Goal: Task Accomplishment & Management: Manage account settings

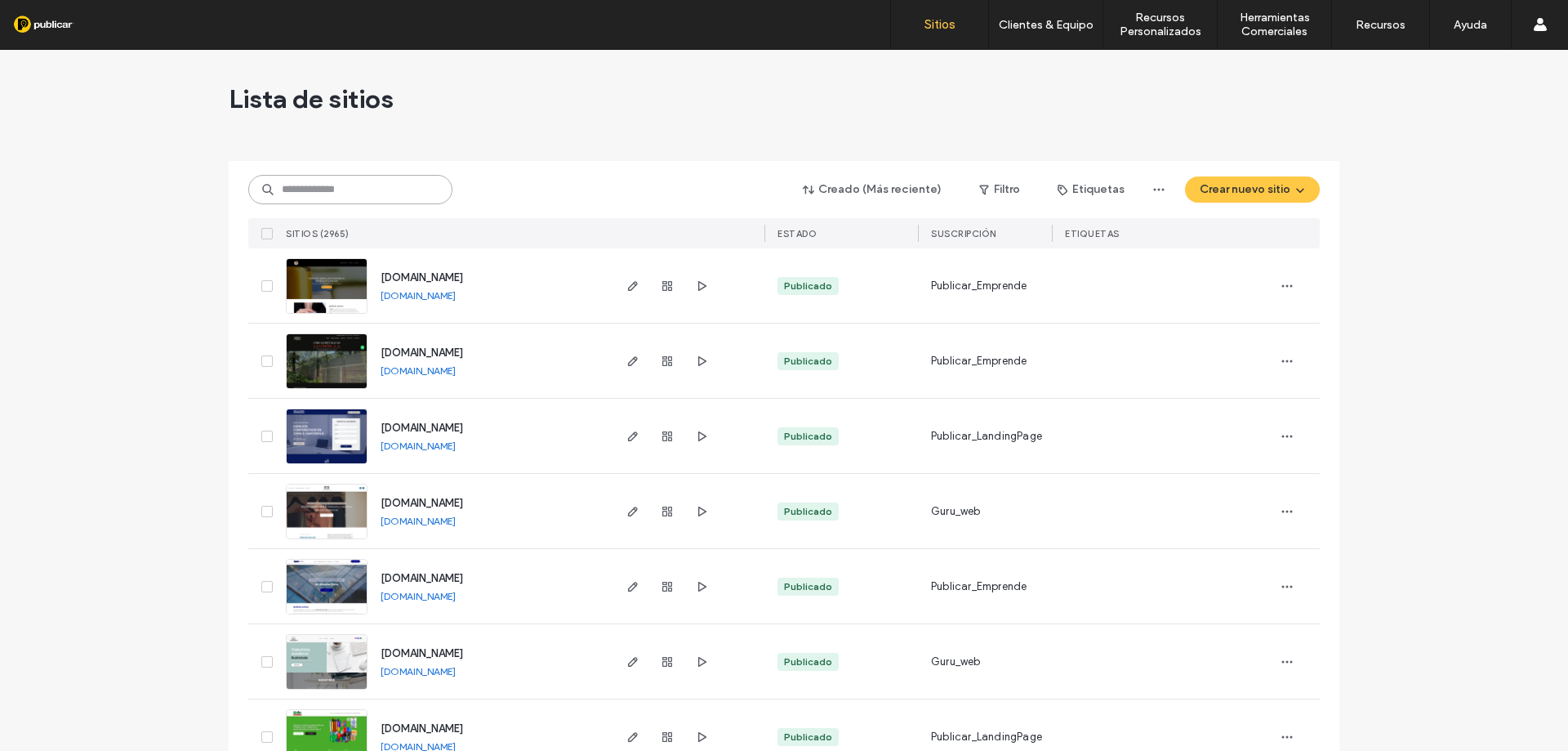
click at [416, 191] on input at bounding box center [351, 190] width 204 height 29
paste input "**********"
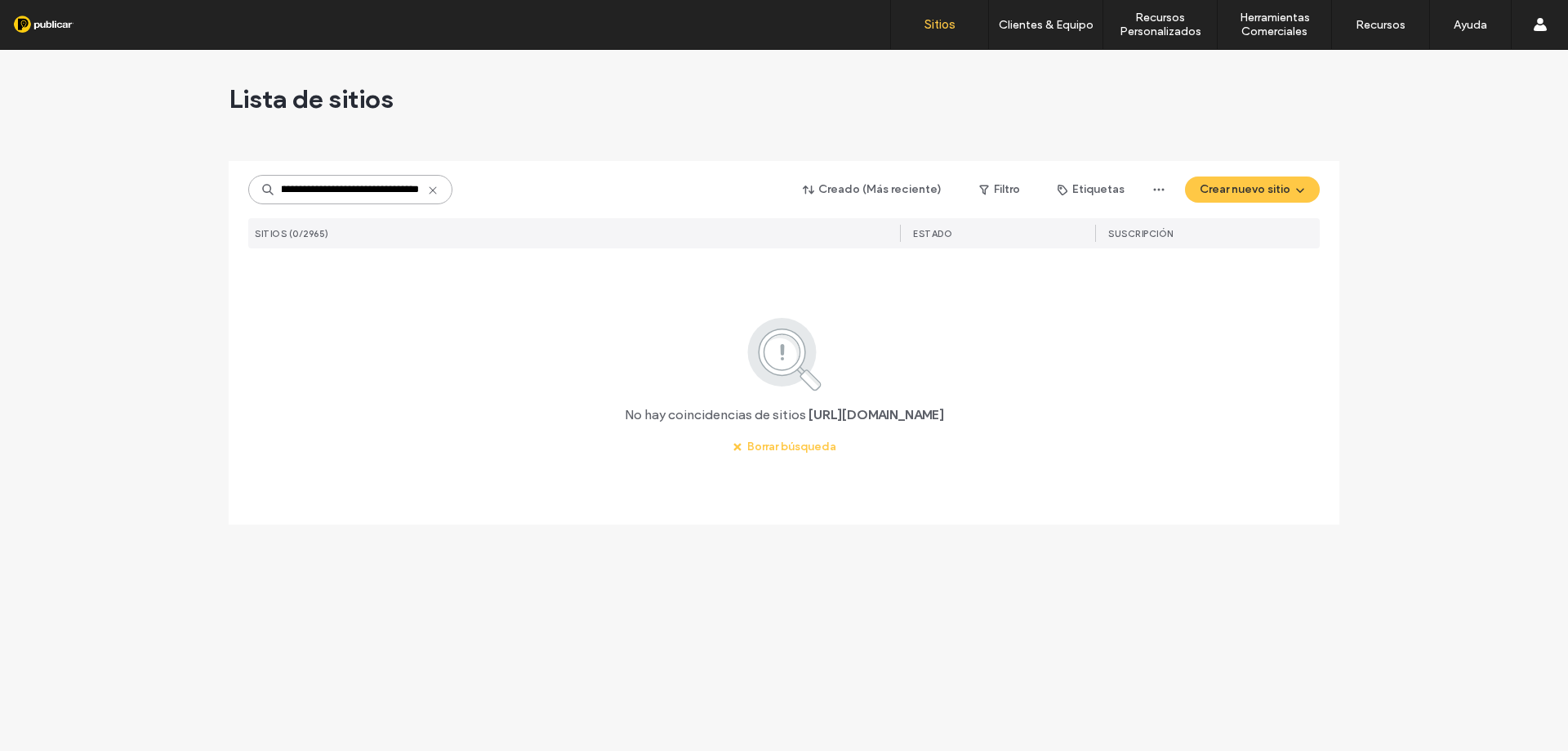
click at [416, 191] on input "**********" at bounding box center [351, 190] width 204 height 29
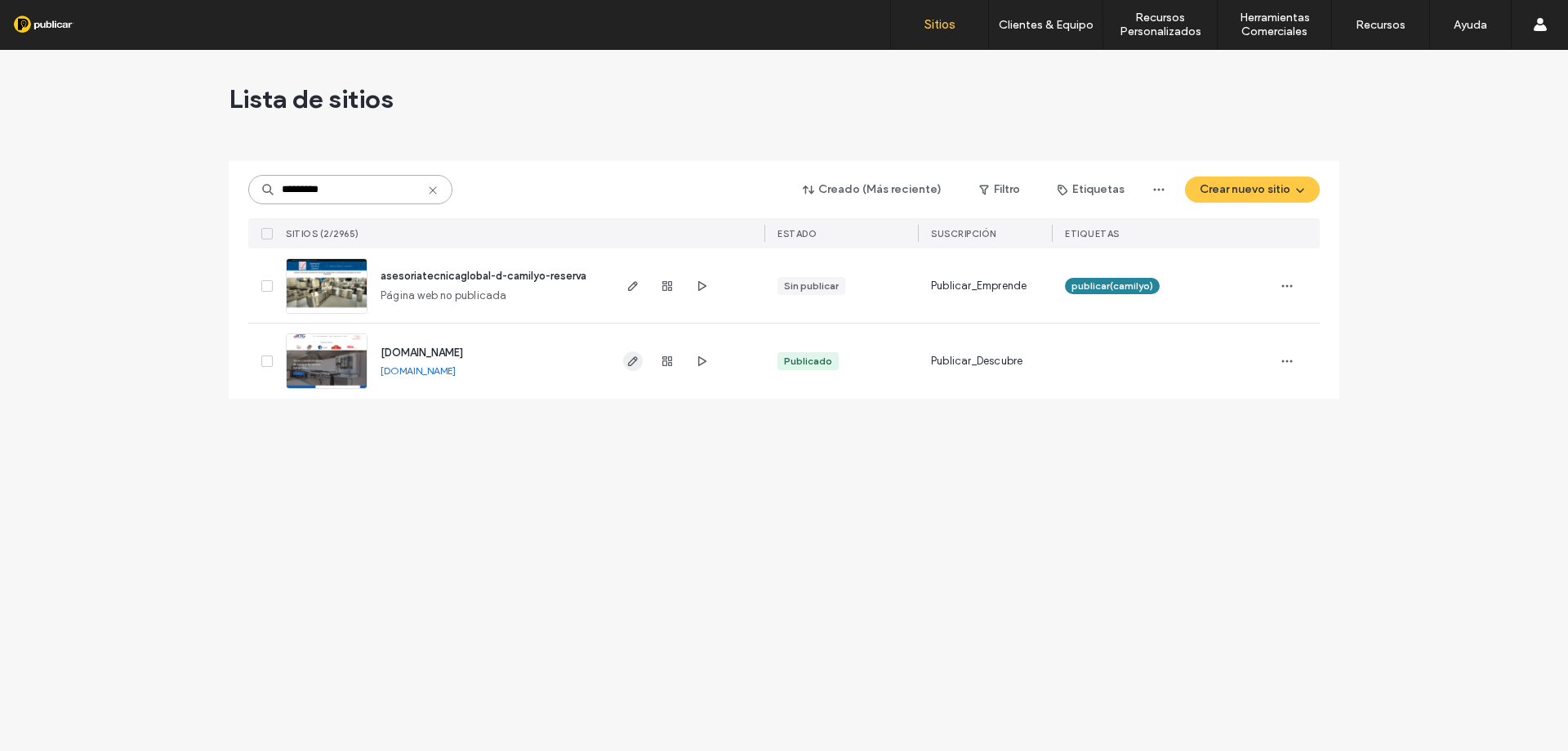
type input "*********"
click at [629, 358] on icon "button" at bounding box center [633, 361] width 13 height 13
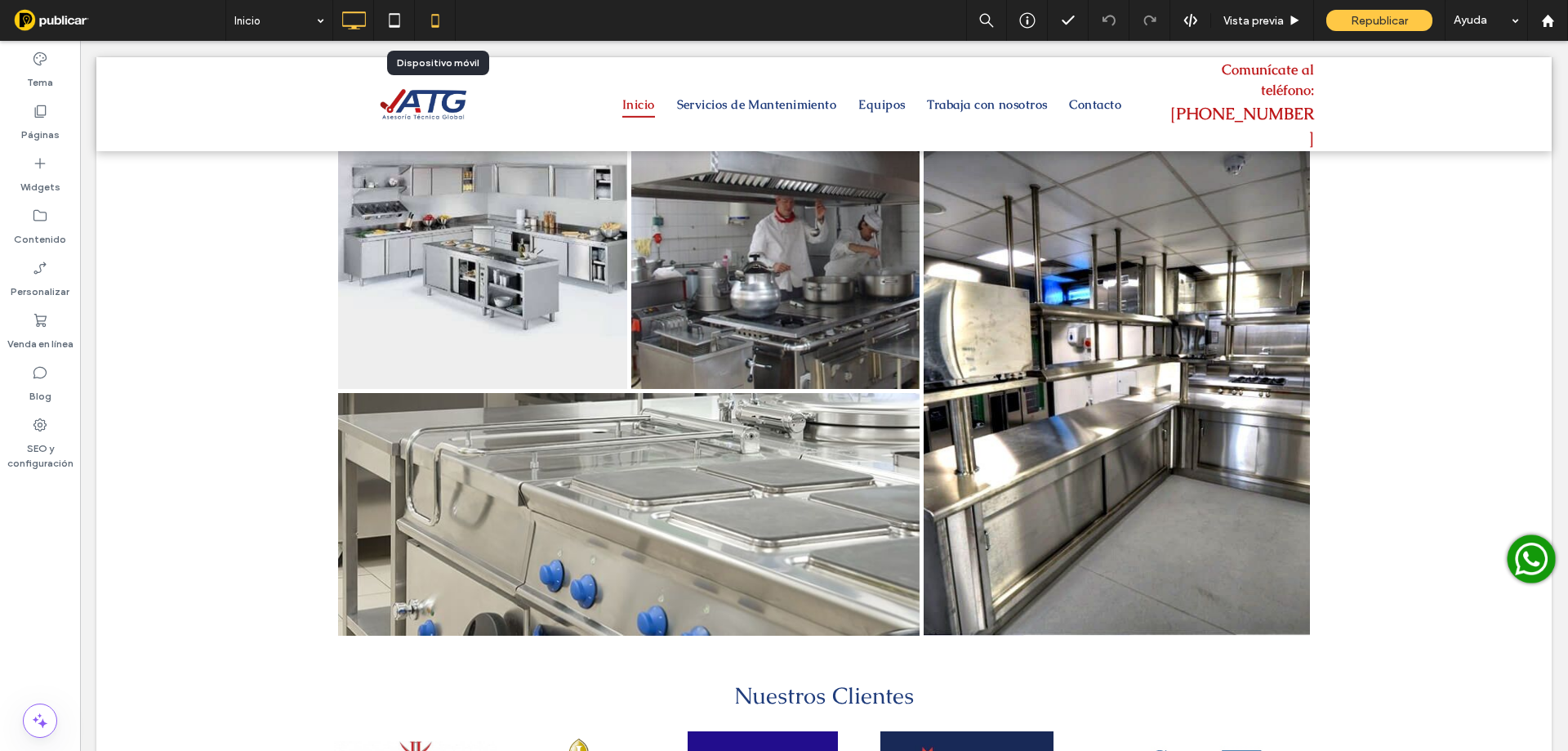
click at [436, 21] on icon at bounding box center [434, 19] width 32 height 32
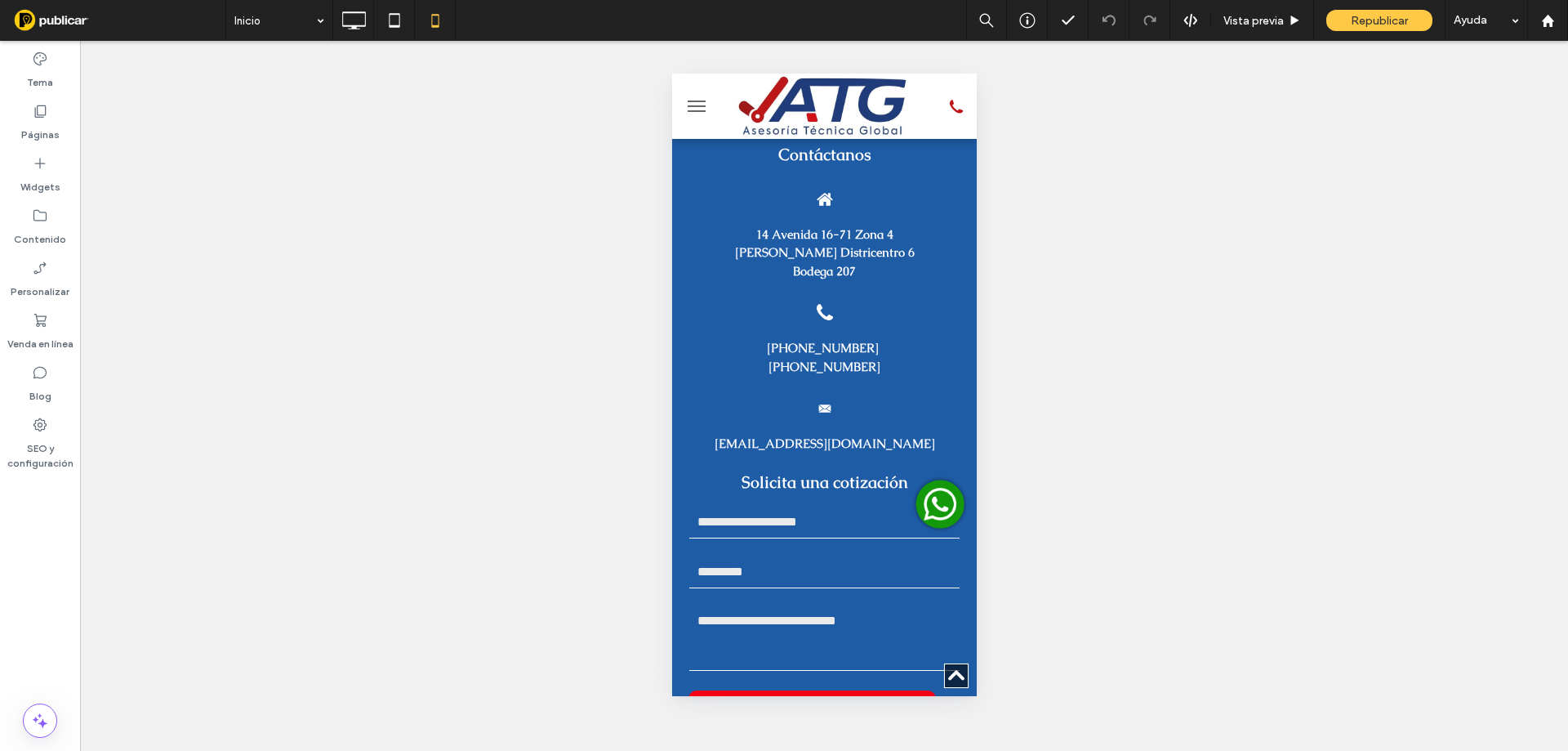
scroll to position [4847, 0]
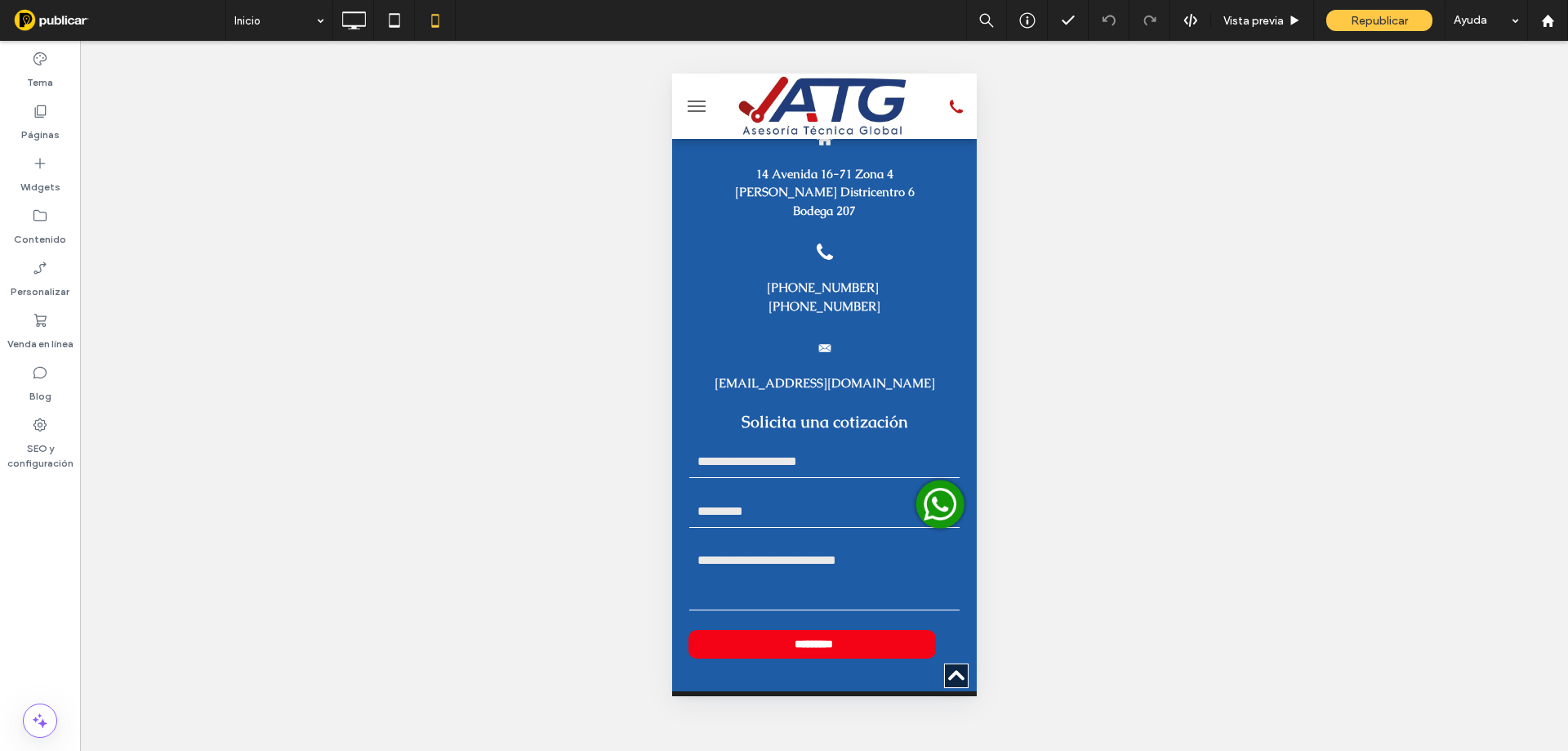
drag, startPoint x: 967, startPoint y: 139, endPoint x: 1648, endPoint y: 740, distance: 908.3
click at [357, 22] on icon at bounding box center [353, 19] width 32 height 32
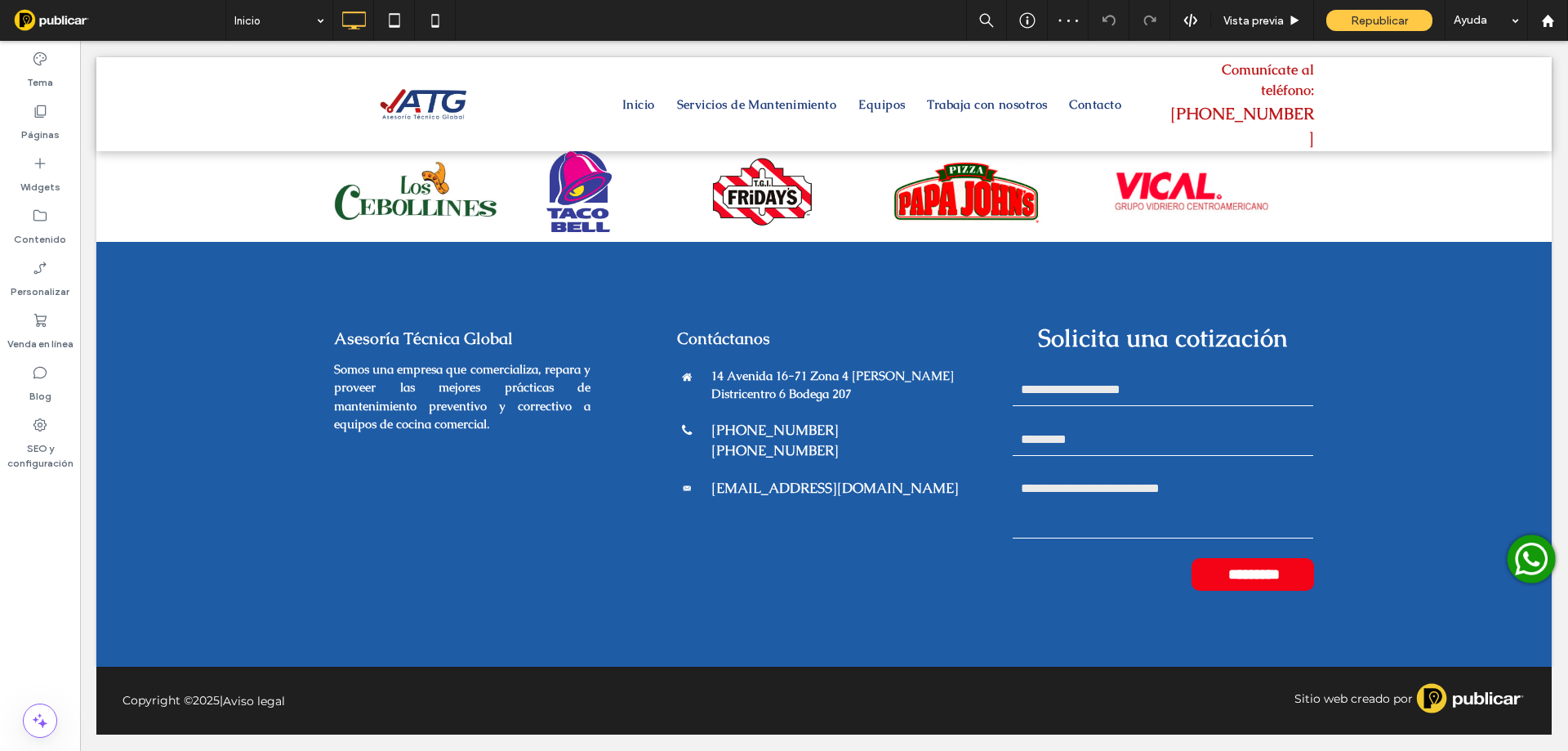
scroll to position [3334, 0]
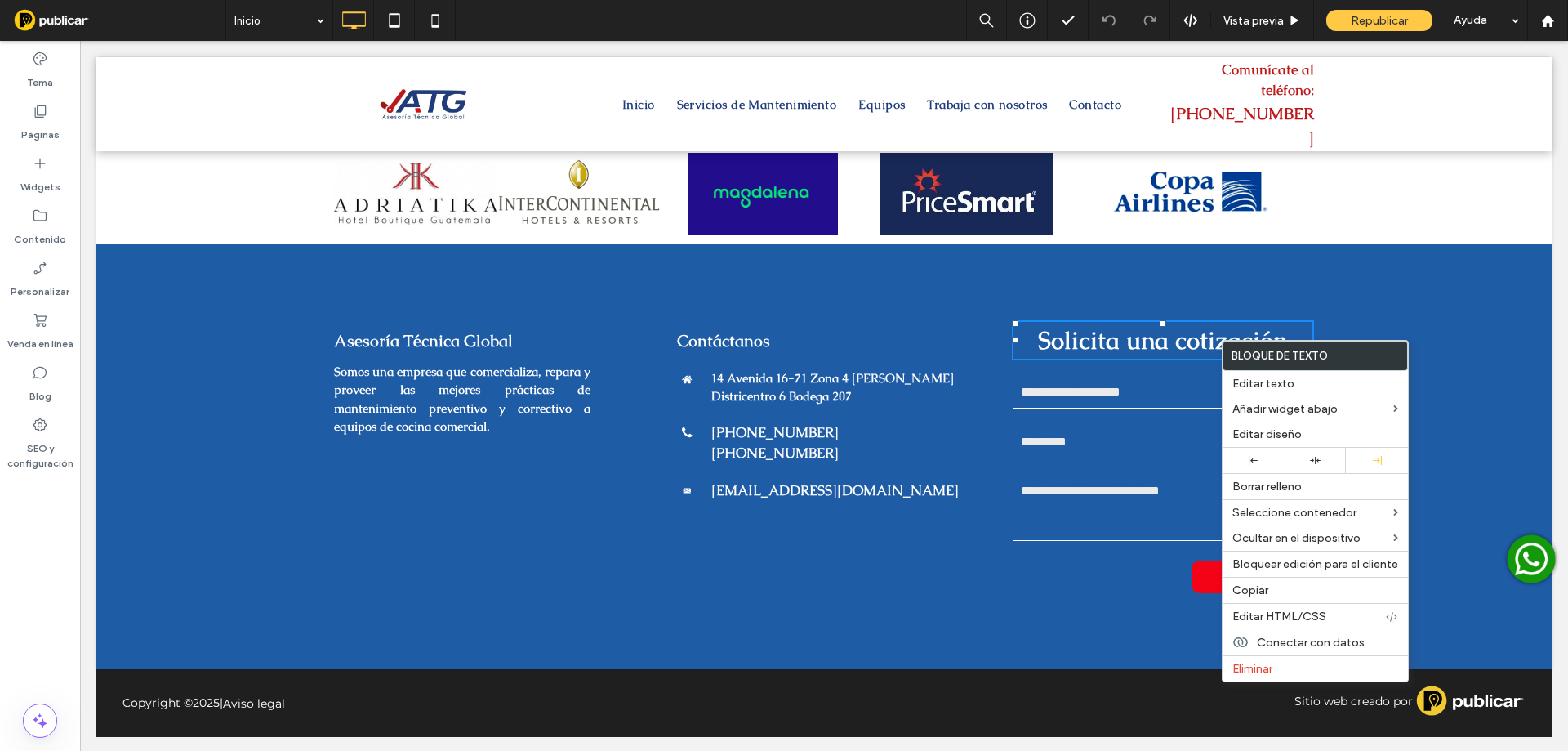
click at [1325, 310] on div "Asesoría Técnica Global Somos una empresa que comercializa, repara y proveer la…" at bounding box center [824, 456] width 1455 height 424
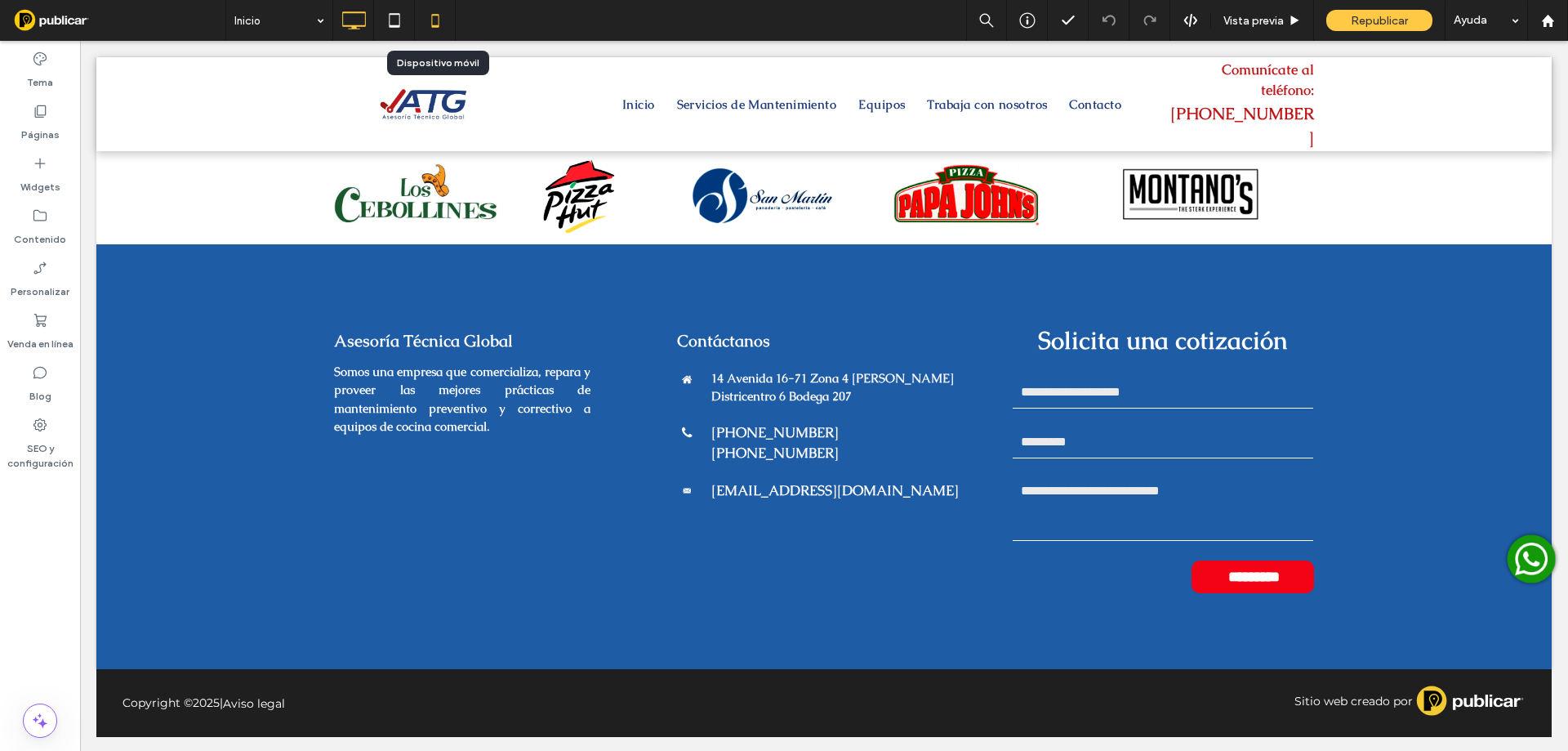
click at [424, 28] on icon at bounding box center [434, 19] width 32 height 32
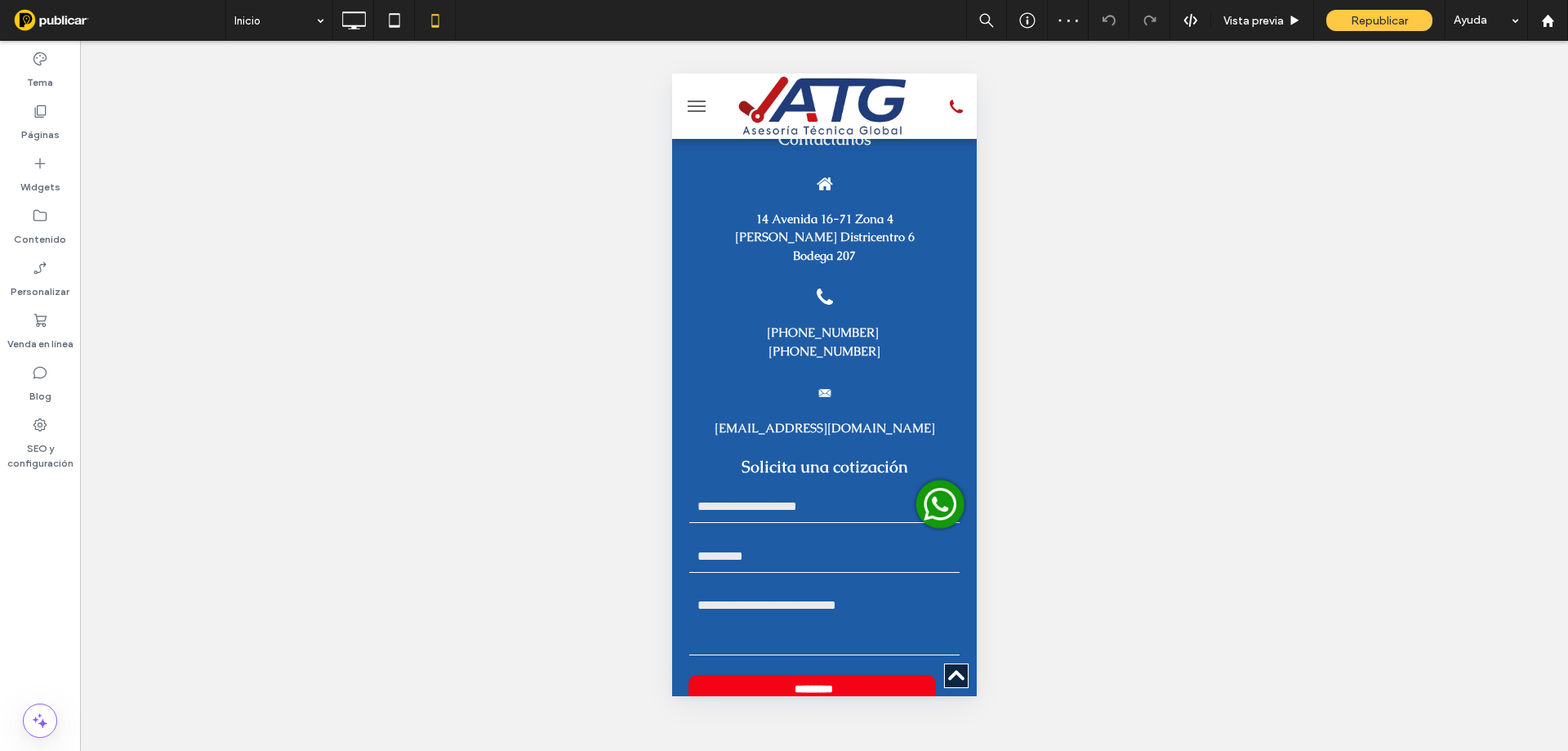
scroll to position [4847, 0]
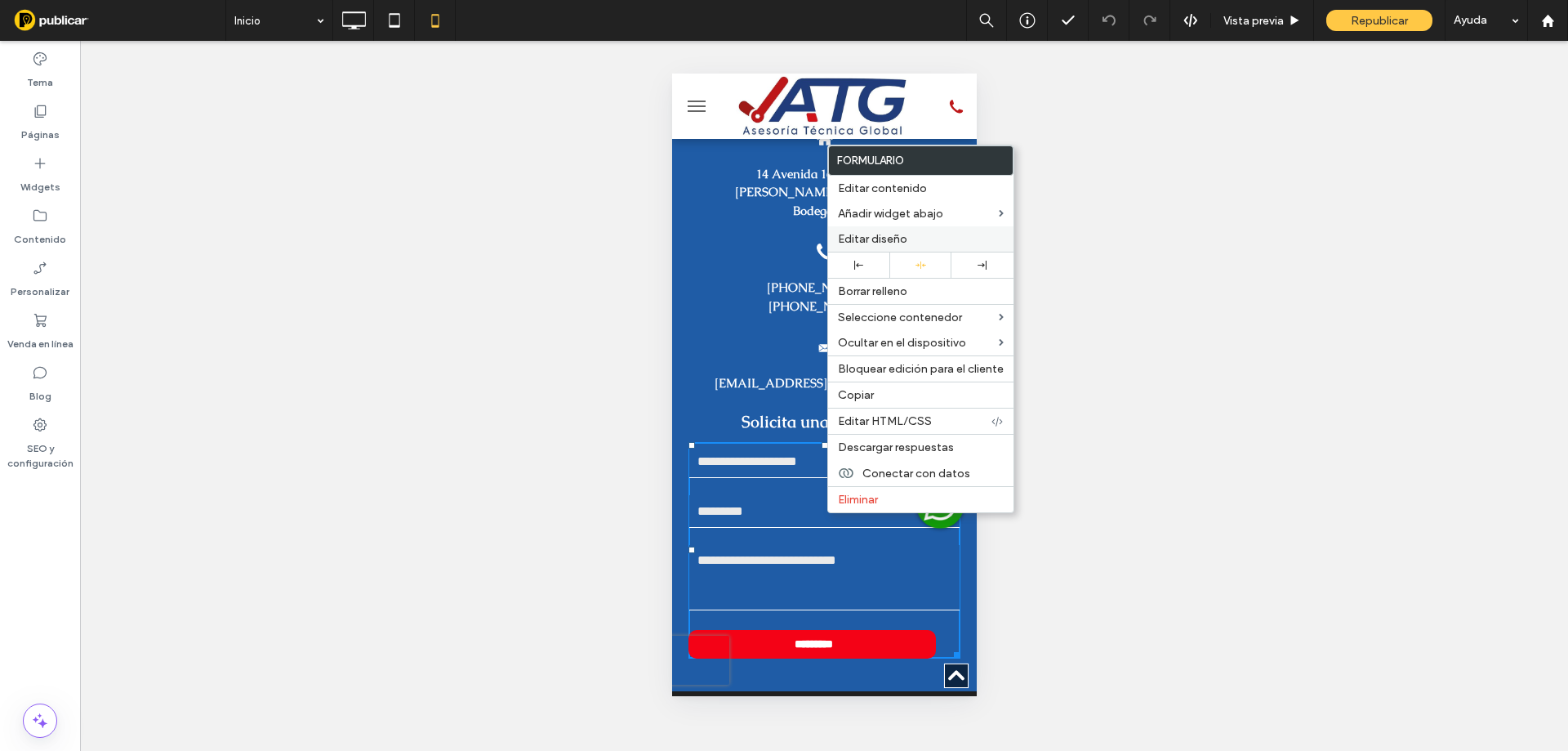
click at [880, 239] on span "Editar diseño" at bounding box center [872, 238] width 69 height 14
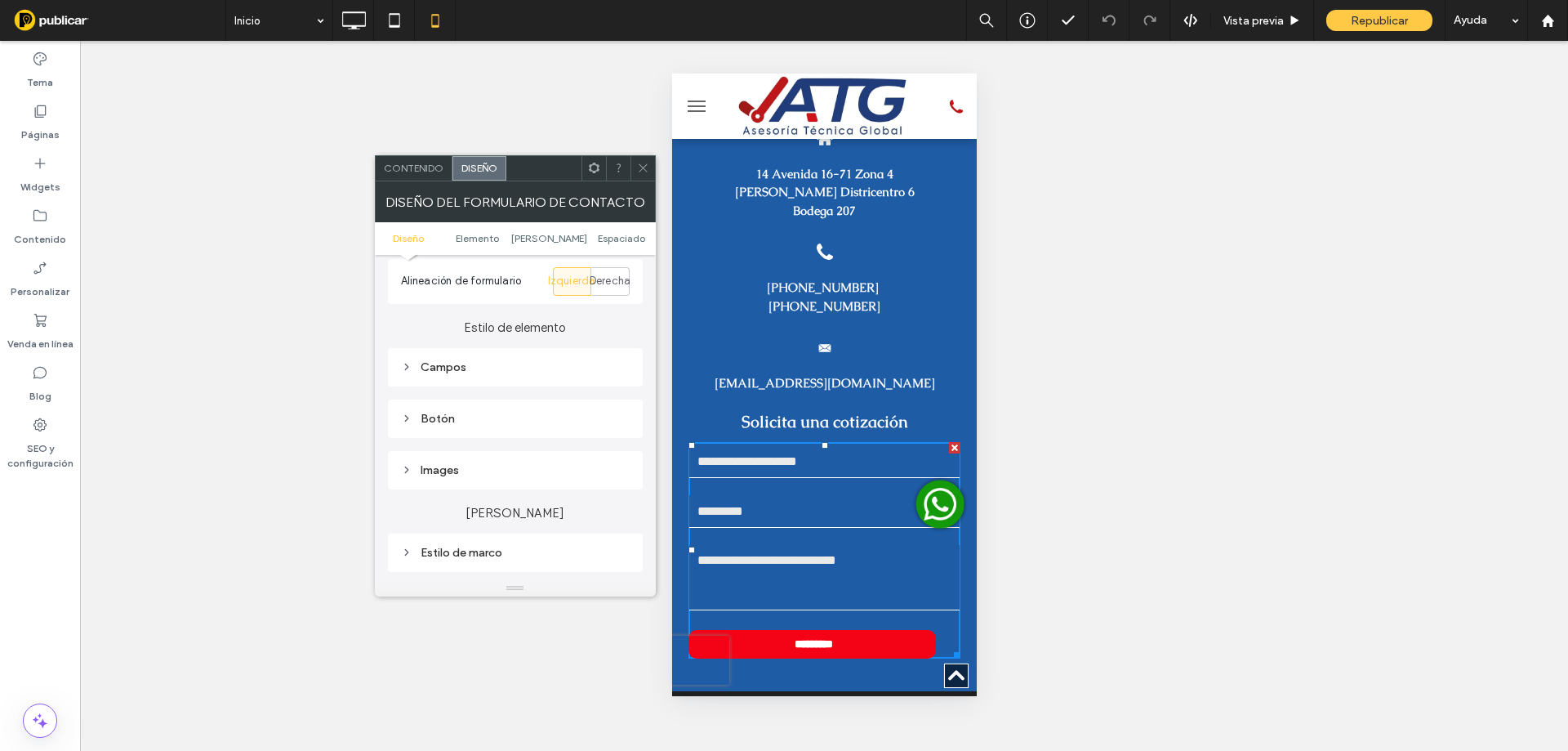
scroll to position [218, 0]
click at [451, 416] on div "Botón" at bounding box center [515, 410] width 228 height 14
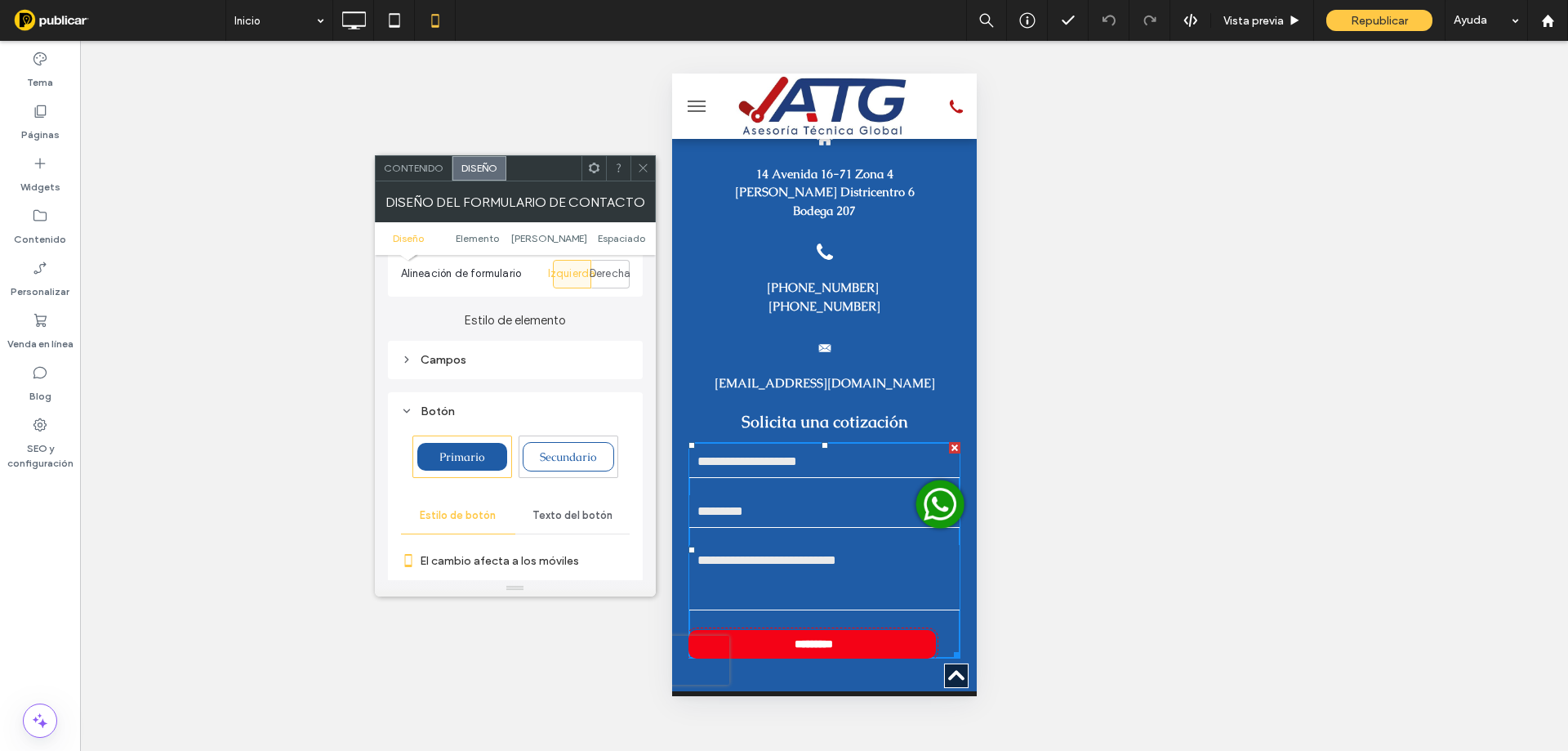
click at [552, 514] on span "Texto del botón" at bounding box center [572, 515] width 80 height 13
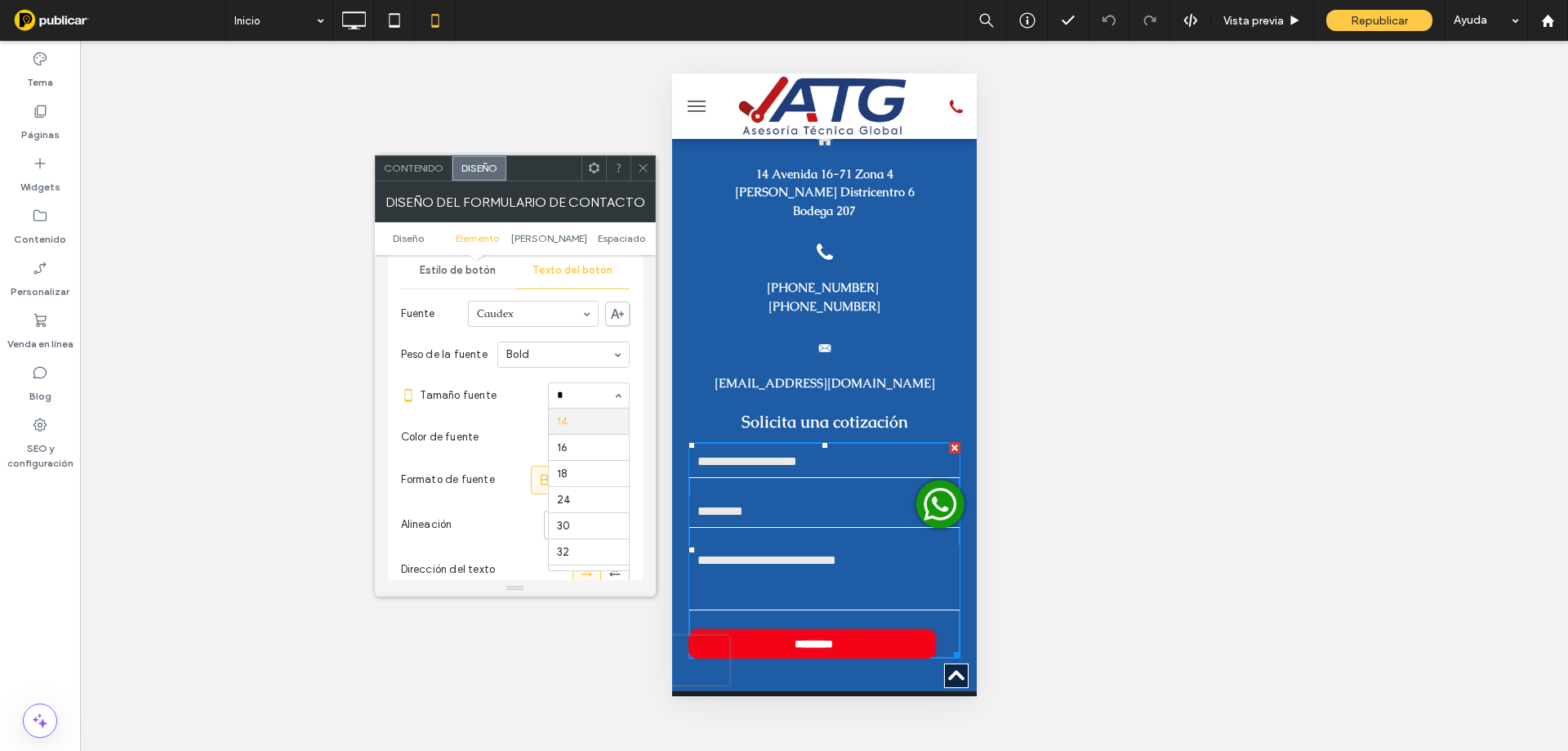
scroll to position [0, 0]
type input "**"
click at [572, 396] on input at bounding box center [584, 395] width 55 height 11
type input "**"
click at [581, 521] on icon at bounding box center [586, 525] width 17 height 17
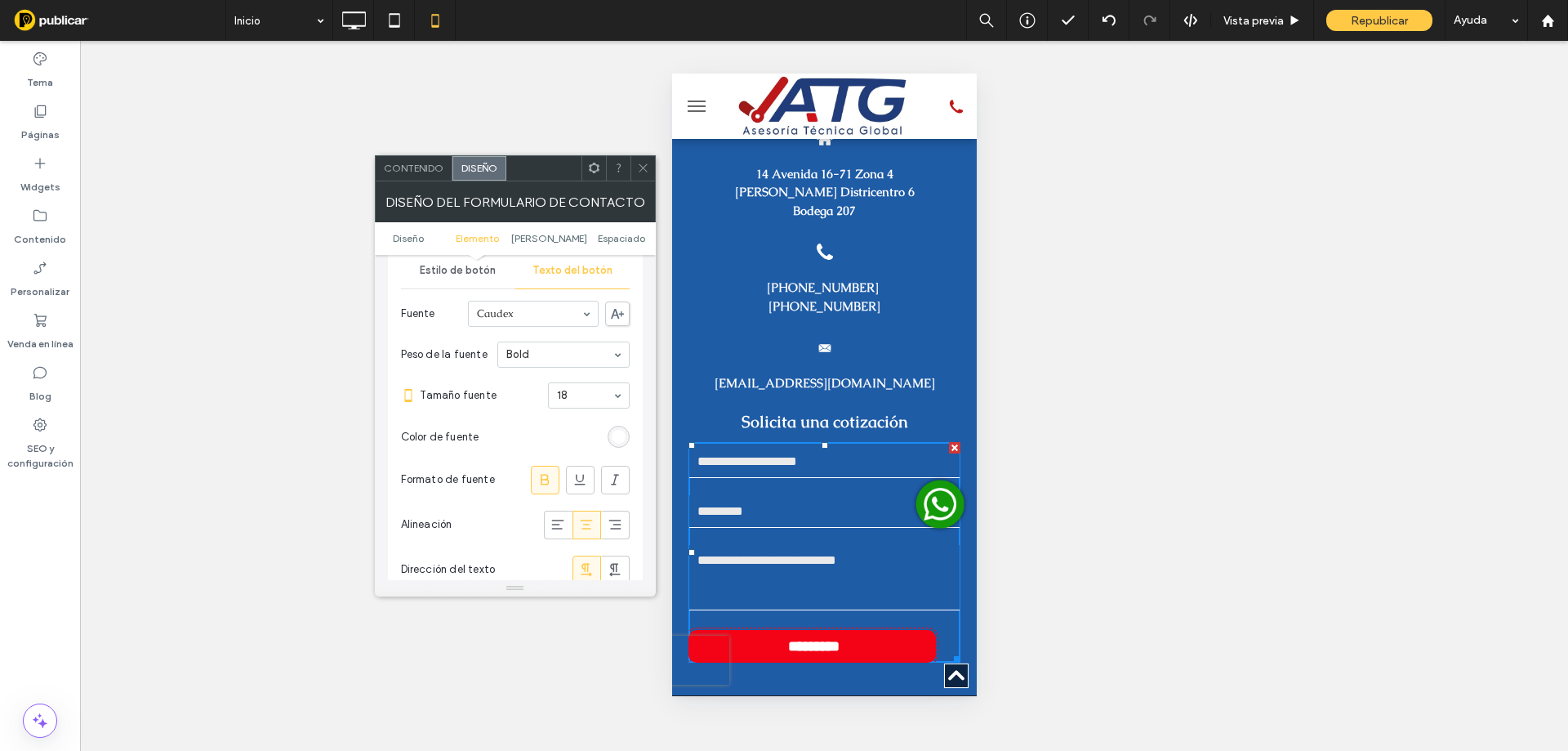
click at [425, 275] on span "Estilo de botón" at bounding box center [457, 271] width 76 height 13
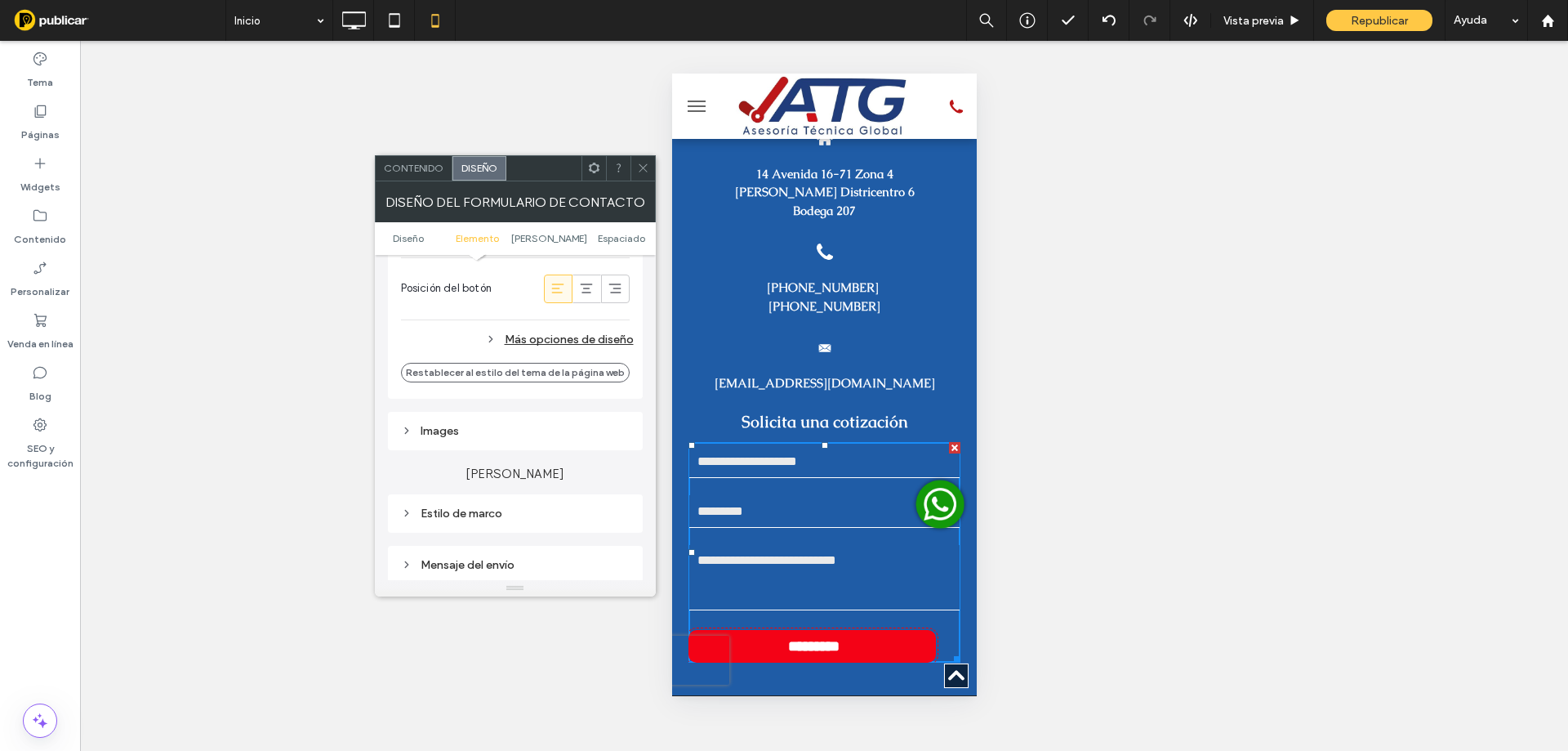
scroll to position [872, 0]
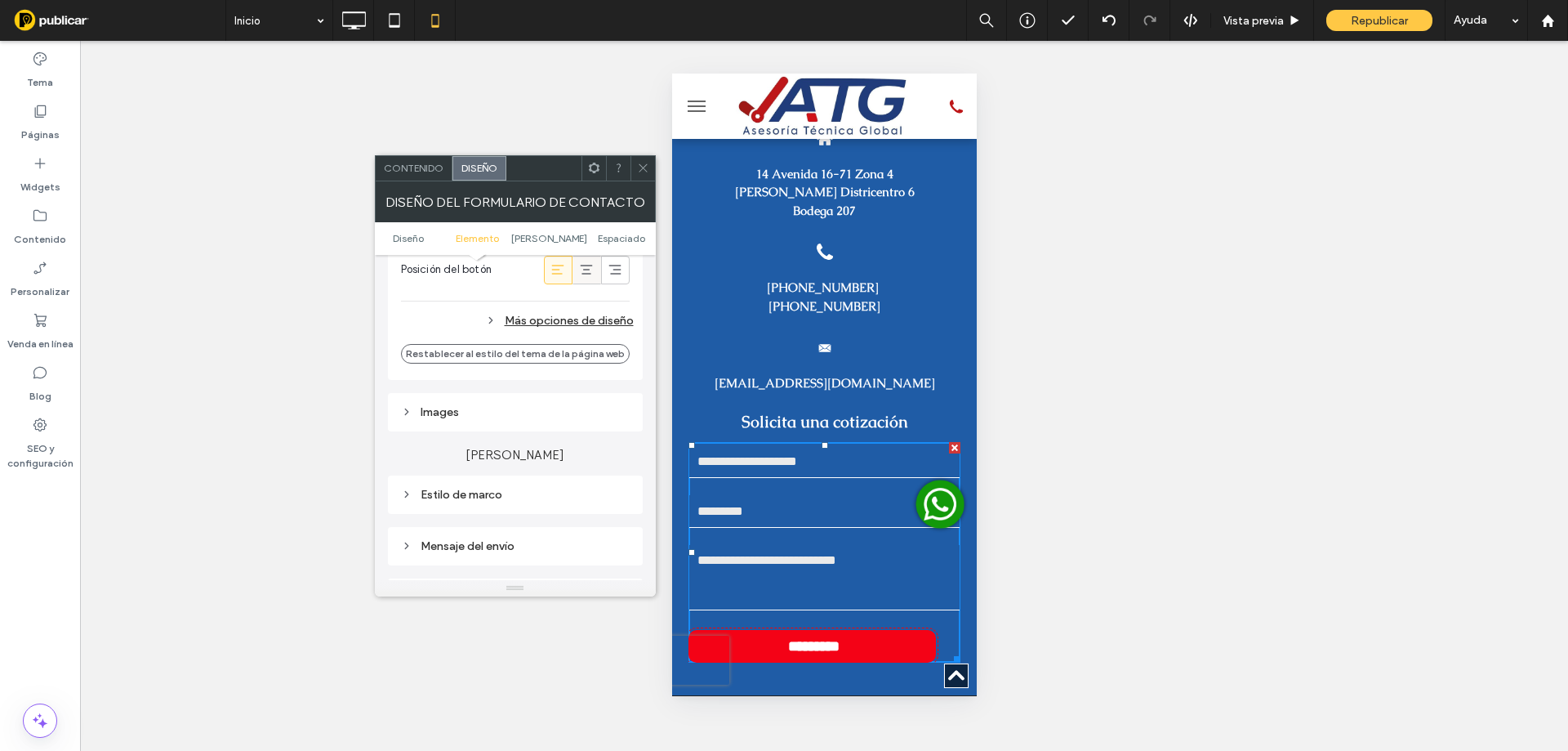
click at [578, 276] on icon at bounding box center [586, 270] width 17 height 17
click at [640, 167] on icon at bounding box center [642, 168] width 12 height 12
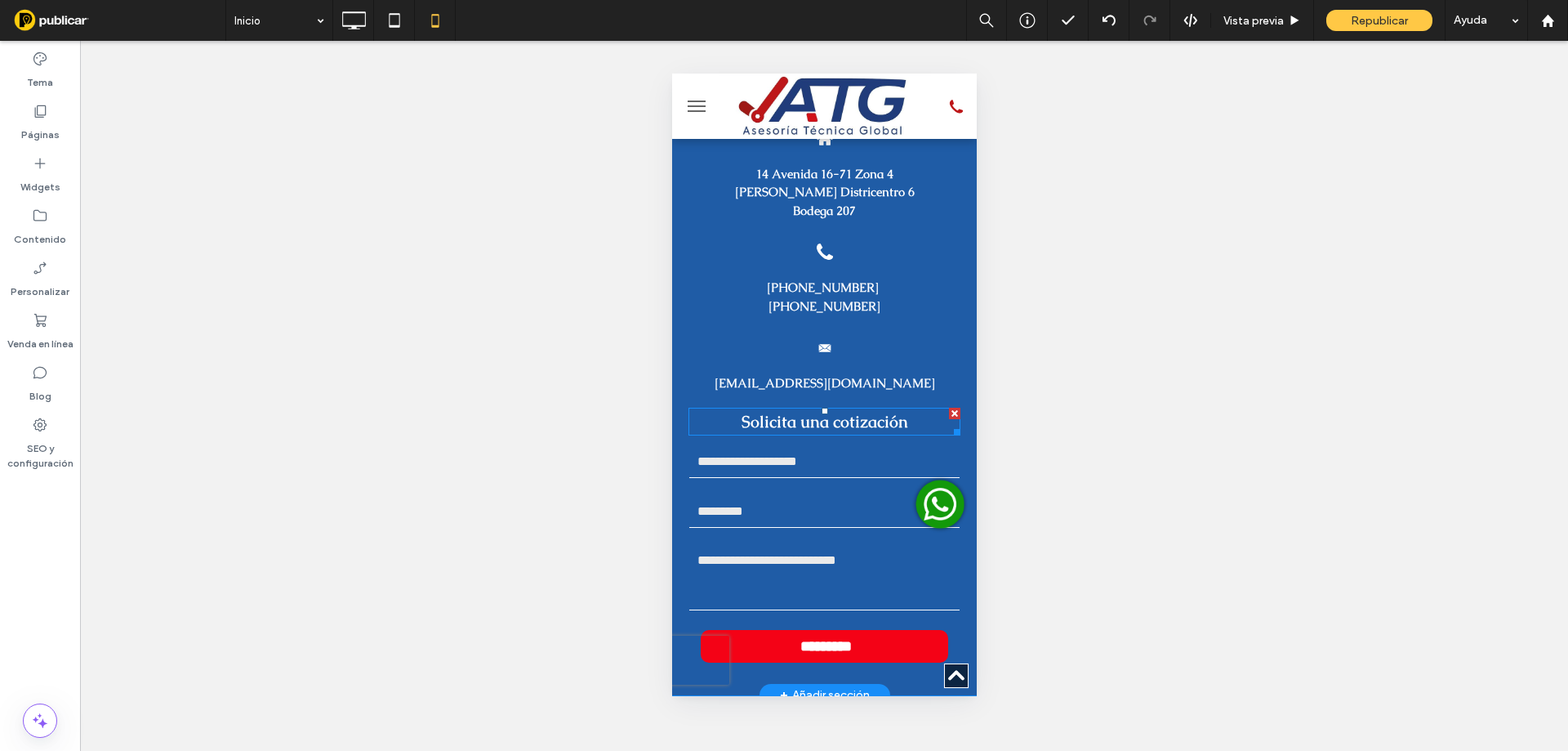
click at [841, 410] on strong "Solicita una cotización" at bounding box center [824, 421] width 167 height 21
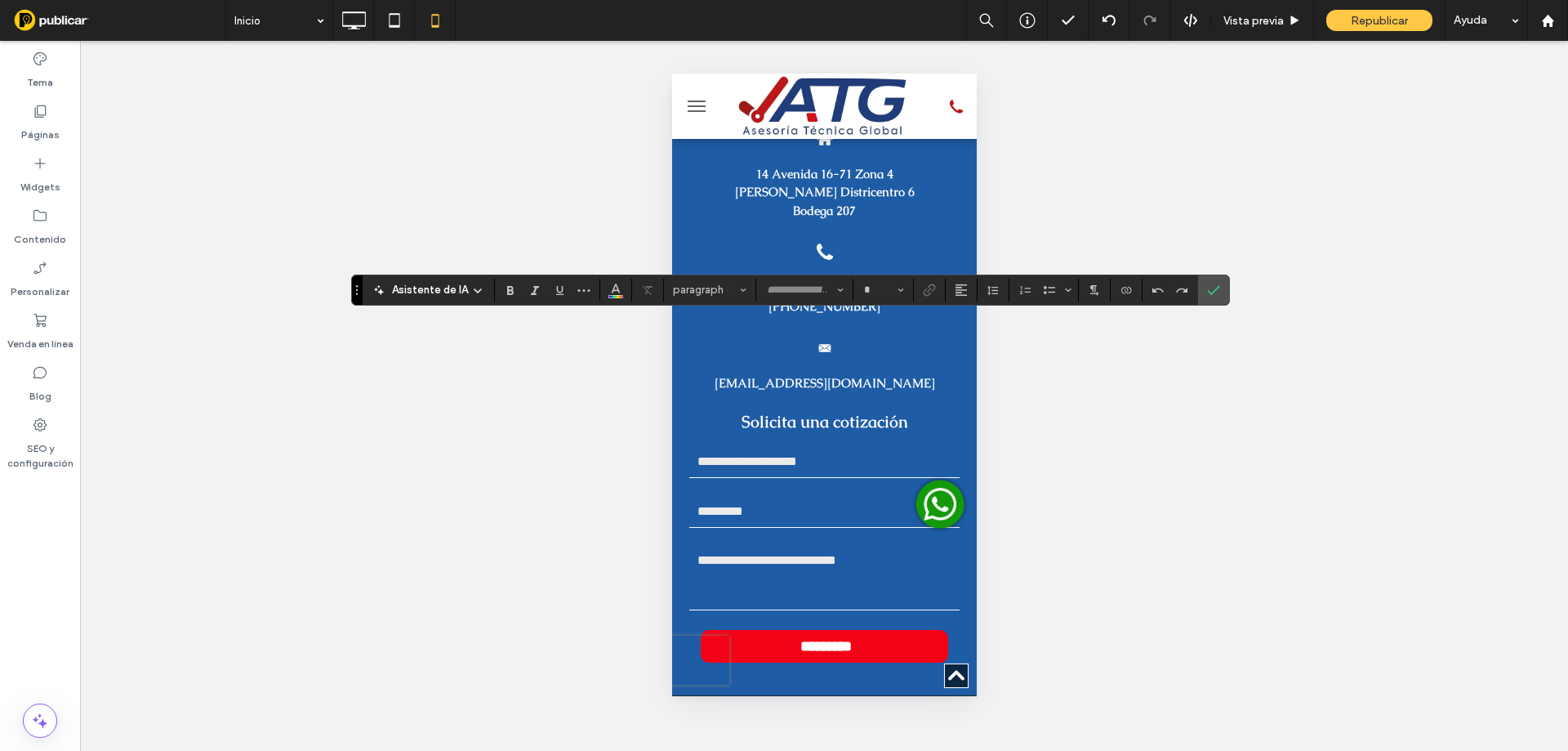
type input "******"
type input "**"
click at [841, 413] on strong "**********" at bounding box center [824, 422] width 150 height 17
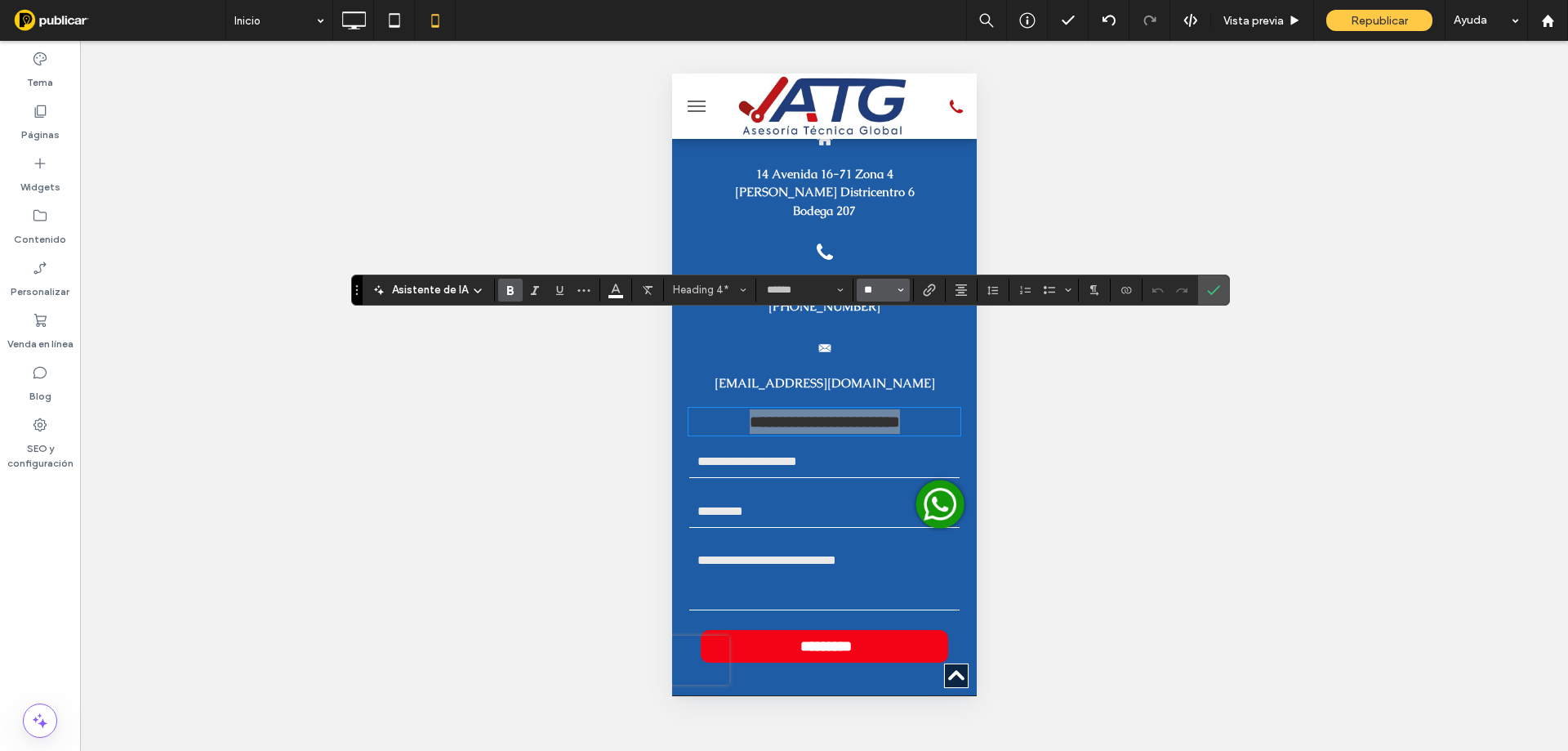
click at [870, 288] on input "**" at bounding box center [878, 290] width 32 height 13
type input "**"
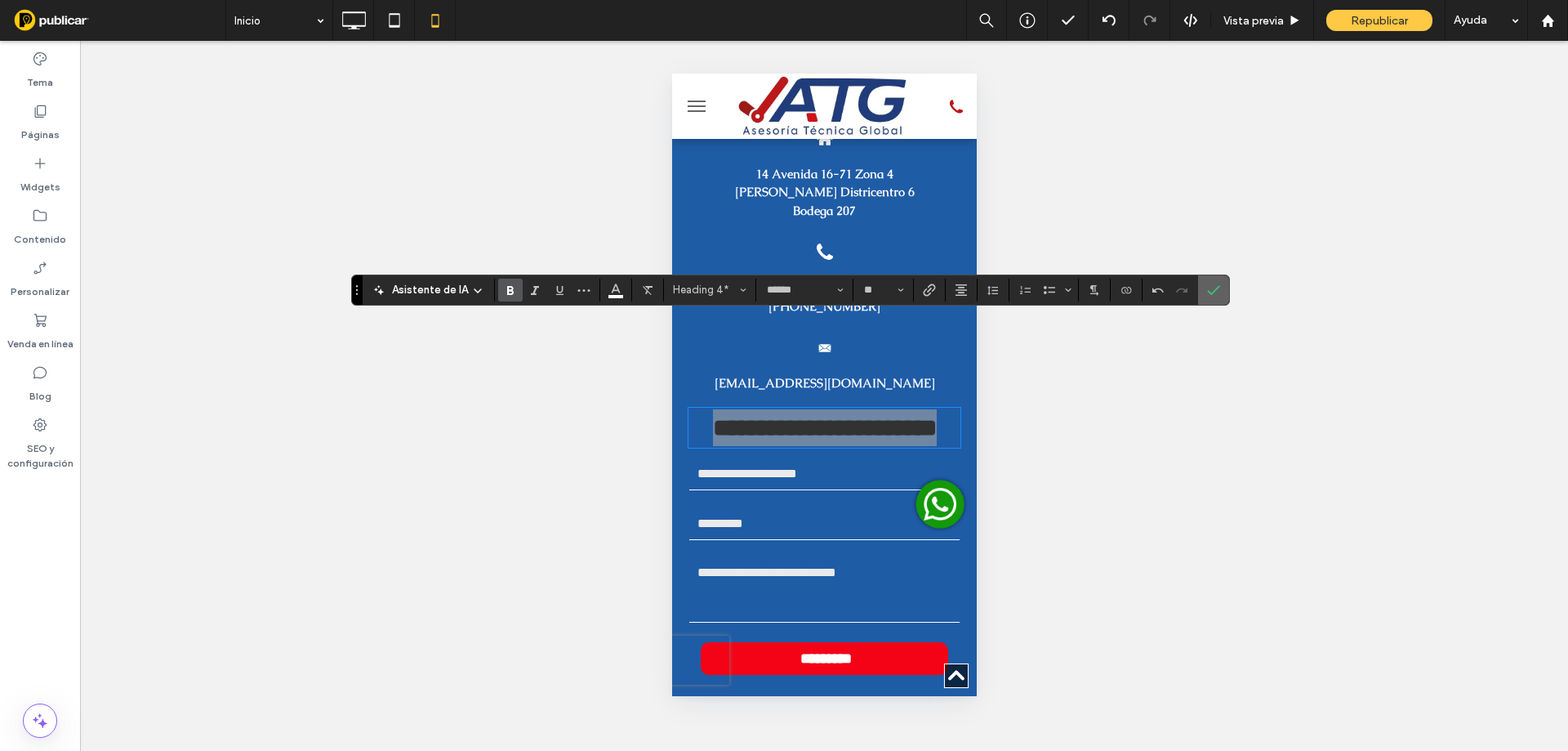
click at [1207, 288] on icon "Confirmar" at bounding box center [1214, 290] width 13 height 13
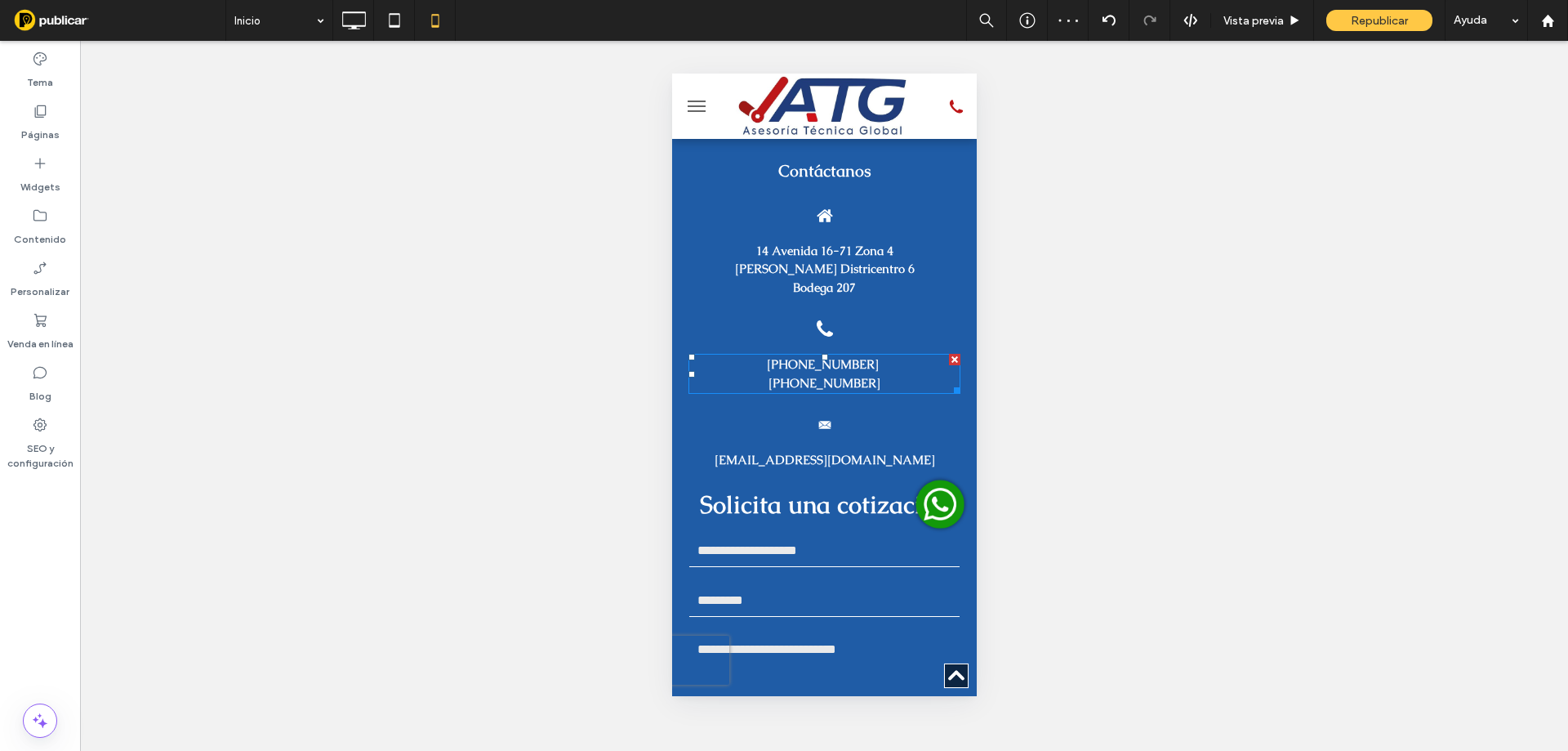
scroll to position [4820, 0]
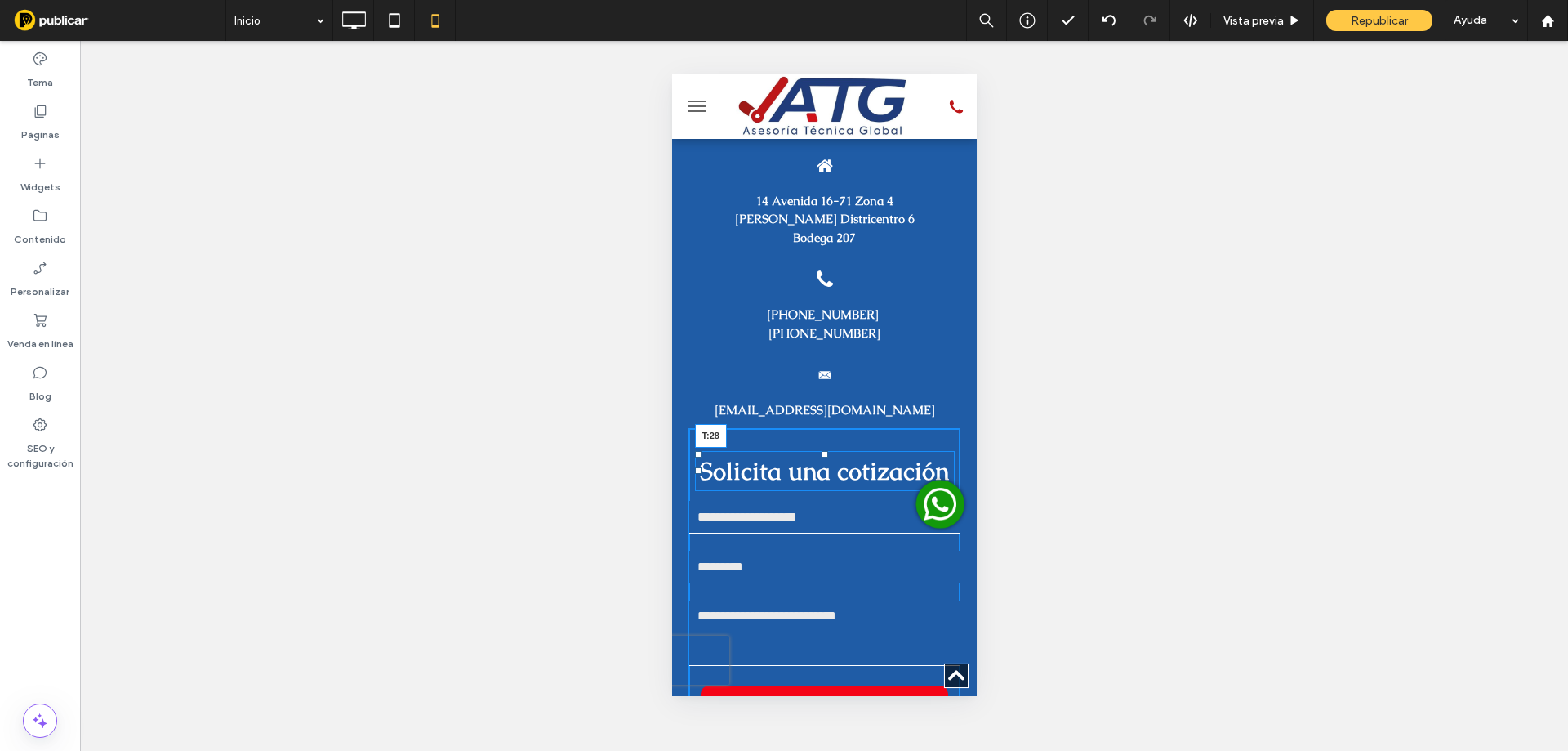
drag, startPoint x: 819, startPoint y: 348, endPoint x: 824, endPoint y: 366, distance: 18.7
click at [824, 451] on div "Solicita una cotización T:28" at bounding box center [824, 470] width 259 height 40
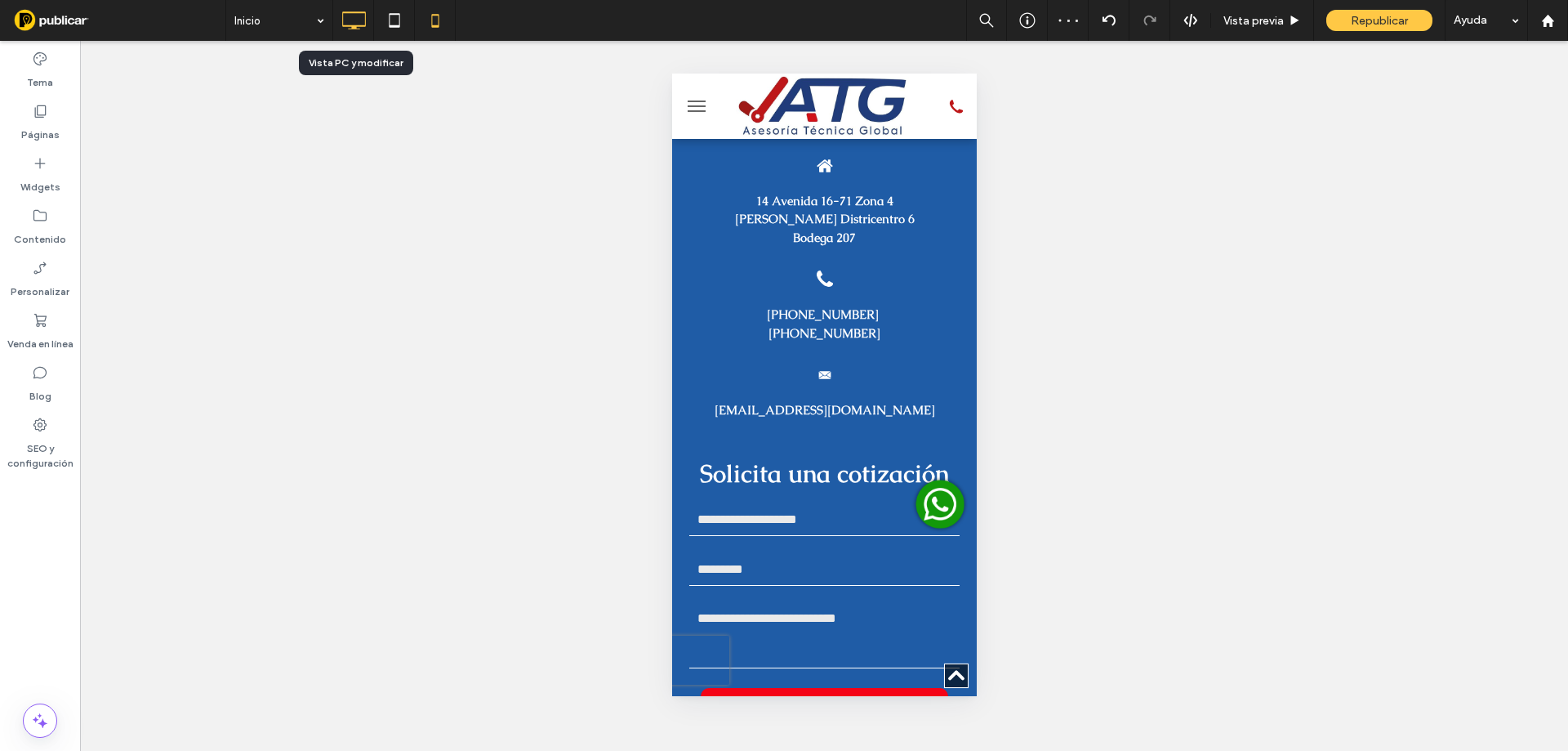
click at [365, 21] on use at bounding box center [354, 20] width 24 height 18
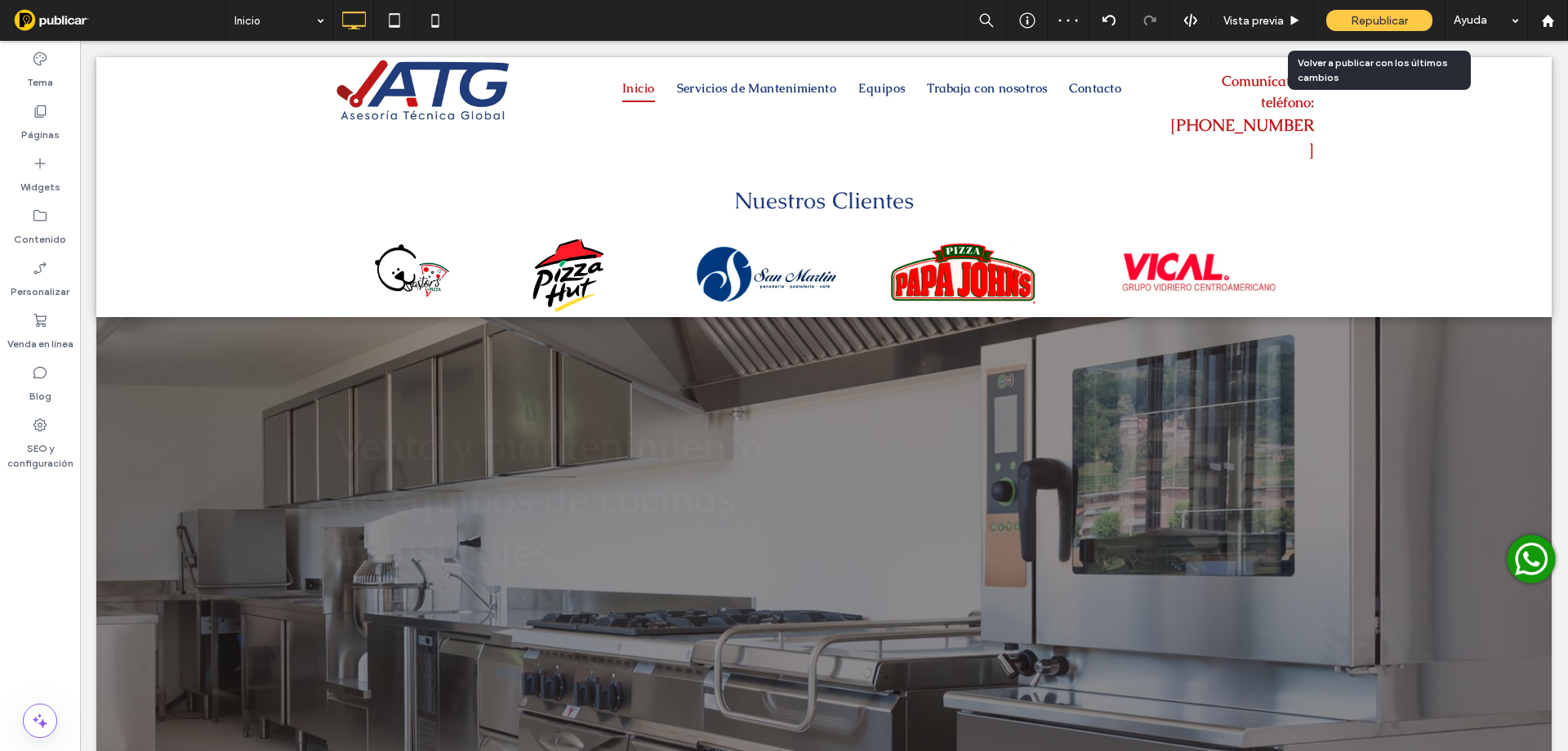
scroll to position [0, 0]
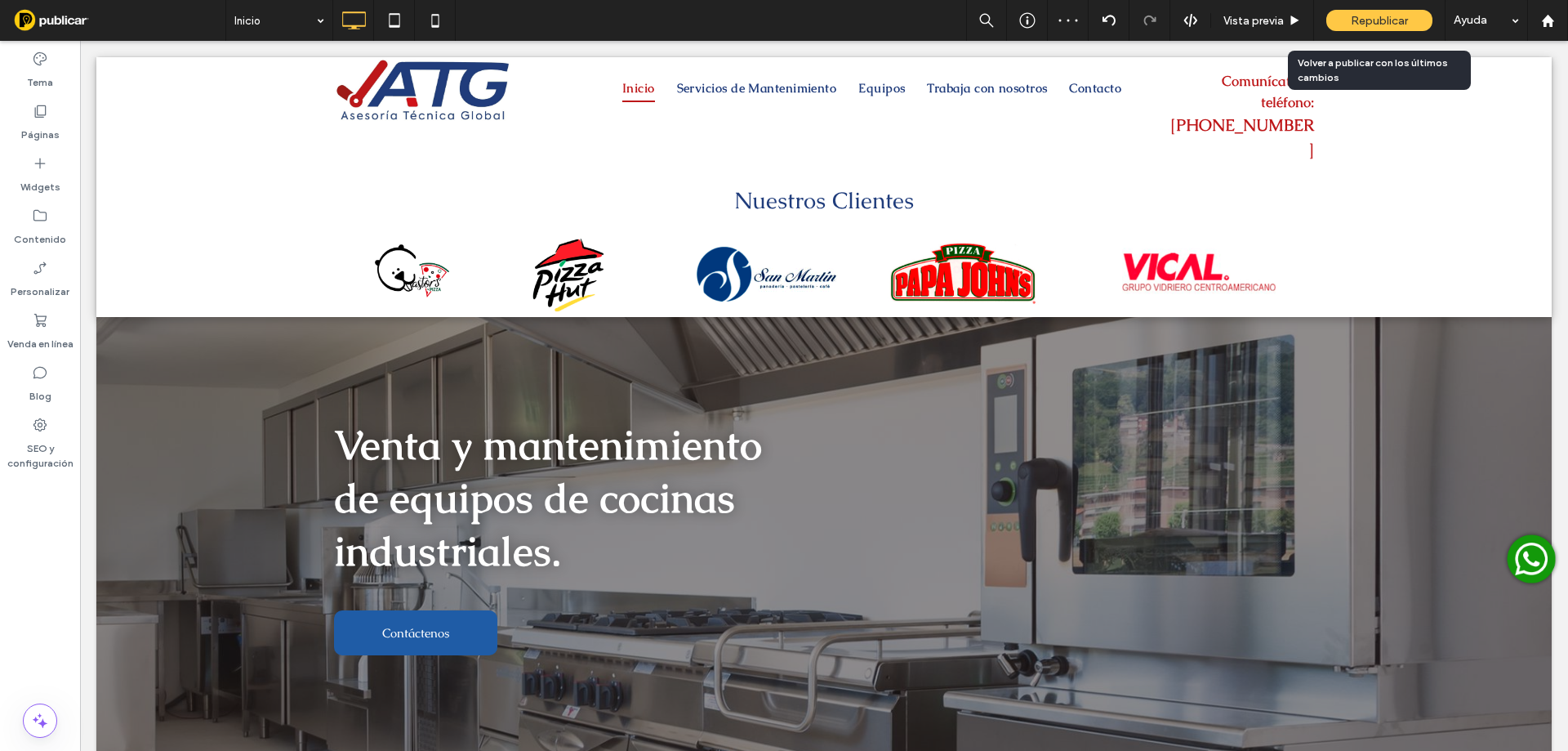
click at [1343, 24] on div "Republicar" at bounding box center [1378, 20] width 106 height 21
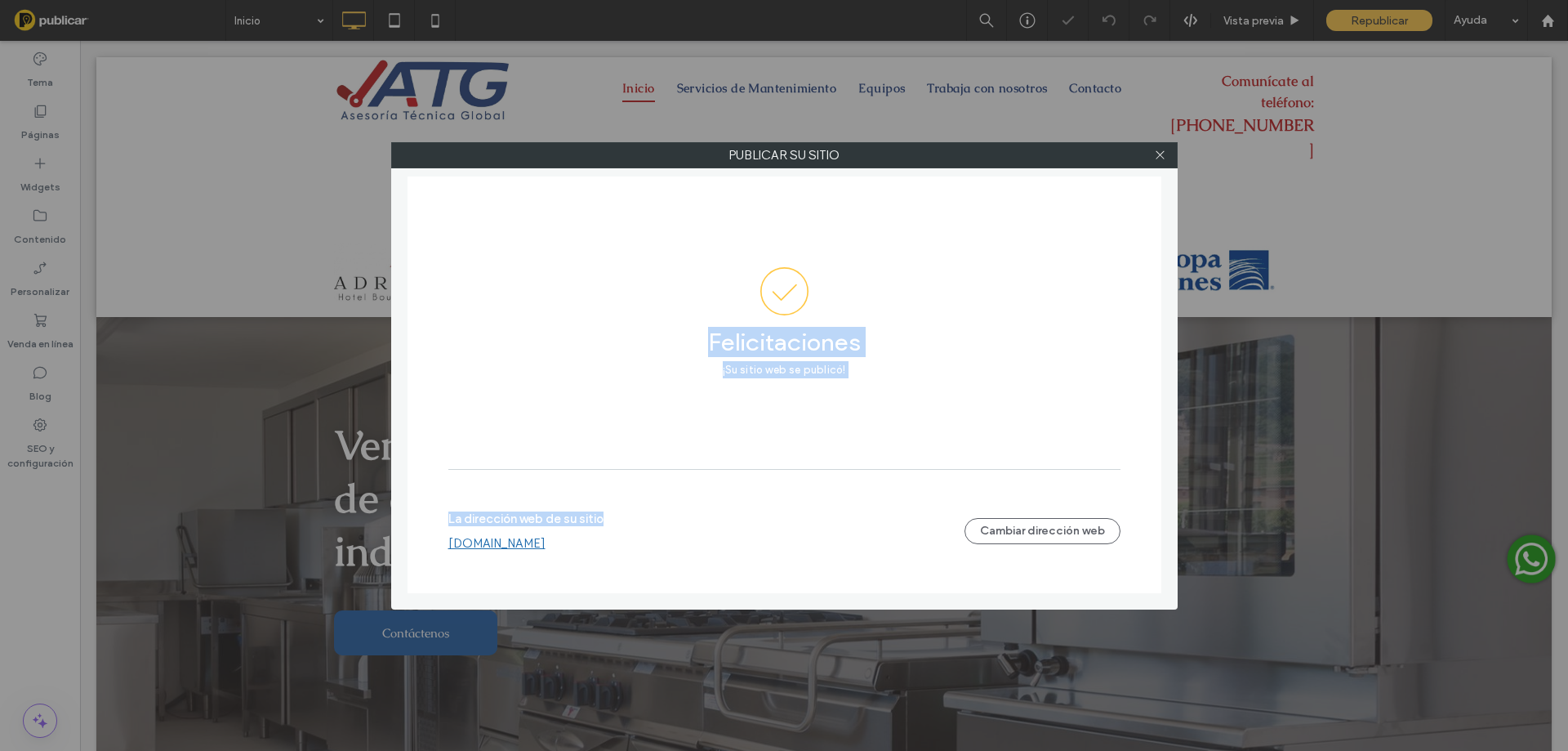
drag, startPoint x: 1564, startPoint y: 121, endPoint x: 1532, endPoint y: 572, distance: 452.1
click at [1567, 657] on div "Publicar su sitio Felicitaciones ¡Su sitio web se publicó! La dirección web de …" at bounding box center [784, 376] width 1568 height 751
click at [1158, 154] on icon at bounding box center [1159, 155] width 12 height 12
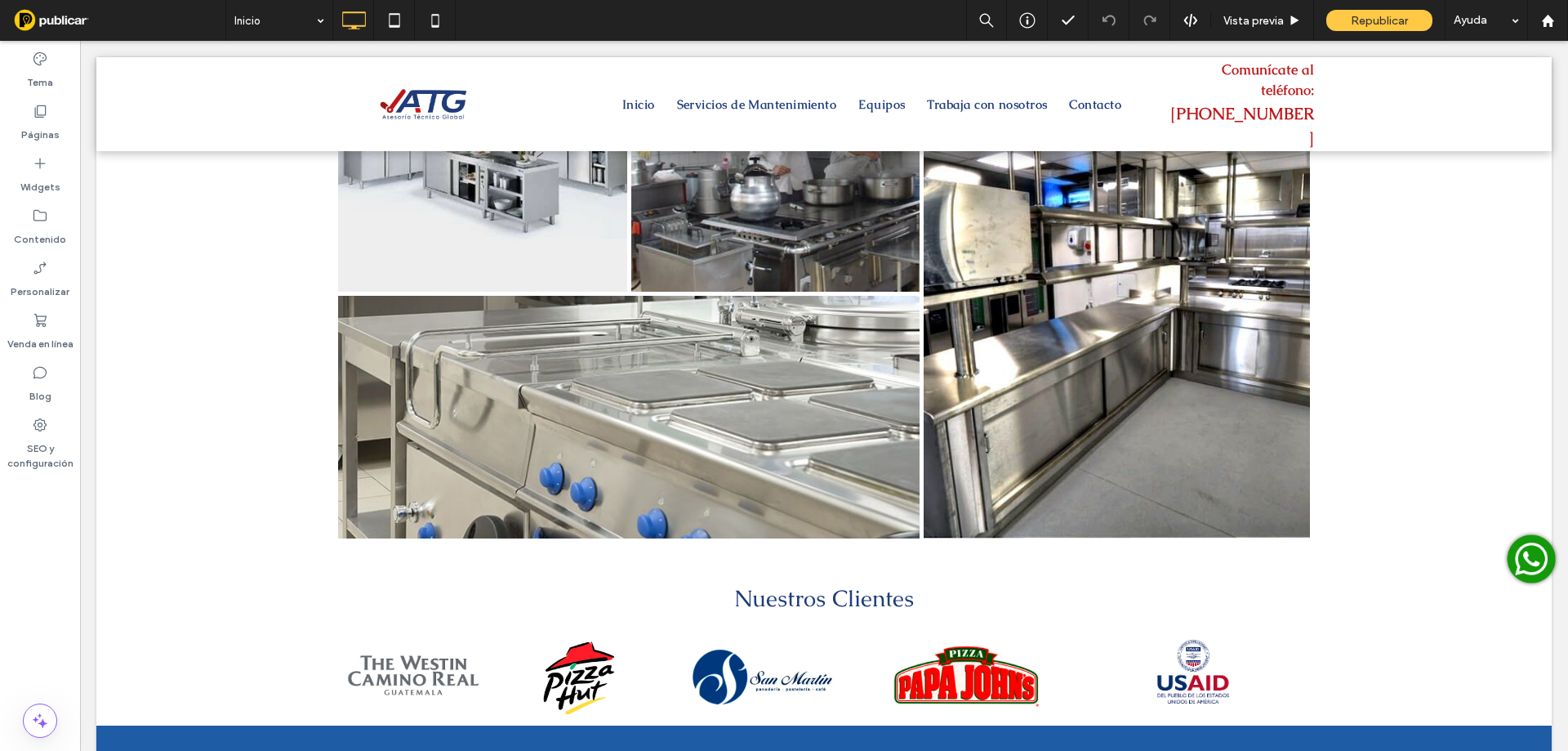
scroll to position [3091, 0]
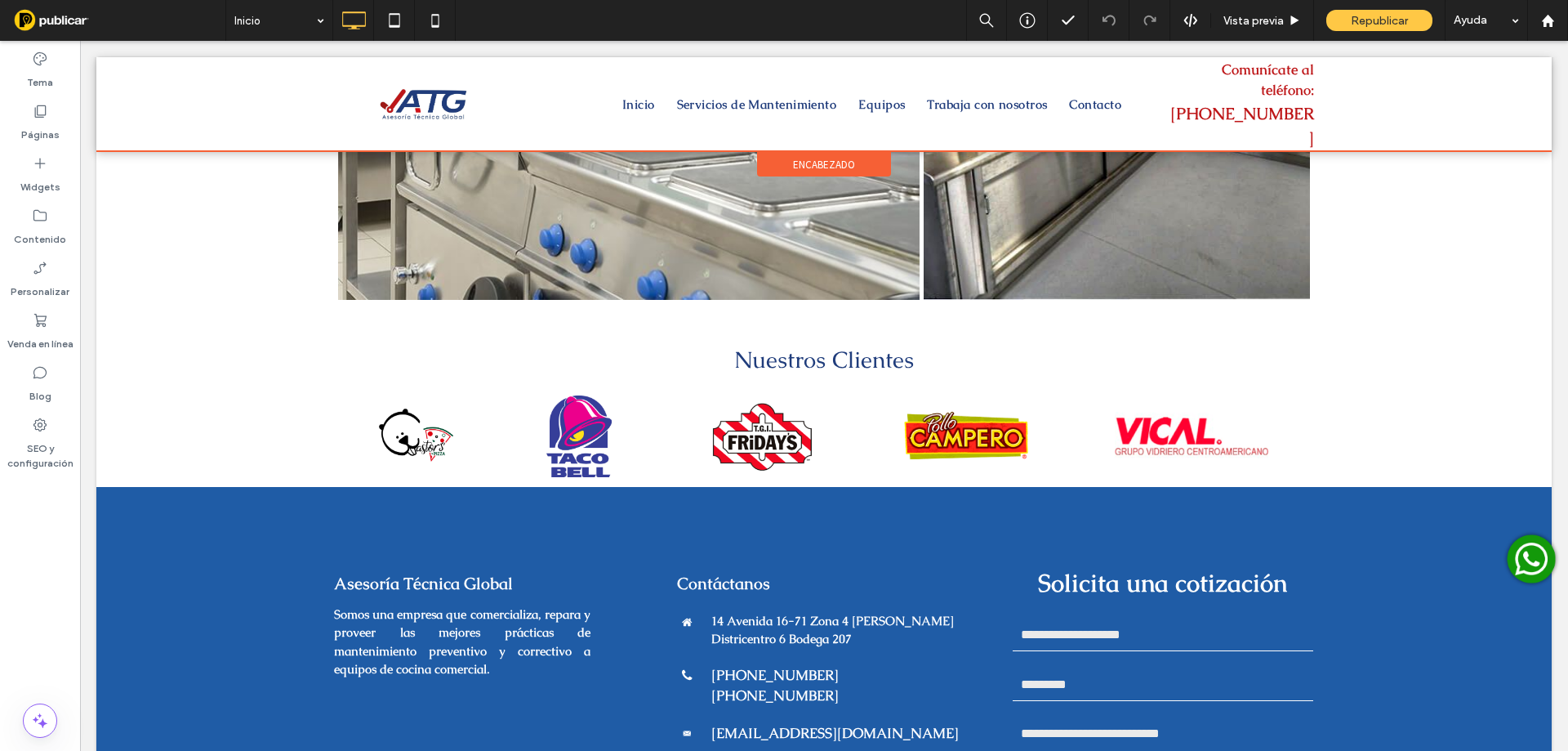
click at [777, 85] on div at bounding box center [824, 104] width 1455 height 94
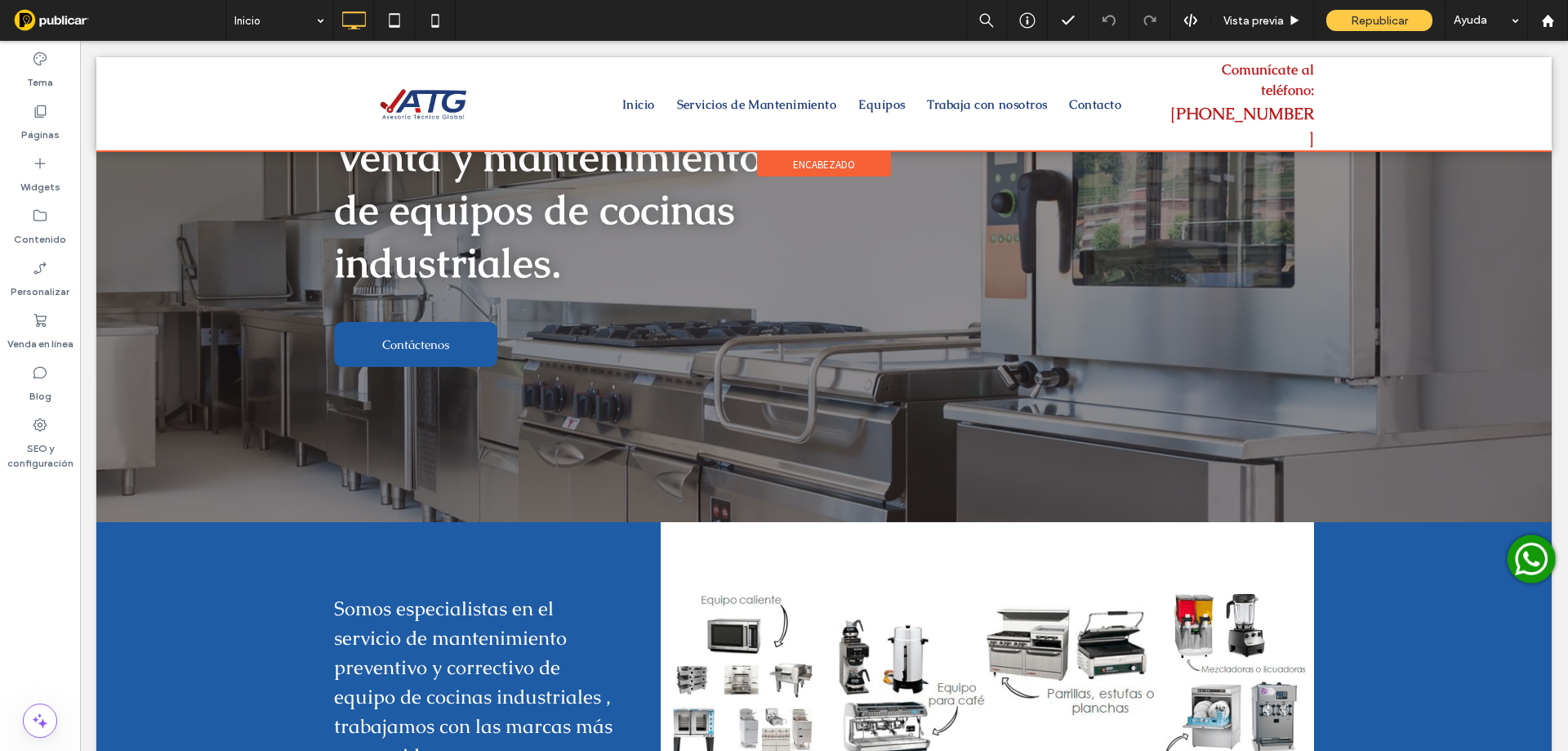
click at [777, 85] on div at bounding box center [824, 104] width 1455 height 94
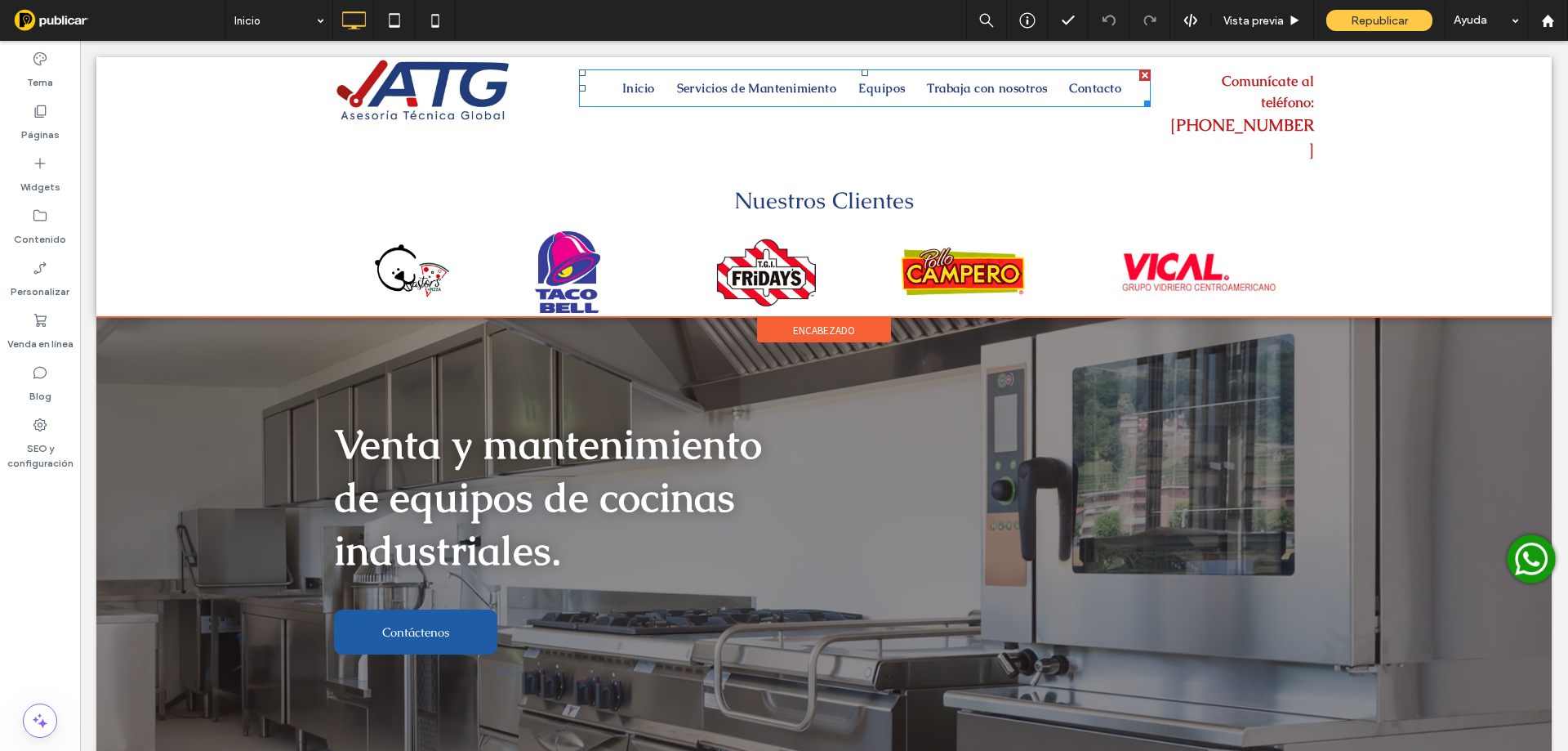
scroll to position [0, 0]
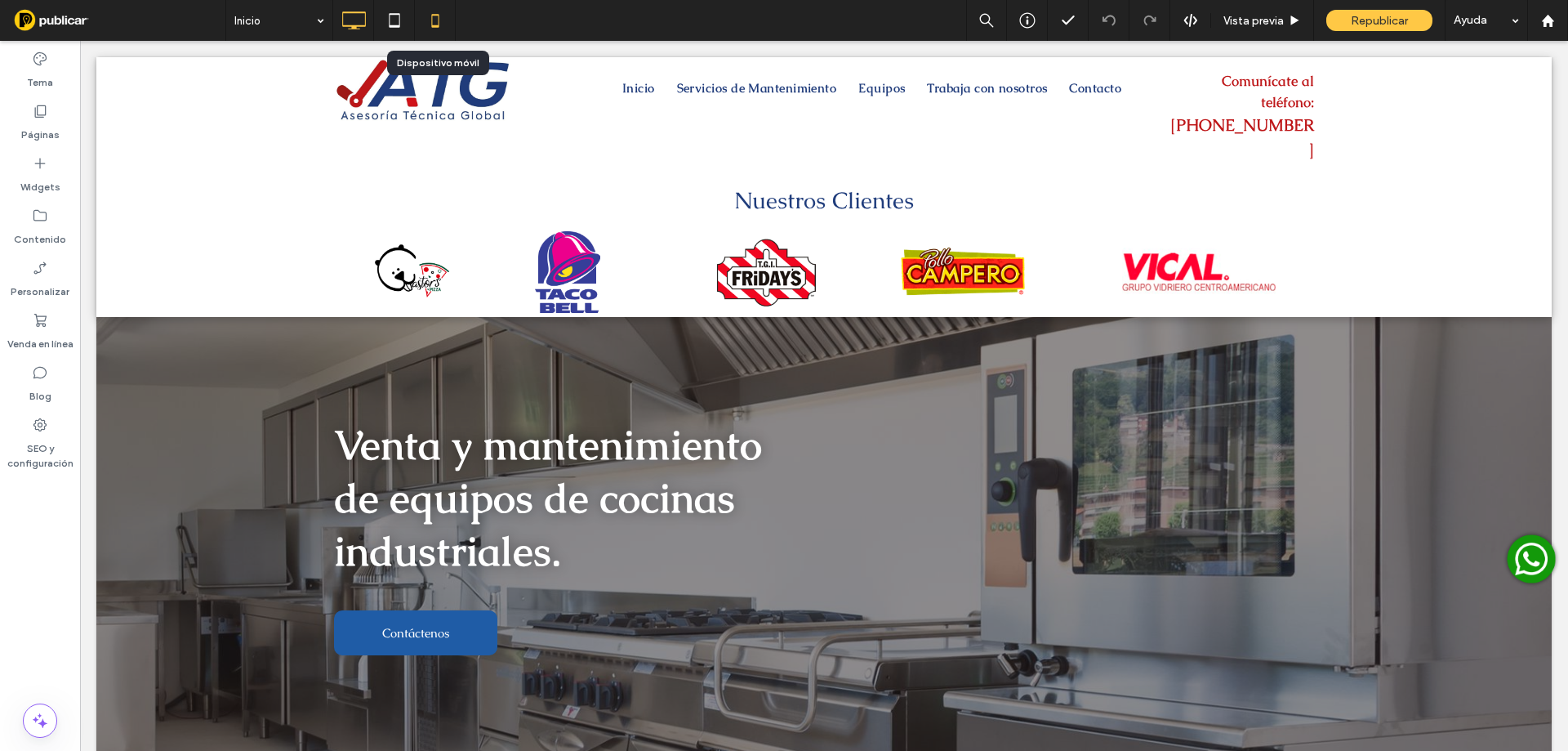
click at [439, 26] on icon at bounding box center [434, 19] width 32 height 32
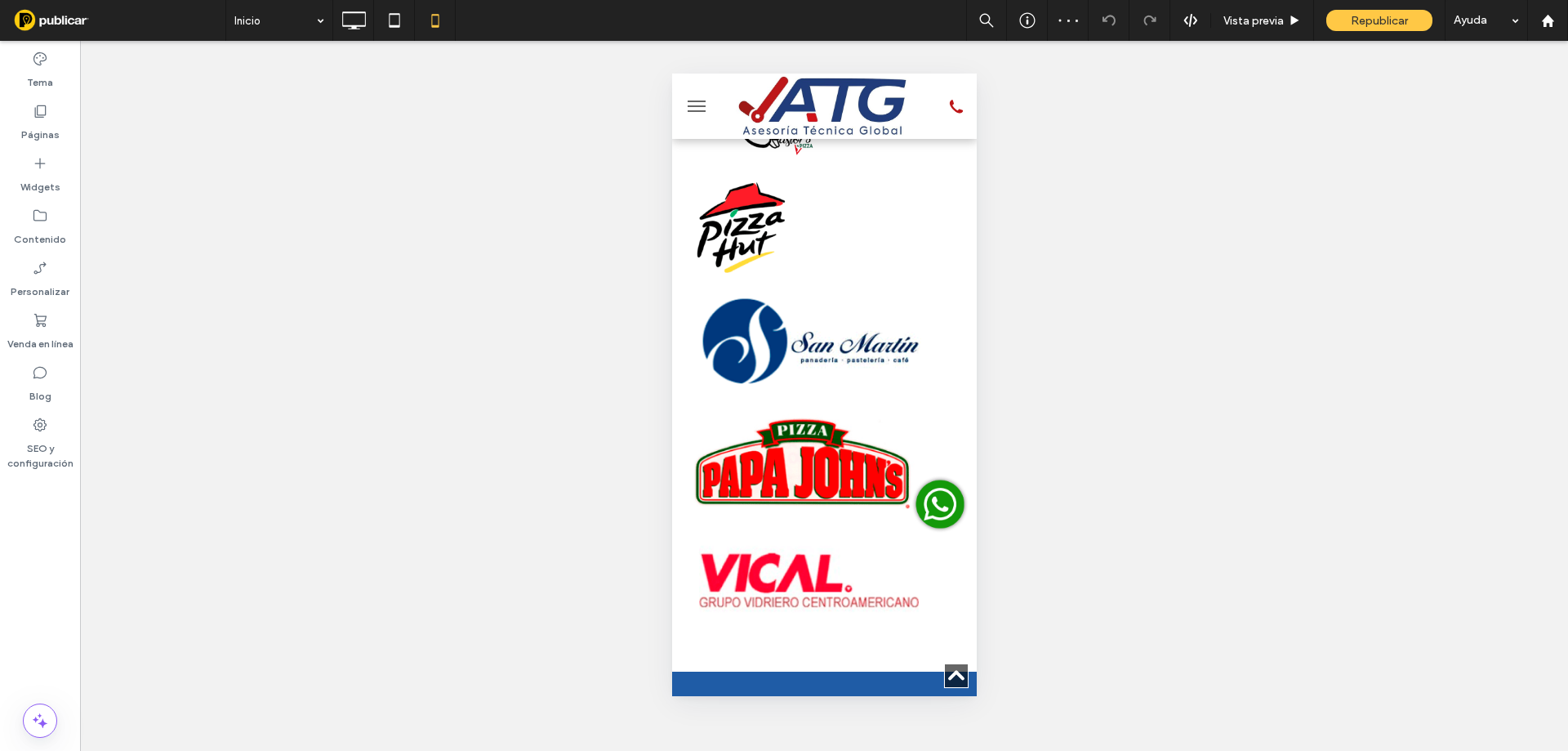
scroll to position [3994, 0]
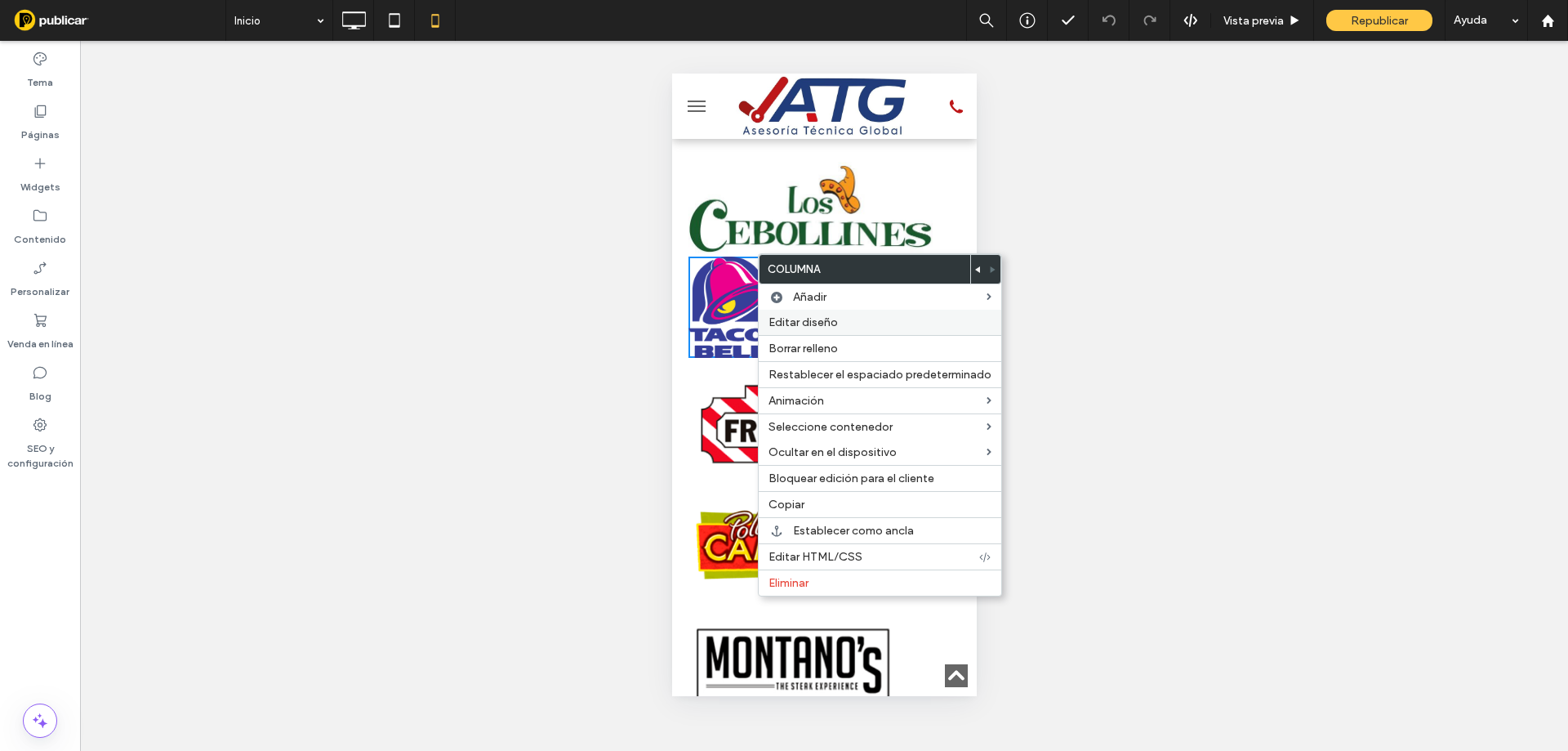
click at [795, 316] on span "Editar diseño" at bounding box center [802, 322] width 69 height 14
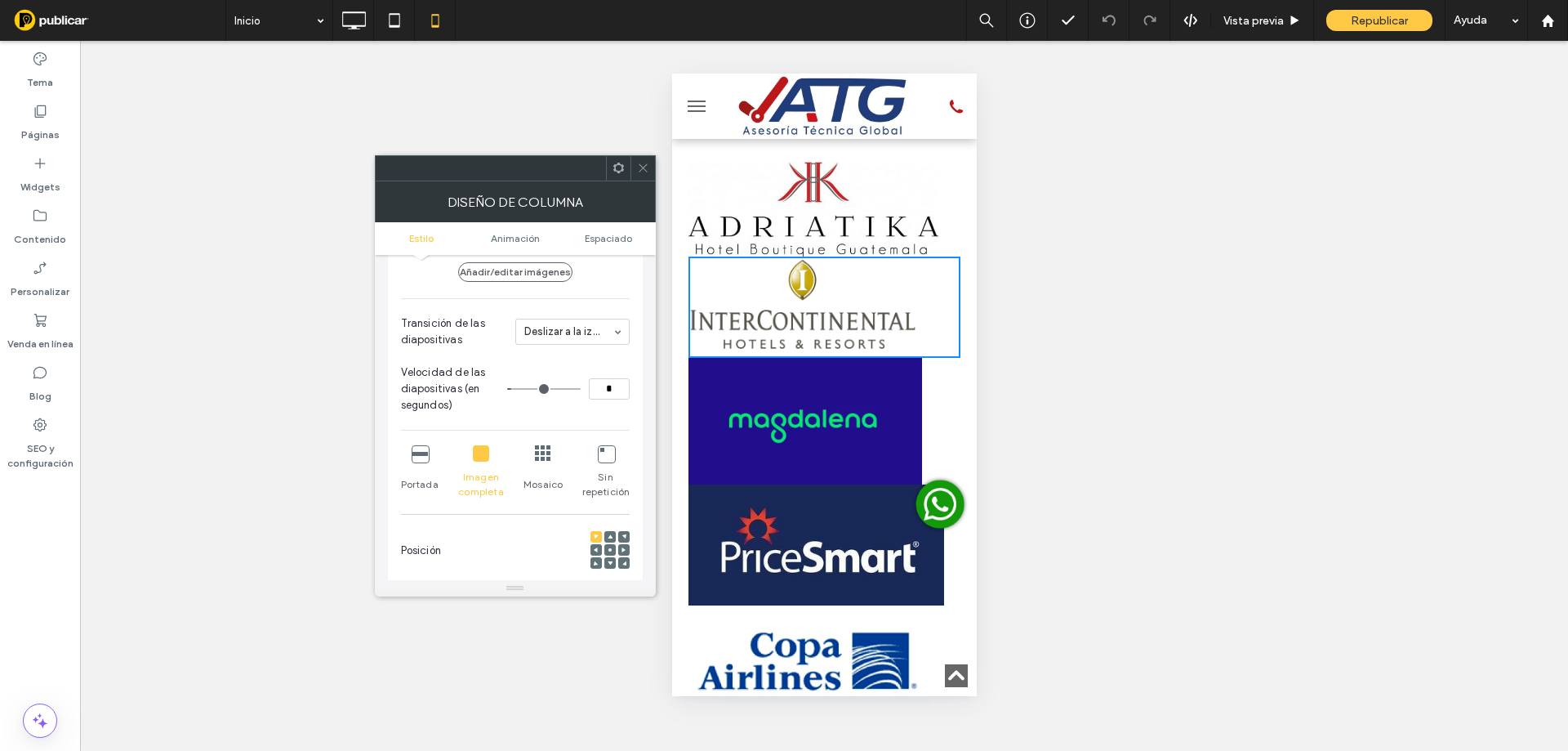
scroll to position [191, 0]
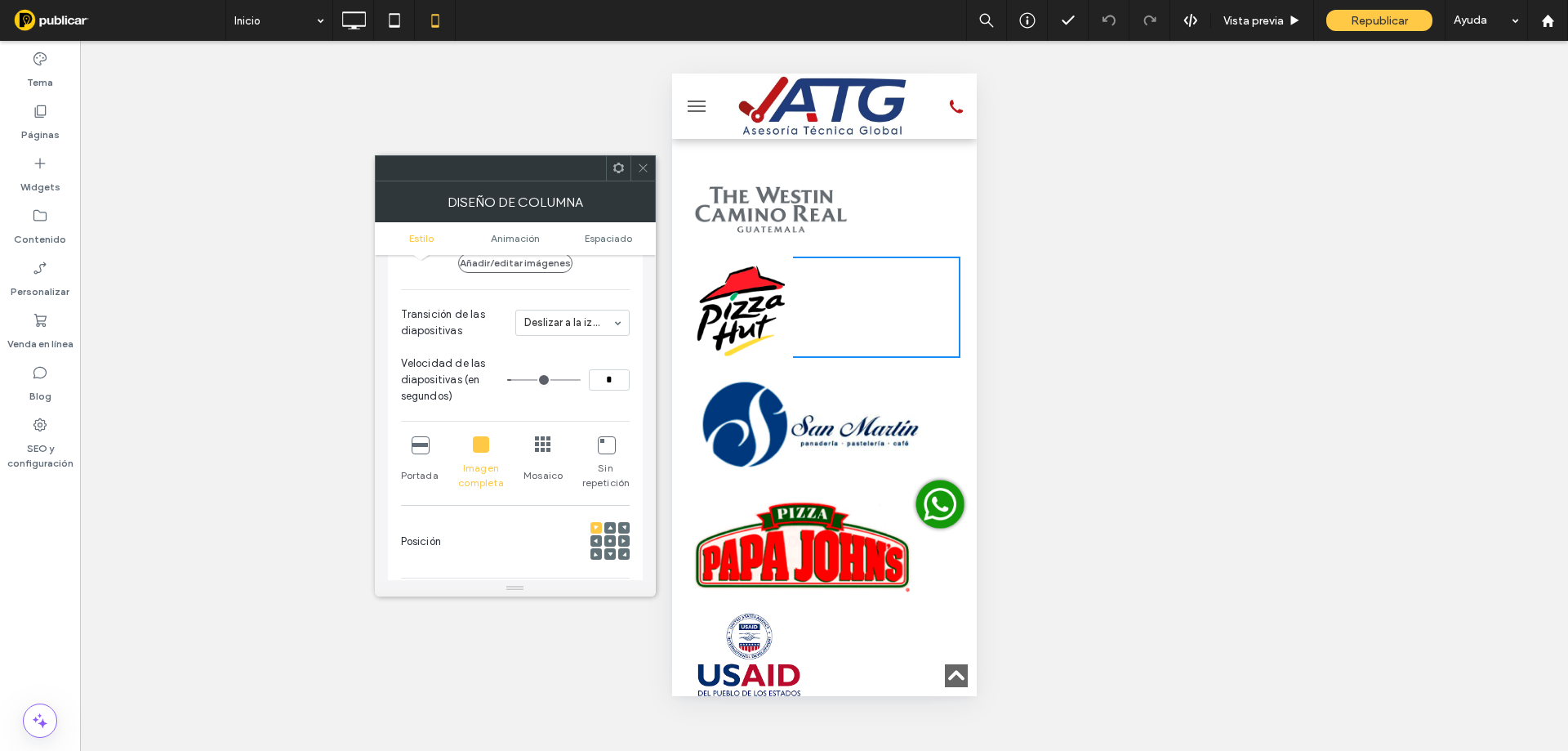
click at [608, 540] on use at bounding box center [610, 541] width 4 height 4
click at [641, 171] on icon at bounding box center [642, 168] width 12 height 12
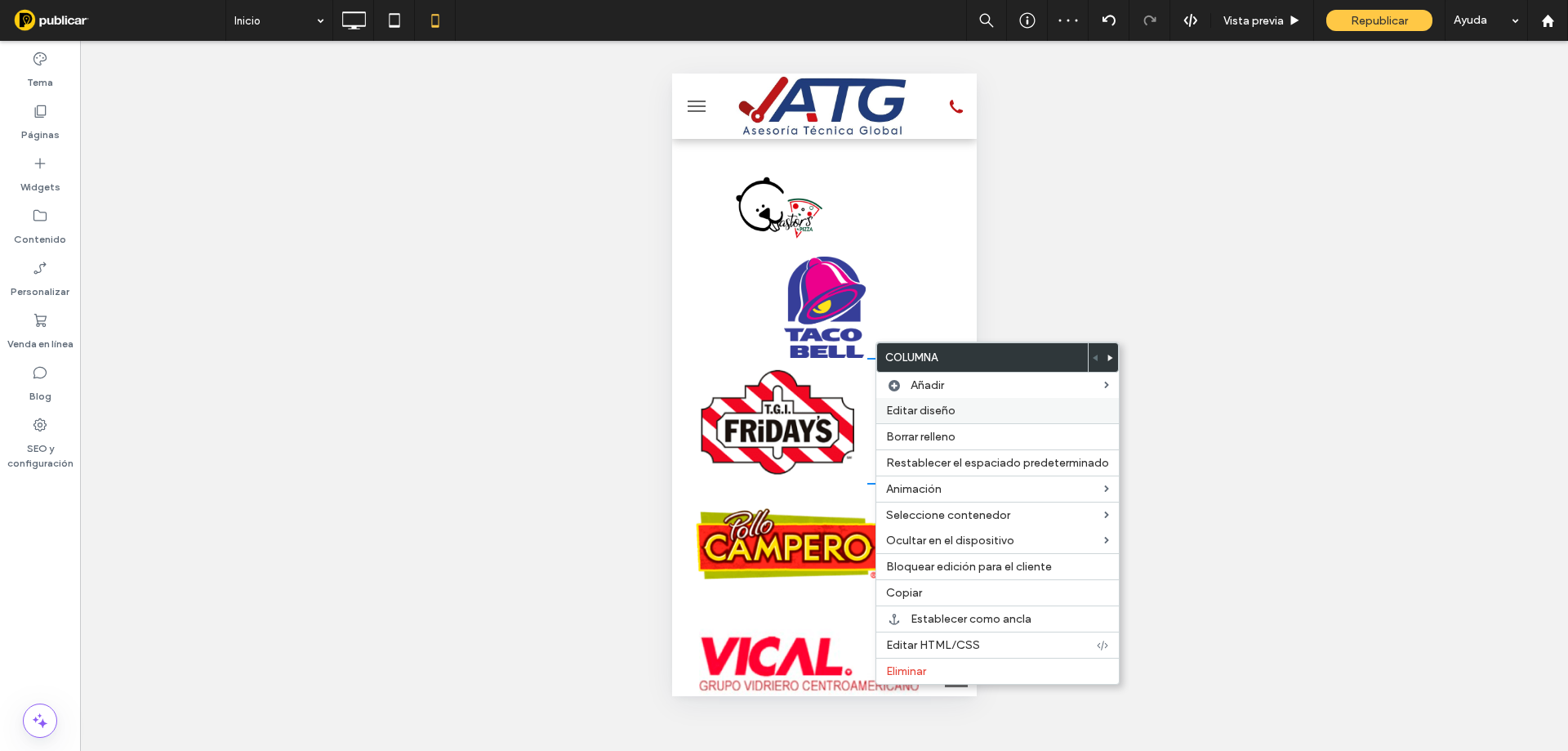
click at [901, 410] on span "Editar diseño" at bounding box center [920, 410] width 69 height 14
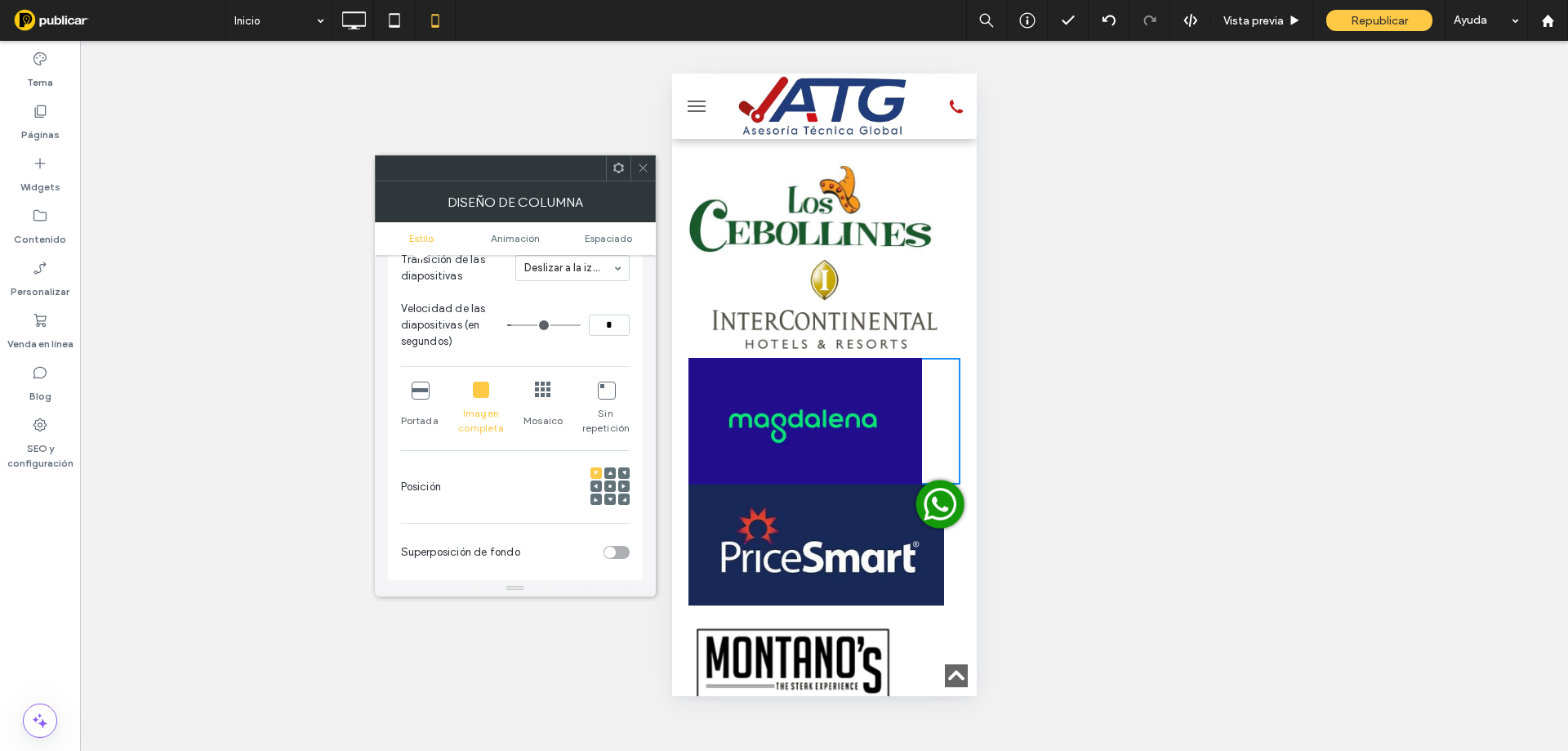
scroll to position [272, 0]
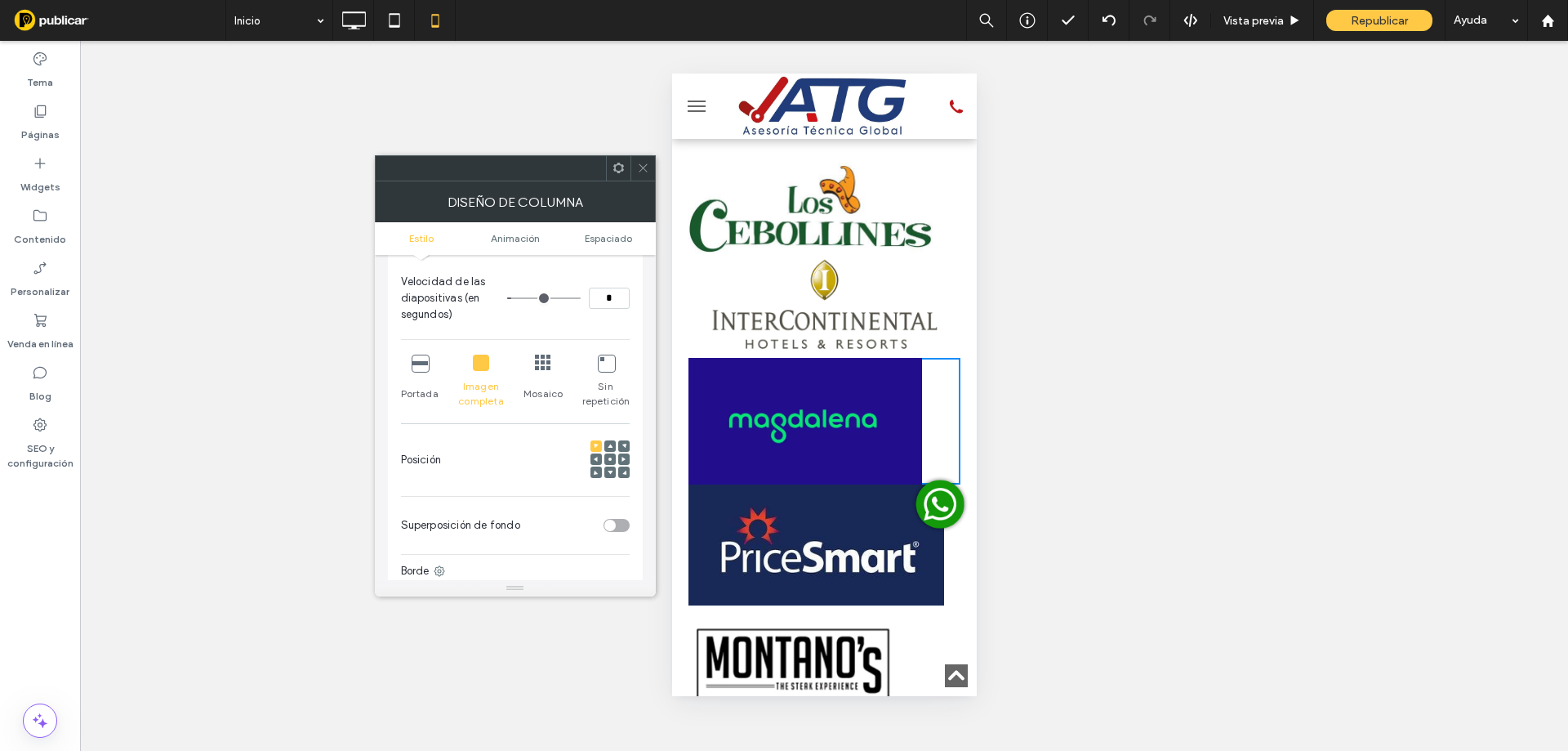
click at [611, 459] on use at bounding box center [610, 459] width 4 height 4
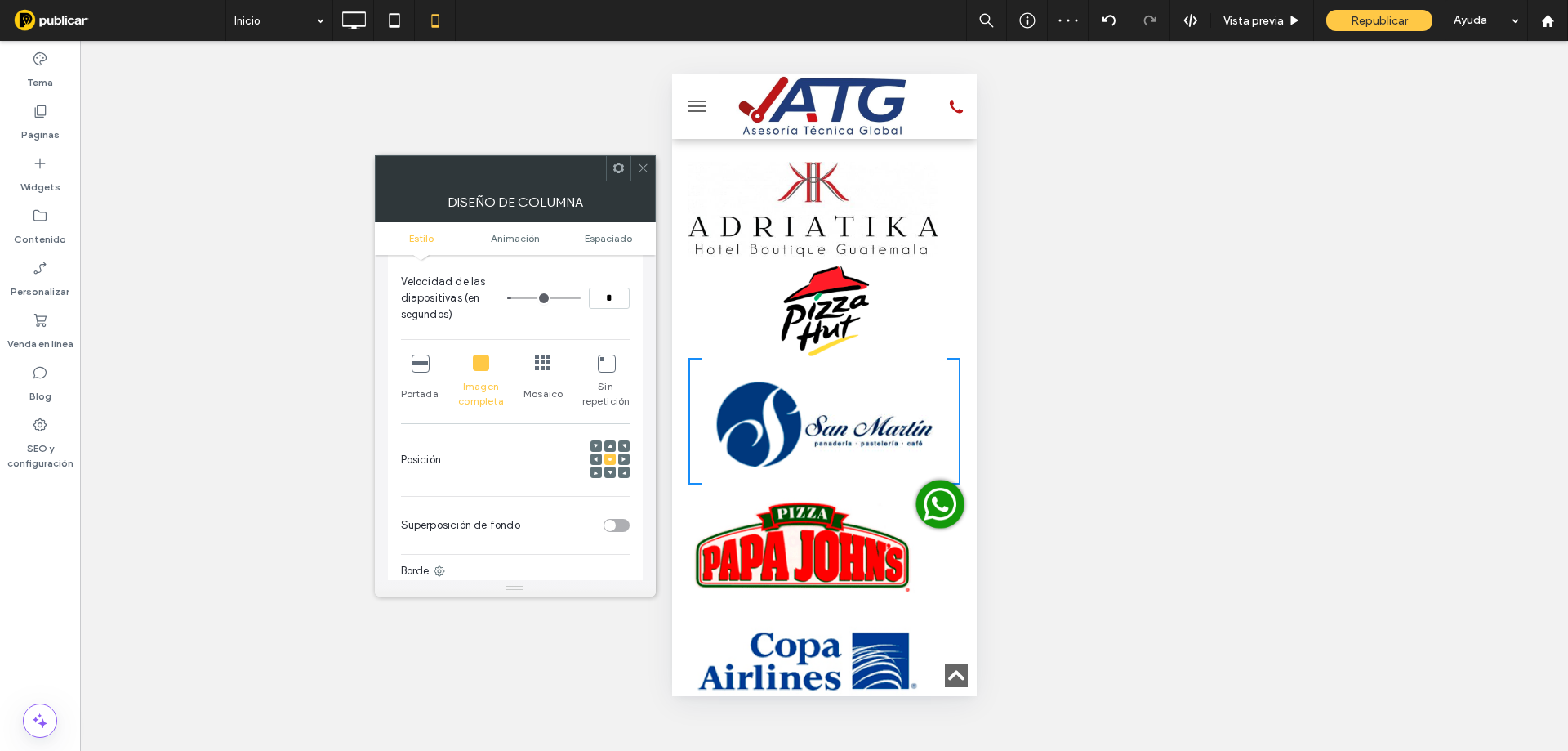
click at [642, 171] on icon at bounding box center [642, 168] width 12 height 12
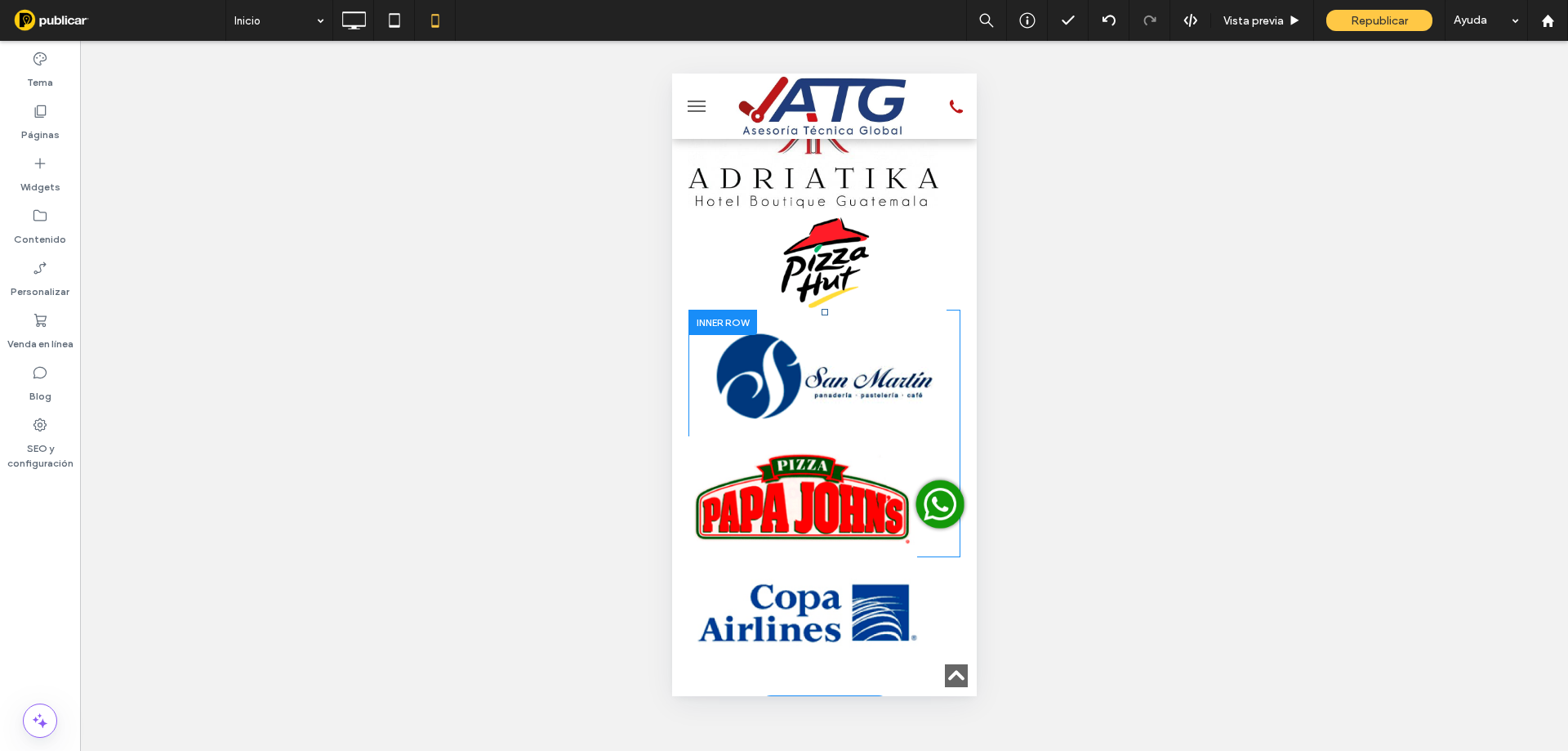
scroll to position [4050, 0]
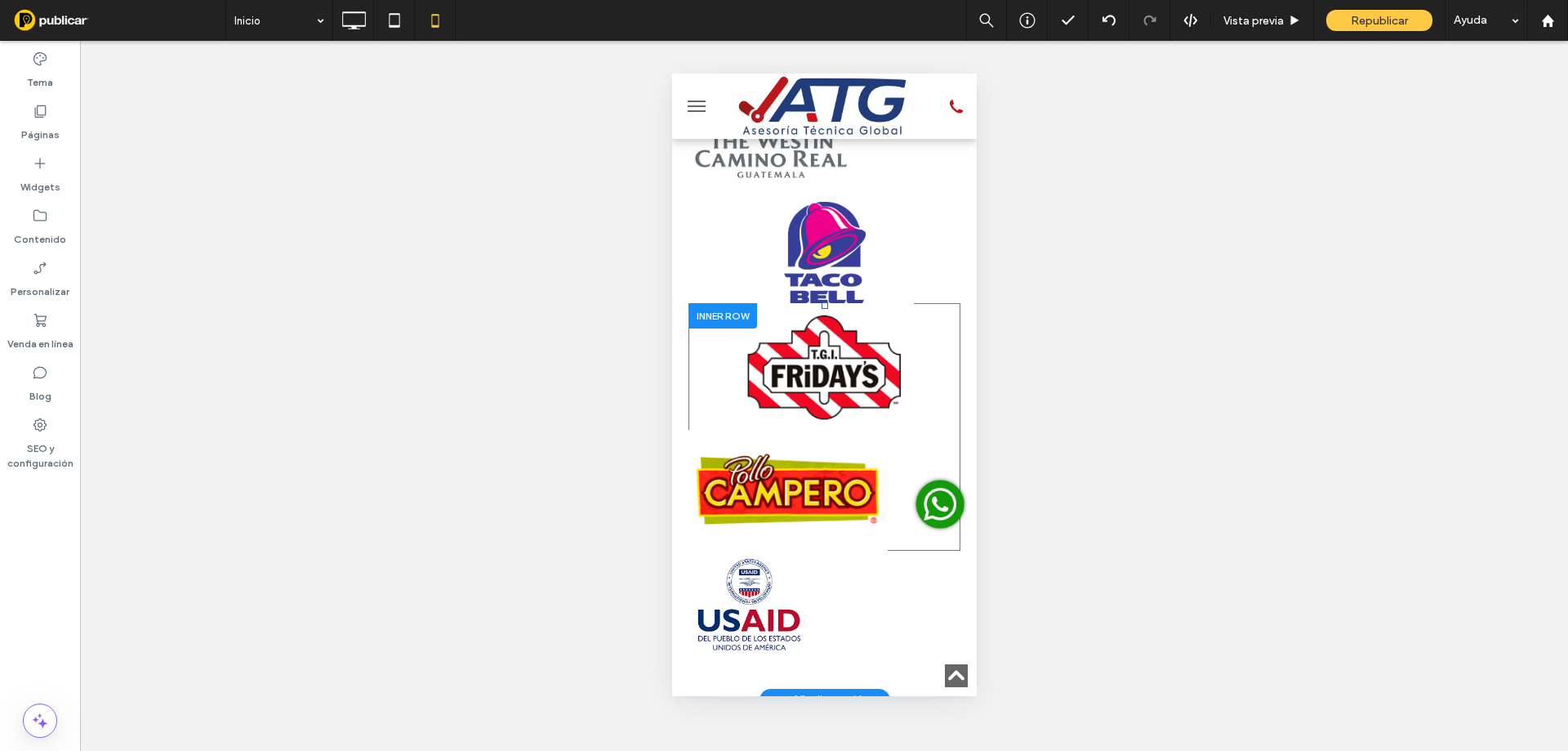
click at [895, 430] on div at bounding box center [824, 490] width 272 height 121
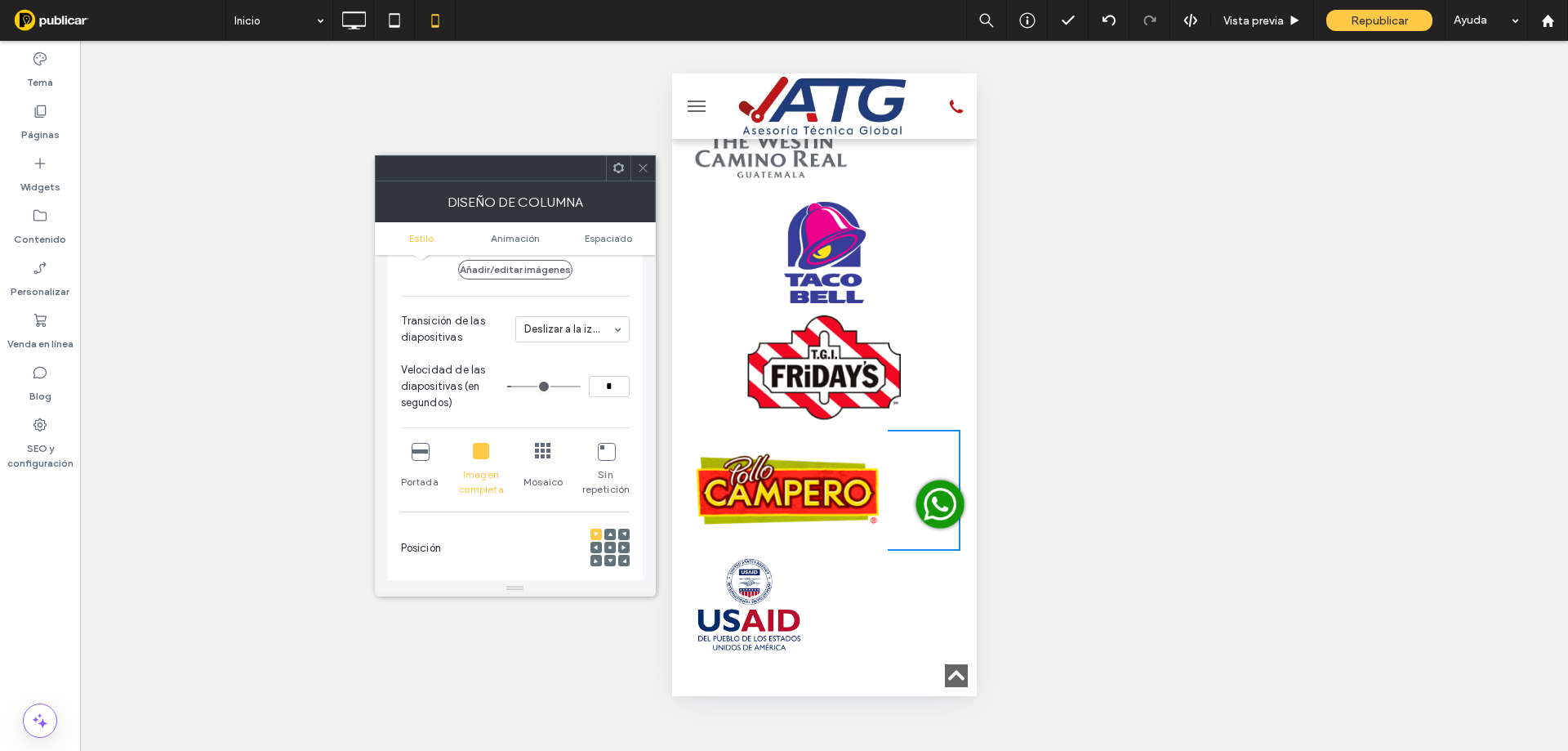
scroll to position [191, 0]
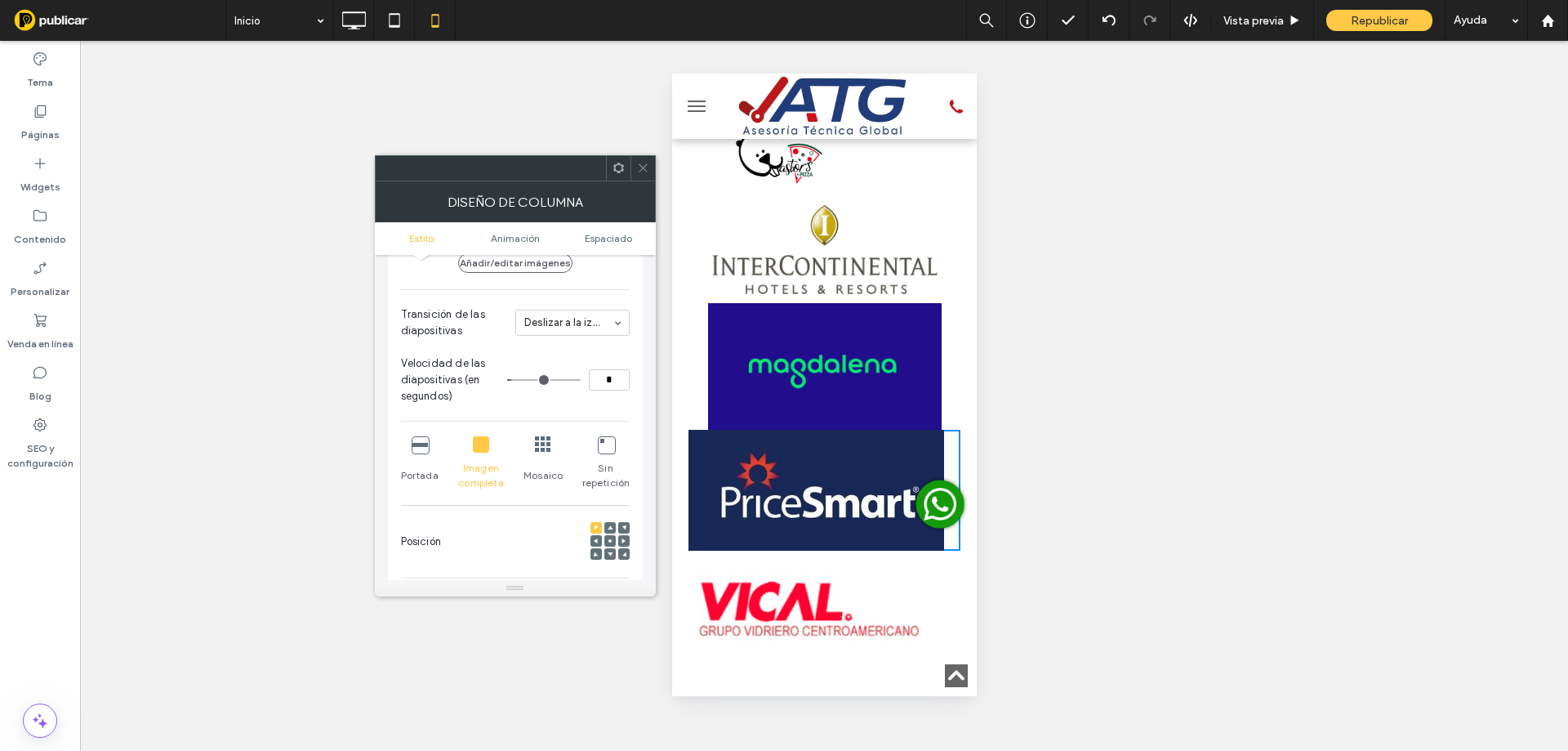
click at [611, 537] on span at bounding box center [609, 540] width 5 height 11
click at [642, 161] on span at bounding box center [642, 168] width 12 height 25
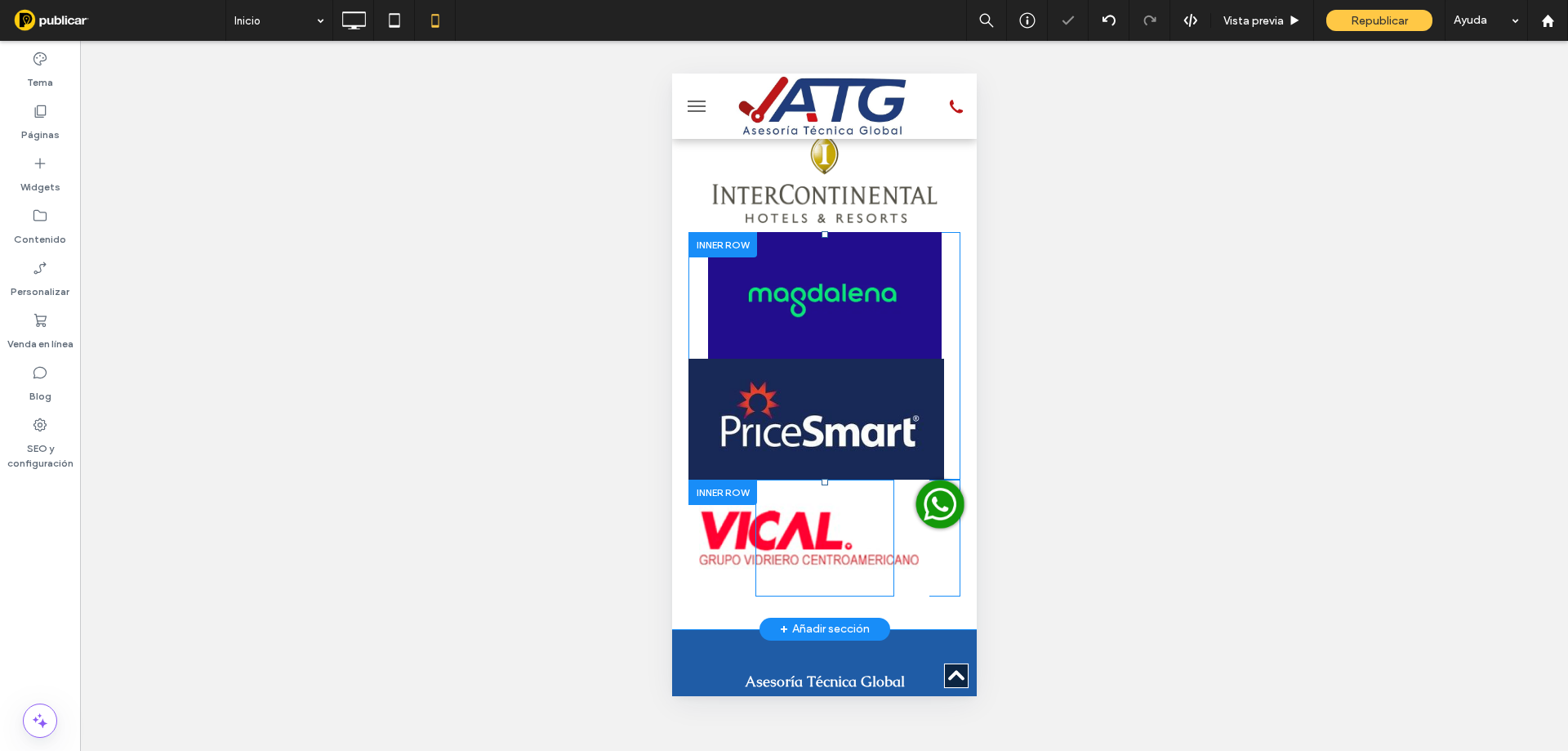
scroll to position [4131, 0]
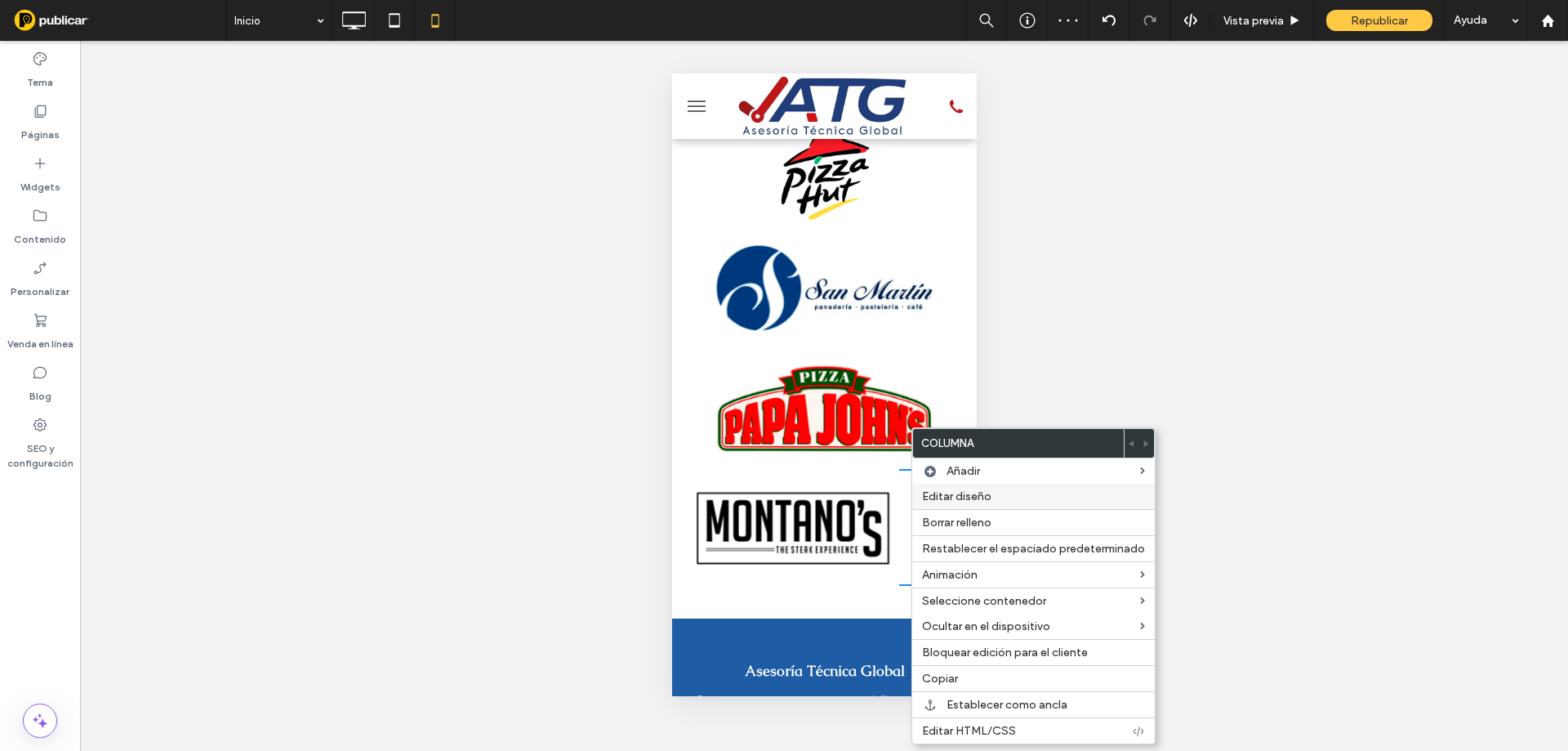
click at [947, 490] on span "Editar diseño" at bounding box center [956, 496] width 69 height 14
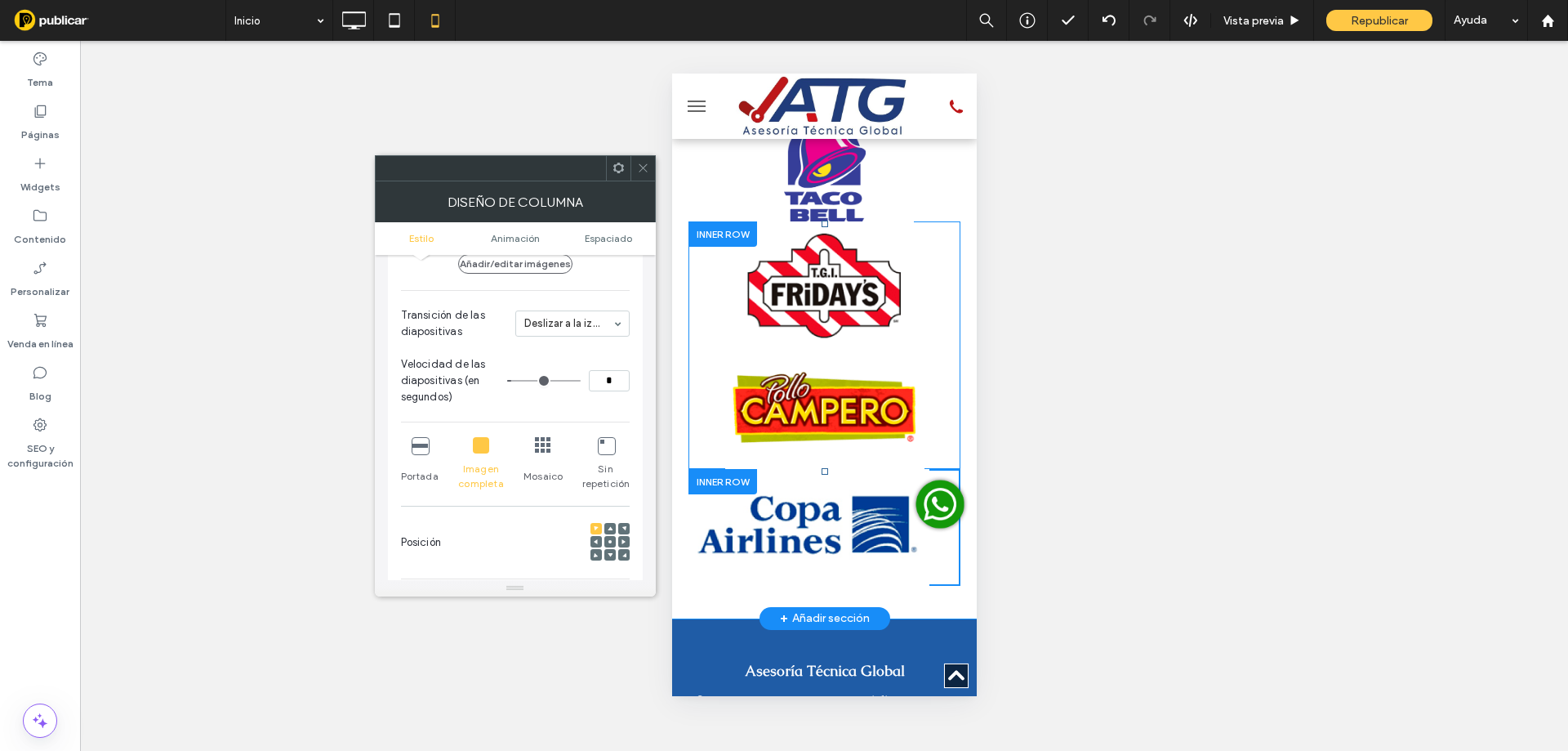
scroll to position [245, 0]
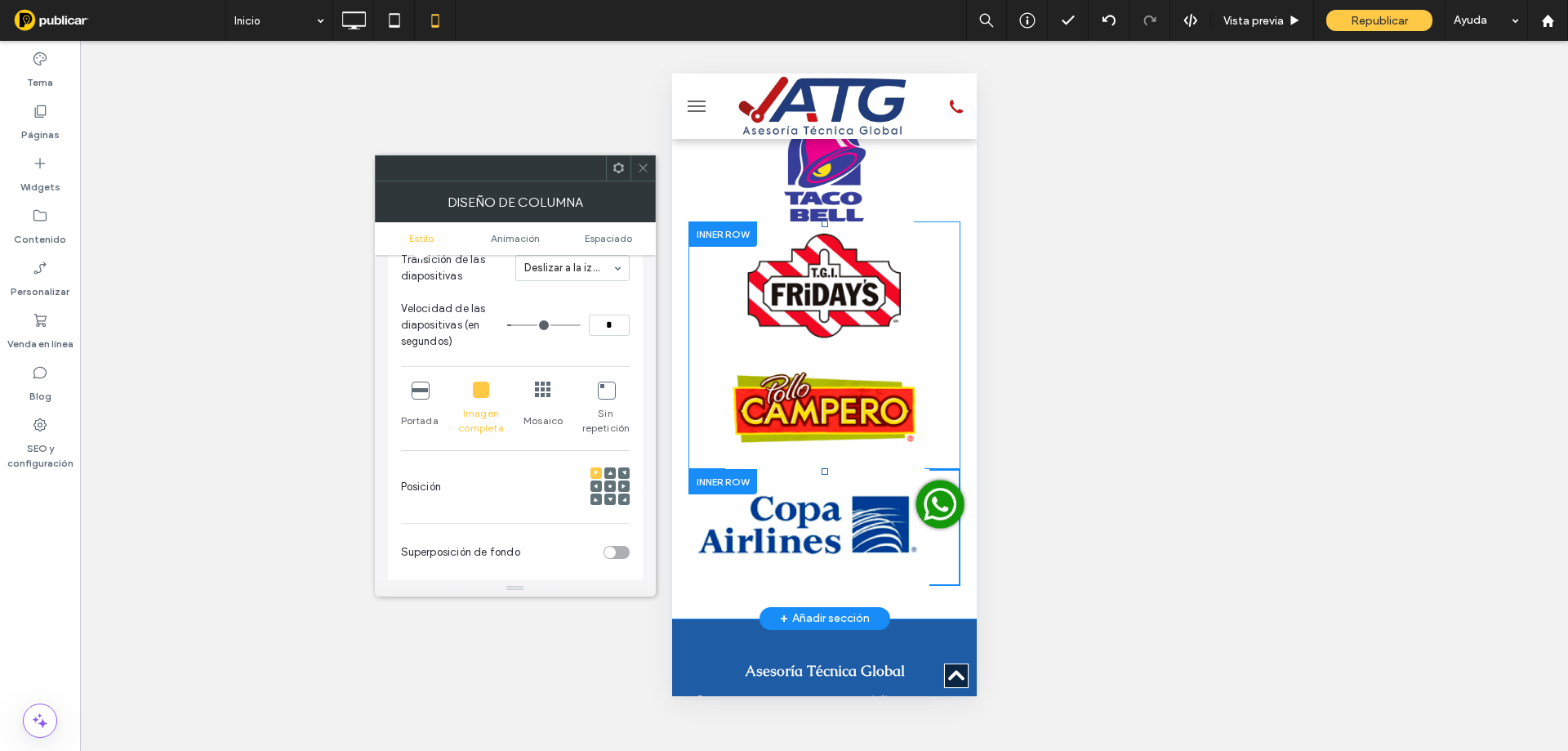
click at [608, 489] on span at bounding box center [609, 486] width 5 height 11
click at [640, 172] on icon at bounding box center [642, 168] width 12 height 12
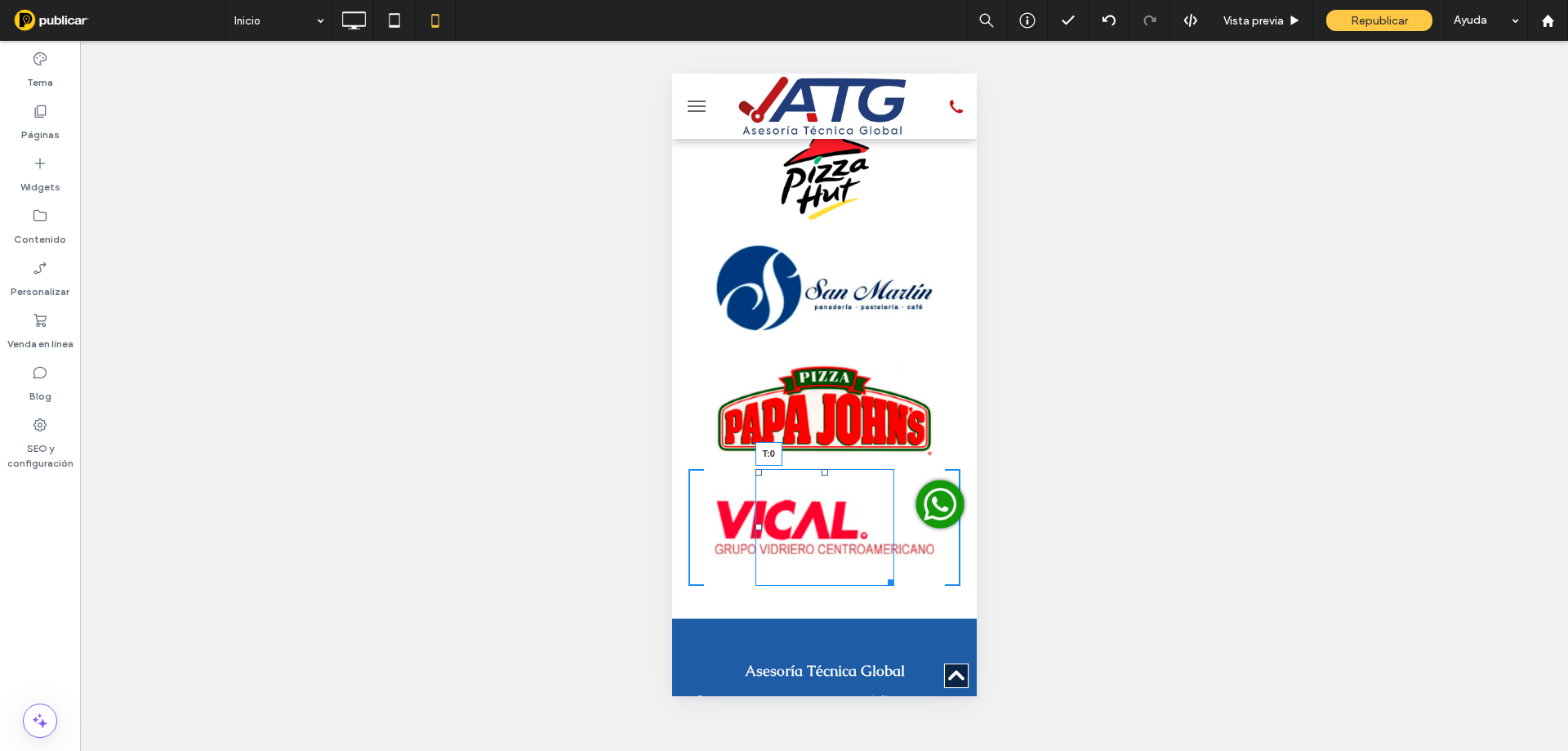
drag, startPoint x: 818, startPoint y: 399, endPoint x: 1491, endPoint y: 475, distance: 677.3
click at [821, 468] on div at bounding box center [824, 471] width 6 height 6
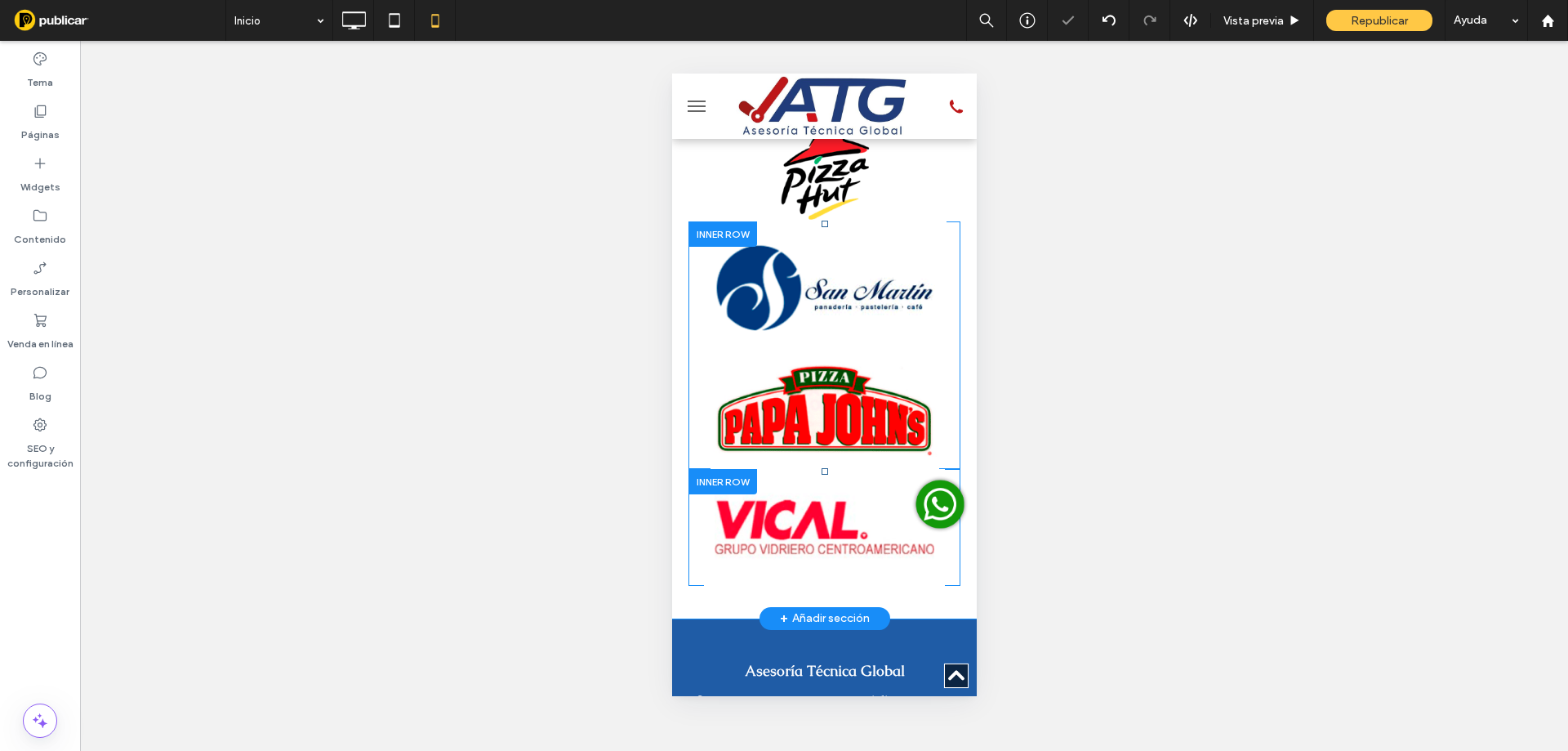
click at [698, 468] on div at bounding box center [721, 481] width 69 height 26
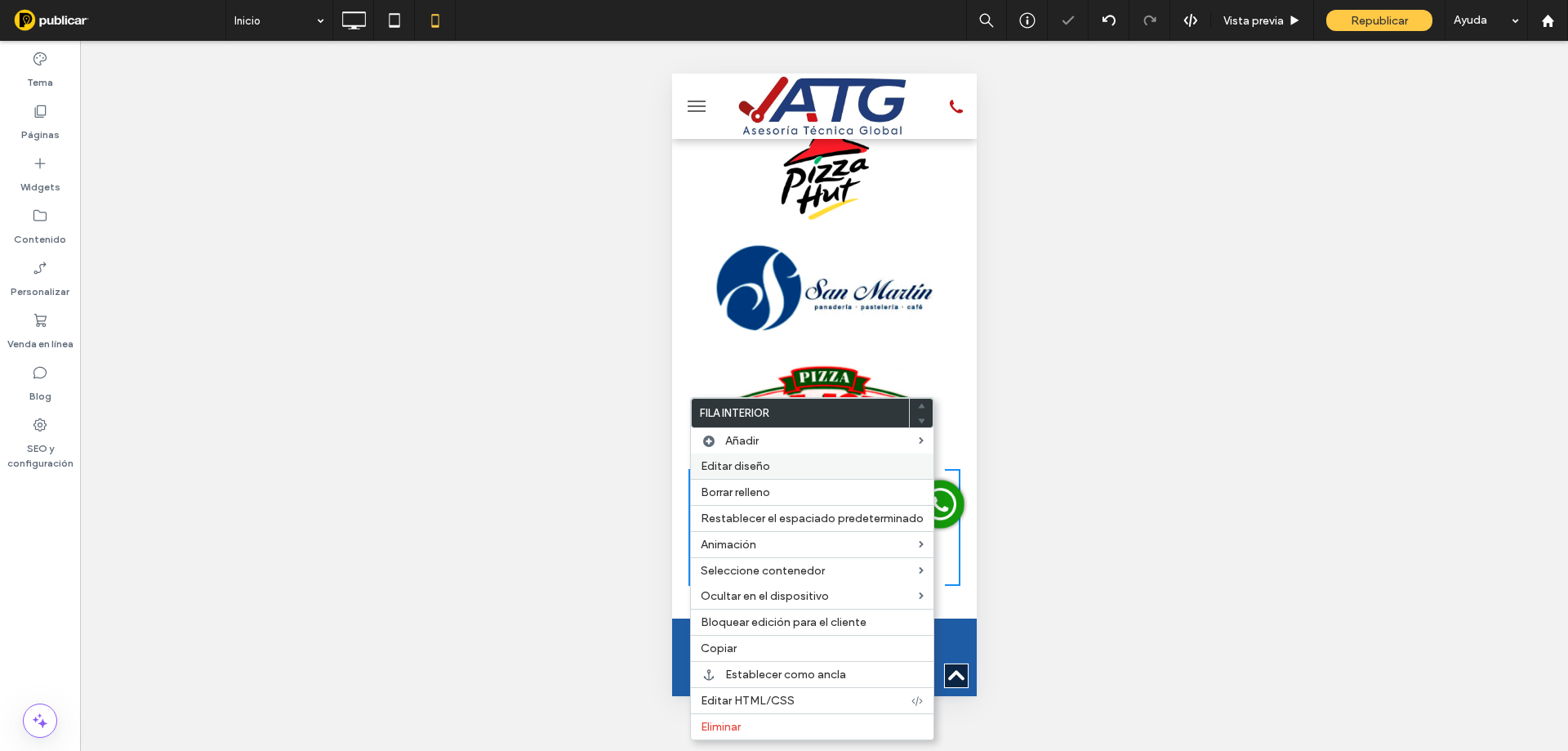
click at [730, 463] on span "Editar diseño" at bounding box center [734, 466] width 69 height 14
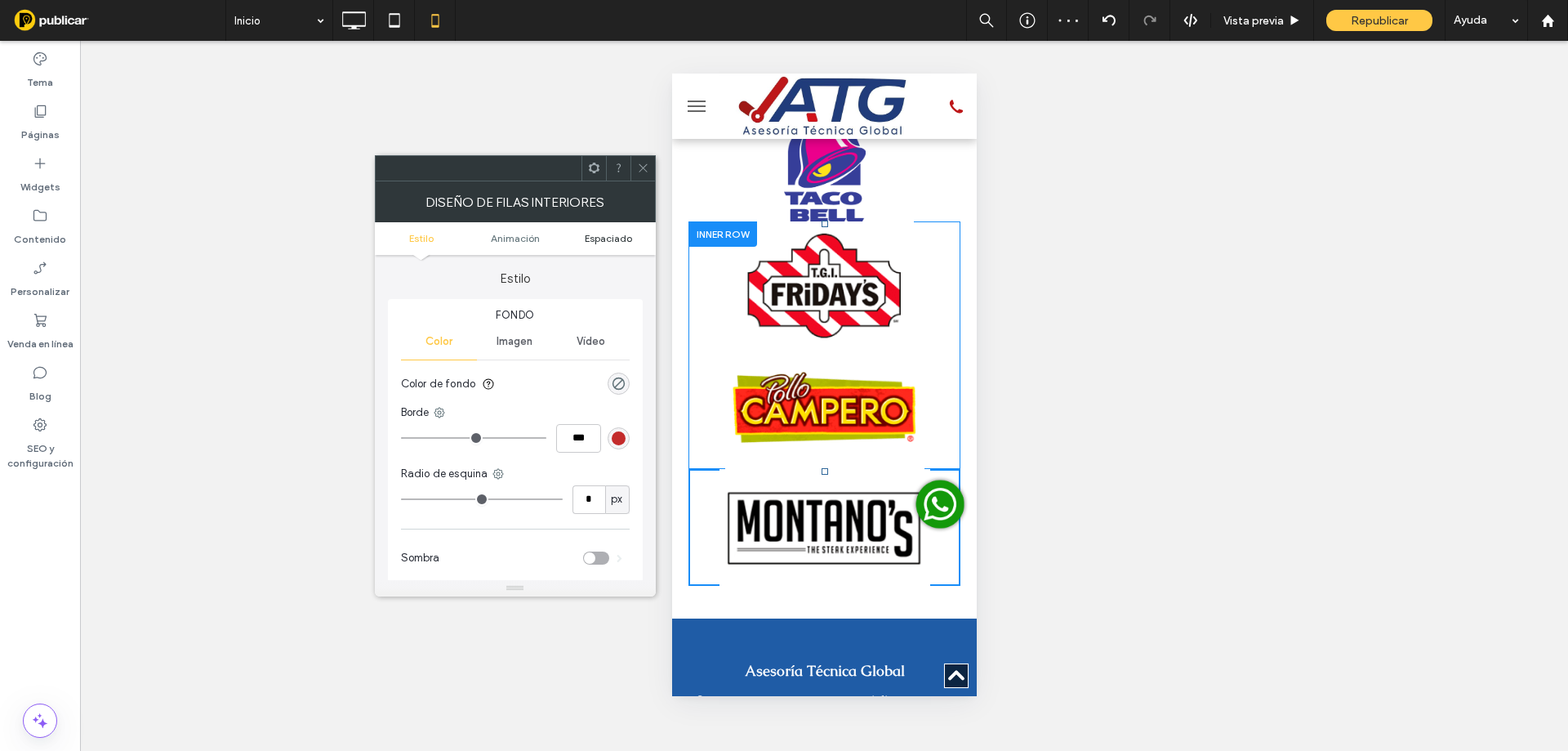
click at [603, 240] on span "Espaciado" at bounding box center [607, 237] width 47 height 12
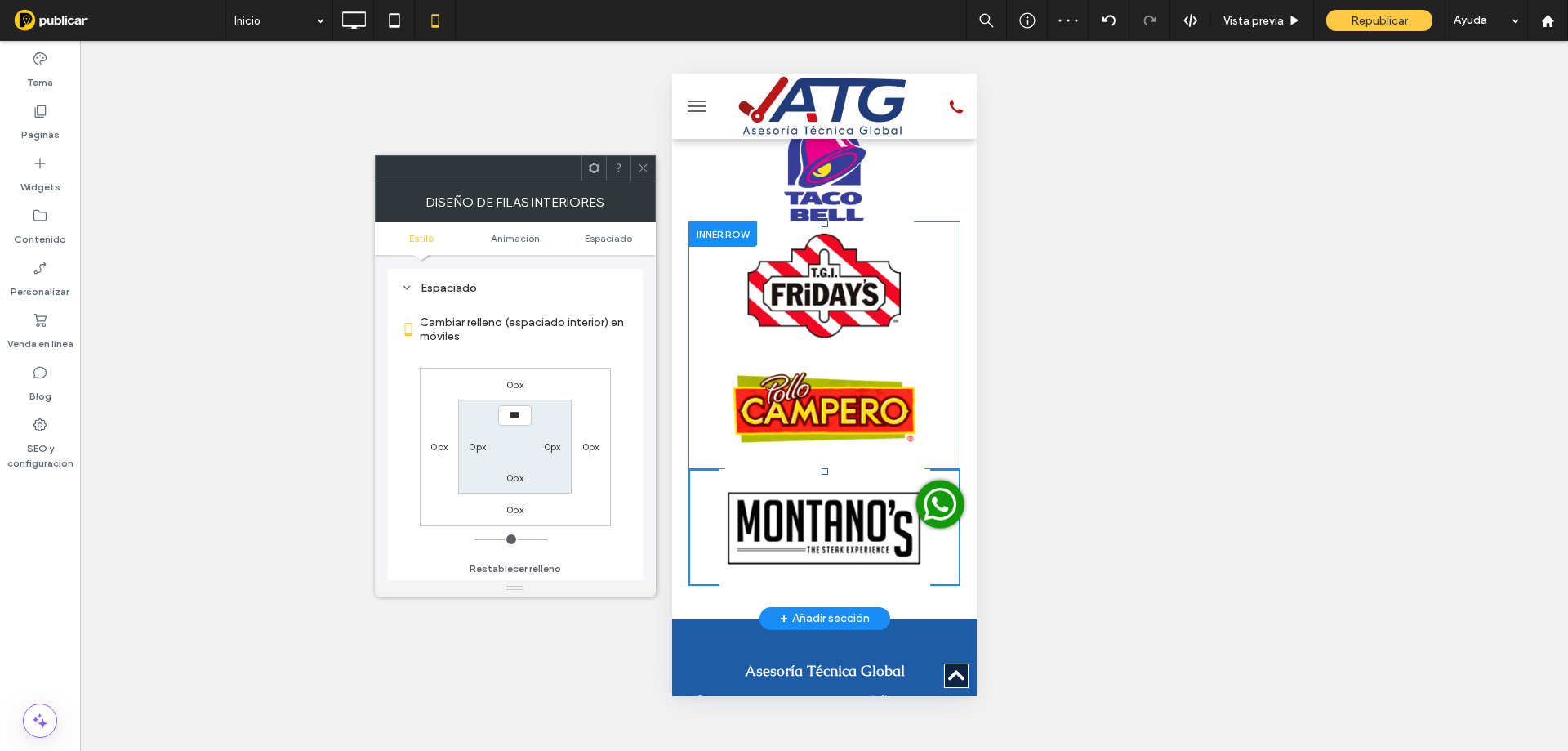
scroll to position [383, 0]
click at [512, 388] on label "0px" at bounding box center [514, 383] width 17 height 12
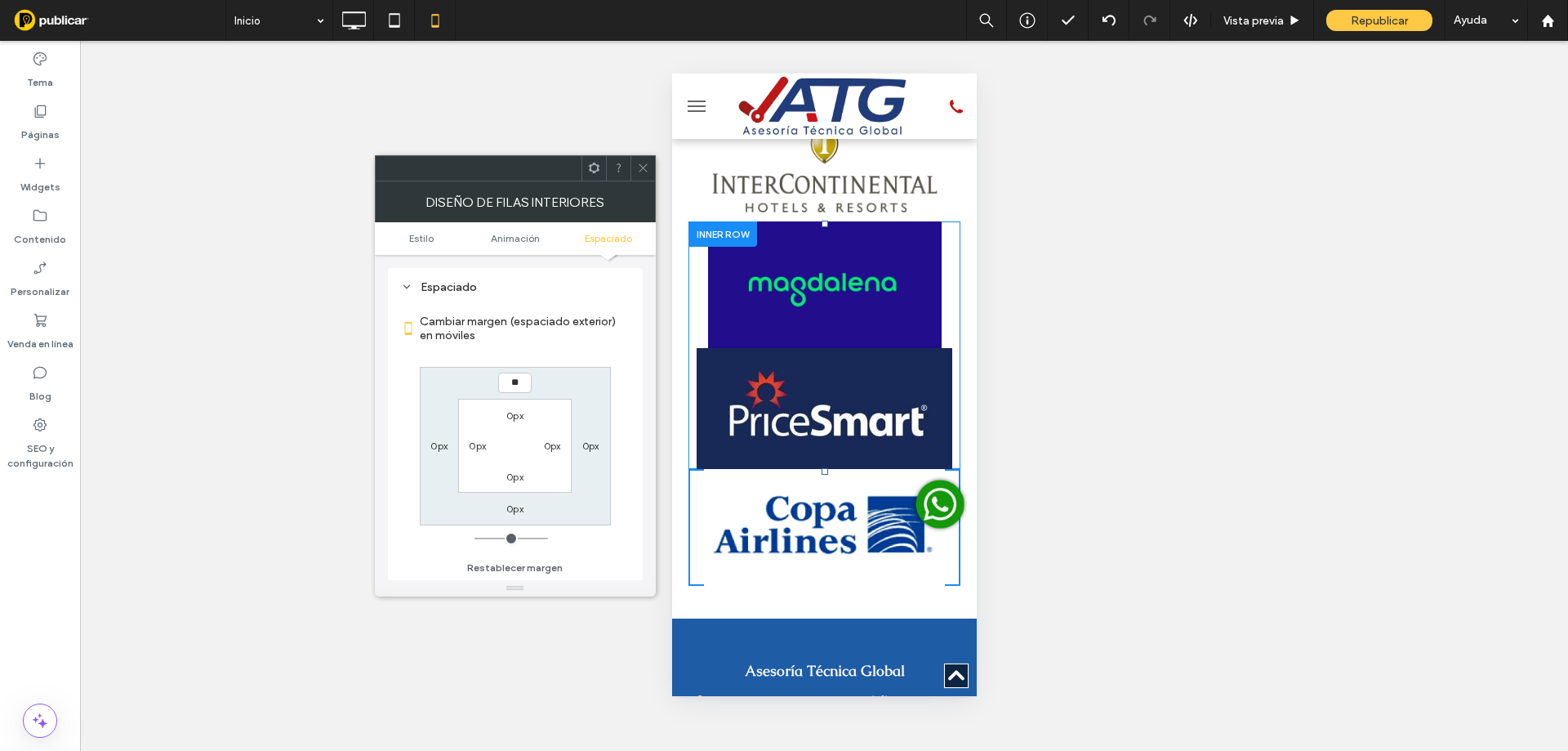
type input "**"
type input "****"
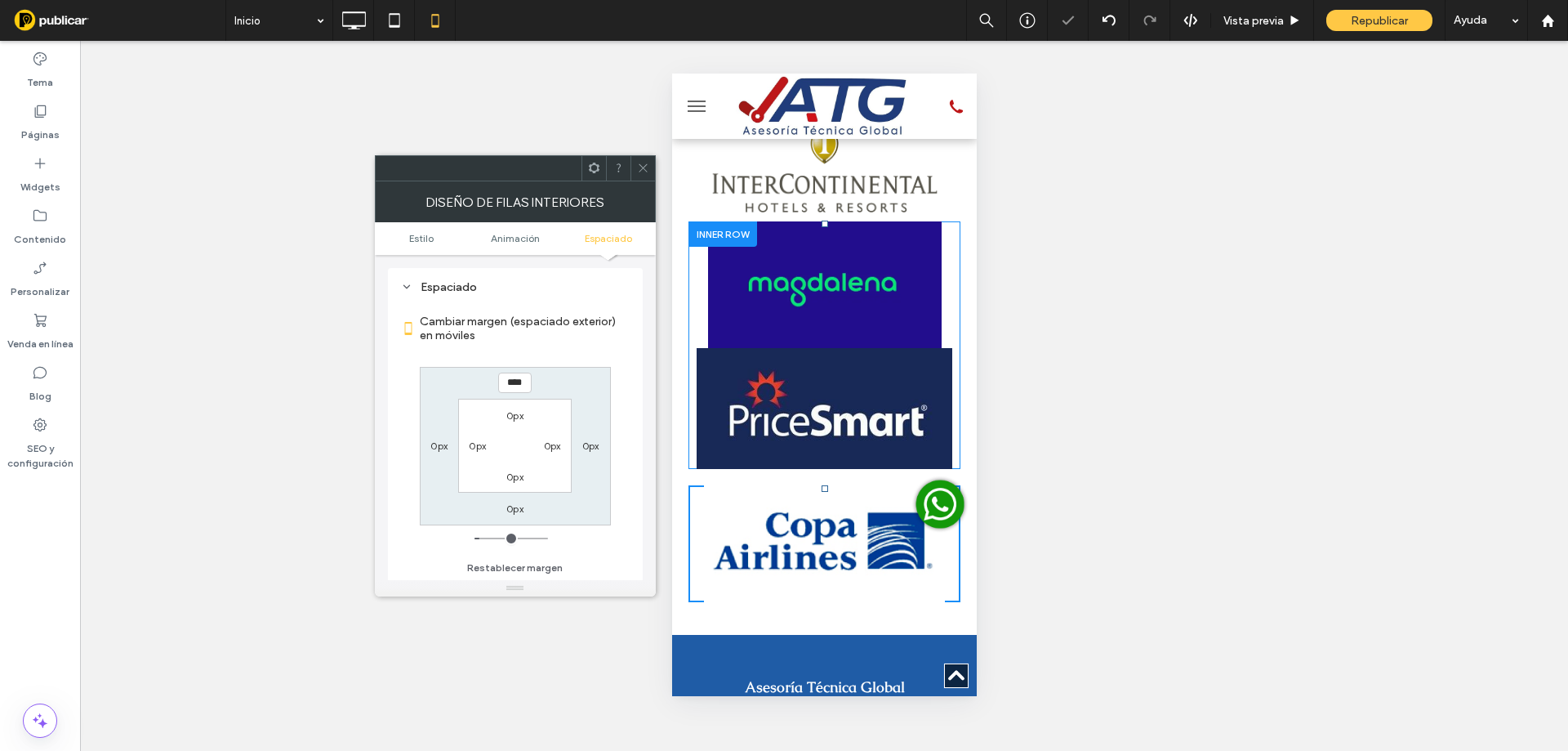
click at [644, 168] on icon at bounding box center [642, 168] width 12 height 12
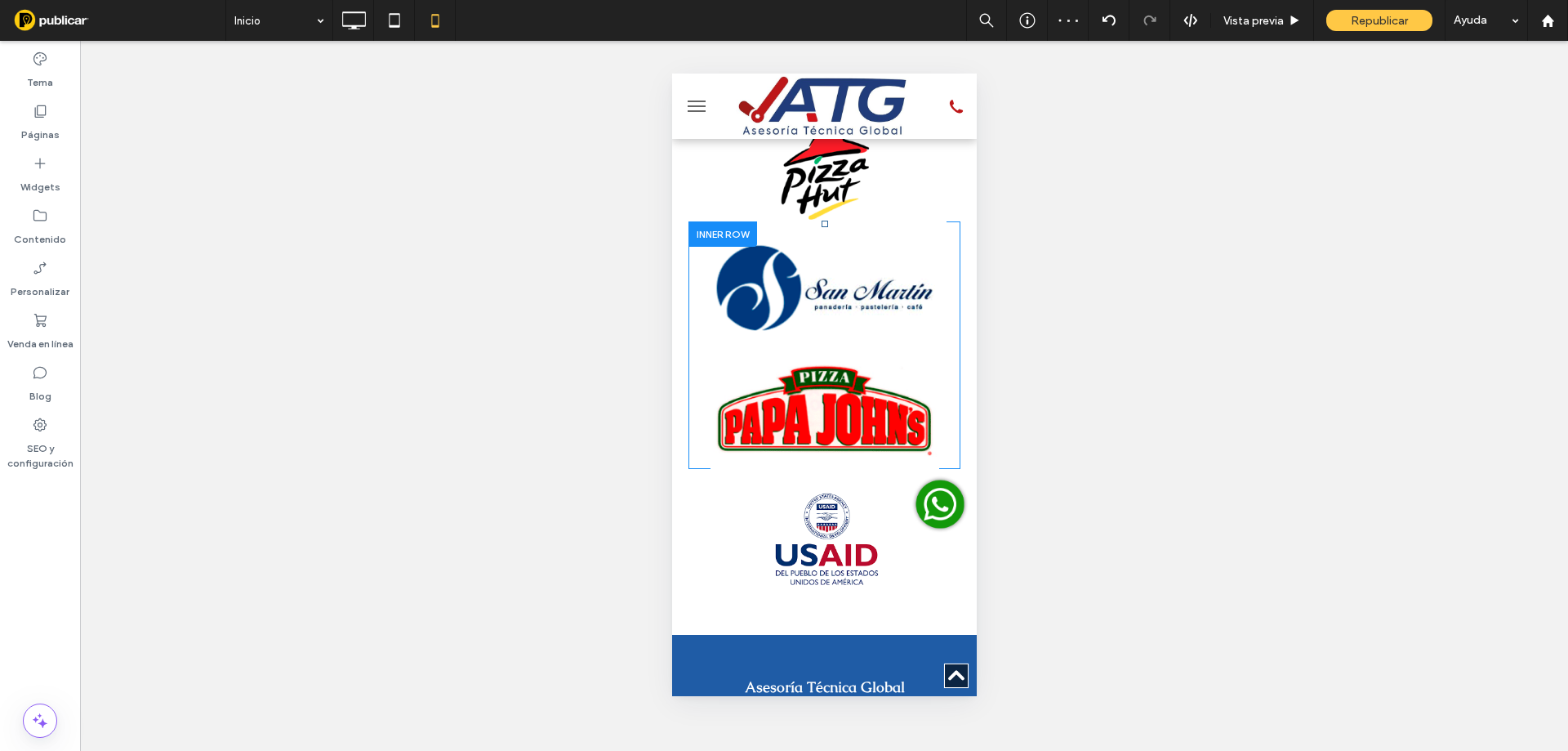
click at [736, 348] on div at bounding box center [824, 408] width 272 height 121
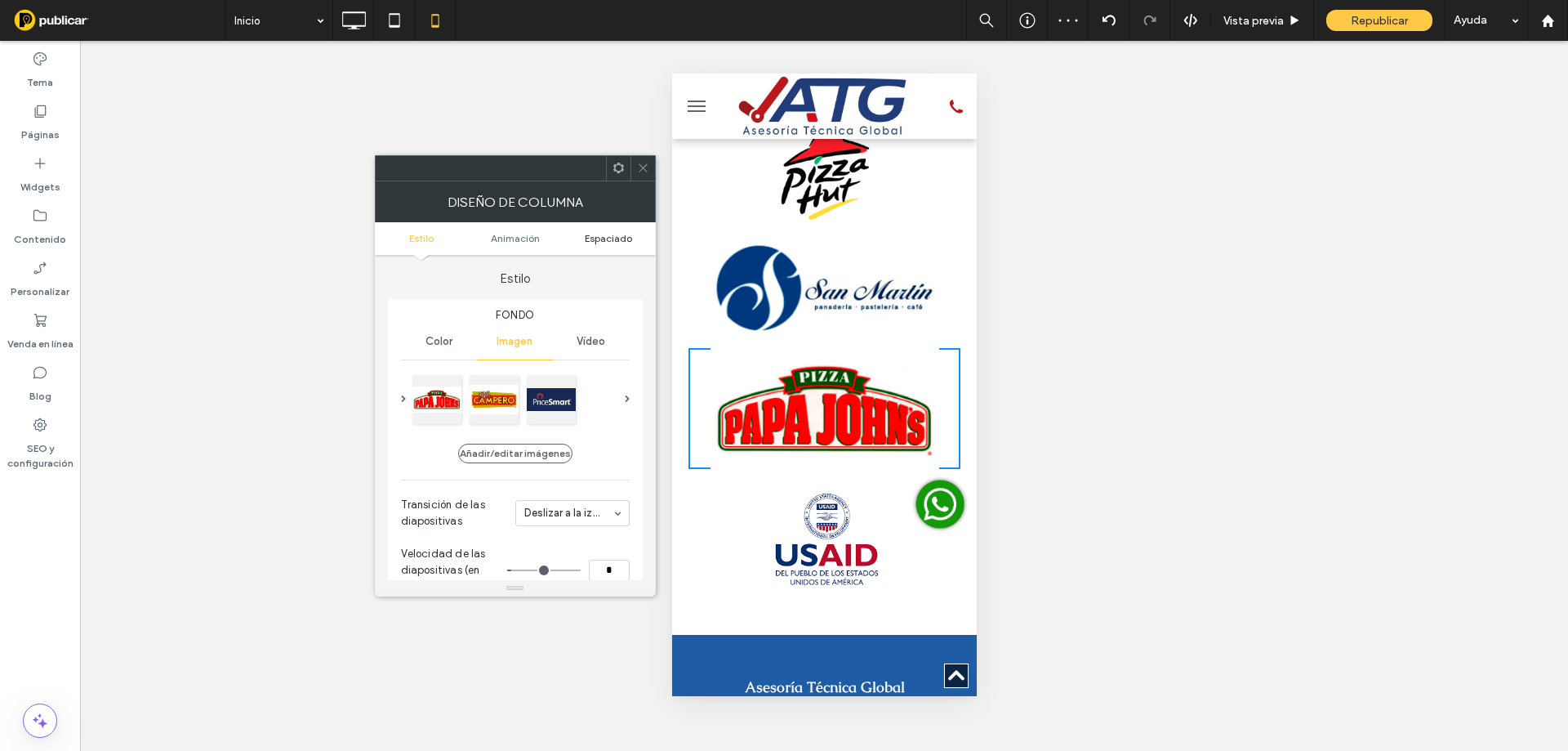
click at [601, 238] on span "Espaciado" at bounding box center [607, 237] width 47 height 12
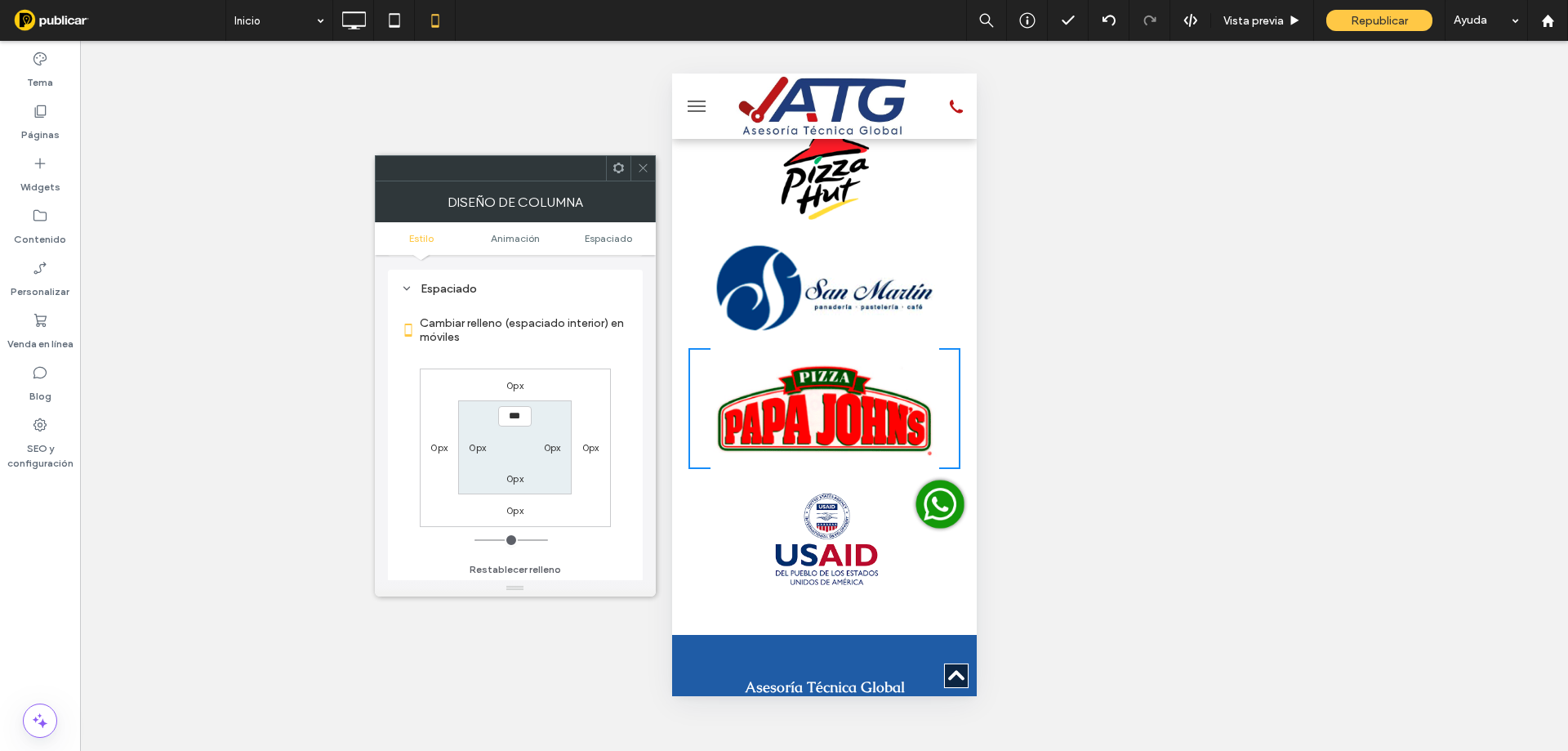
scroll to position [814, 0]
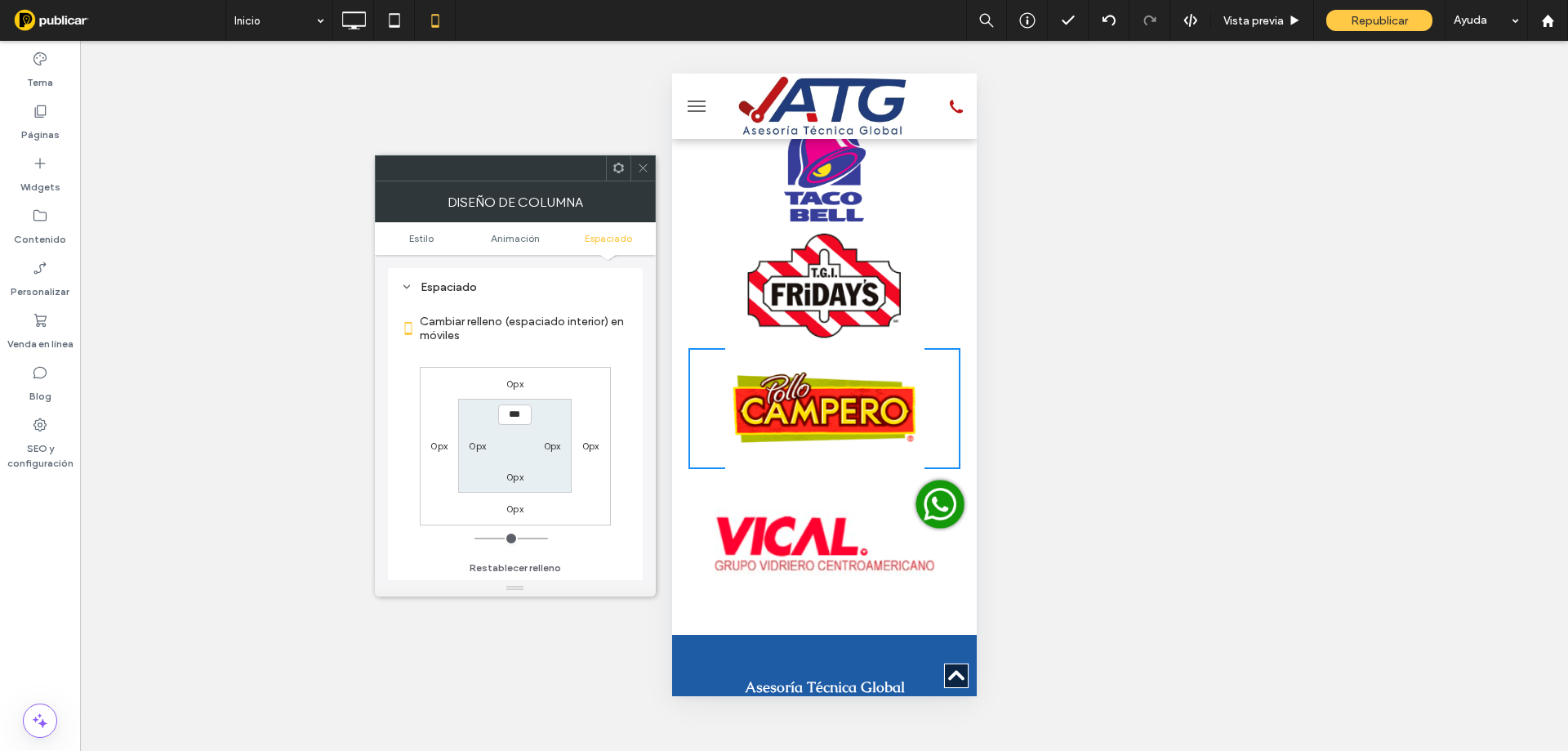
click at [517, 388] on label "0px" at bounding box center [514, 383] width 17 height 12
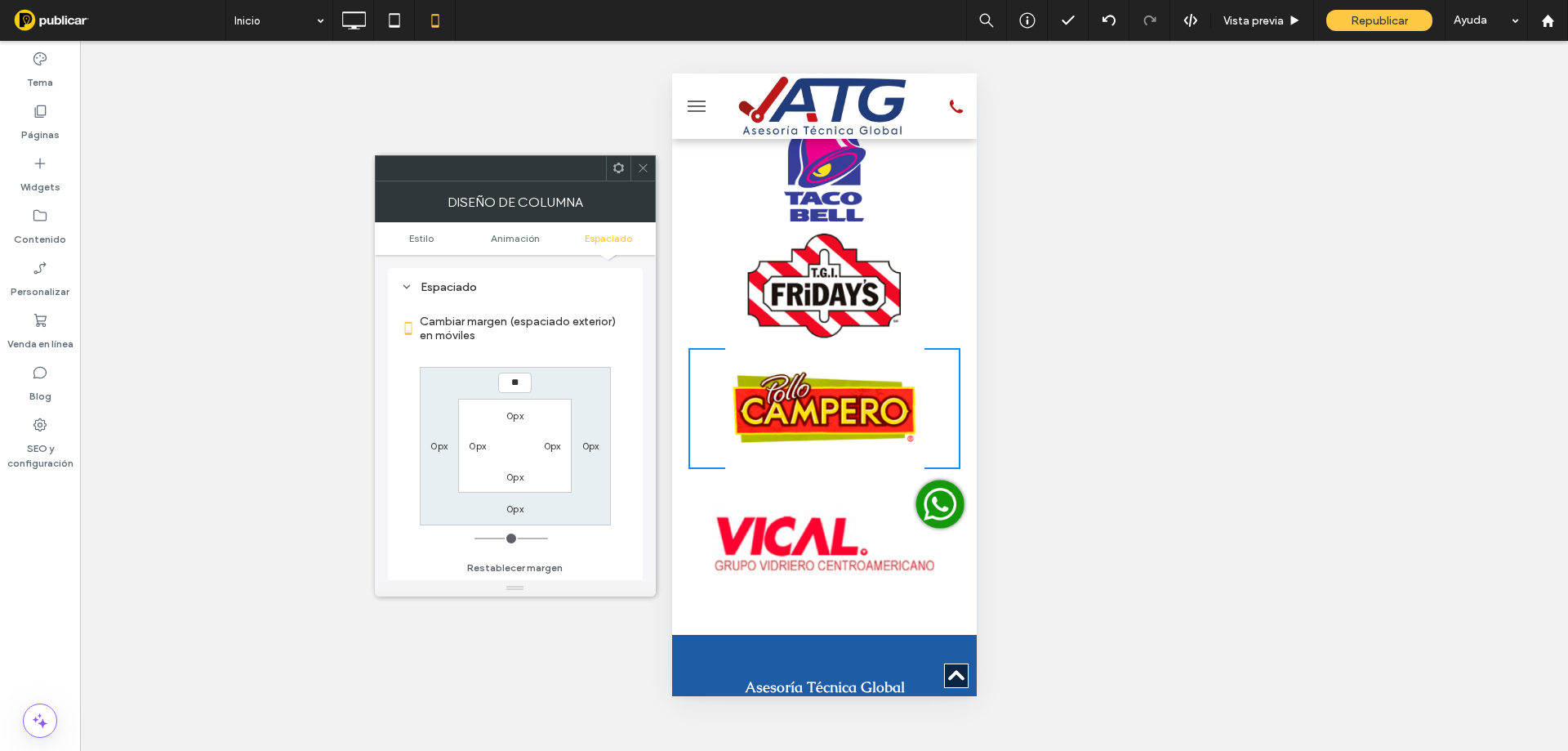
type input "**"
type input "****"
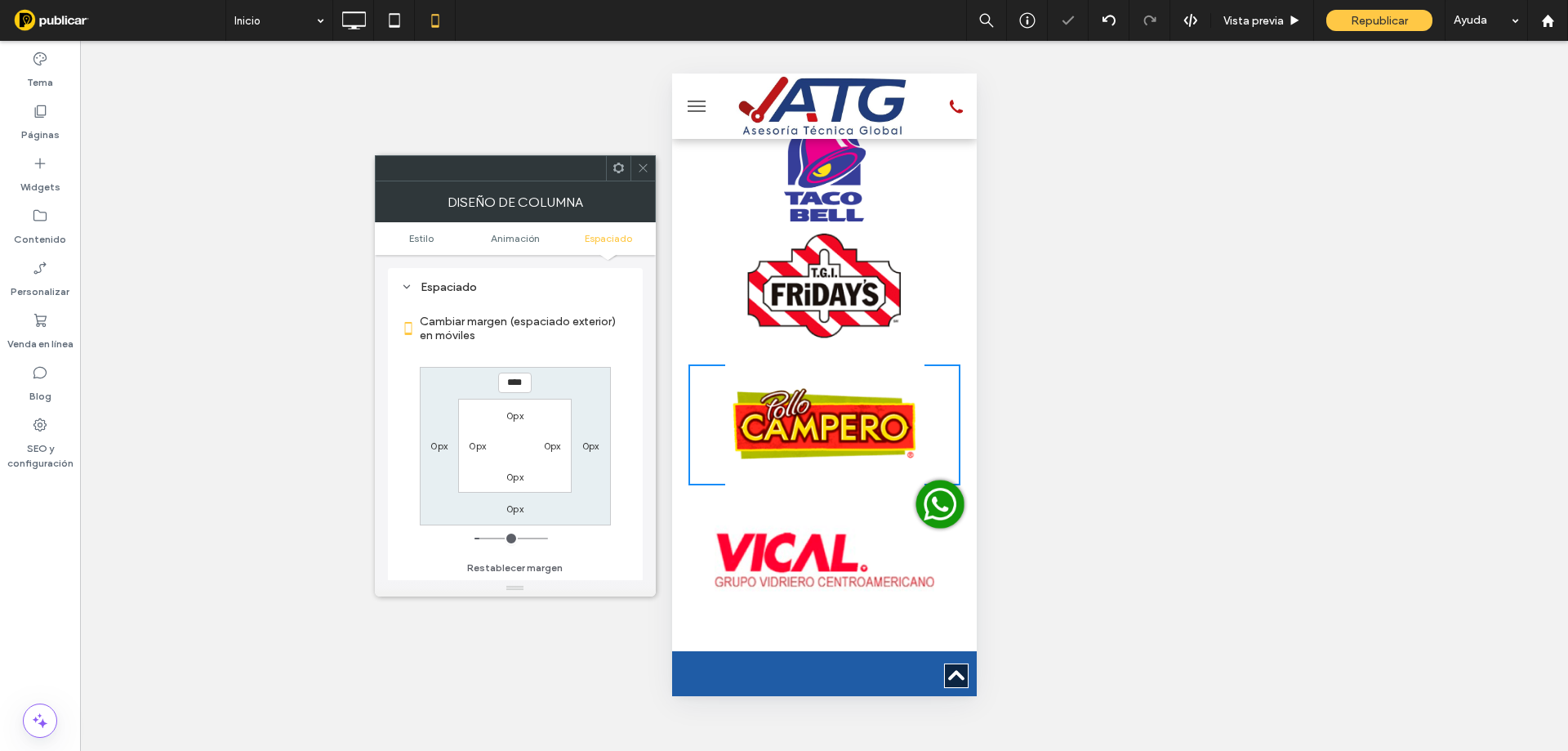
click at [639, 165] on icon at bounding box center [642, 168] width 12 height 12
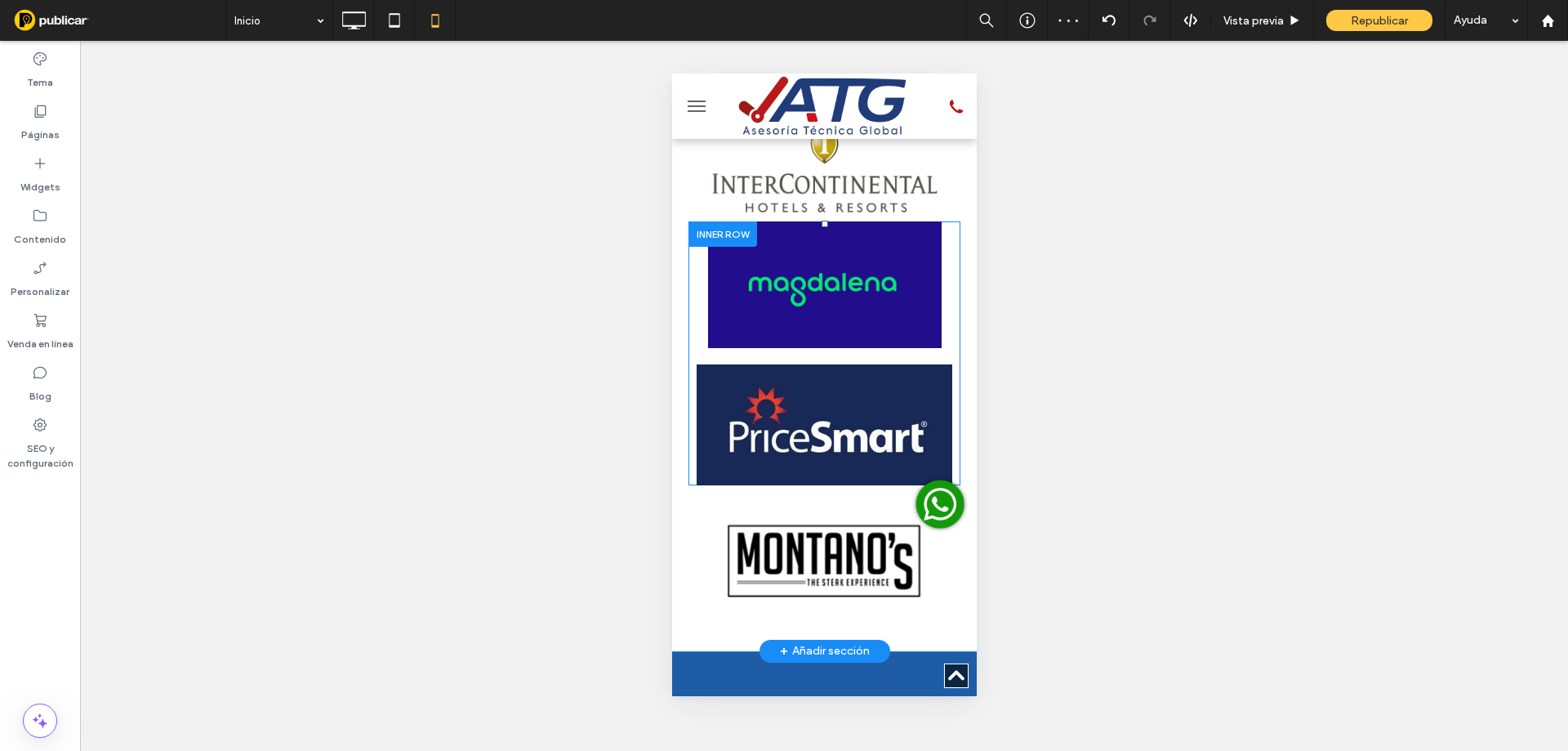
click at [695, 221] on div at bounding box center [824, 284] width 272 height 127
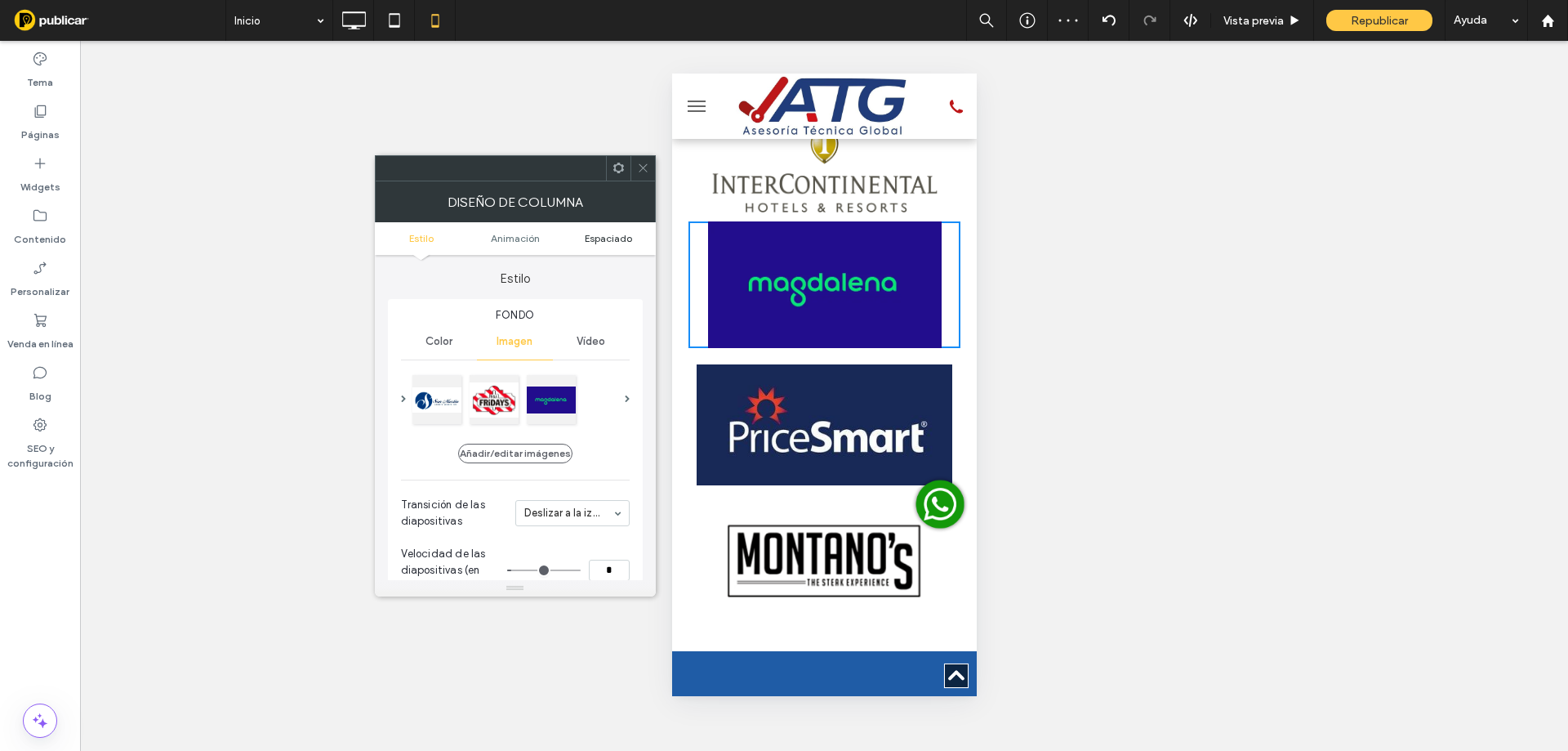
click at [604, 239] on span "Espaciado" at bounding box center [607, 237] width 47 height 12
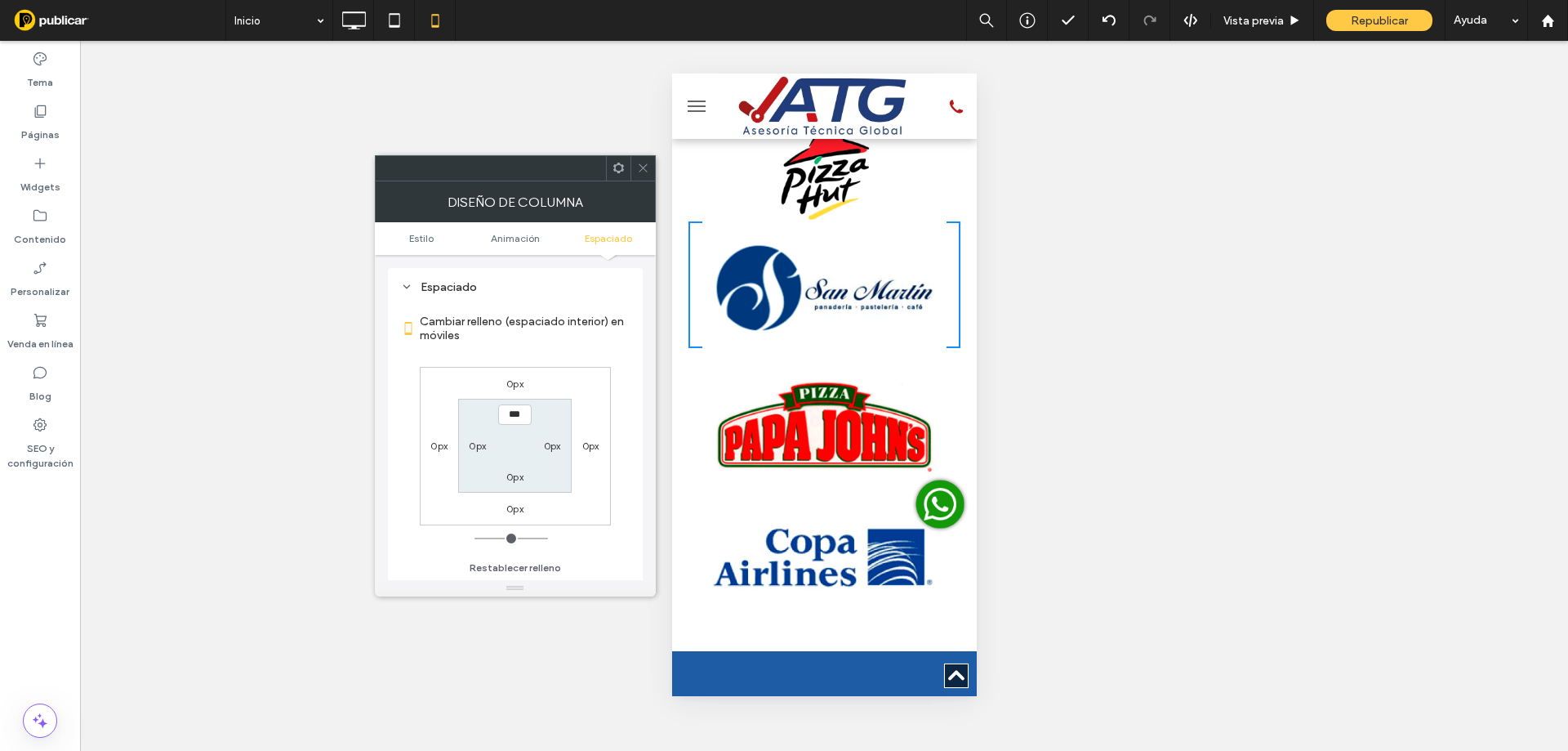
click at [524, 386] on label "0px" at bounding box center [514, 383] width 17 height 12
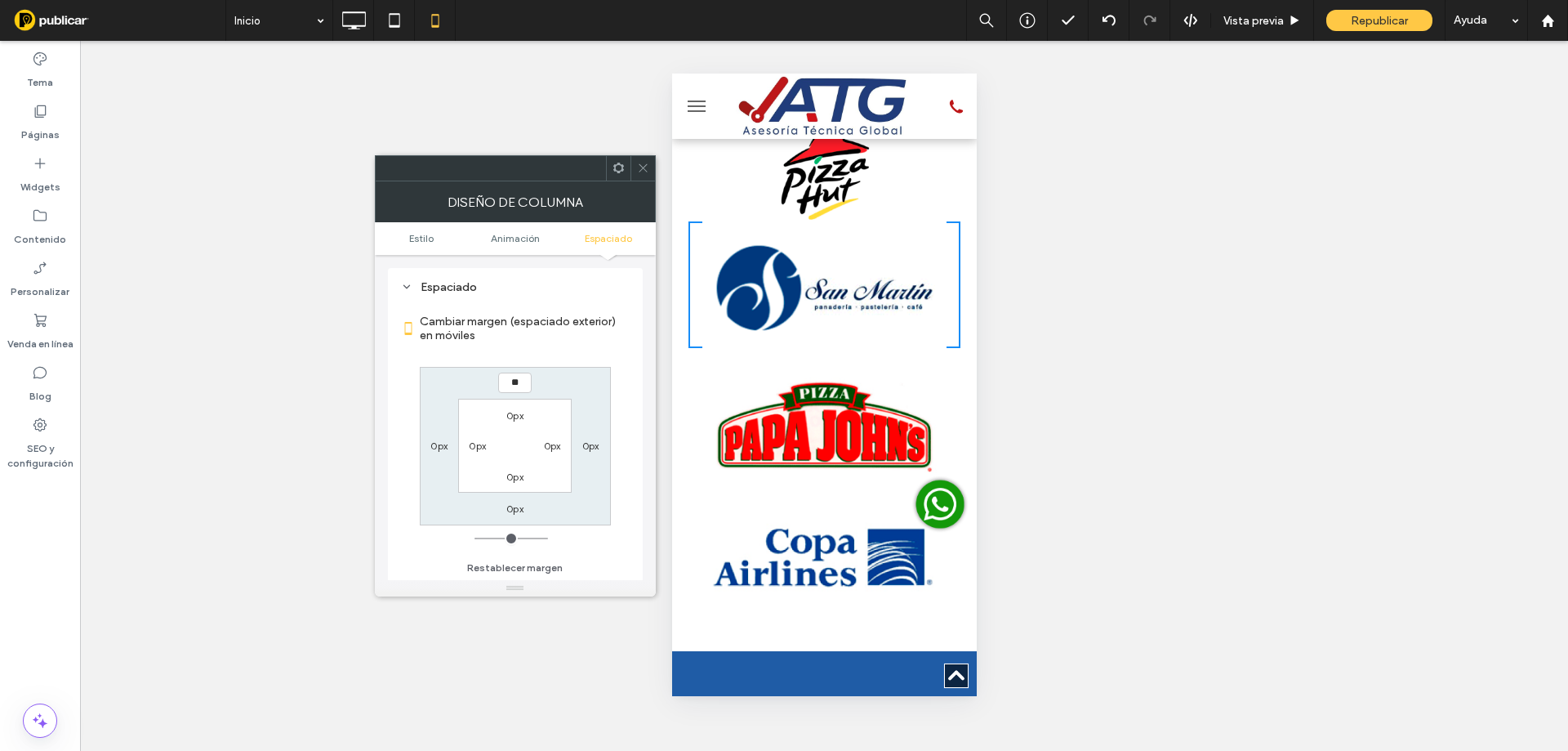
type input "**"
type input "****"
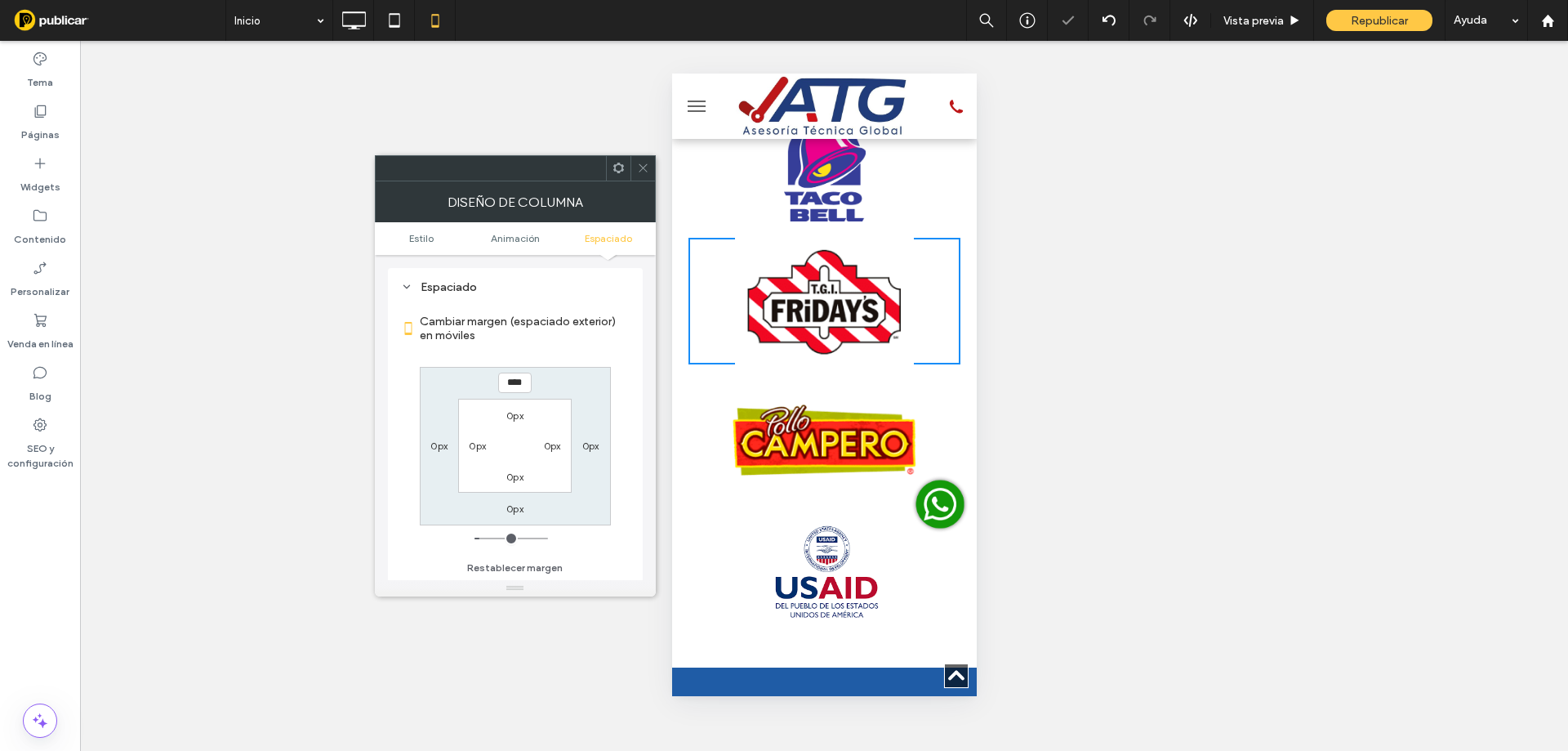
click at [646, 160] on span at bounding box center [642, 168] width 12 height 25
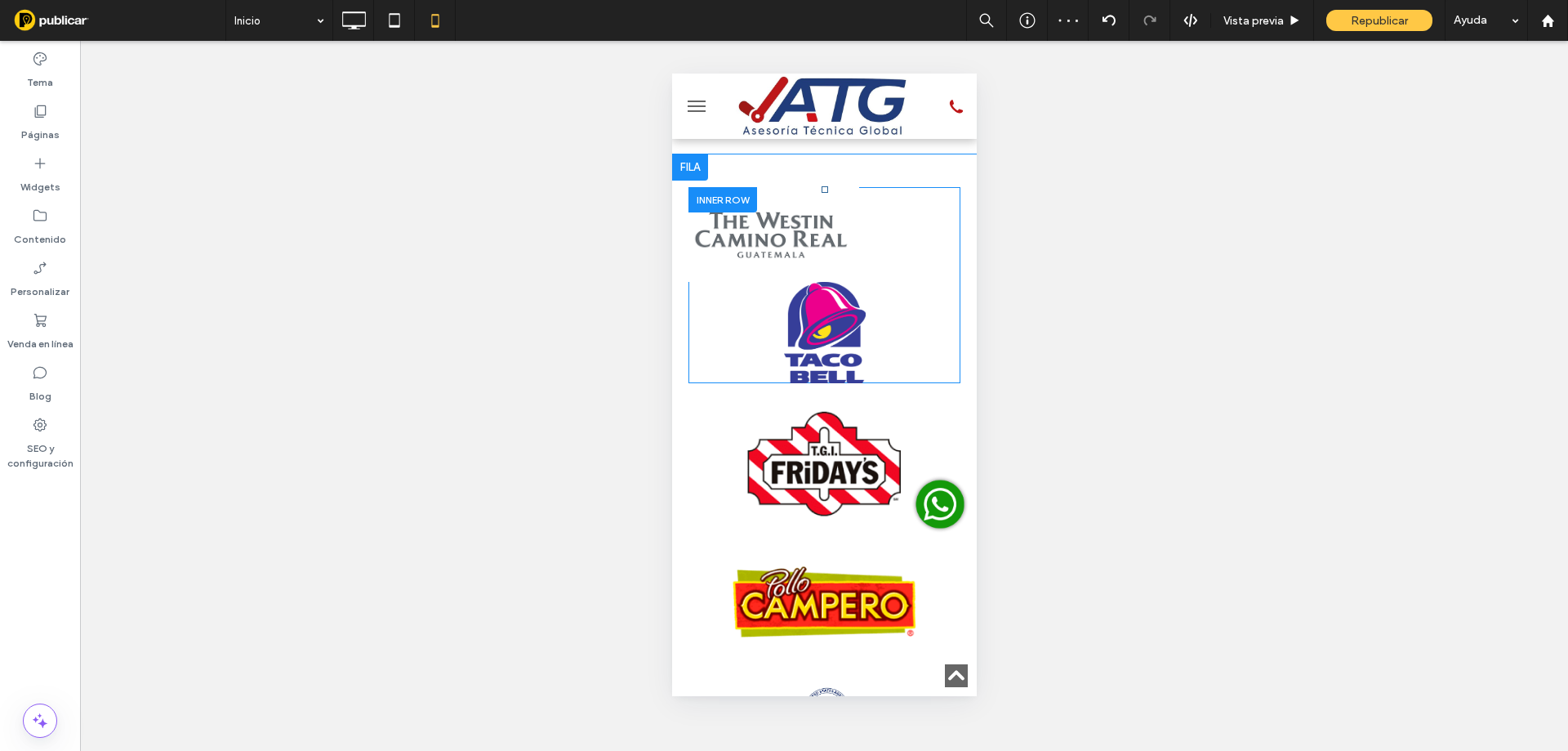
scroll to position [3968, 0]
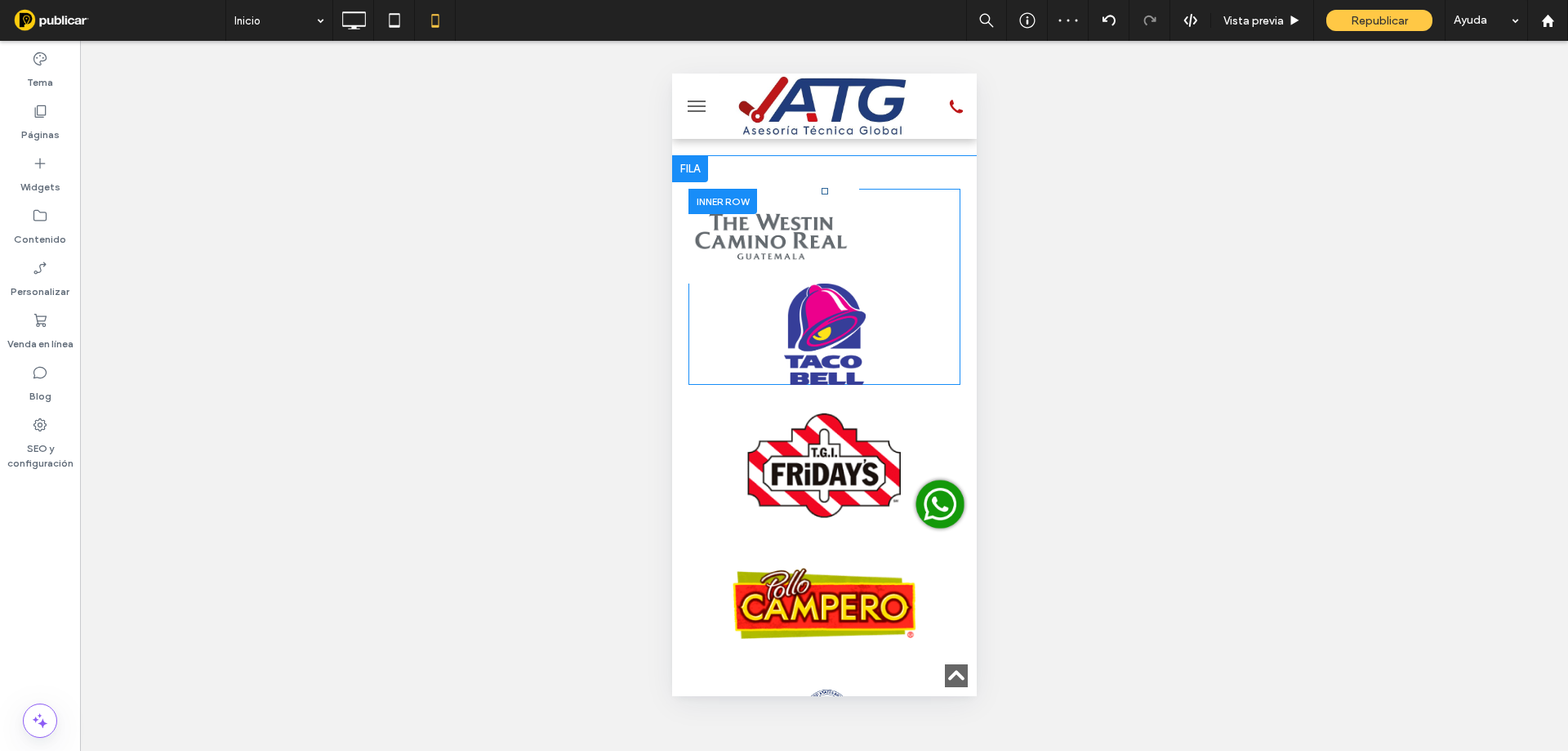
click at [719, 283] on div at bounding box center [824, 334] width 272 height 101
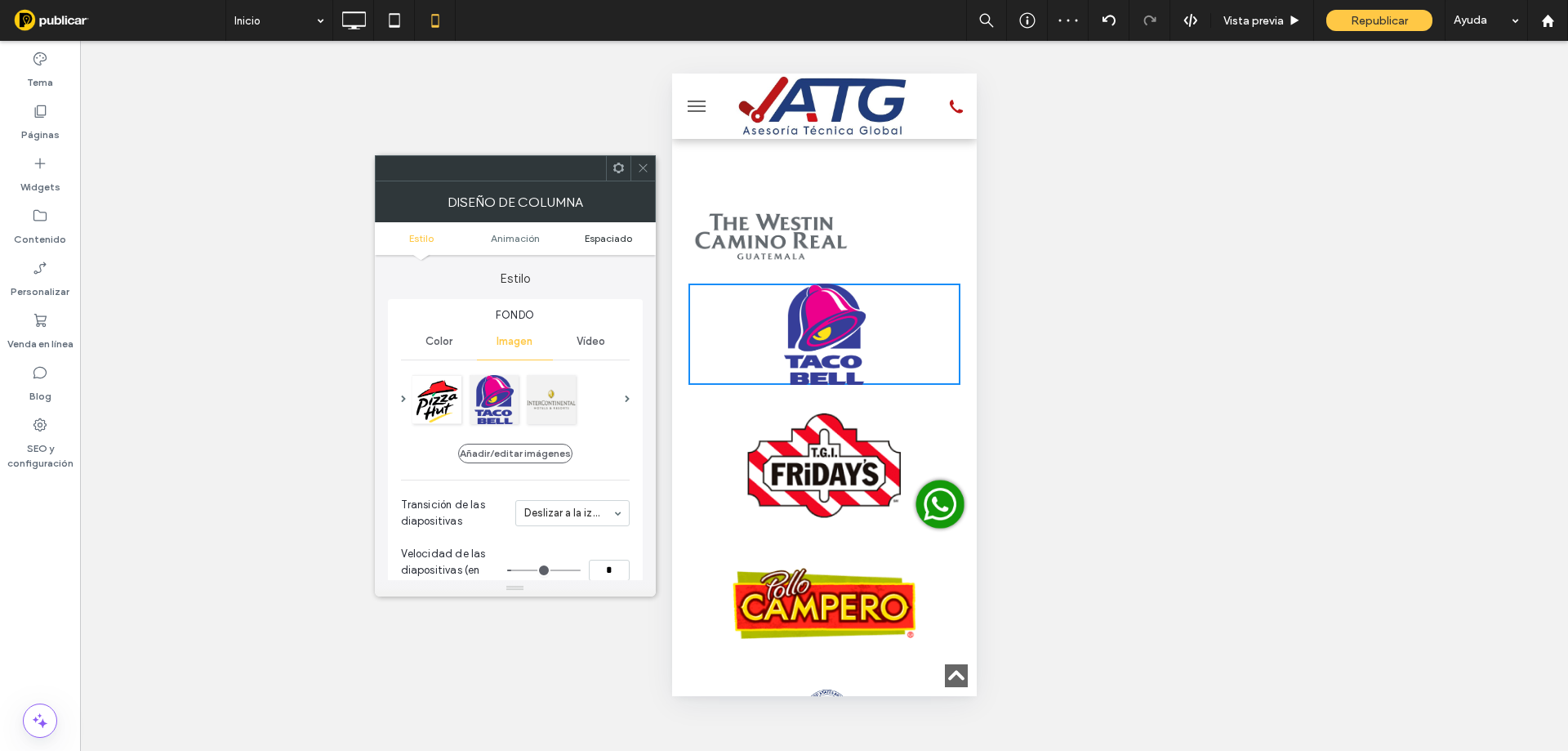
click at [617, 232] on span "Espaciado" at bounding box center [607, 237] width 47 height 12
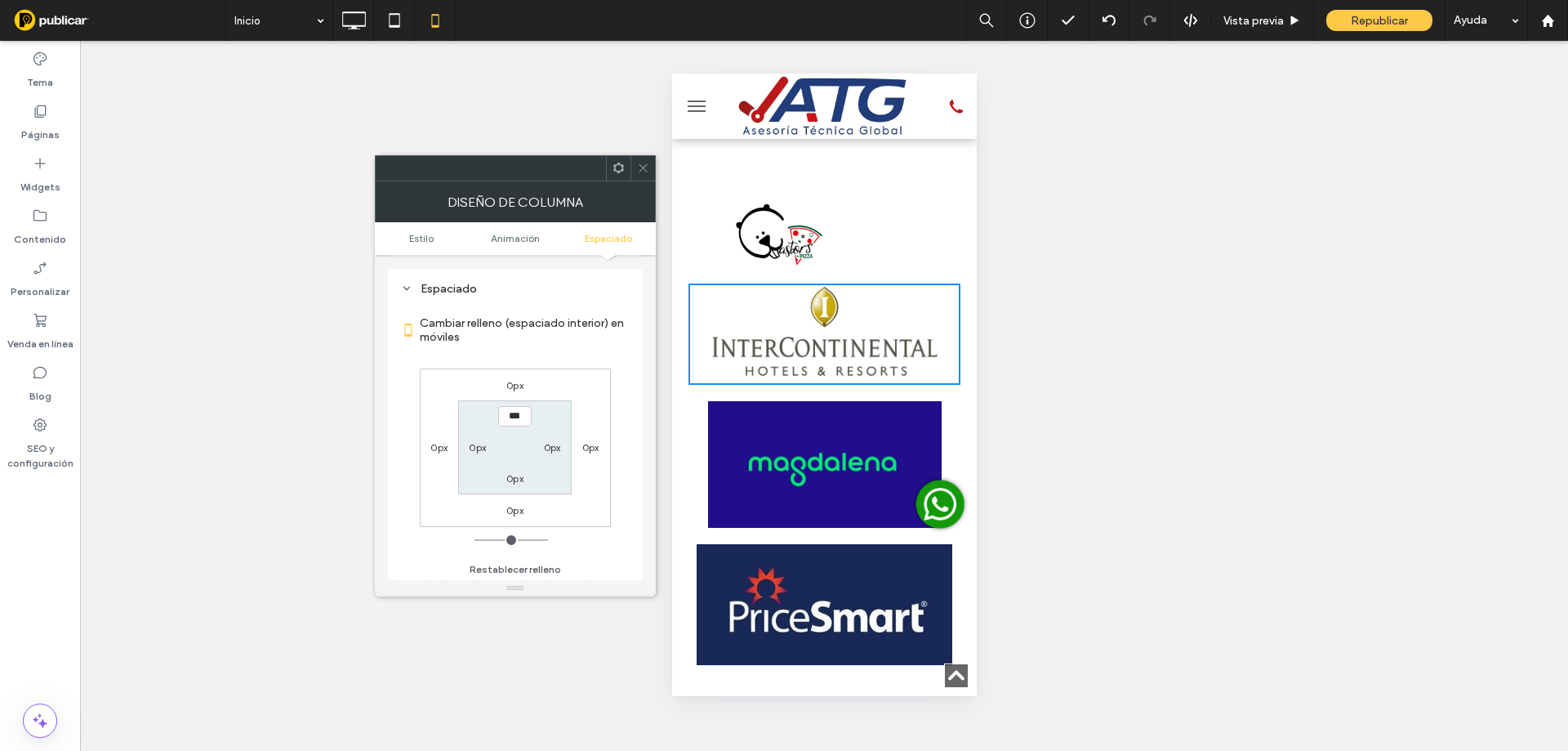
scroll to position [814, 0]
click at [520, 384] on label "0px" at bounding box center [514, 383] width 17 height 12
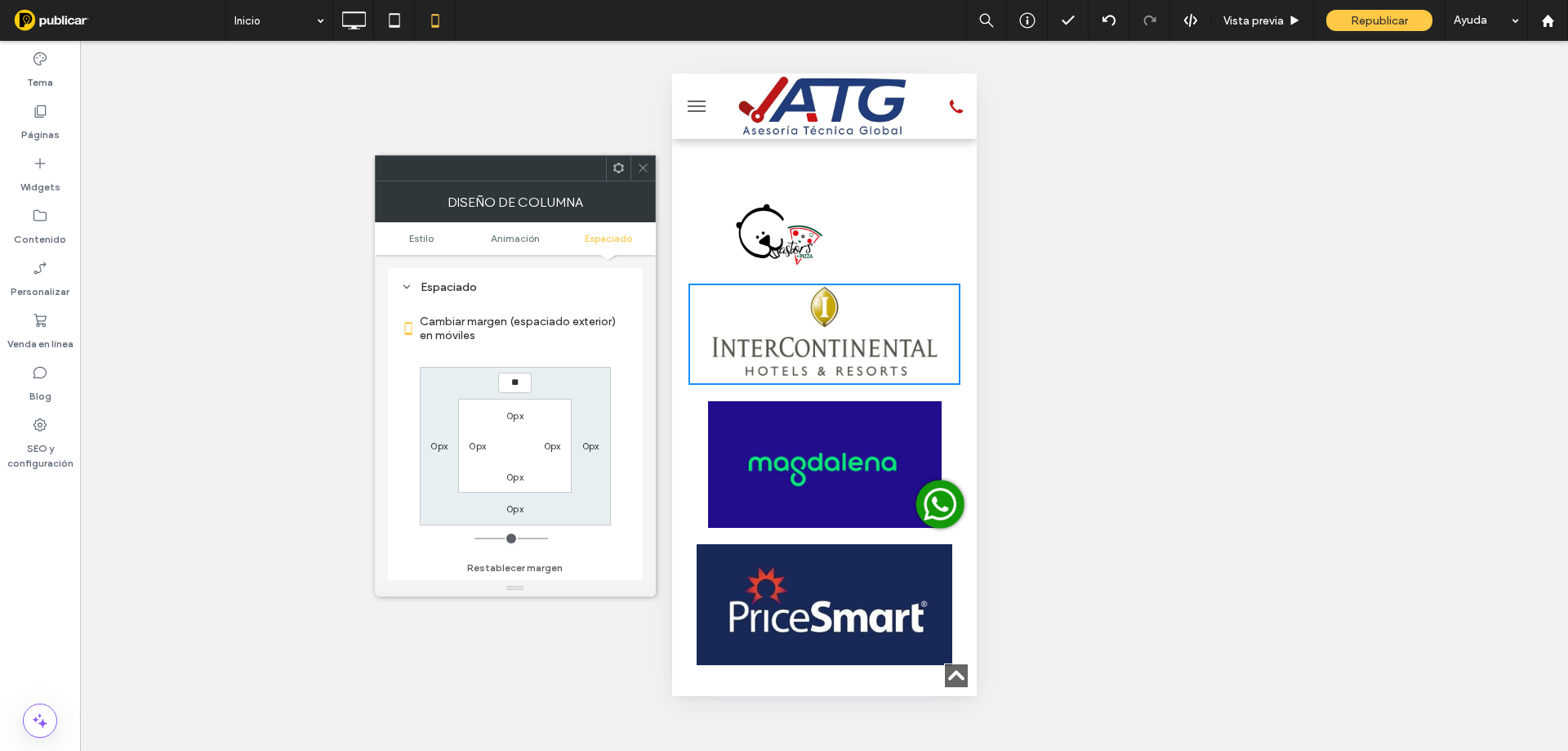
type input "**"
type input "****"
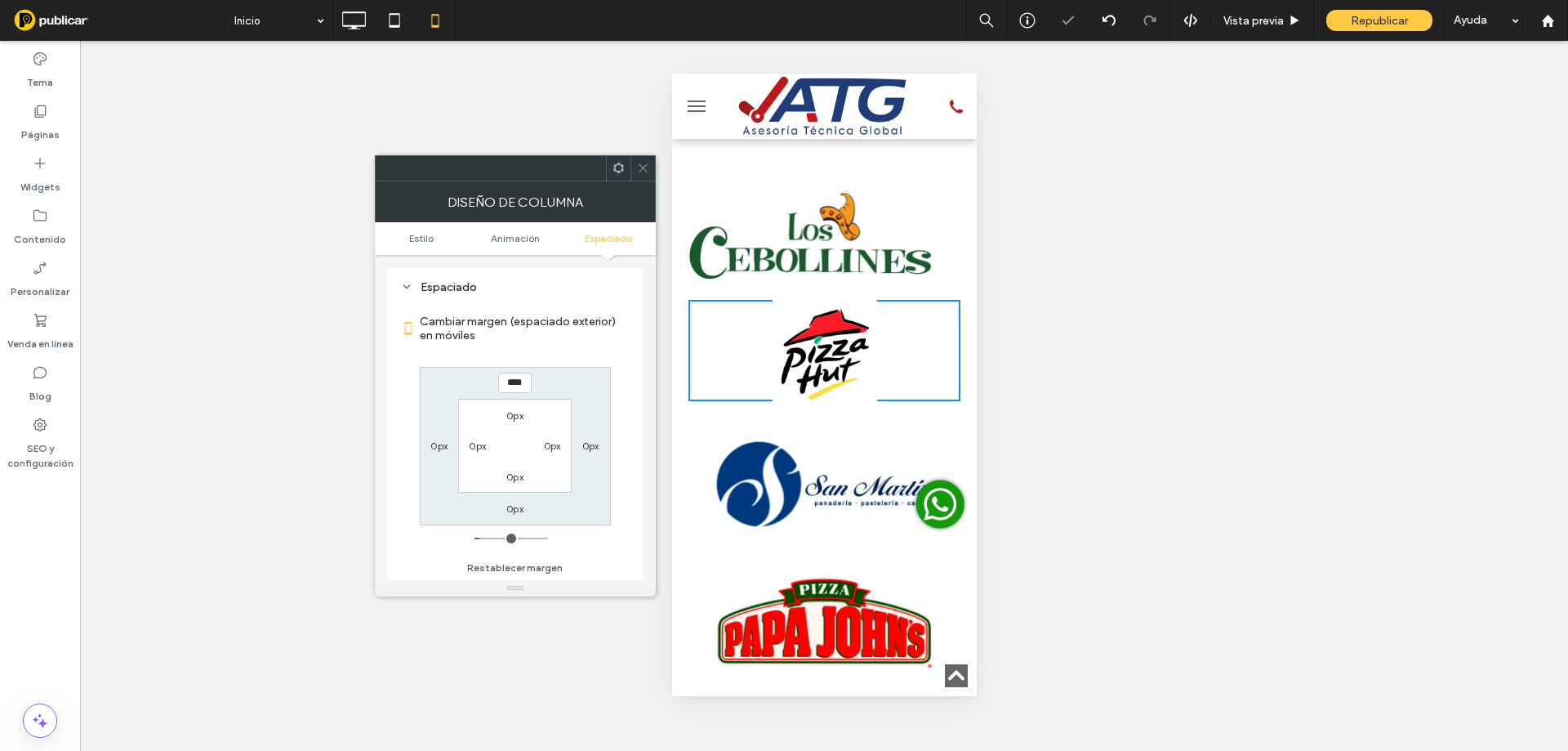
click at [645, 161] on span at bounding box center [642, 168] width 12 height 25
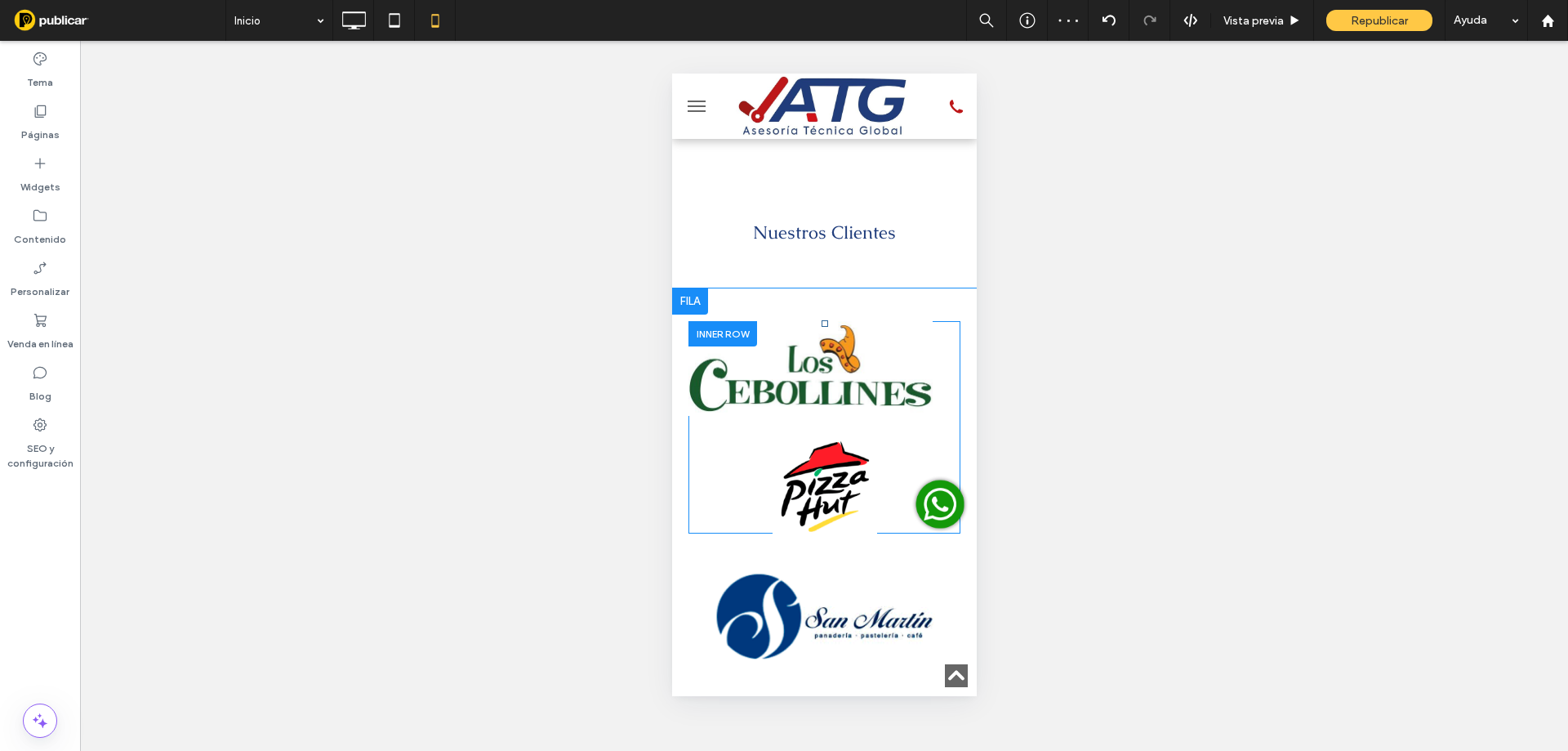
scroll to position [3805, 0]
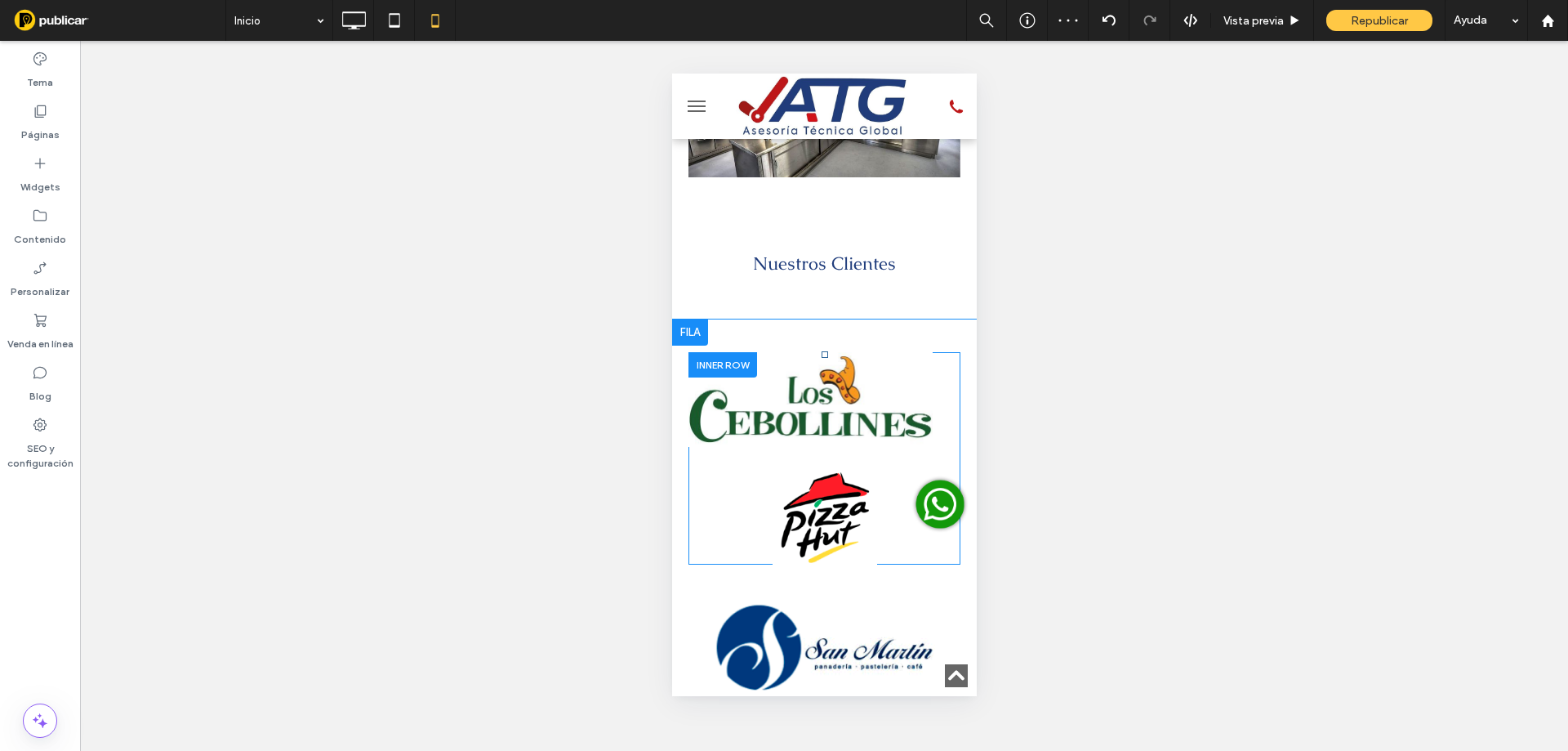
click at [923, 352] on div at bounding box center [824, 399] width 272 height 95
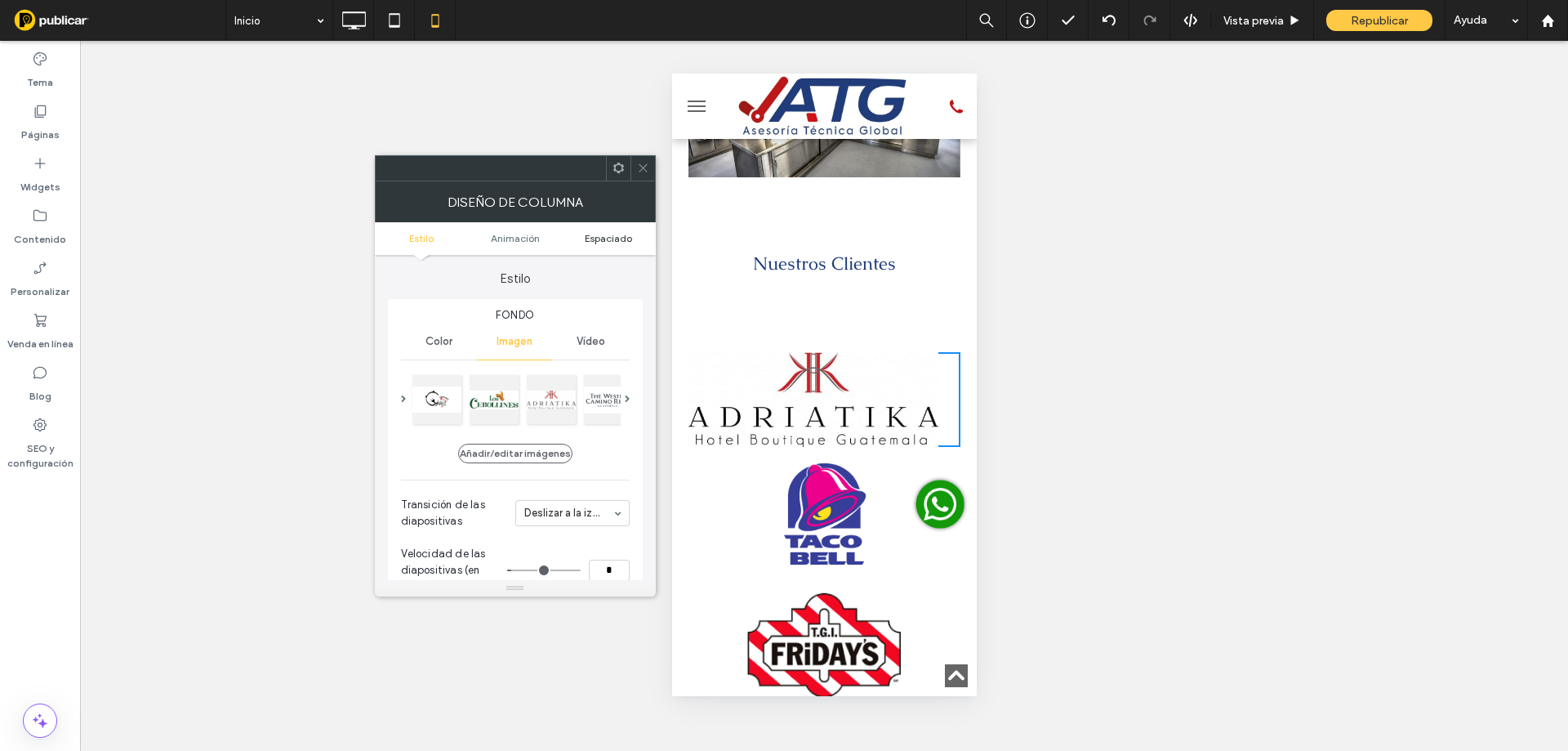
click at [623, 239] on span "Espaciado" at bounding box center [607, 237] width 47 height 12
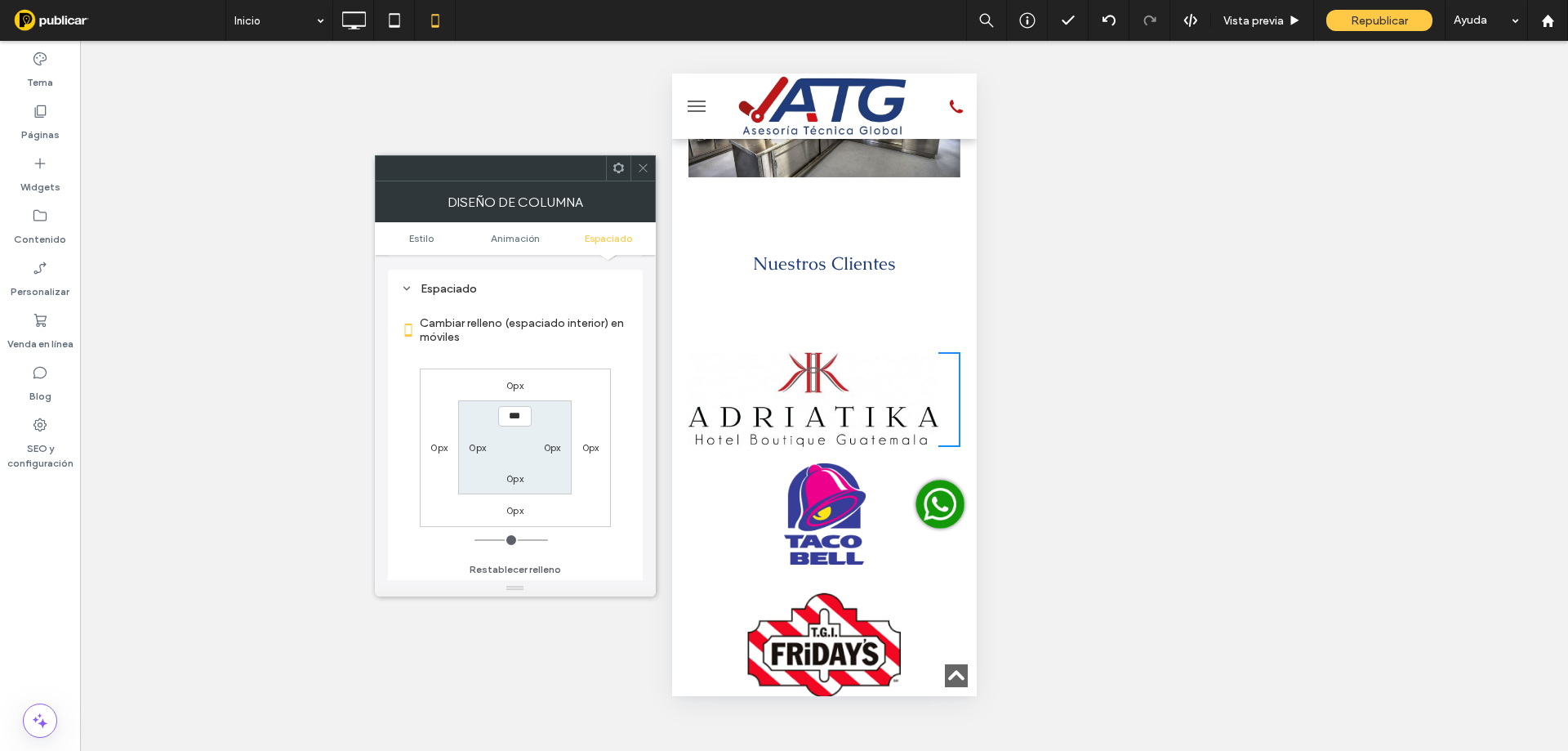
scroll to position [814, 0]
click at [519, 386] on label "0px" at bounding box center [514, 383] width 17 height 12
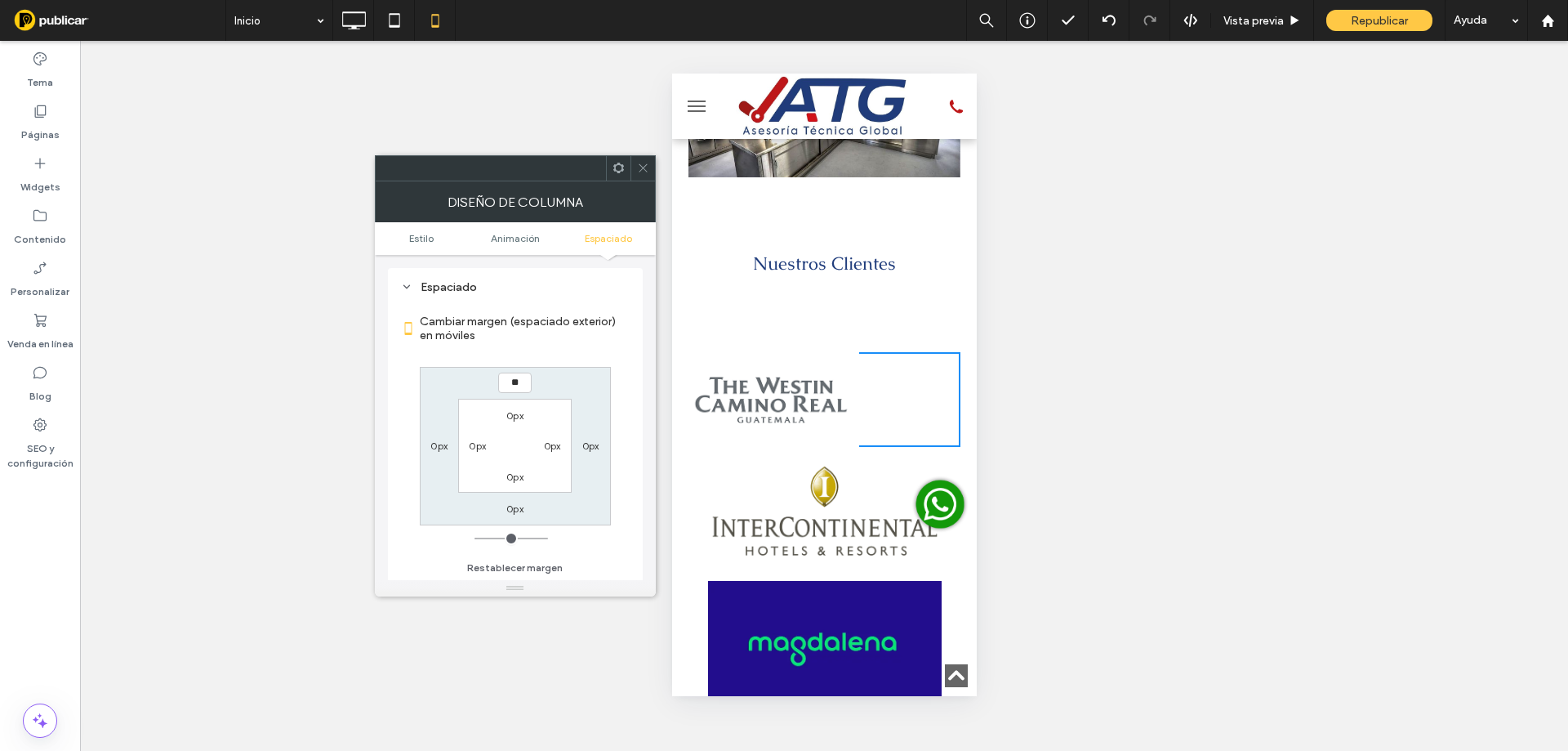
type input "**"
type input "****"
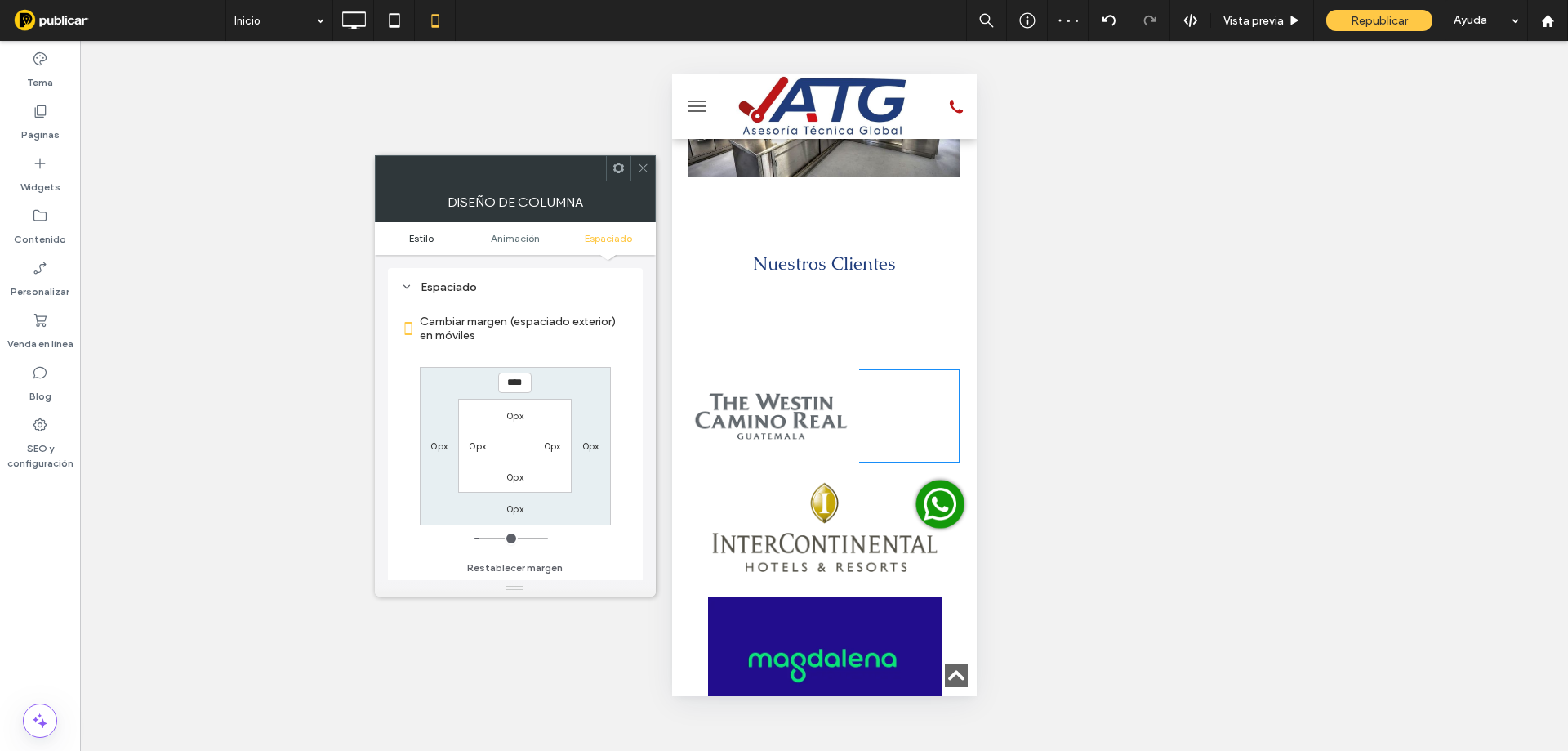
click at [422, 237] on span "Estilo" at bounding box center [421, 237] width 25 height 12
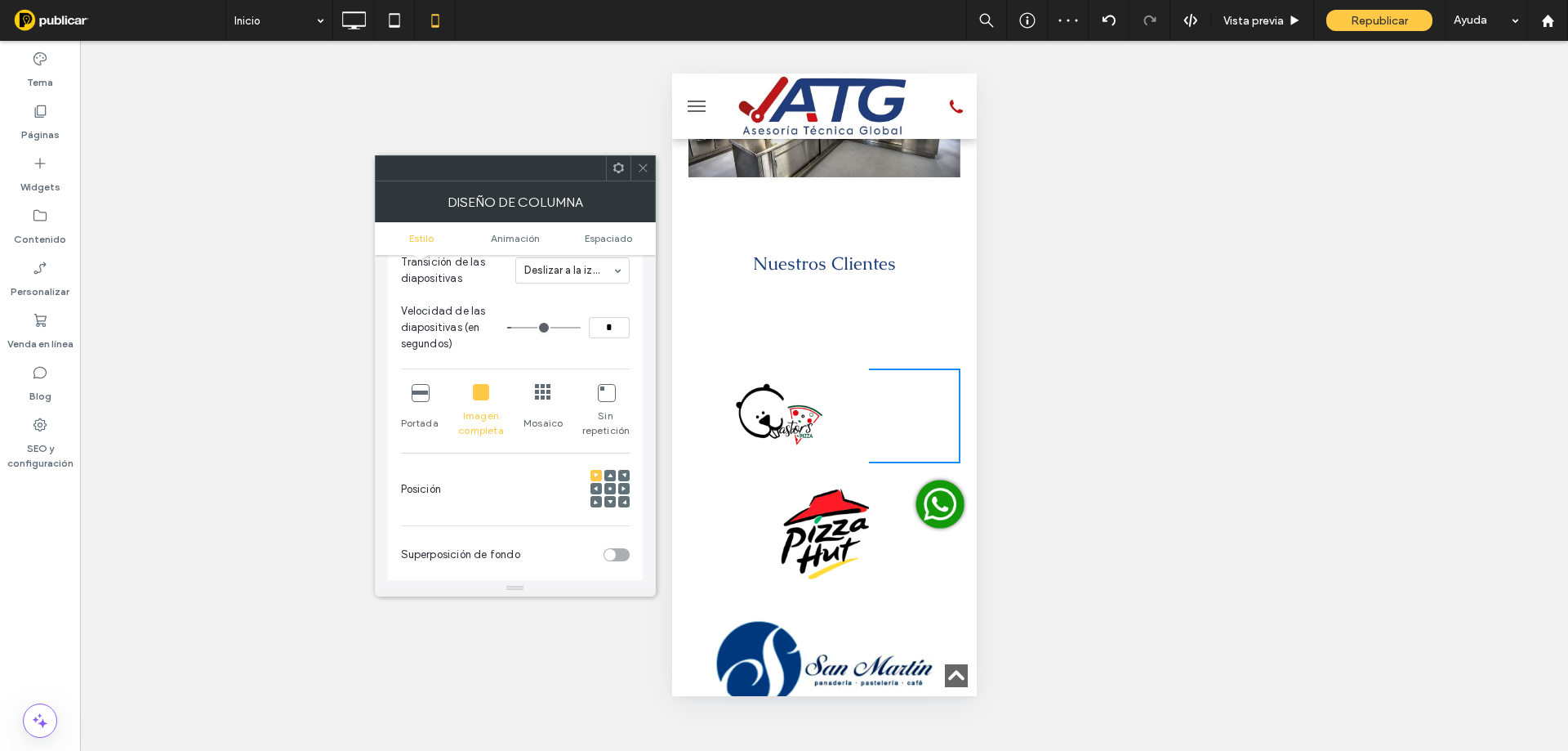
scroll to position [245, 0]
click at [610, 489] on span at bounding box center [609, 486] width 5 height 11
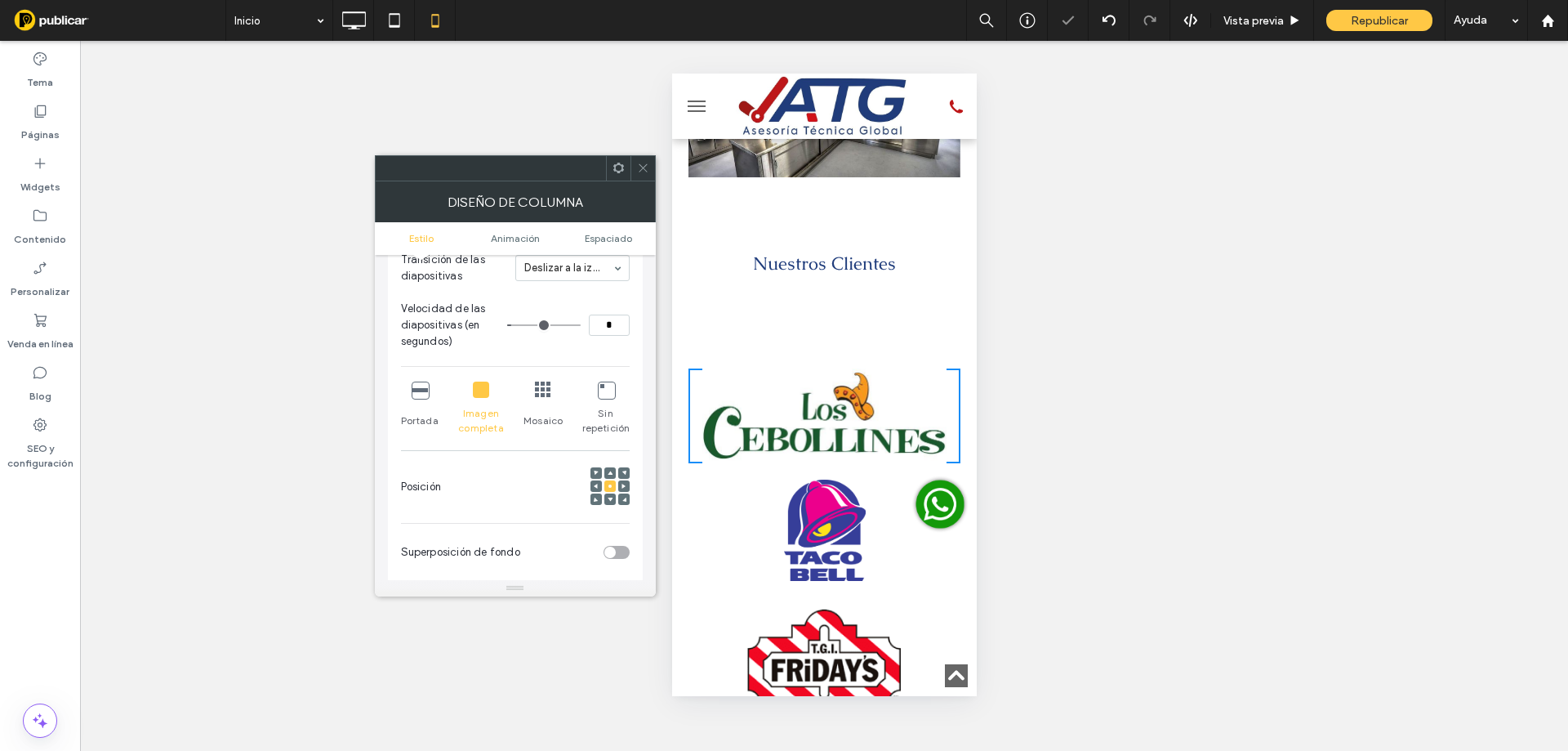
click at [650, 174] on div at bounding box center [642, 168] width 25 height 25
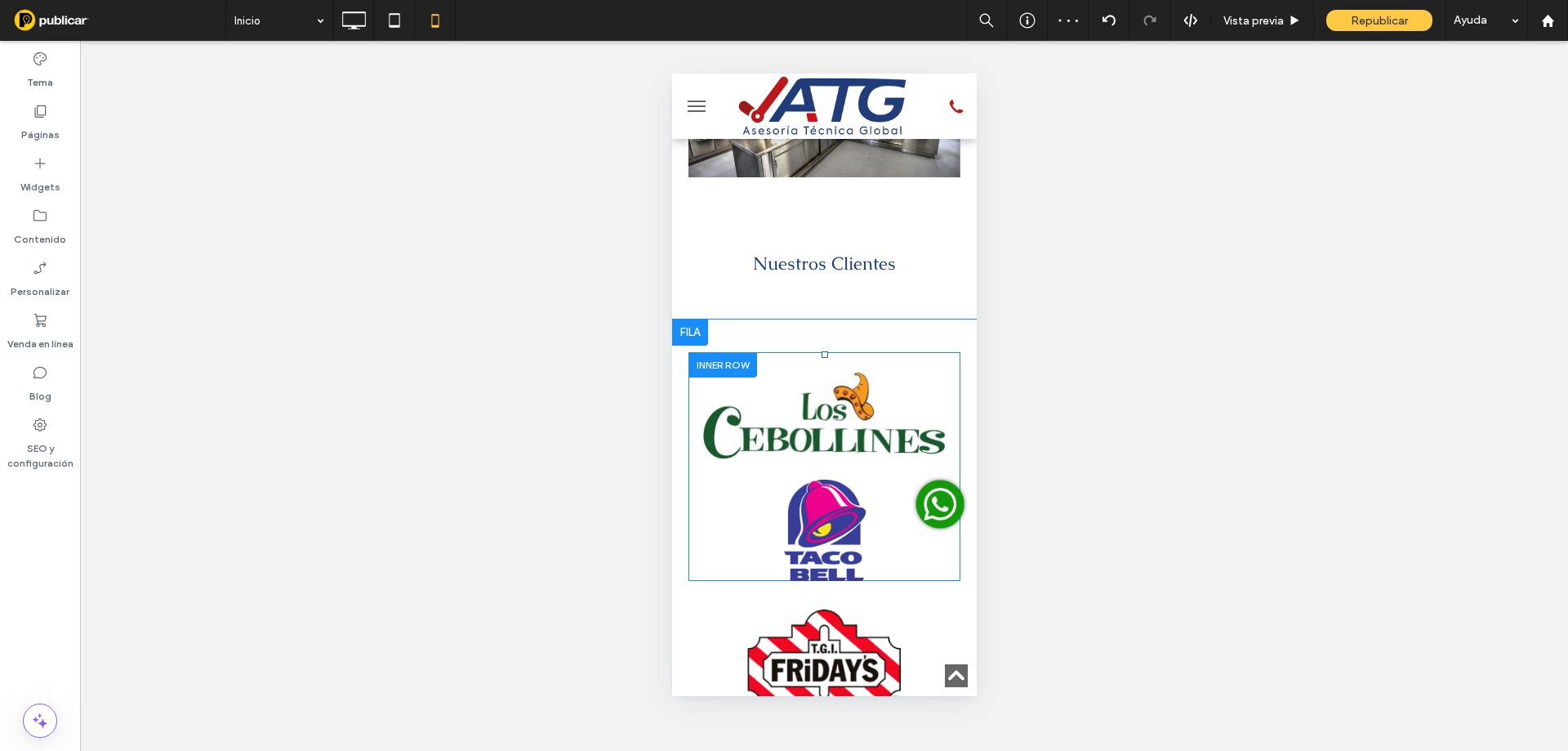
click at [887, 479] on div at bounding box center [824, 530] width 272 height 101
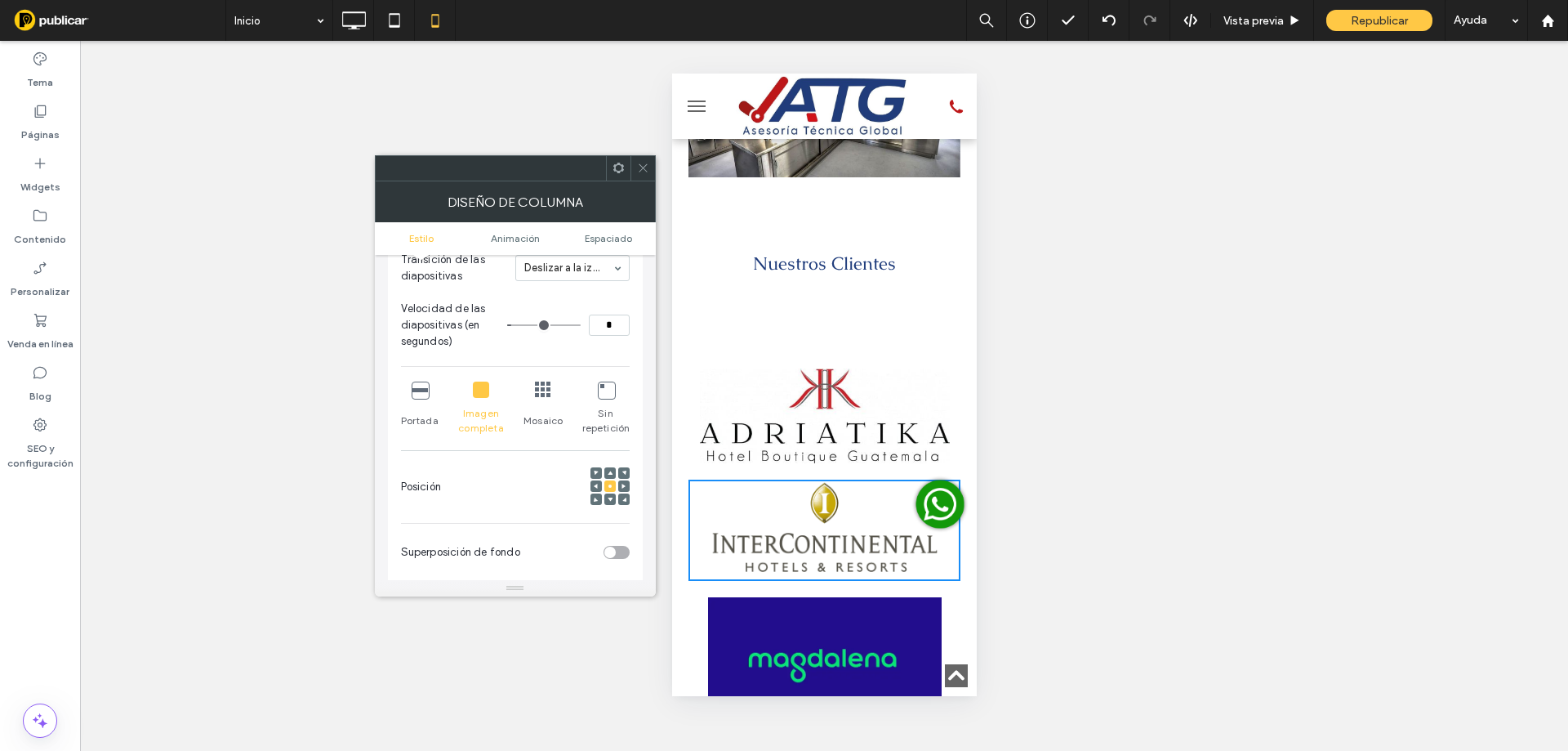
click at [641, 170] on use at bounding box center [642, 168] width 8 height 8
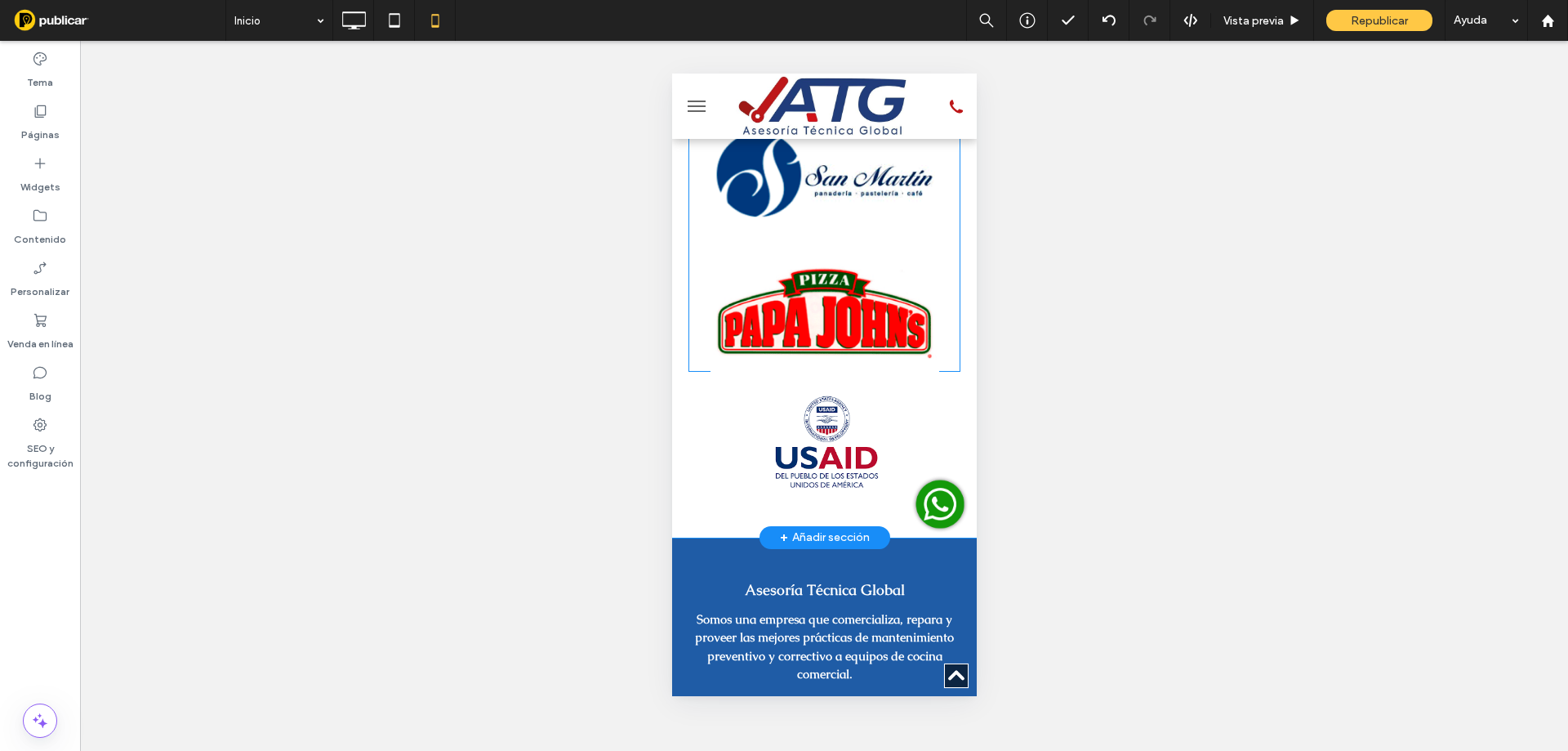
scroll to position [4294, 0]
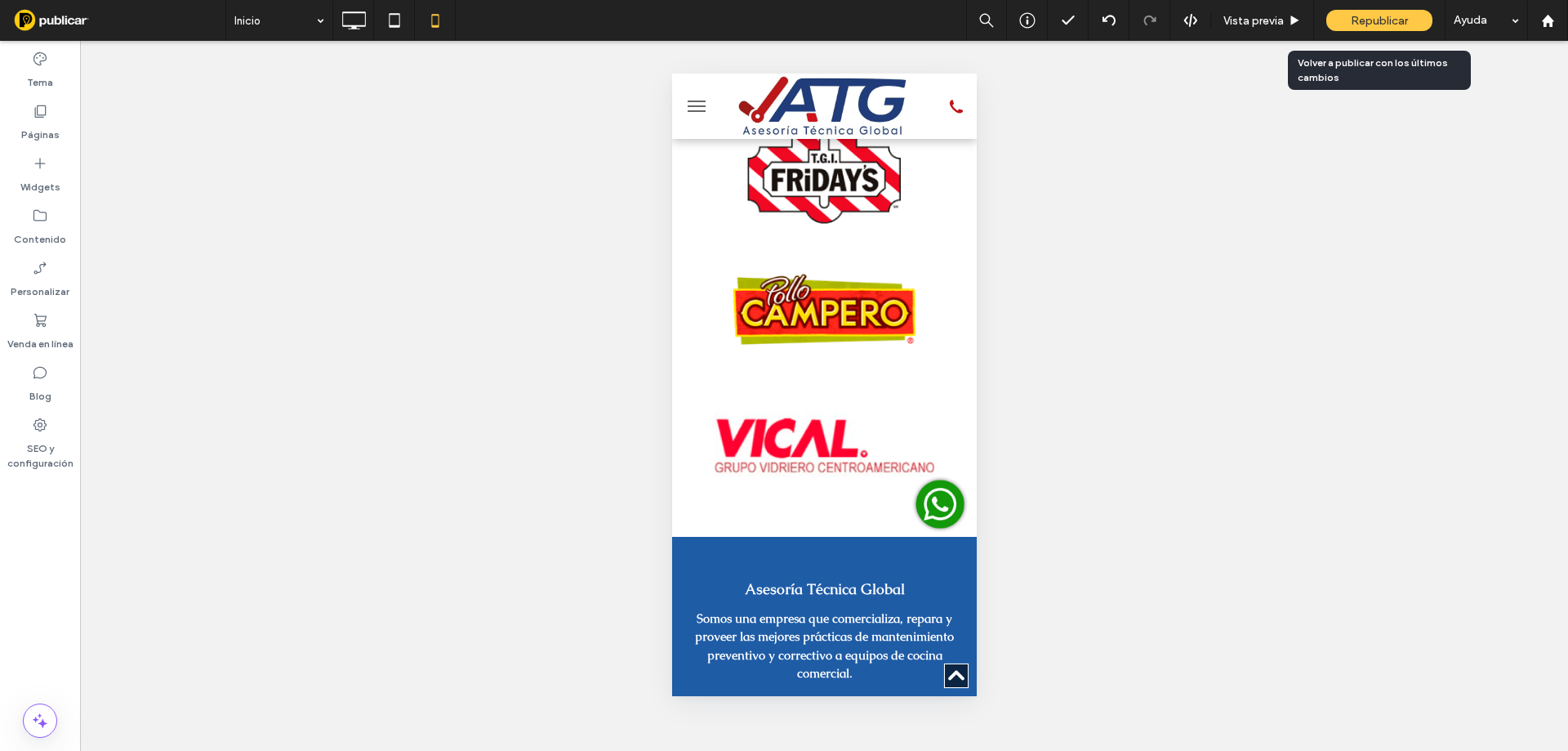
click at [1401, 28] on div "Republicar" at bounding box center [1378, 20] width 106 height 21
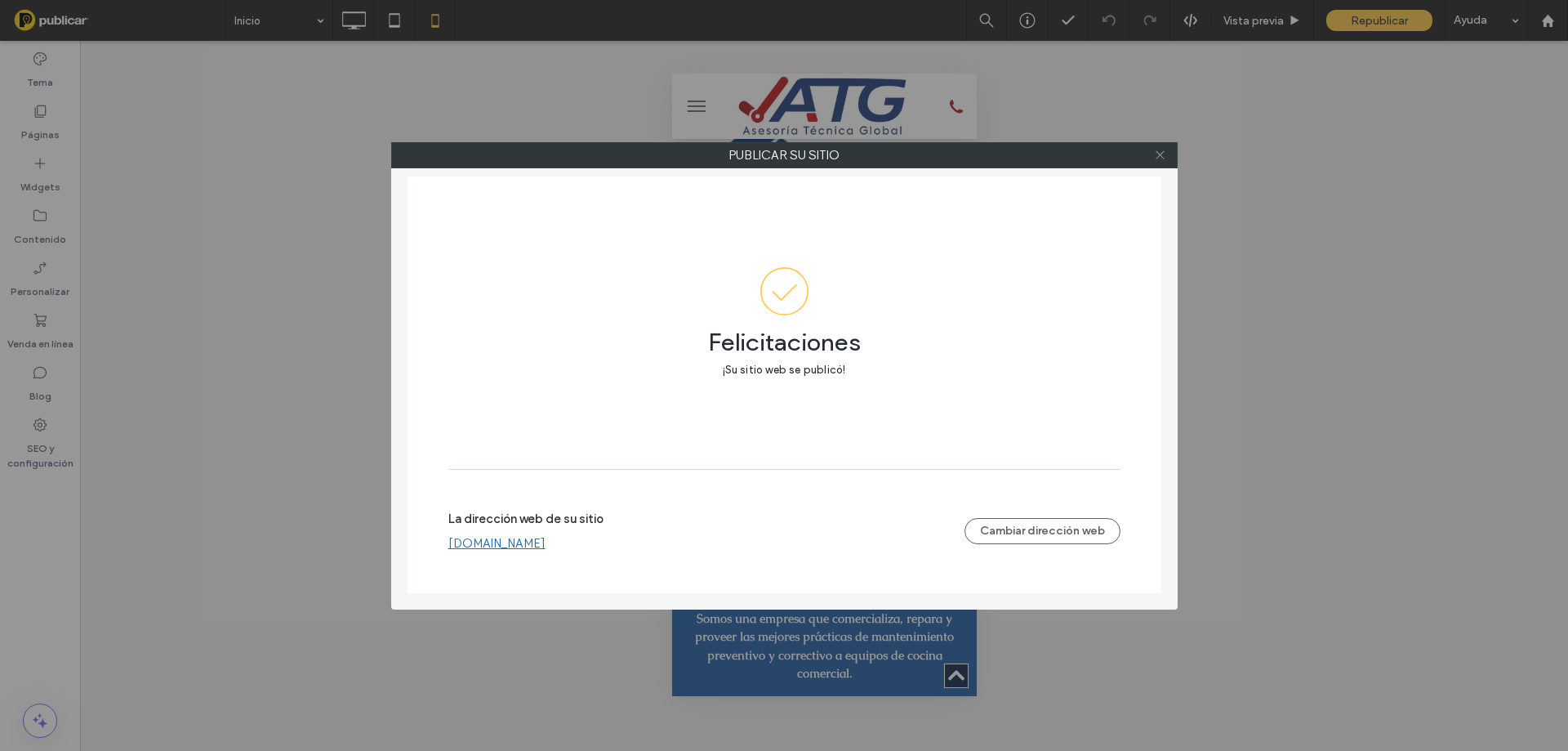
click at [1164, 159] on icon at bounding box center [1159, 155] width 12 height 12
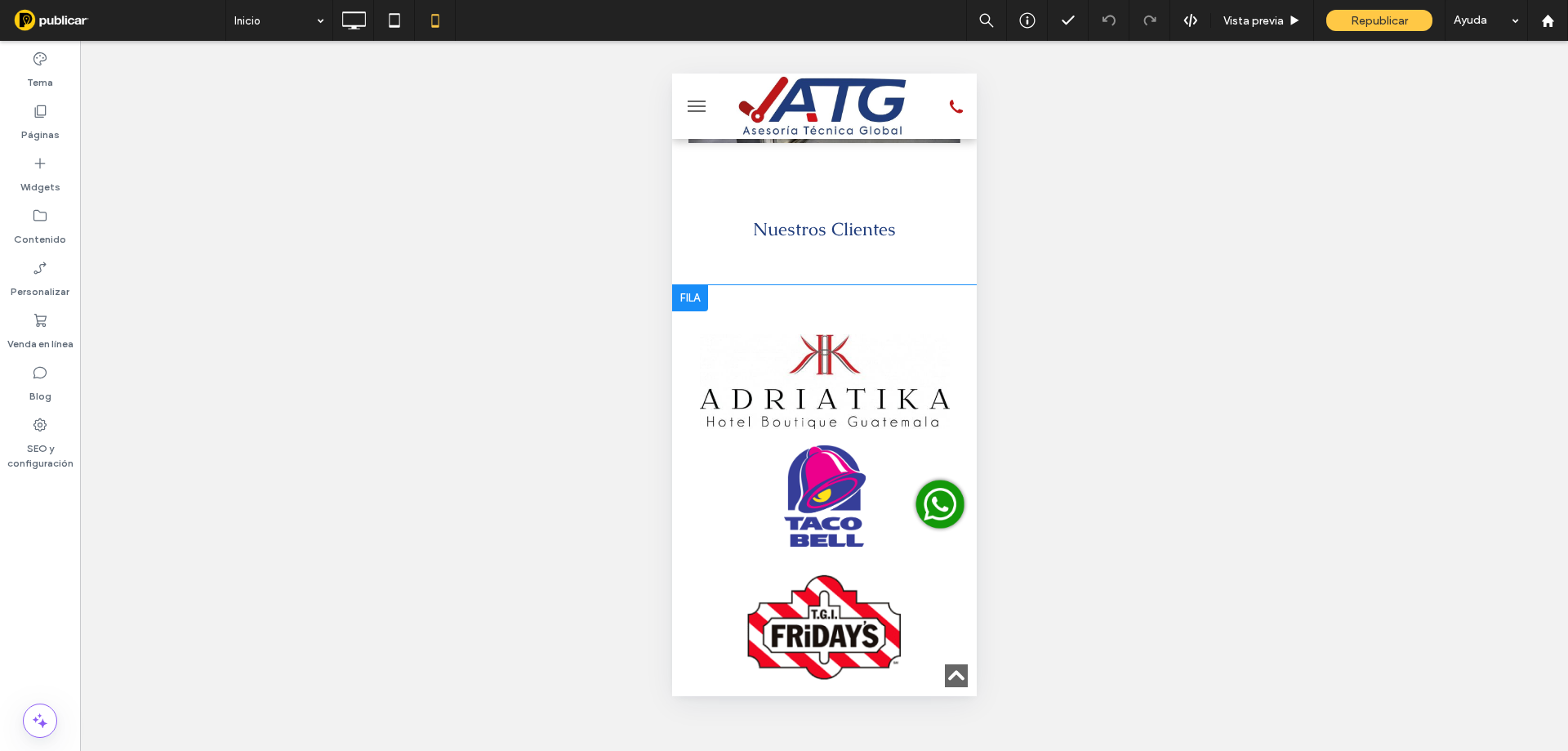
scroll to position [3831, 0]
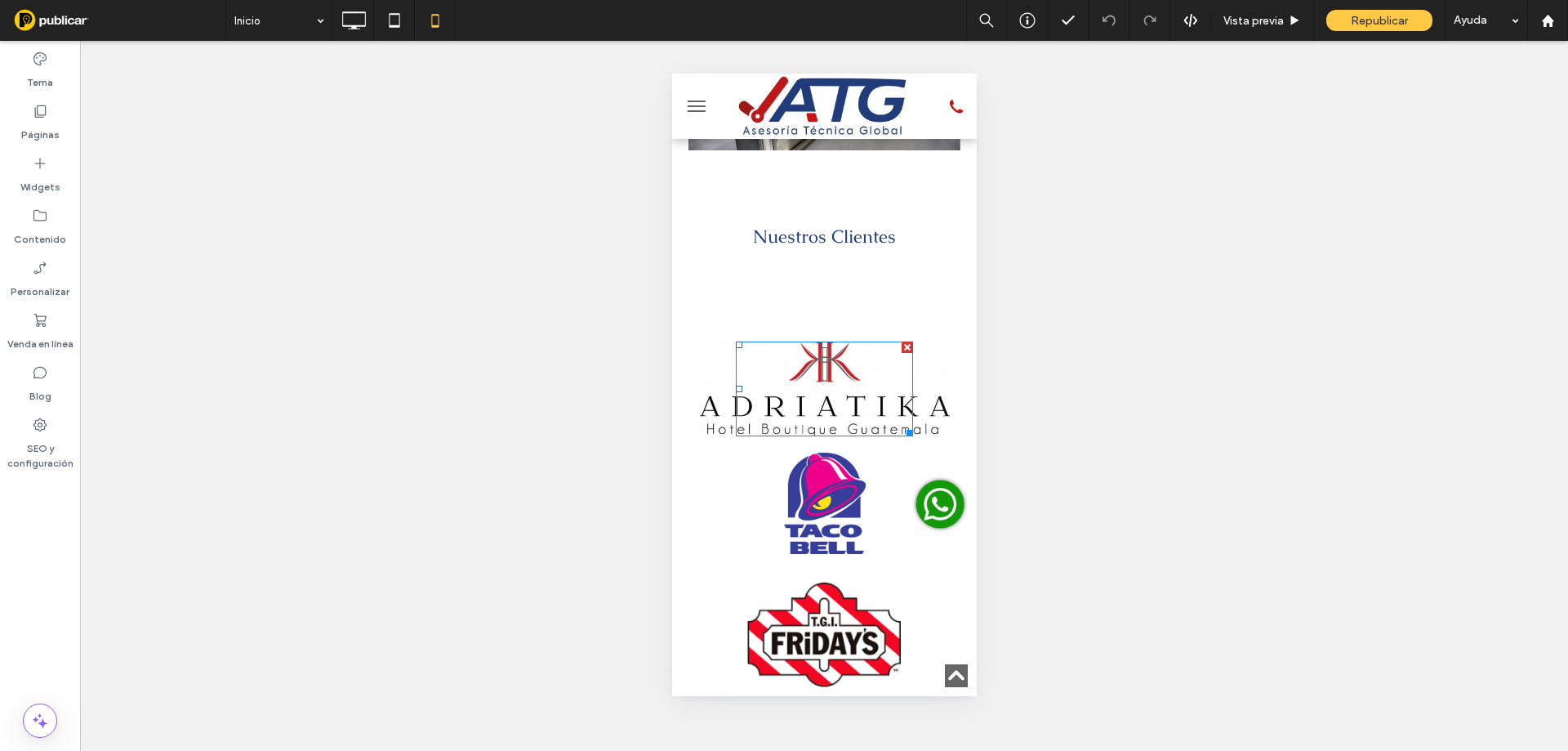
click at [855, 341] on div at bounding box center [824, 388] width 178 height 95
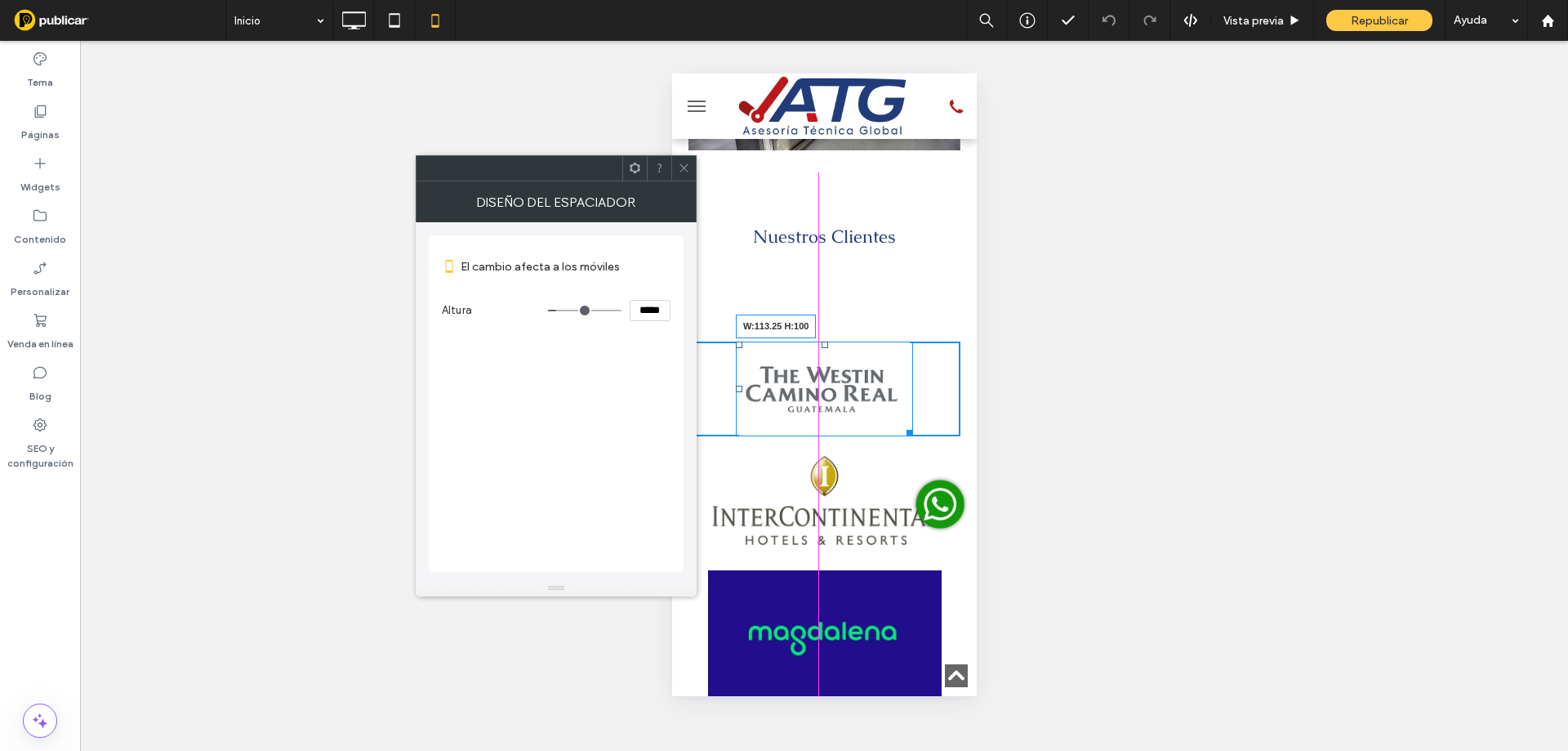
drag, startPoint x: 899, startPoint y: 357, endPoint x: 1528, endPoint y: 417, distance: 631.9
click at [900, 424] on div at bounding box center [905, 430] width 12 height 12
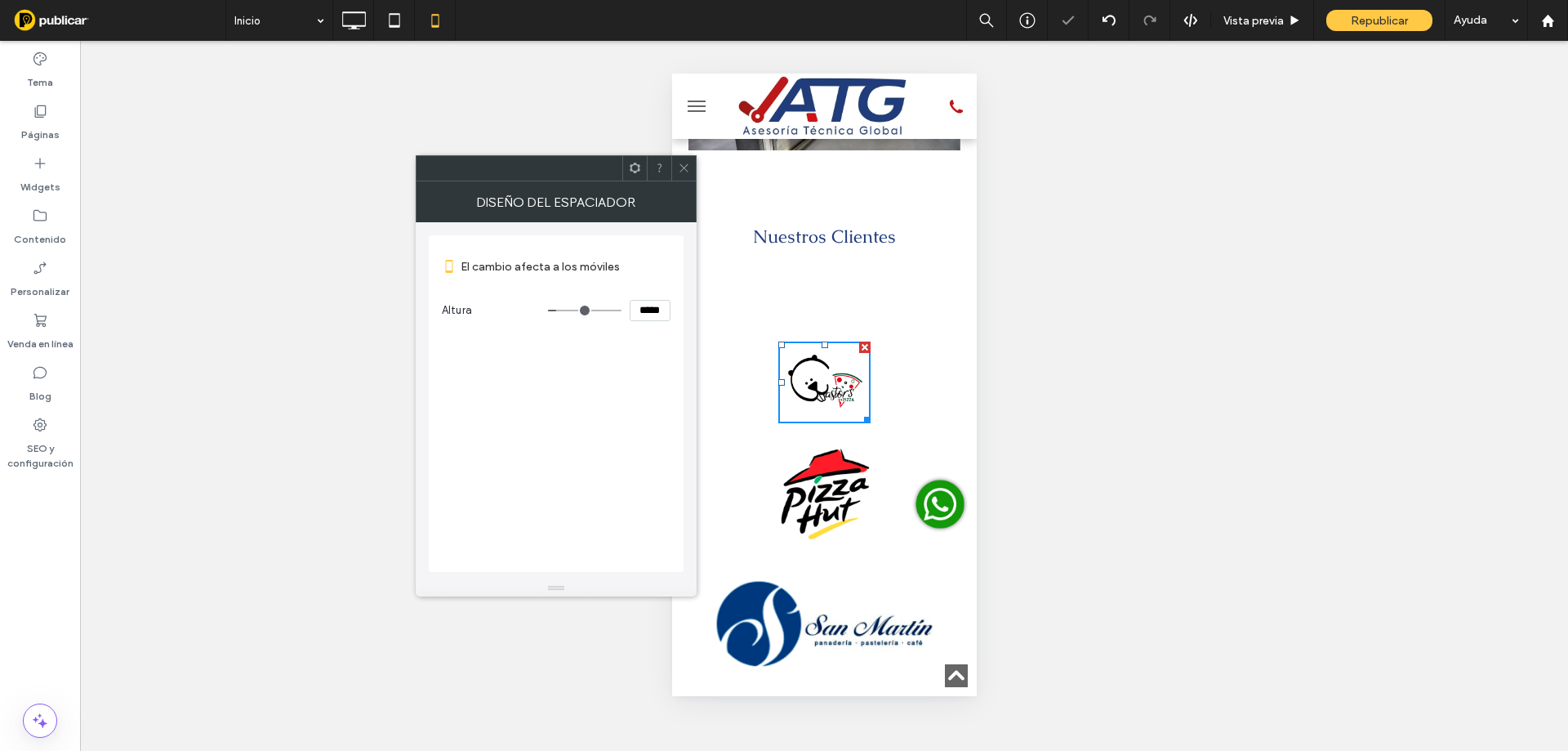
click at [686, 168] on icon at bounding box center [684, 168] width 12 height 12
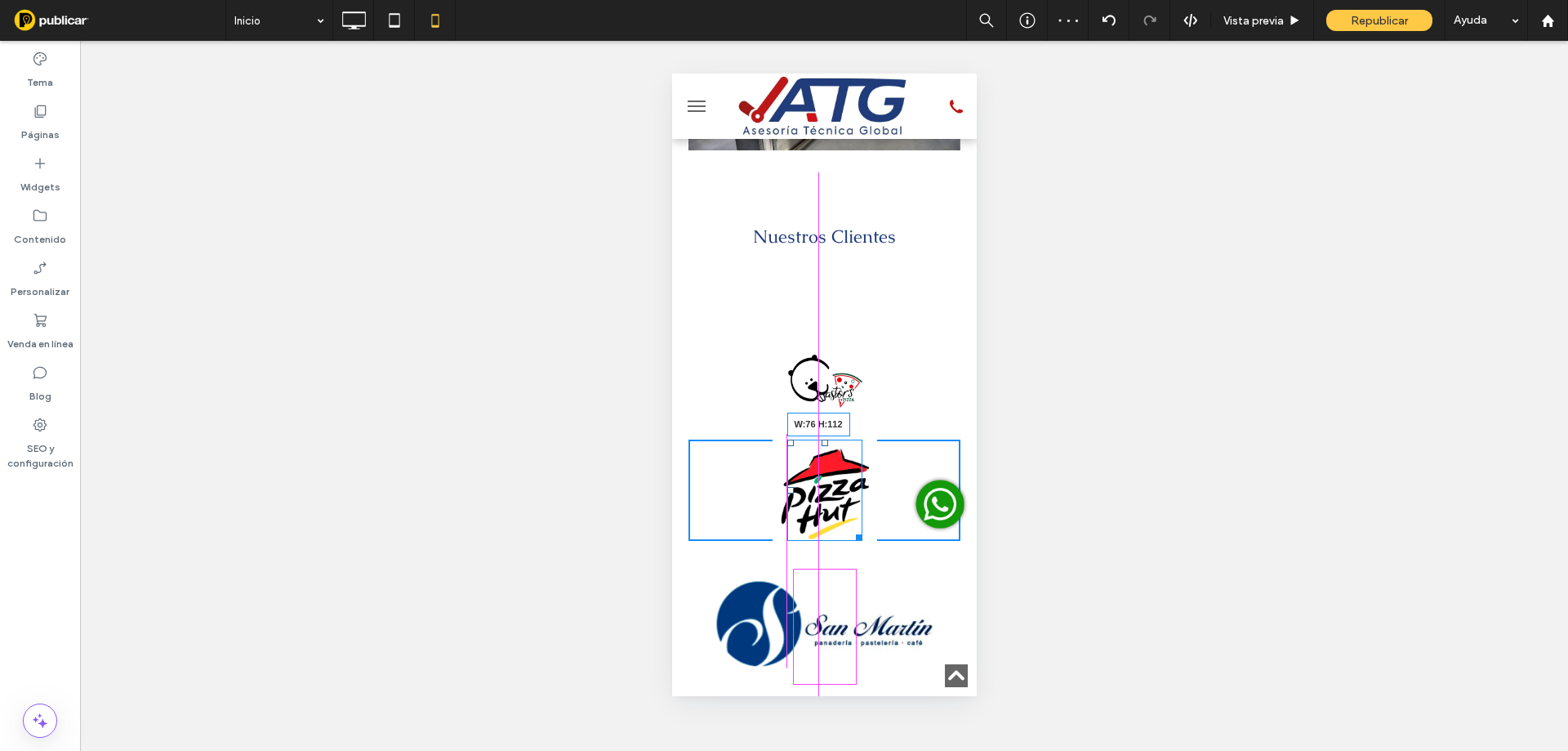
drag, startPoint x: 852, startPoint y: 464, endPoint x: 1515, endPoint y: 527, distance: 666.0
click at [849, 528] on div at bounding box center [855, 534] width 12 height 12
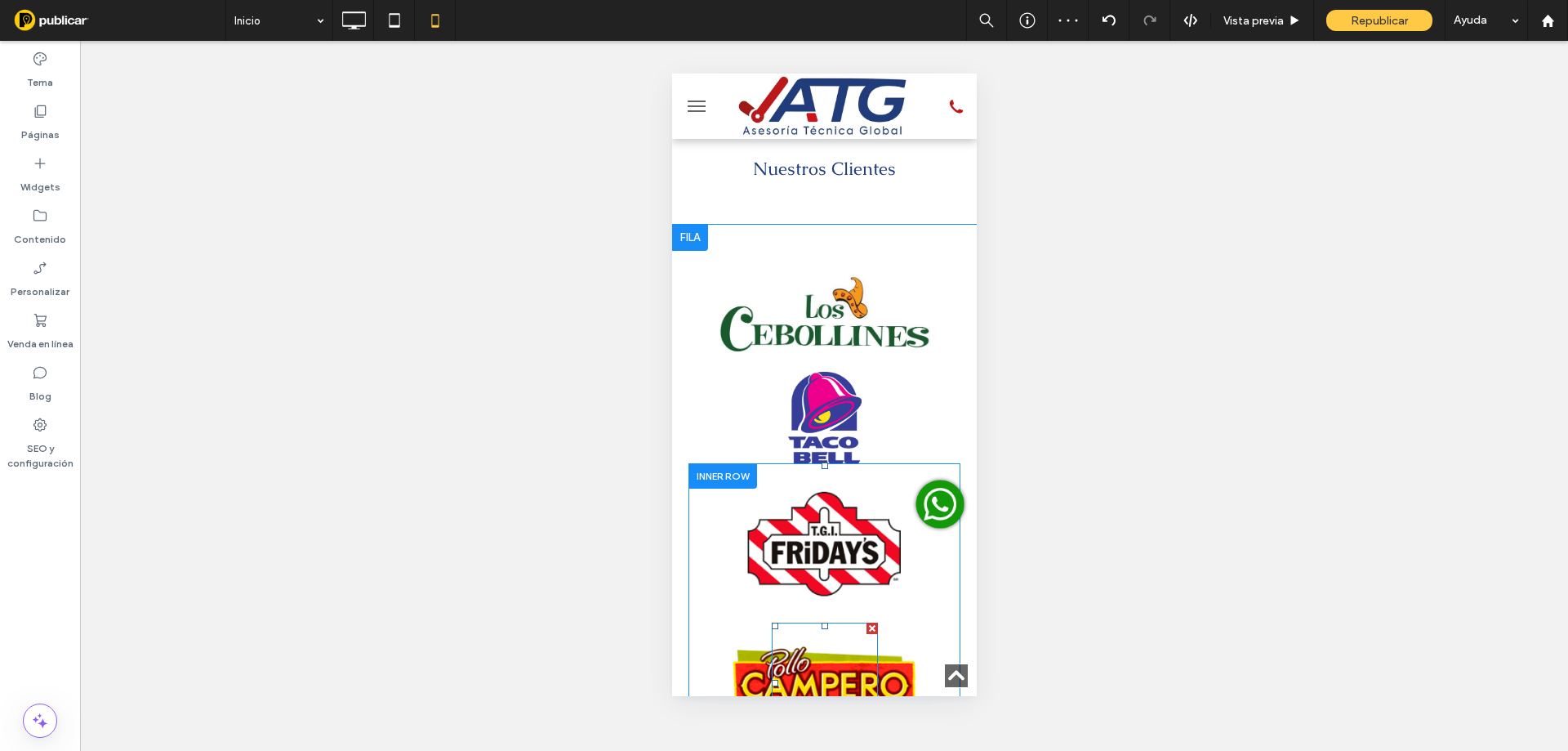
scroll to position [3913, 0]
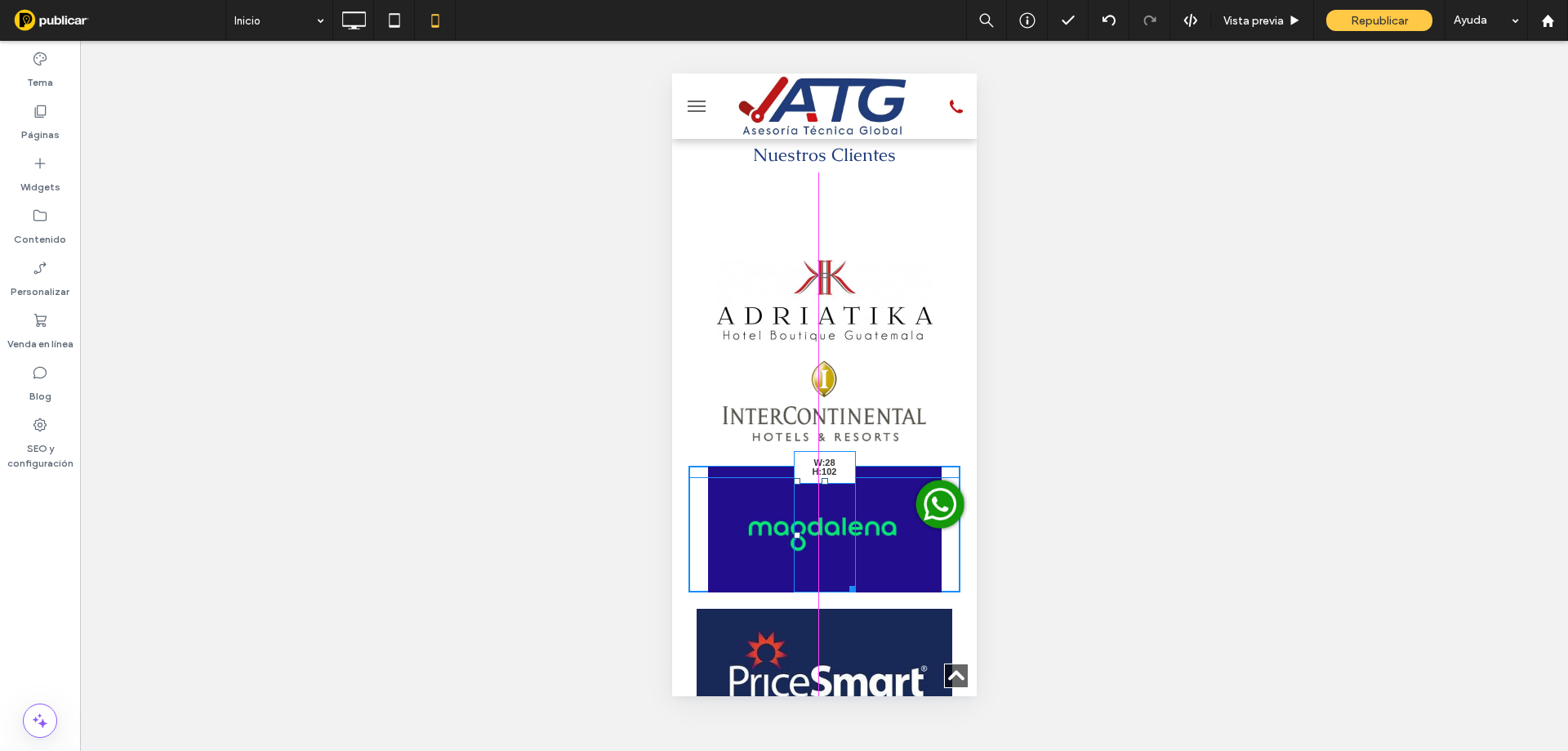
drag, startPoint x: 847, startPoint y: 515, endPoint x: 1499, endPoint y: 558, distance: 653.4
click at [843, 580] on div at bounding box center [848, 585] width 12 height 12
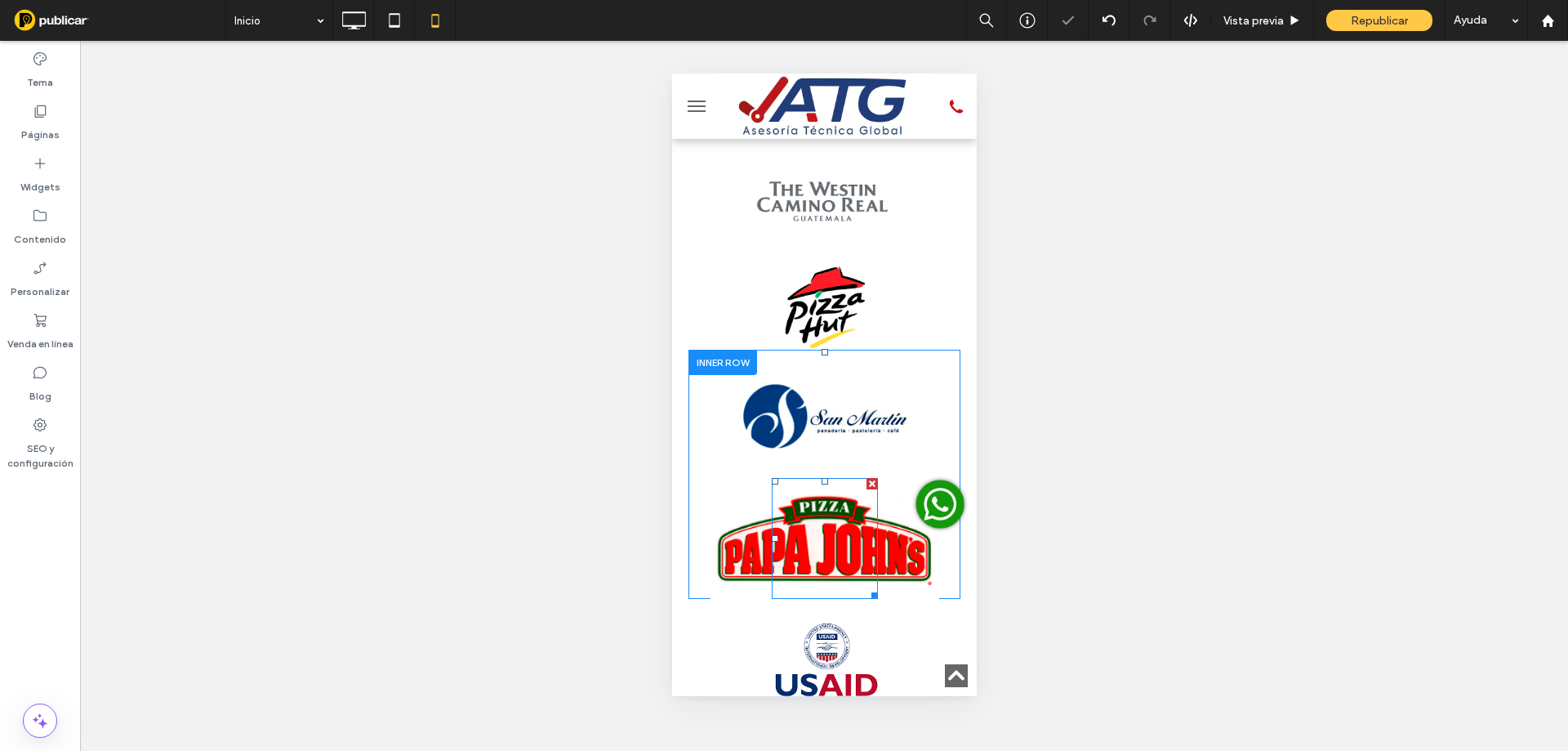
scroll to position [4022, 0]
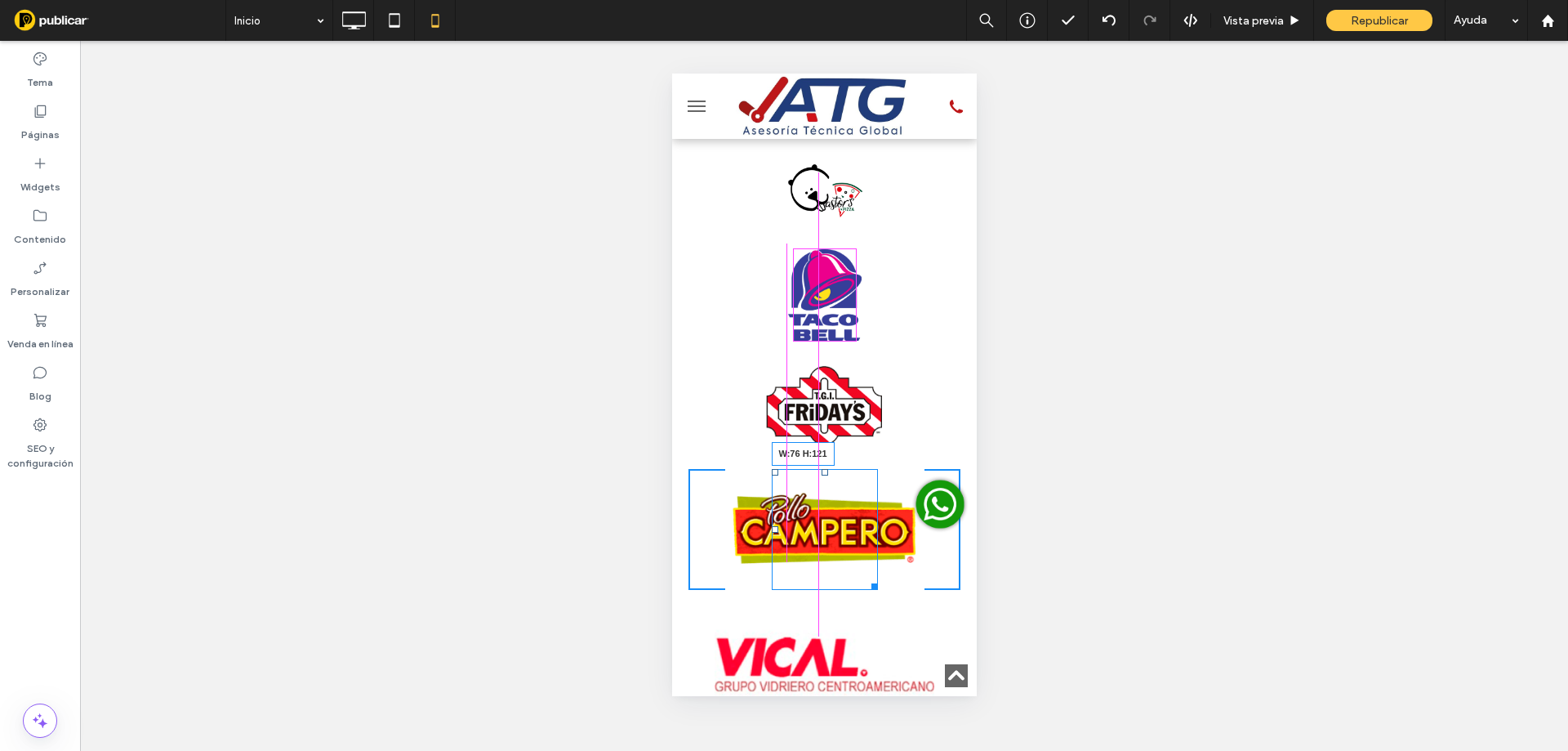
drag, startPoint x: 869, startPoint y: 512, endPoint x: 1516, endPoint y: 562, distance: 648.9
click at [865, 577] on div at bounding box center [870, 583] width 12 height 12
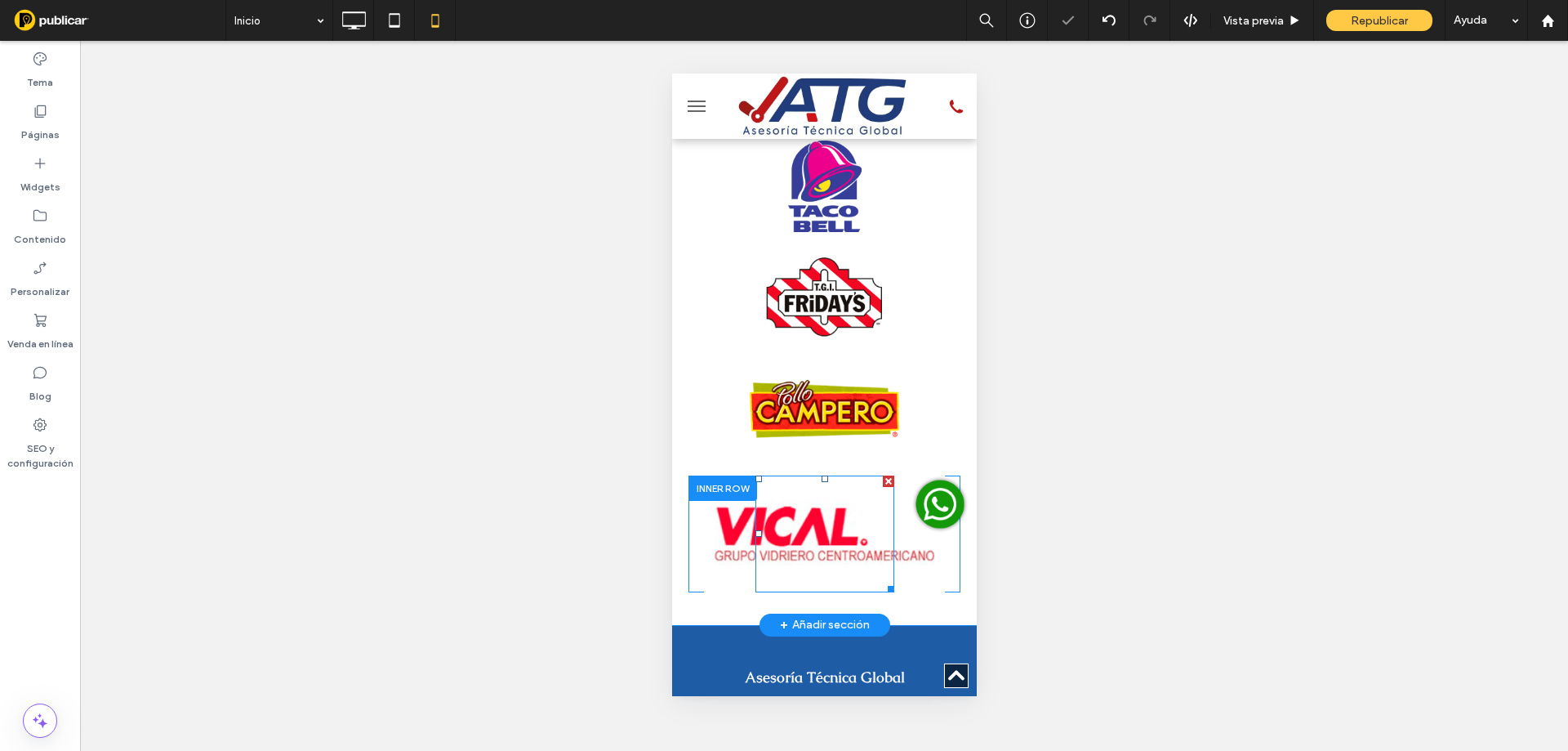
scroll to position [4131, 0]
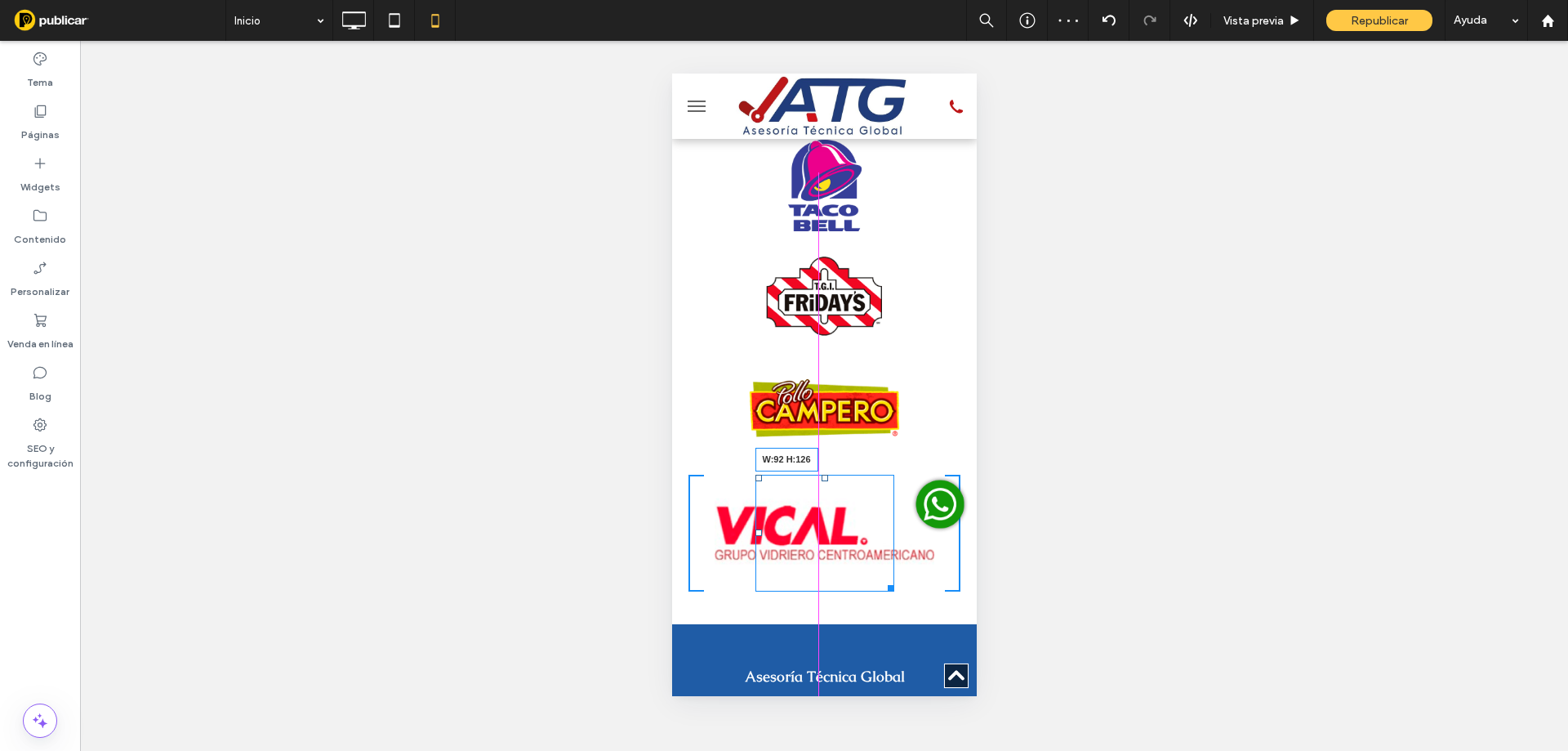
drag, startPoint x: 878, startPoint y: 512, endPoint x: 1518, endPoint y: 571, distance: 642.7
click at [882, 579] on div at bounding box center [887, 584] width 12 height 12
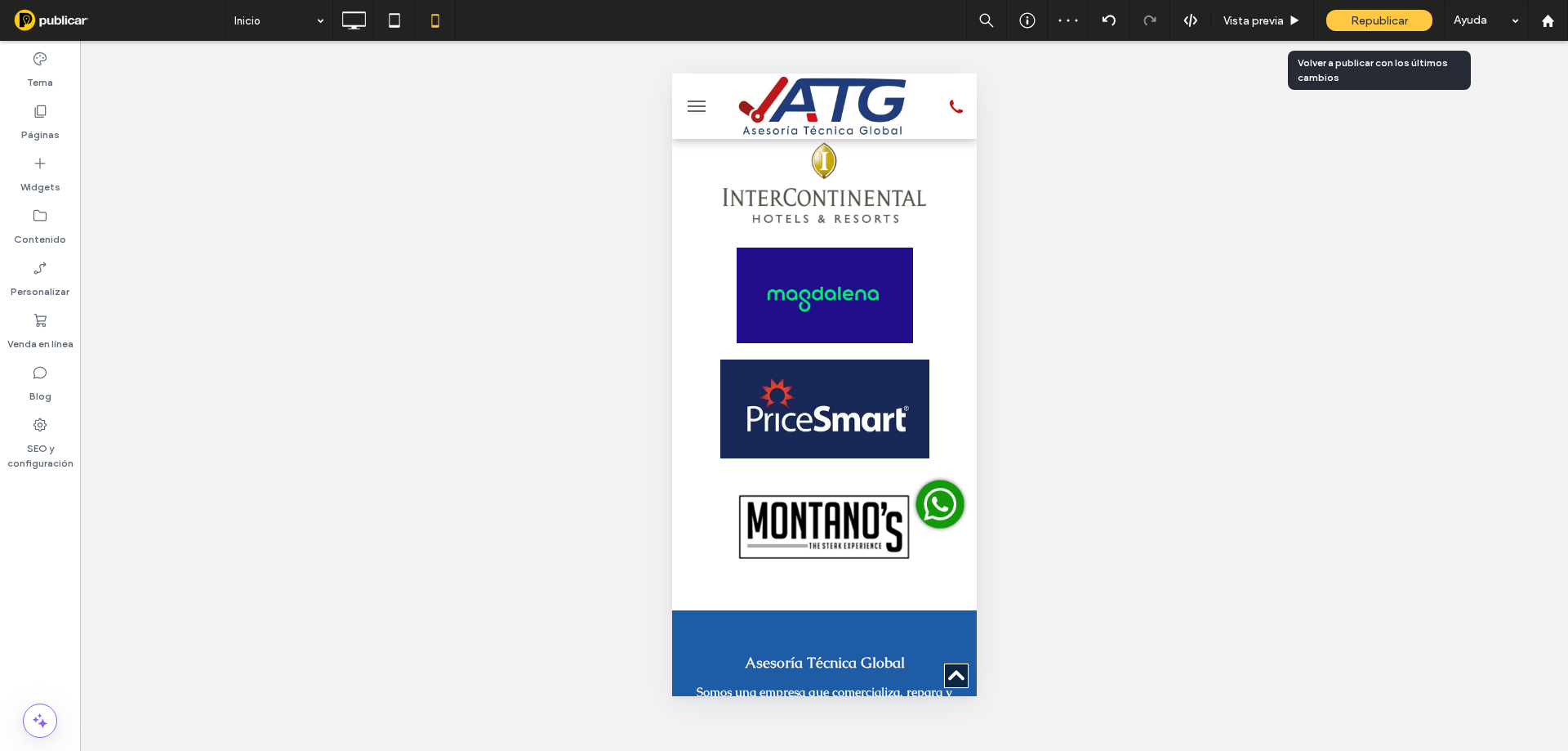
click at [1381, 8] on div "Republicar" at bounding box center [1378, 20] width 106 height 40
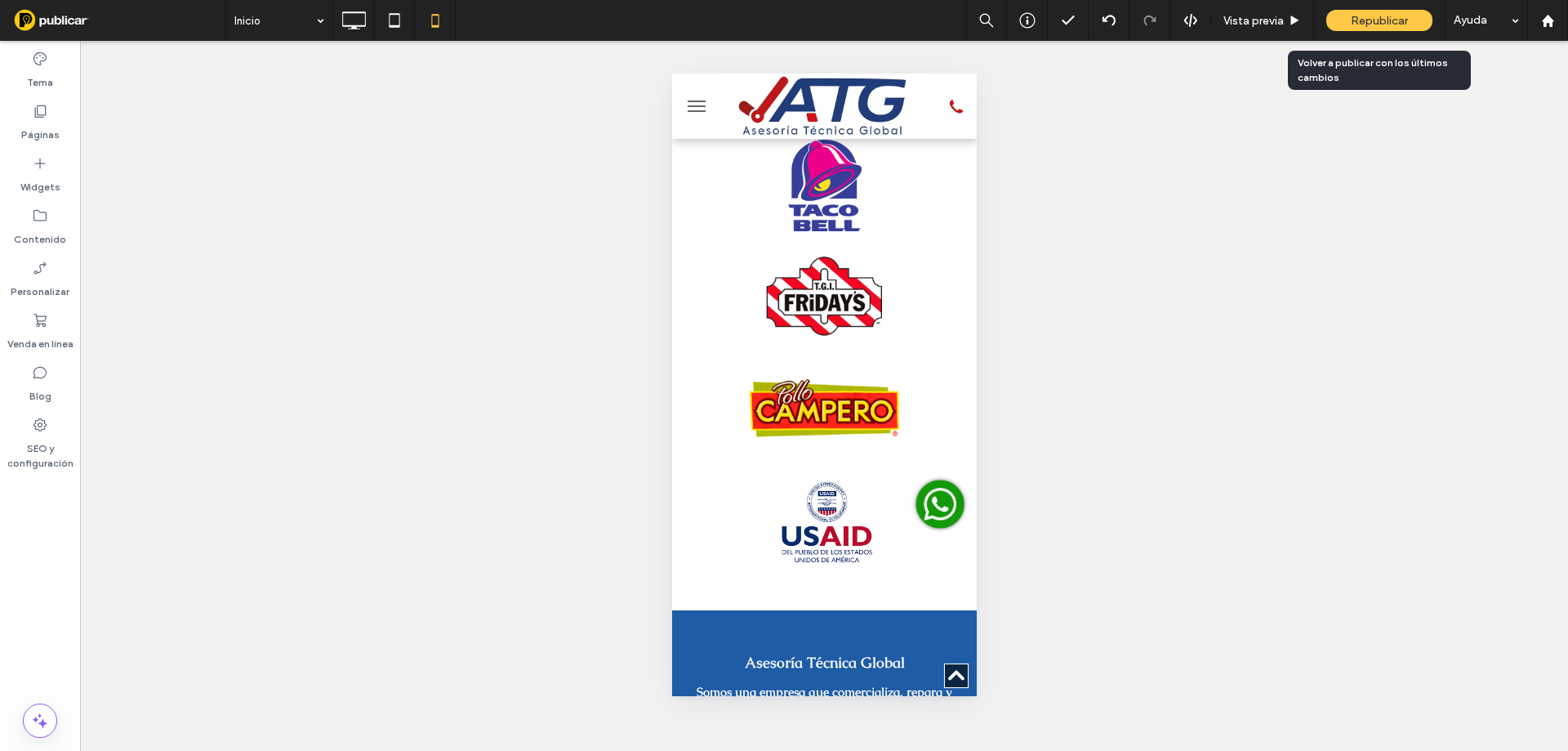
click at [1381, 8] on div "Republicar" at bounding box center [1378, 20] width 106 height 40
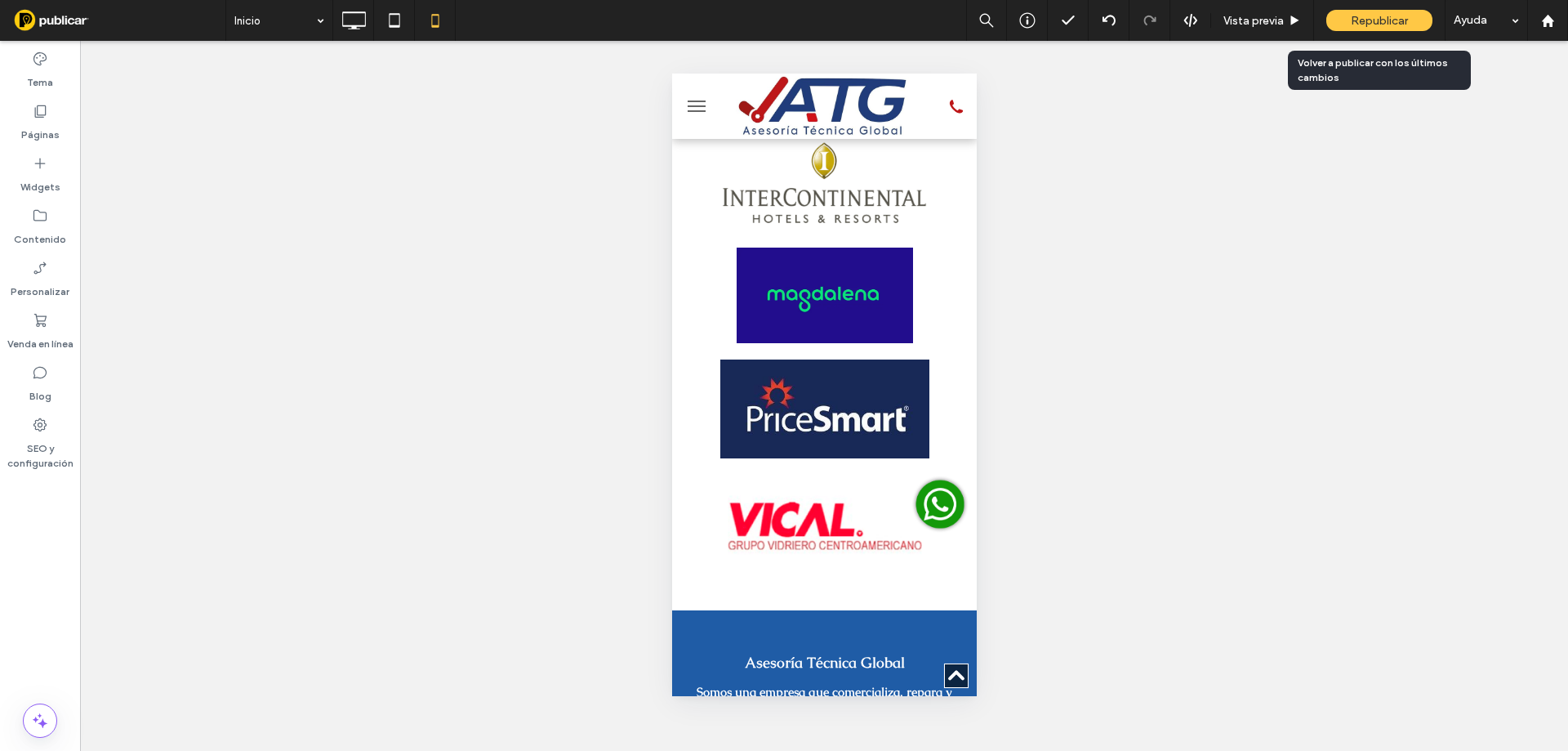
click at [1375, 14] on span "Republicar" at bounding box center [1379, 20] width 57 height 14
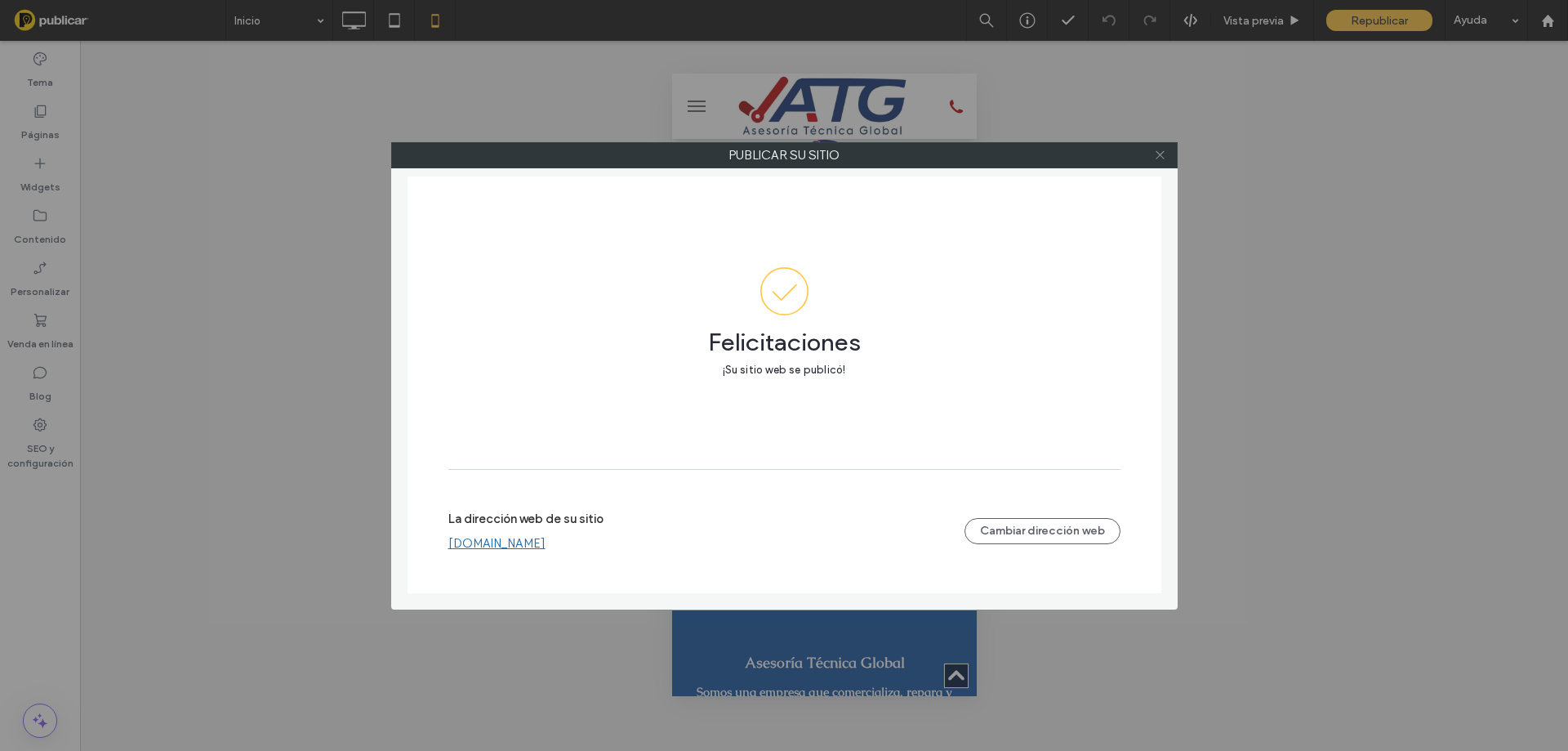
click at [1159, 155] on use at bounding box center [1159, 155] width 8 height 8
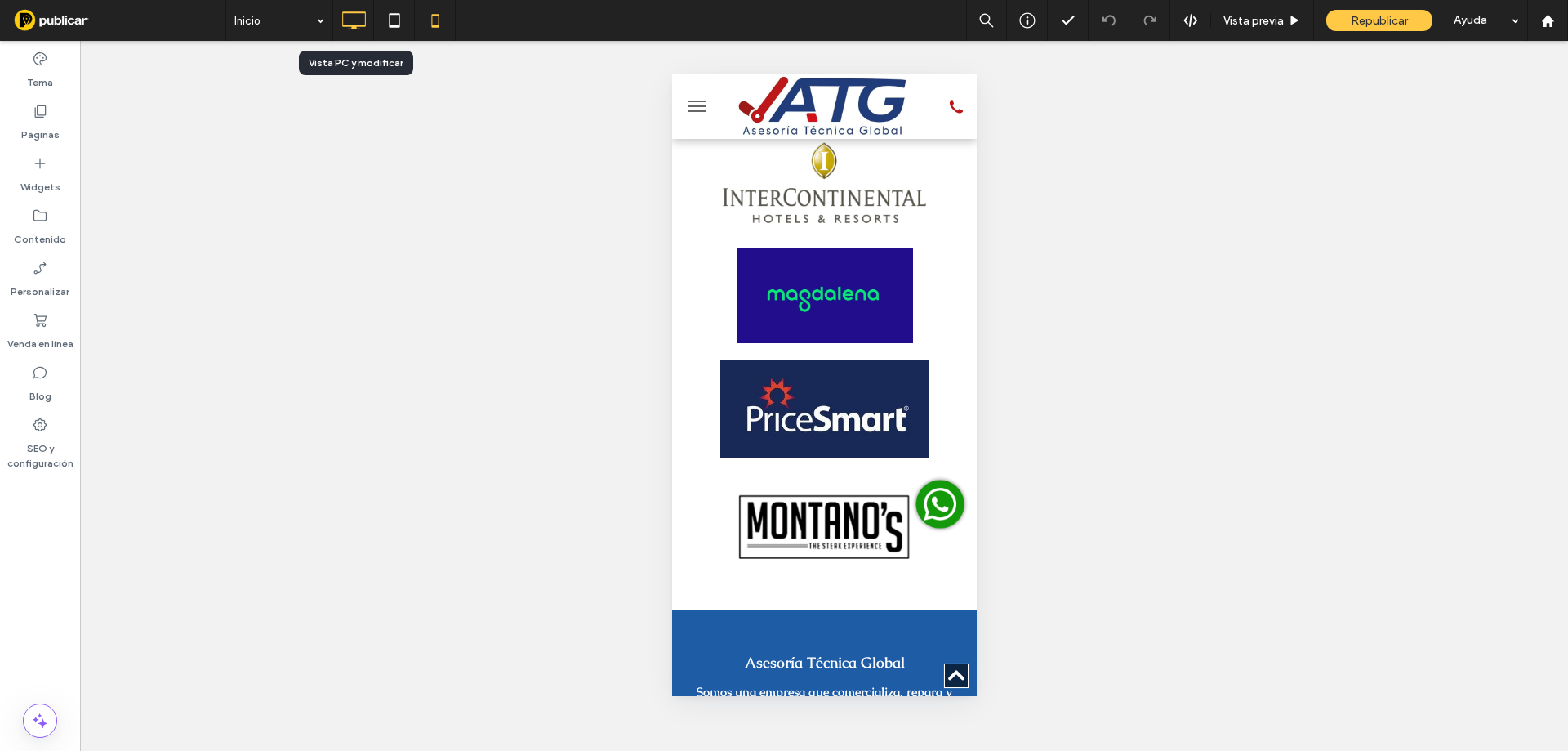
click at [363, 29] on icon at bounding box center [353, 19] width 32 height 32
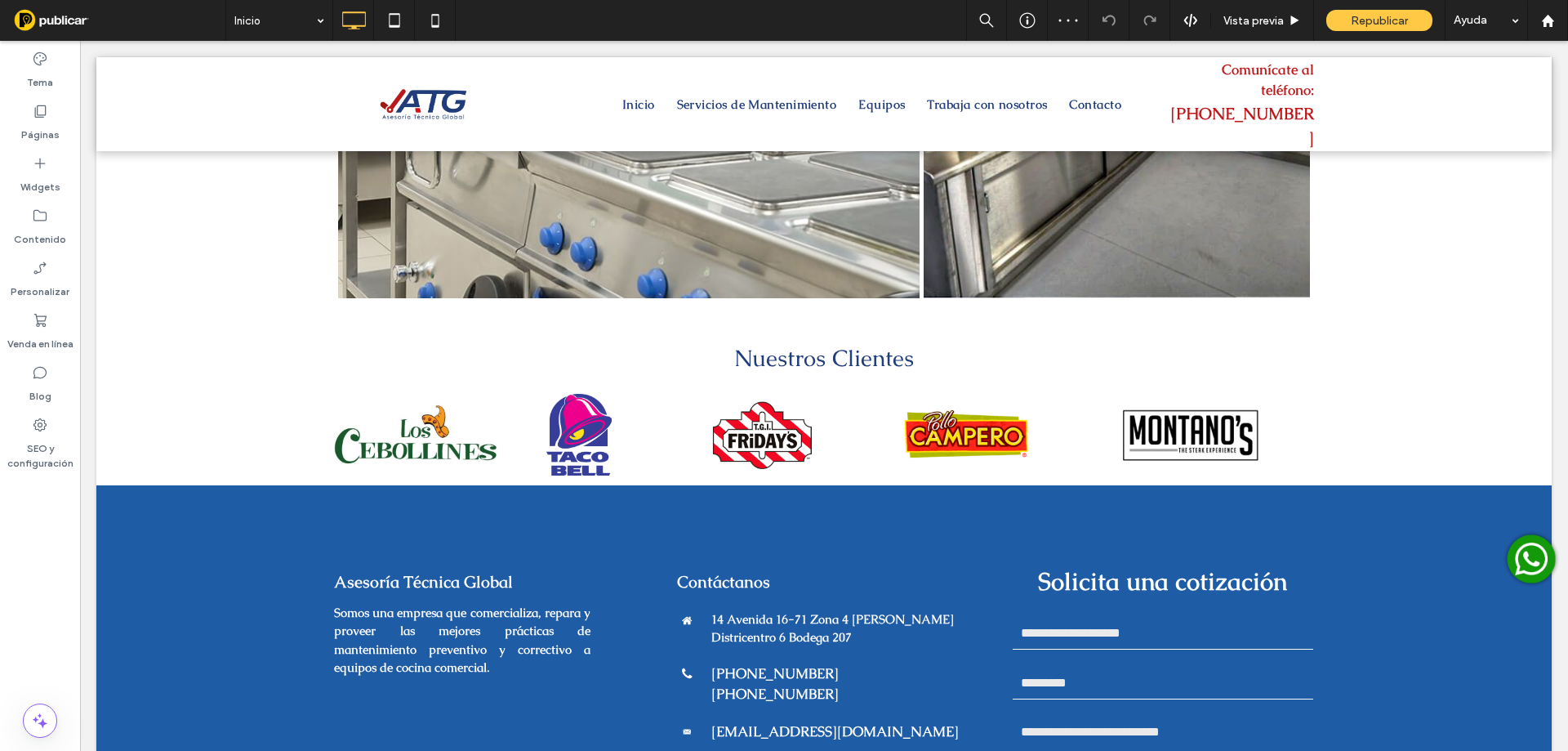
scroll to position [3253, 0]
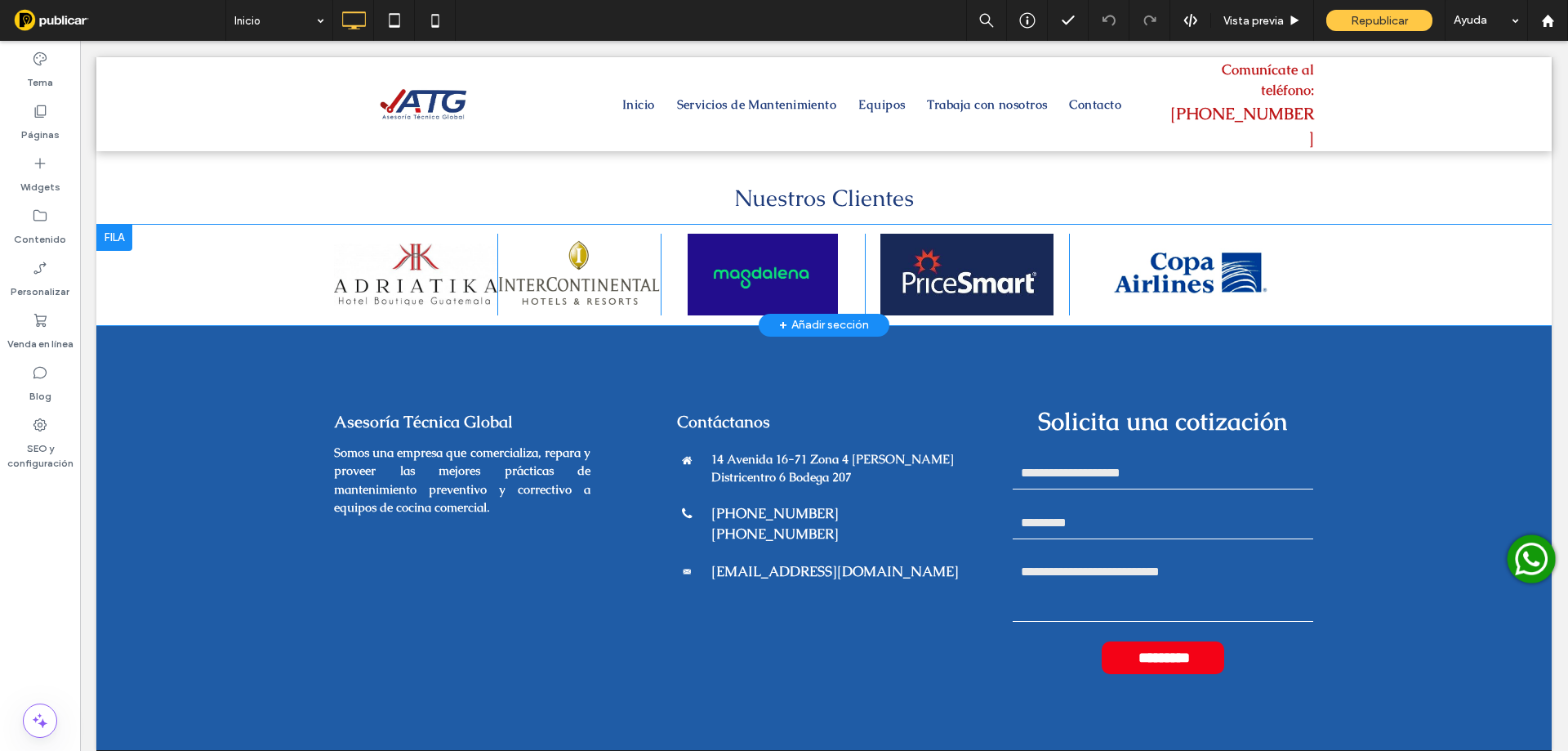
click at [122, 237] on div at bounding box center [114, 237] width 36 height 26
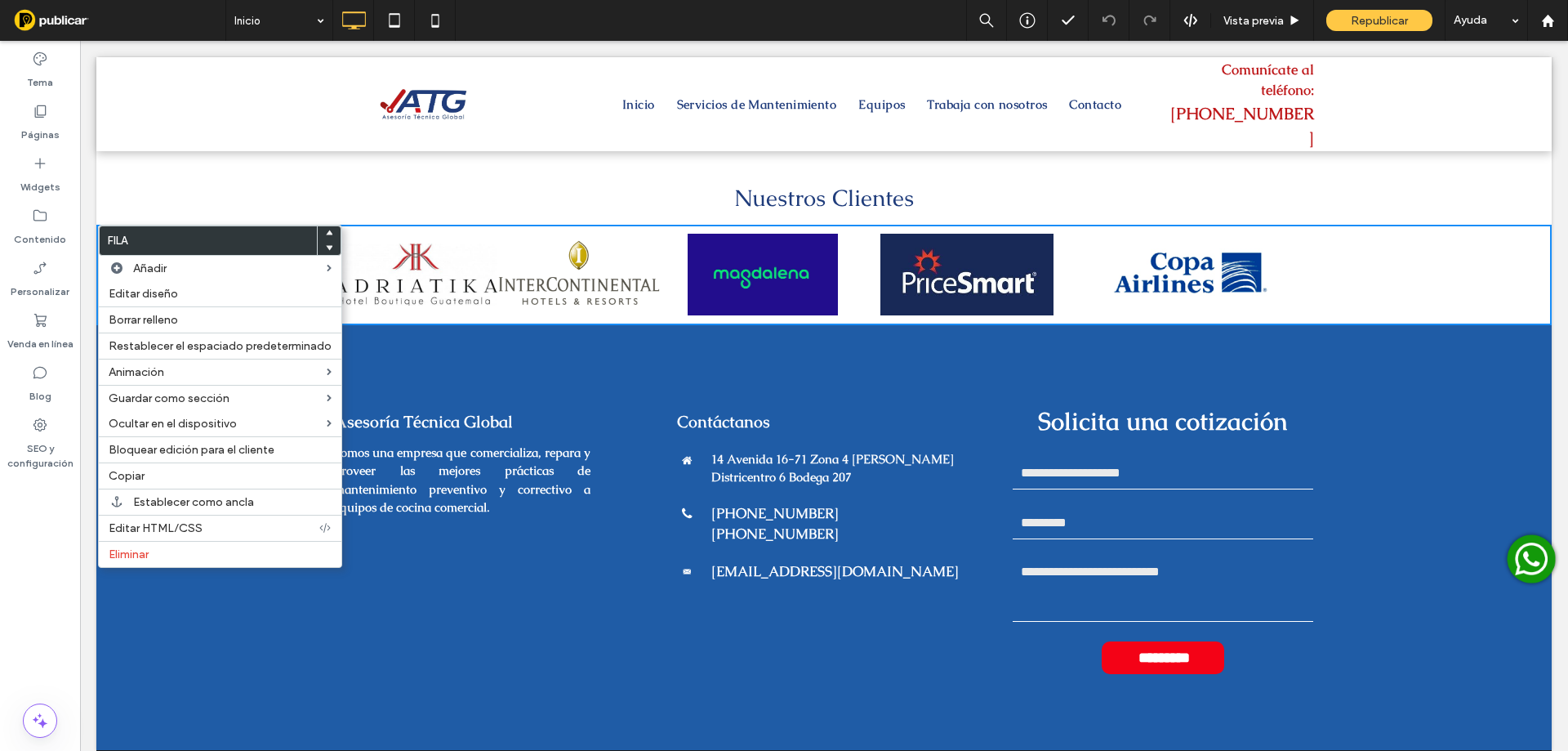
click at [326, 247] on icon at bounding box center [329, 247] width 6 height 6
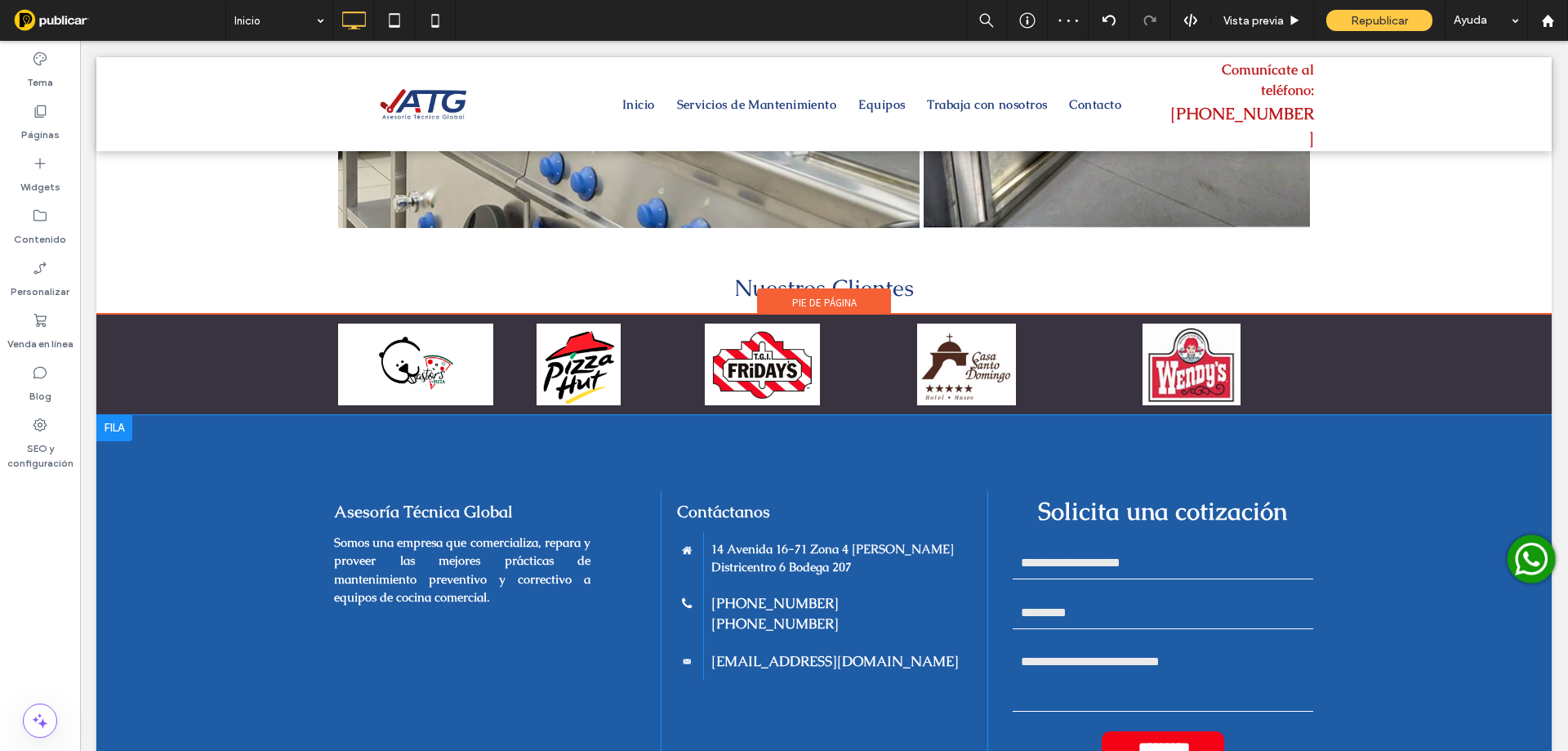
scroll to position [3145, 0]
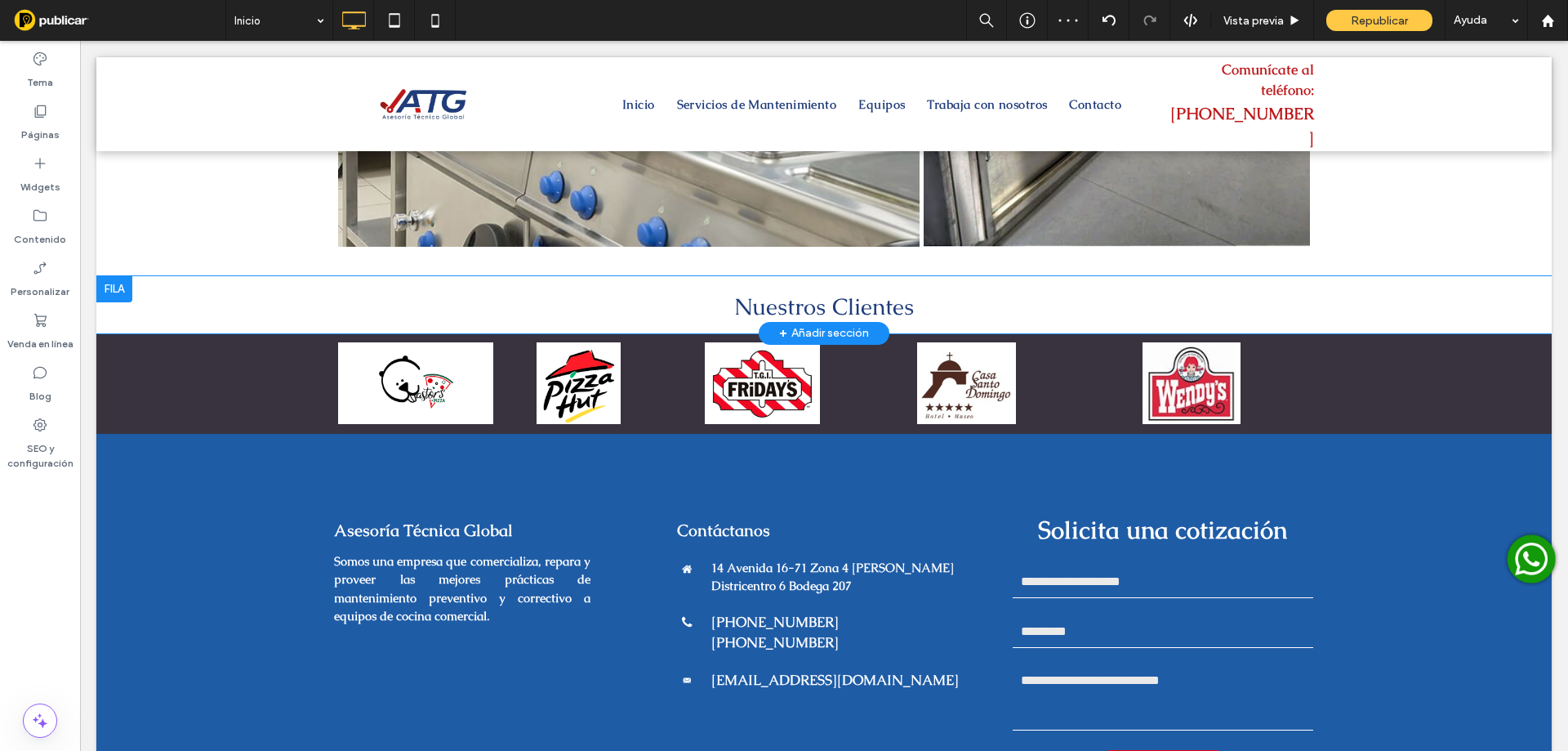
click at [114, 283] on div at bounding box center [114, 289] width 36 height 26
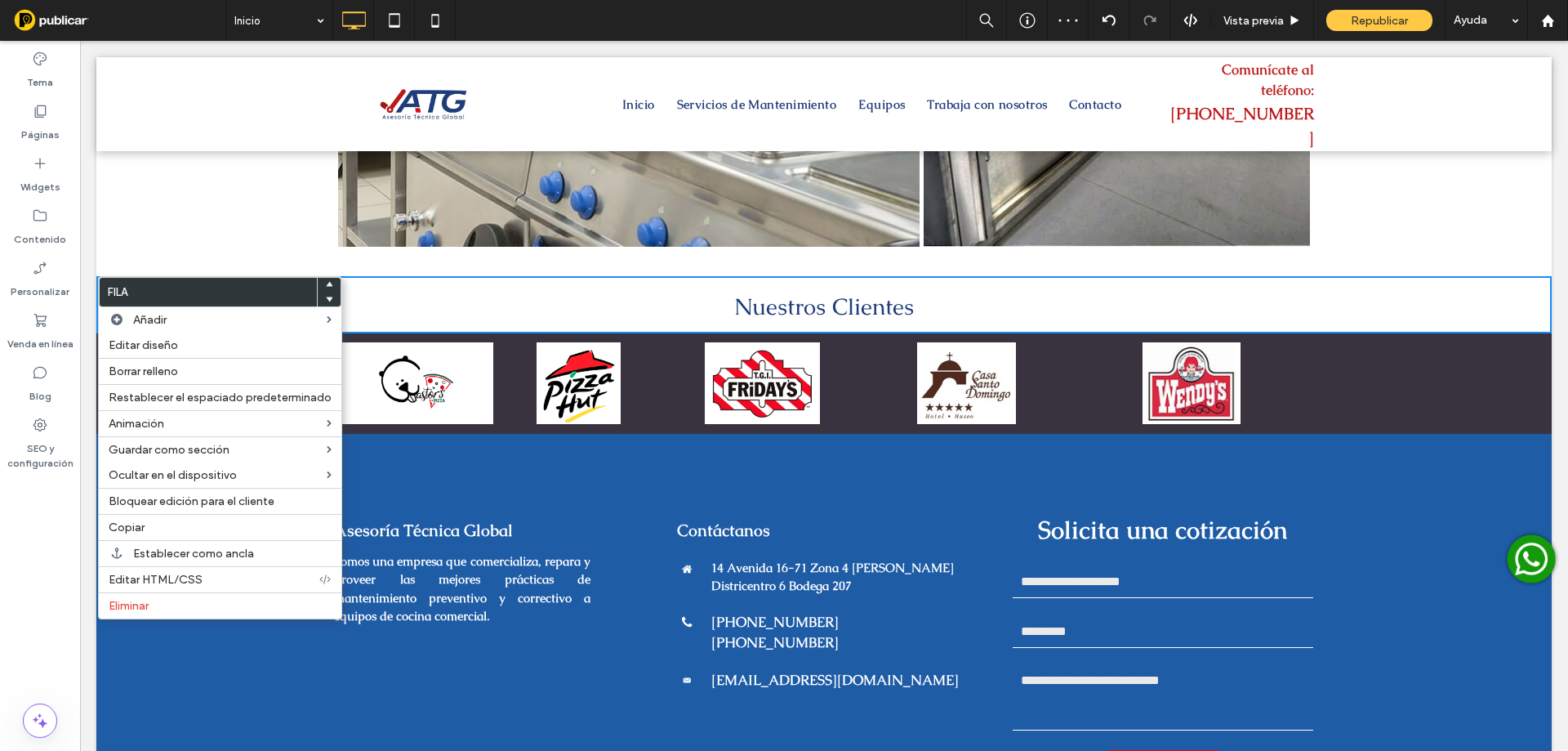
click at [326, 301] on icon at bounding box center [329, 298] width 6 height 6
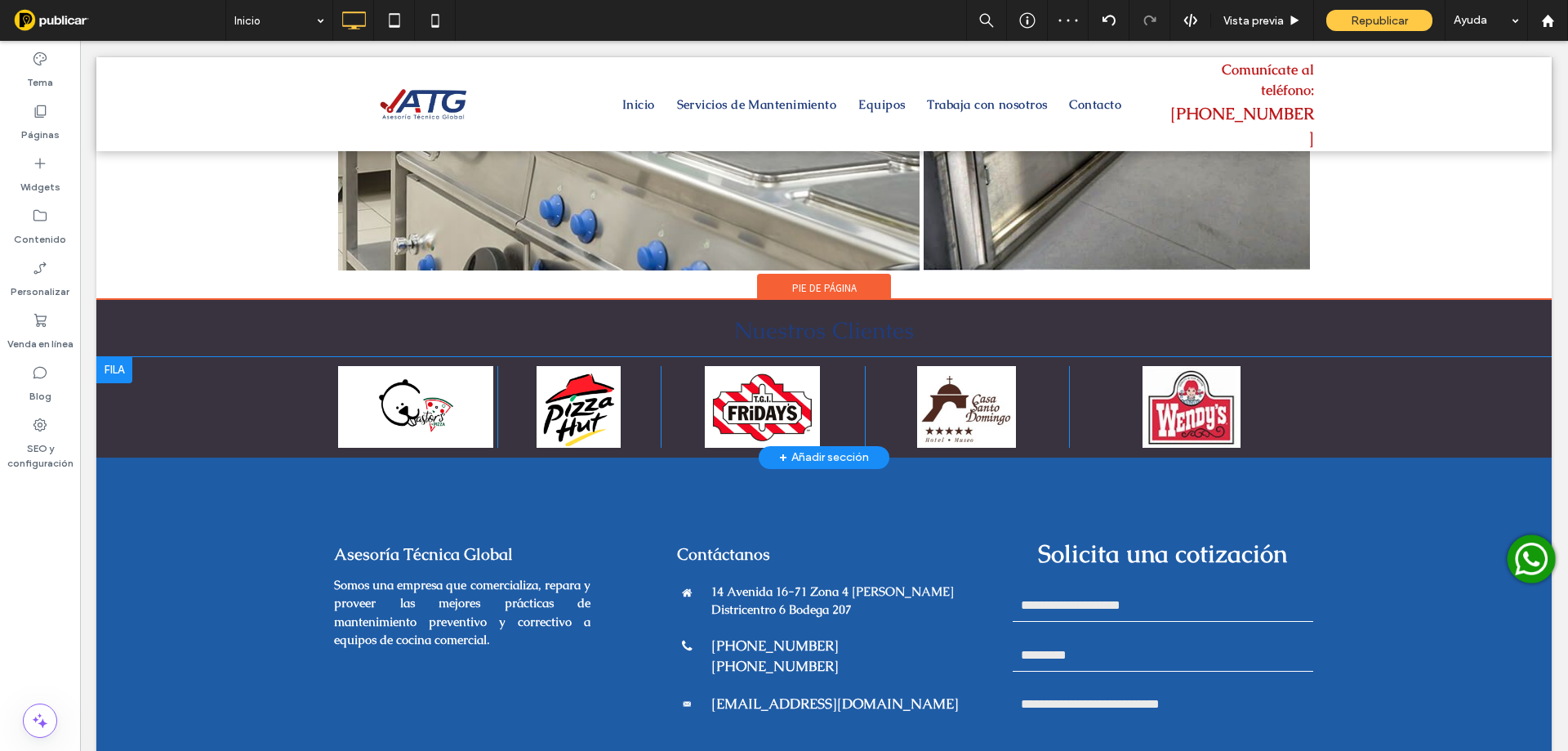
scroll to position [3063, 0]
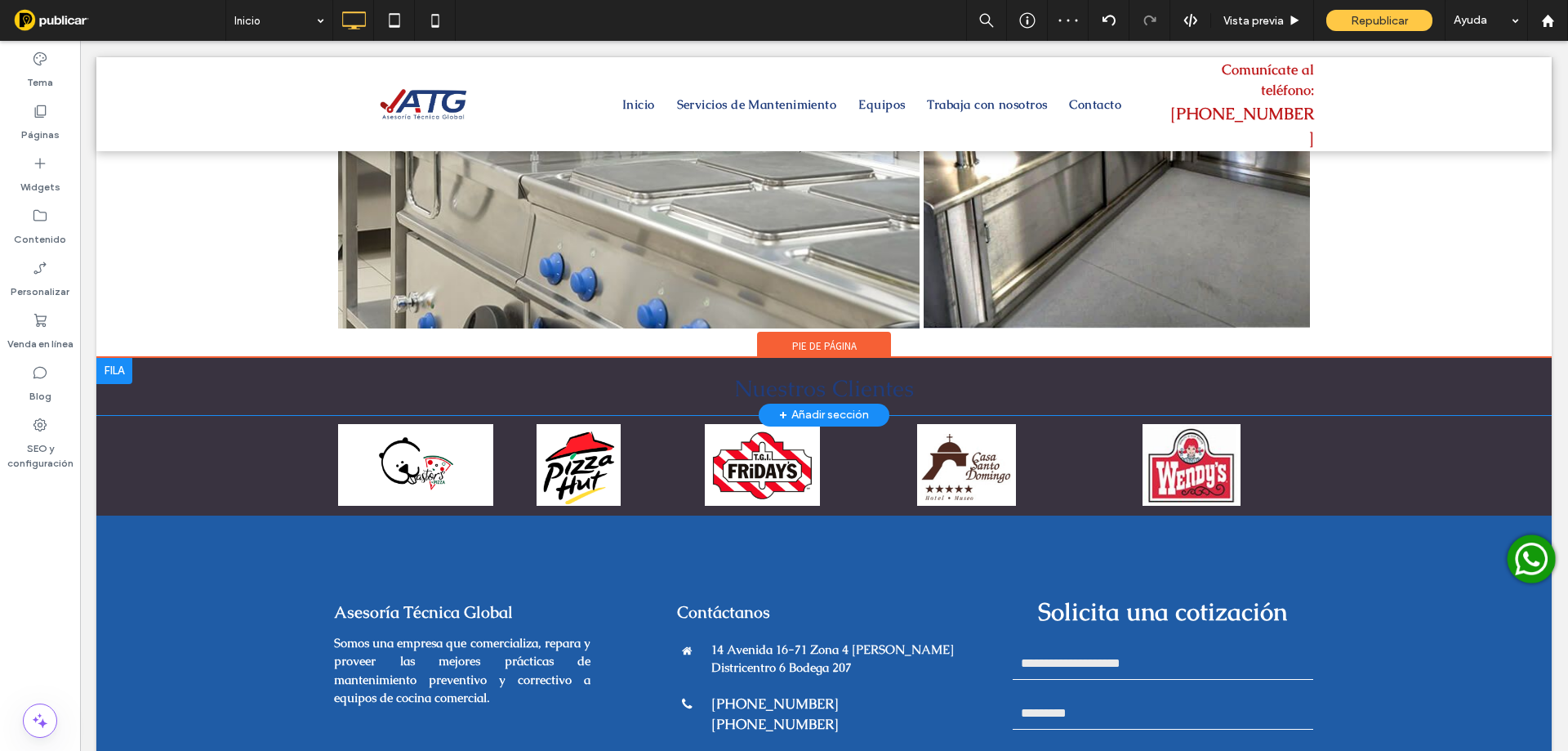
click at [163, 378] on div "Nuestros Clientes Click To Paste Click To Paste + Añadir sección" at bounding box center [824, 387] width 1455 height 57
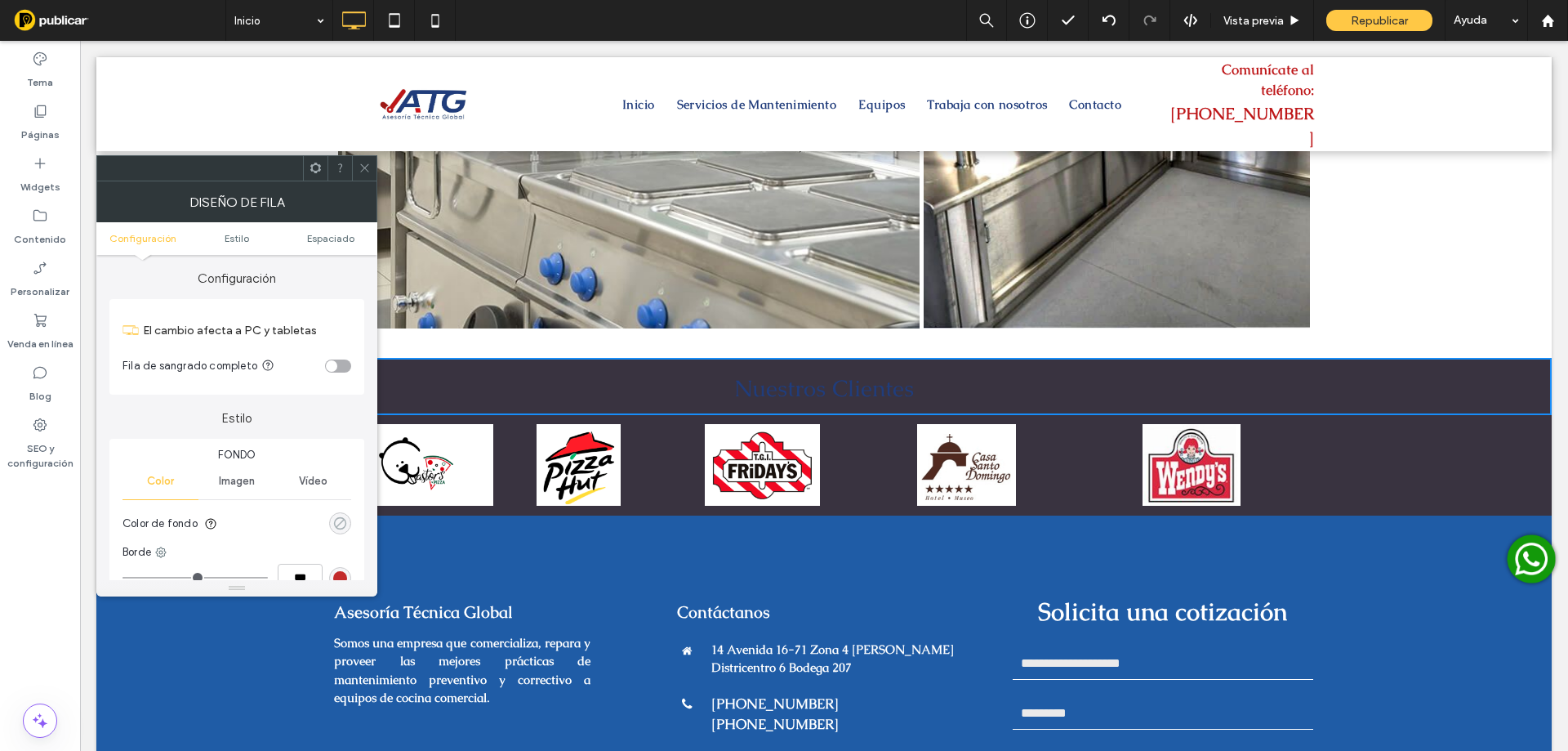
click at [336, 521] on div "rgba(0, 0, 0, 0)" at bounding box center [340, 523] width 14 height 14
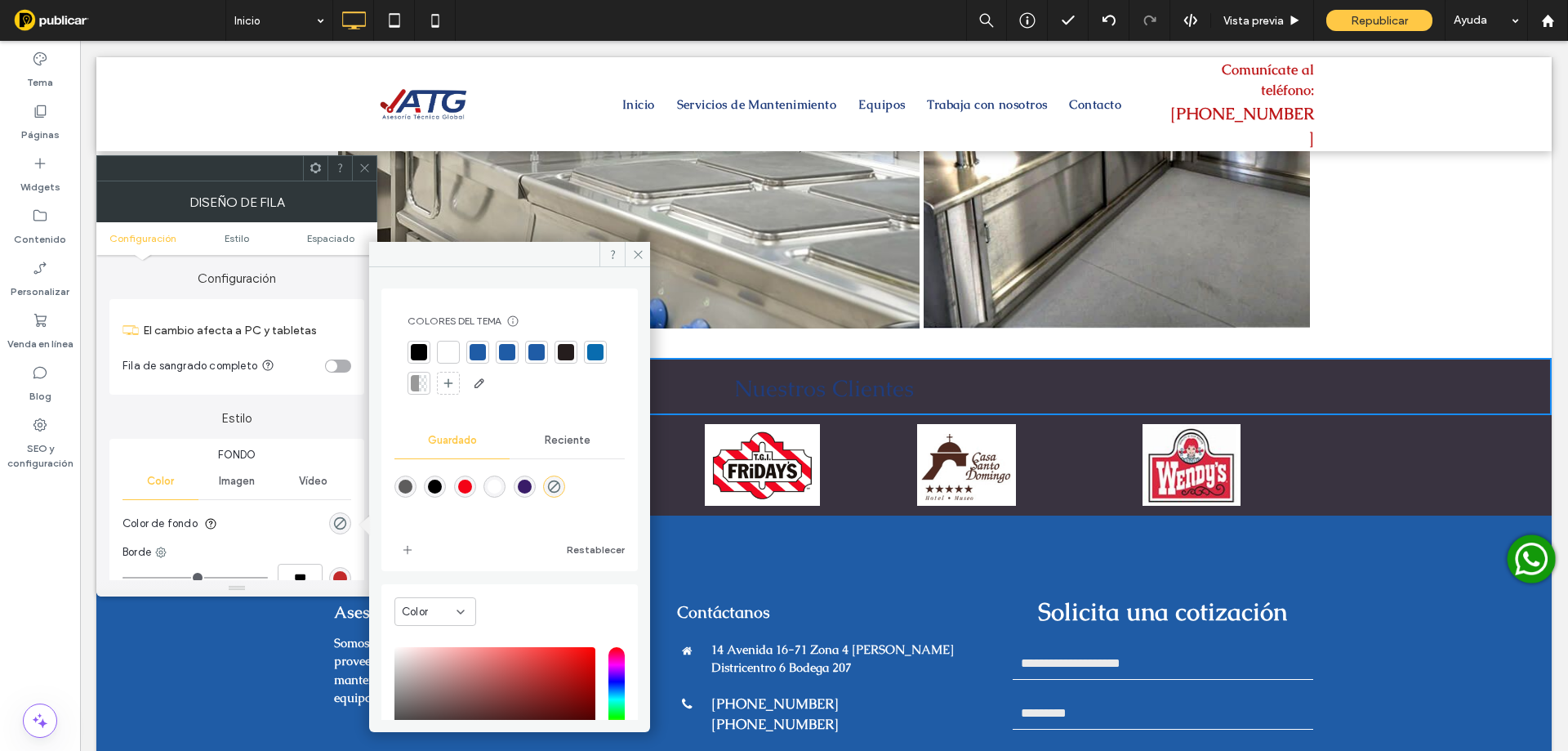
click at [342, 514] on div "rgba(0, 0, 0, 0)" at bounding box center [340, 523] width 22 height 22
click at [502, 487] on div "rgba(255,255,255,1)" at bounding box center [494, 486] width 14 height 14
type input "*******"
type input "***"
type input "****"
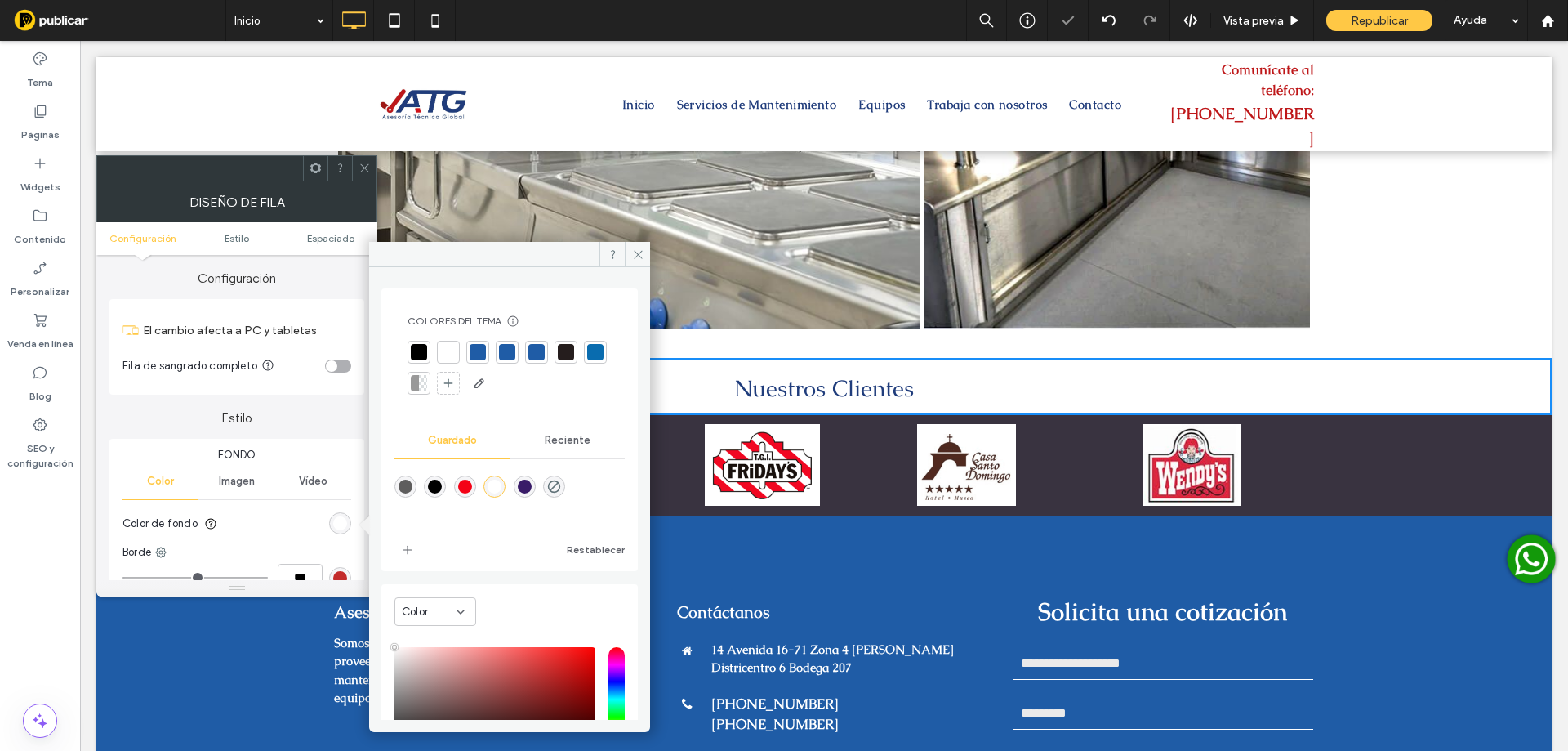
click at [366, 168] on icon at bounding box center [364, 168] width 12 height 12
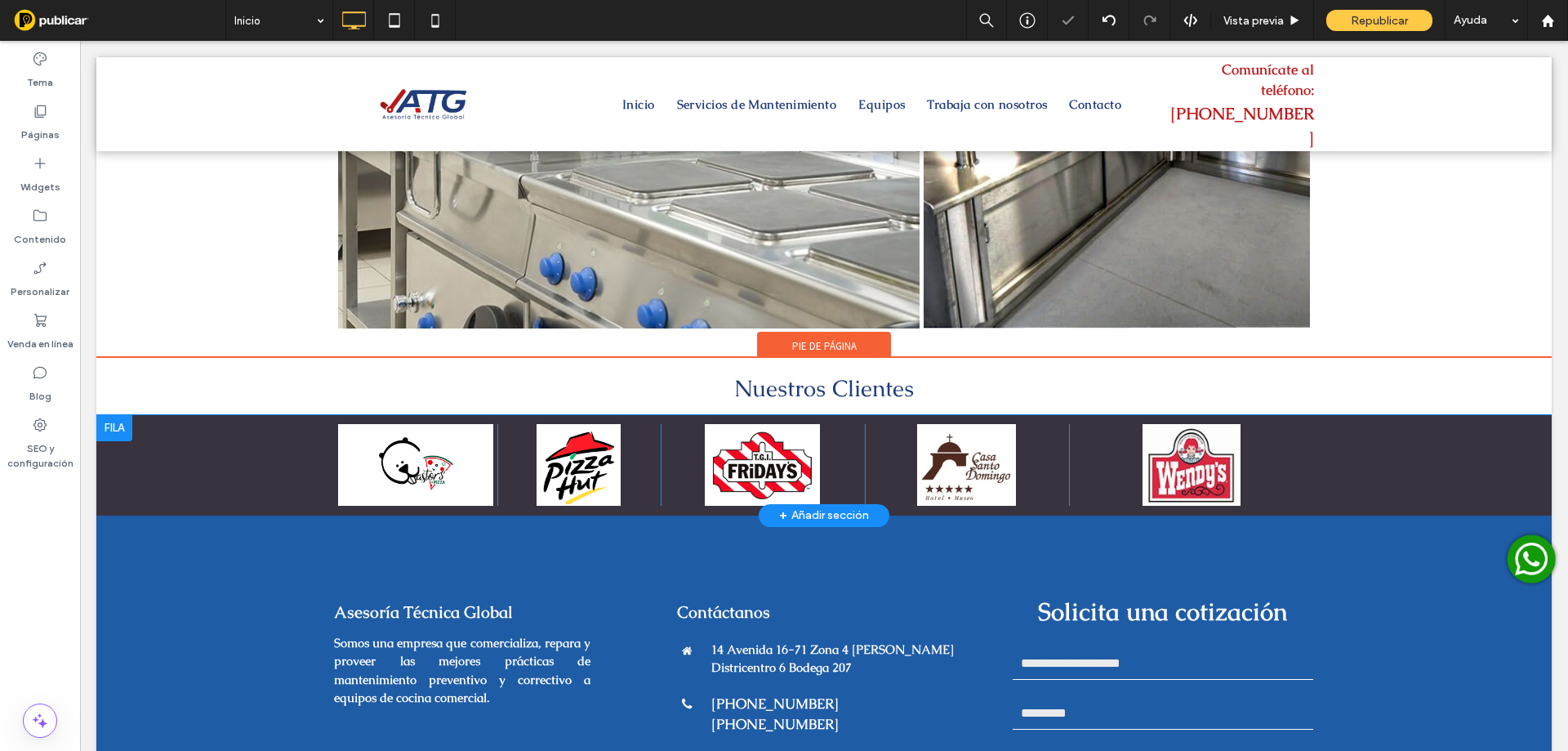
click at [177, 464] on div "Click To Paste Click To Paste Click To Paste Click To Paste Click To Paste Clic…" at bounding box center [824, 465] width 1455 height 100
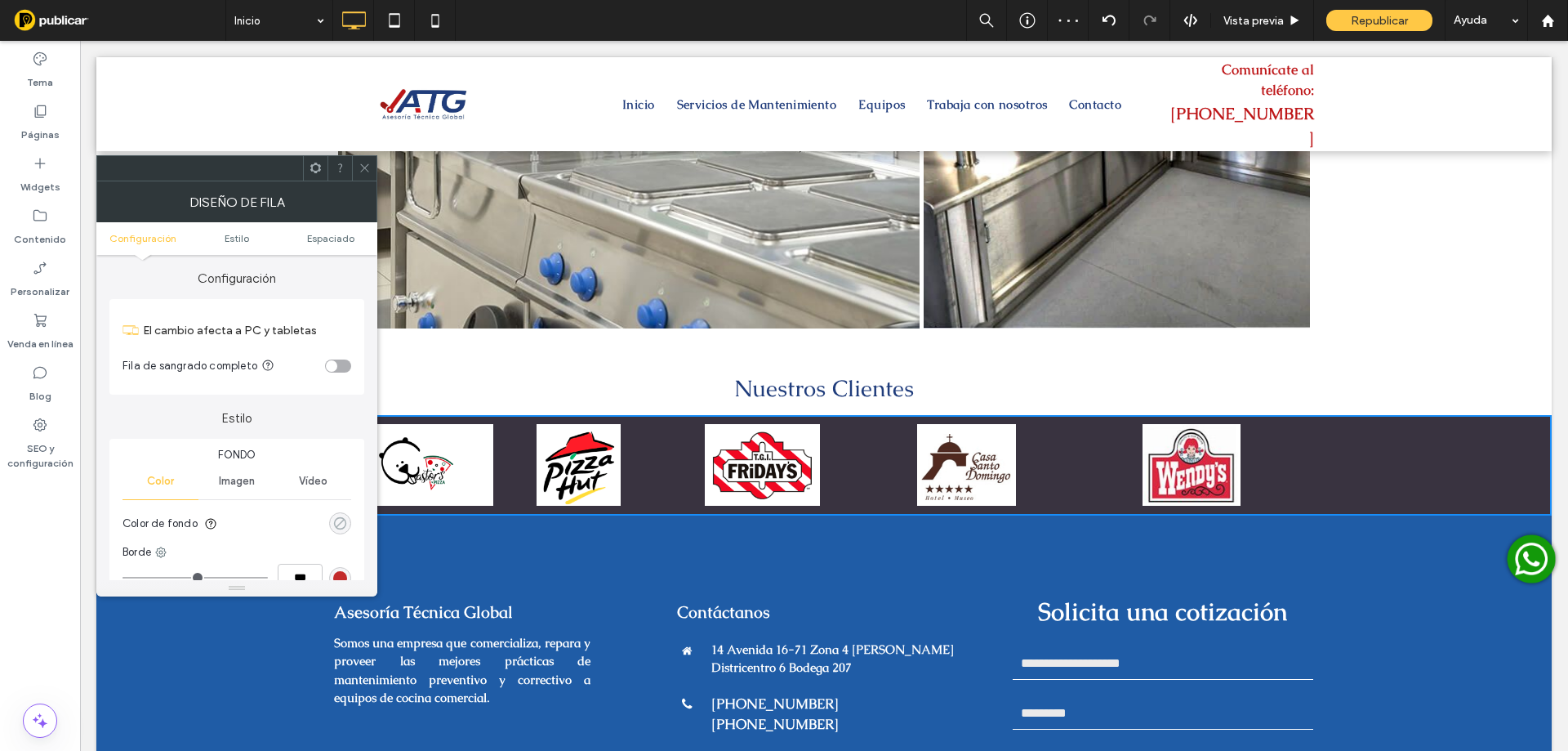
click at [346, 523] on div "rgba(0, 0, 0, 0)" at bounding box center [340, 523] width 14 height 14
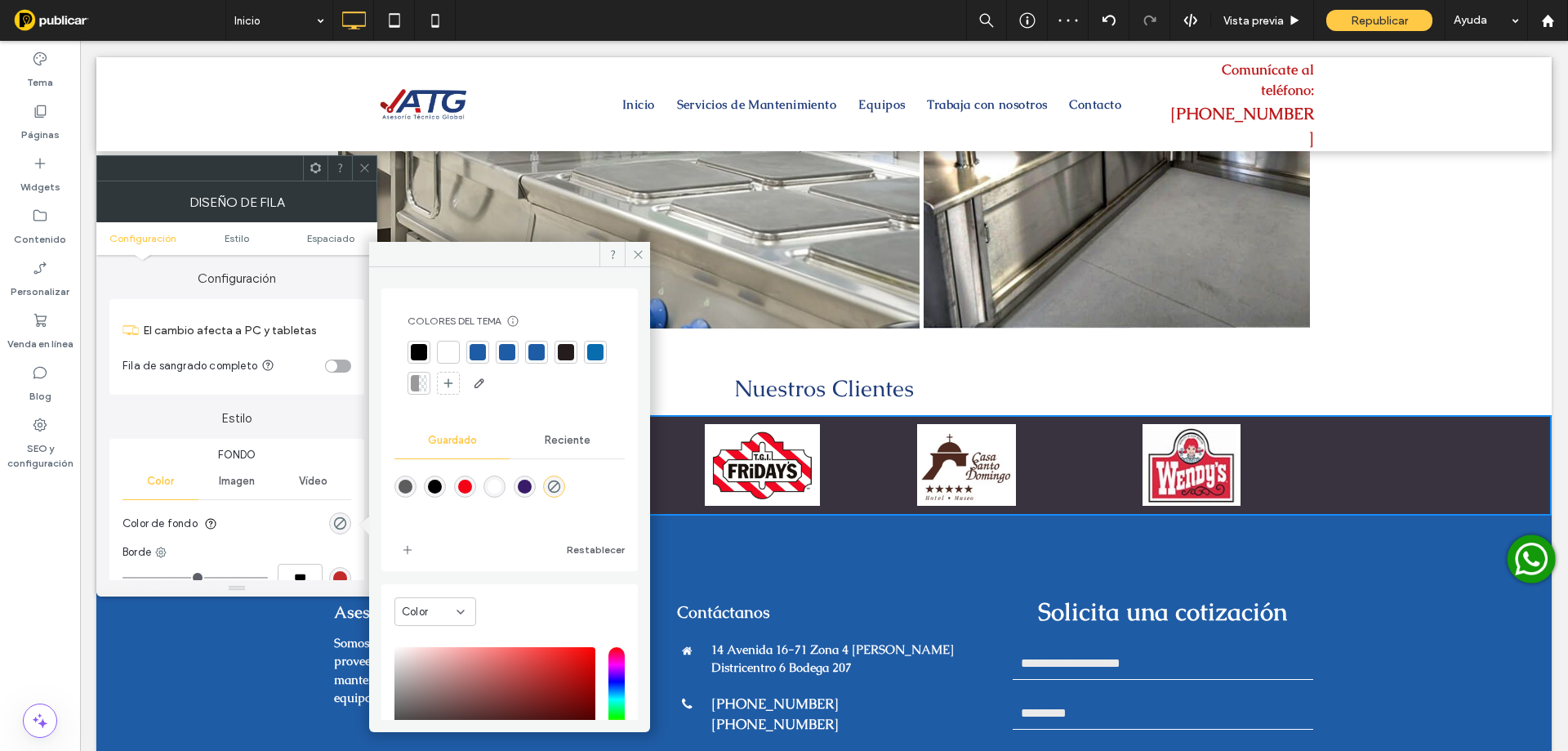
click at [502, 482] on div "rgba(255,255,255,1)" at bounding box center [494, 486] width 14 height 14
type input "*******"
type input "***"
type input "****"
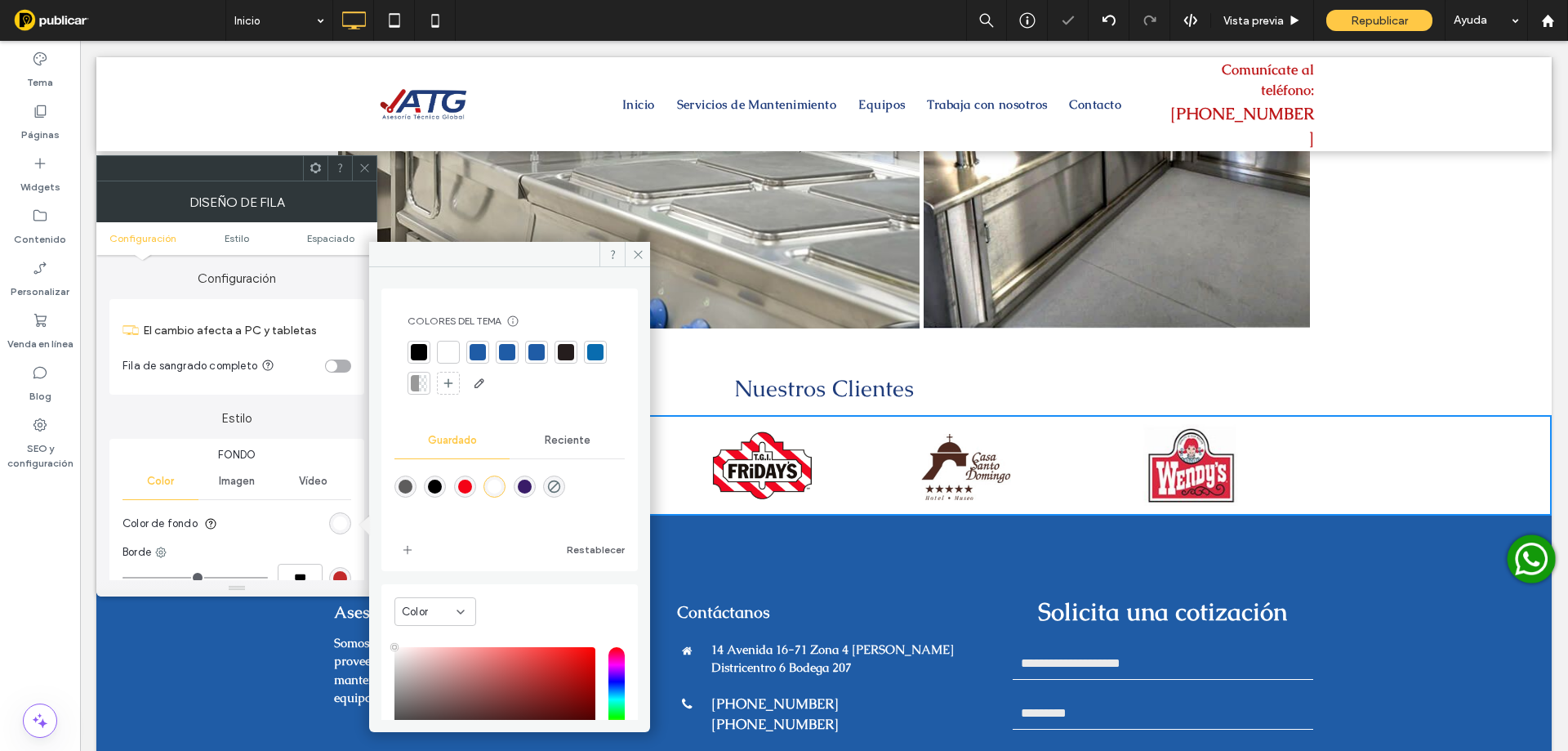
click at [365, 163] on icon at bounding box center [364, 168] width 12 height 12
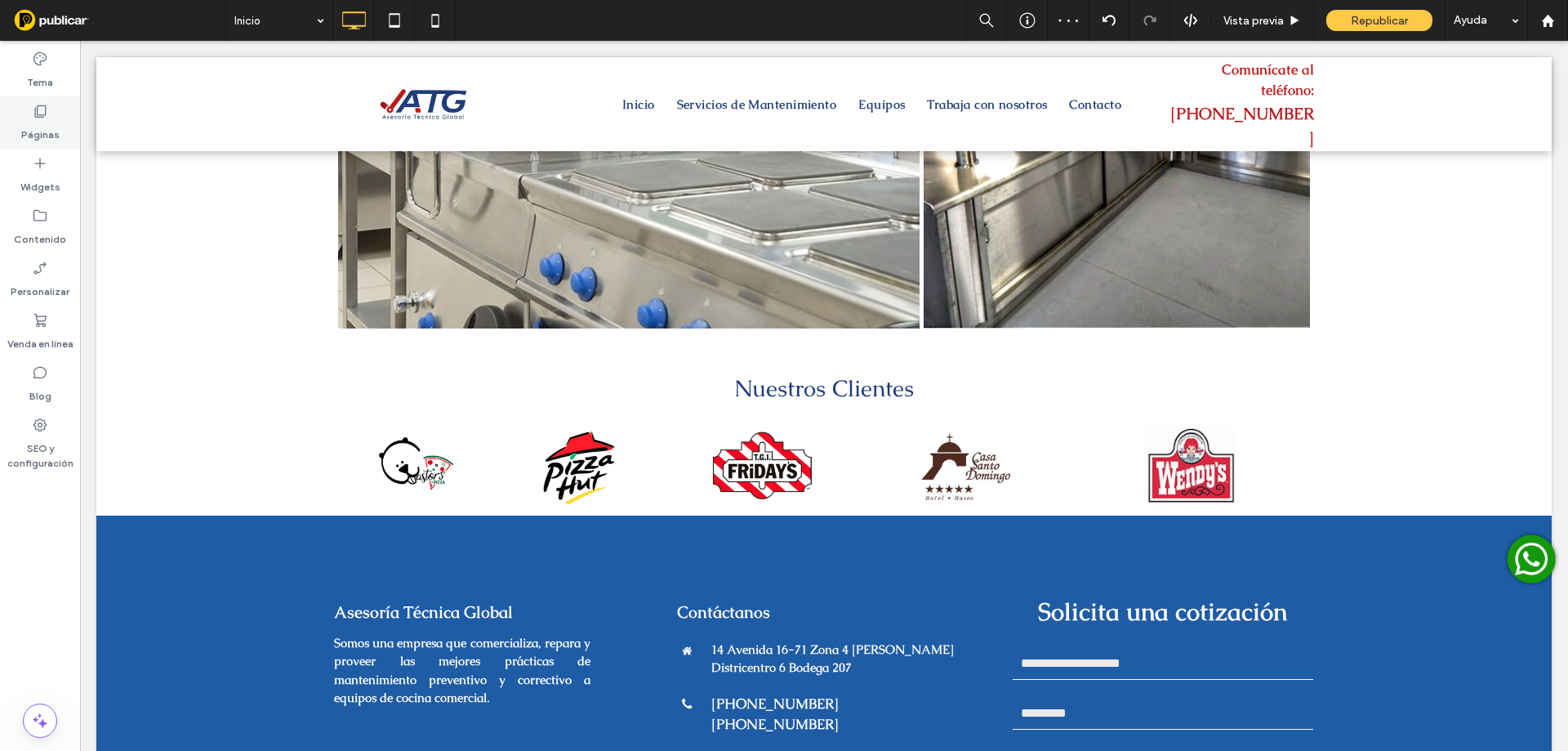
click at [8, 112] on div "Páginas" at bounding box center [40, 122] width 80 height 52
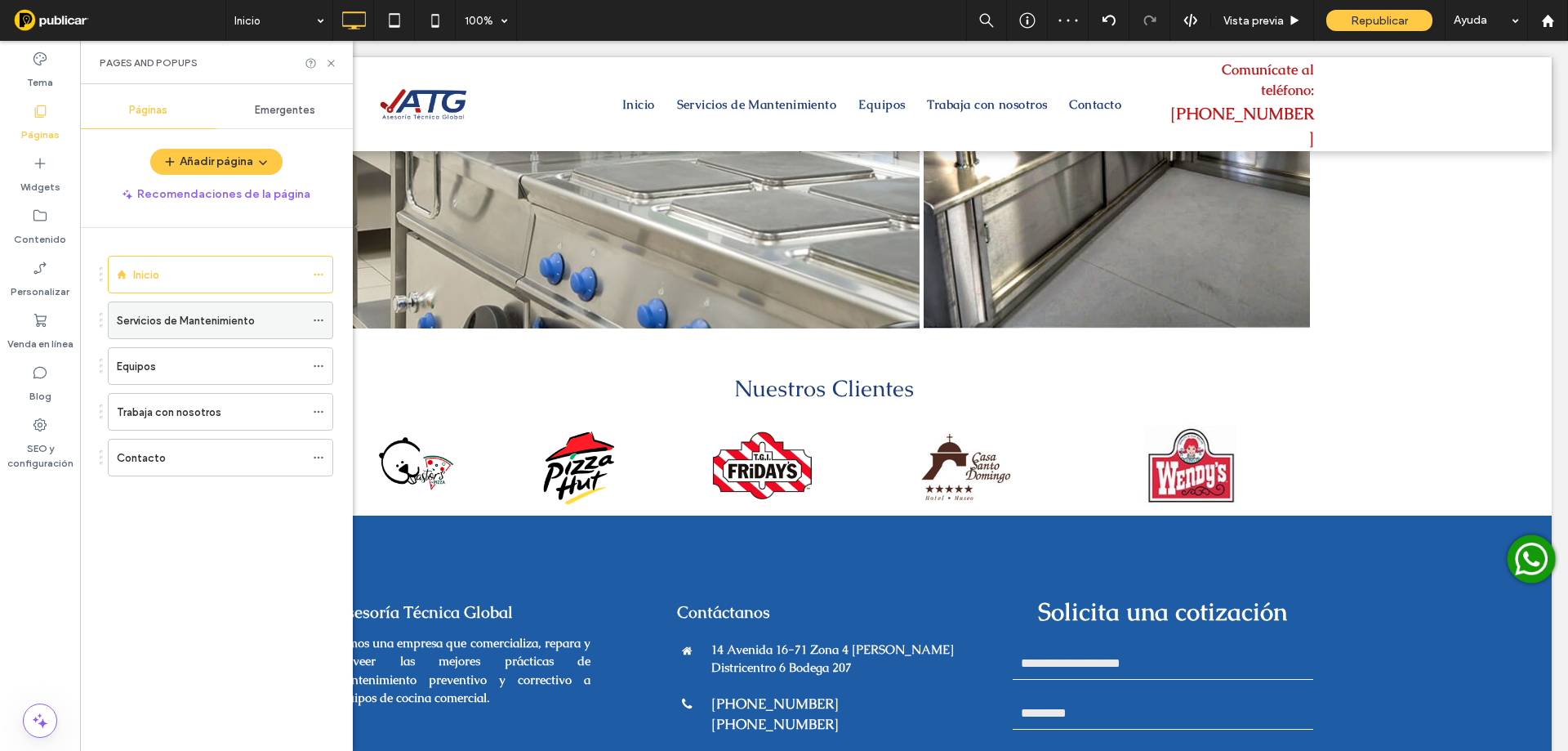
click at [259, 310] on div "Servicios de Mantenimiento" at bounding box center [211, 319] width 188 height 36
click at [329, 60] on use at bounding box center [330, 63] width 6 height 6
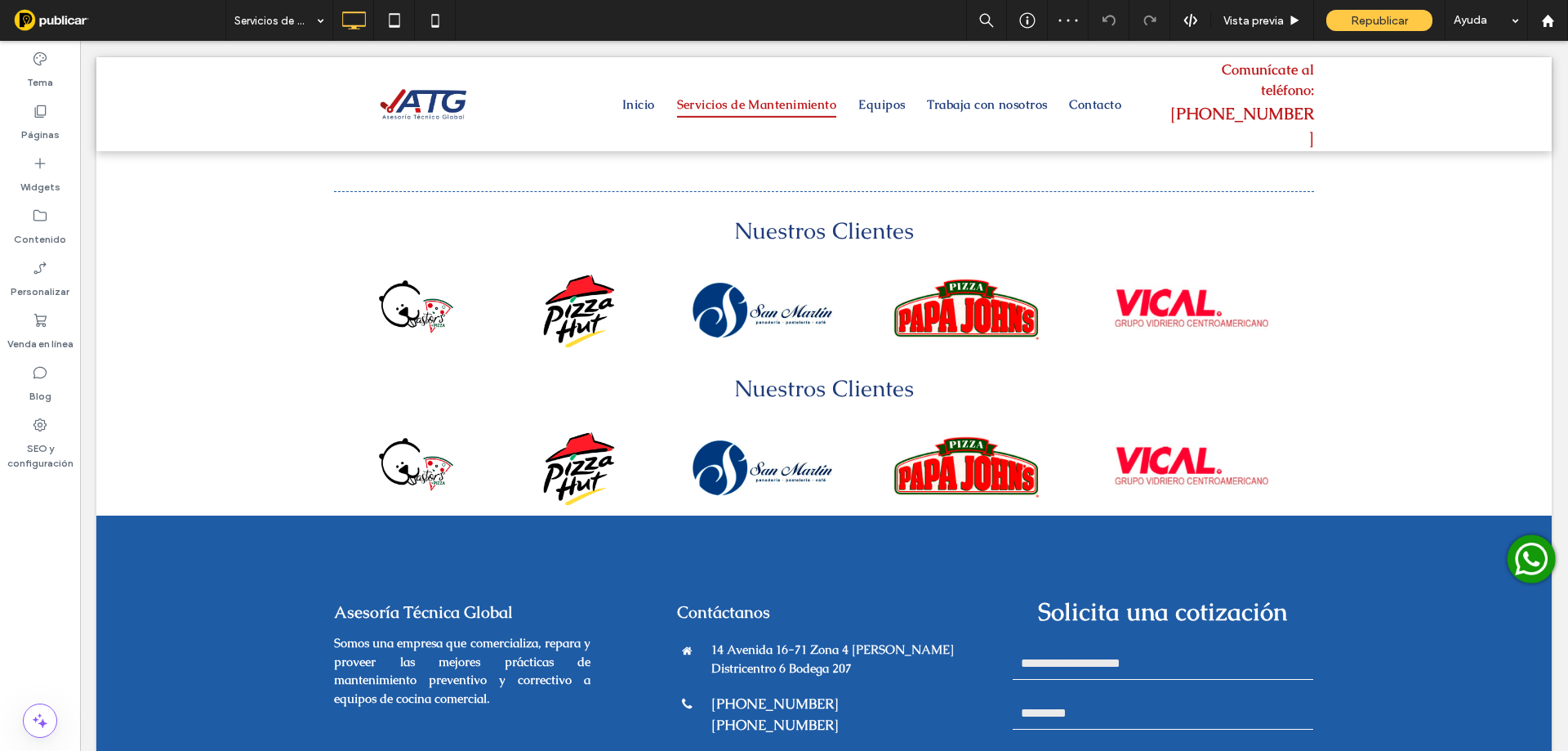
scroll to position [2152, 0]
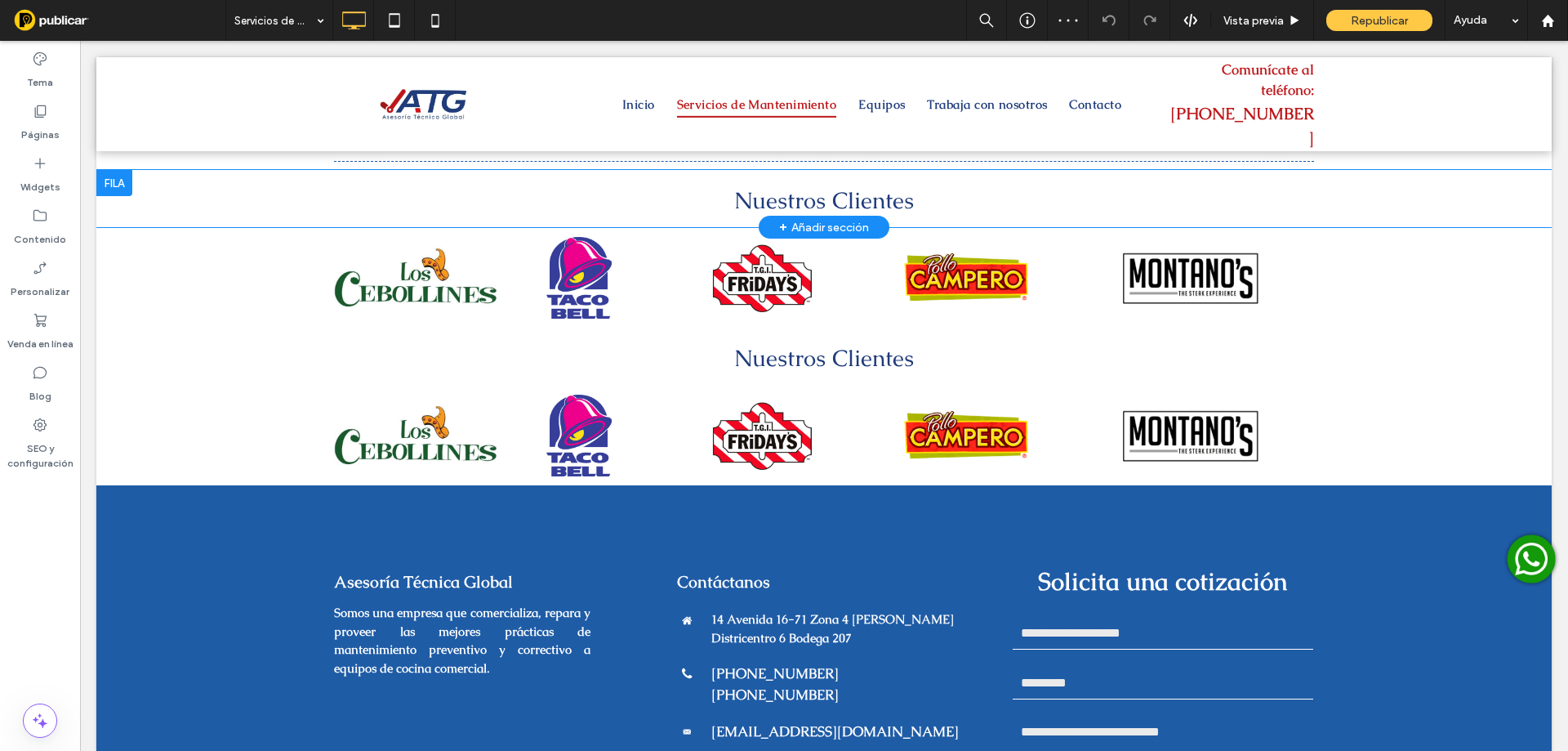
click at [122, 183] on div at bounding box center [114, 183] width 36 height 26
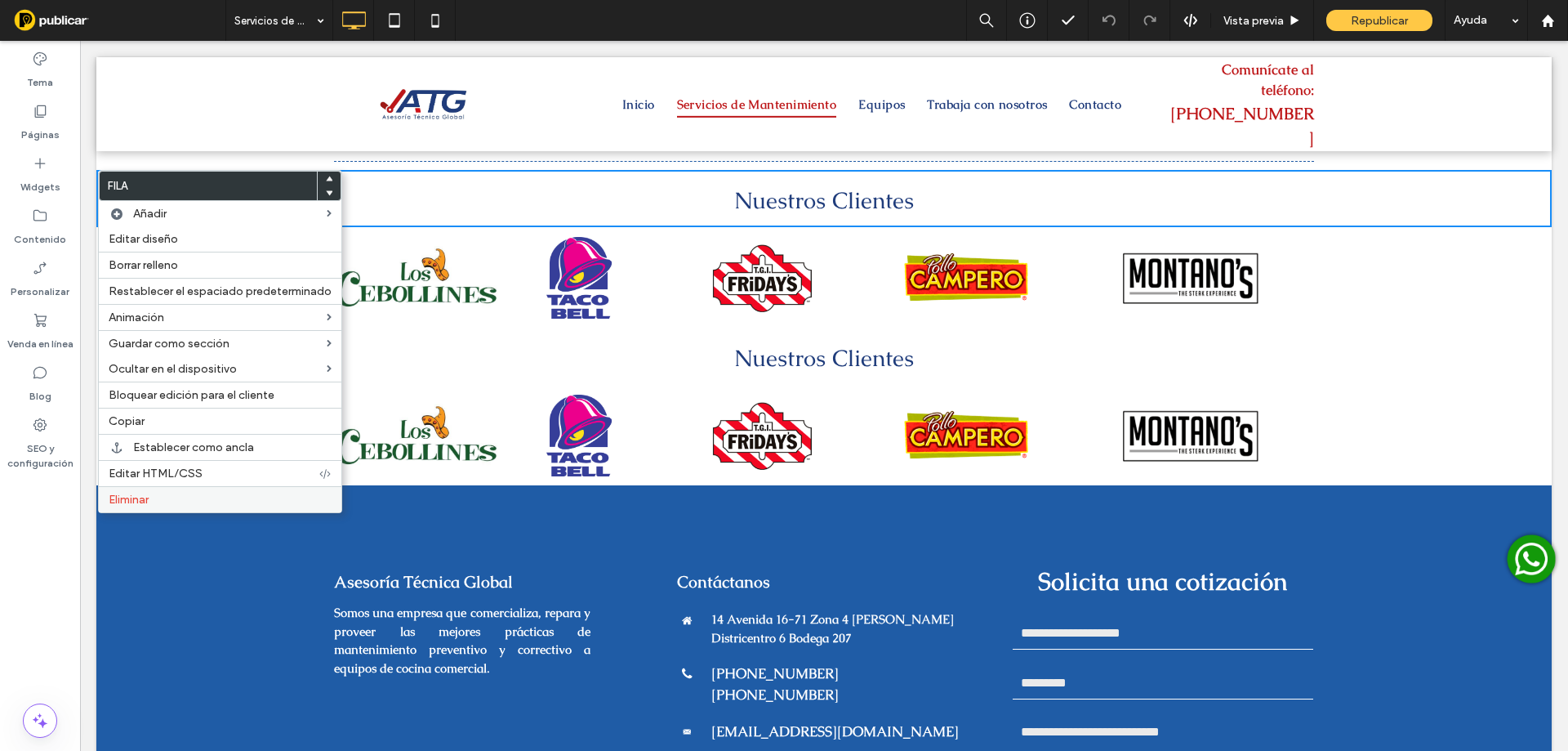
click at [153, 505] on label "Eliminar" at bounding box center [220, 499] width 223 height 14
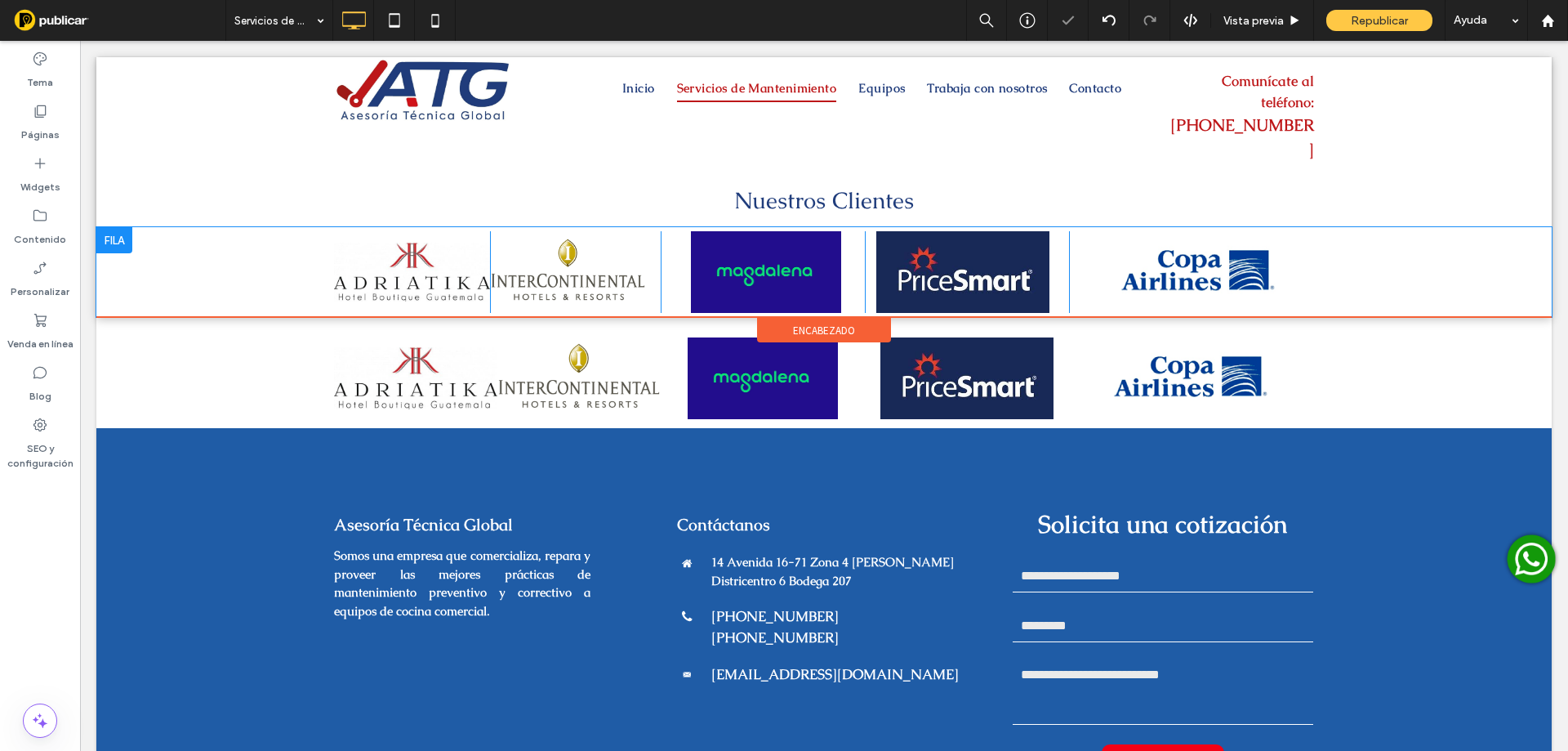
click at [121, 227] on div at bounding box center [114, 240] width 36 height 26
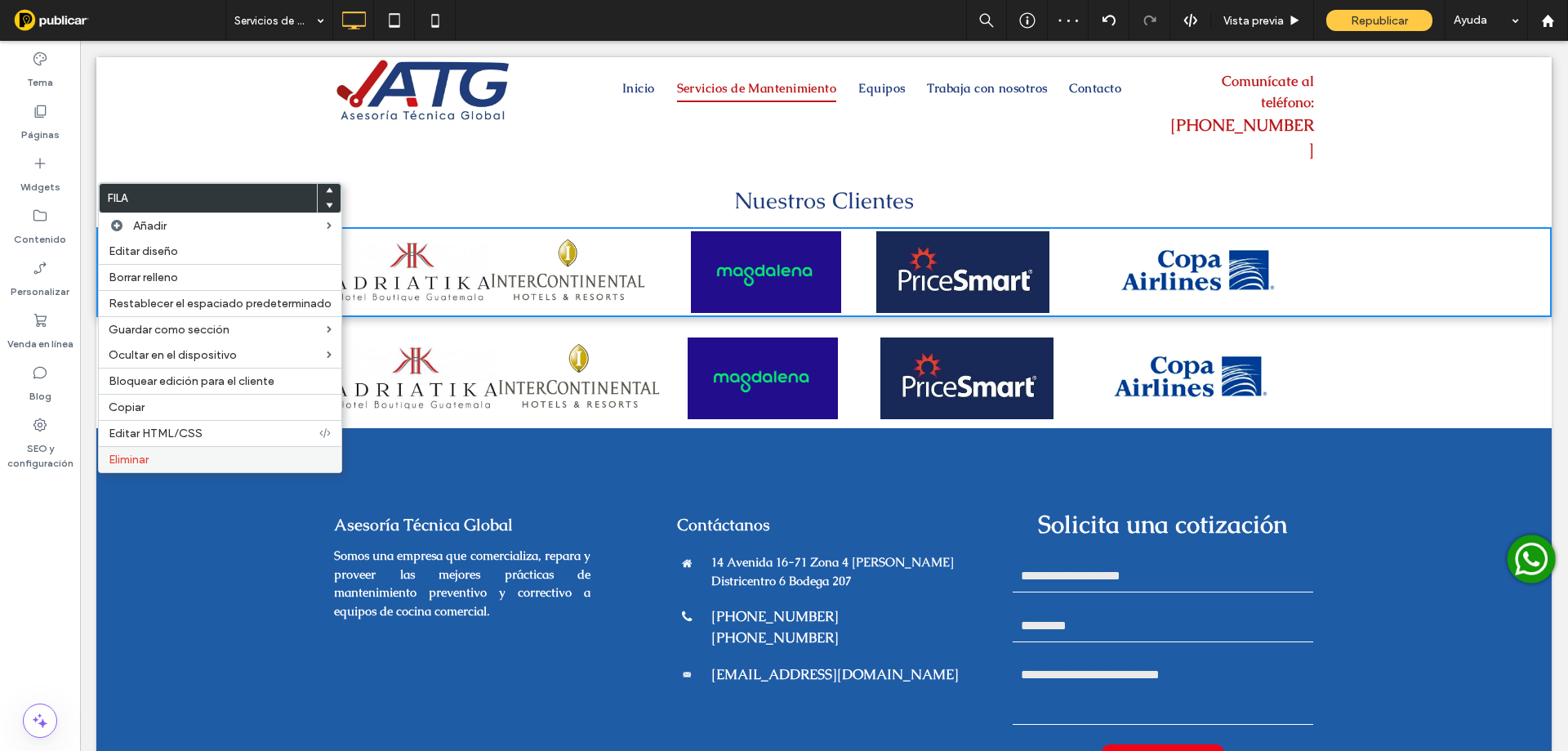
click at [158, 464] on label "Eliminar" at bounding box center [220, 459] width 223 height 14
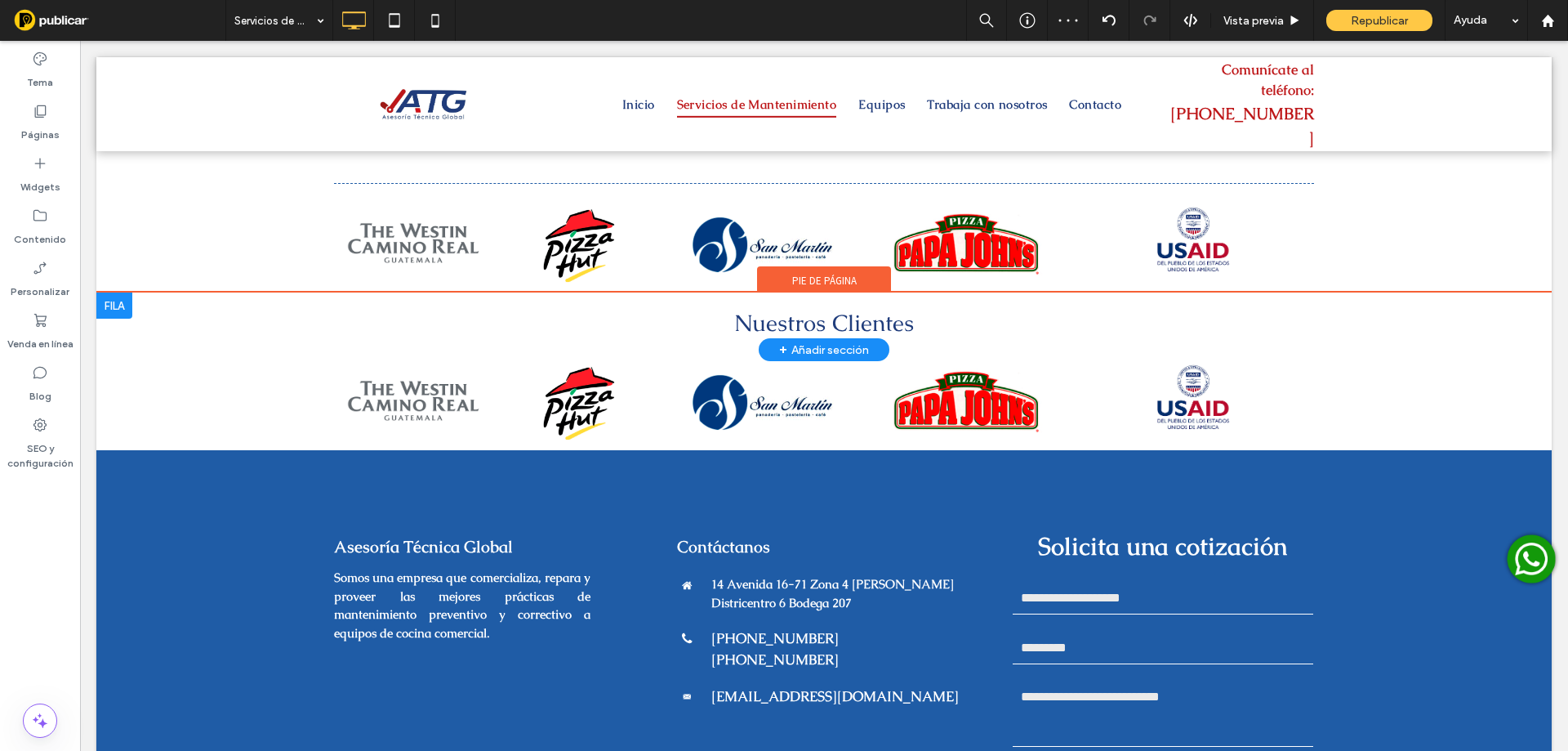
scroll to position [2071, 0]
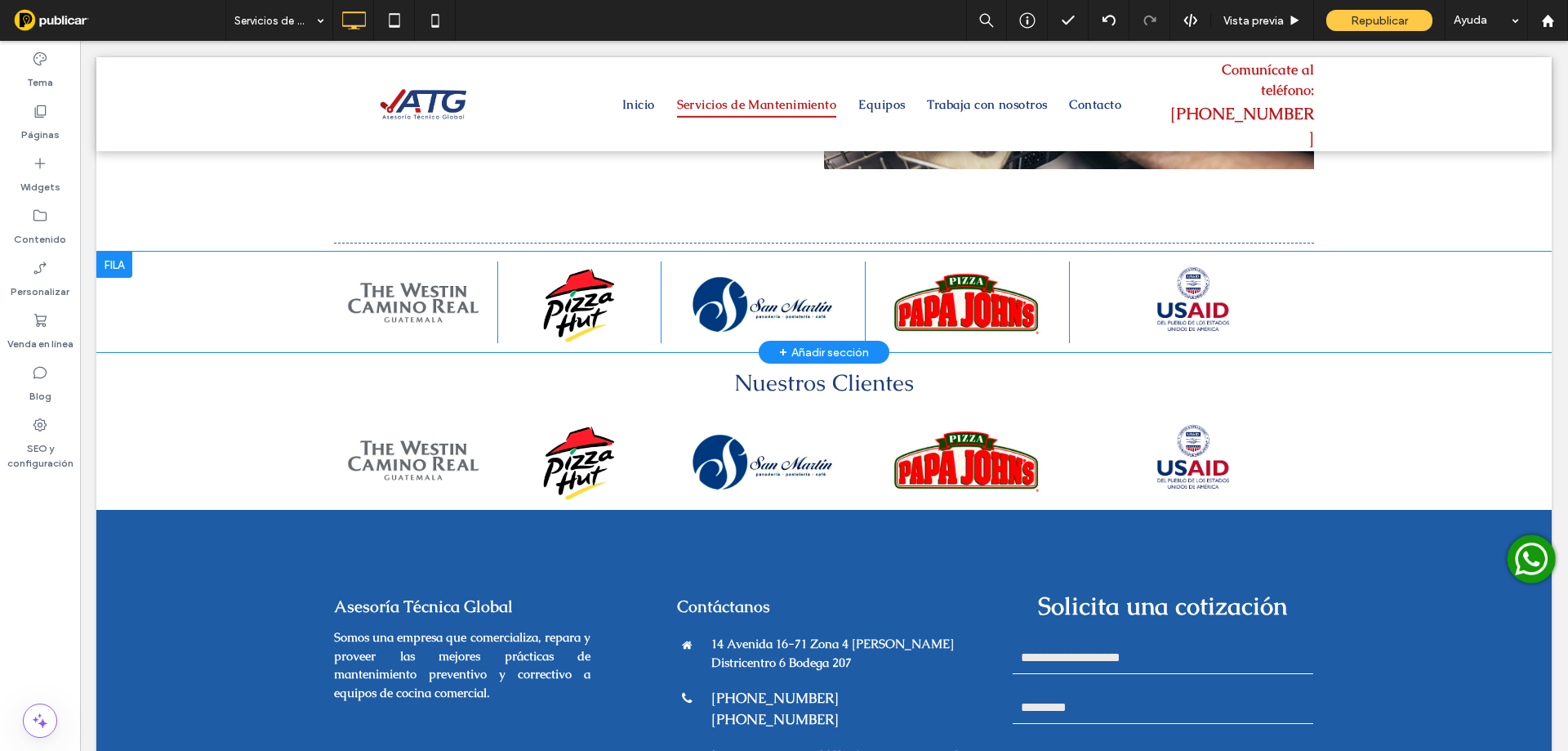
click at [128, 266] on div at bounding box center [114, 264] width 36 height 26
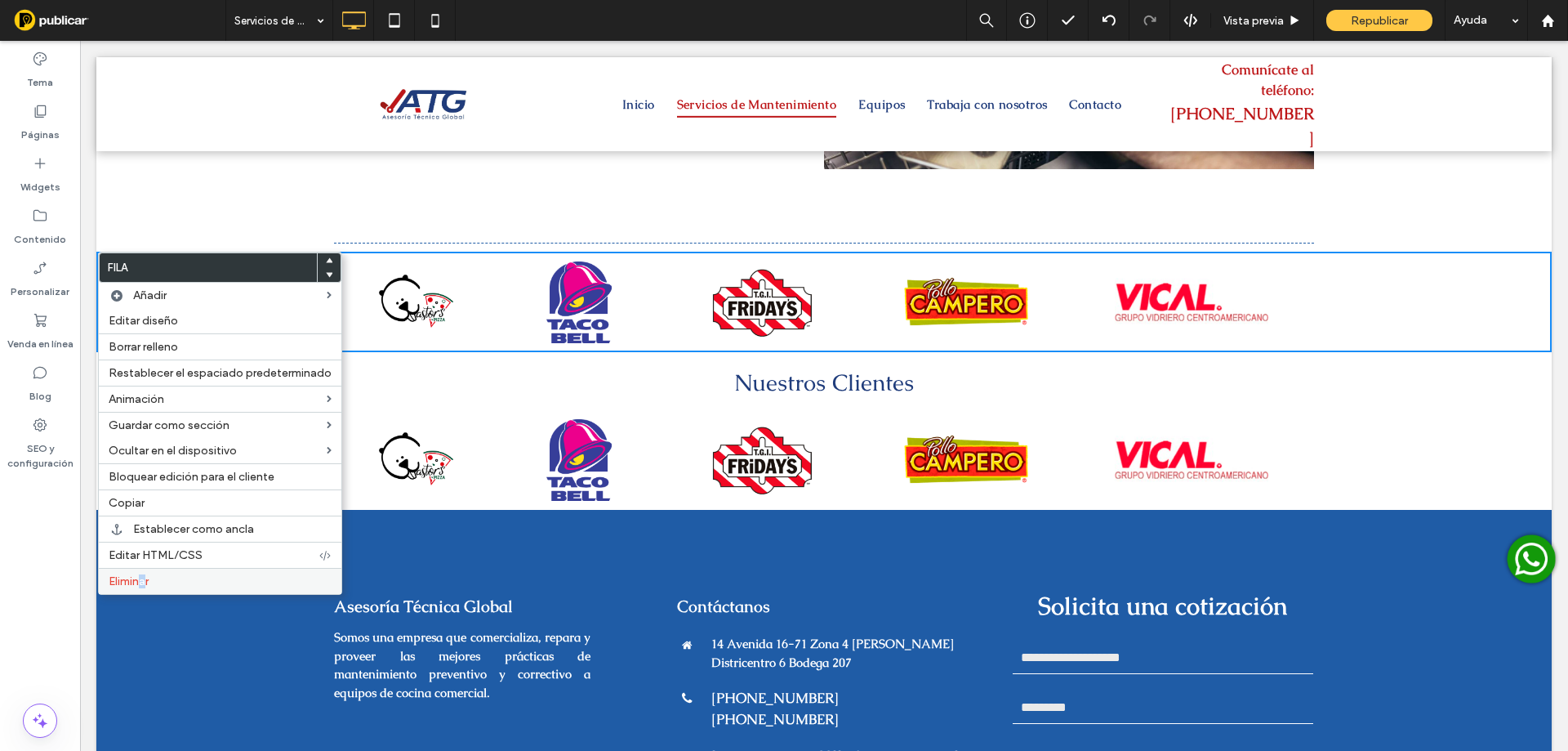
click at [144, 575] on span "Eliminar" at bounding box center [128, 581] width 40 height 14
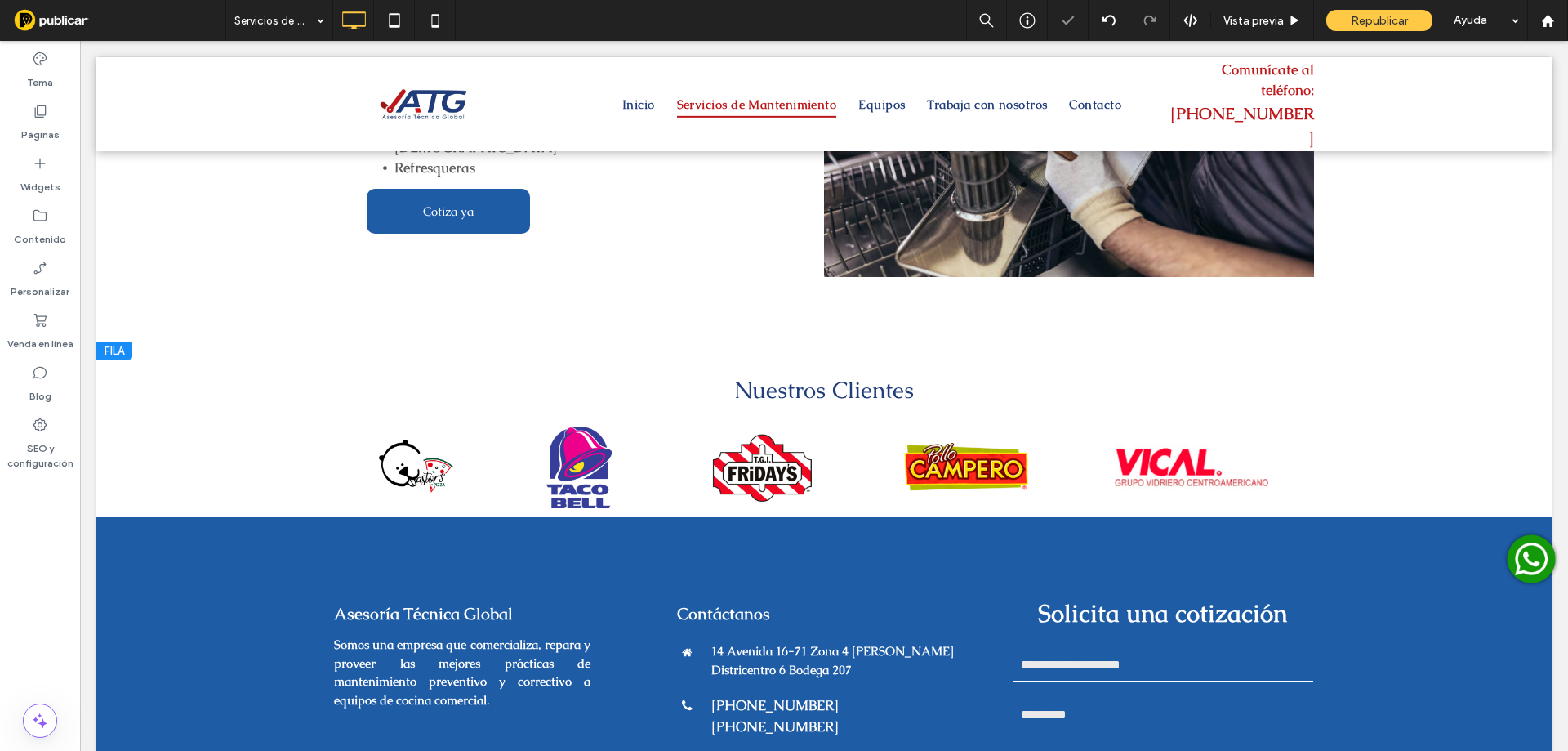
scroll to position [1961, 0]
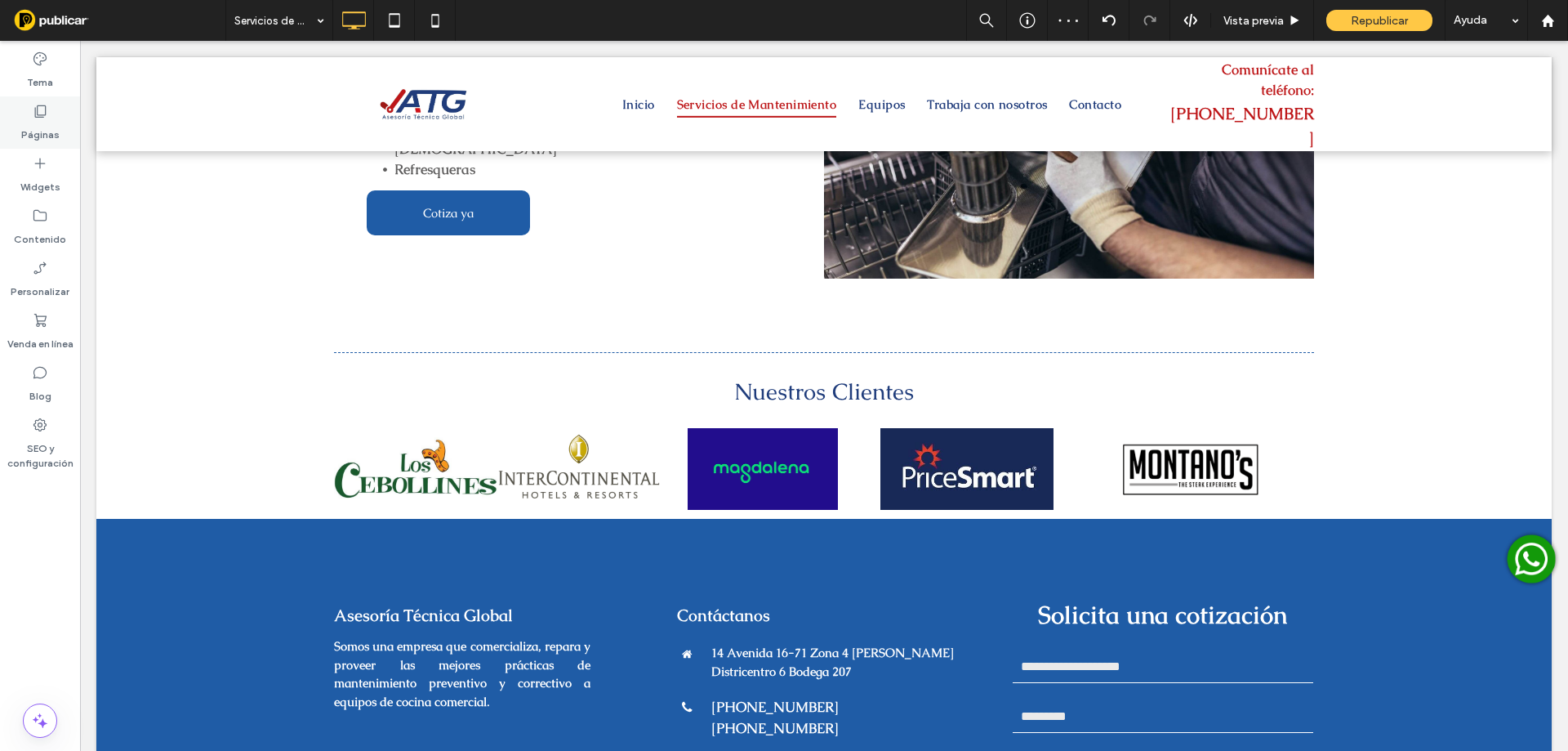
click at [44, 124] on label "Páginas" at bounding box center [40, 131] width 39 height 23
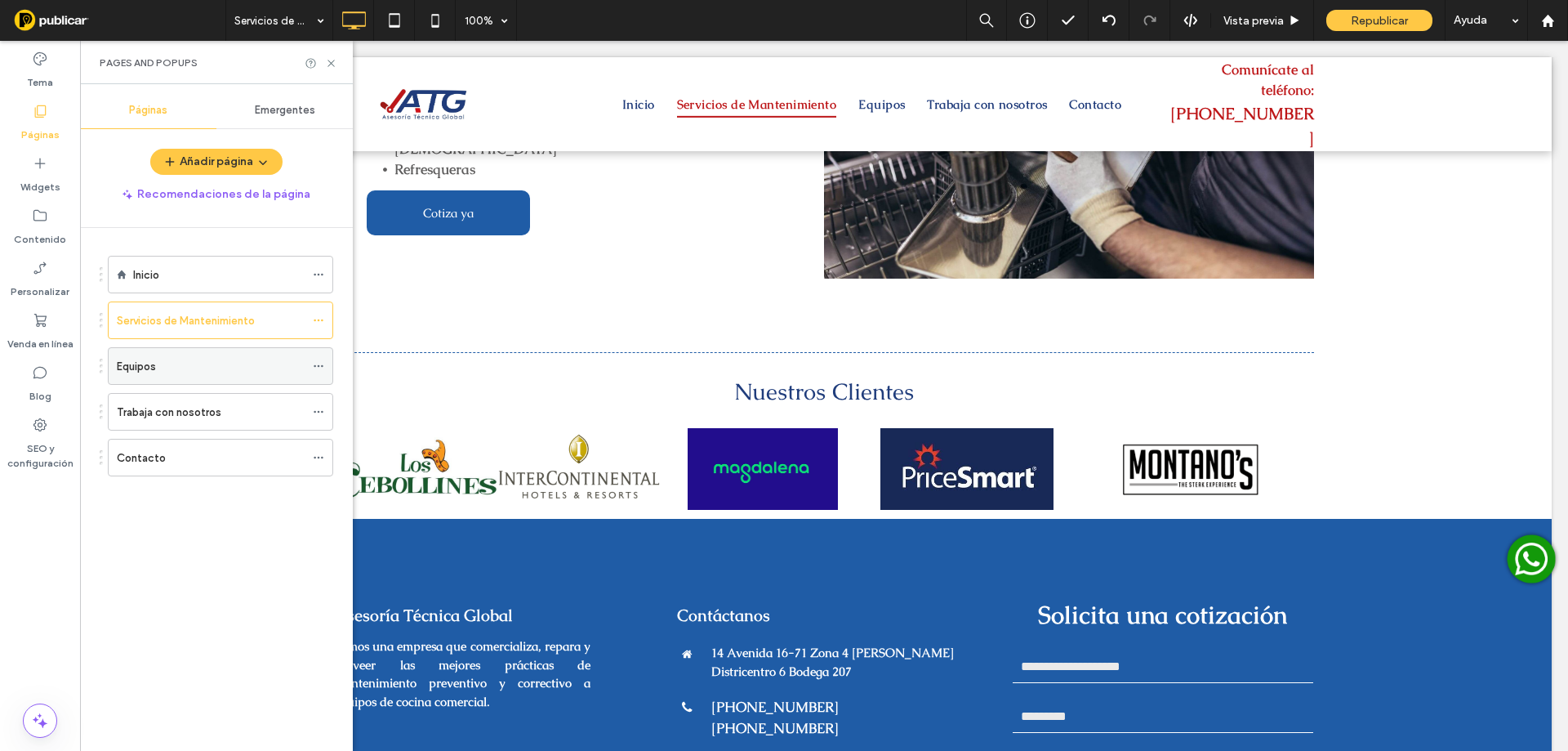
click at [208, 367] on div "Equipos" at bounding box center [211, 366] width 188 height 17
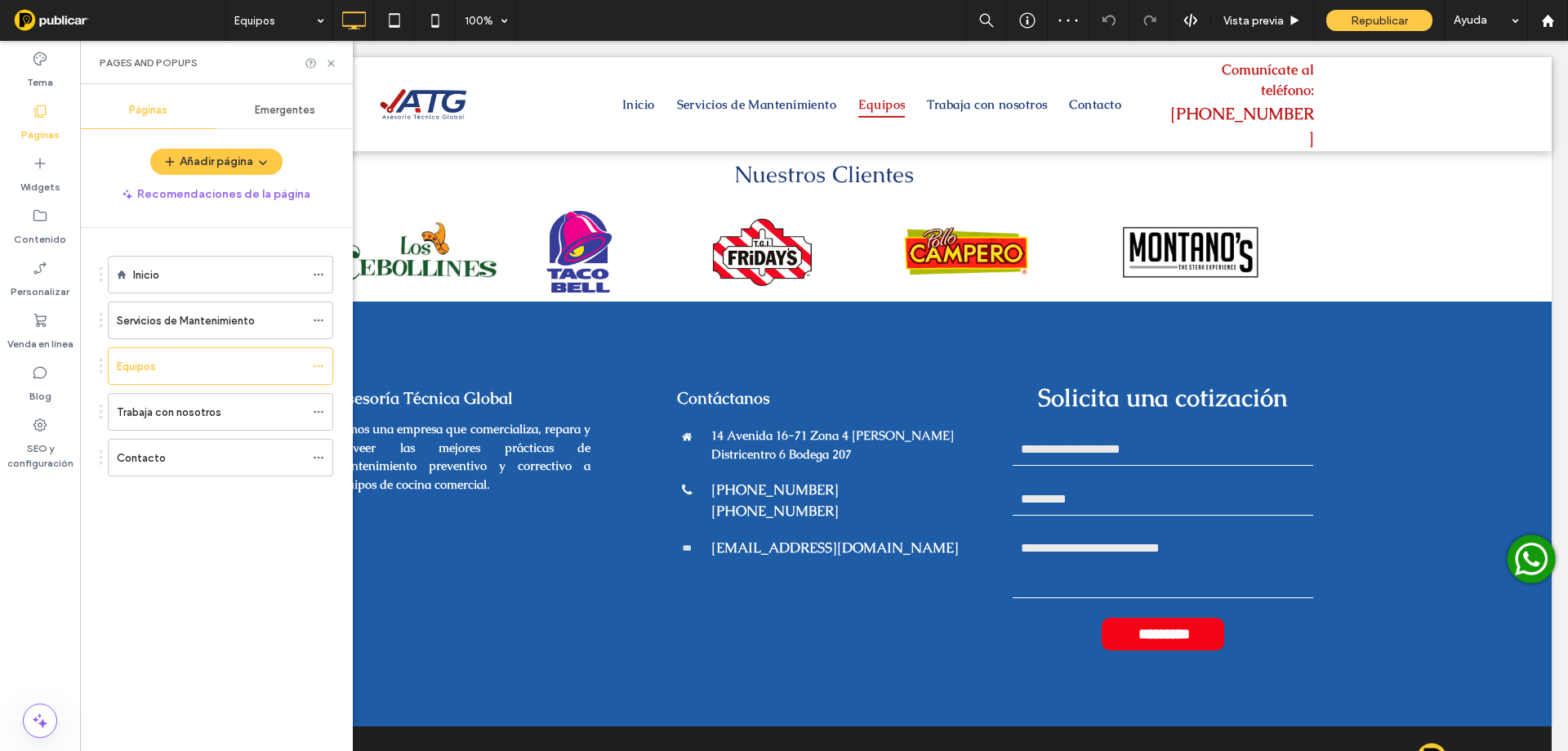
scroll to position [7162, 0]
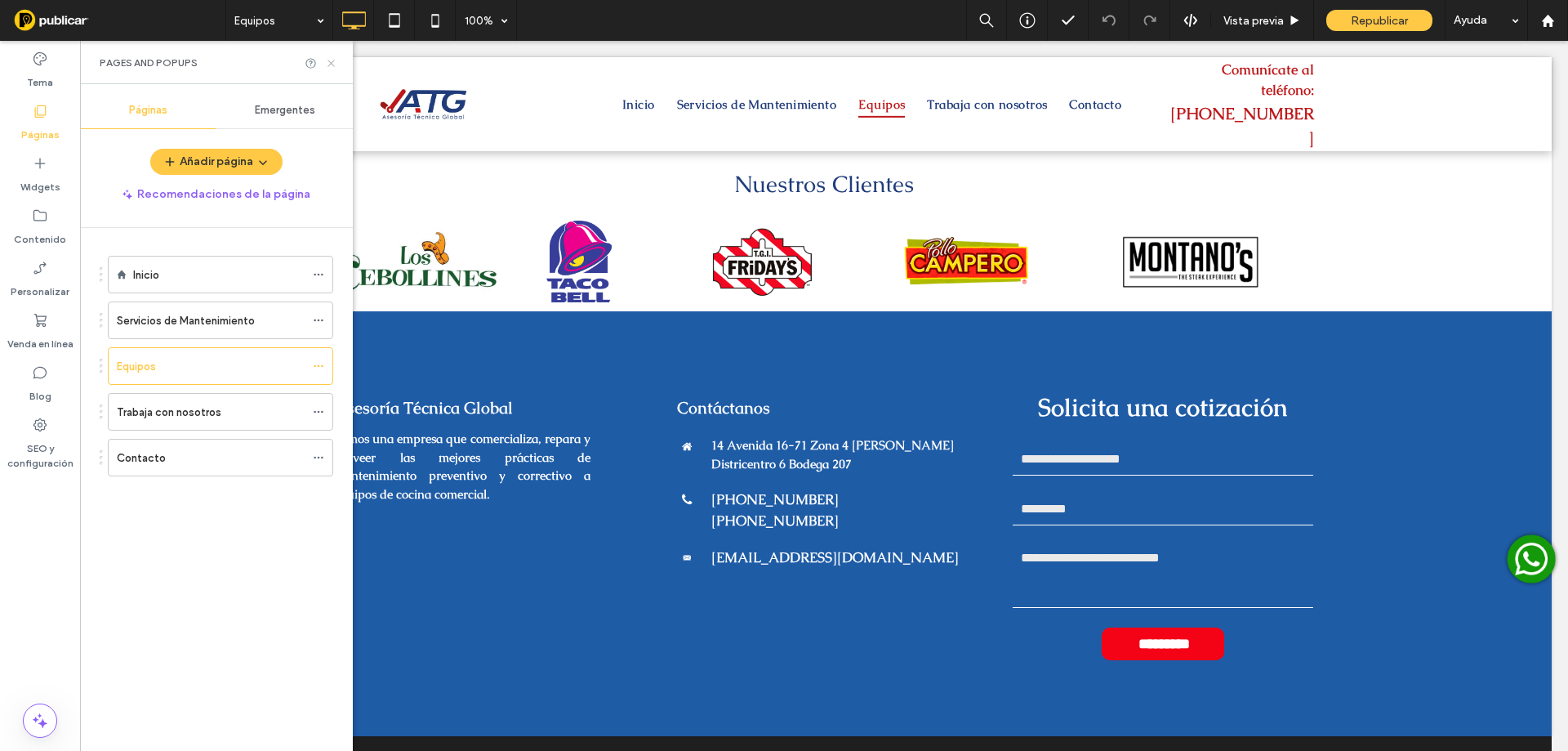
click at [329, 62] on use at bounding box center [330, 63] width 6 height 6
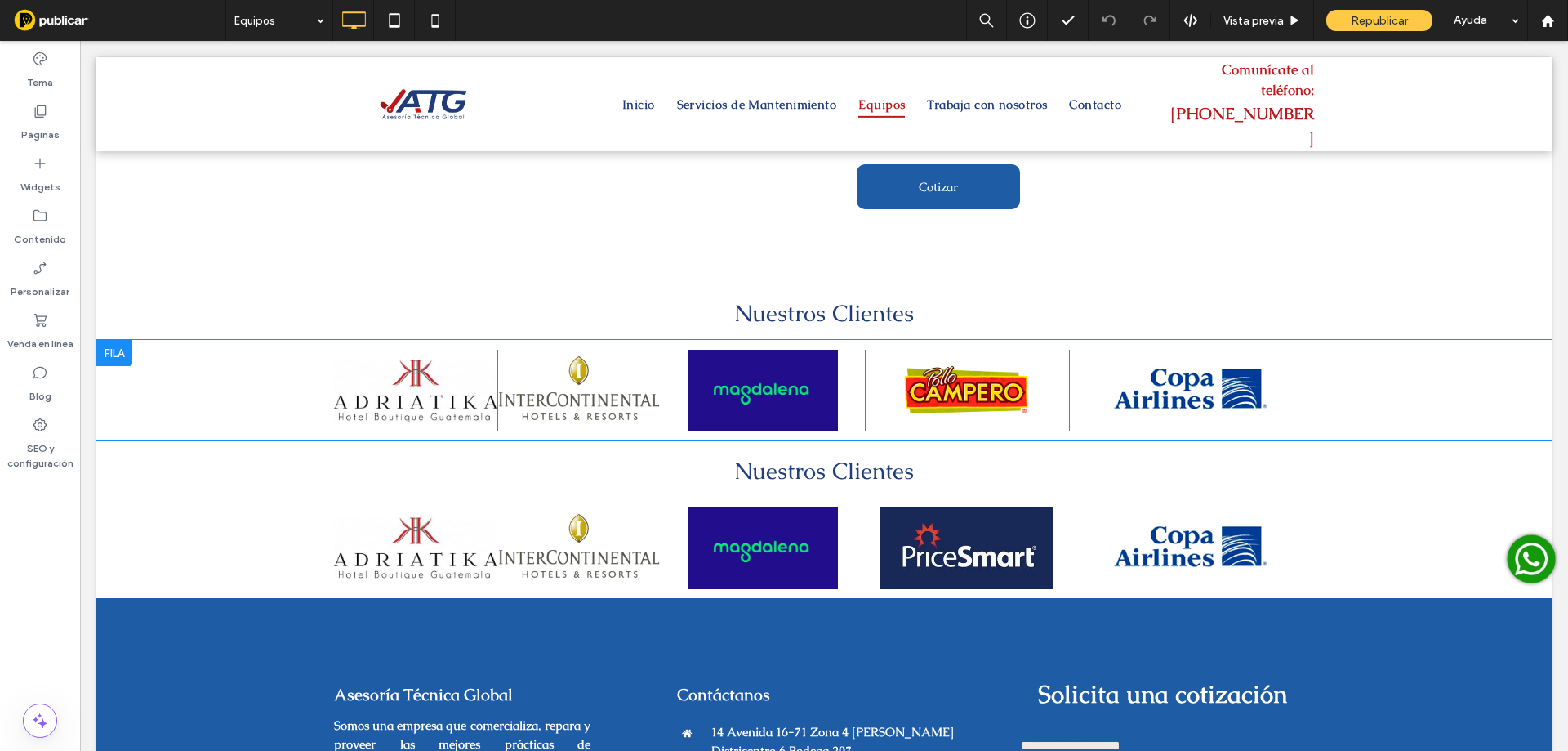
scroll to position [6863, 0]
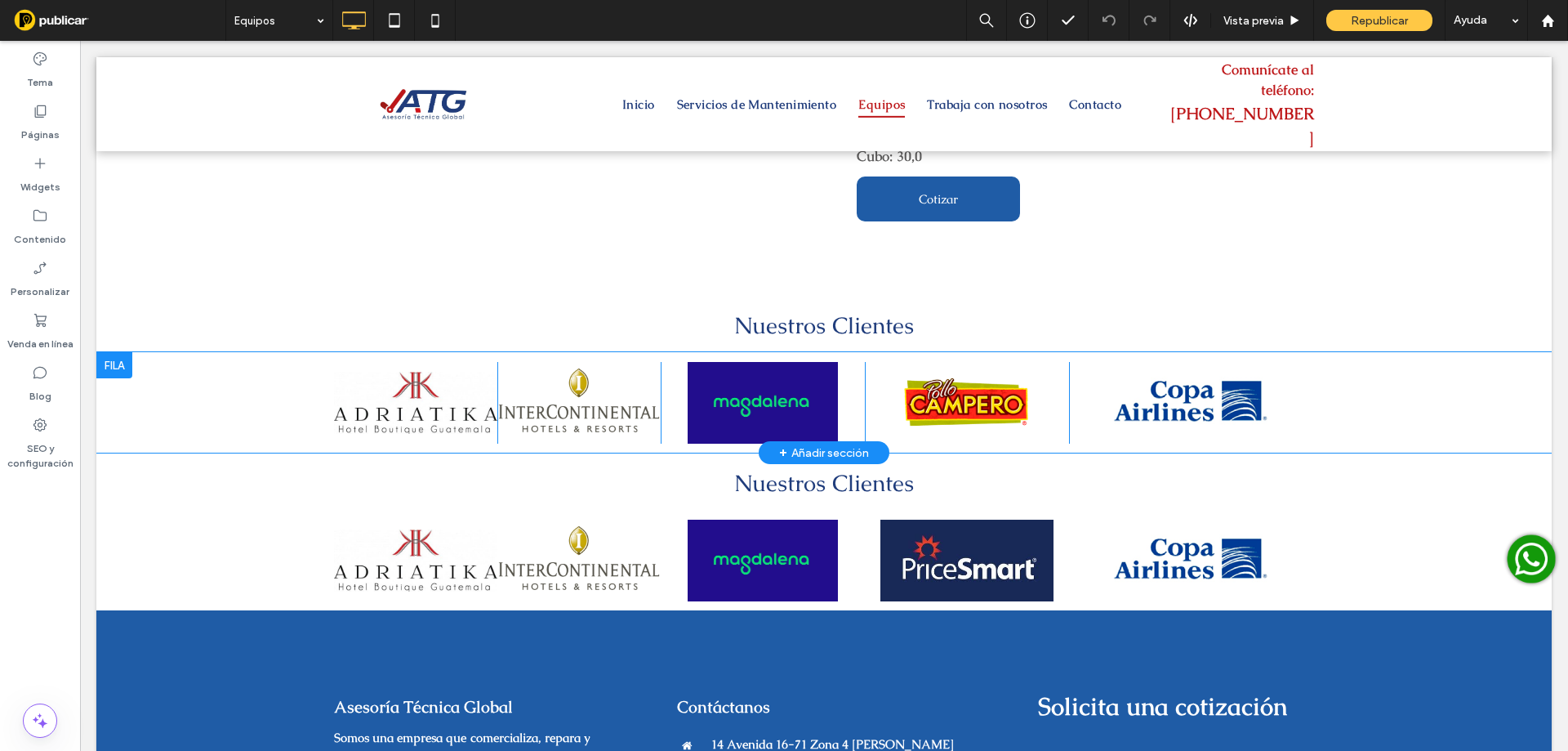
click at [111, 352] on div at bounding box center [114, 364] width 36 height 26
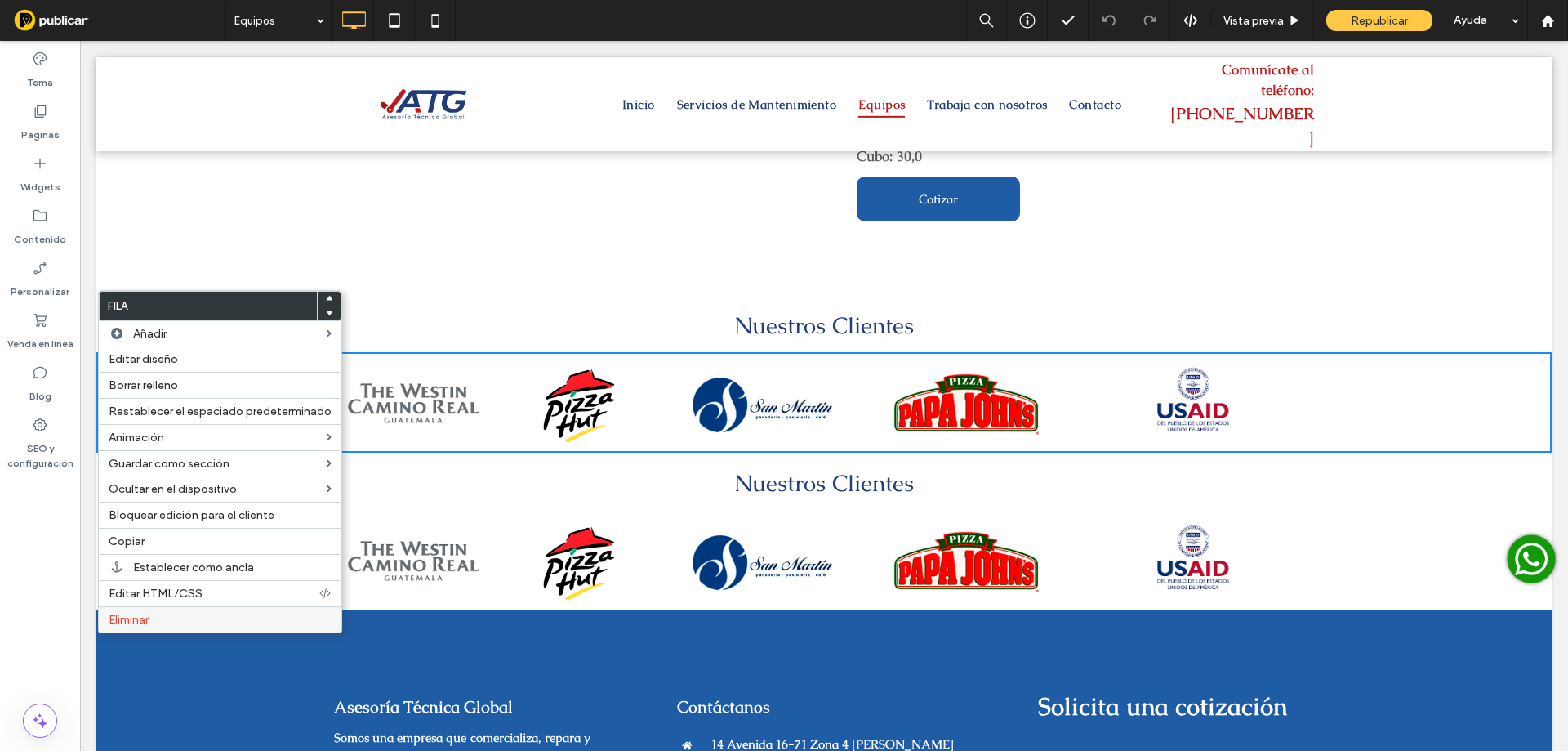
click at [174, 621] on label "Eliminar" at bounding box center [220, 619] width 223 height 14
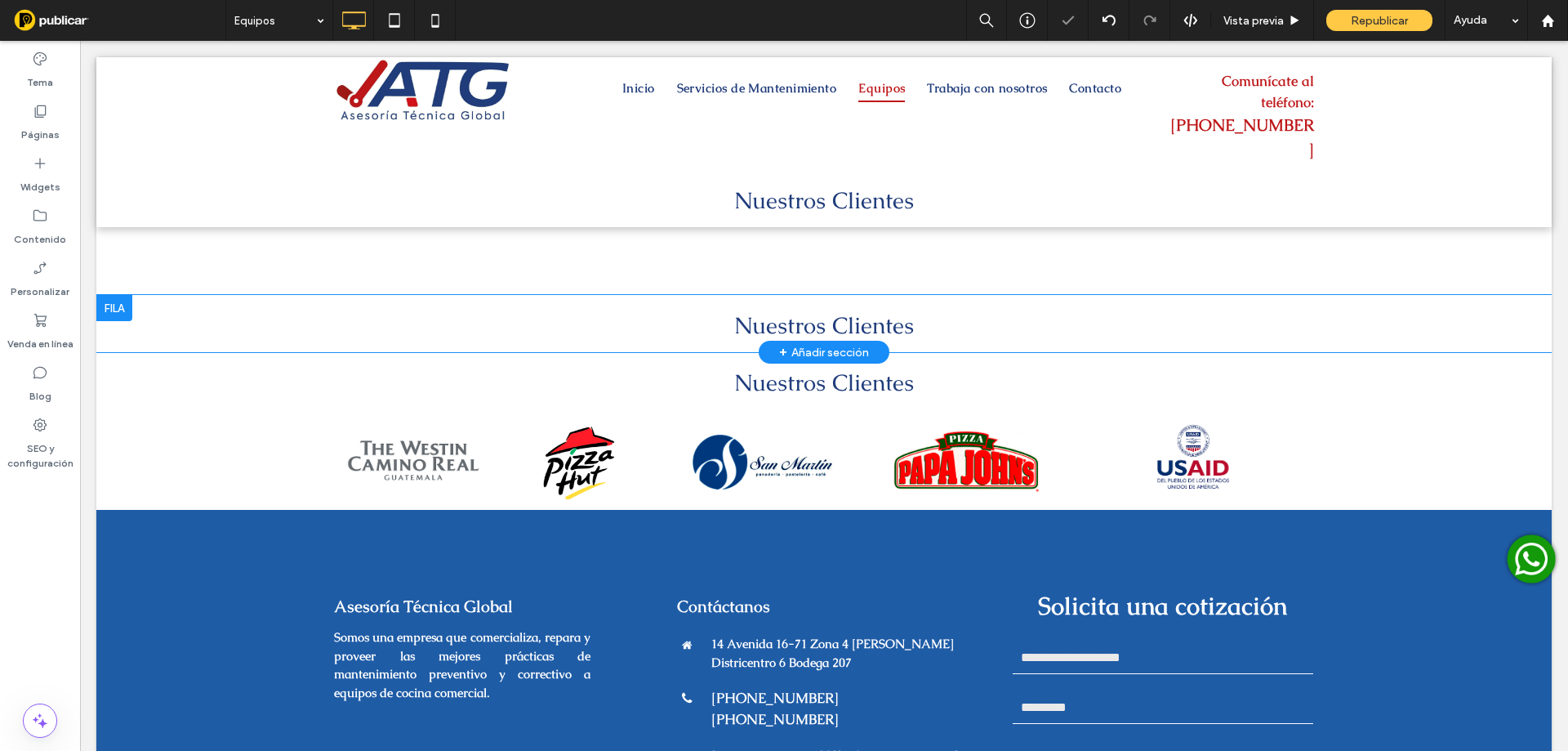
click at [116, 295] on div at bounding box center [114, 307] width 36 height 26
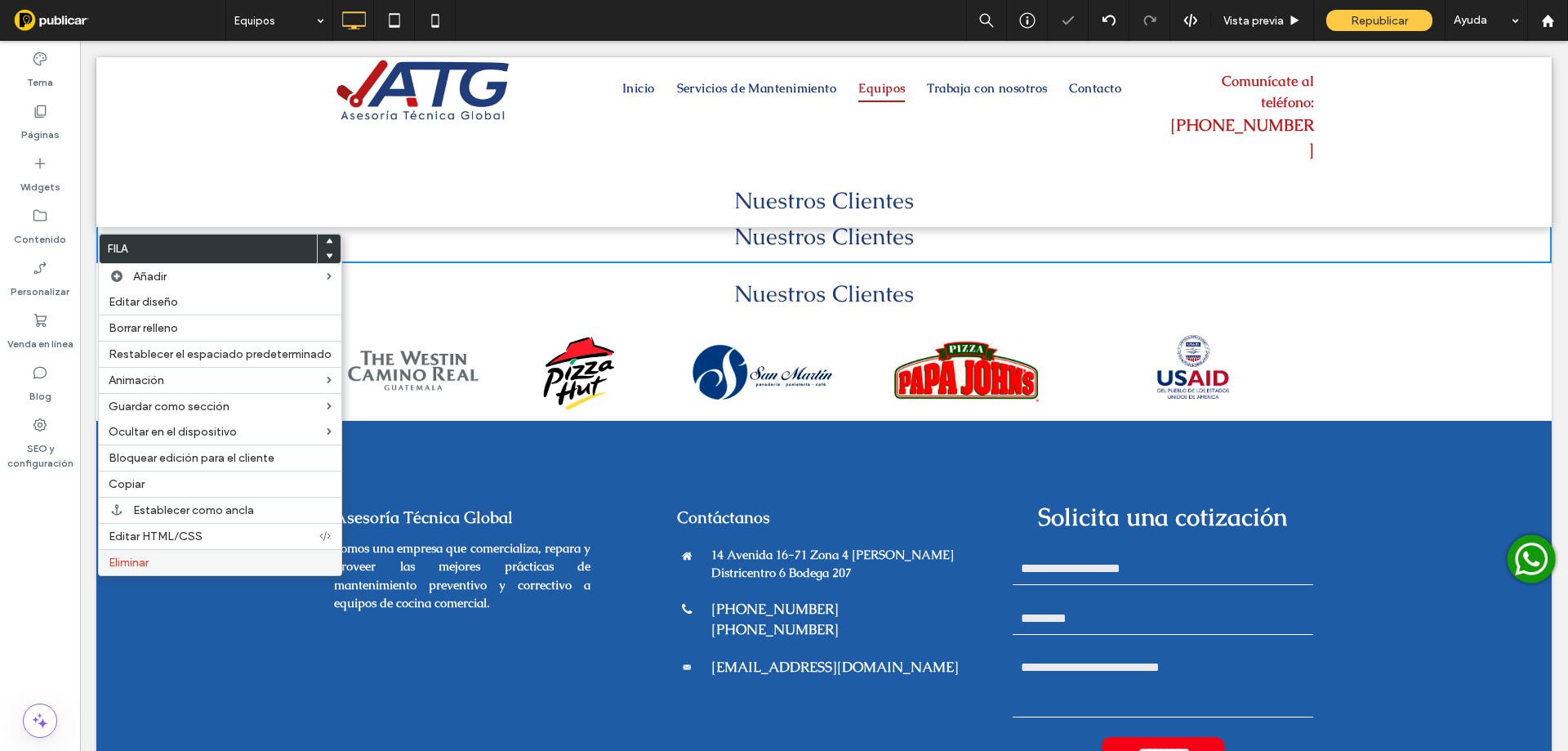
click at [167, 569] on label "Eliminar" at bounding box center [220, 561] width 223 height 14
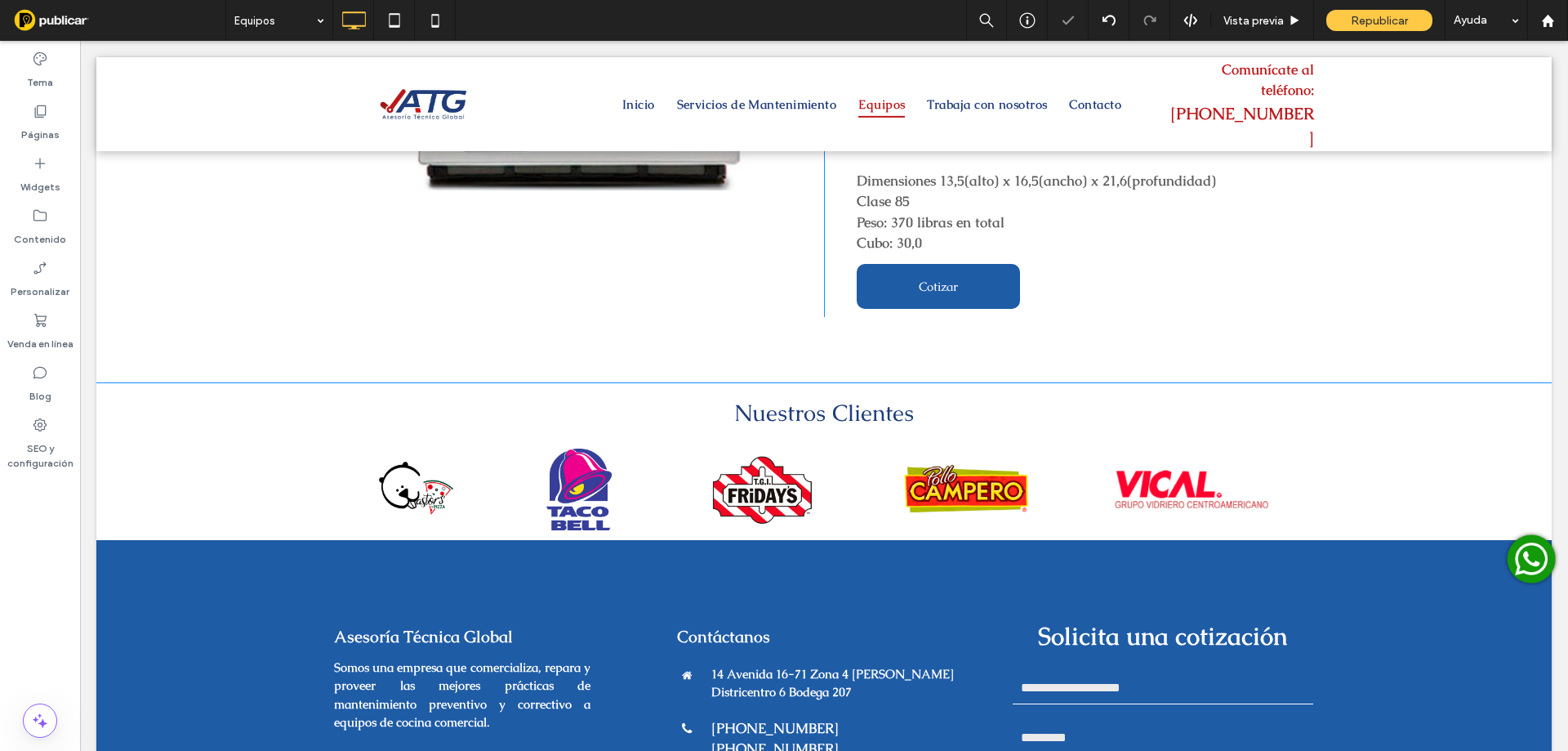
scroll to position [6672, 0]
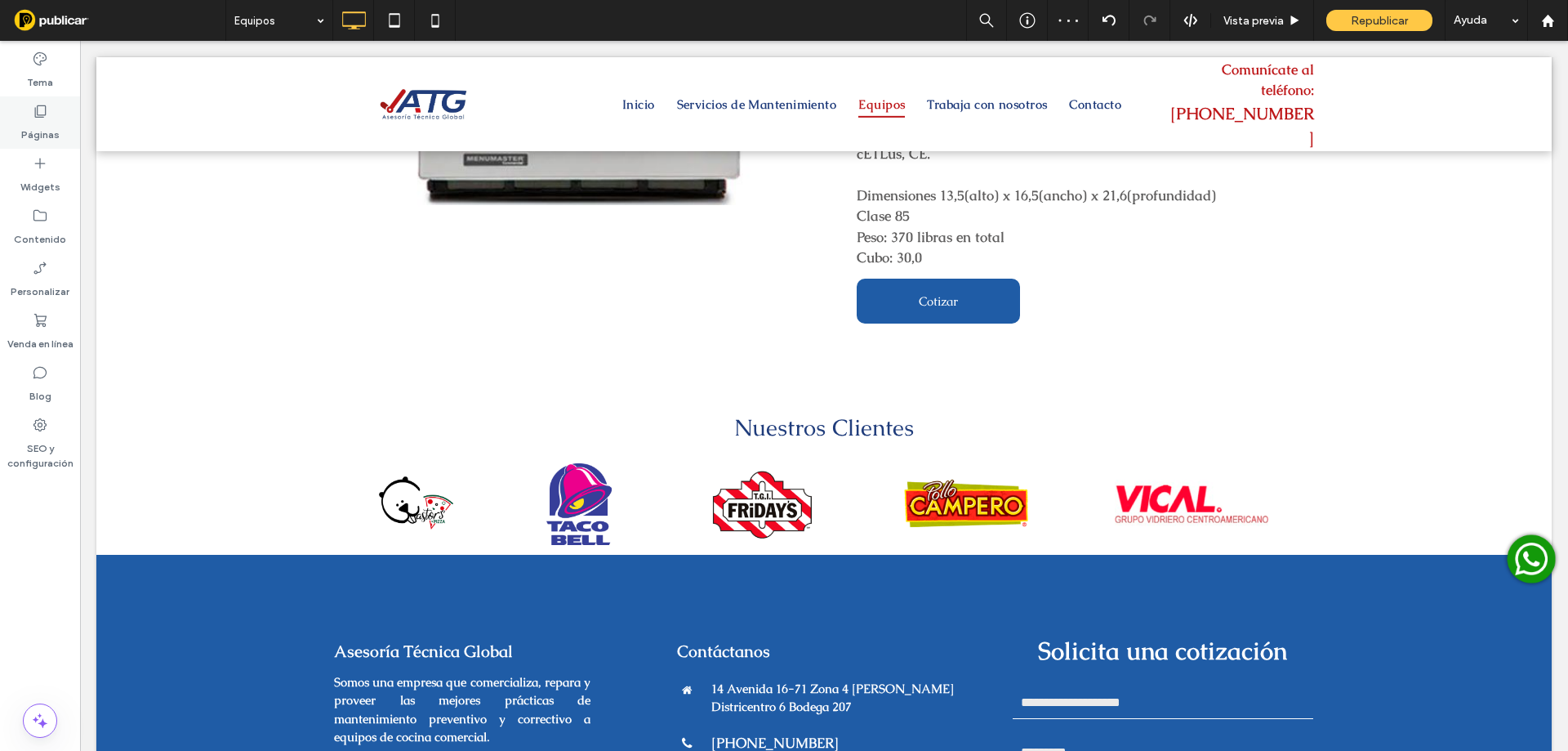
click at [51, 130] on label "Páginas" at bounding box center [40, 131] width 39 height 23
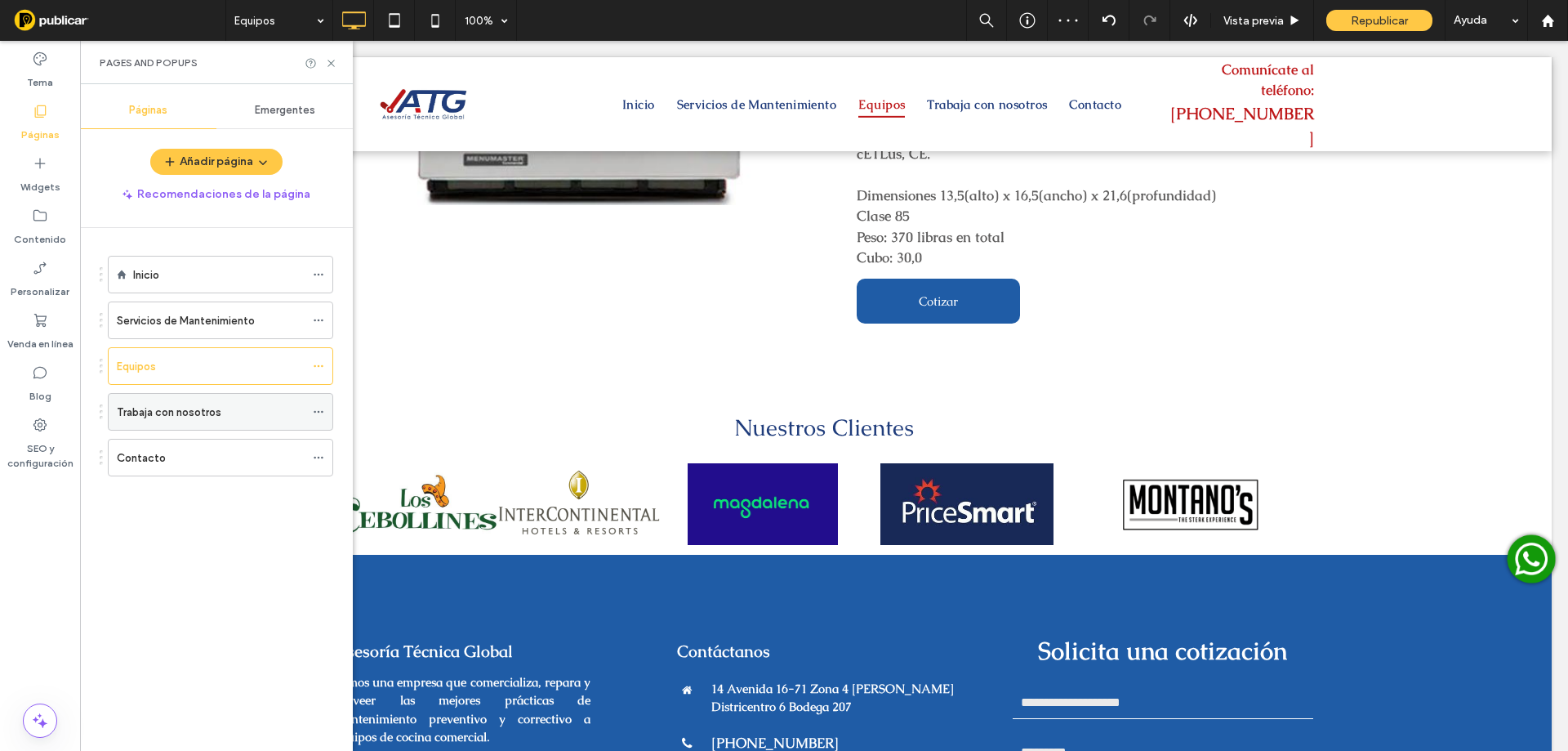
click at [161, 409] on label "Trabaja con nosotros" at bounding box center [169, 411] width 105 height 29
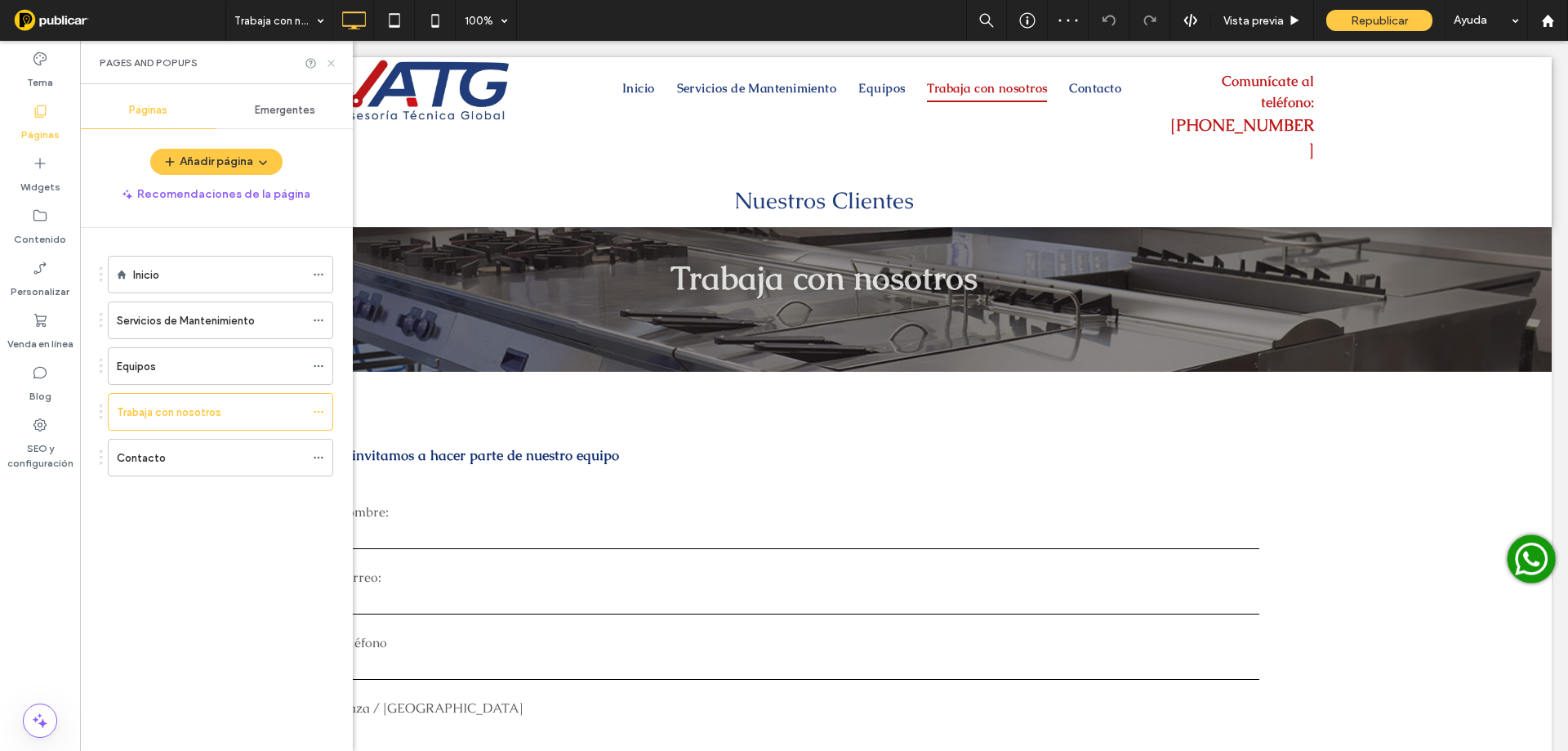
click at [333, 62] on use at bounding box center [330, 63] width 6 height 6
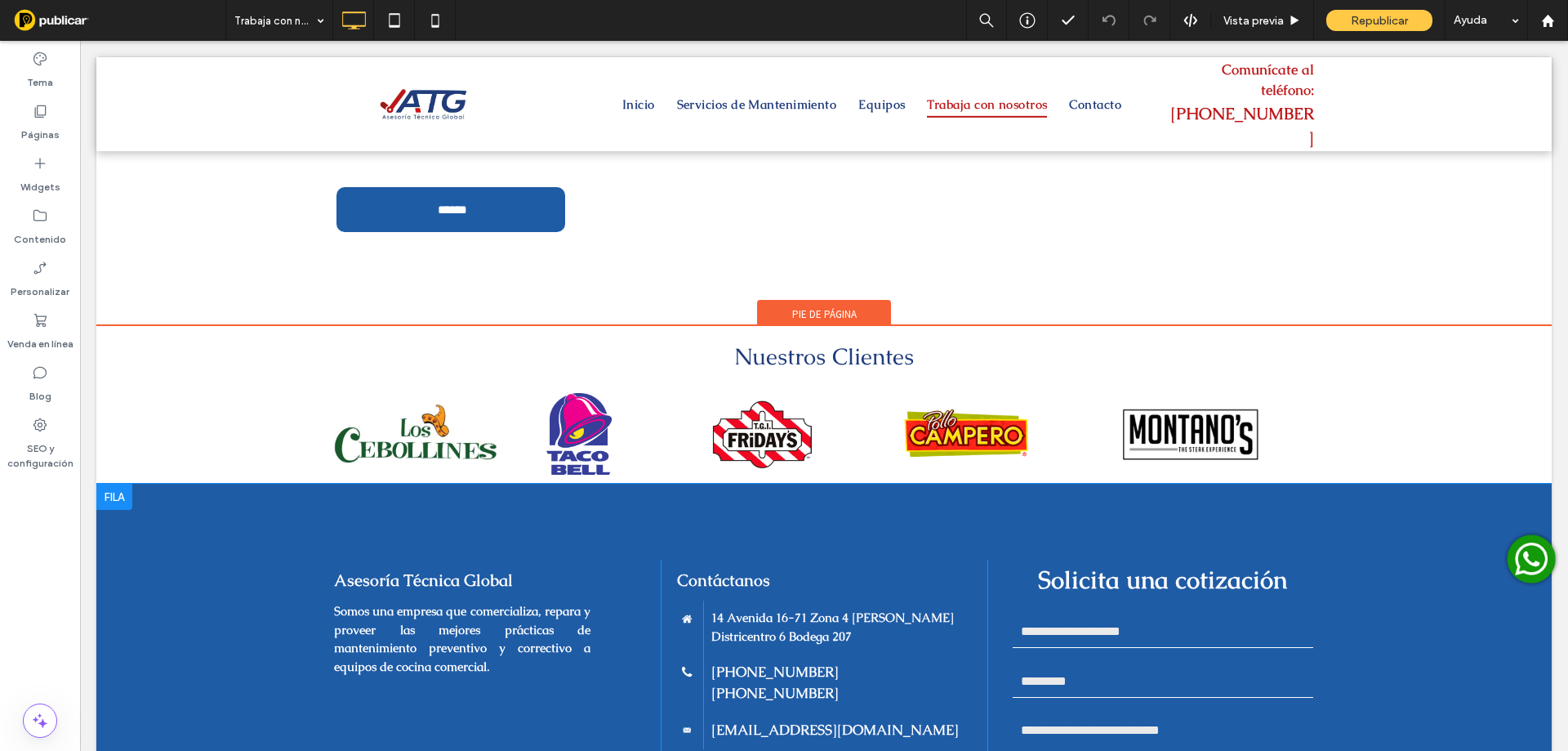
scroll to position [620, 0]
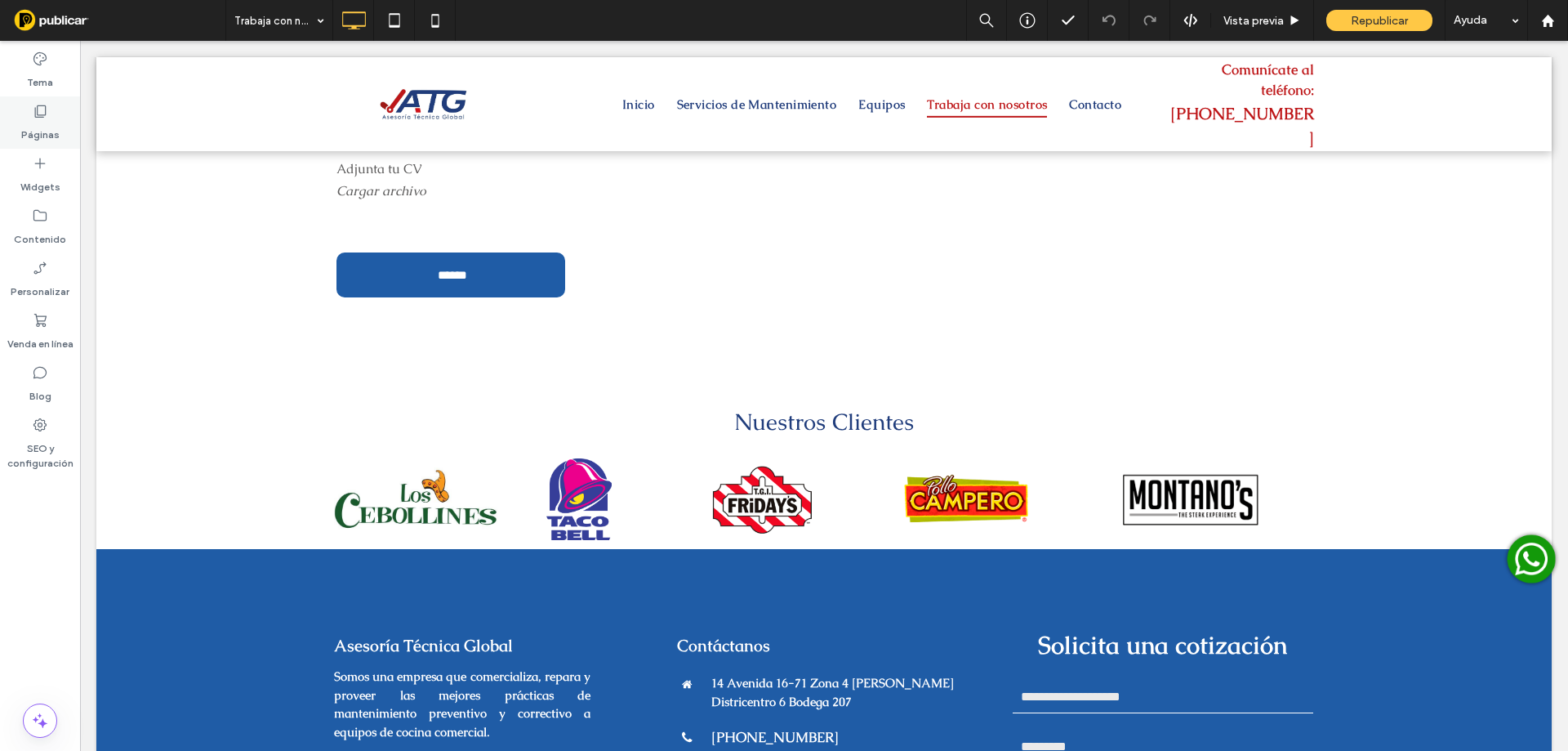
click at [54, 121] on label "Páginas" at bounding box center [40, 131] width 39 height 23
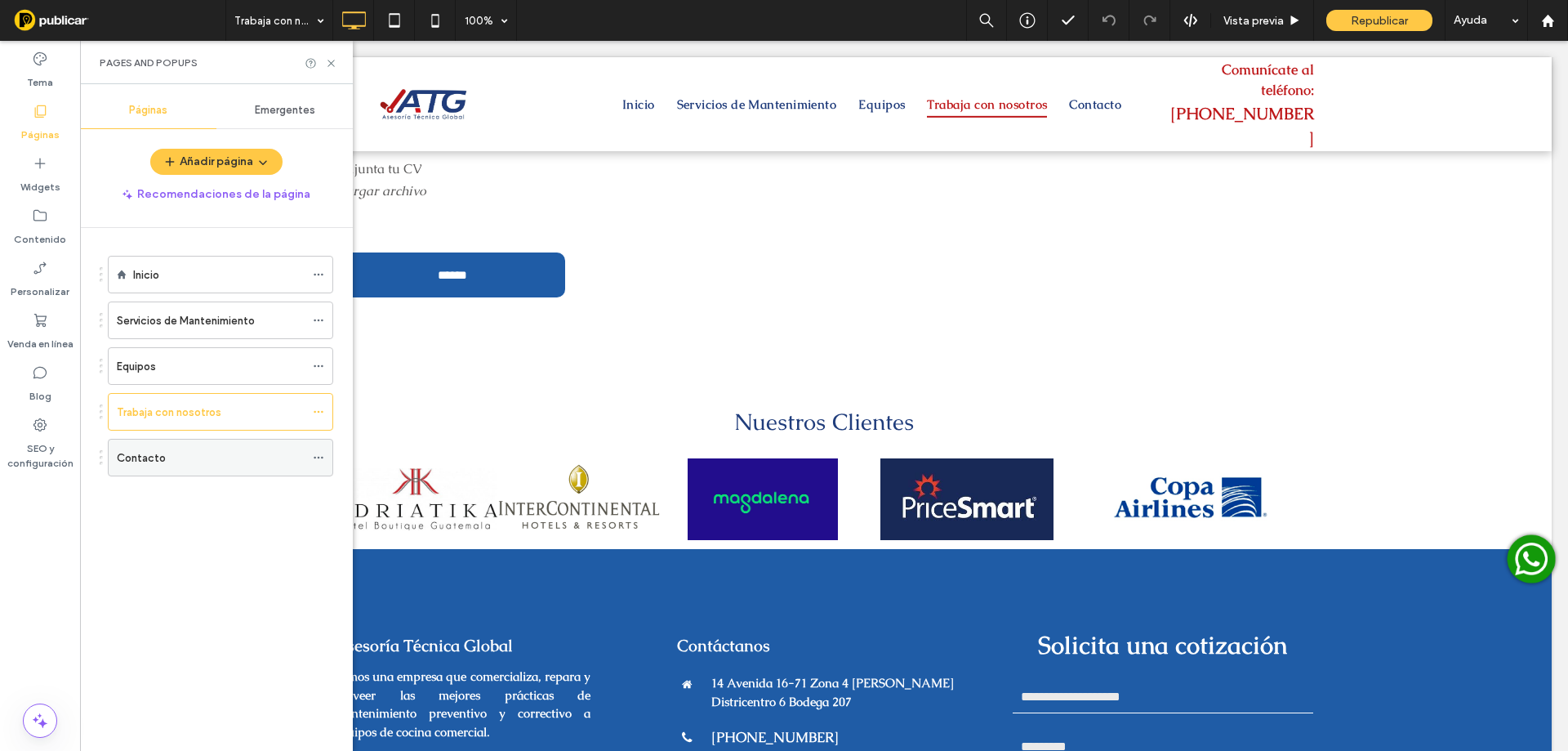
click at [173, 453] on div "Contacto" at bounding box center [211, 457] width 188 height 17
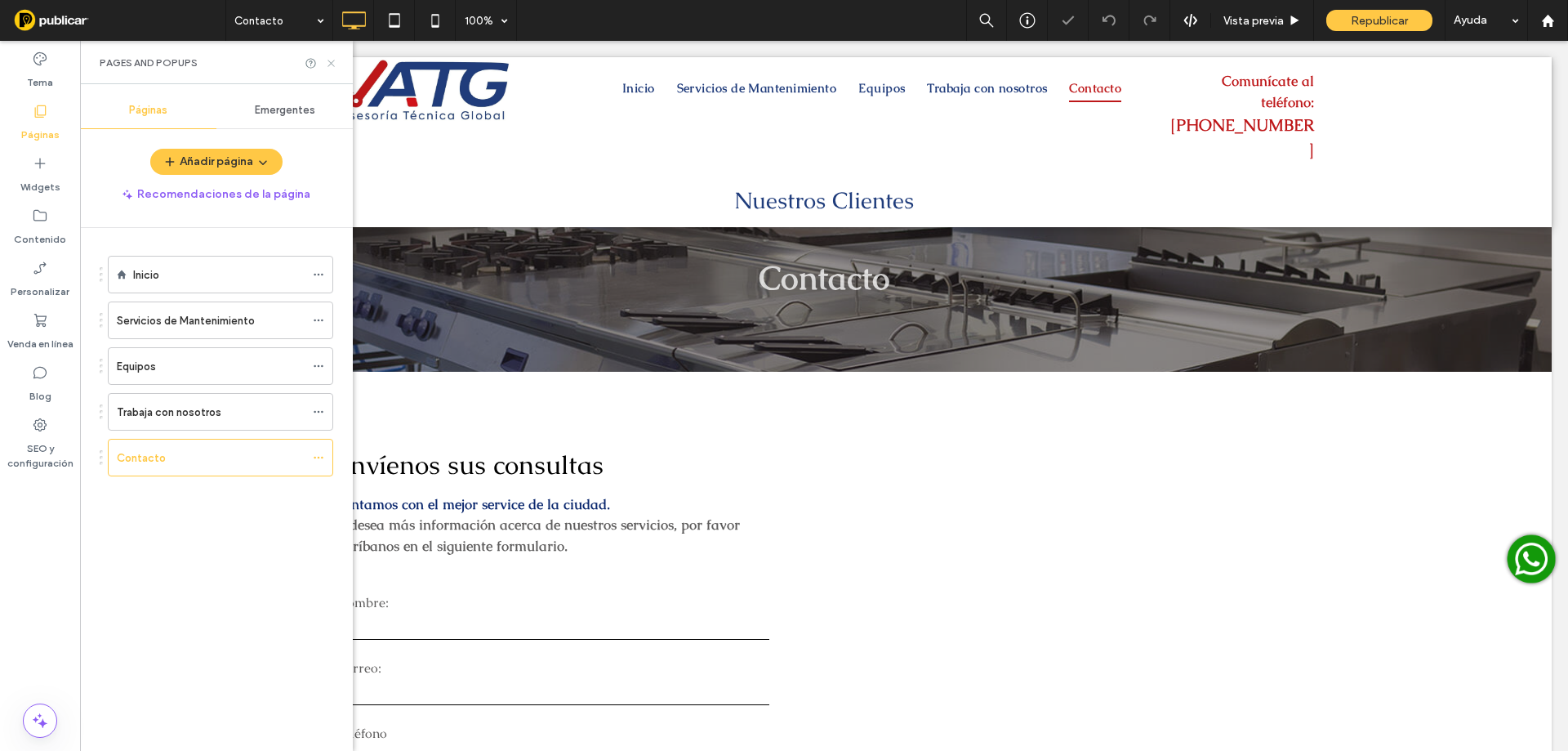
click at [329, 64] on use at bounding box center [330, 63] width 6 height 6
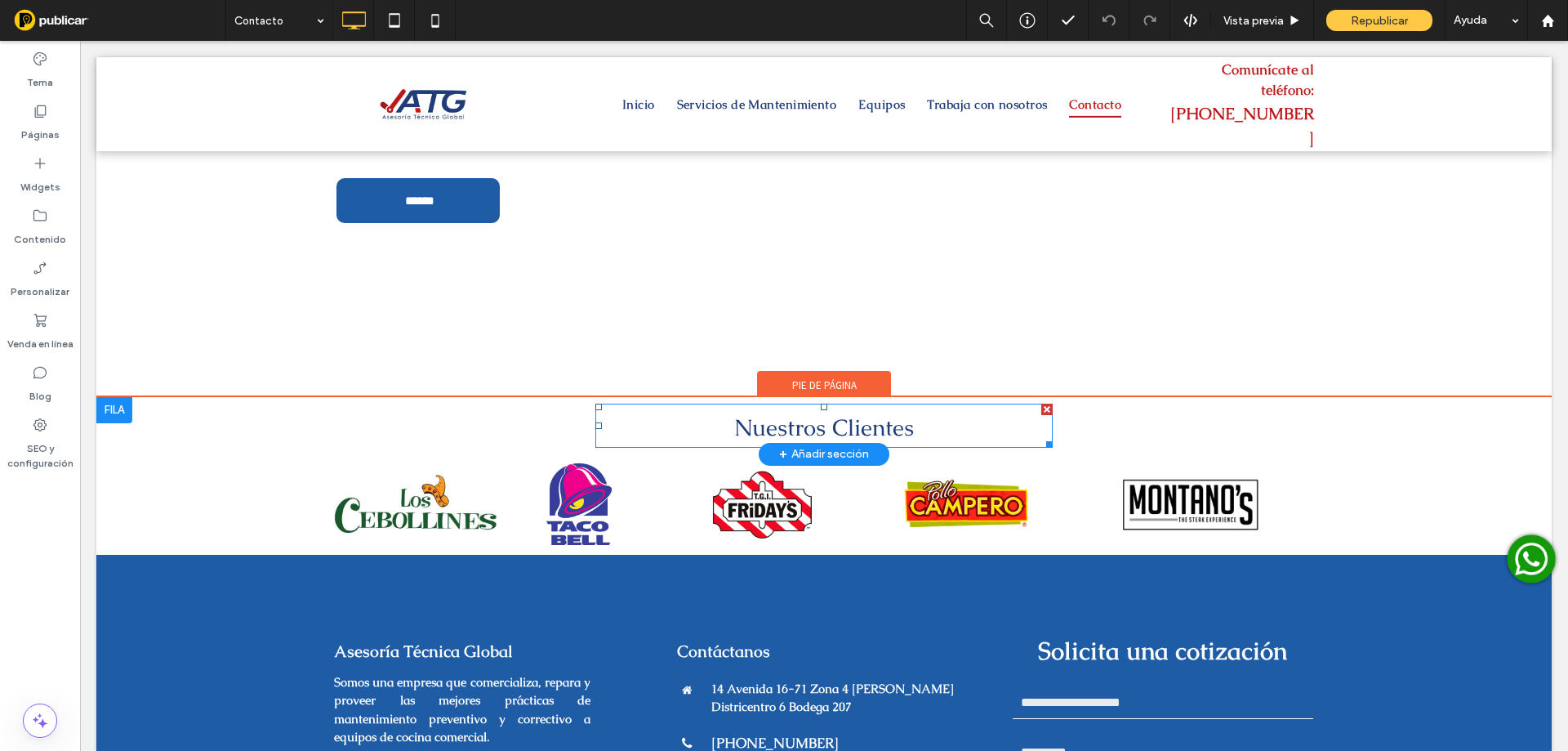
scroll to position [711, 0]
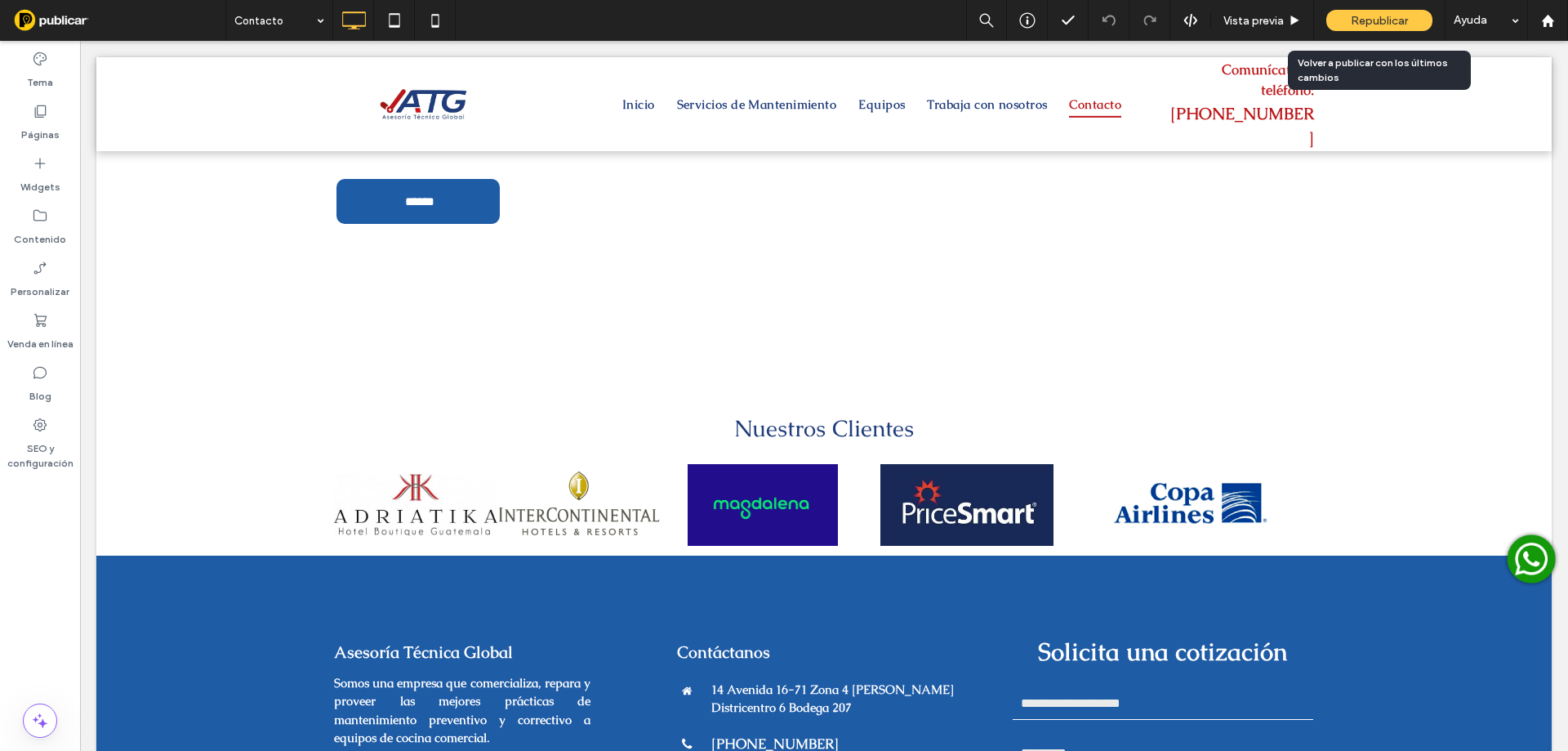
click at [1366, 12] on div "Republicar" at bounding box center [1378, 20] width 106 height 21
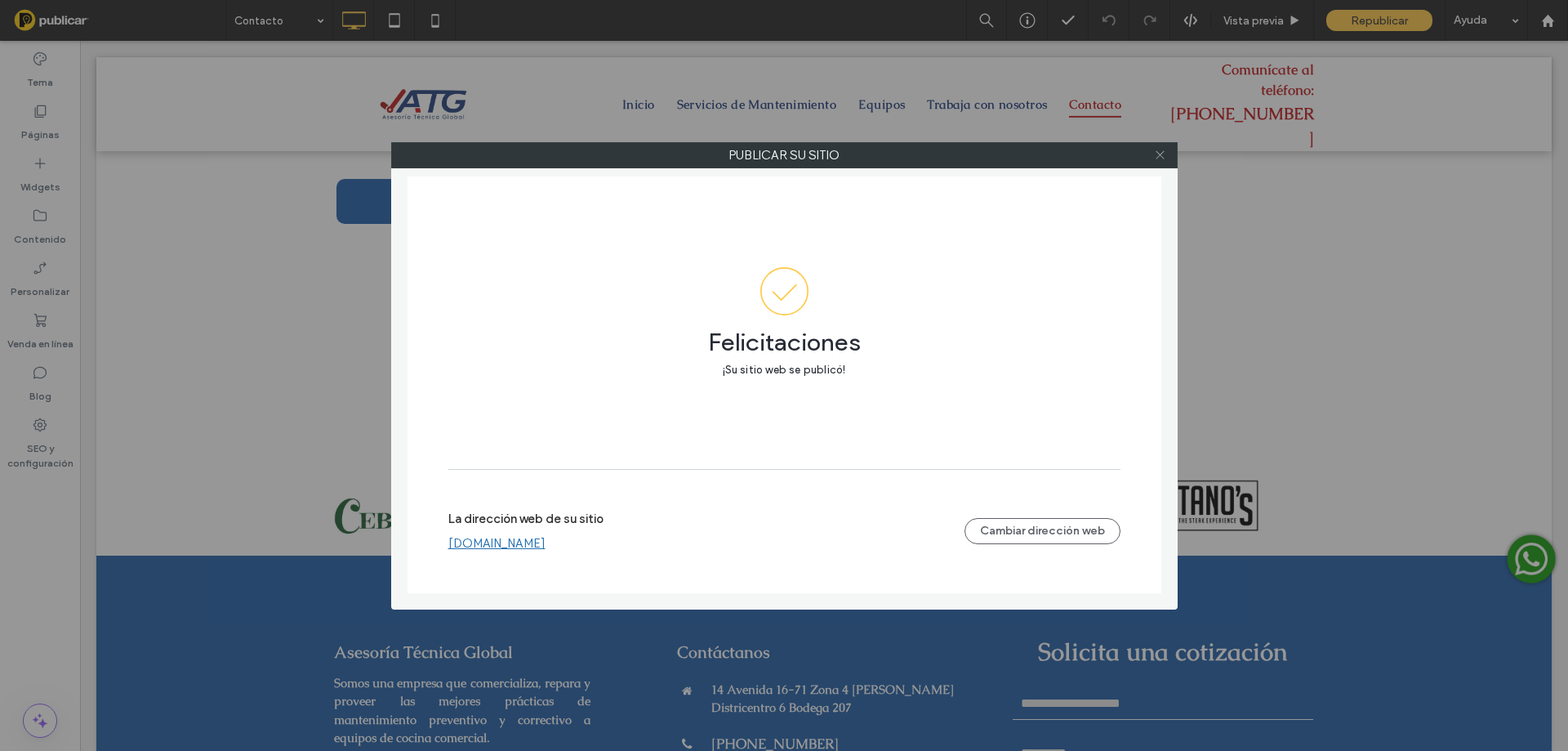
click at [1159, 162] on span at bounding box center [1159, 155] width 12 height 25
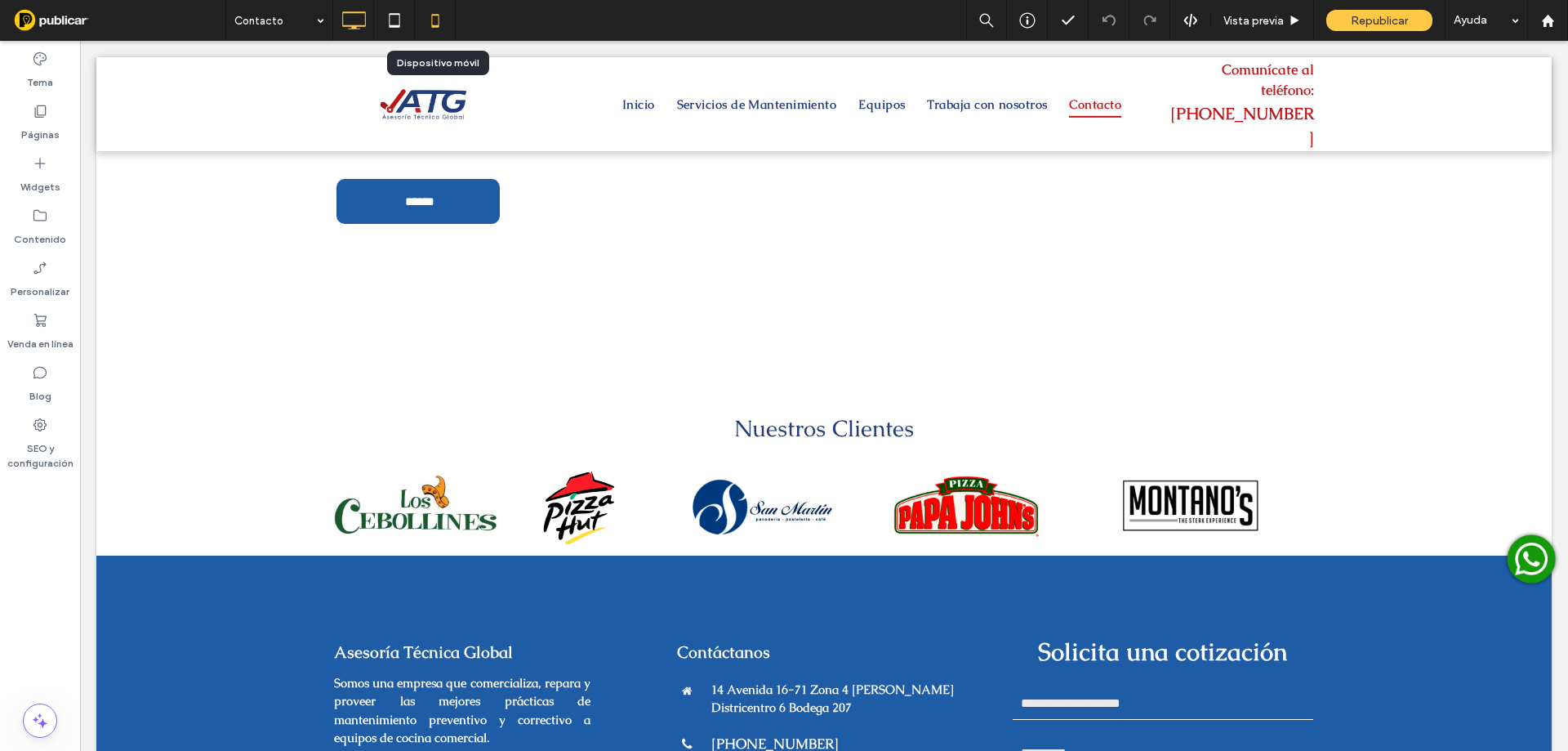
click at [438, 27] on use at bounding box center [435, 20] width 7 height 13
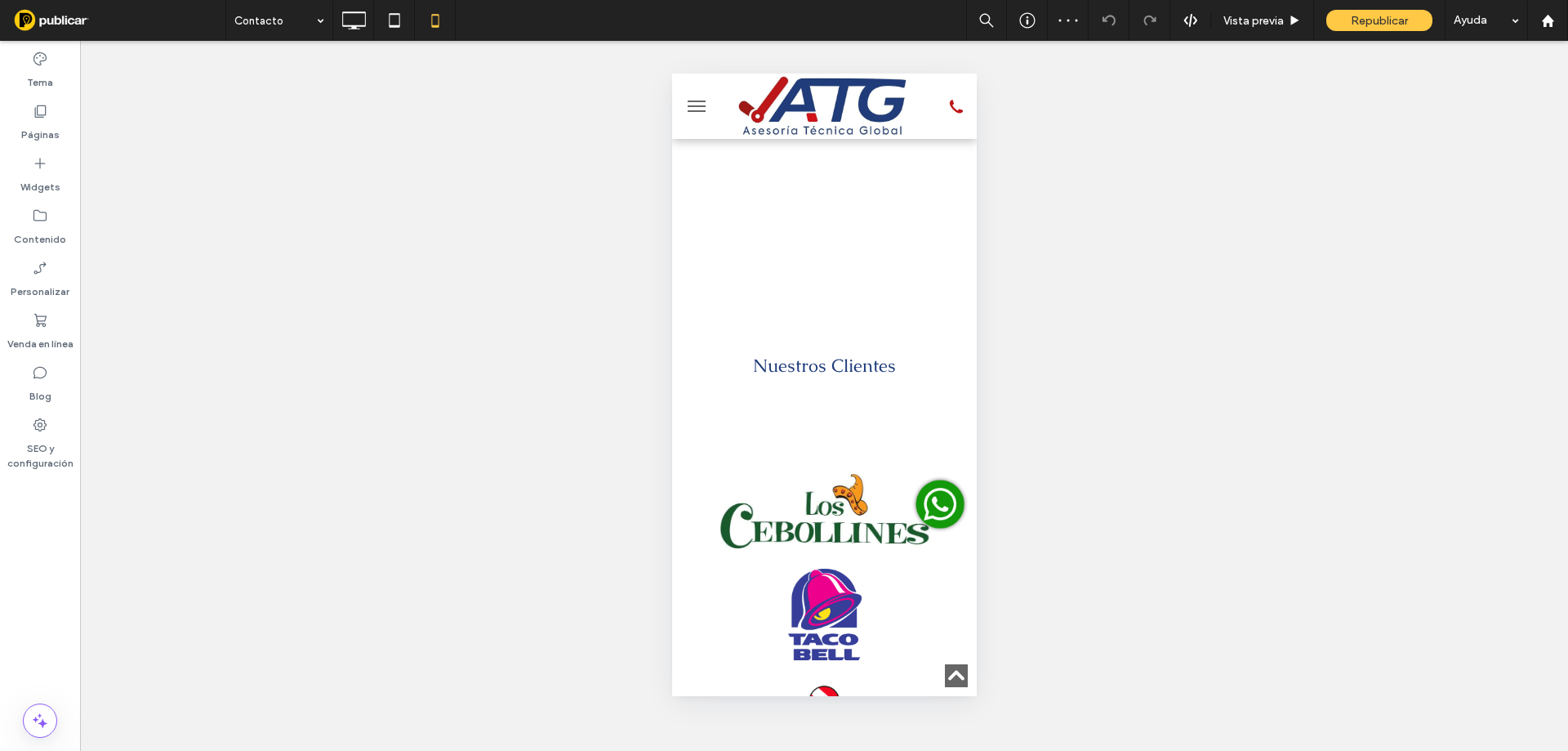
scroll to position [872, 0]
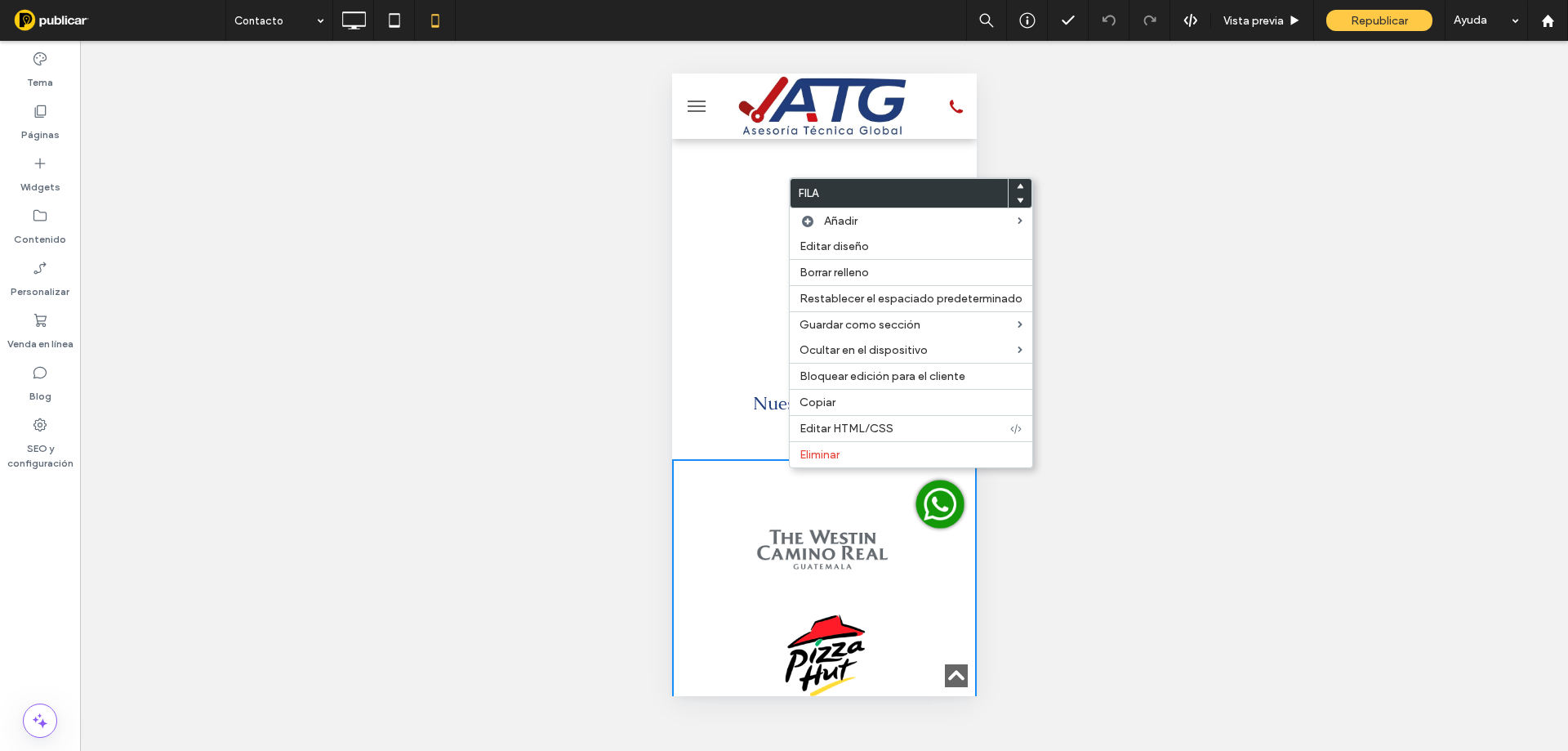
drag, startPoint x: 740, startPoint y: 423, endPoint x: 756, endPoint y: 432, distance: 18.4
click at [740, 424] on div "Nuestros Clientes Click To Paste" at bounding box center [824, 402] width 272 height 48
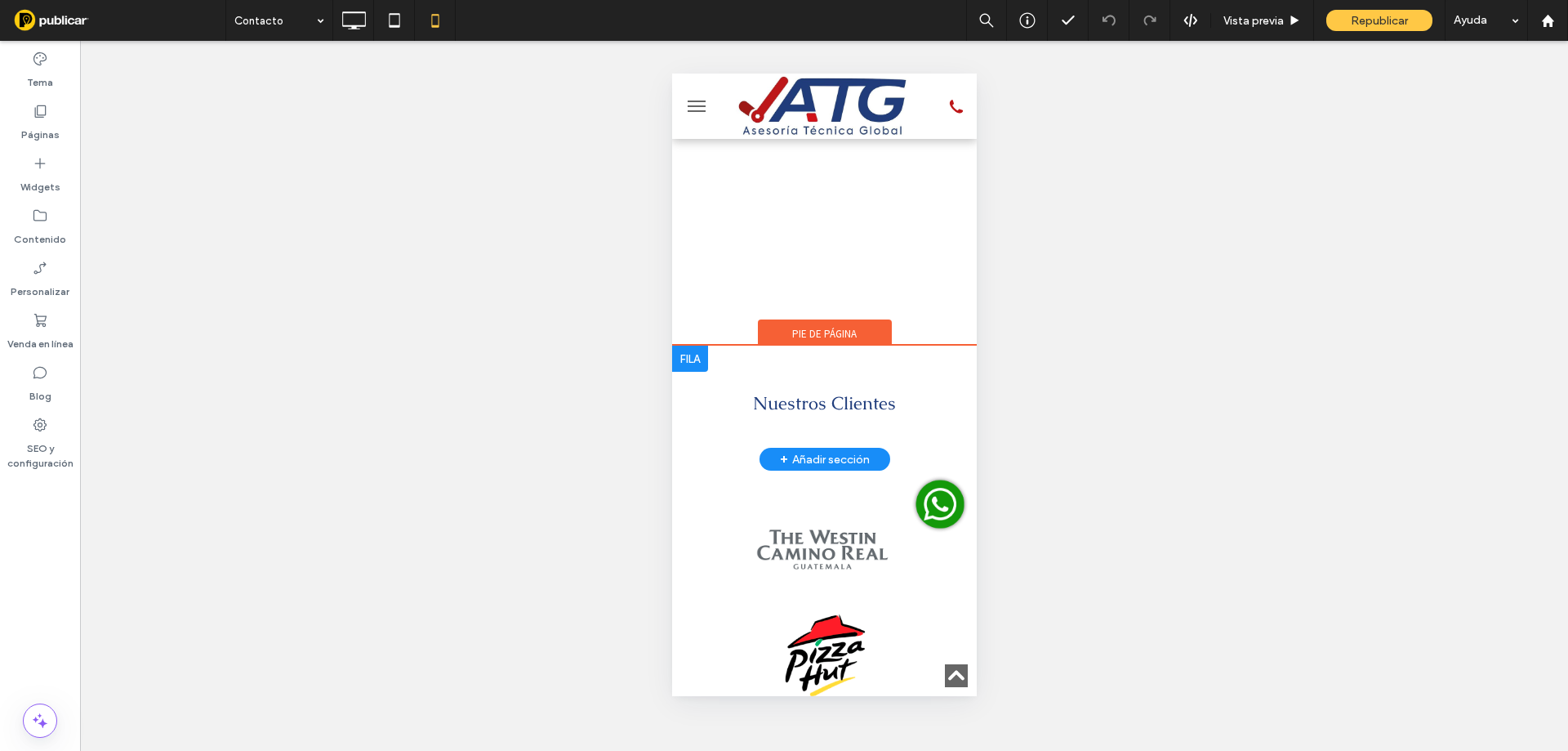
click at [747, 435] on div "Nuestros Clientes Click To Paste + Añadir sección" at bounding box center [823, 401] width 305 height 113
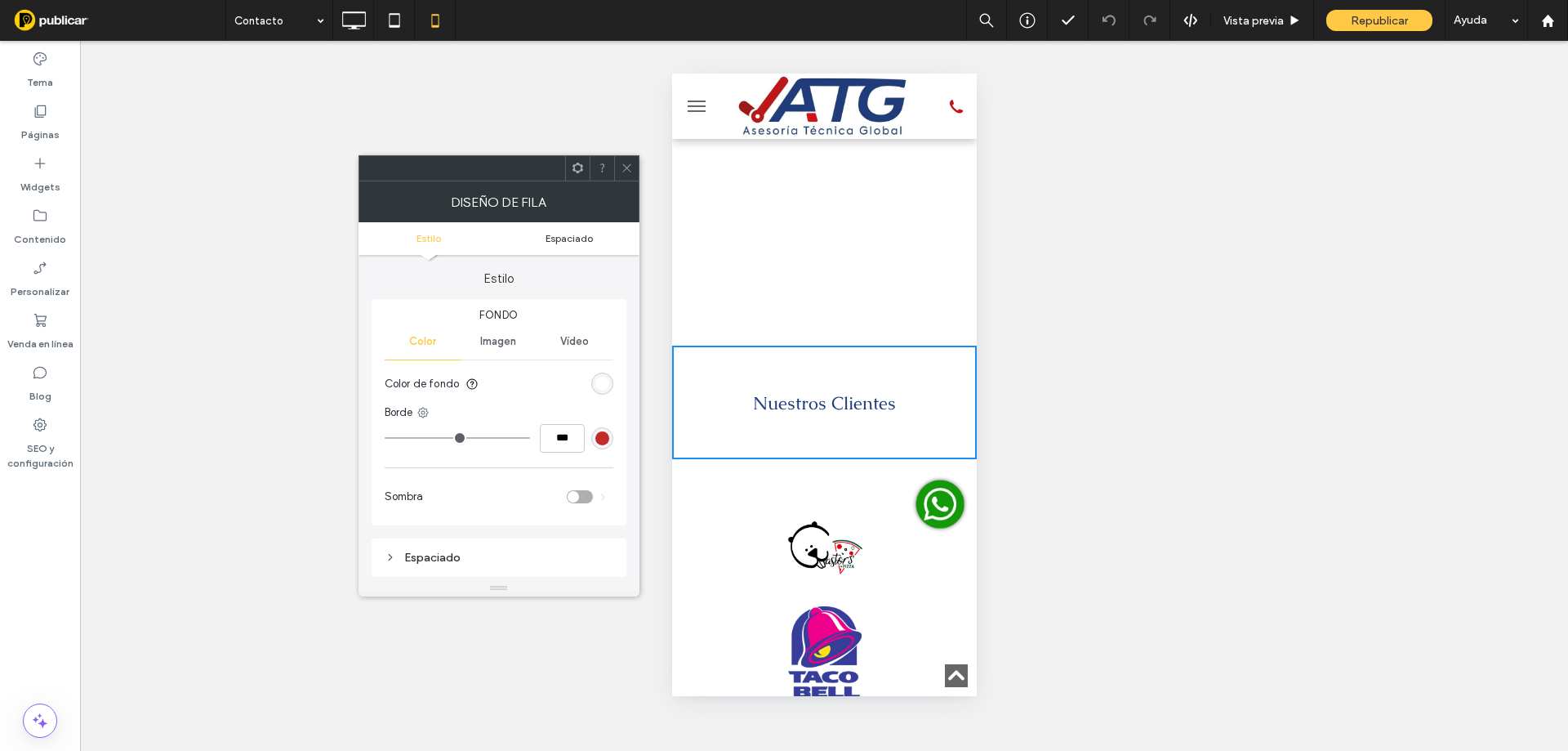
click at [584, 242] on span "Espaciado" at bounding box center [569, 237] width 47 height 12
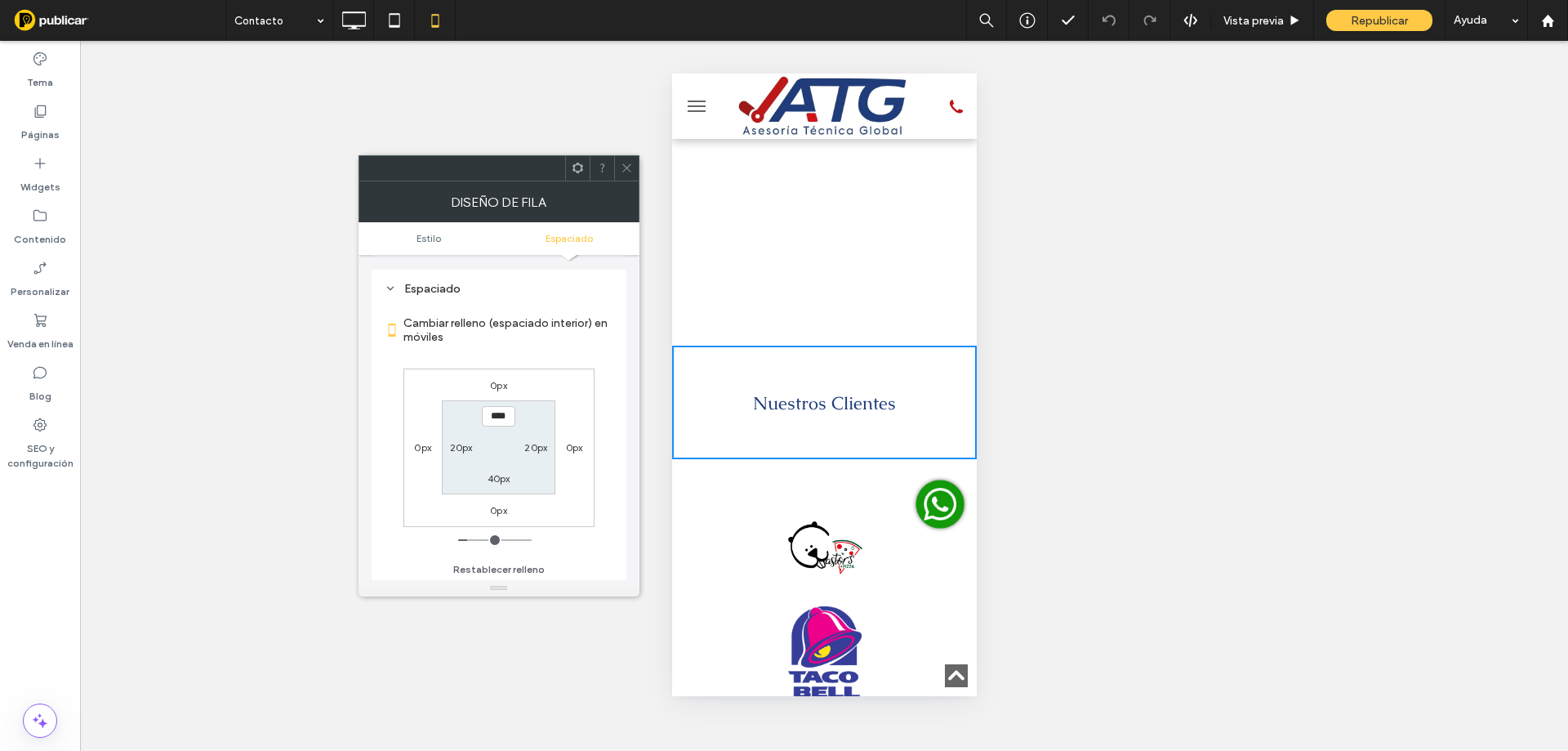
scroll to position [271, 0]
click at [500, 472] on label "40px" at bounding box center [499, 476] width 23 height 12
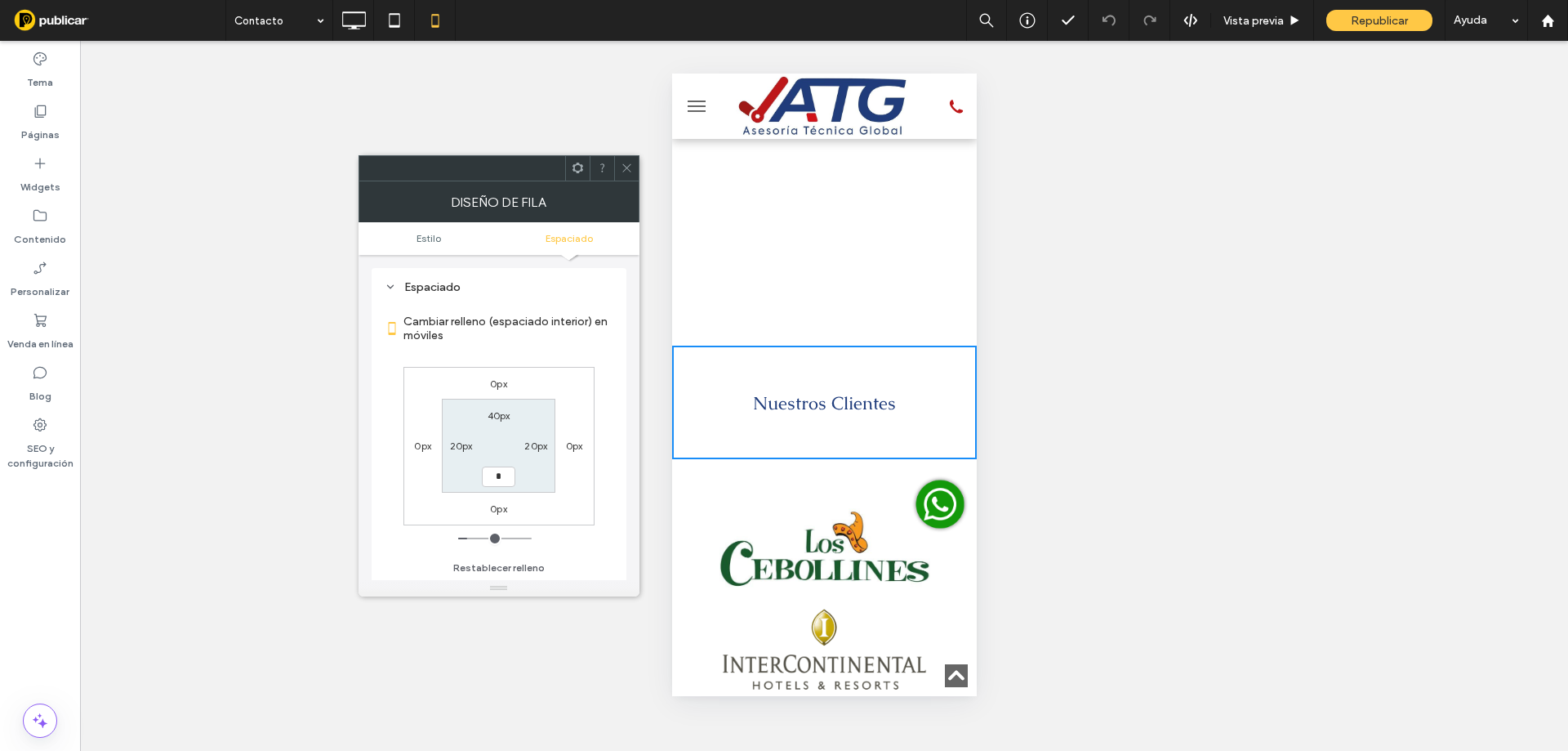
type input "*"
type input "***"
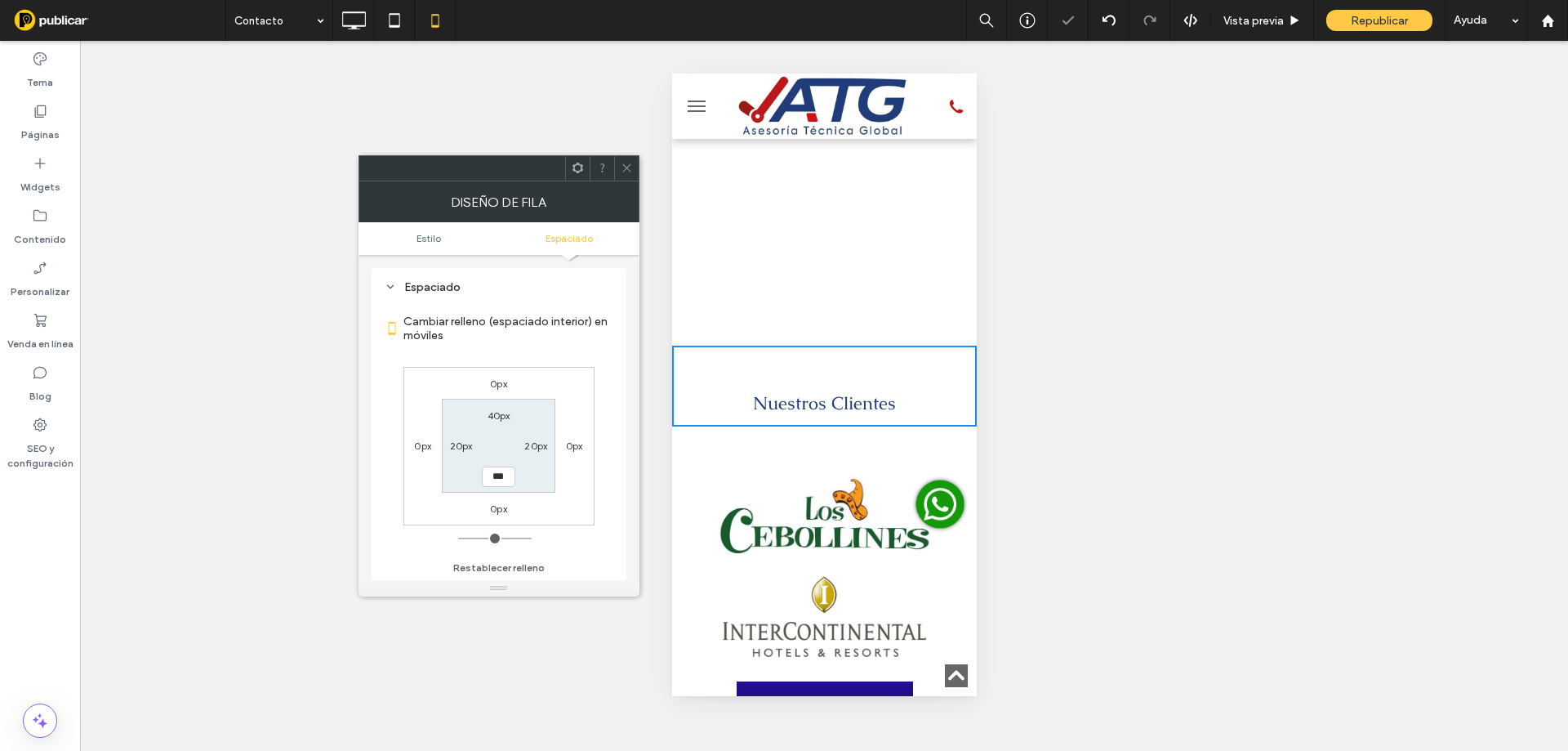
click at [622, 168] on icon at bounding box center [626, 168] width 12 height 12
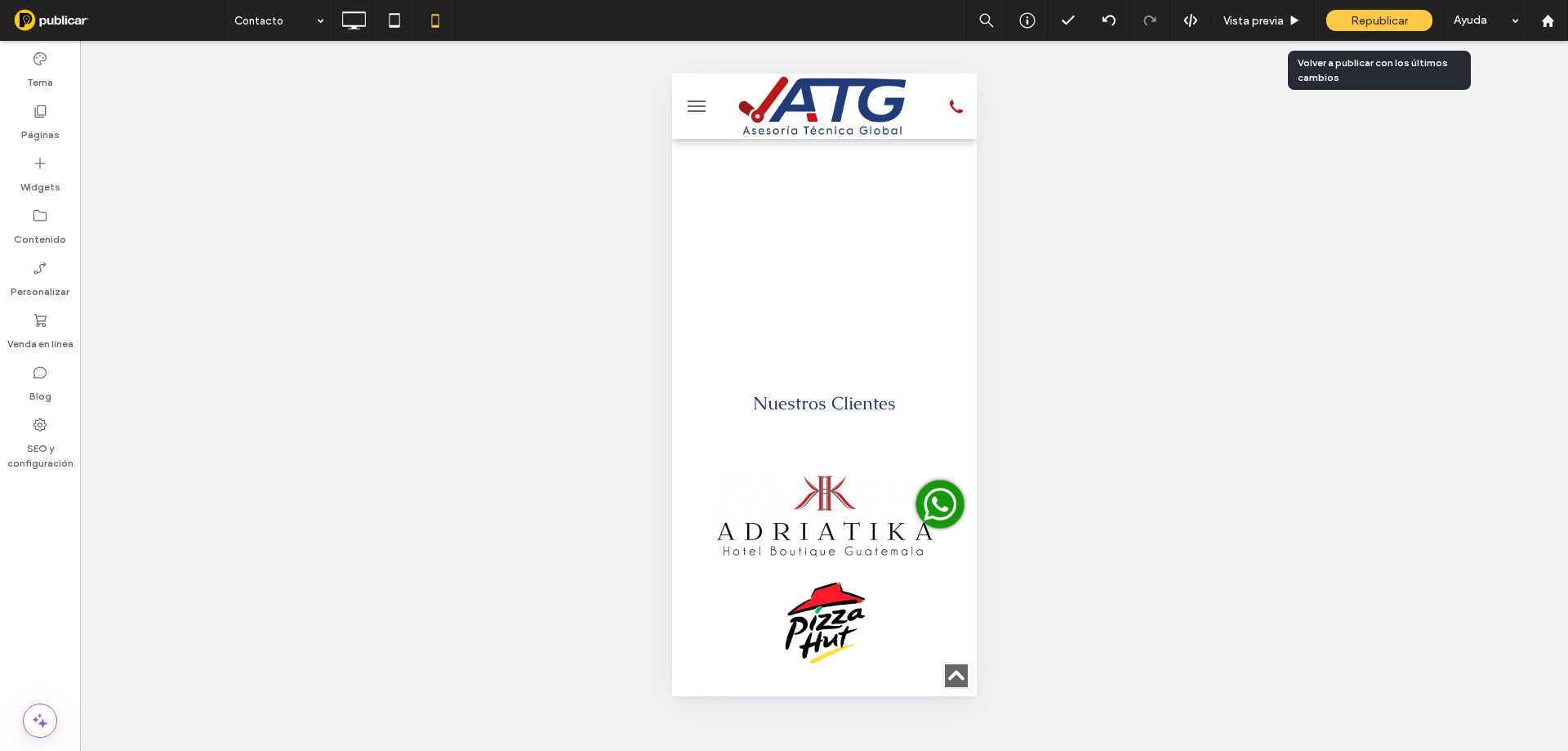
click at [1407, 27] on span "Republicar" at bounding box center [1379, 20] width 57 height 14
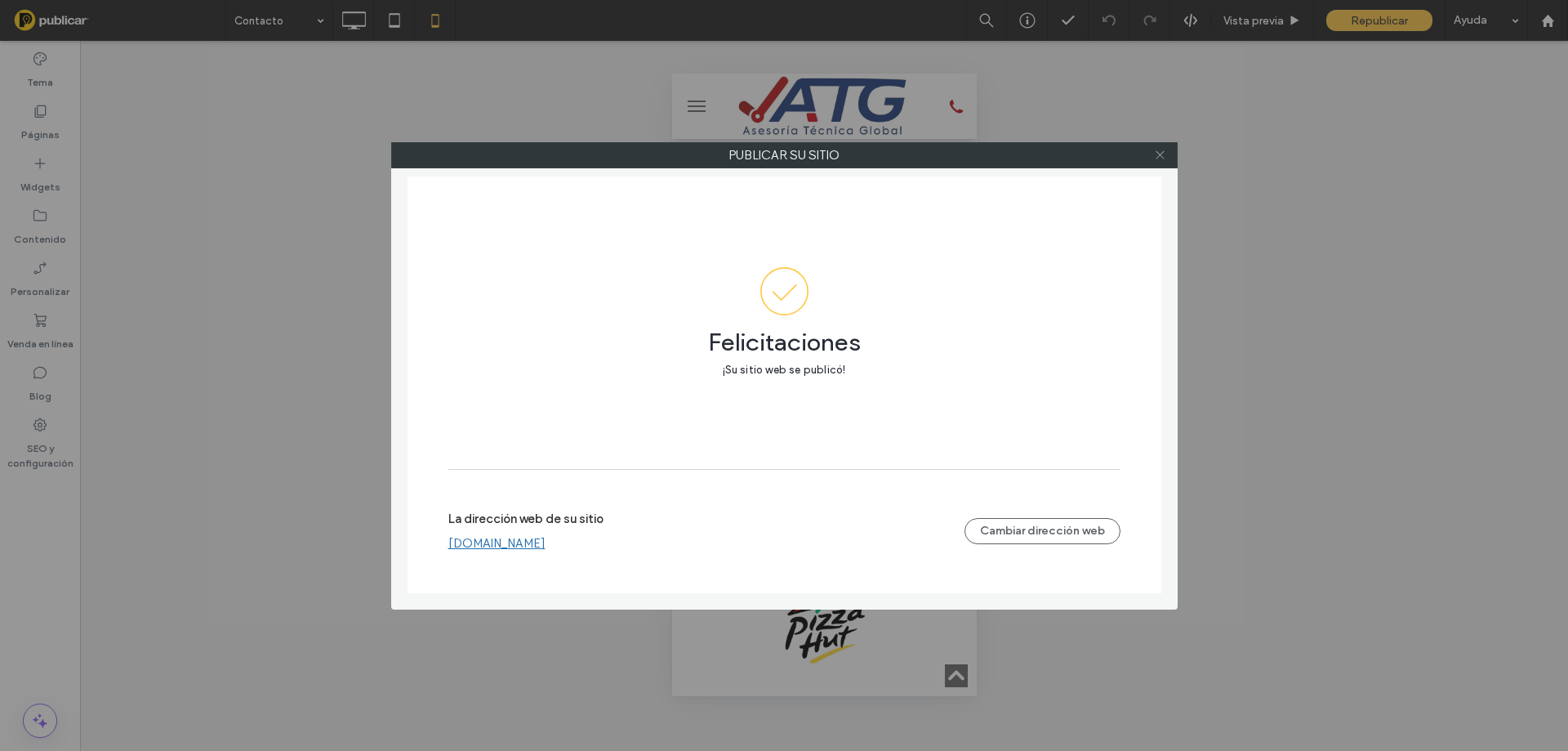
click at [1159, 158] on icon at bounding box center [1159, 155] width 12 height 12
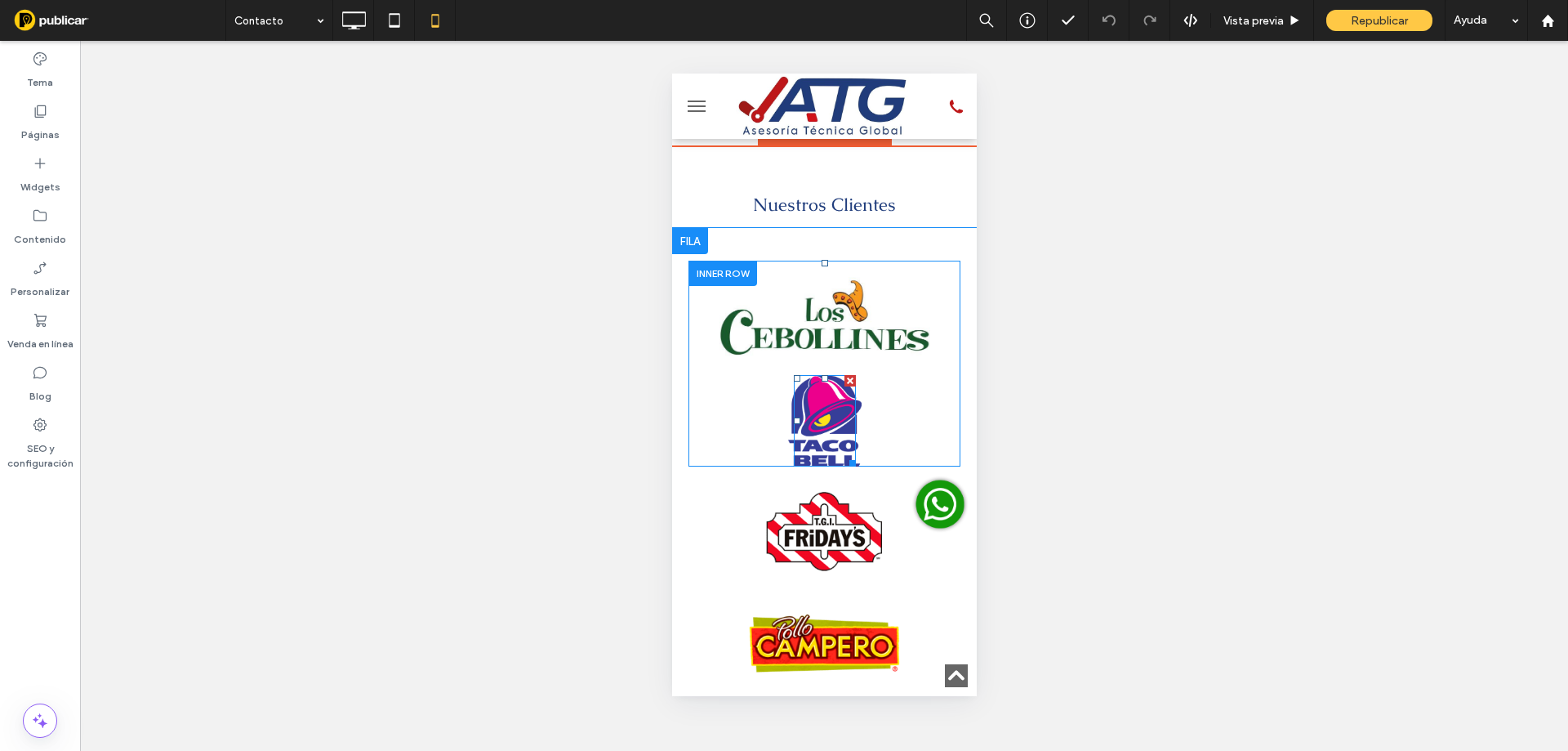
scroll to position [1035, 0]
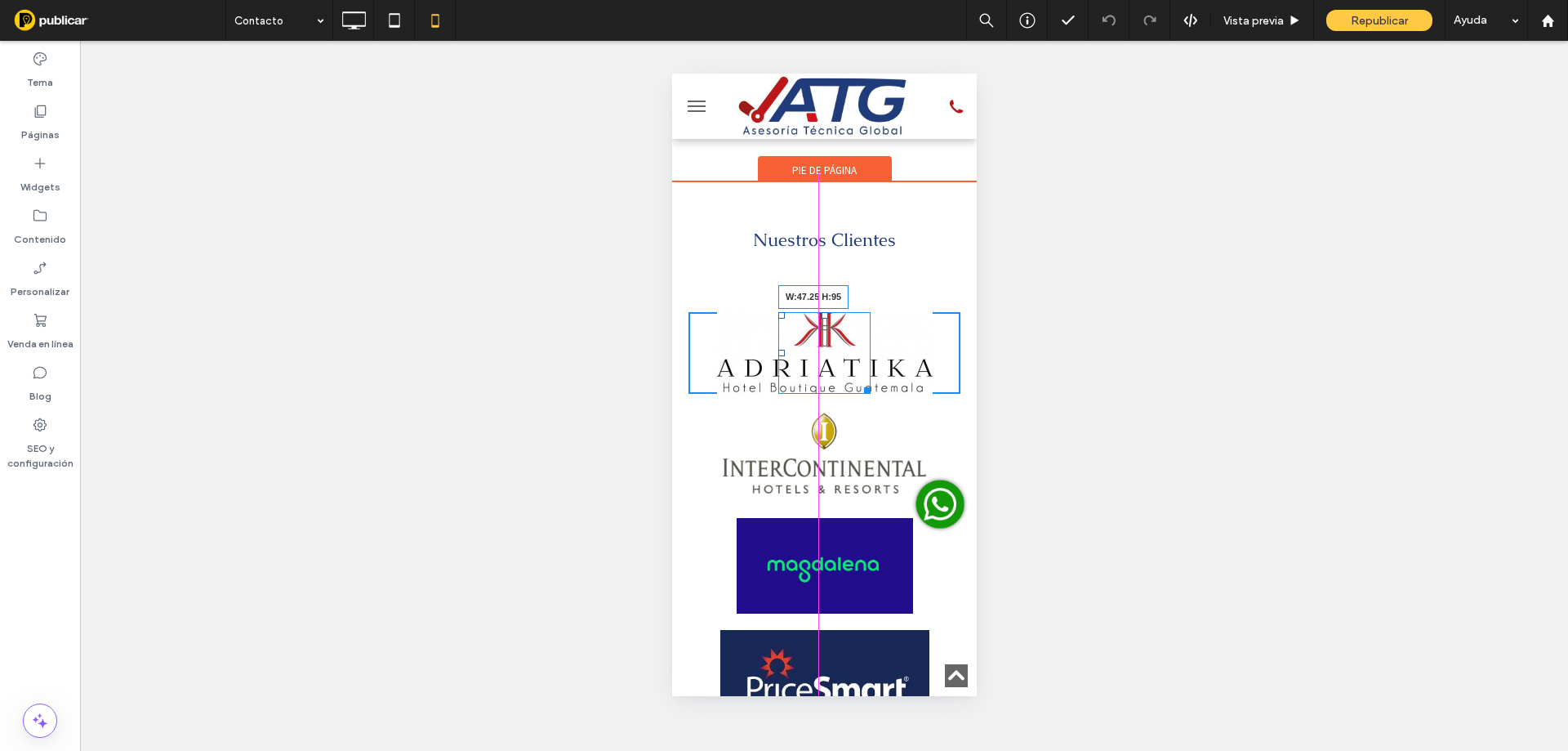
drag, startPoint x: 855, startPoint y: 387, endPoint x: 1524, endPoint y: 452, distance: 672.2
click at [858, 383] on div at bounding box center [863, 387] width 12 height 12
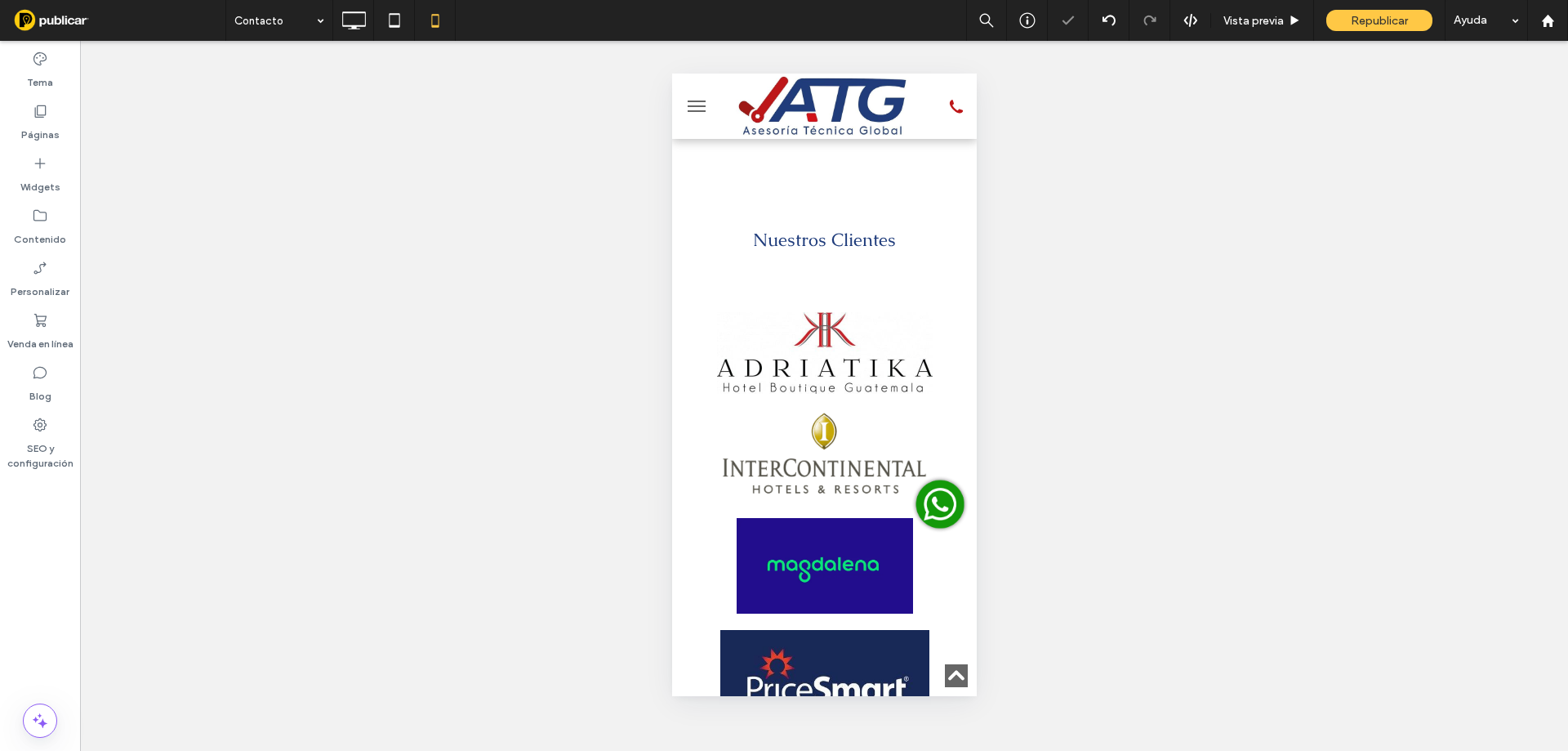
click at [855, 376] on div at bounding box center [824, 352] width 272 height 82
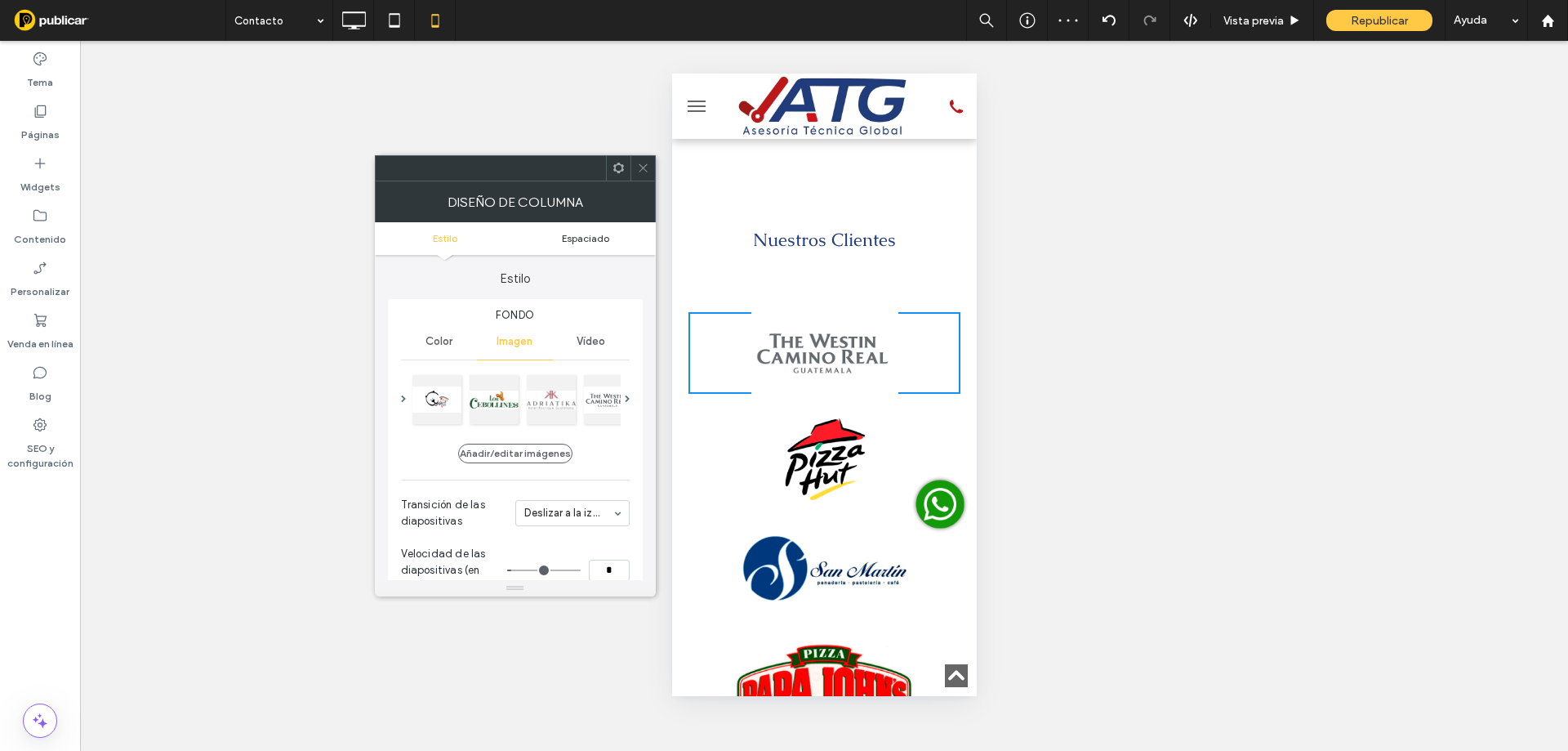
click at [592, 242] on span "Espaciado" at bounding box center [585, 237] width 47 height 12
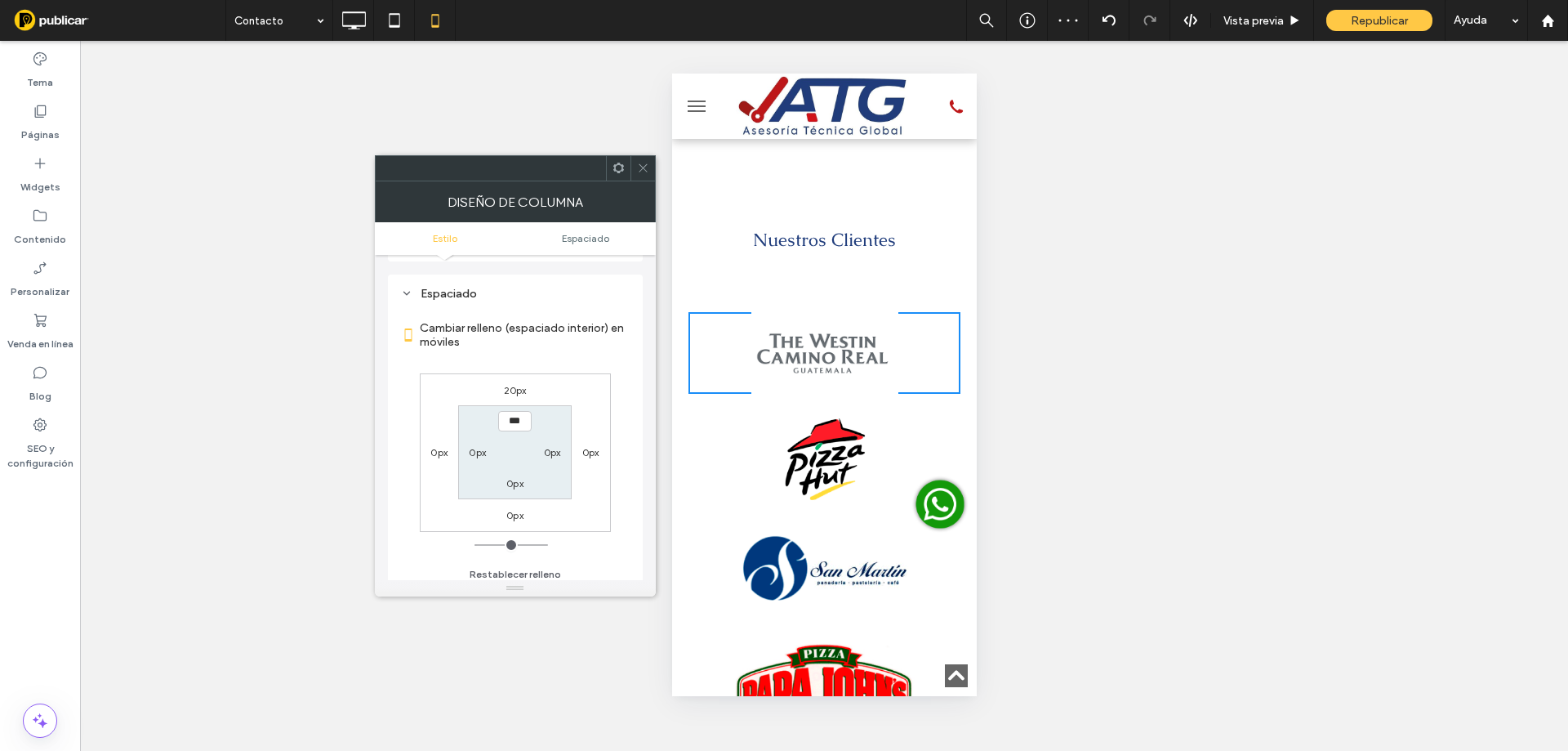
scroll to position [762, 0]
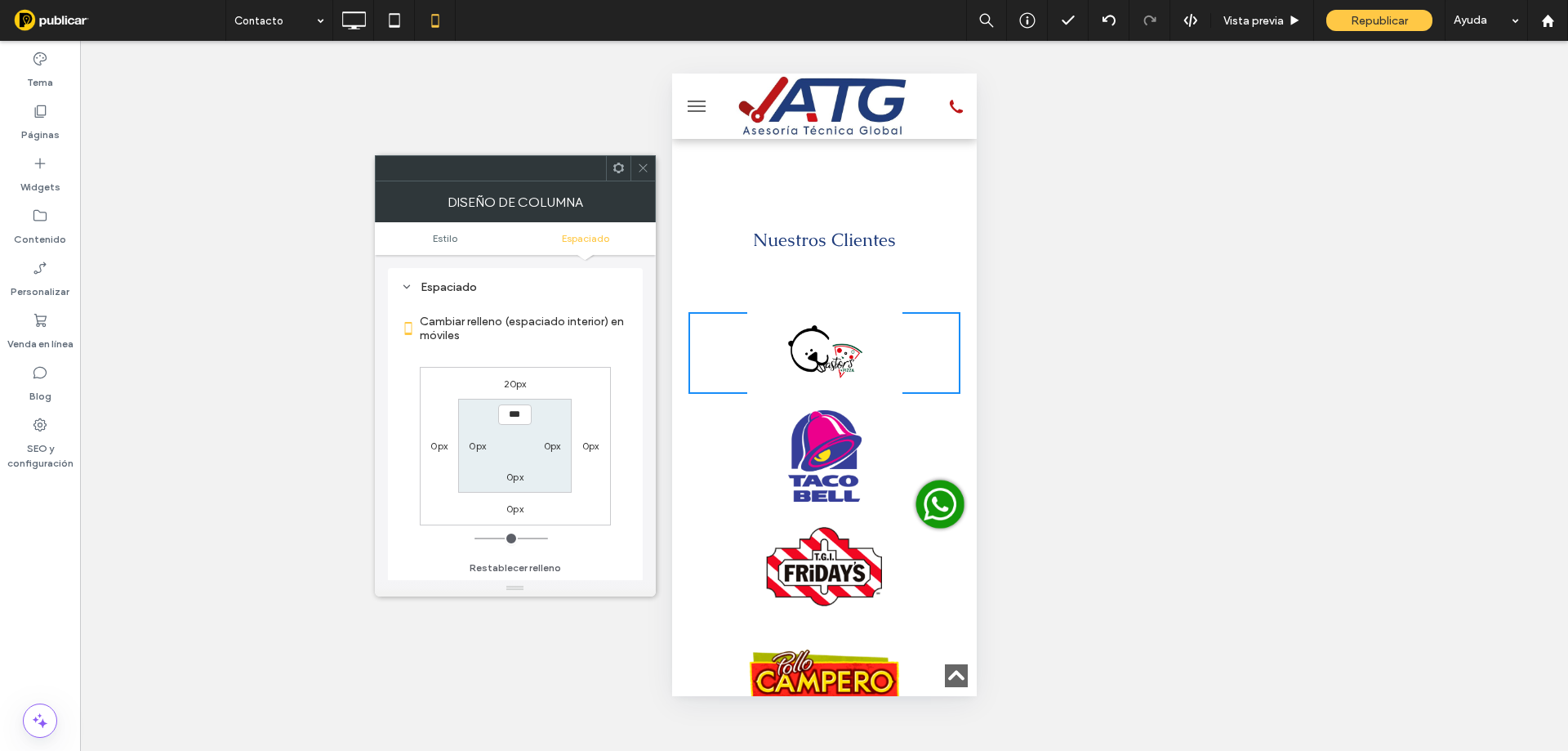
click at [650, 177] on div at bounding box center [642, 168] width 25 height 25
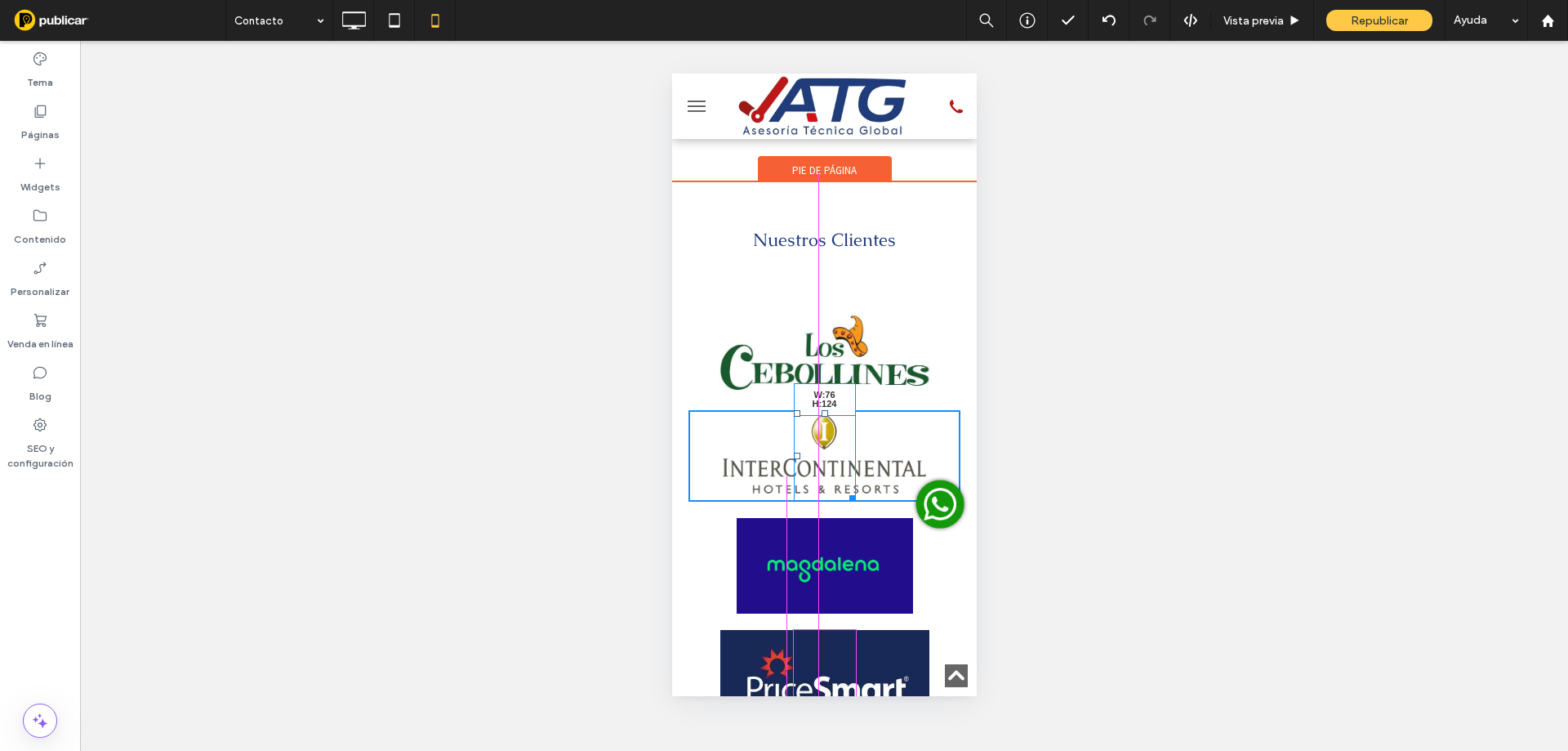
drag, startPoint x: 840, startPoint y: 497, endPoint x: 1516, endPoint y: 580, distance: 681.1
click at [845, 502] on div at bounding box center [848, 495] width 12 height 12
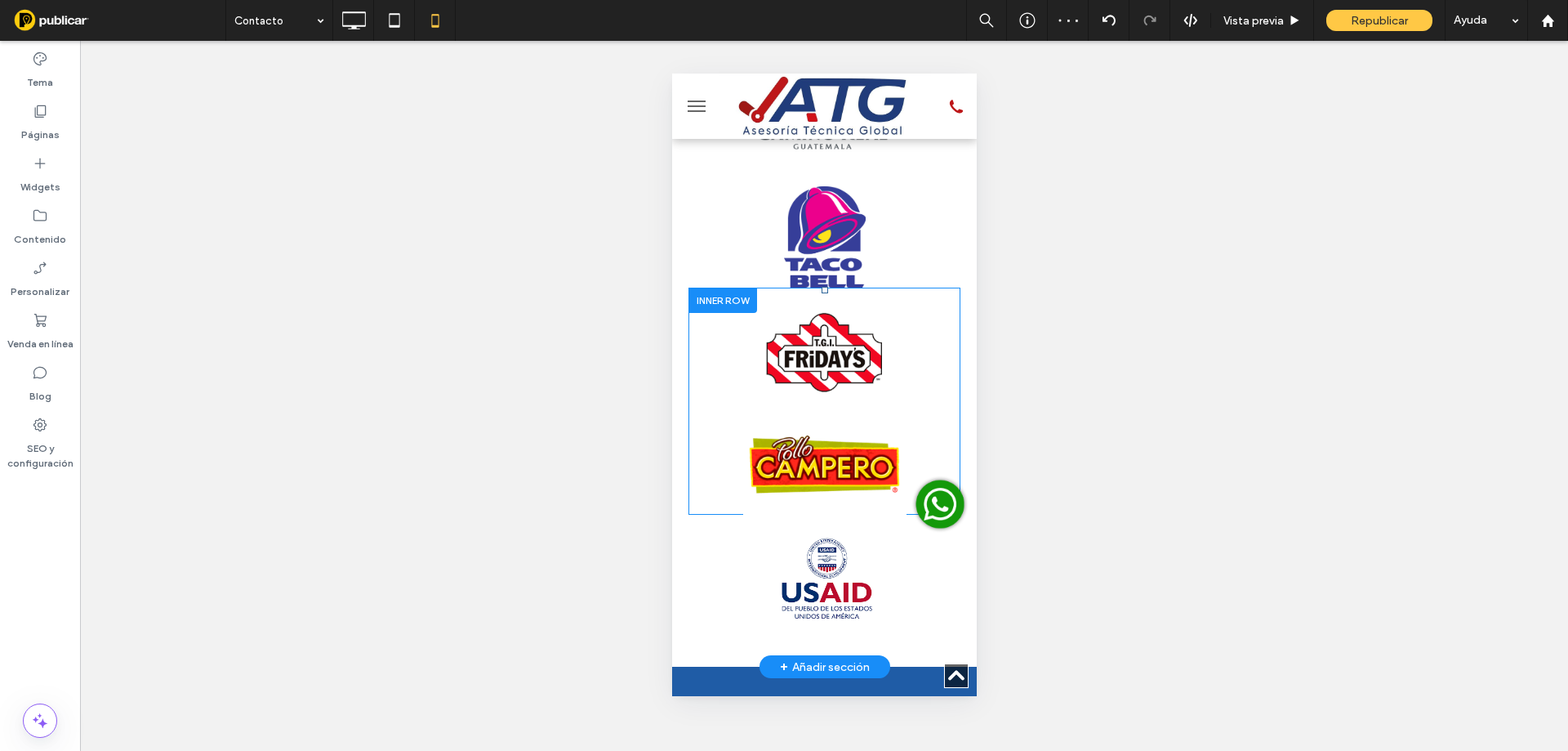
scroll to position [1281, 0]
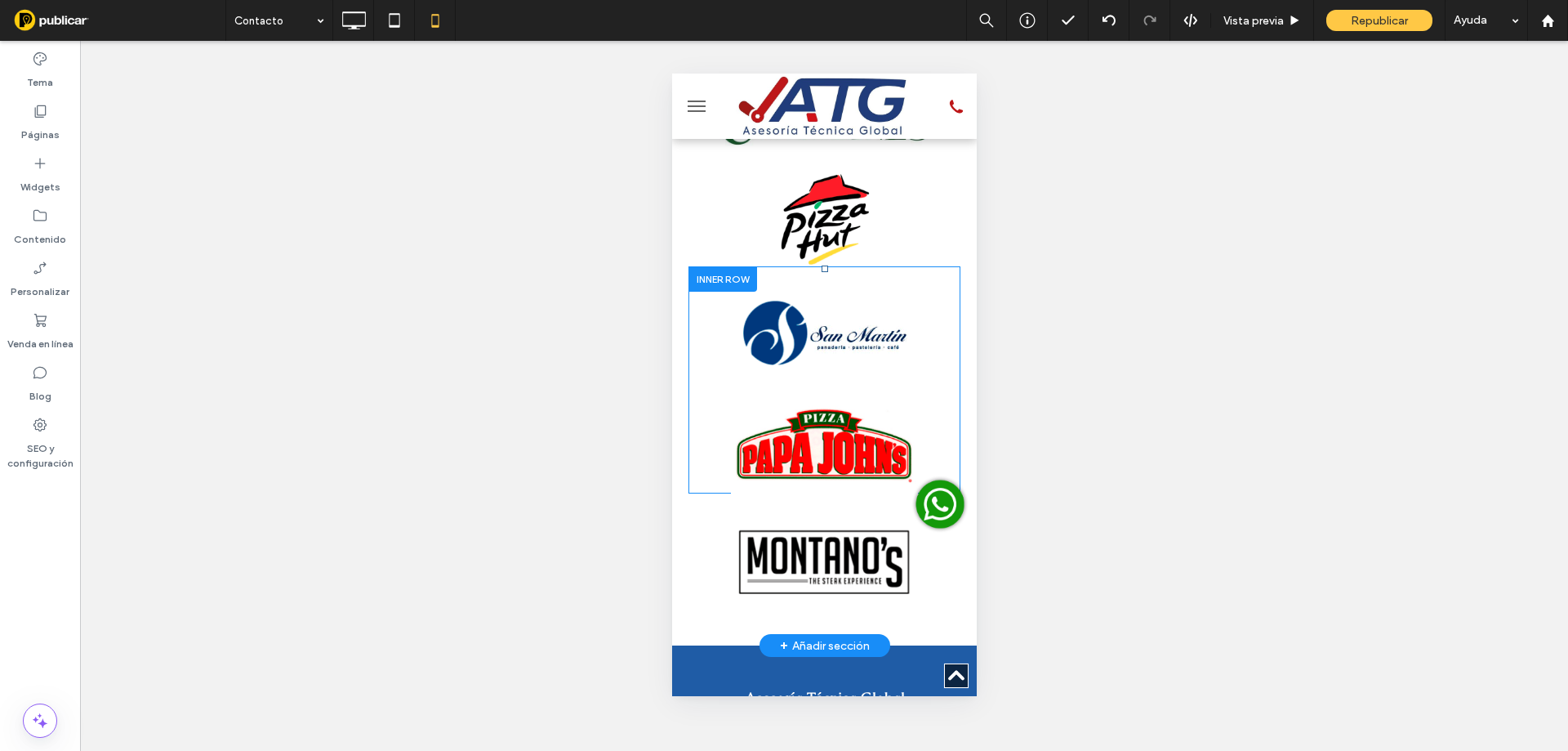
click at [960, 441] on div at bounding box center [1096, 444] width 272 height 98
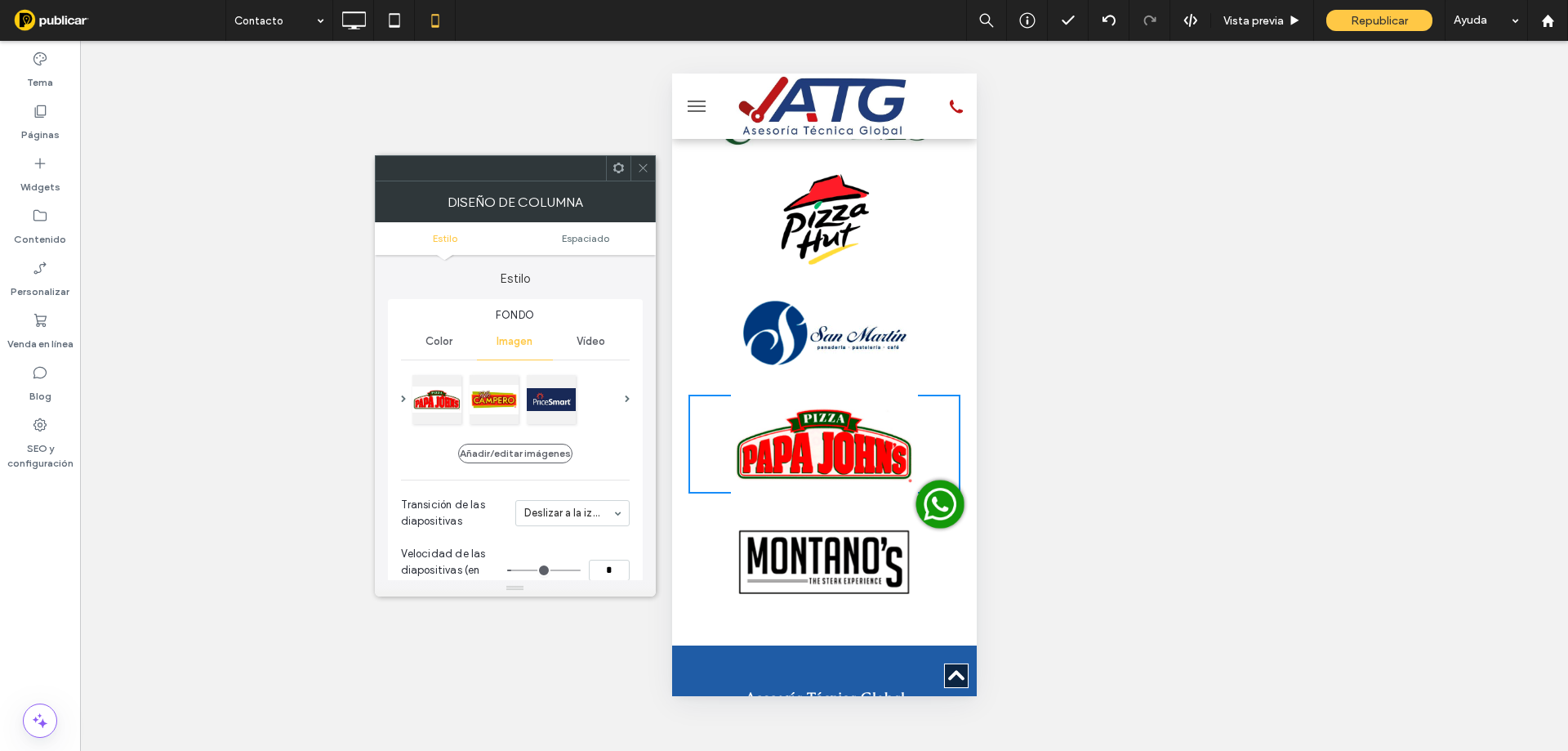
click at [650, 164] on div at bounding box center [642, 168] width 25 height 25
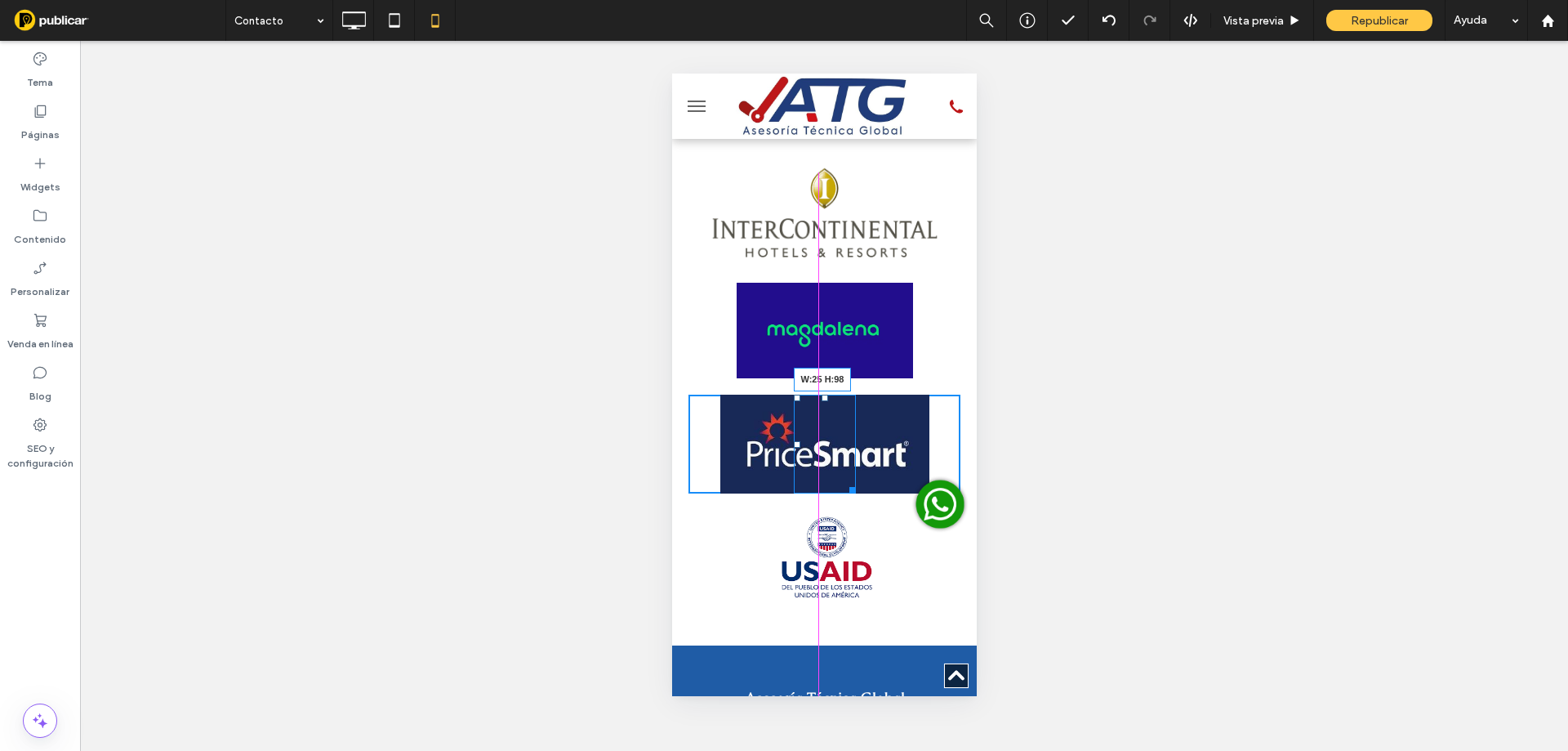
drag, startPoint x: 846, startPoint y: 484, endPoint x: 1493, endPoint y: 539, distance: 649.3
click at [843, 481] on div at bounding box center [848, 487] width 12 height 12
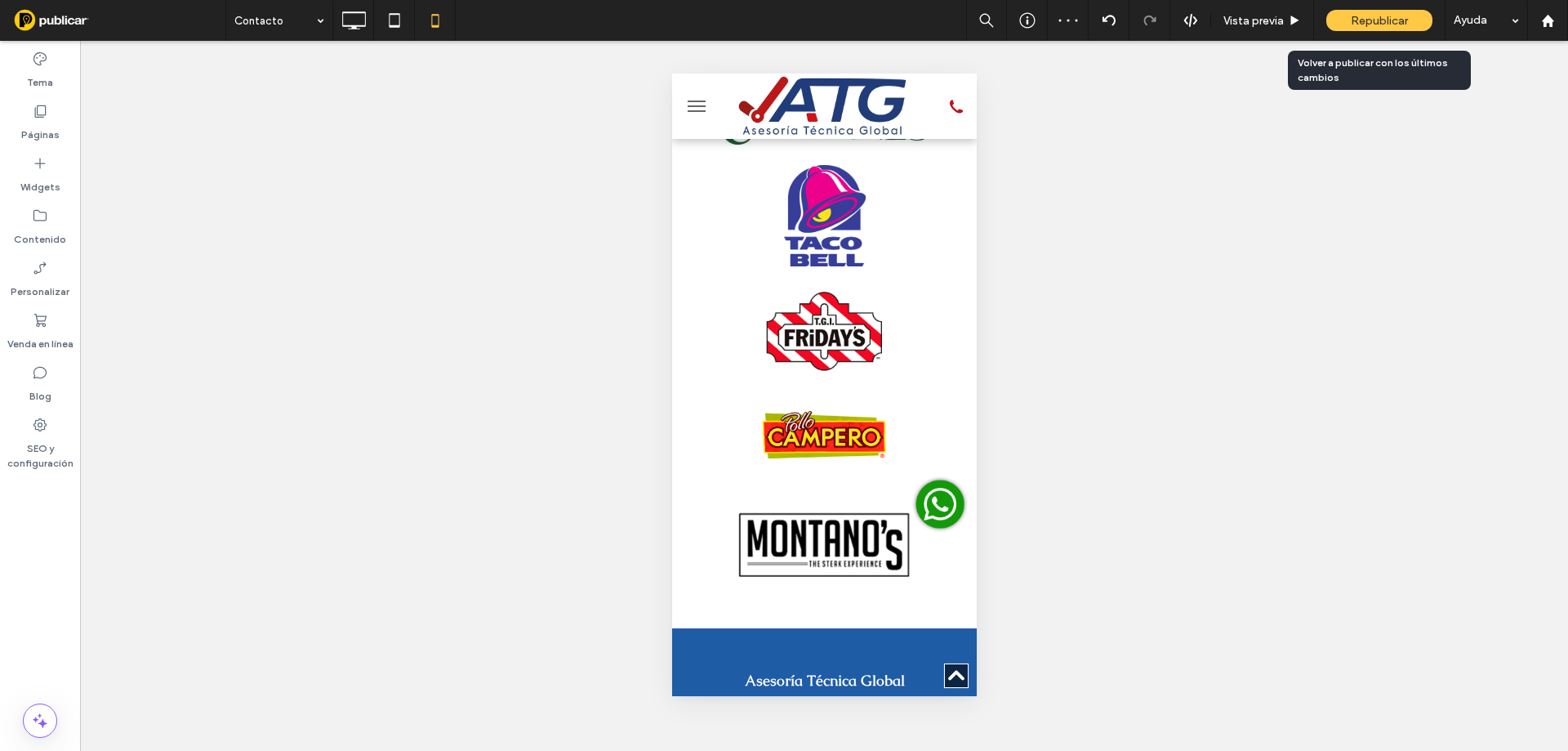
click at [1363, 20] on span "Republicar" at bounding box center [1379, 20] width 57 height 14
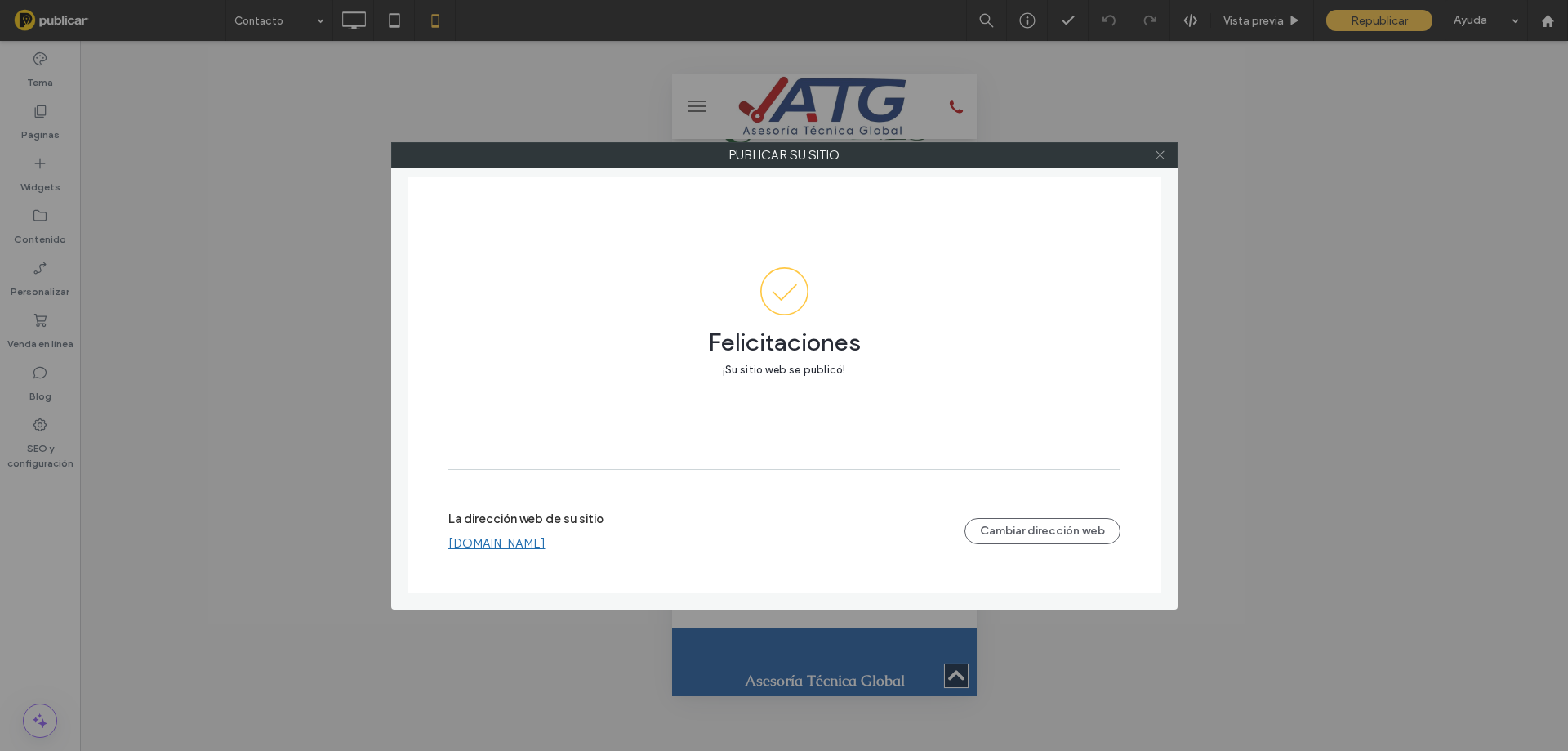
click at [1160, 151] on icon at bounding box center [1159, 155] width 12 height 12
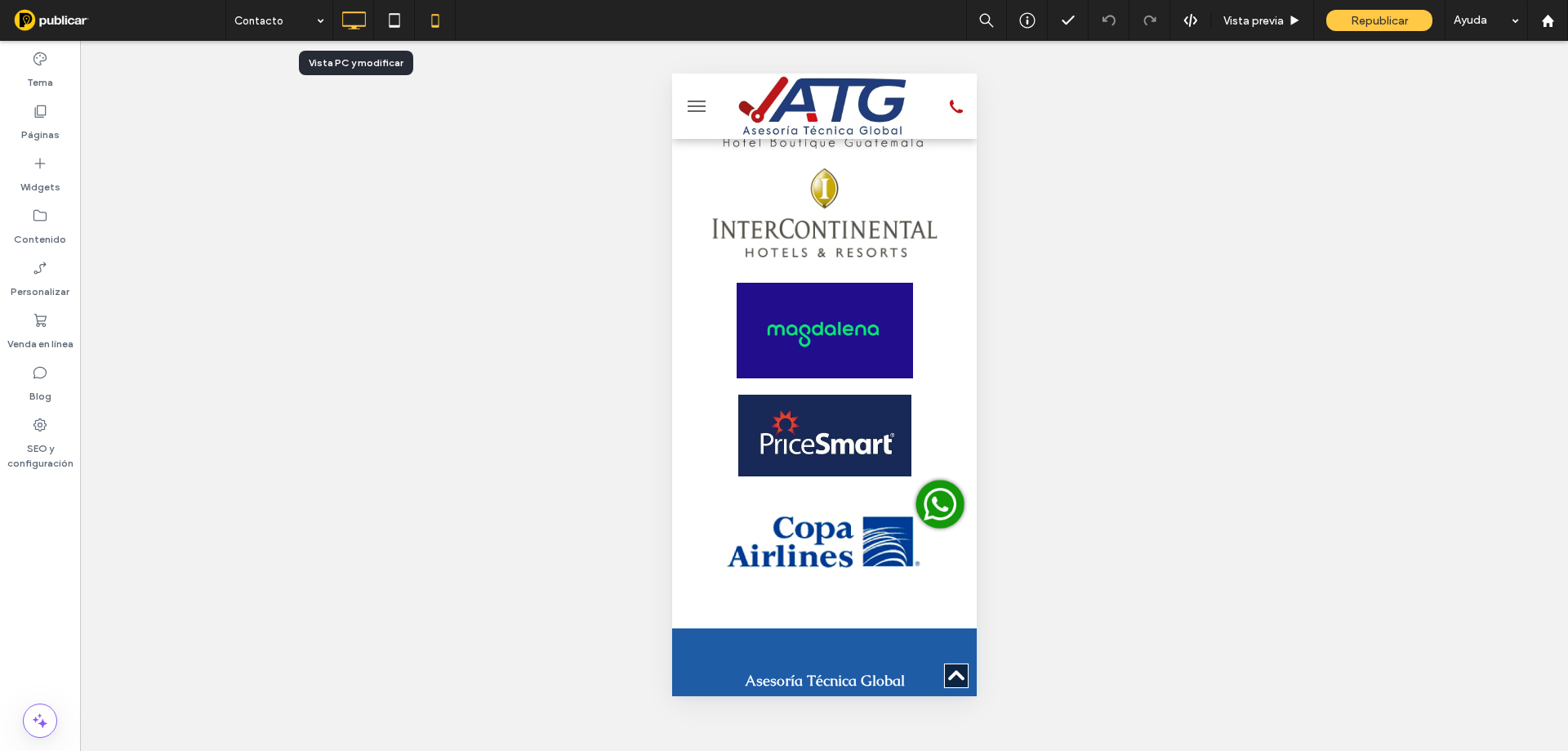
click at [354, 18] on icon at bounding box center [353, 19] width 32 height 32
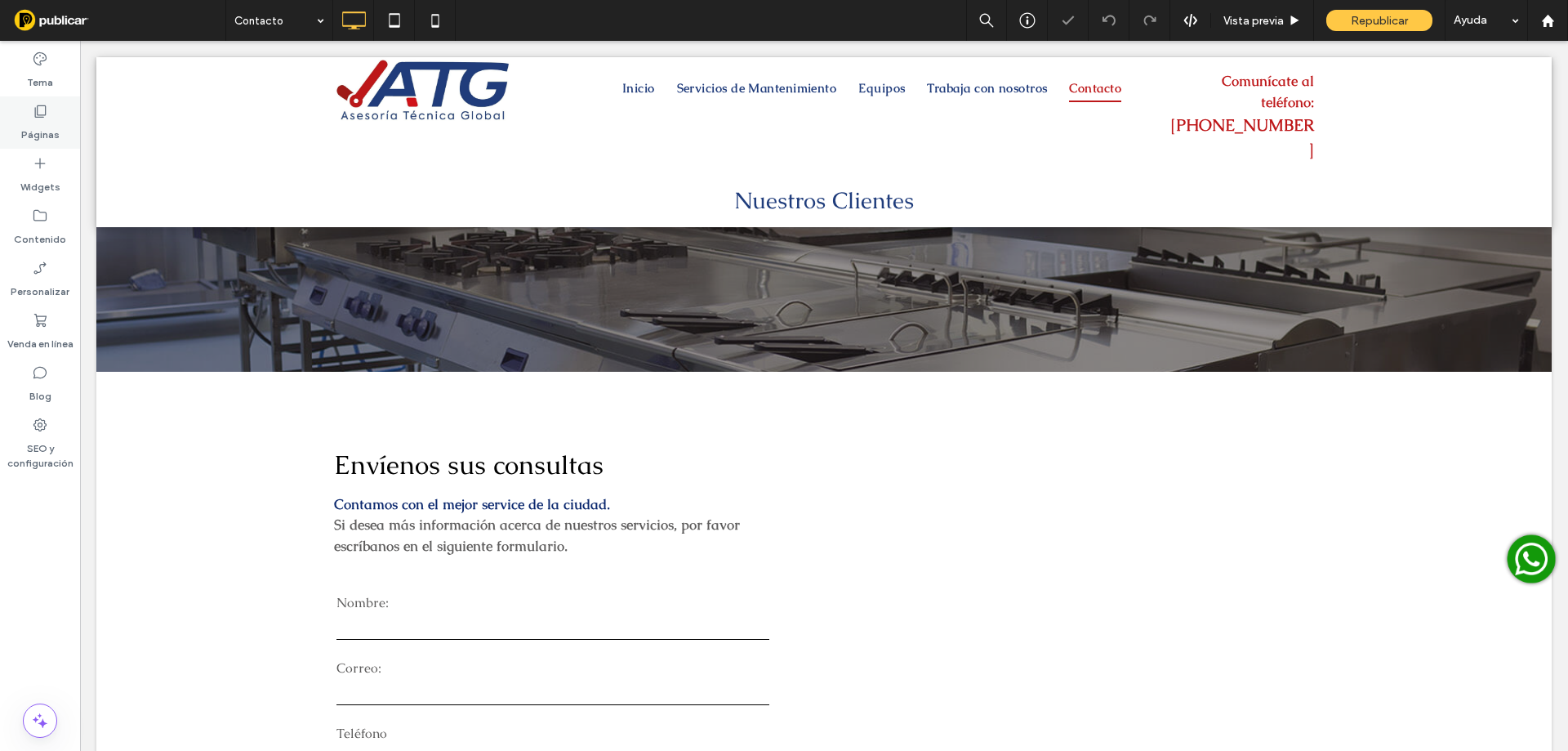
scroll to position [0, 0]
click at [48, 124] on label "Páginas" at bounding box center [40, 131] width 39 height 23
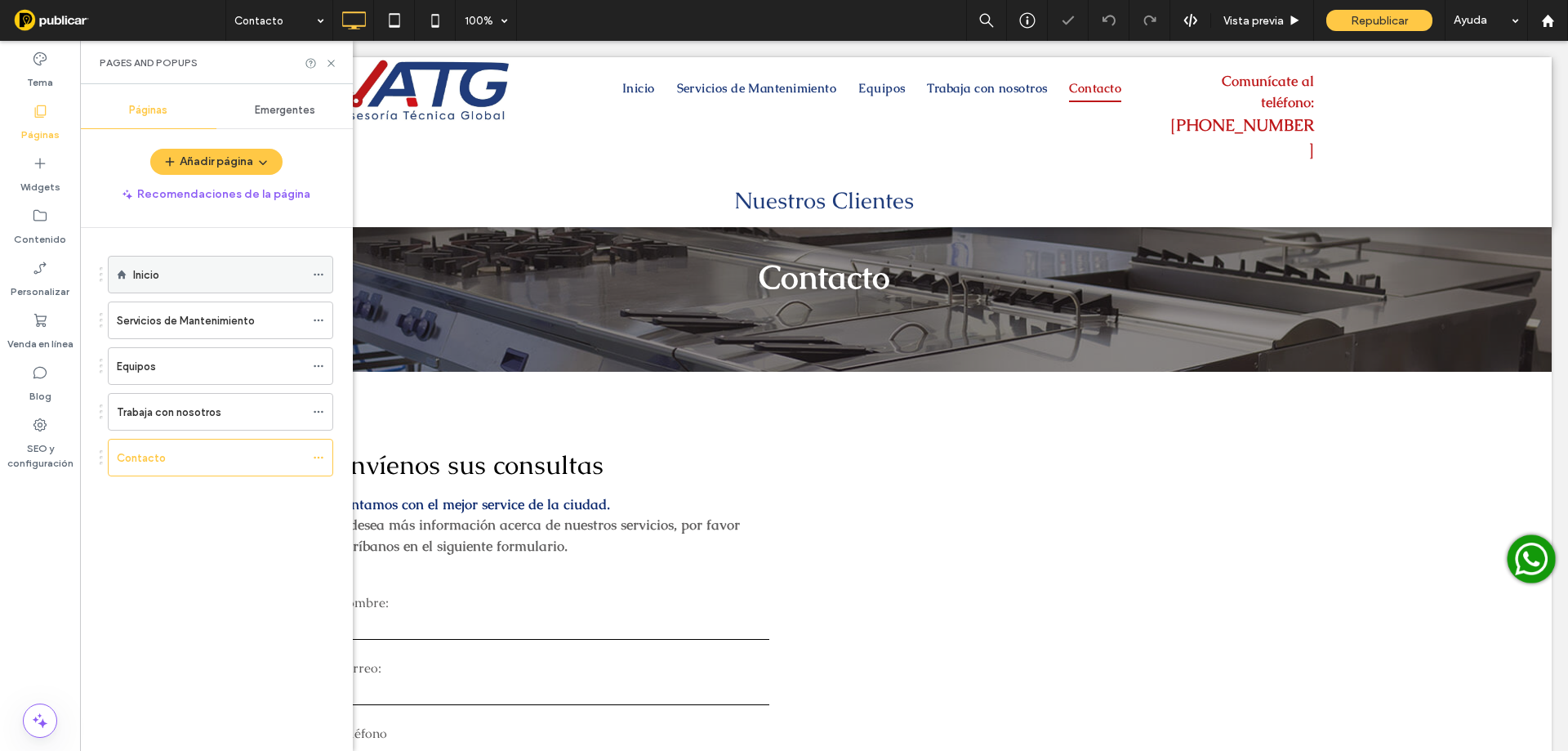
click at [165, 278] on div "Inicio" at bounding box center [219, 274] width 171 height 17
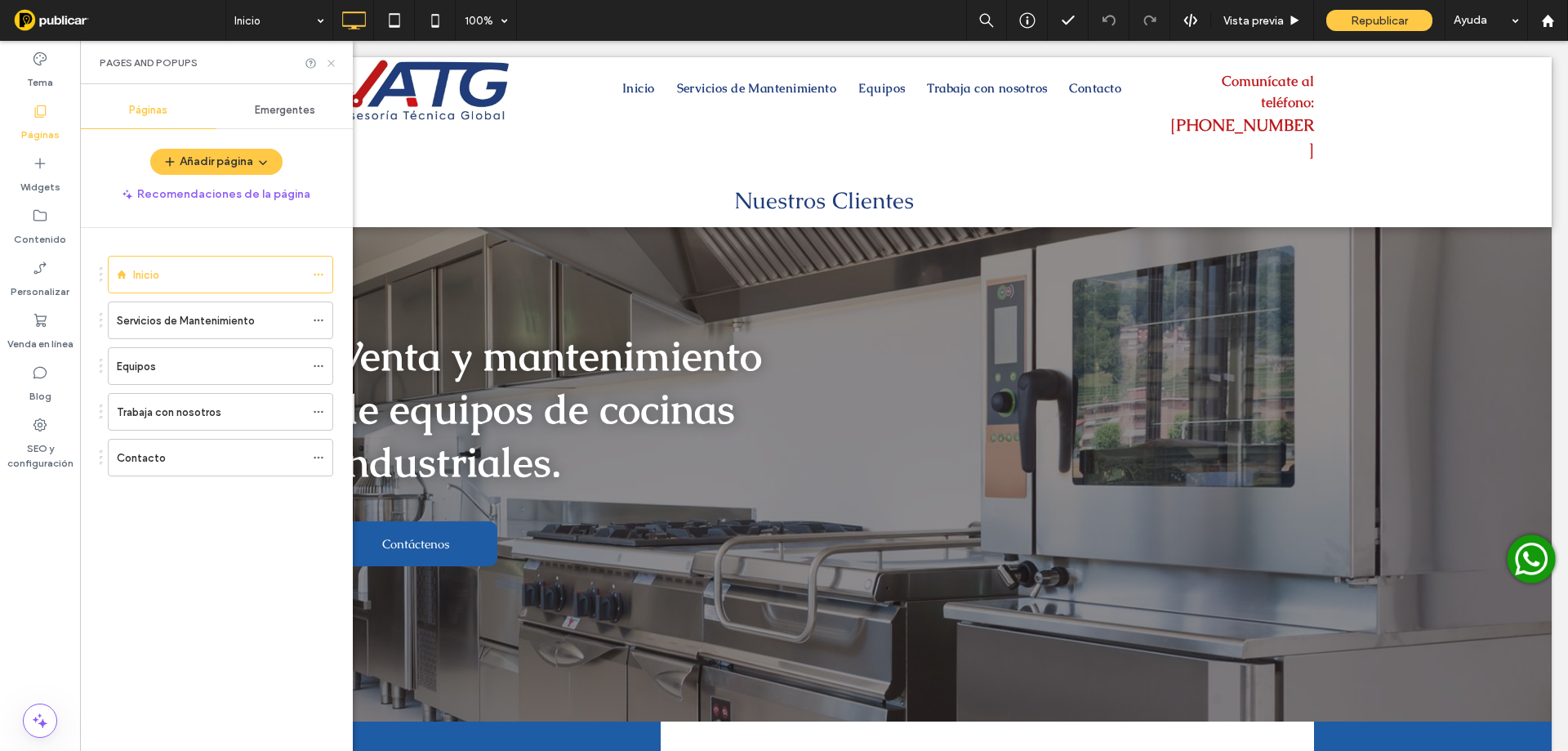
drag, startPoint x: 332, startPoint y: 62, endPoint x: 253, endPoint y: 21, distance: 89.0
click at [333, 62] on icon at bounding box center [330, 63] width 12 height 12
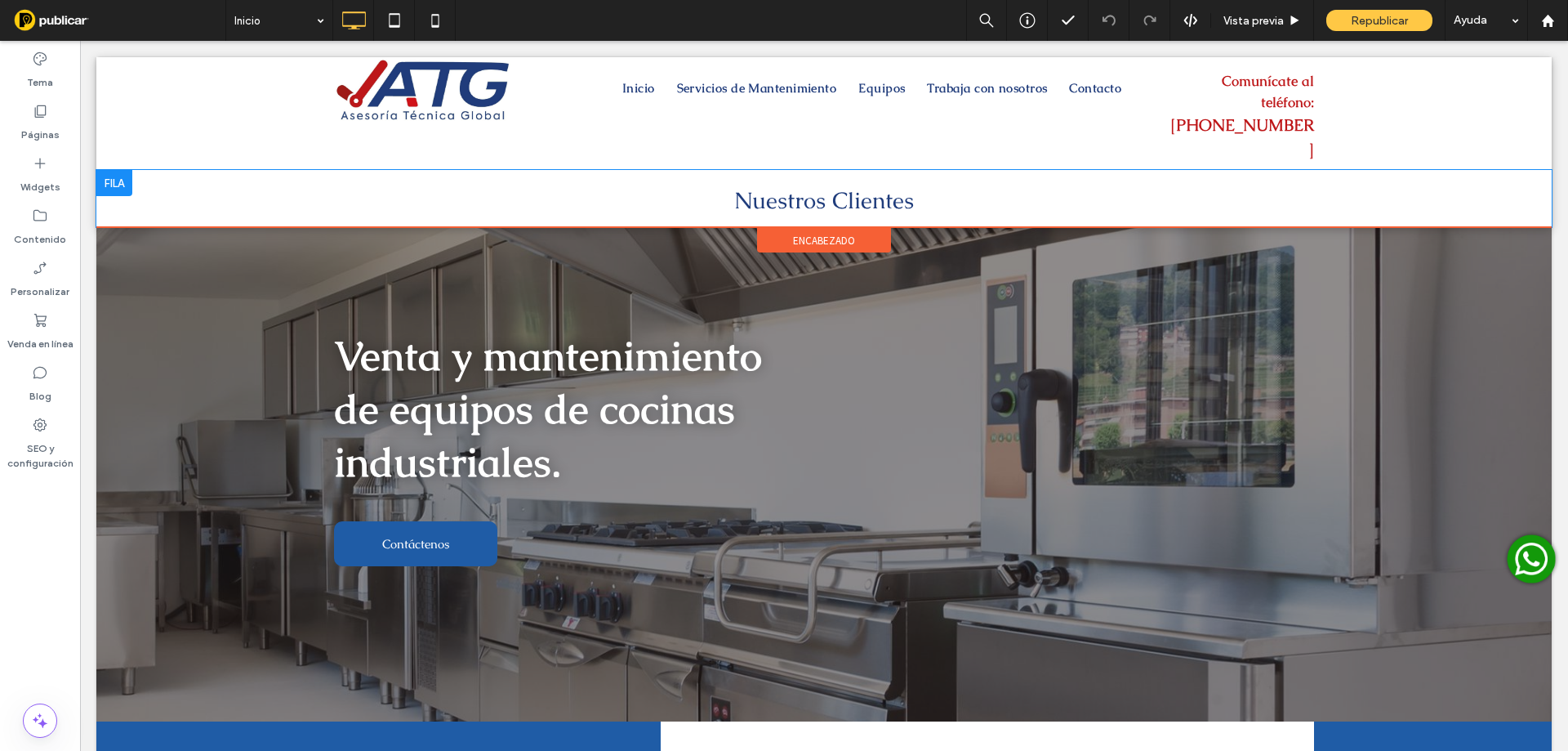
click at [113, 170] on div at bounding box center [114, 183] width 36 height 26
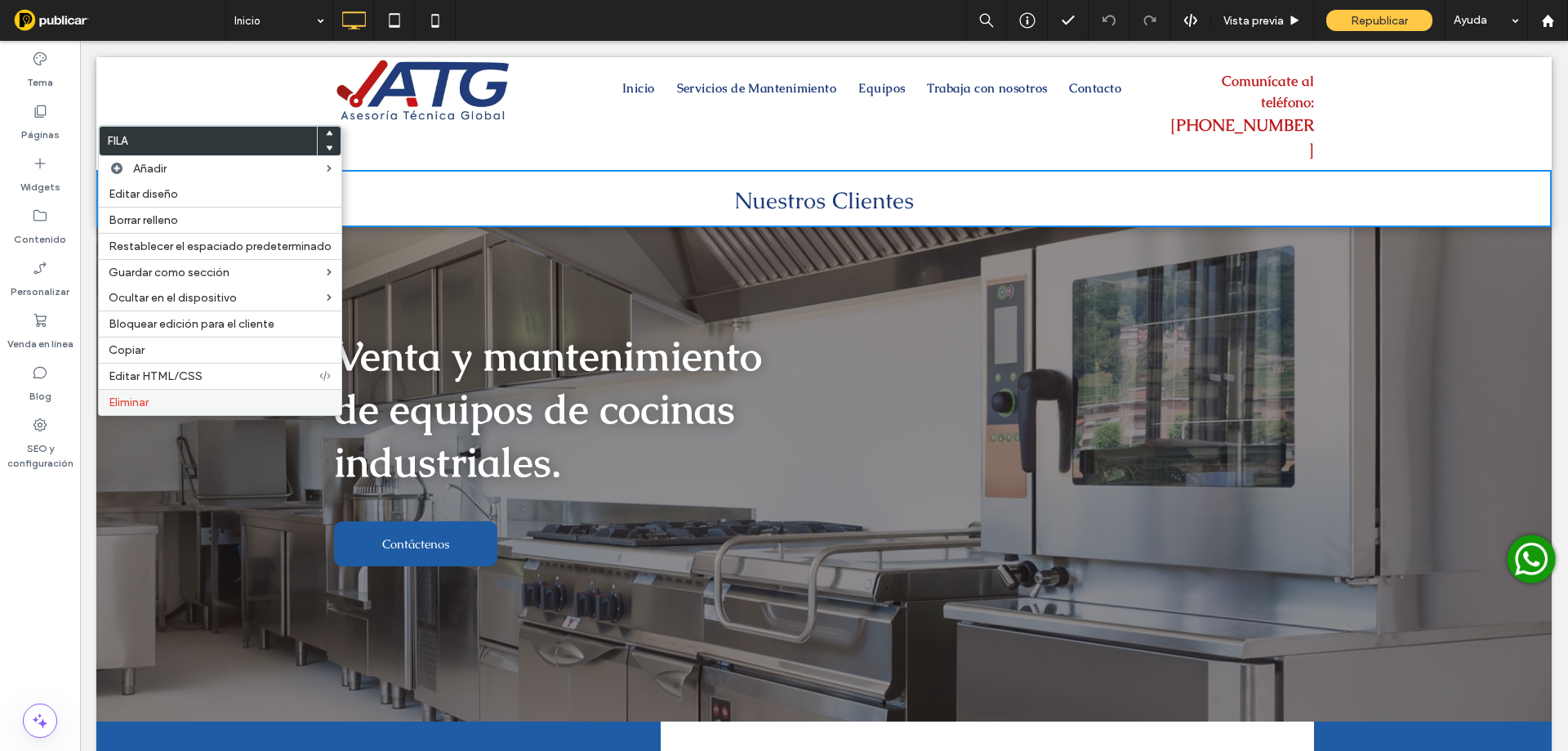
click at [156, 402] on label "Eliminar" at bounding box center [220, 402] width 223 height 14
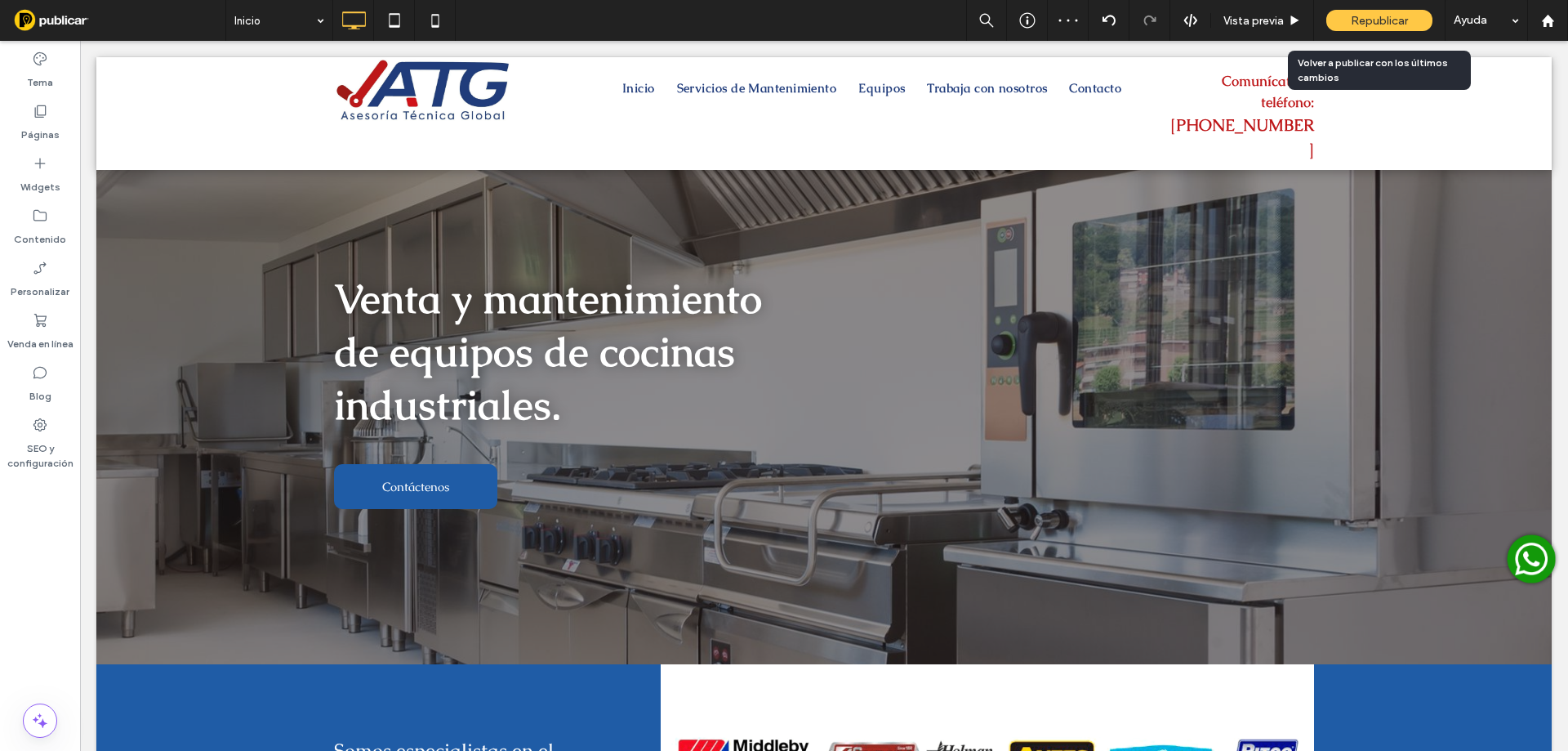
click at [1375, 25] on span "Republicar" at bounding box center [1379, 20] width 57 height 14
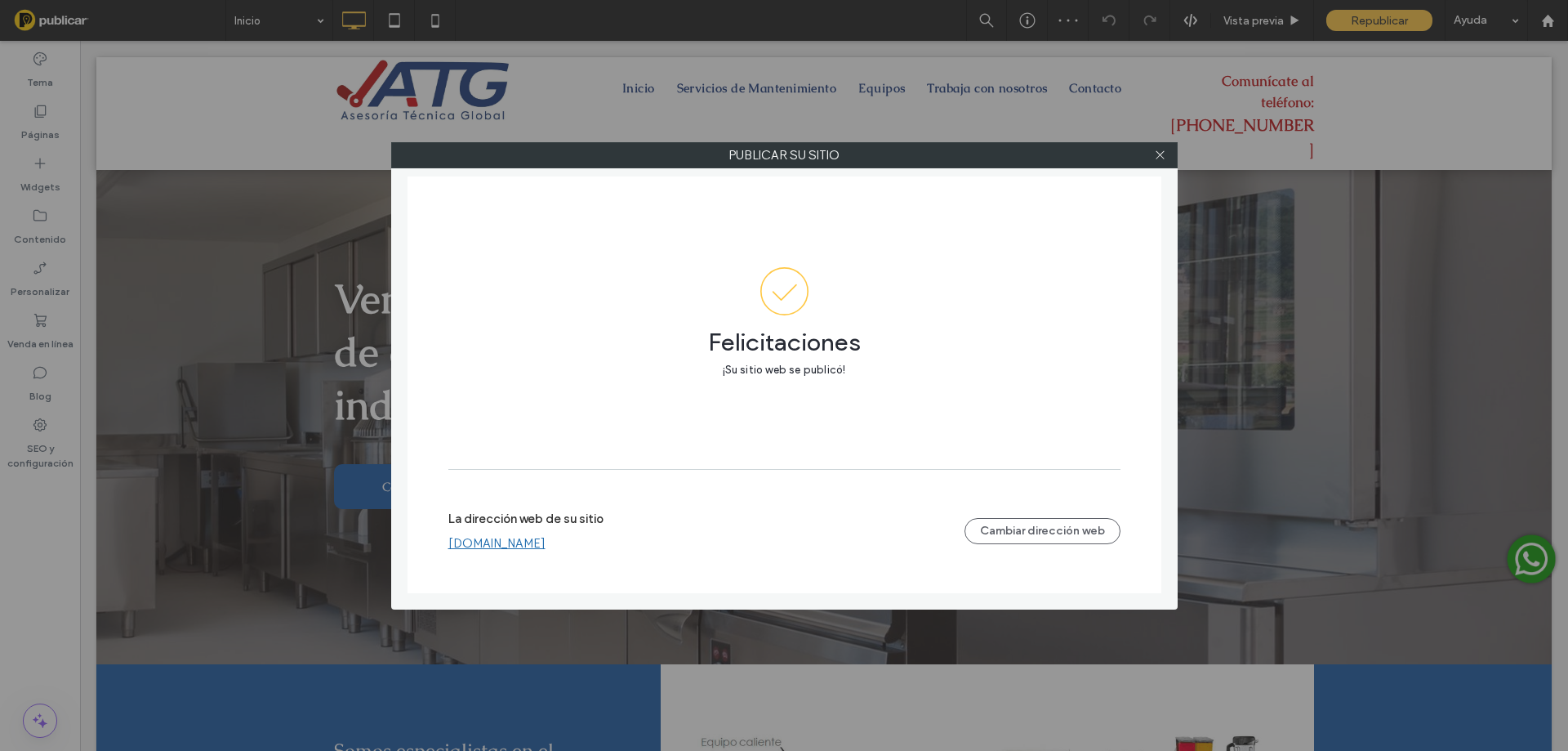
click at [546, 546] on link "[DOMAIN_NAME]" at bounding box center [497, 543] width 98 height 15
click at [1159, 151] on icon at bounding box center [1159, 155] width 12 height 12
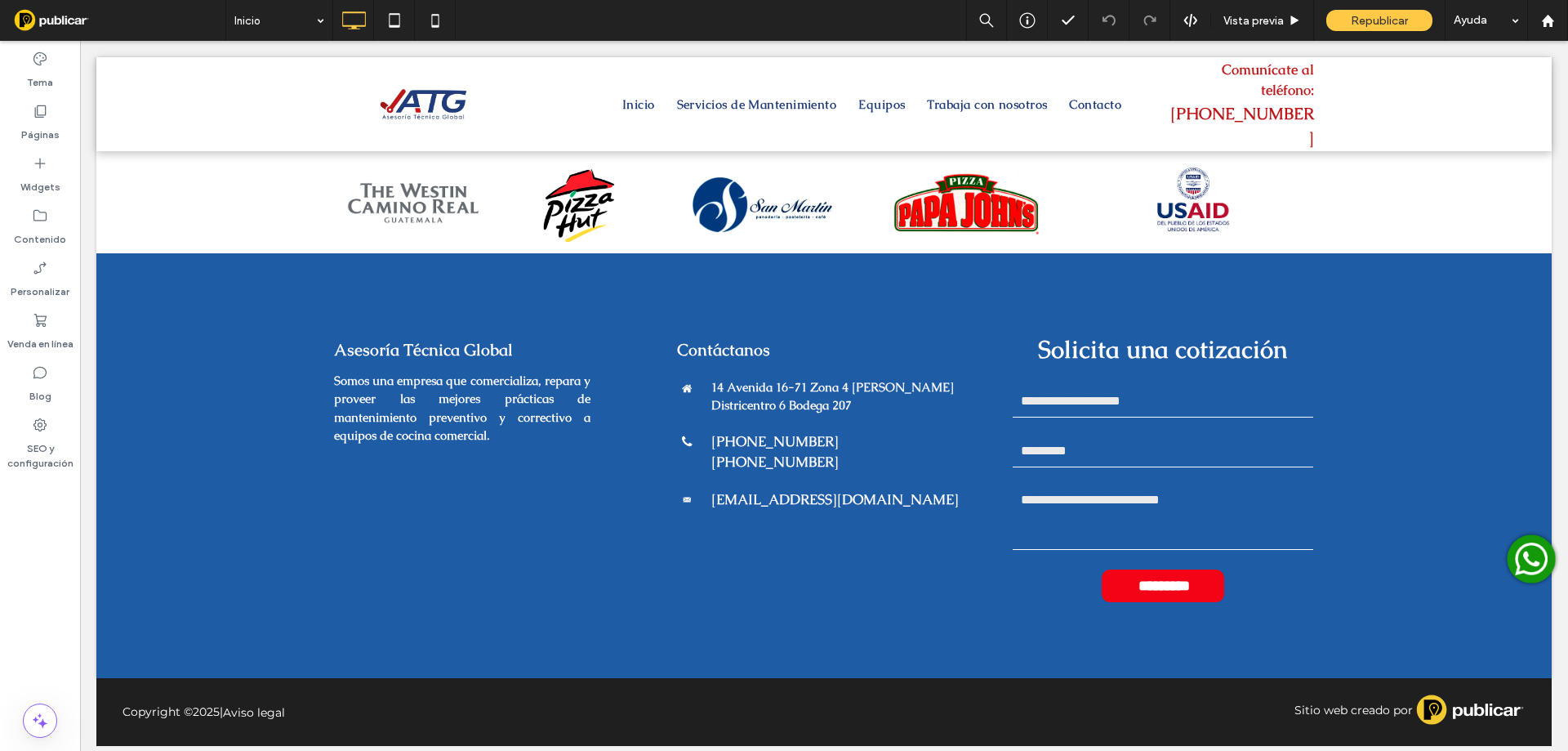
scroll to position [3192, 0]
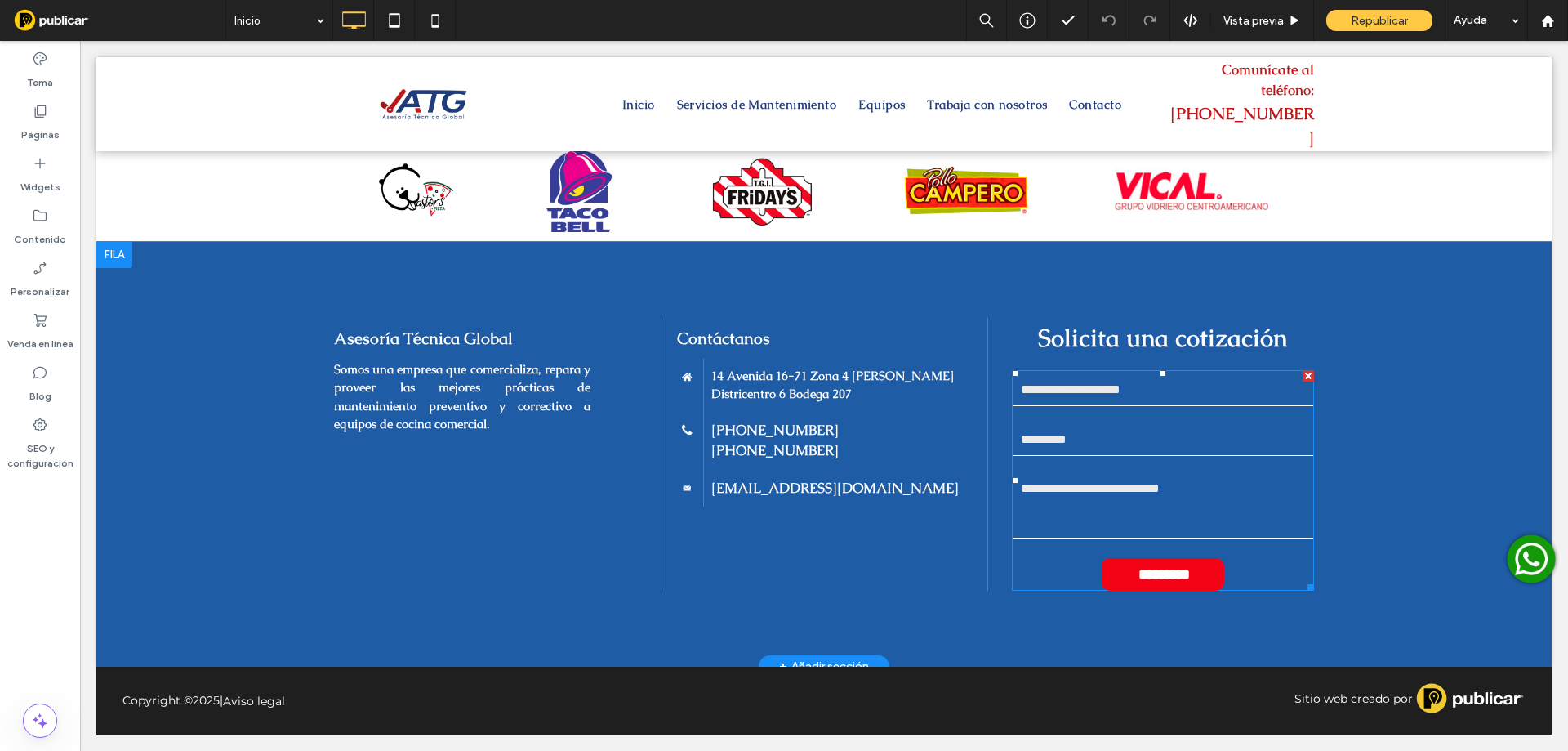
click at [1246, 501] on textarea at bounding box center [1162, 505] width 301 height 65
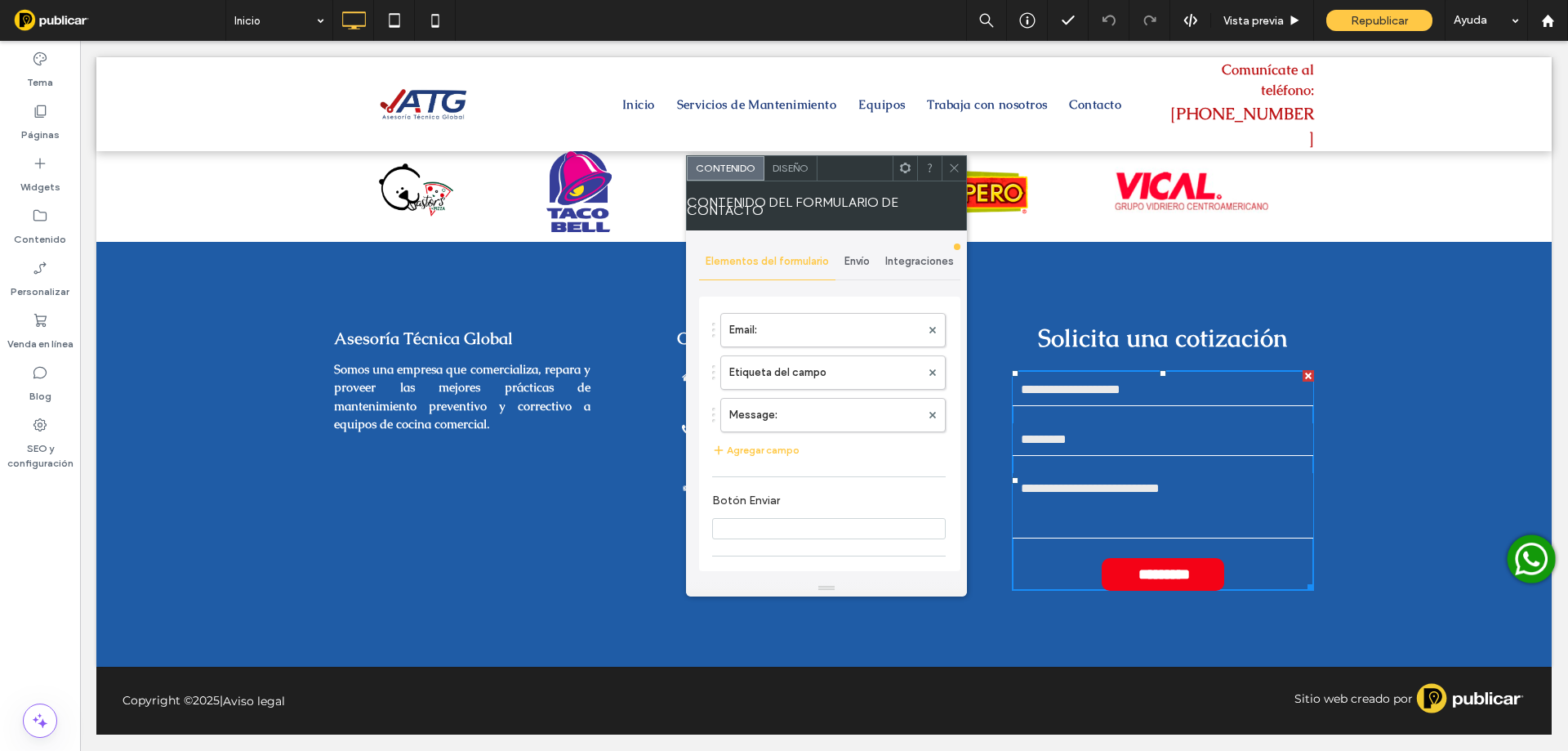
type input "*********"
type input "**********"
click at [779, 337] on label "Email:" at bounding box center [824, 329] width 191 height 32
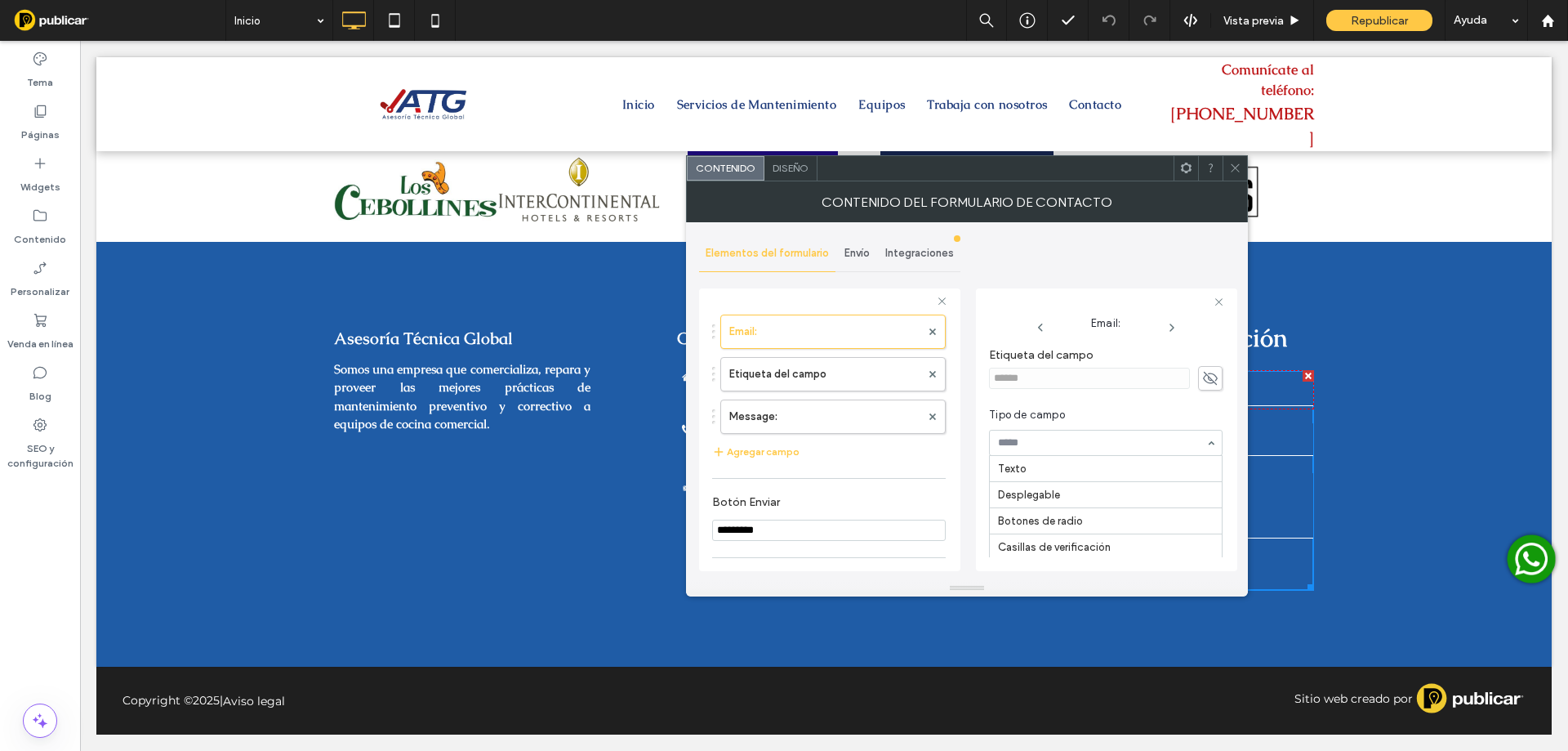
scroll to position [178, 0]
click at [1047, 437] on input at bounding box center [1101, 443] width 207 height 11
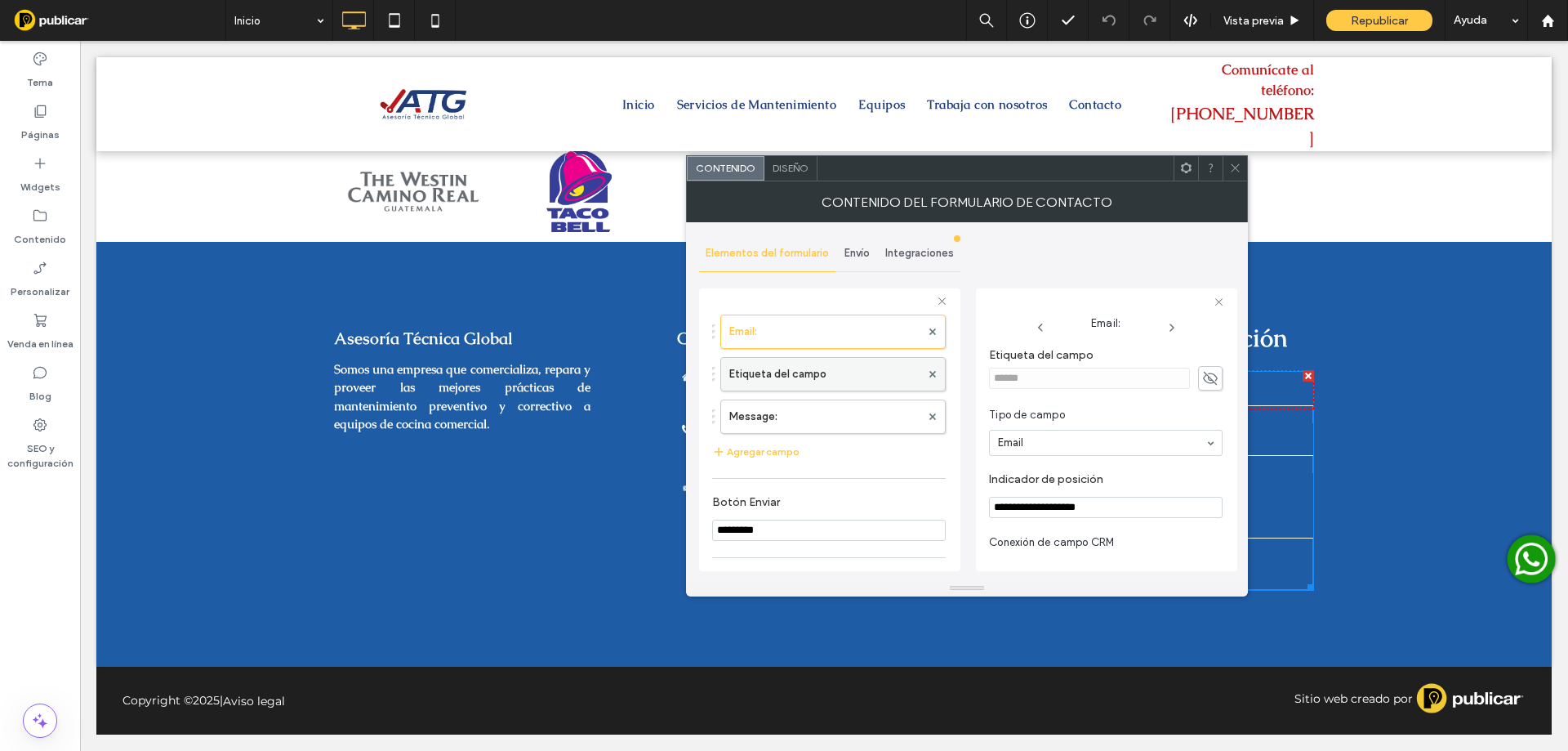
click at [815, 376] on label "Etiqueta del campo" at bounding box center [824, 374] width 191 height 32
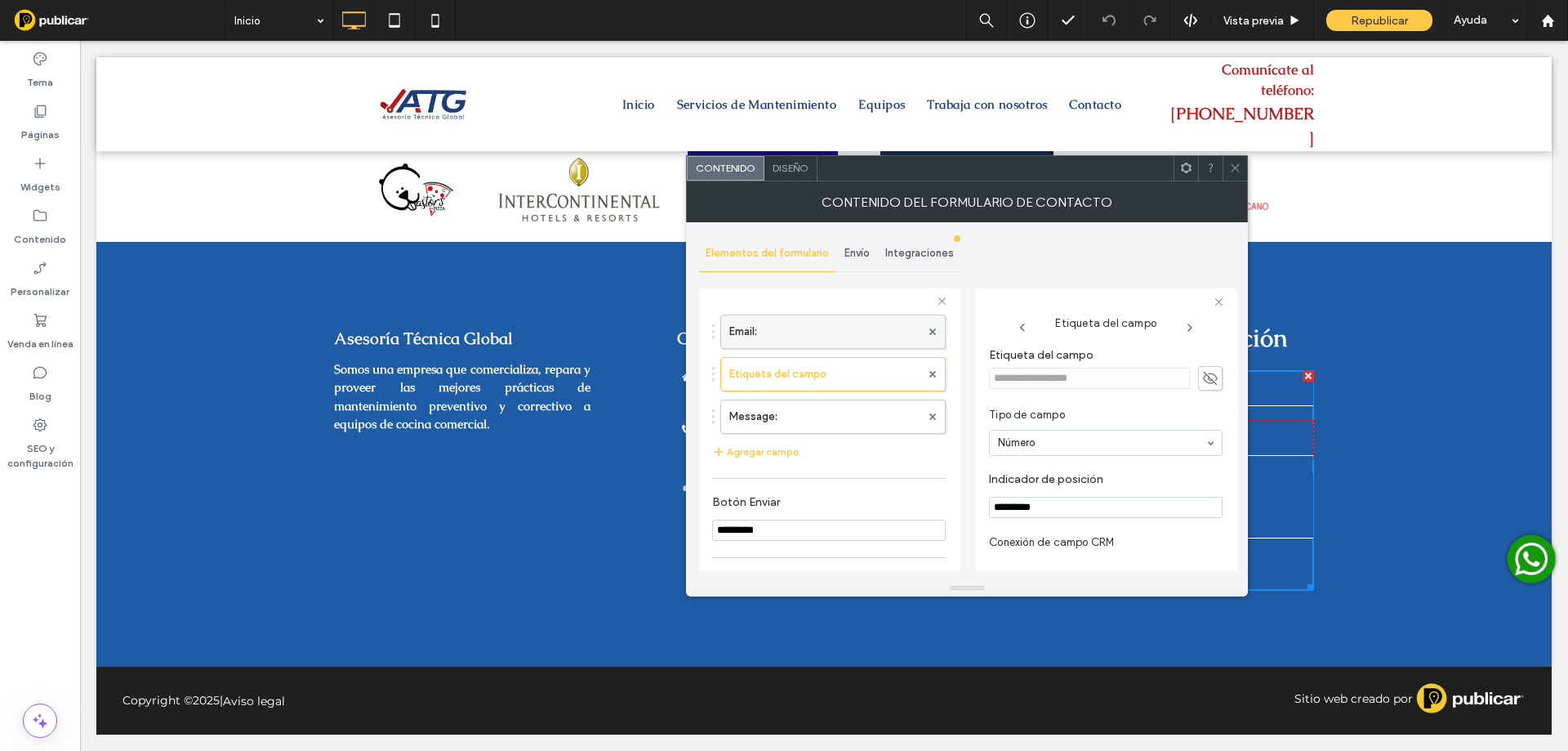
click at [868, 338] on label "Email:" at bounding box center [824, 331] width 191 height 32
click at [1113, 509] on input "**********" at bounding box center [1106, 507] width 234 height 21
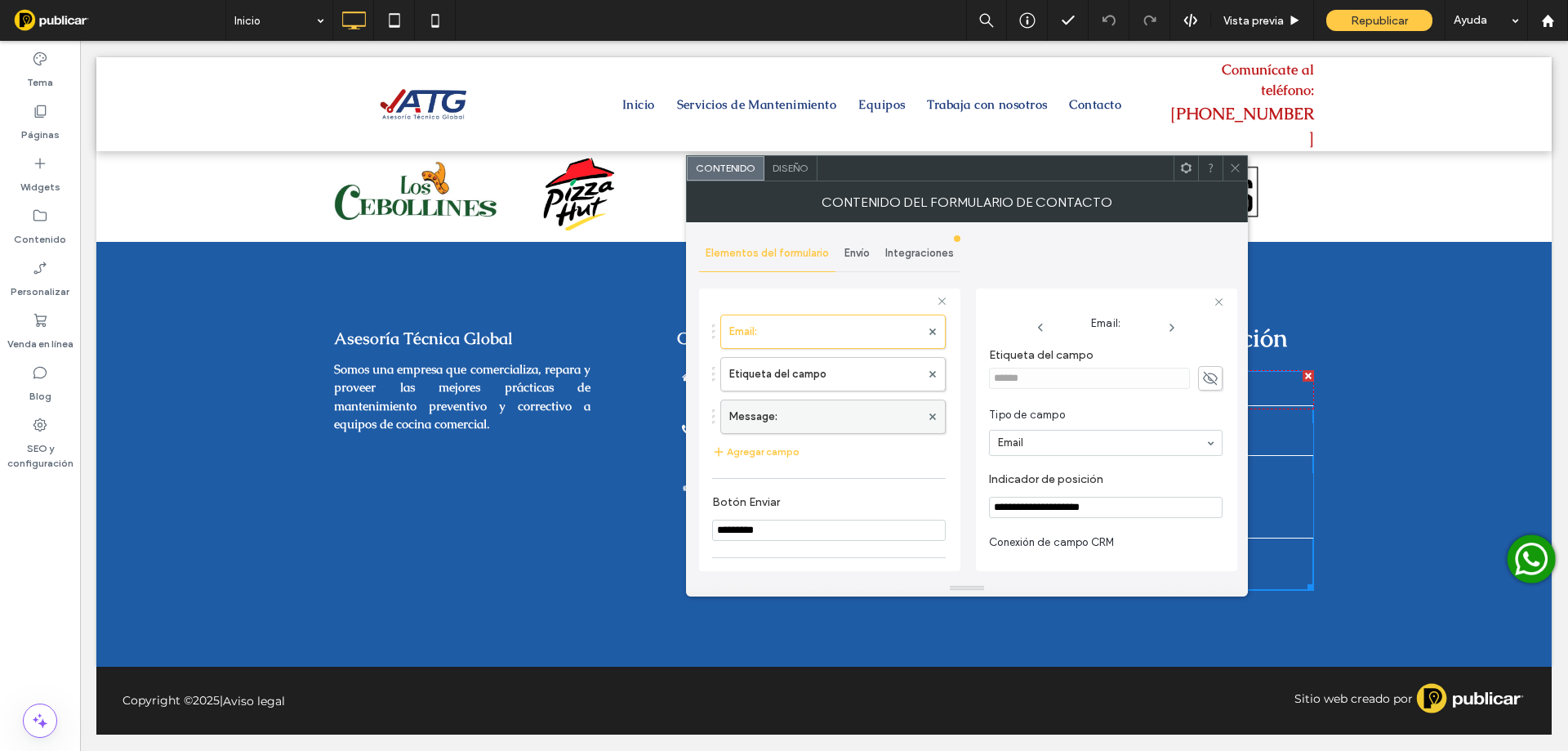
type input "**********"
click at [757, 408] on label "Message:" at bounding box center [824, 416] width 191 height 32
click at [1141, 512] on input "**********" at bounding box center [1106, 507] width 234 height 21
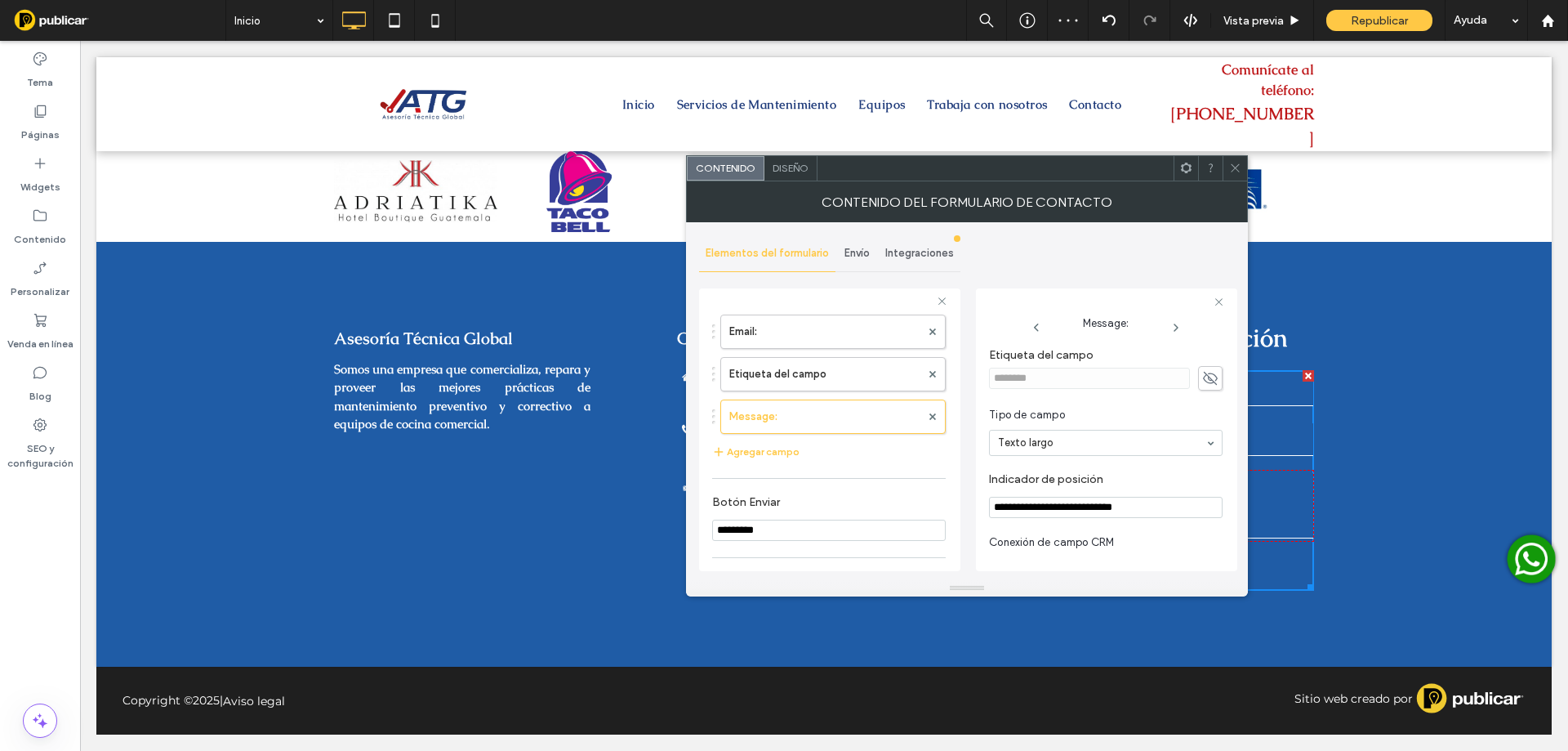
type input "**********"
click at [1240, 170] on icon at bounding box center [1235, 168] width 12 height 12
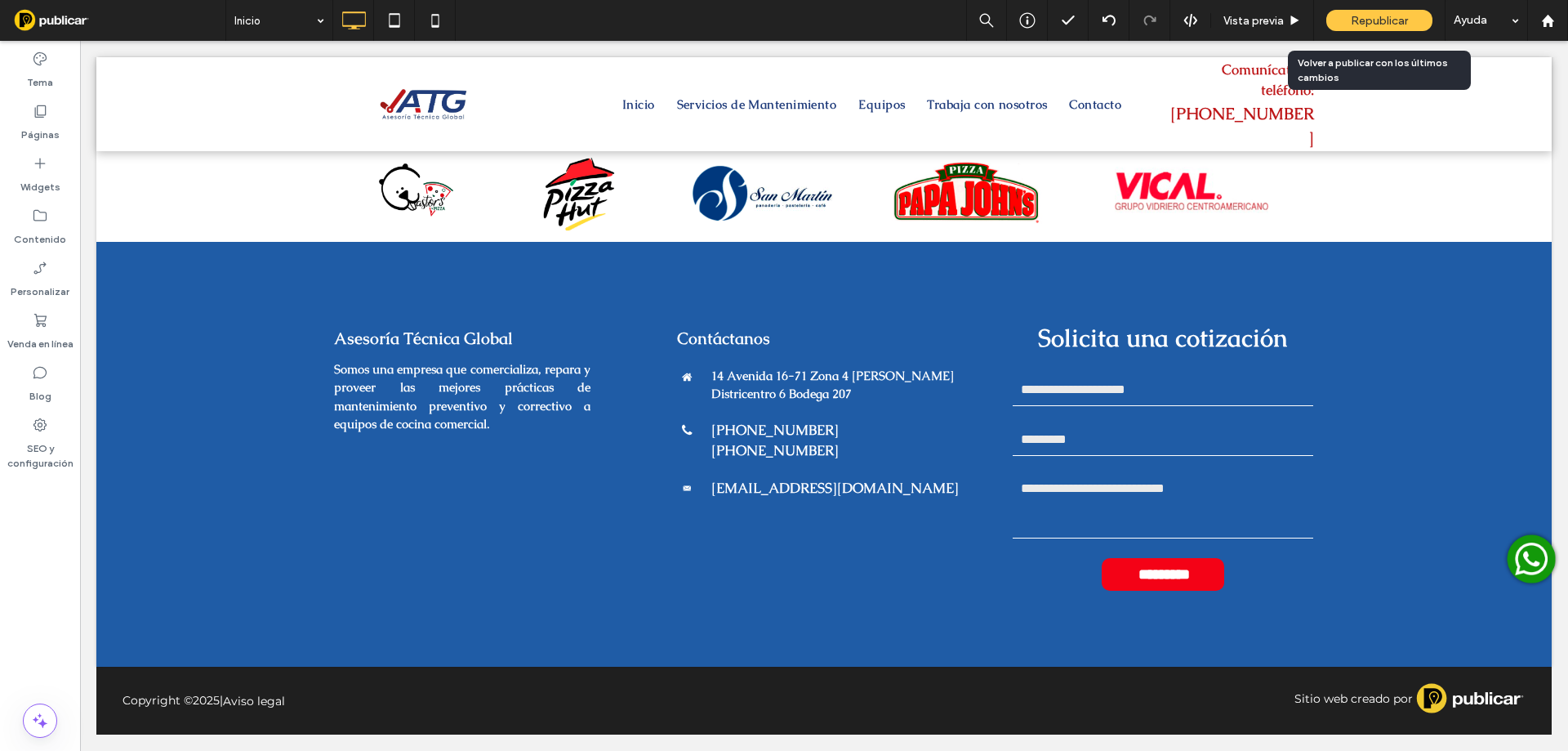
click at [1380, 22] on span "Republicar" at bounding box center [1379, 20] width 57 height 14
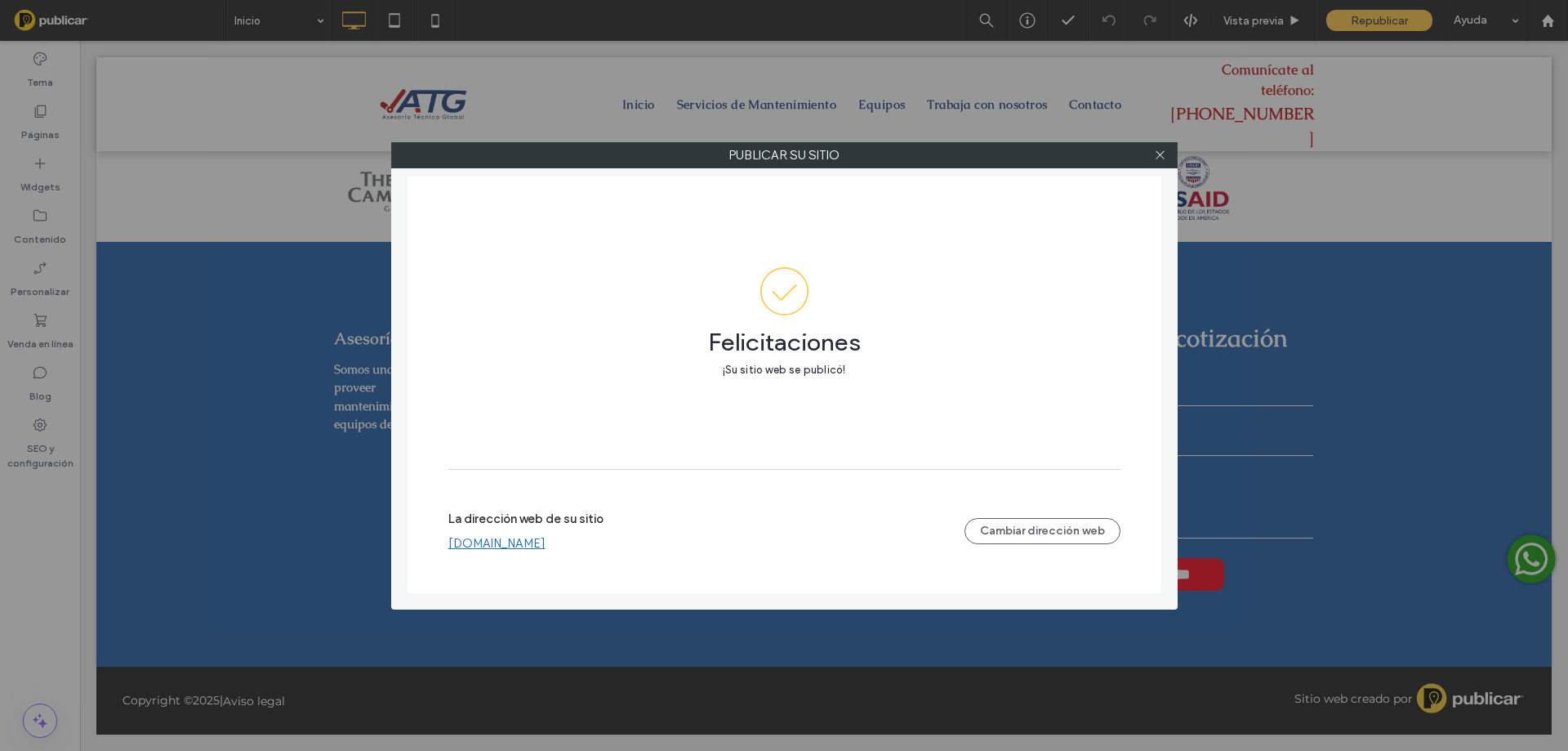
click at [1166, 154] on div at bounding box center [1160, 155] width 25 height 25
click at [1162, 155] on icon at bounding box center [1159, 155] width 12 height 12
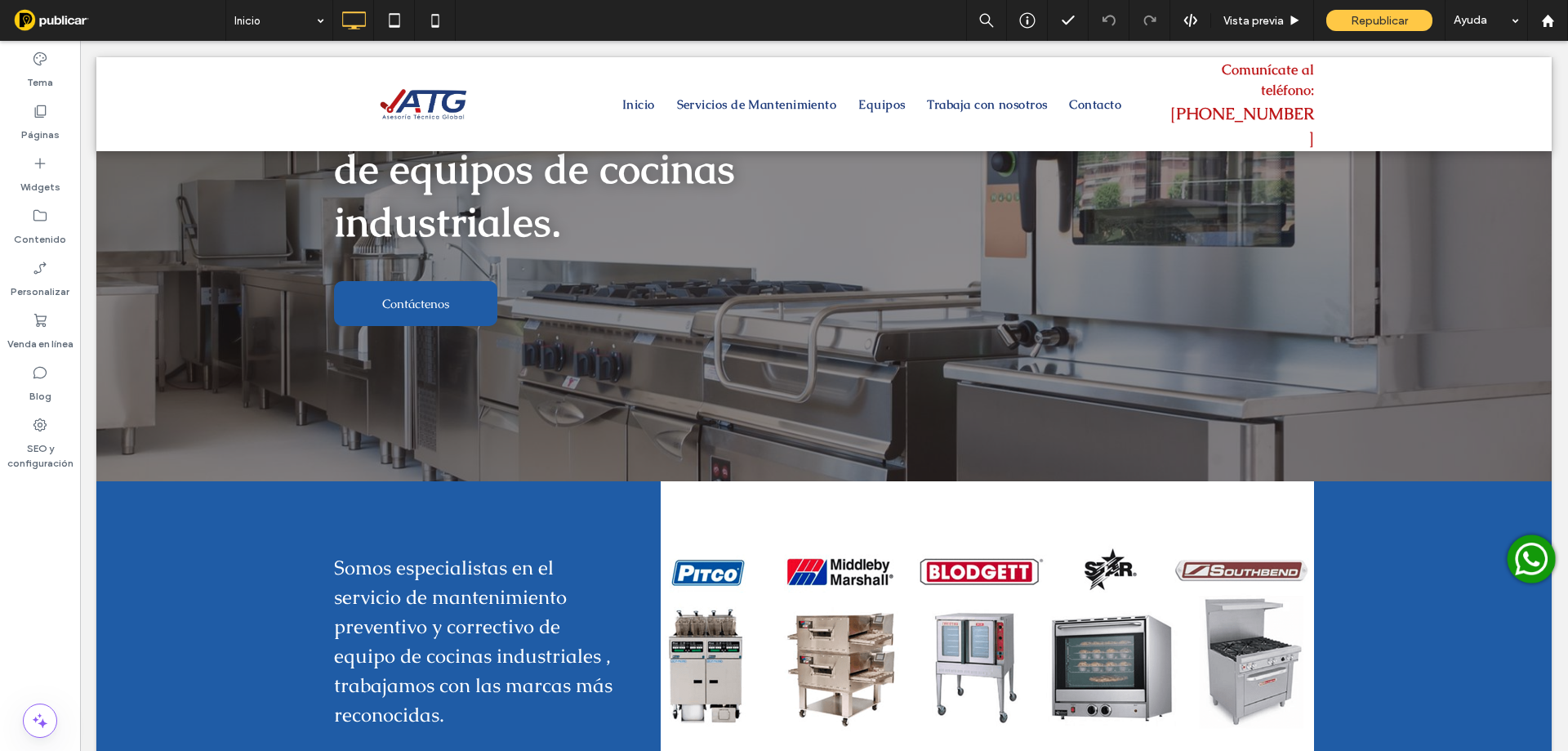
scroll to position [0, 0]
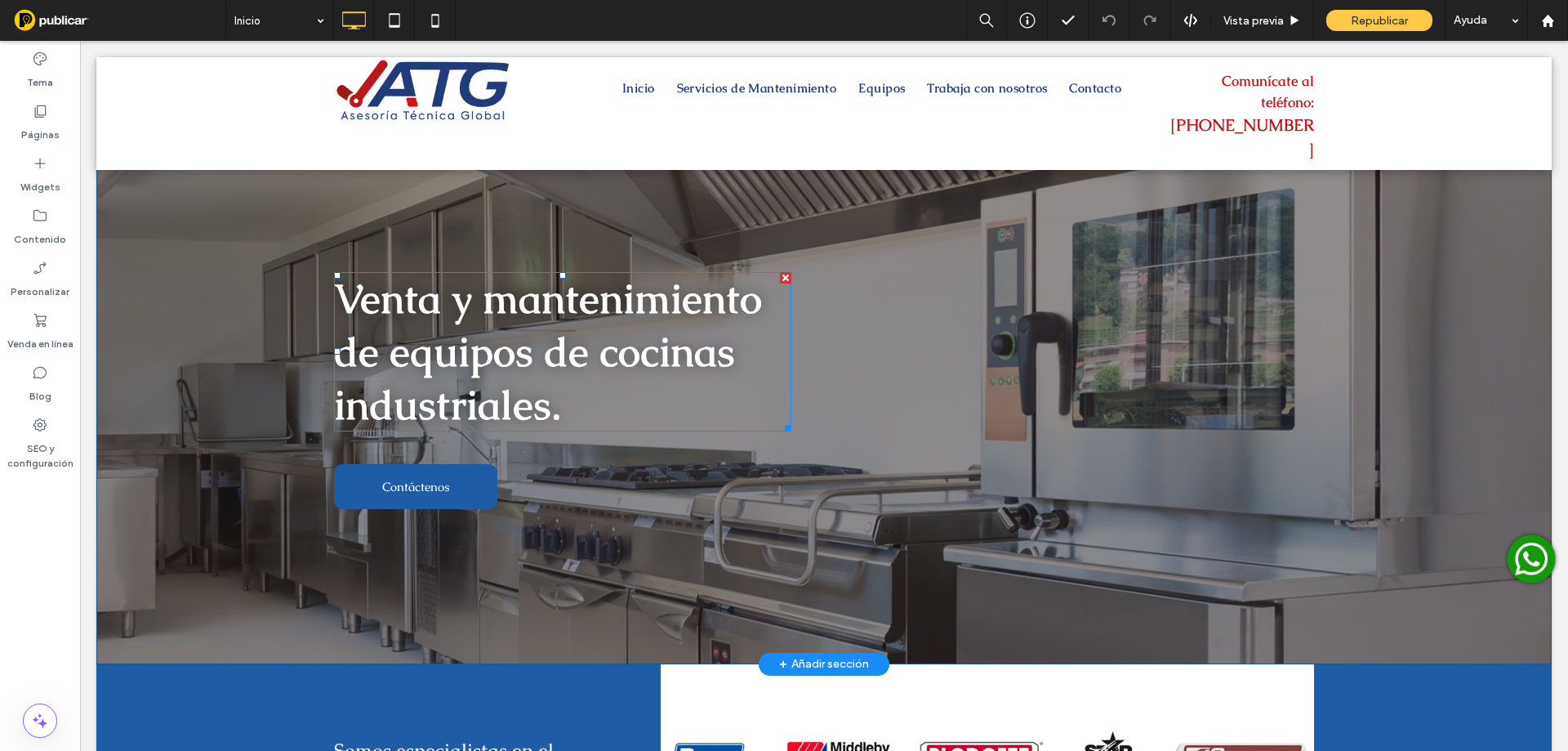
click at [603, 337] on span "Venta y mantenimiento de equipos de cocinas industriales." at bounding box center [548, 352] width 428 height 159
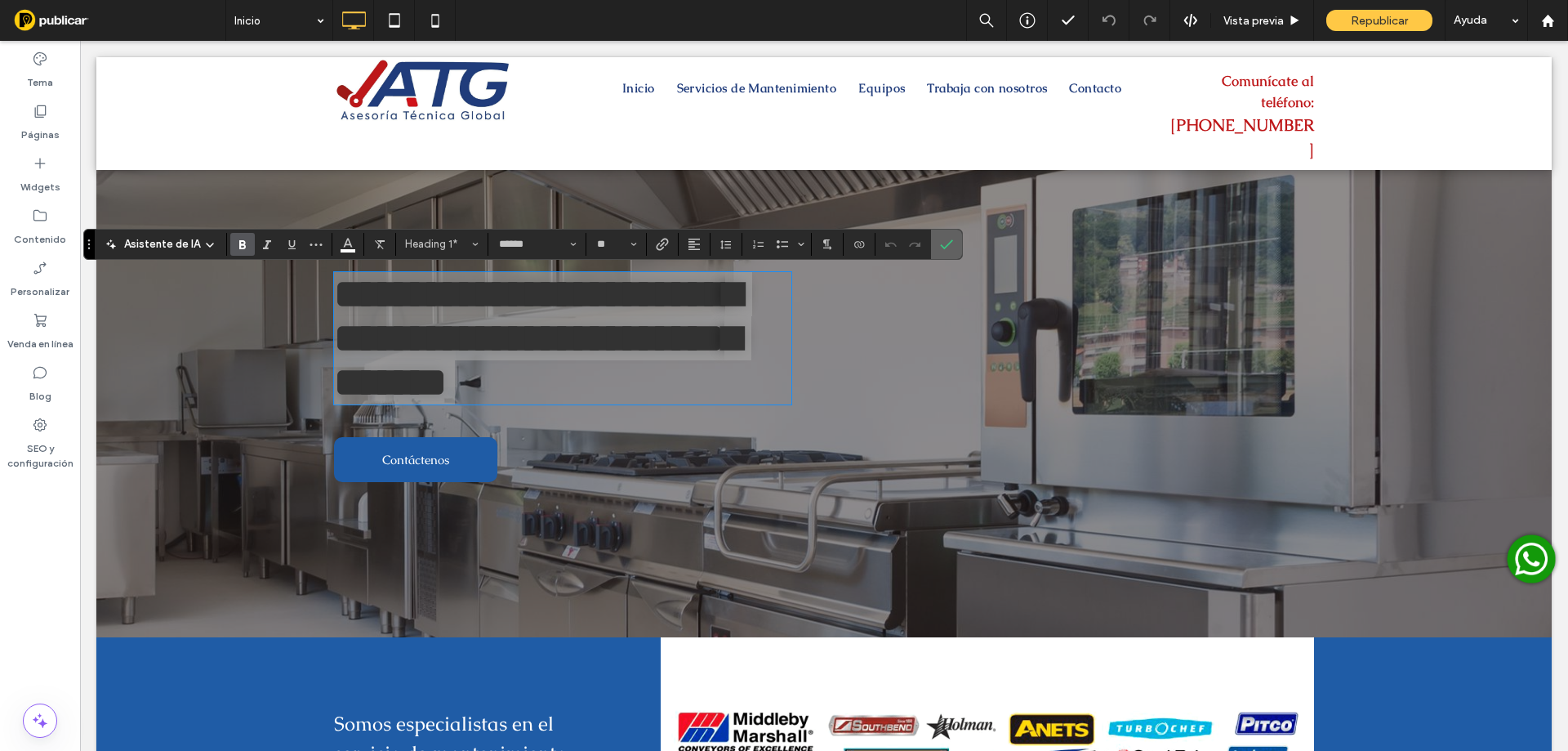
click at [944, 237] on icon "Confirmar" at bounding box center [946, 244] width 13 height 13
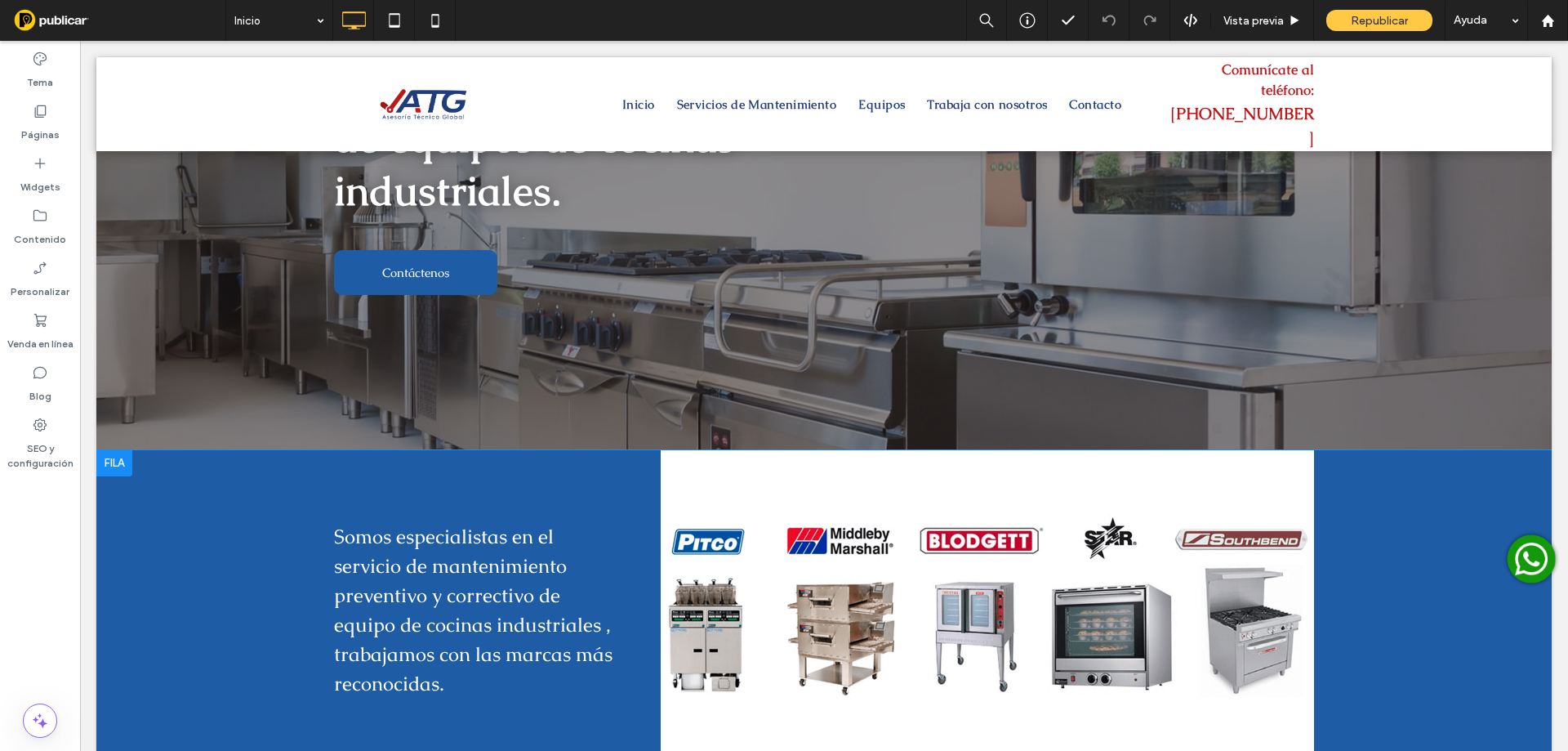
scroll to position [218, 0]
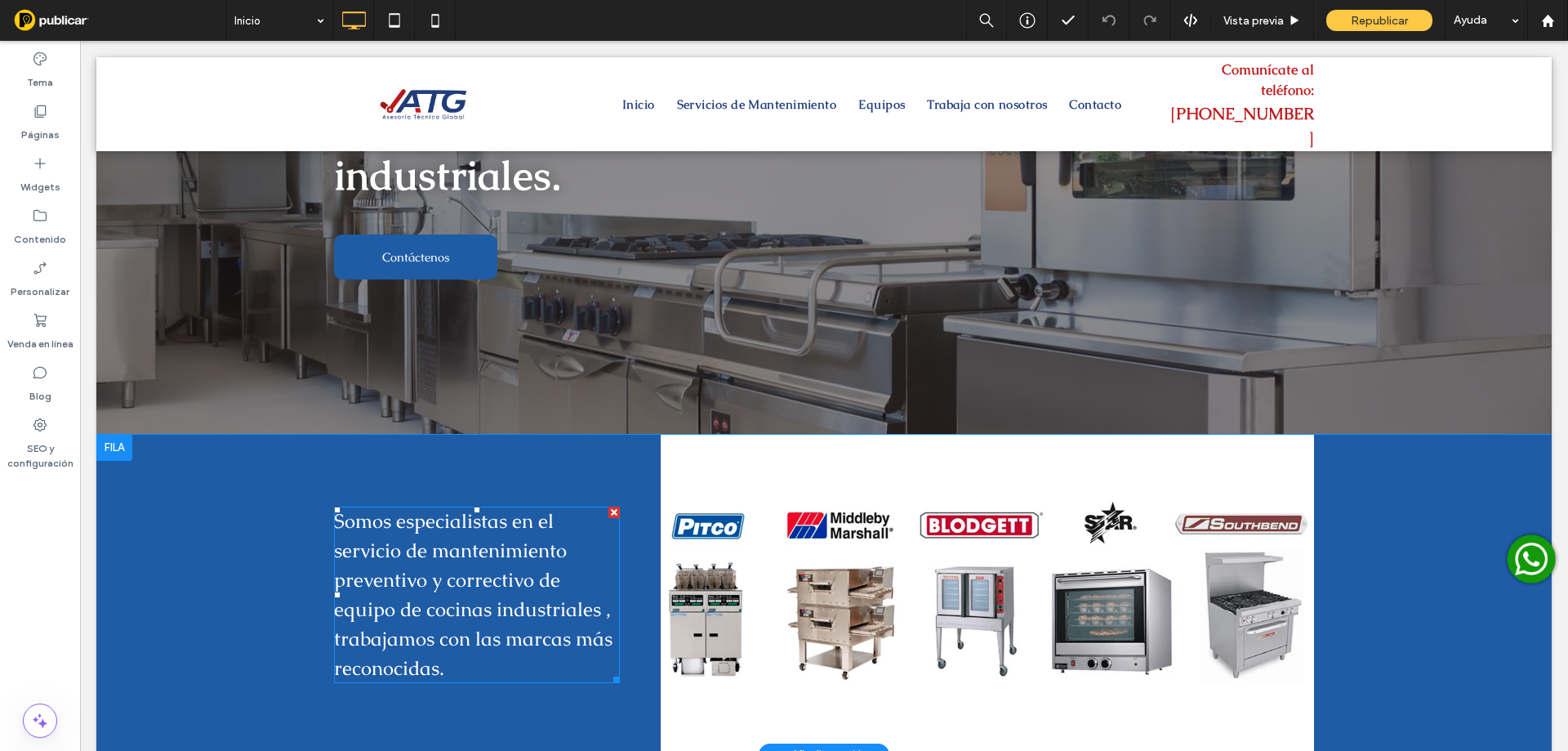
click at [450, 549] on span "Somos especialistas en el servicio de mantenimiento preventivo y correctivo de …" at bounding box center [473, 594] width 279 height 172
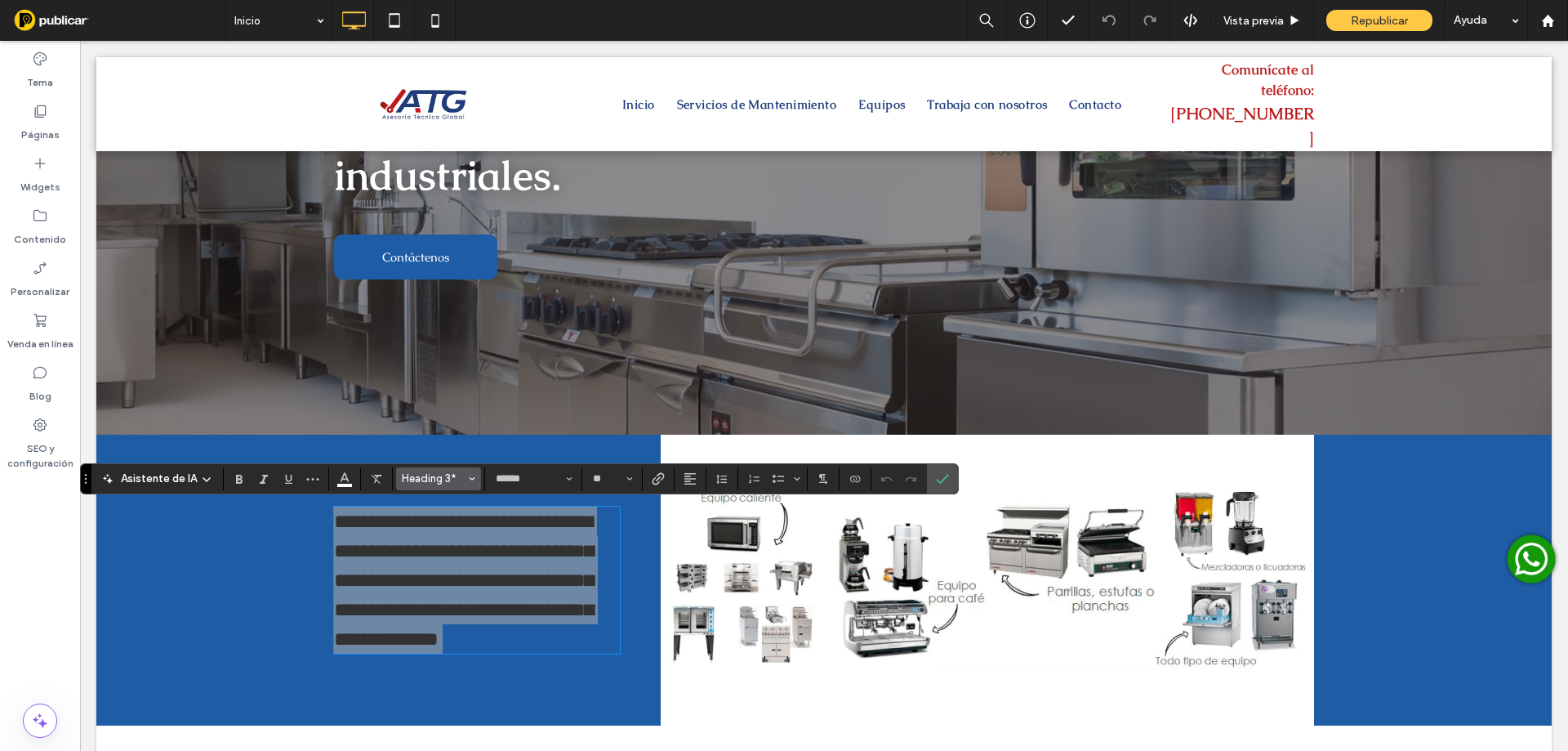
click at [475, 474] on button "Heading 3*" at bounding box center [438, 479] width 85 height 23
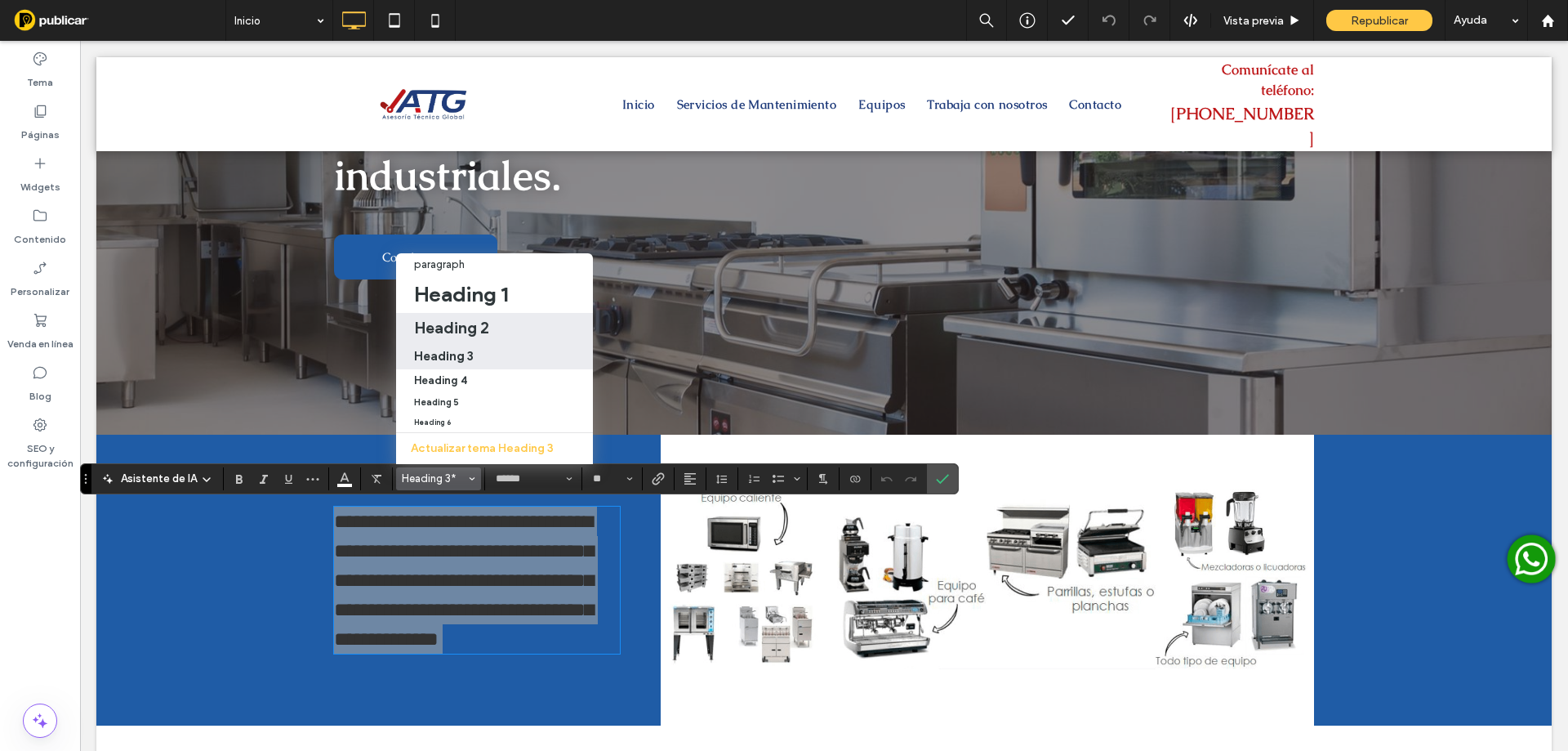
click at [449, 318] on h2 "Heading 2" at bounding box center [452, 327] width 75 height 19
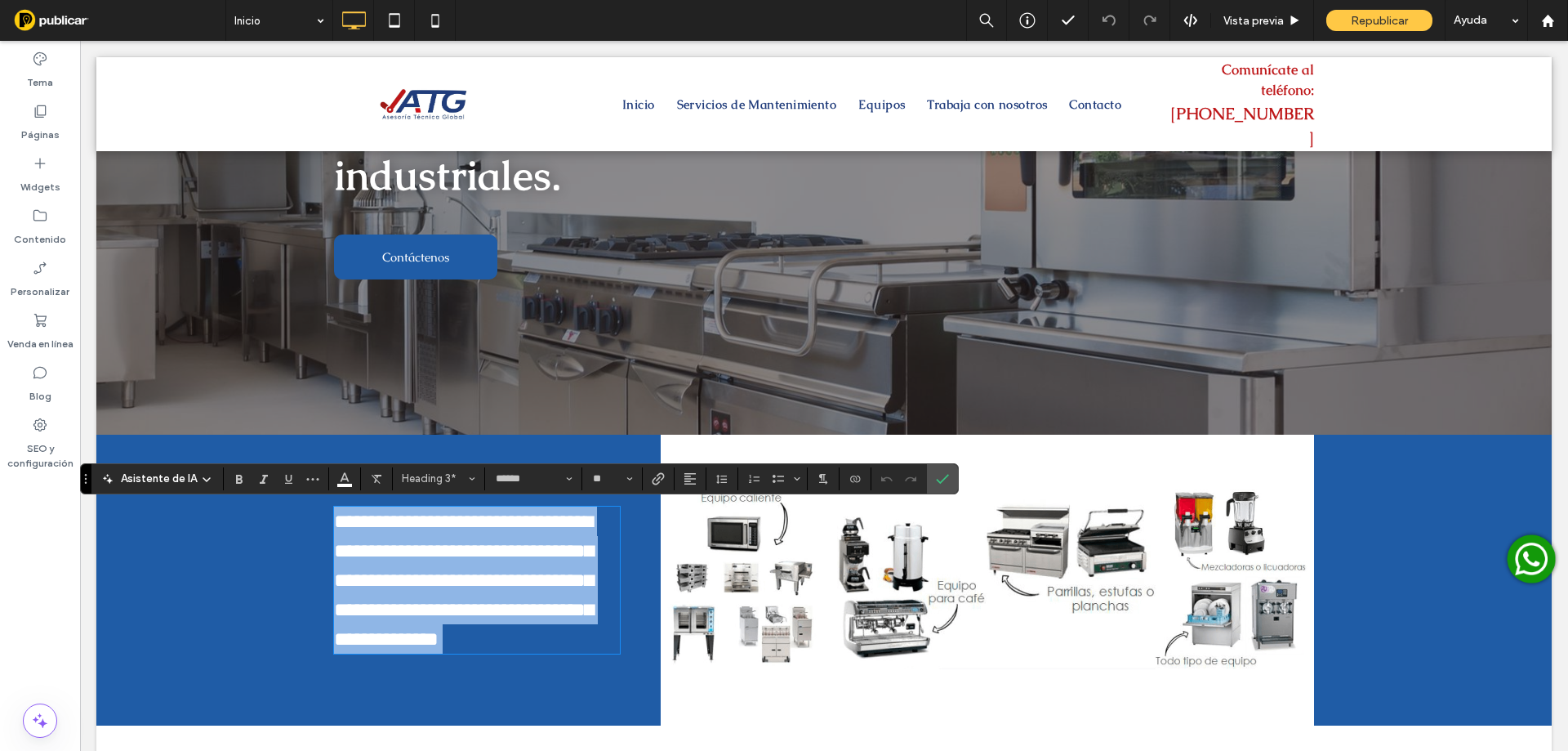
type input "**"
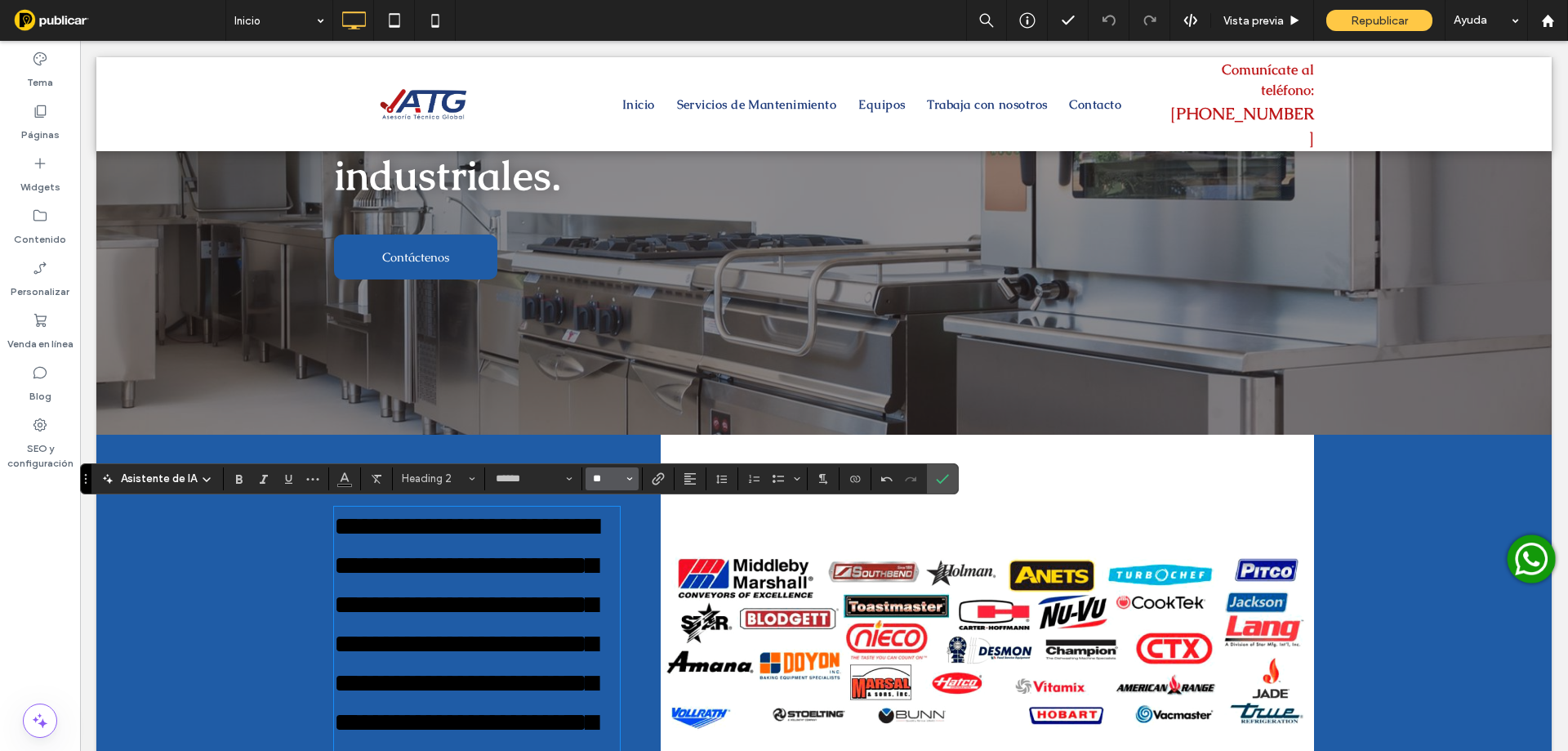
click at [599, 476] on input "**" at bounding box center [607, 479] width 32 height 13
type input "**"
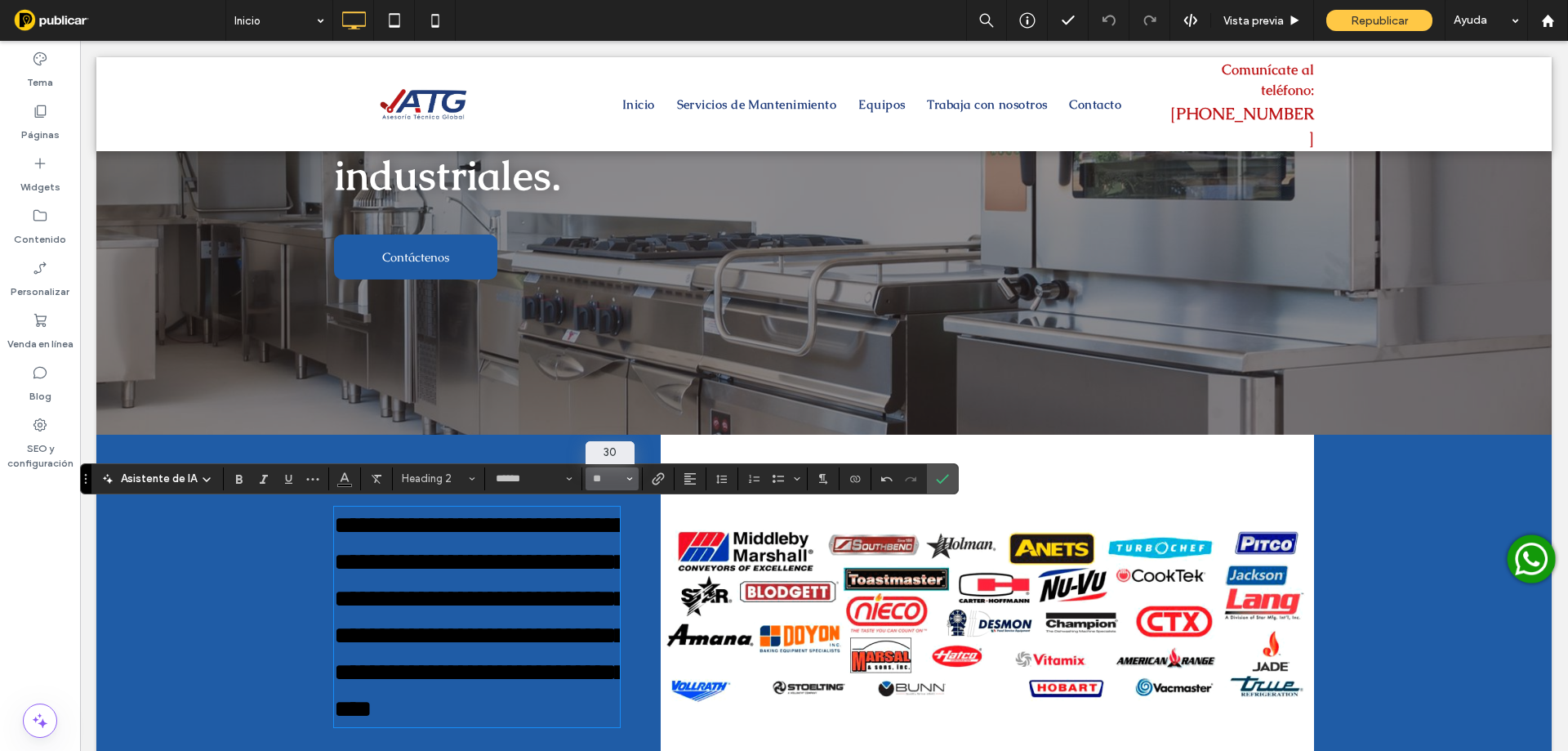
scroll to position [327, 0]
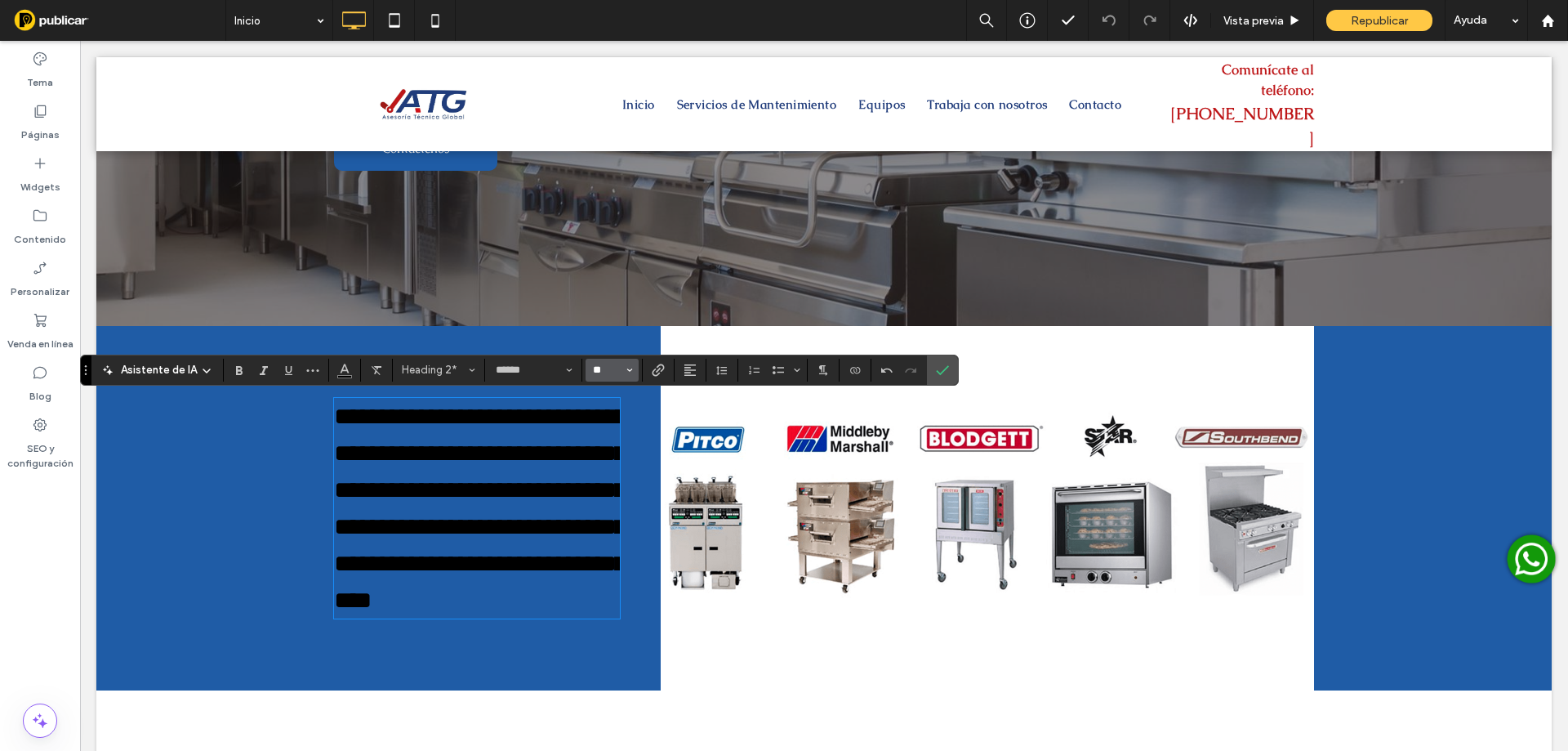
click at [601, 375] on input "**" at bounding box center [607, 370] width 32 height 13
type input "**"
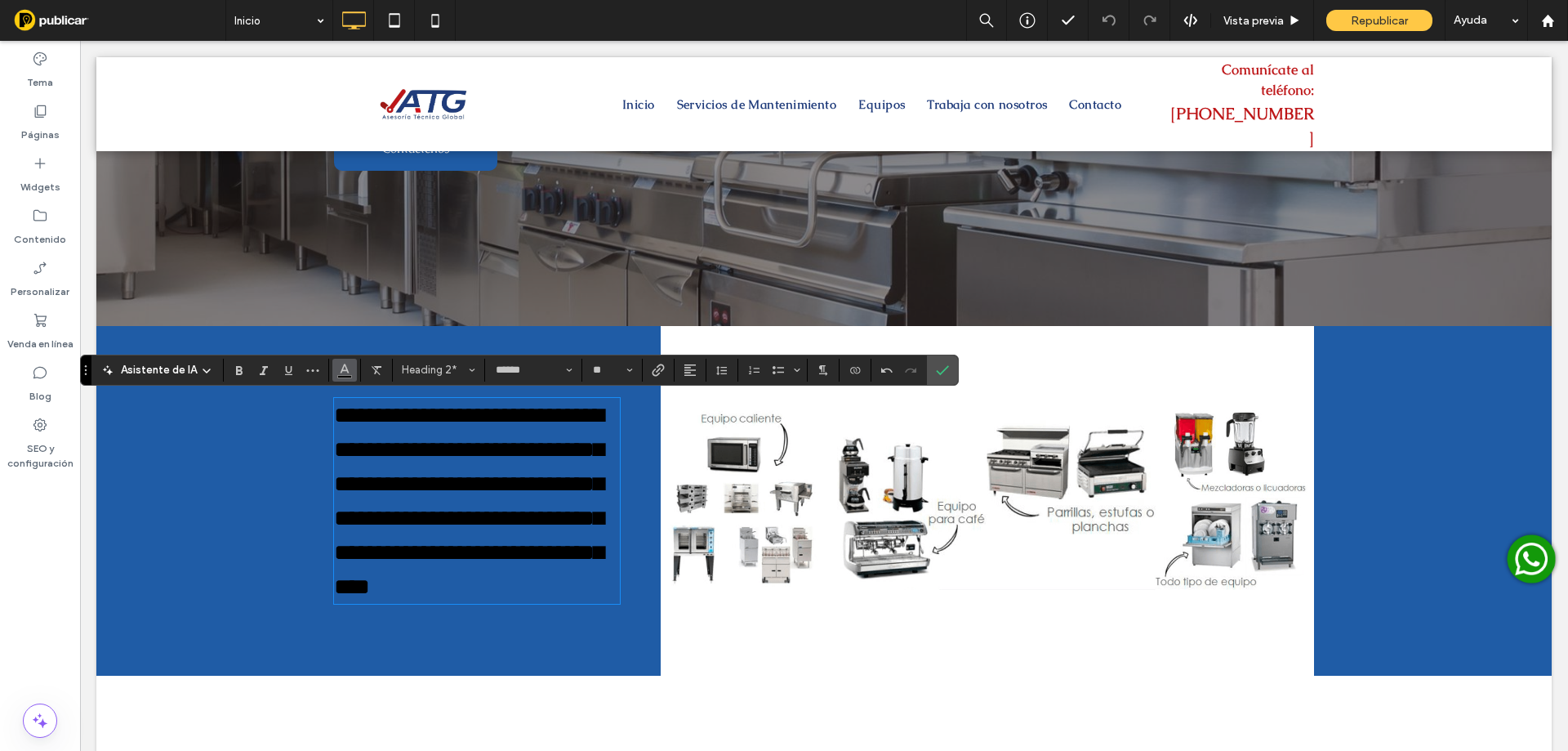
click at [345, 368] on use "Color" at bounding box center [345, 368] width 9 height 9
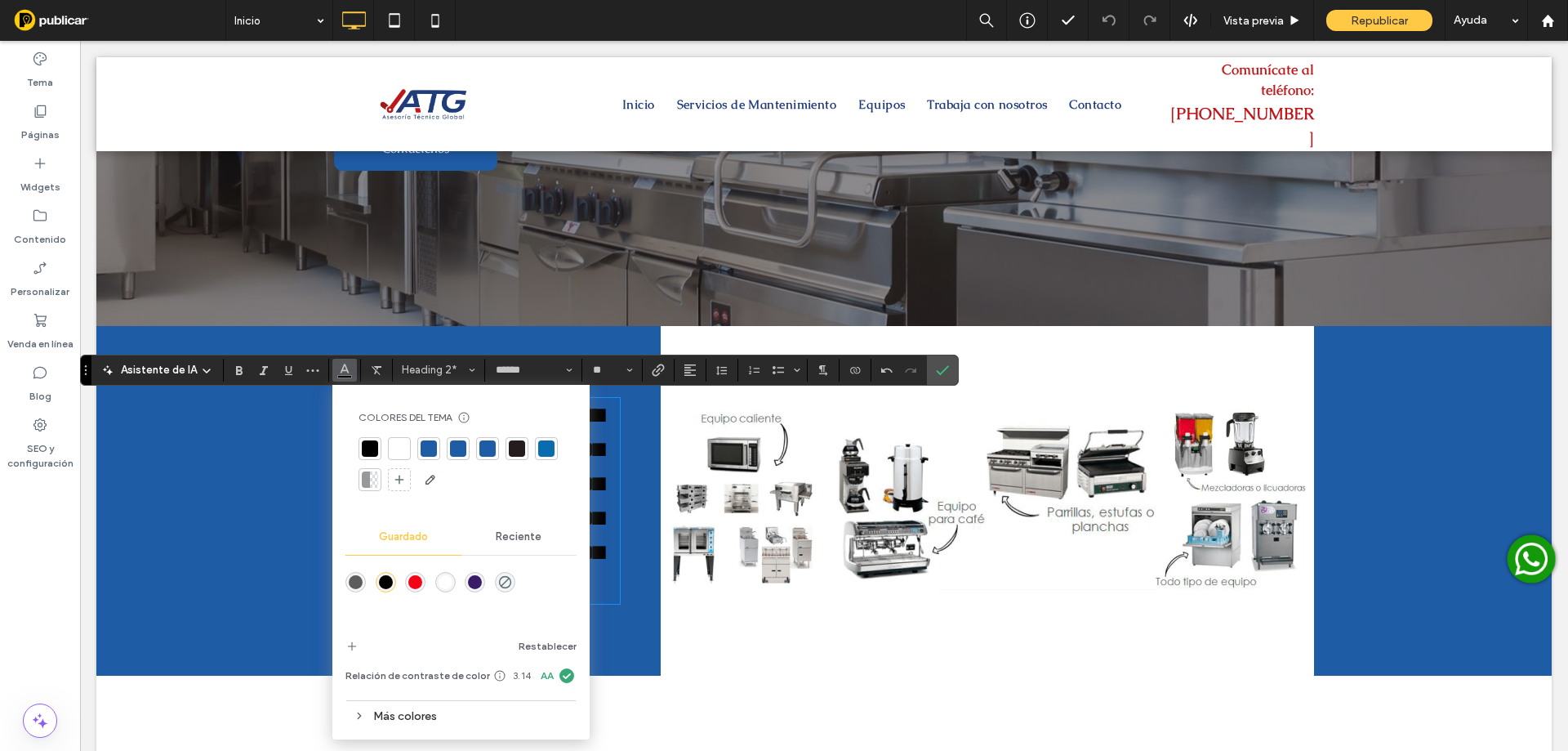
click at [397, 451] on div at bounding box center [399, 448] width 17 height 17
click at [940, 376] on span "Confirmar" at bounding box center [940, 370] width 7 height 29
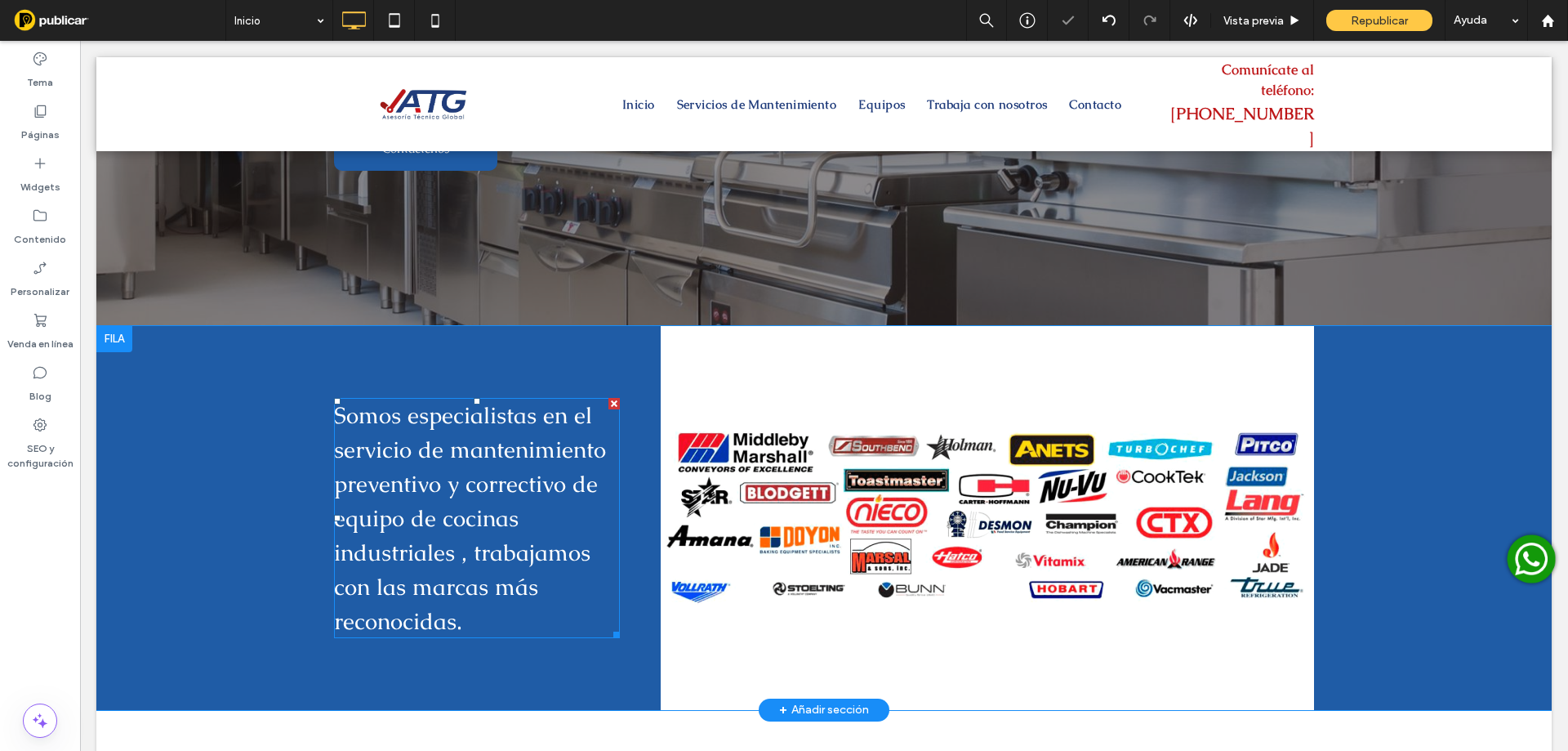
click at [475, 472] on span "Somos especialistas en el servicio de mantenimiento preventivo y correctivo de …" at bounding box center [470, 518] width 272 height 236
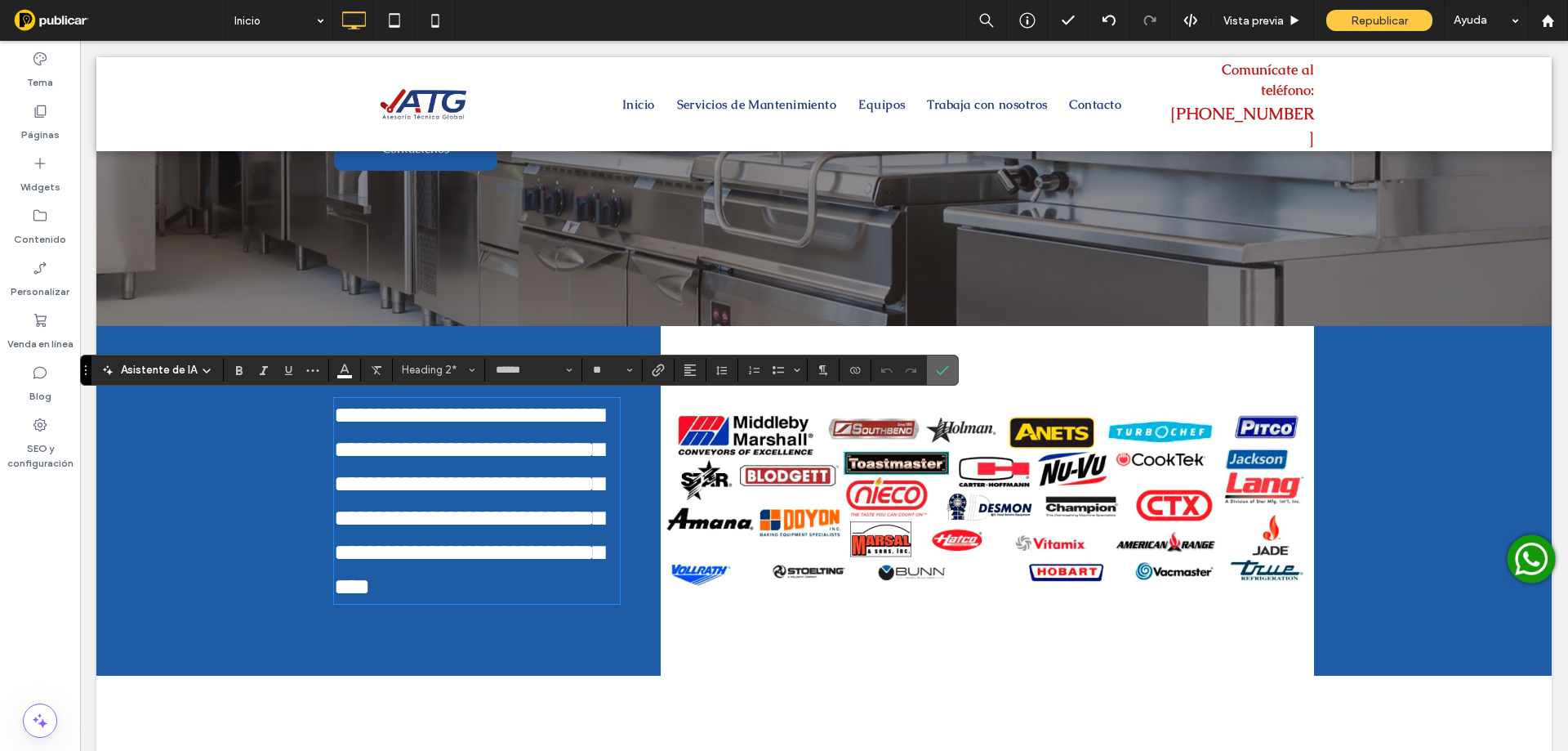
click at [942, 374] on icon "Confirmar" at bounding box center [942, 370] width 13 height 13
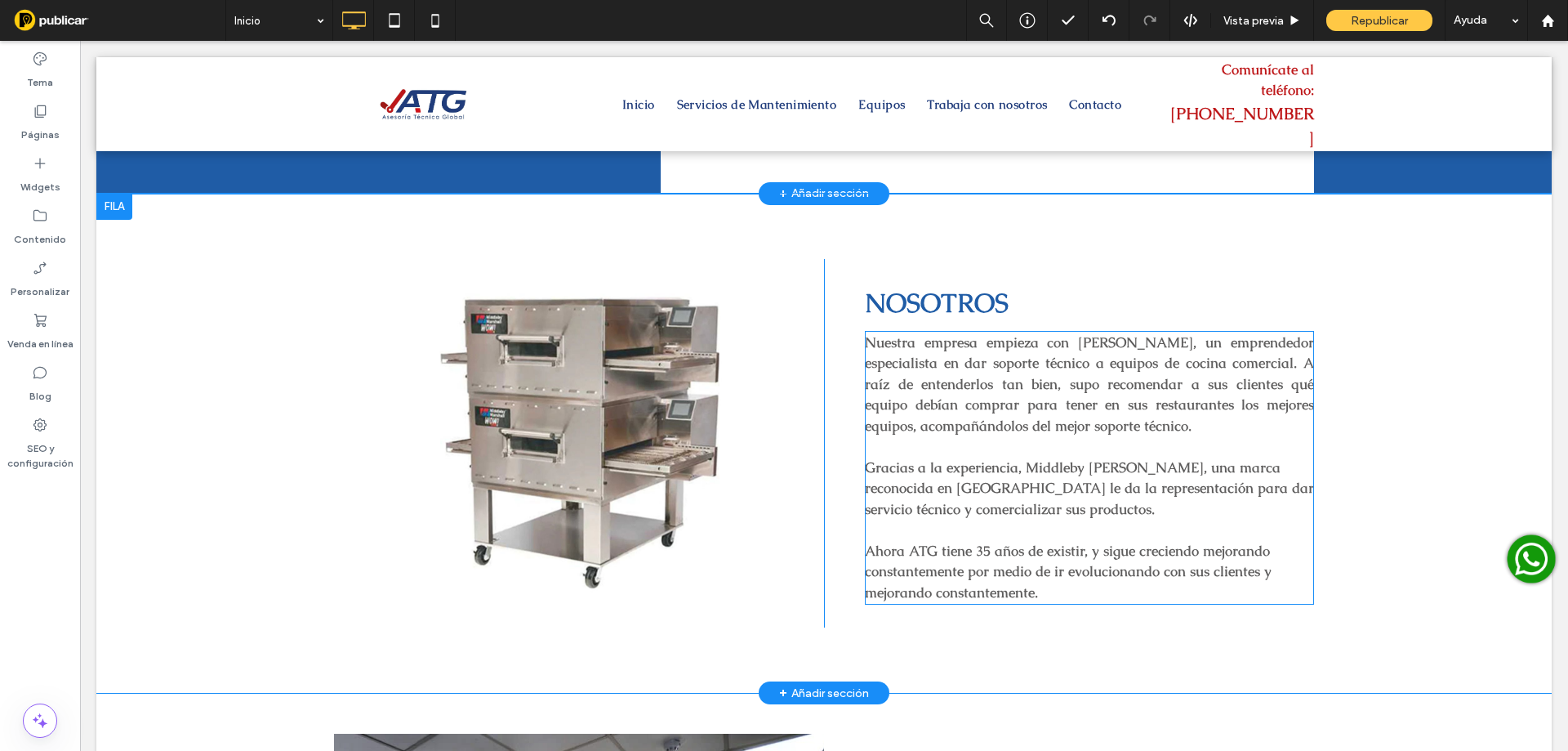
scroll to position [844, 0]
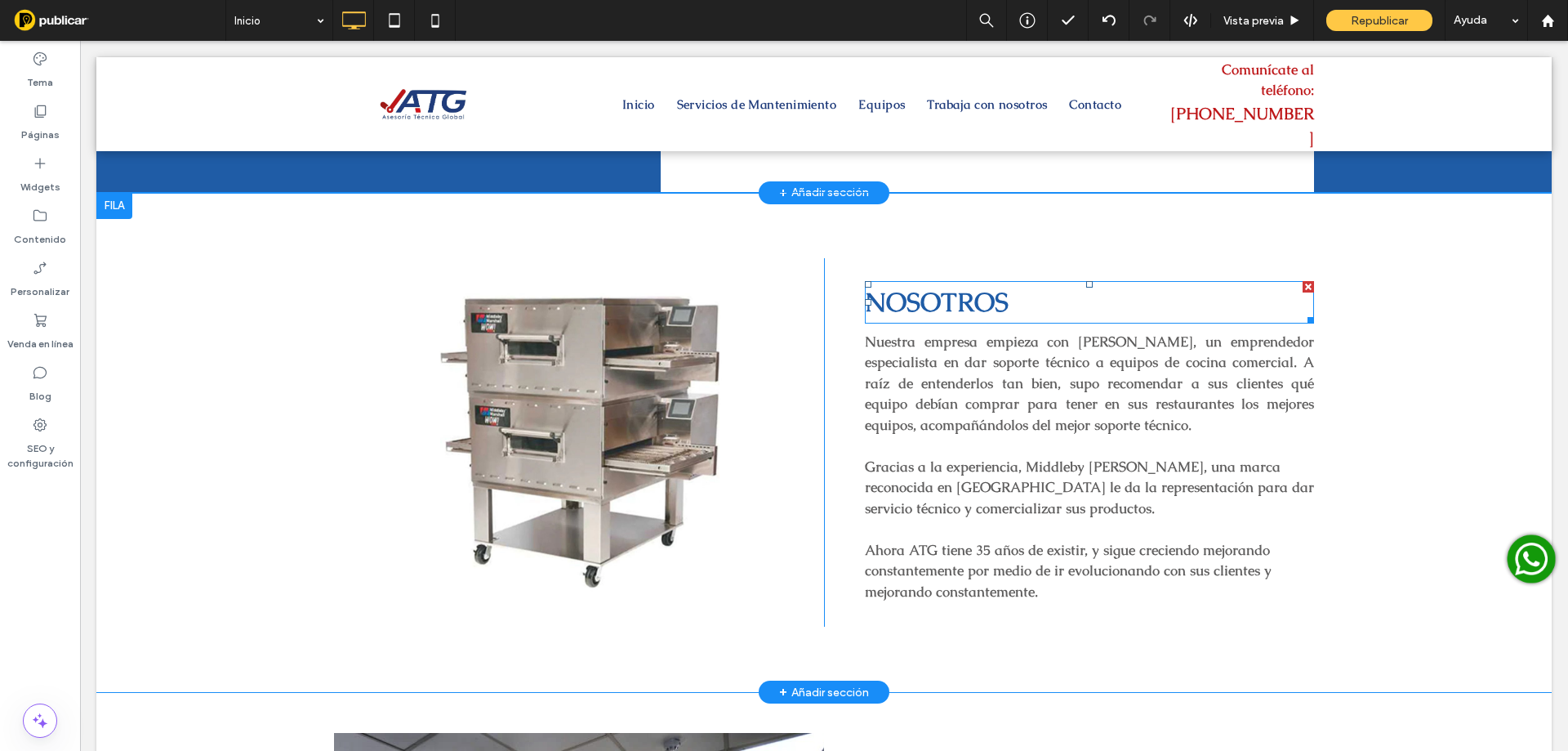
click at [919, 309] on span "NOSOTROS" at bounding box center [937, 302] width 144 height 33
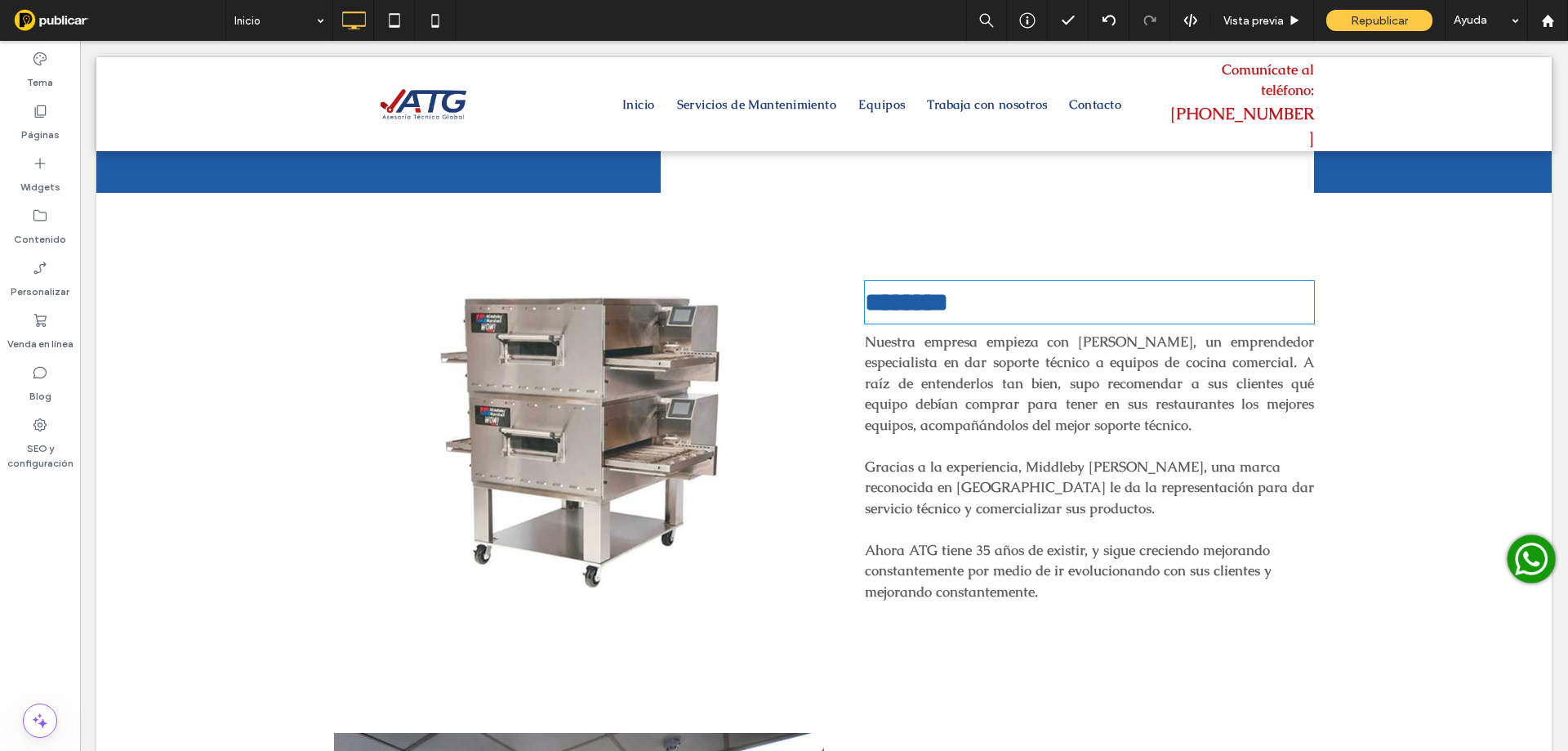
type input "******"
type input "**"
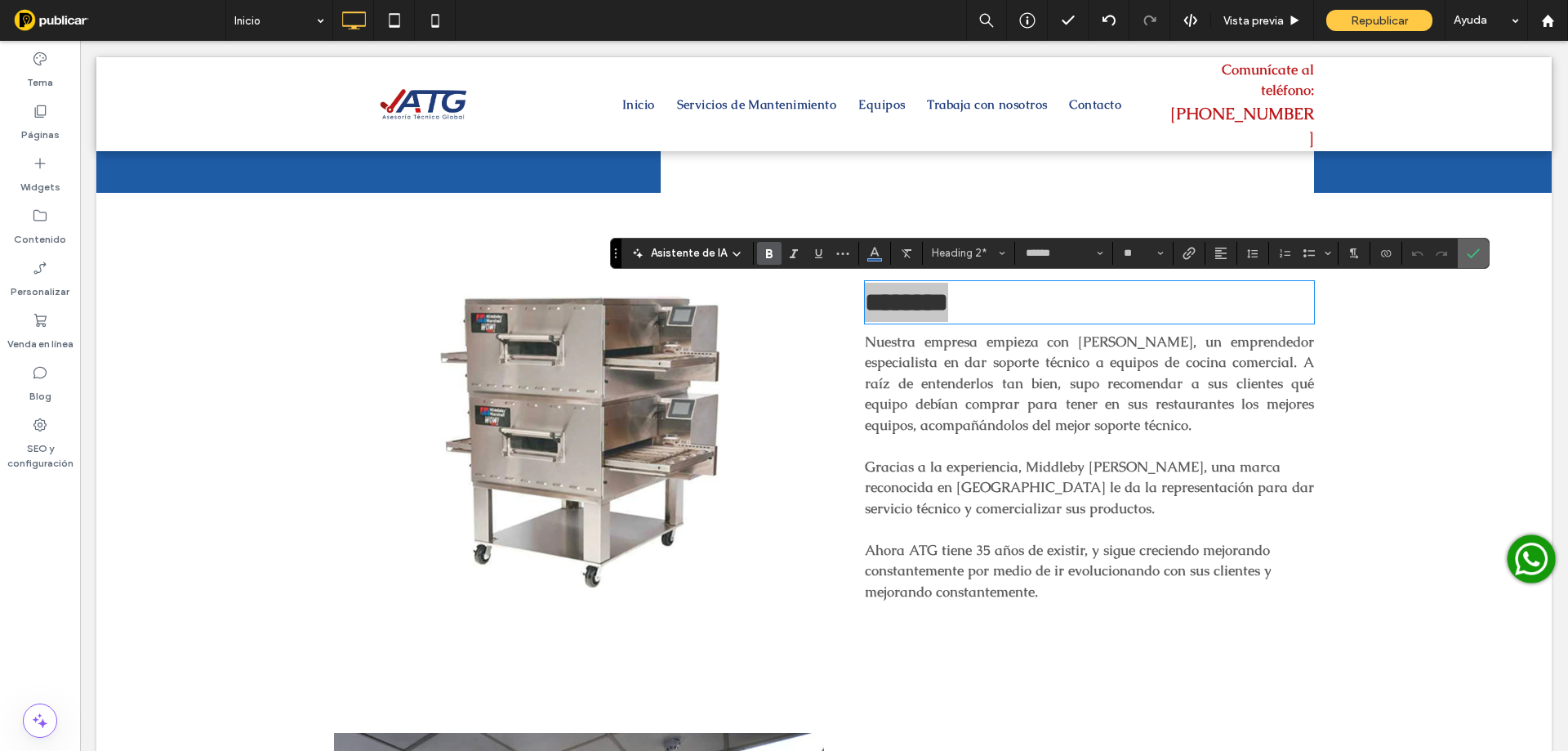
click at [1467, 258] on icon "Confirmar" at bounding box center [1473, 253] width 13 height 13
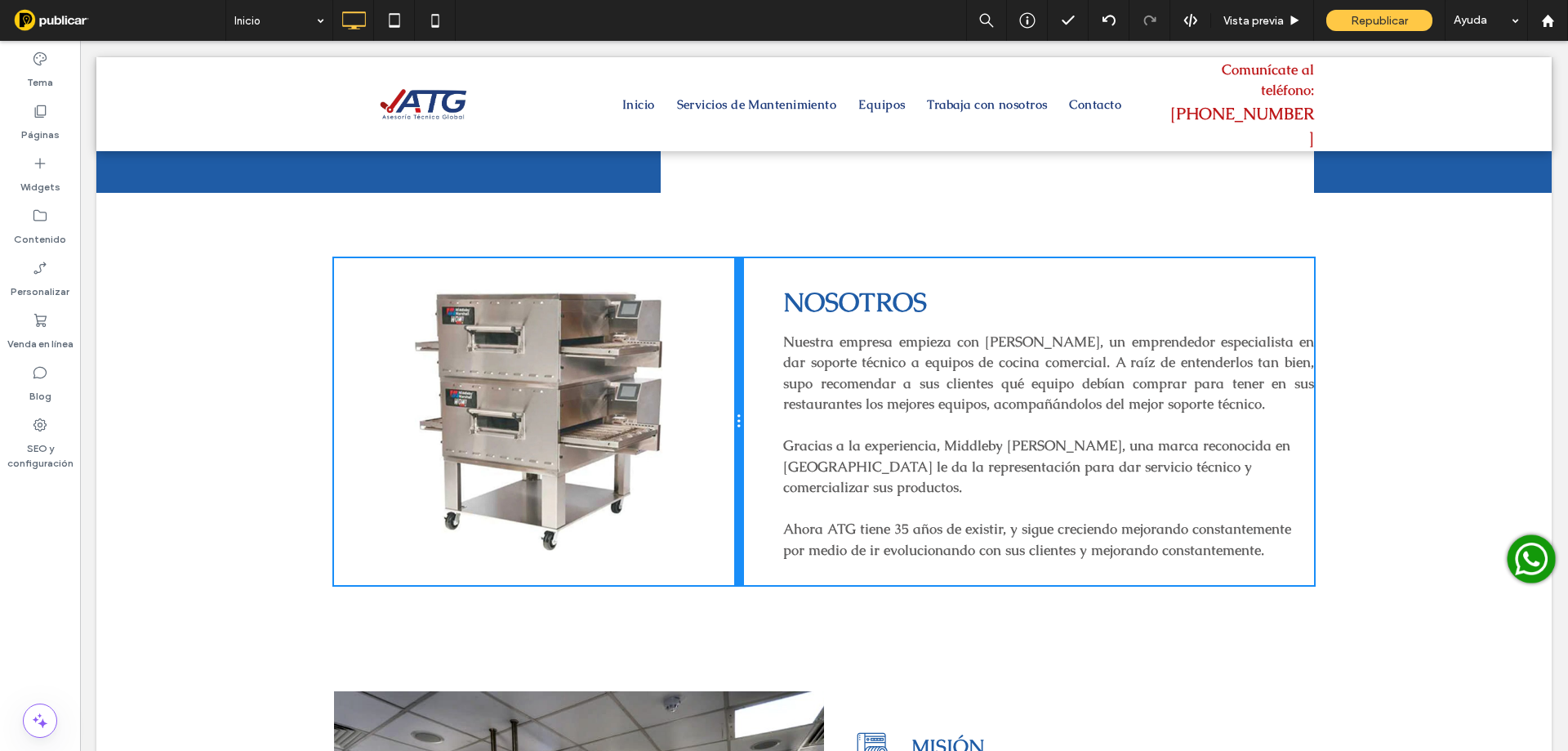
drag, startPoint x: 809, startPoint y: 416, endPoint x: 822, endPoint y: 460, distance: 45.9
click at [742, 419] on div "Click To Paste NOSOTROS Nuestra empresa empieza con Juan Mansilla, un emprended…" at bounding box center [824, 422] width 980 height 328
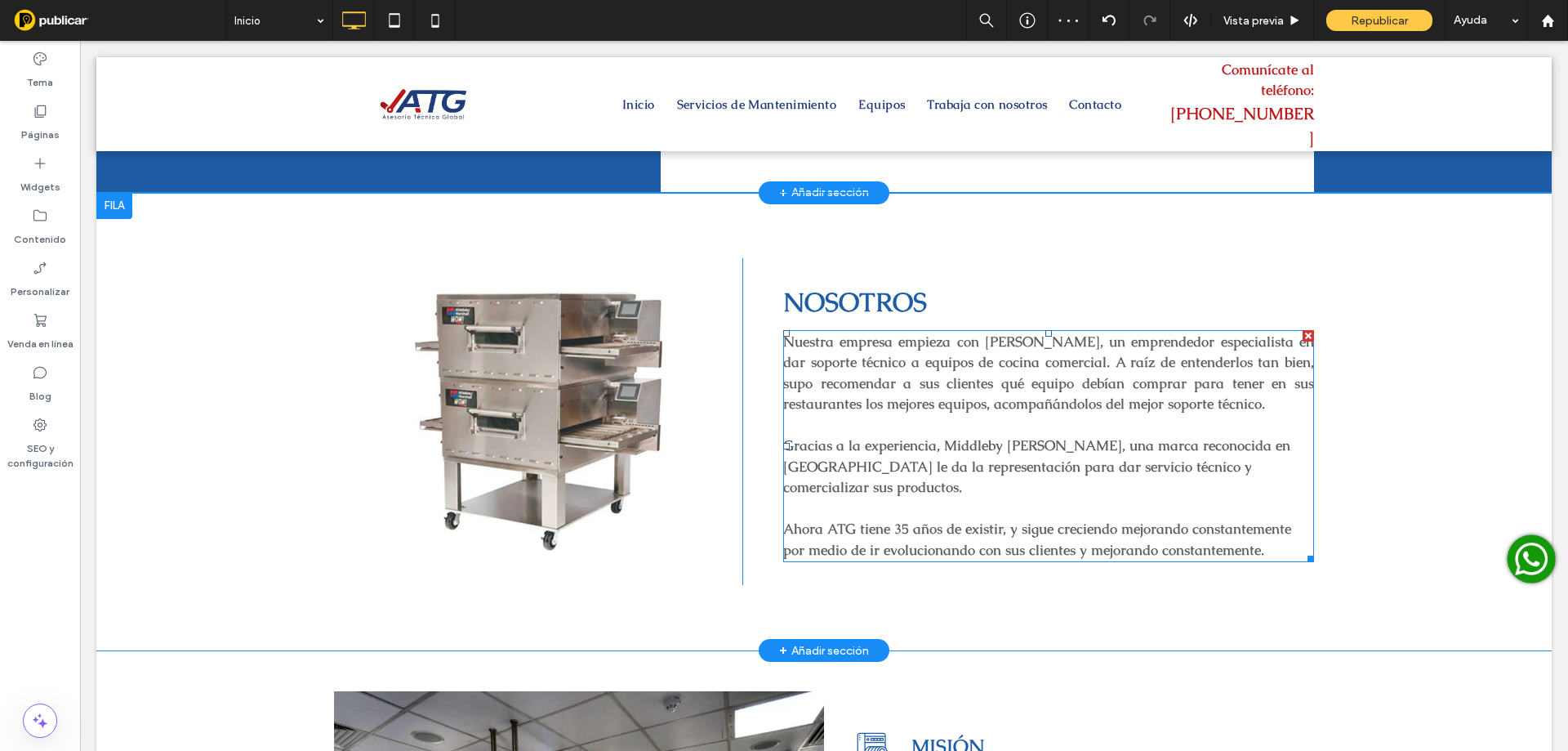
click at [960, 488] on p "Gracias a la experiencia, Middleby [PERSON_NAME], una marca reconocida en [GEOG…" at bounding box center [1048, 467] width 531 height 63
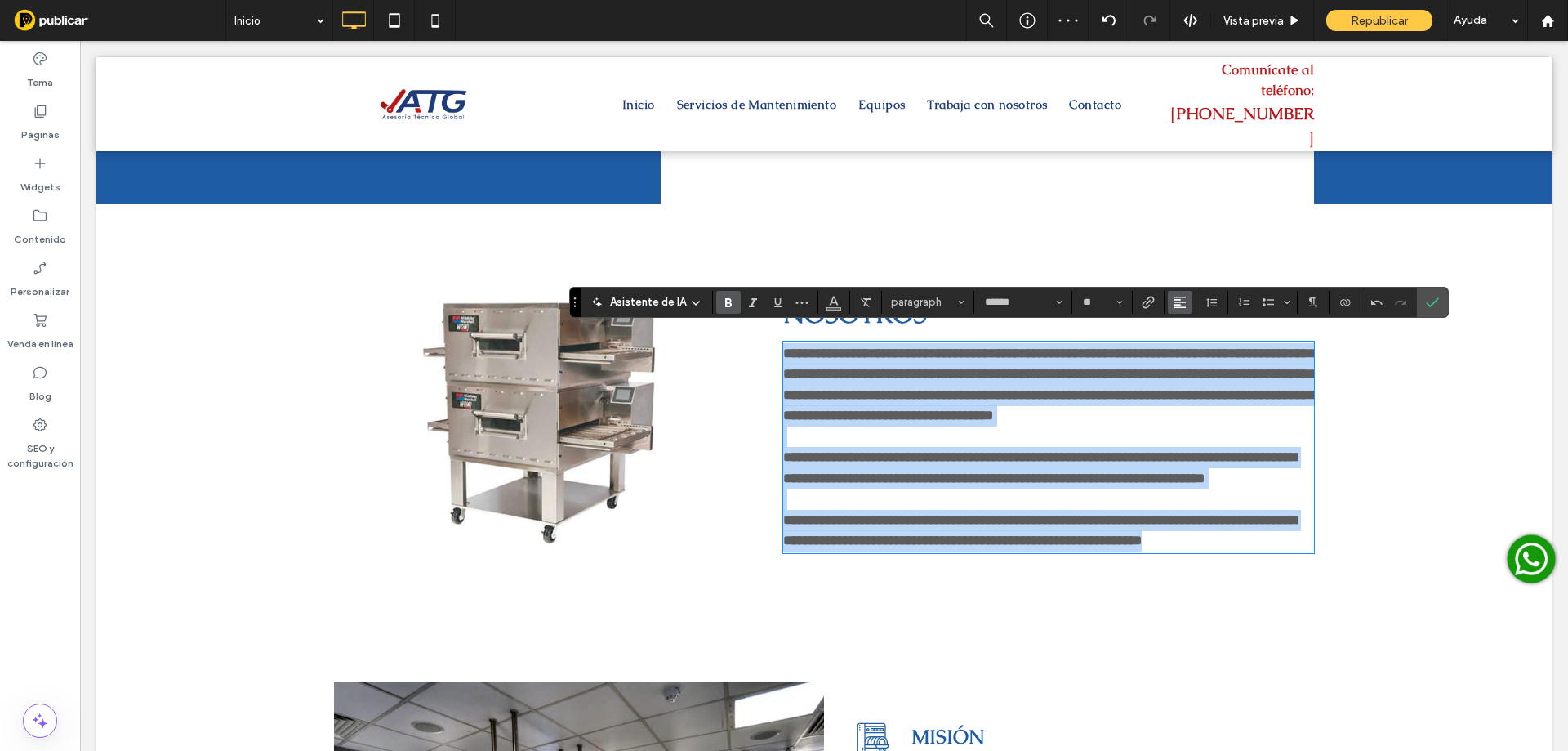
scroll to position [11, 0]
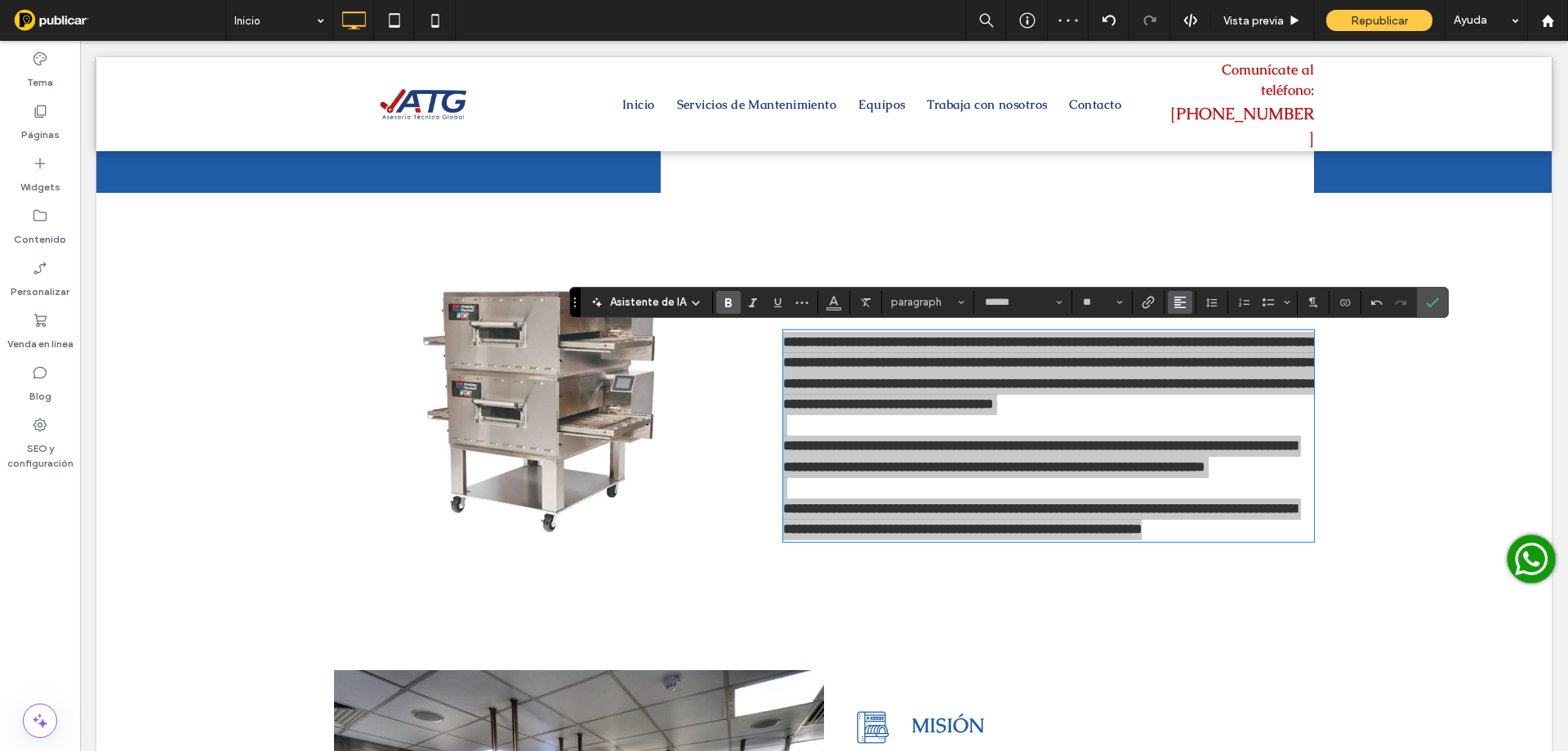
click at [1173, 303] on icon "Alineación" at bounding box center [1180, 302] width 13 height 13
click at [1186, 394] on use "ui.textEditor.alignment.justify" at bounding box center [1192, 399] width 11 height 11
click at [1434, 303] on icon "Confirmar" at bounding box center [1432, 302] width 13 height 13
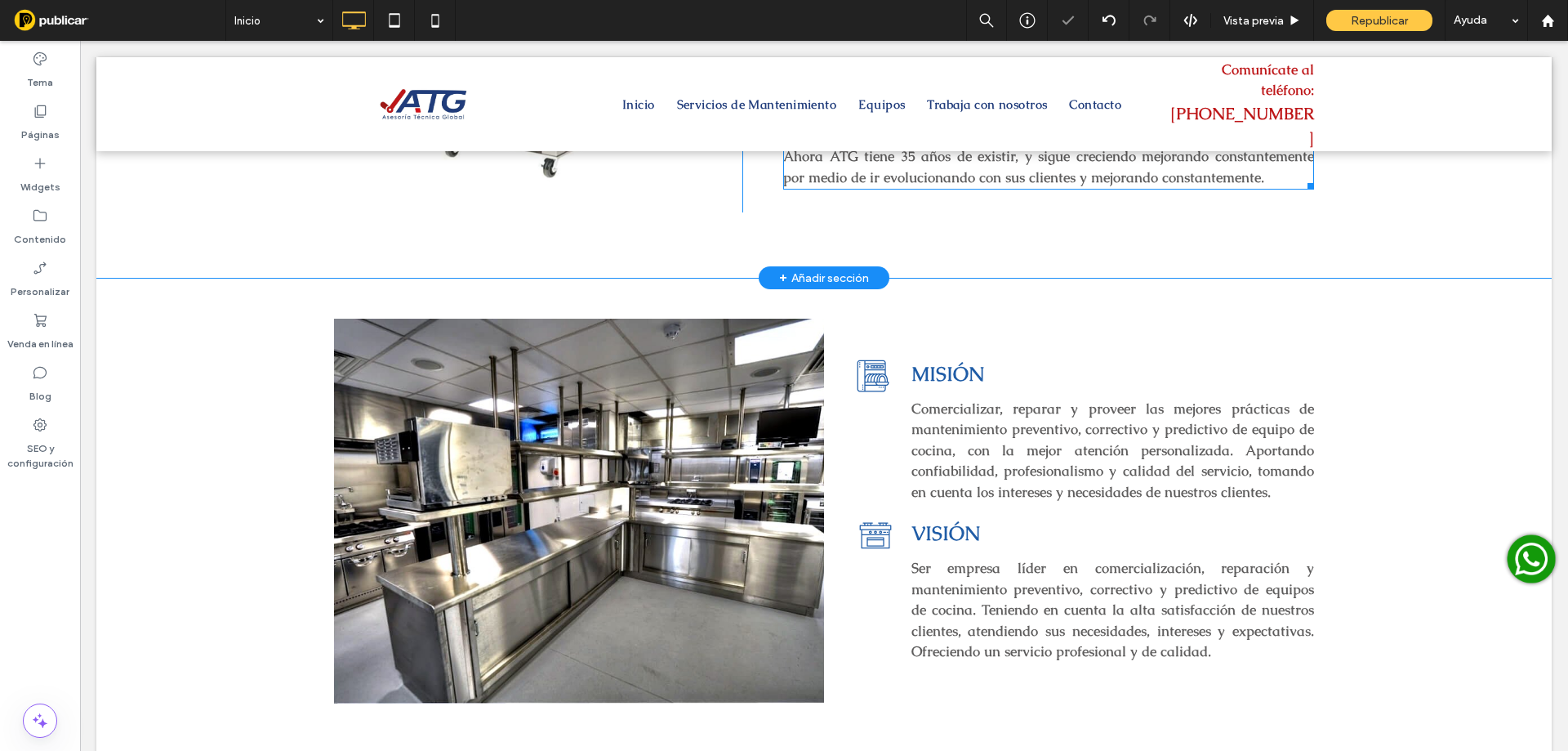
scroll to position [1225, 0]
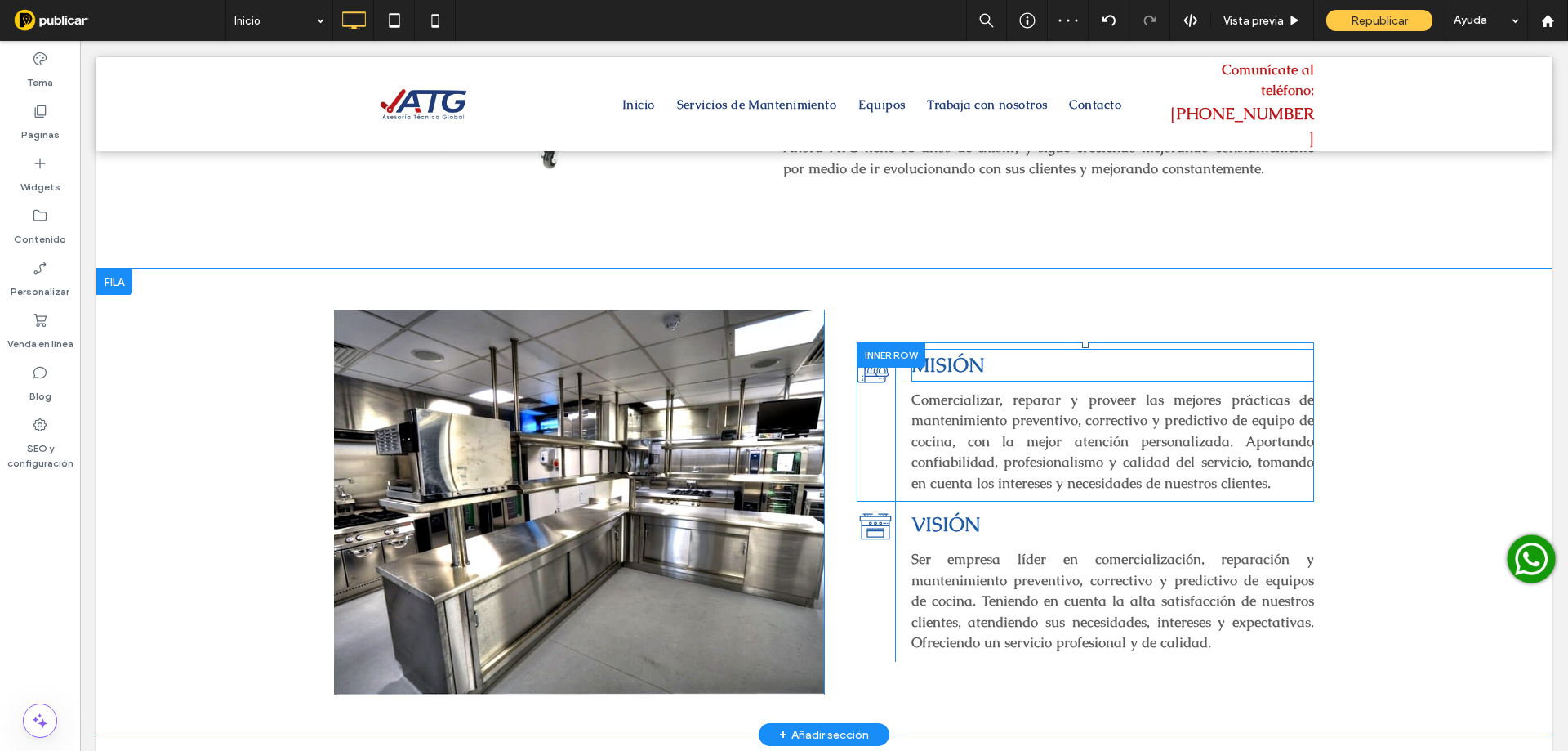
click at [954, 379] on h3 "MISIÓN" at bounding box center [1113, 365] width 403 height 29
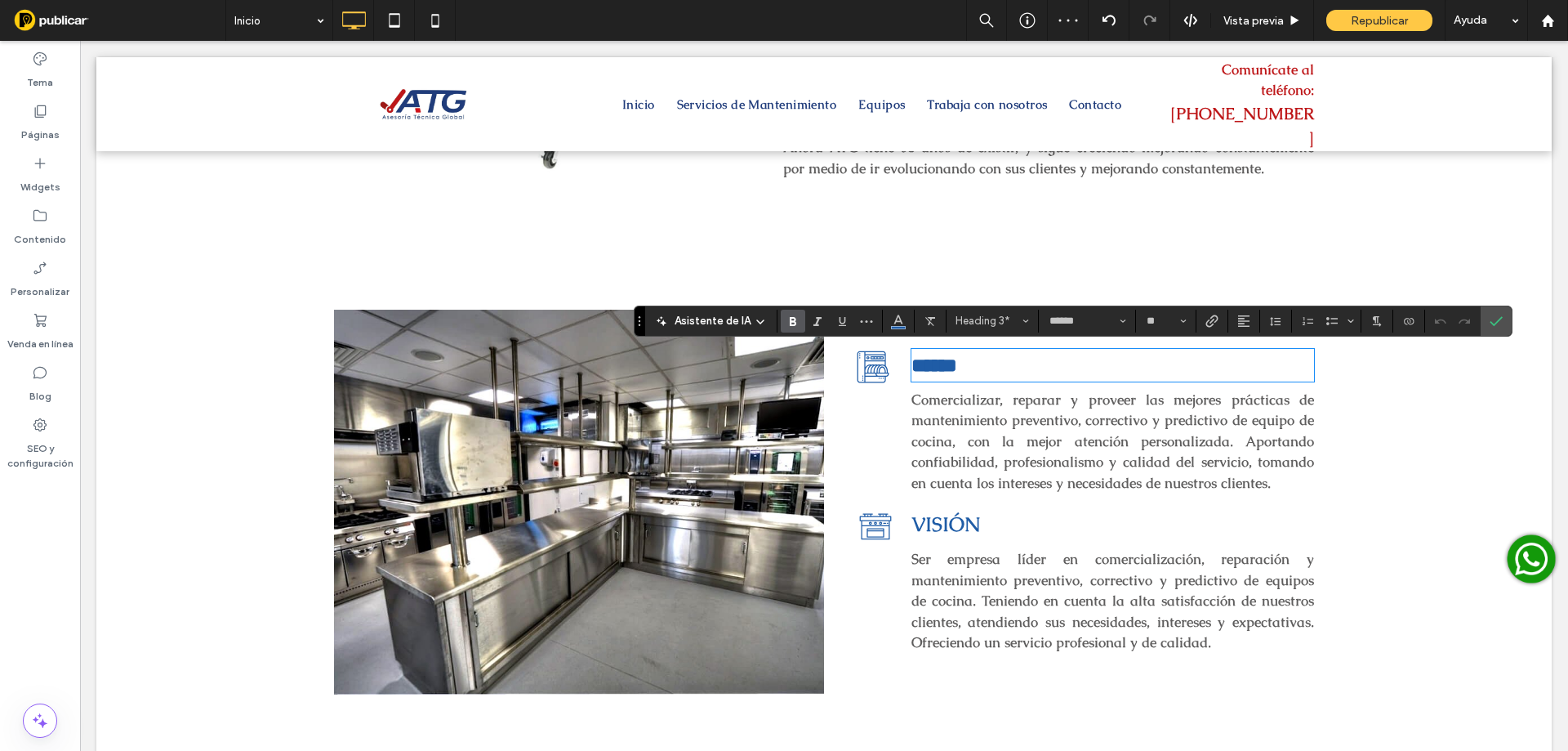
click at [928, 521] on span "VISIÓN" at bounding box center [945, 525] width 69 height 26
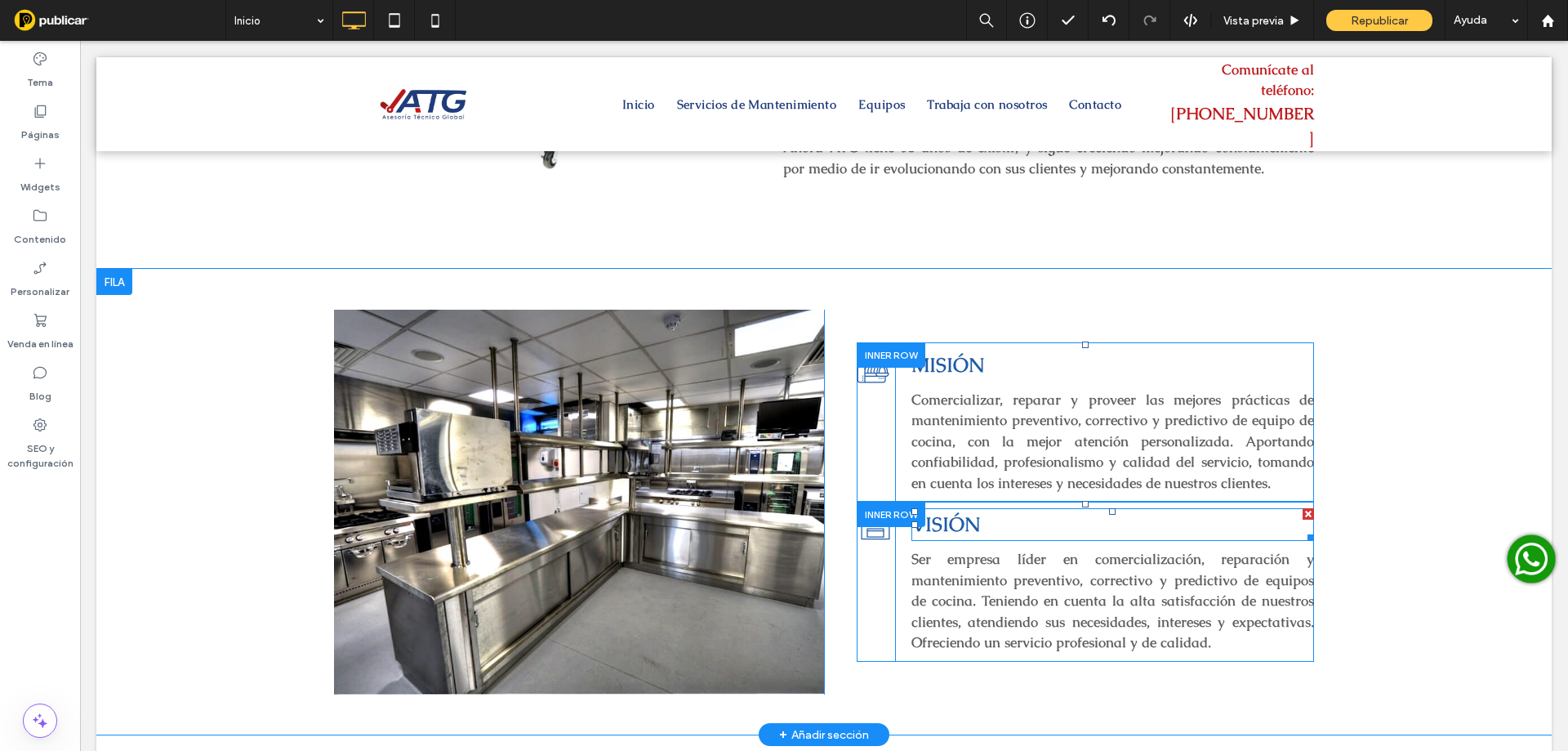
click at [925, 526] on span "VISIÓN" at bounding box center [945, 525] width 69 height 26
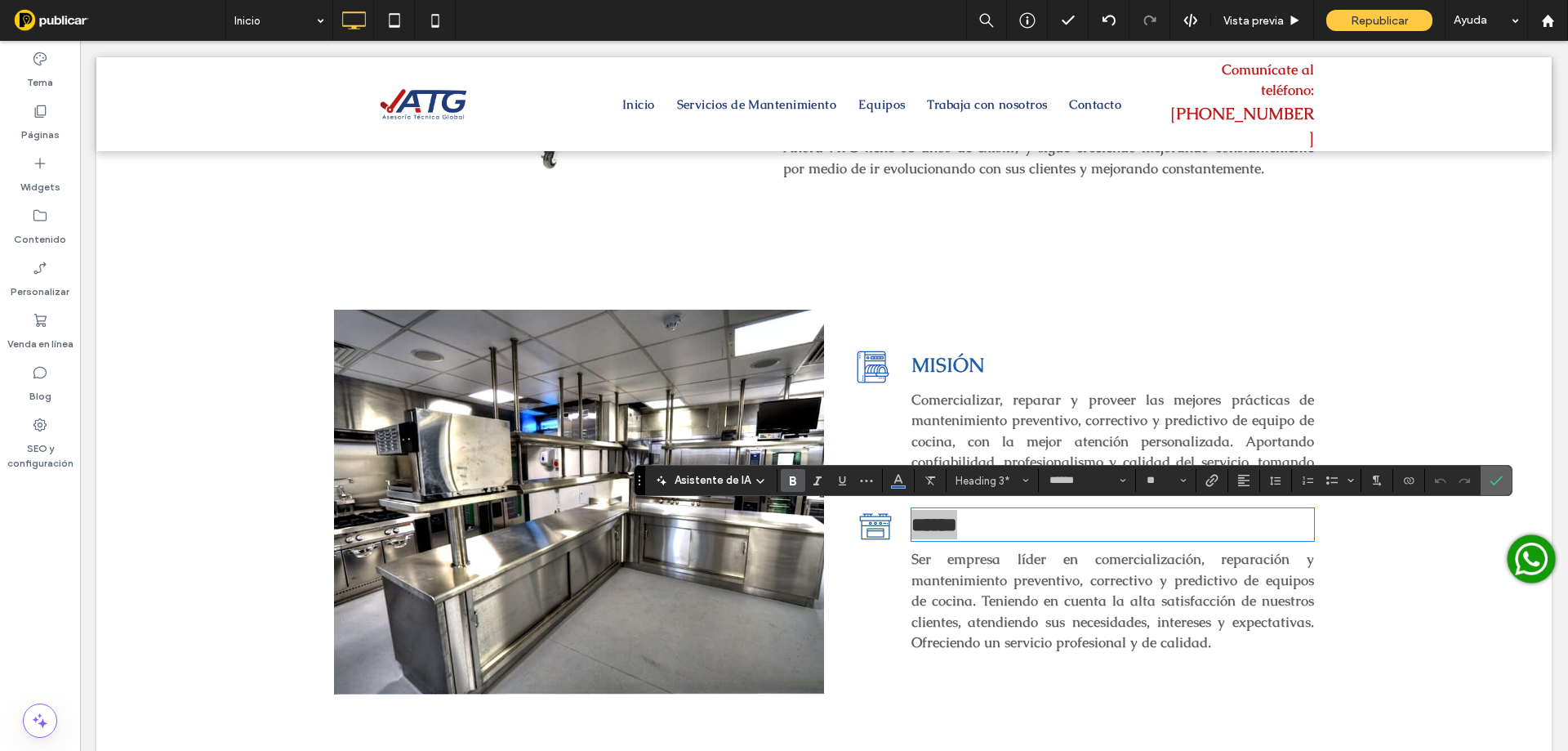
click at [1496, 477] on icon "Confirmar" at bounding box center [1496, 480] width 13 height 13
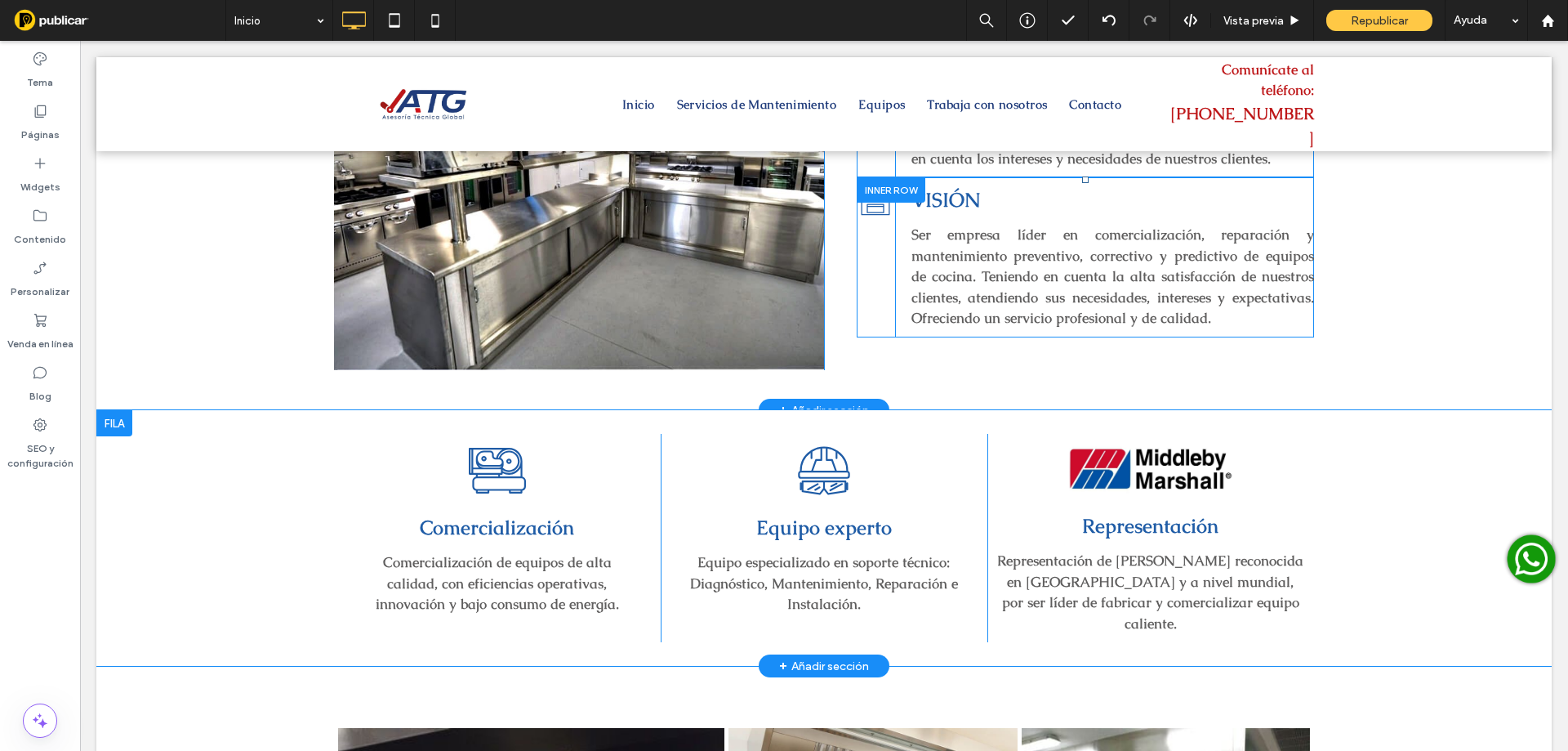
scroll to position [1552, 0]
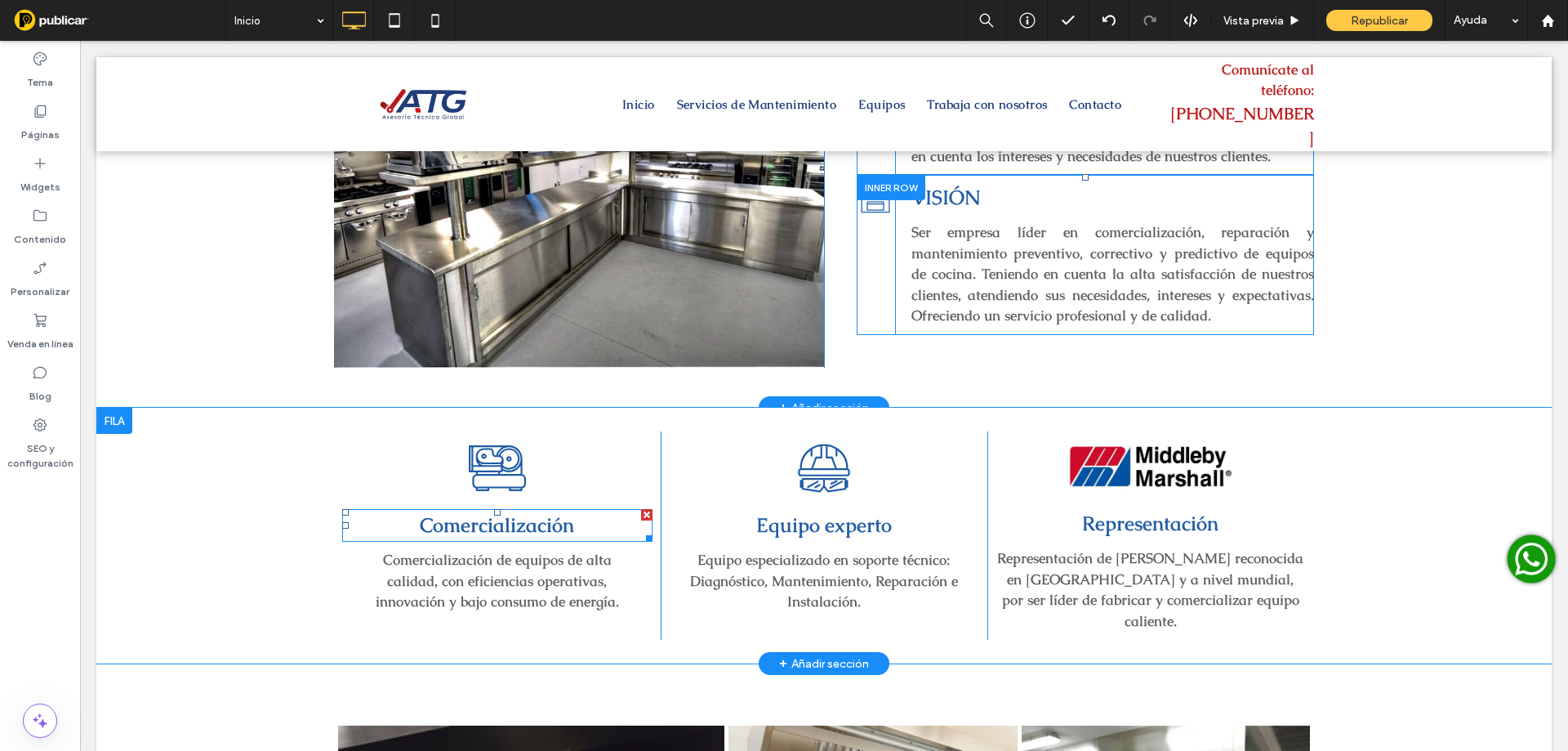
click at [537, 530] on span "Comercialización" at bounding box center [497, 525] width 155 height 26
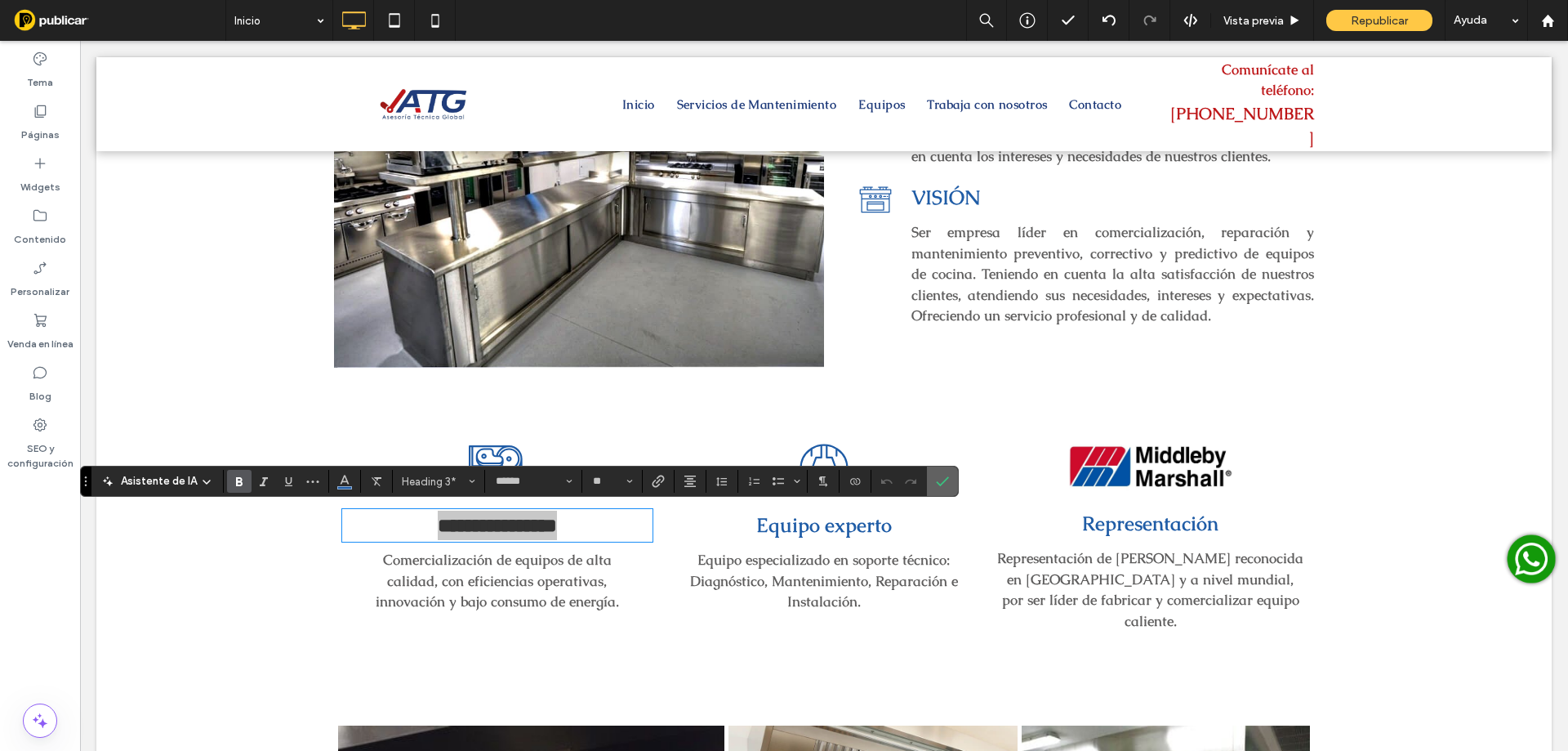
click at [940, 482] on icon "Confirmar" at bounding box center [942, 481] width 13 height 13
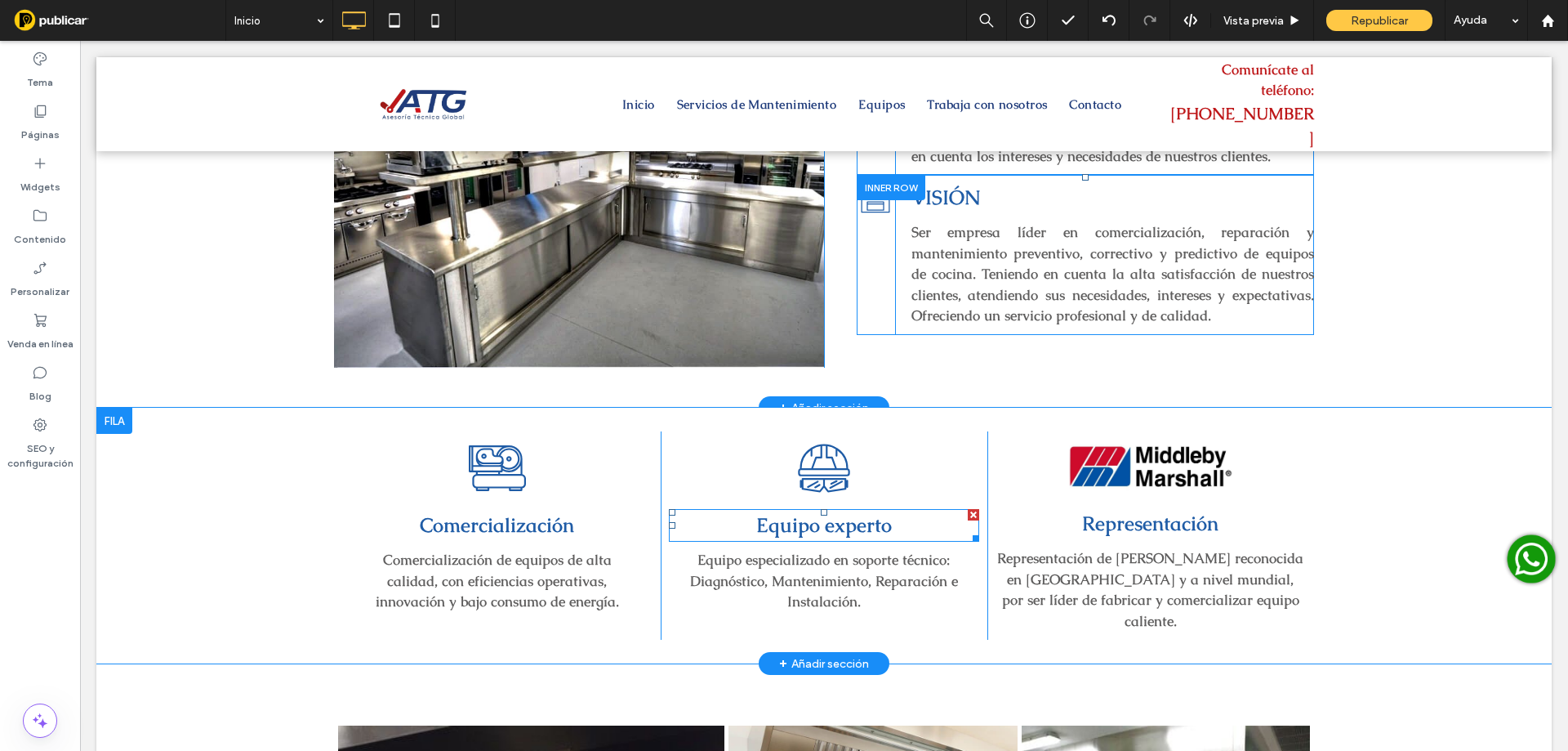
click at [839, 528] on span "Equipo experto" at bounding box center [824, 525] width 135 height 26
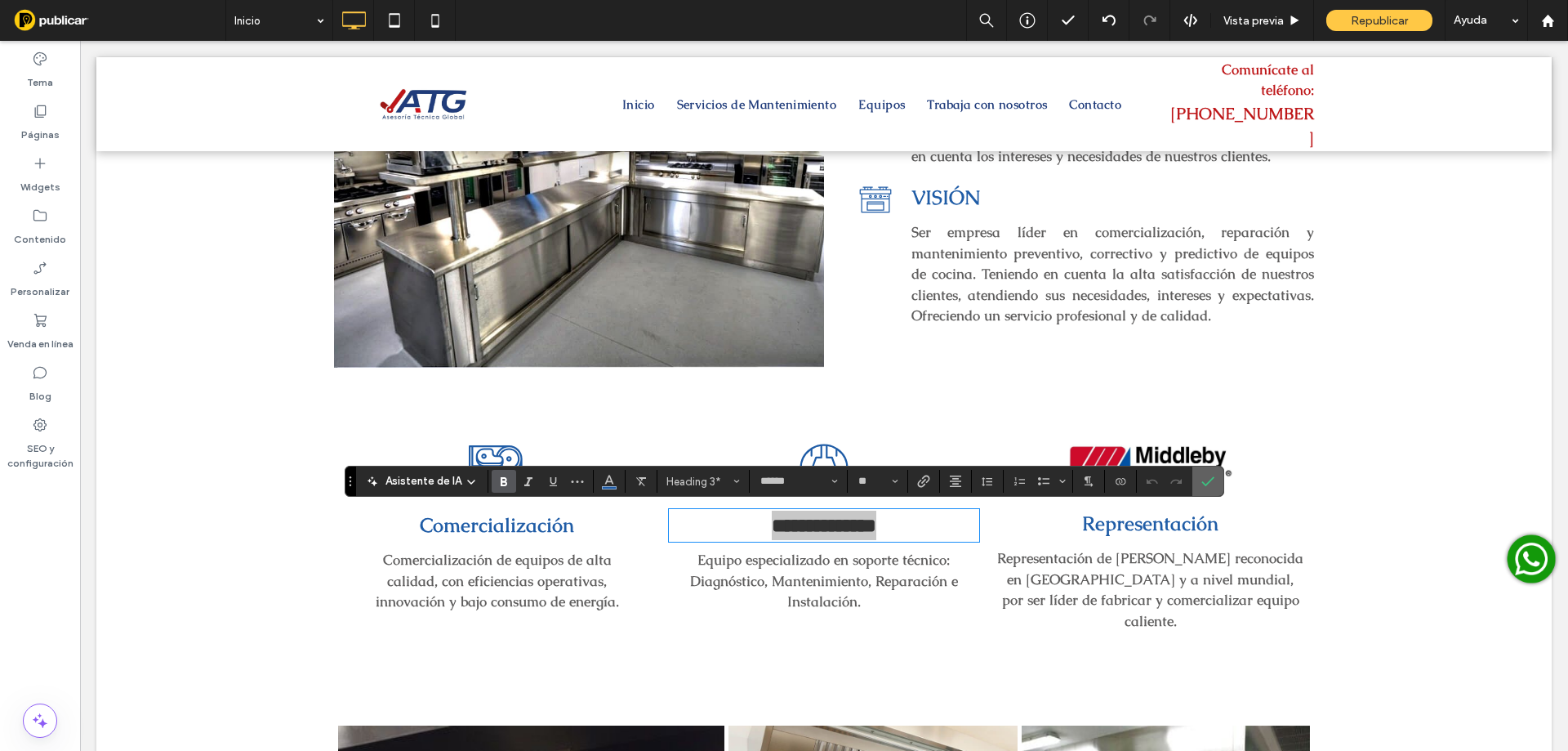
click at [1202, 482] on use "Confirmar" at bounding box center [1207, 480] width 13 height 10
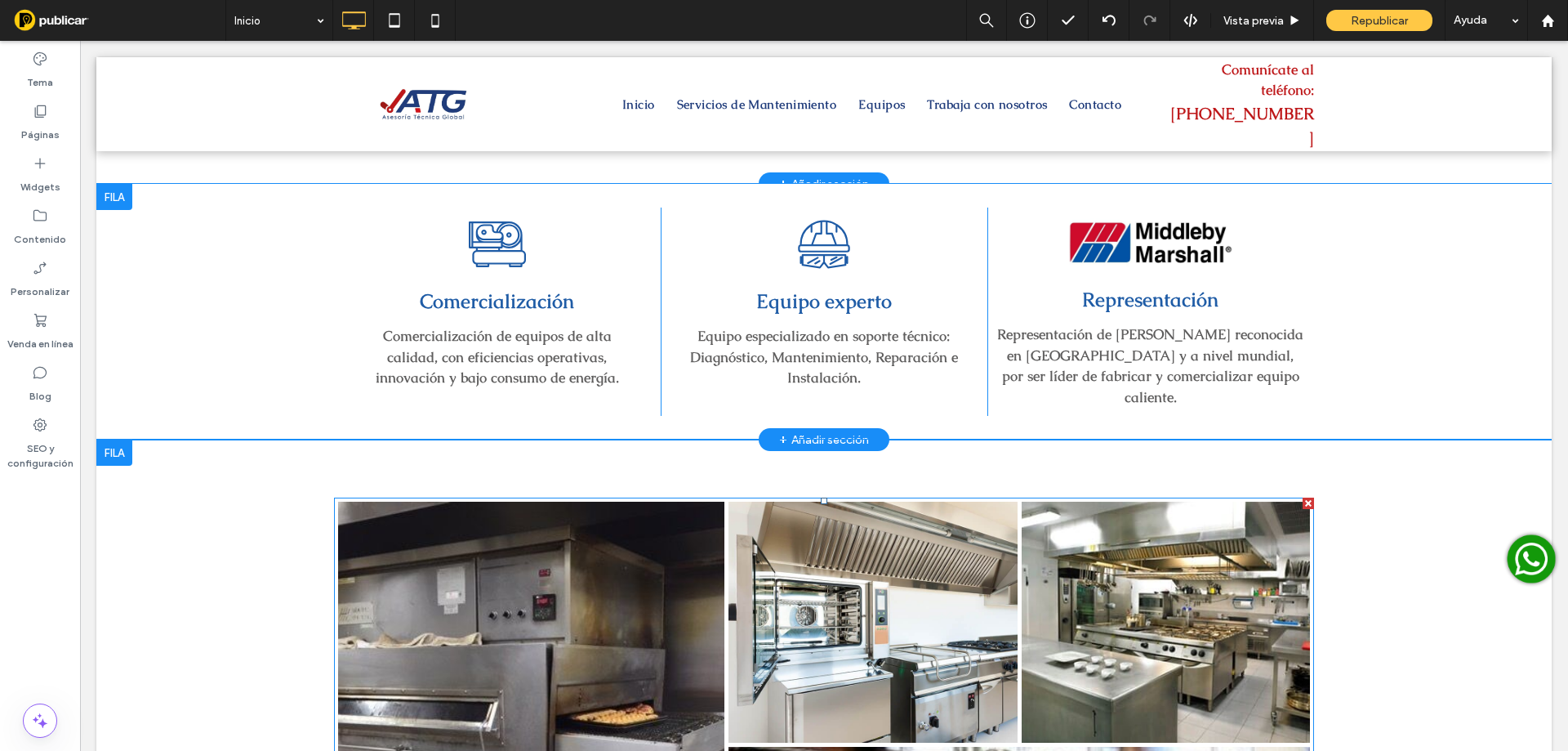
scroll to position [1769, 0]
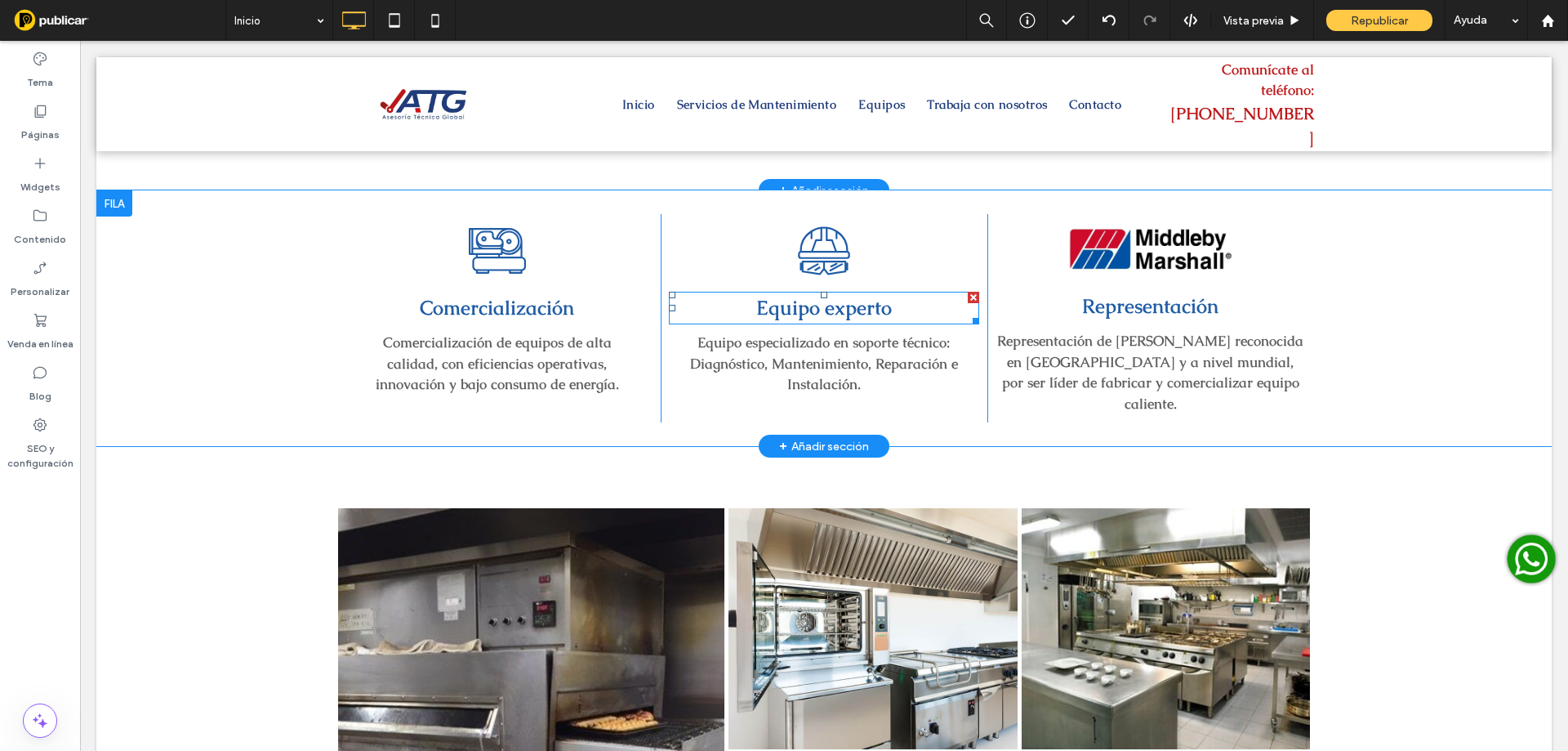
click at [859, 306] on strong "Equipo experto" at bounding box center [824, 307] width 135 height 26
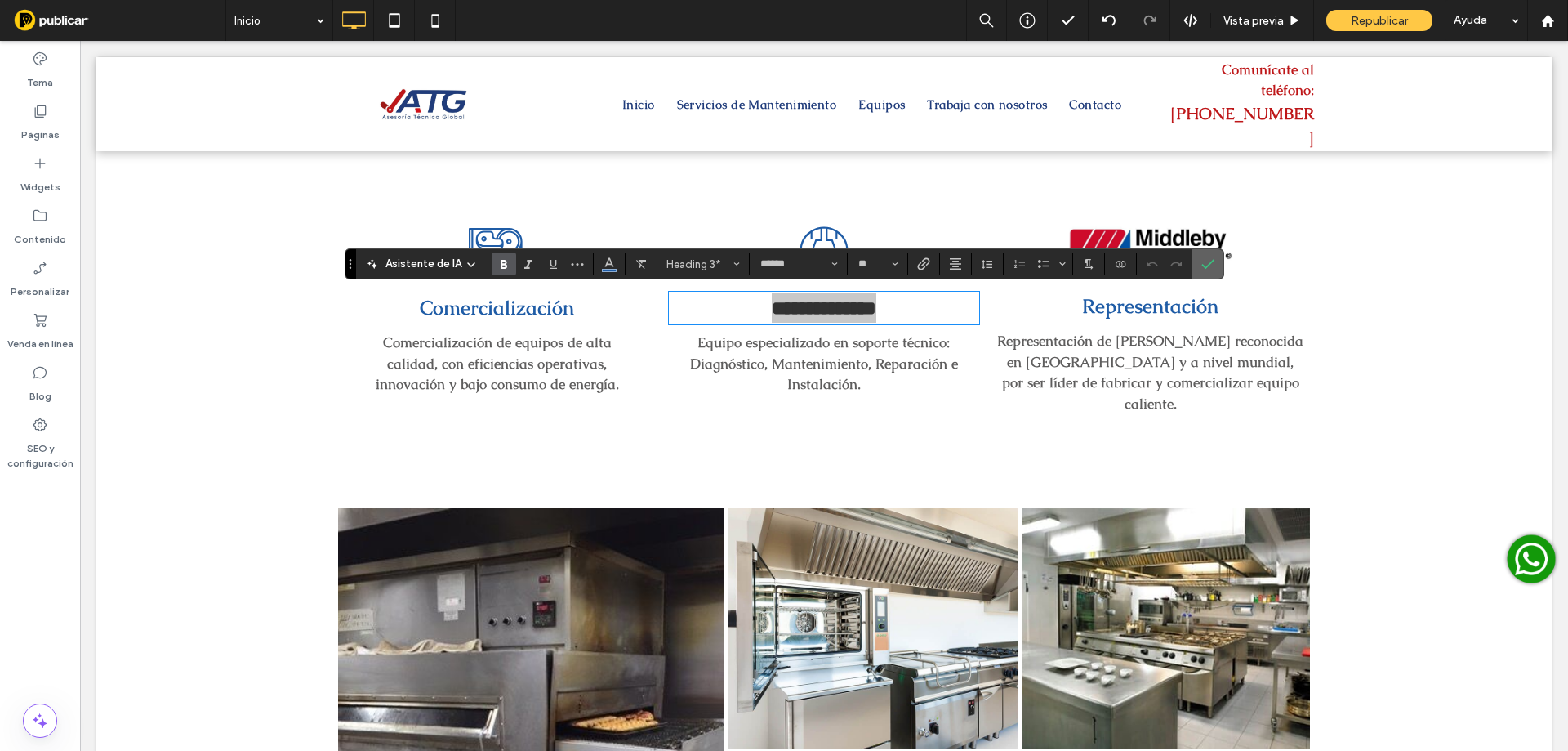
click at [1204, 264] on icon "Confirmar" at bounding box center [1207, 264] width 13 height 13
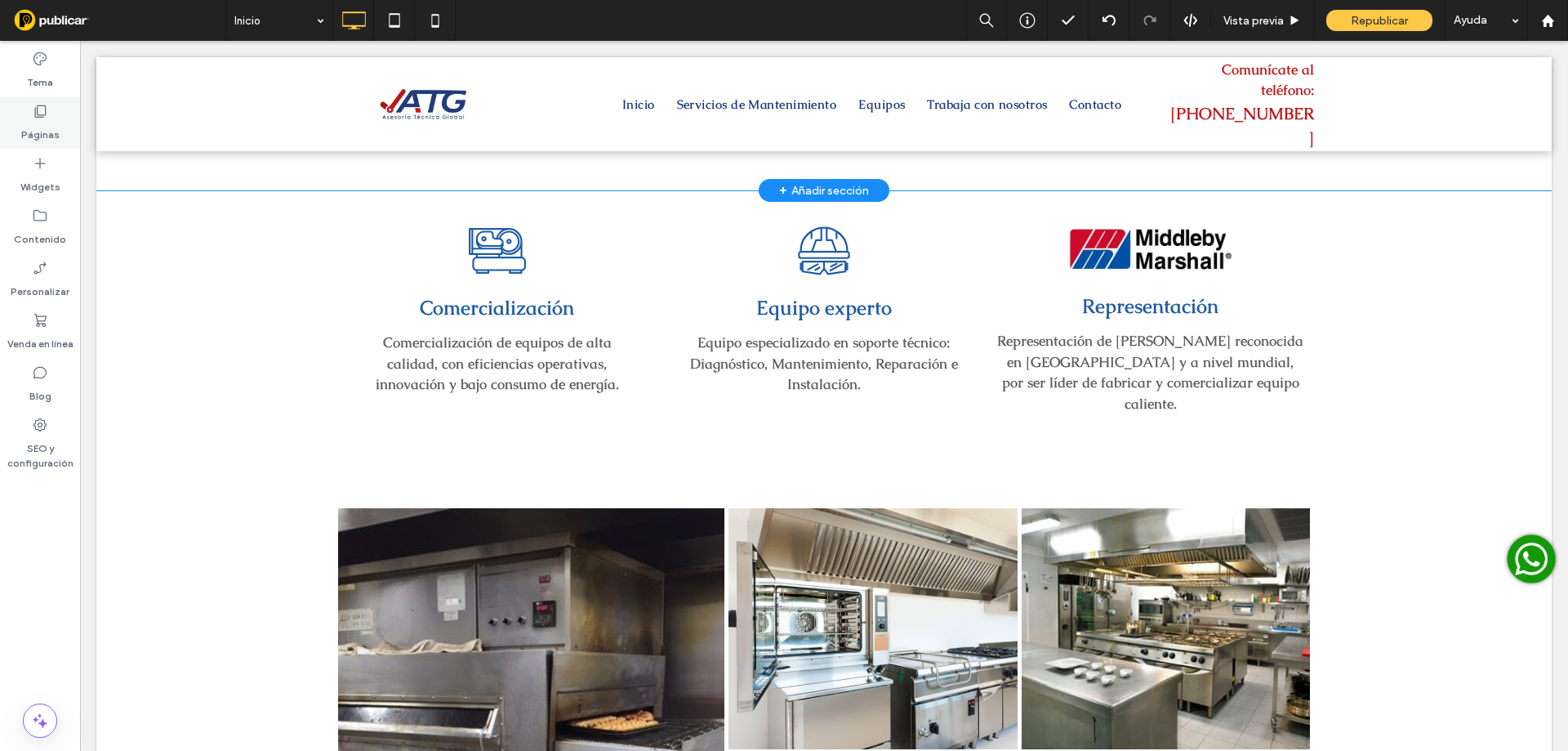
click at [61, 137] on div "Páginas" at bounding box center [40, 122] width 80 height 52
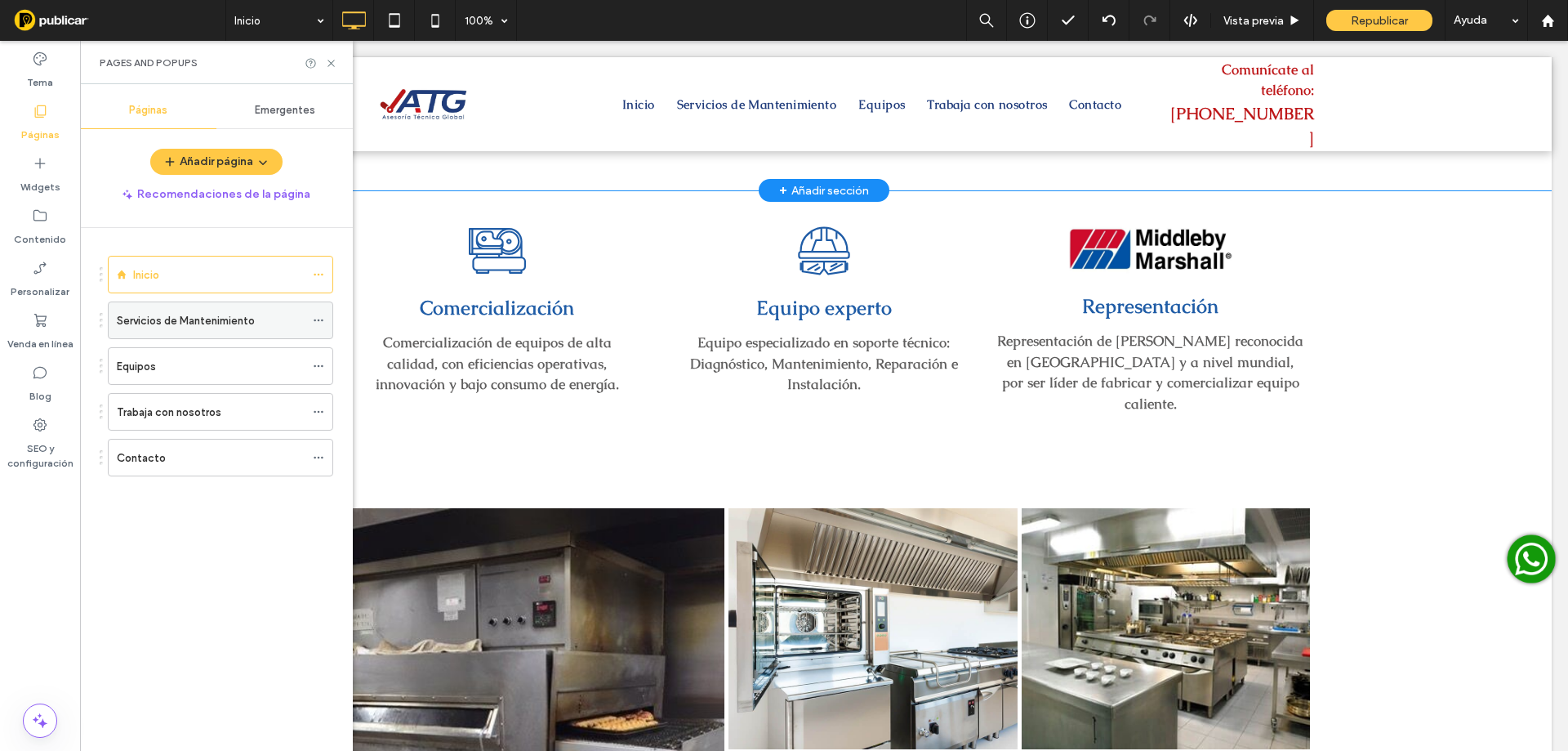
click at [189, 328] on label "Servicios de Mantenimiento" at bounding box center [186, 320] width 138 height 29
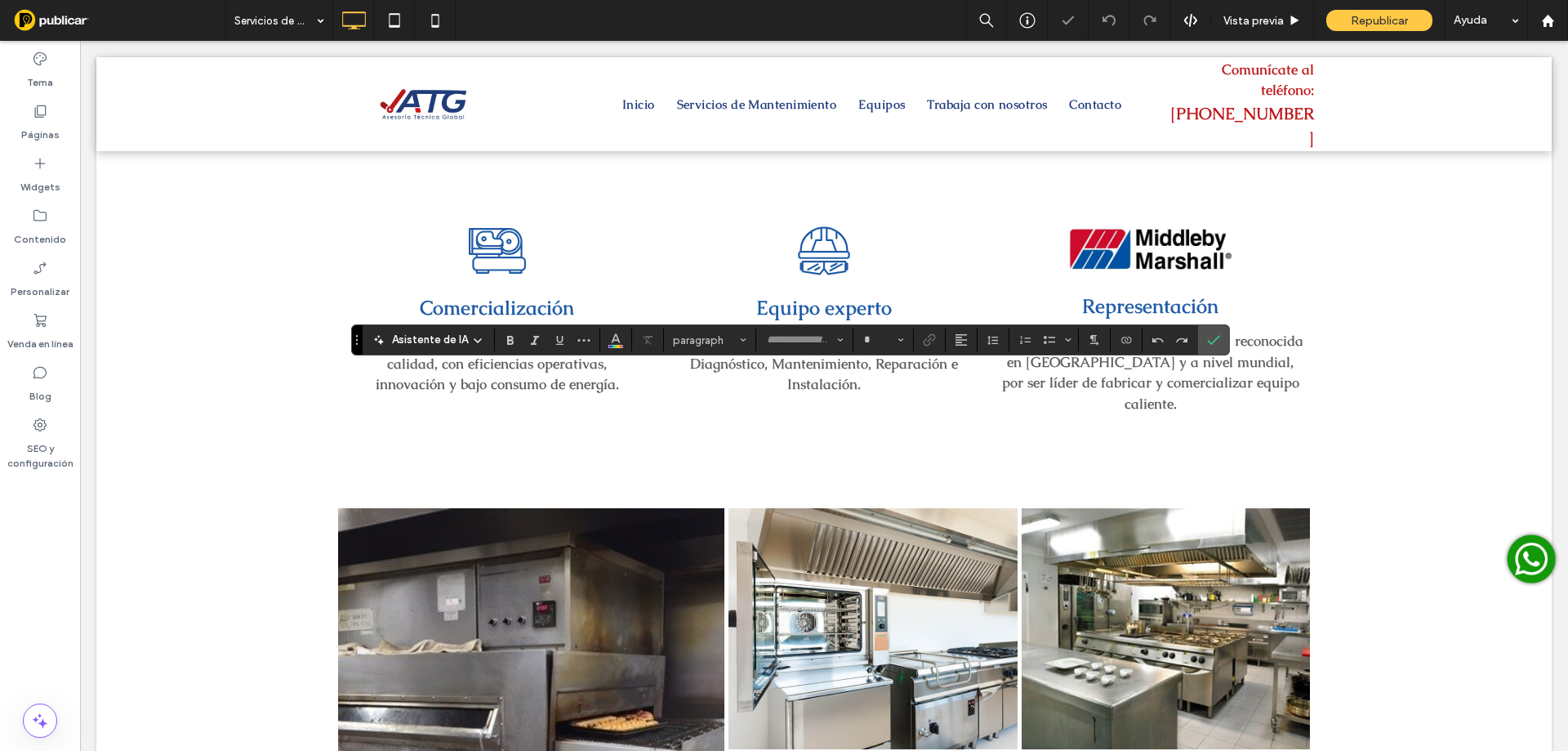
type input "******"
type input "**"
click at [1213, 338] on icon "Confirmar" at bounding box center [1214, 340] width 13 height 13
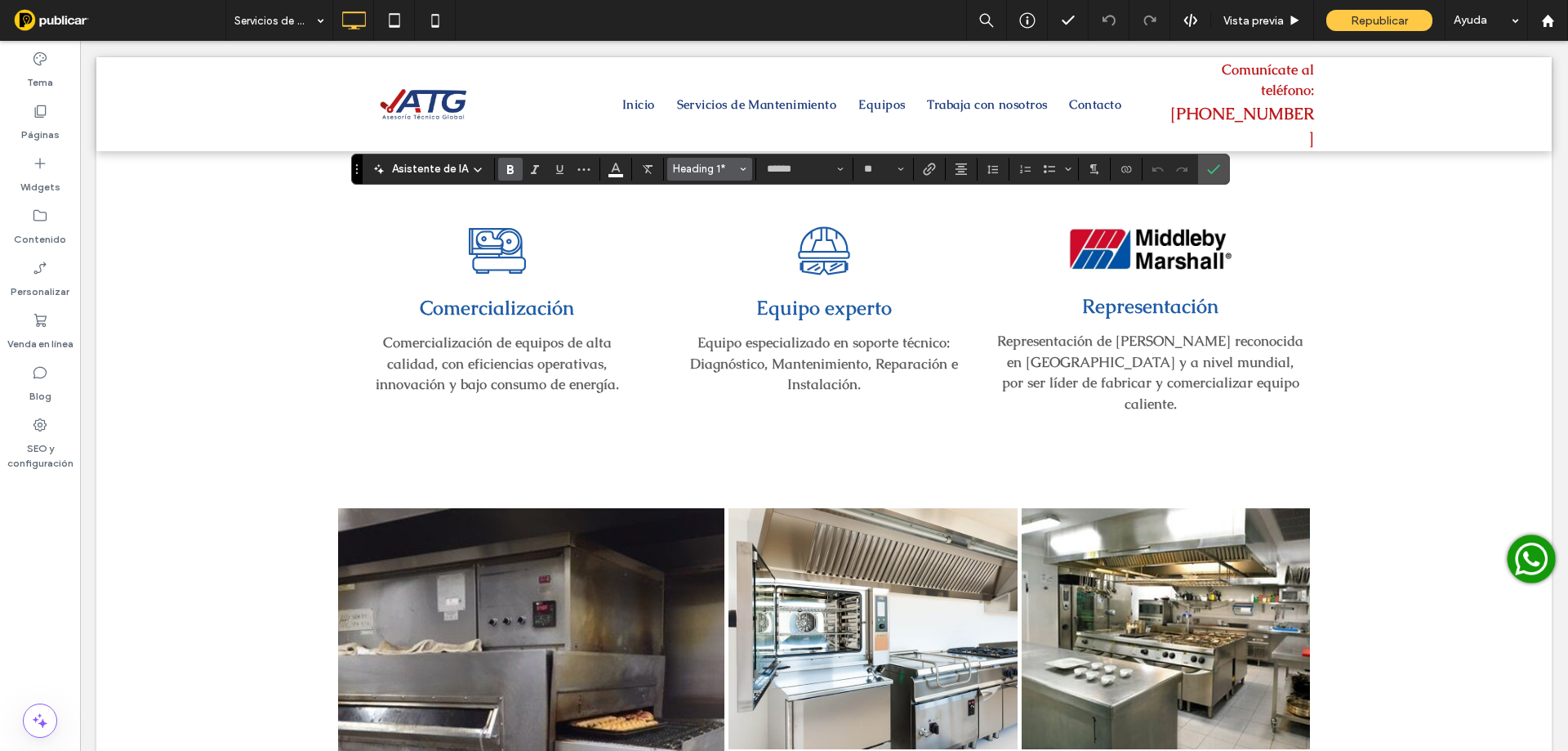
click at [743, 170] on icon "Estilos" at bounding box center [743, 168] width 6 height 6
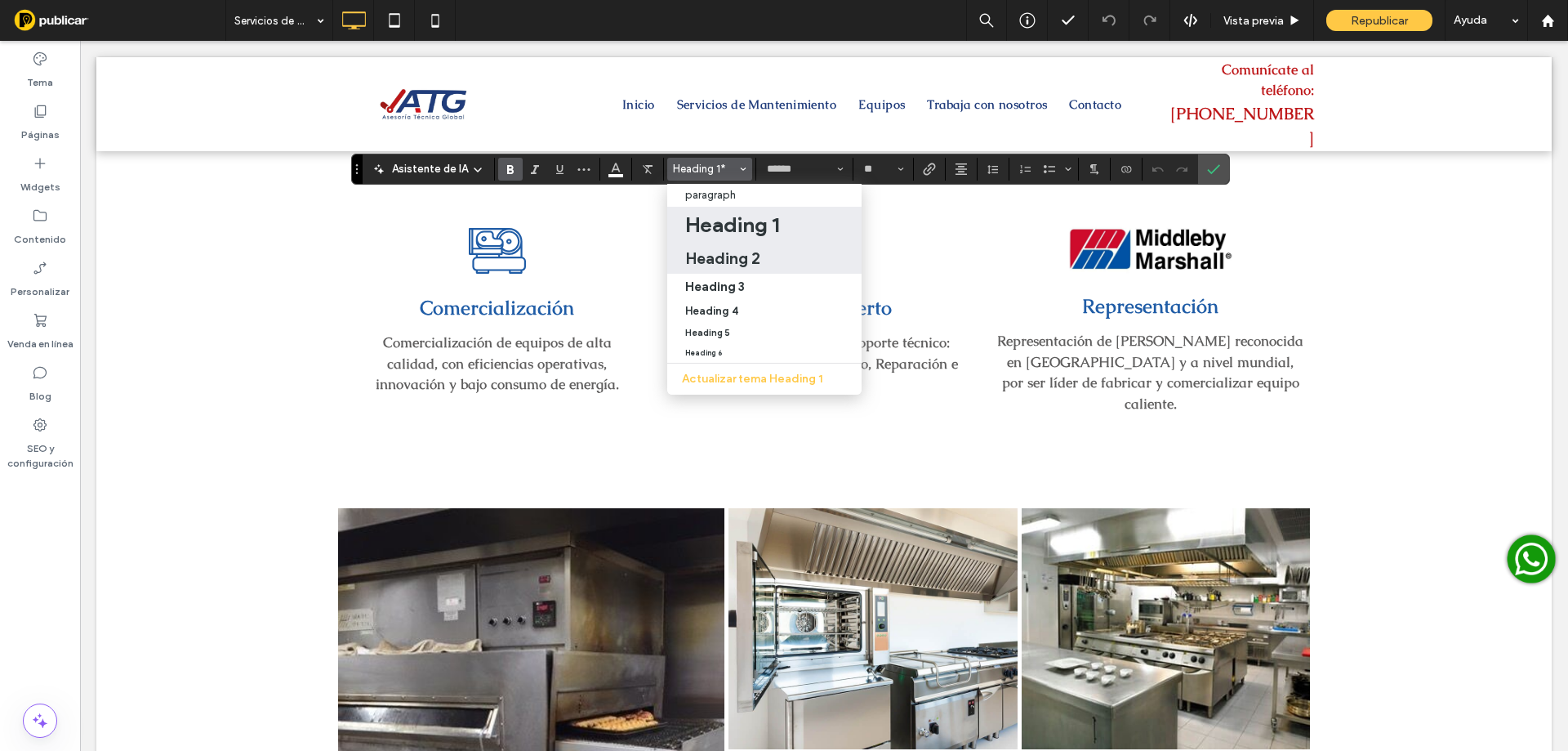
click at [741, 258] on h2 "Heading 2" at bounding box center [723, 258] width 75 height 19
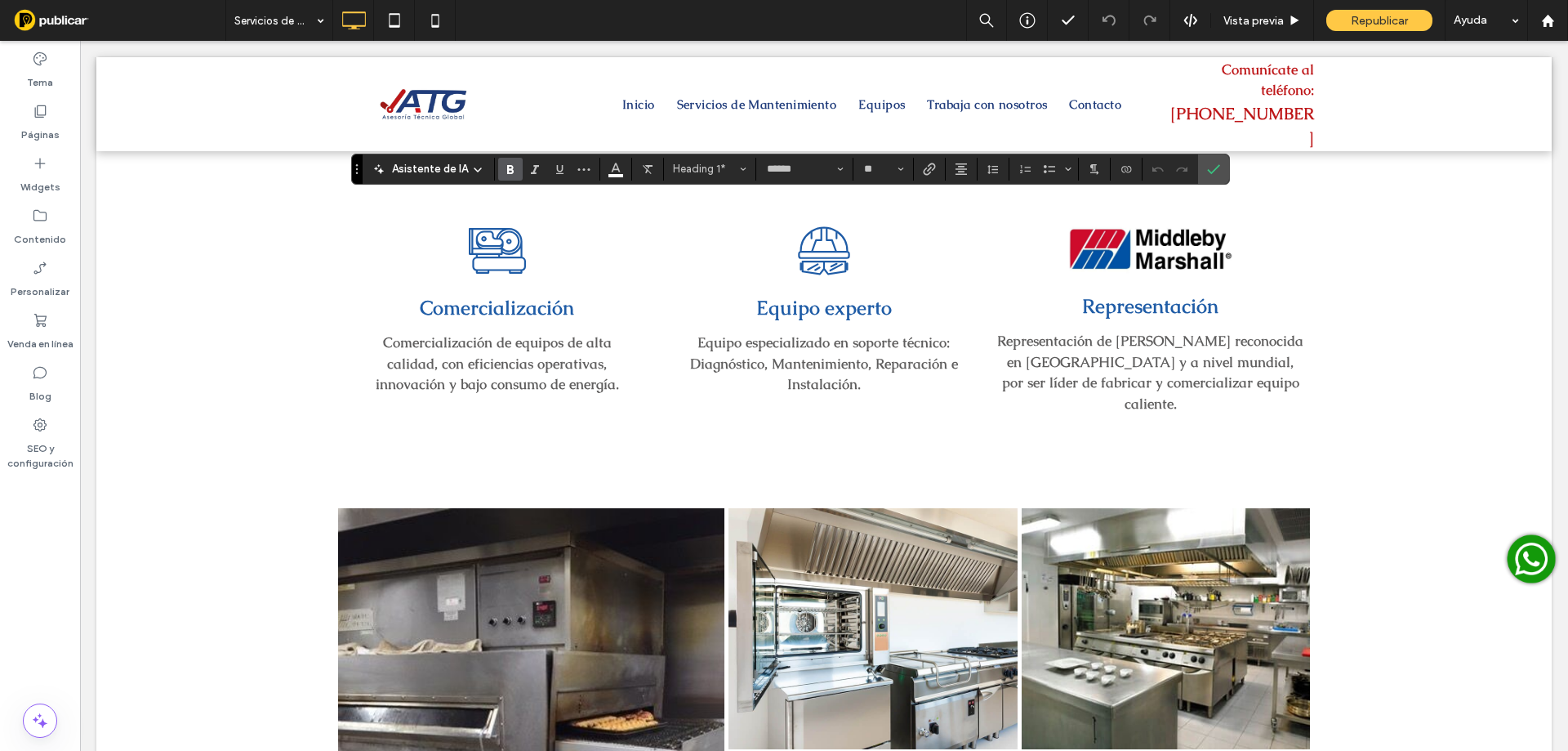
type input "**"
click at [614, 170] on icon "Color" at bounding box center [616, 168] width 13 height 13
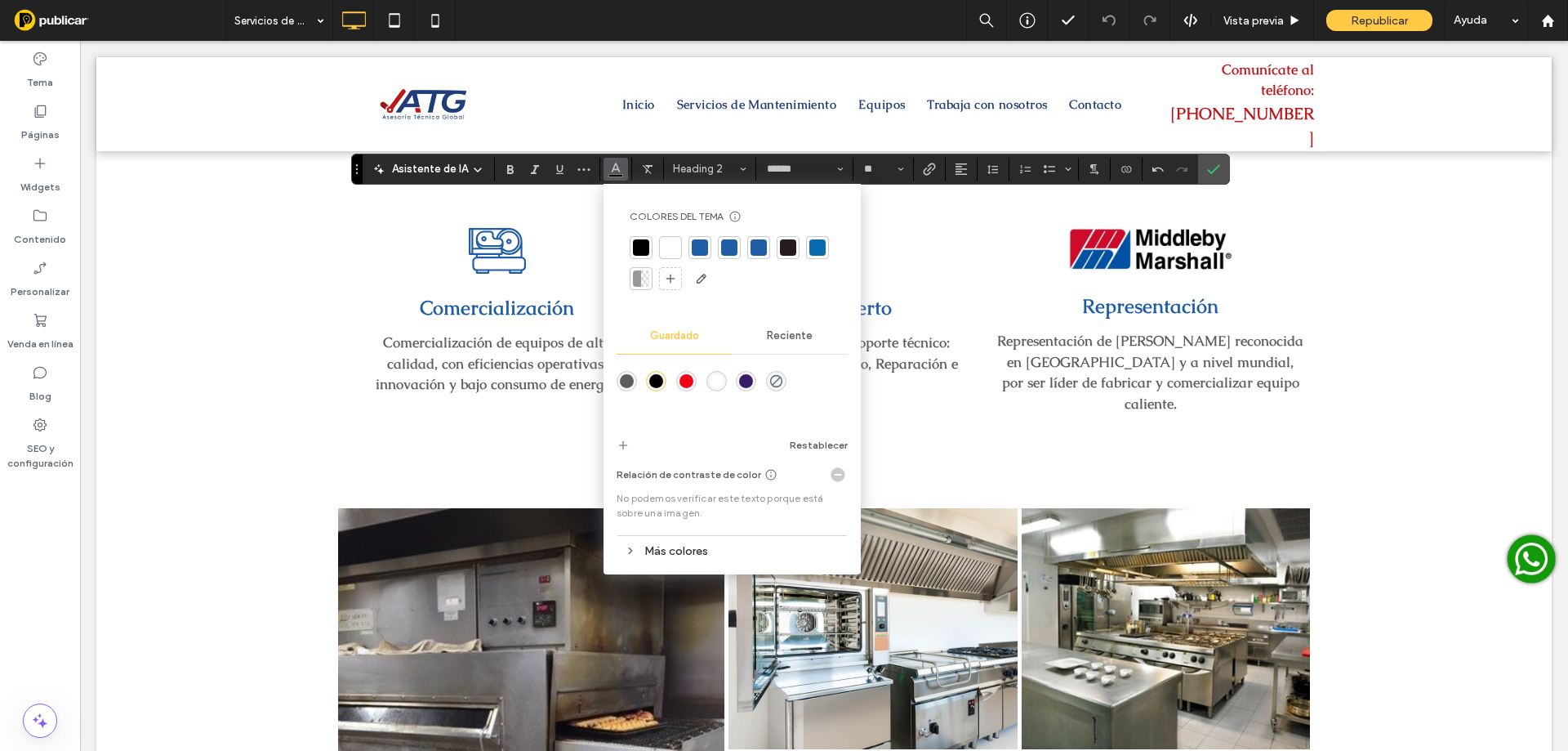
click at [672, 252] on div at bounding box center [671, 248] width 17 height 17
click at [965, 169] on use "Alineación" at bounding box center [961, 168] width 11 height 11
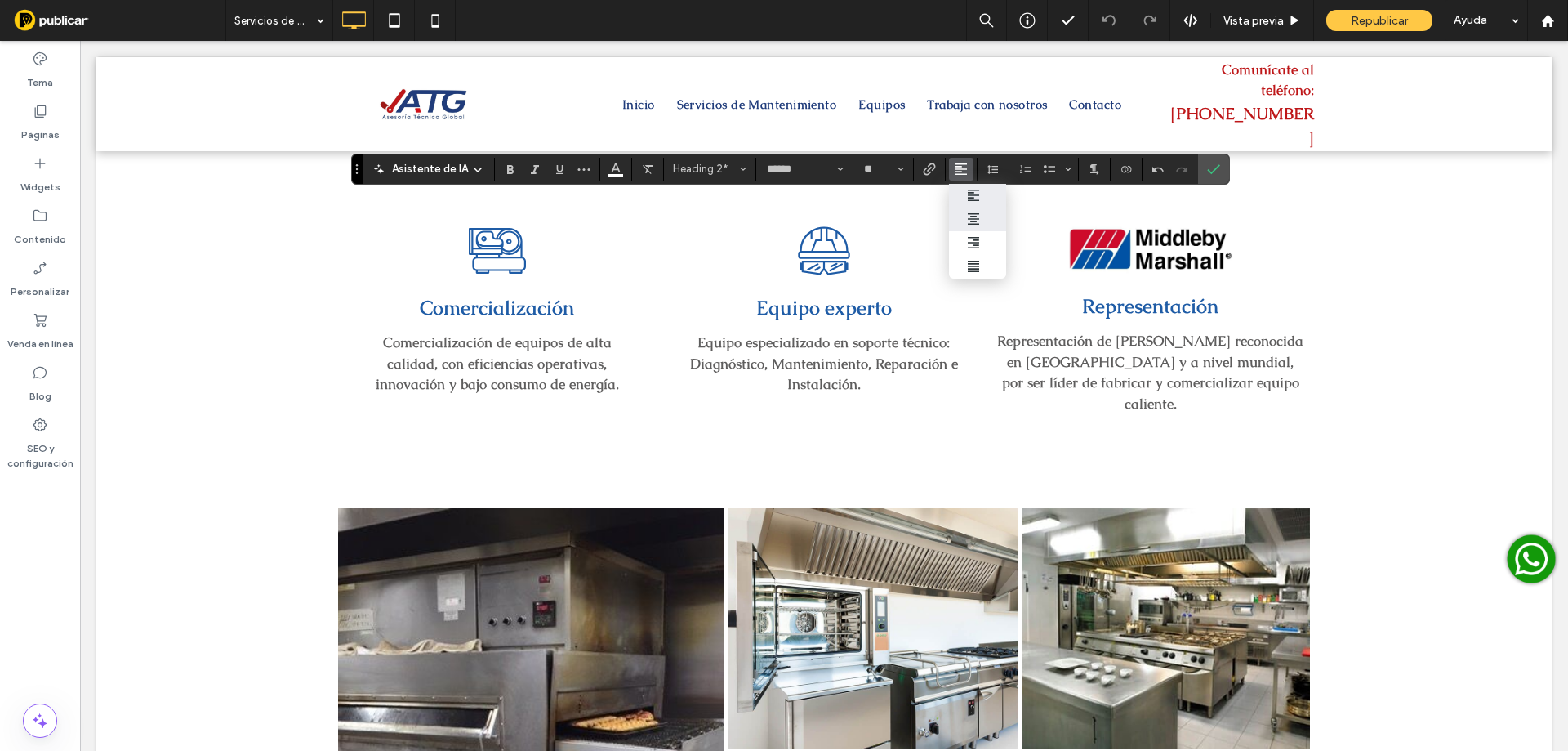
click at [963, 219] on label "ui.textEditor.alignment.center" at bounding box center [977, 219] width 57 height 24
click at [1218, 166] on icon "Confirmar" at bounding box center [1214, 169] width 13 height 13
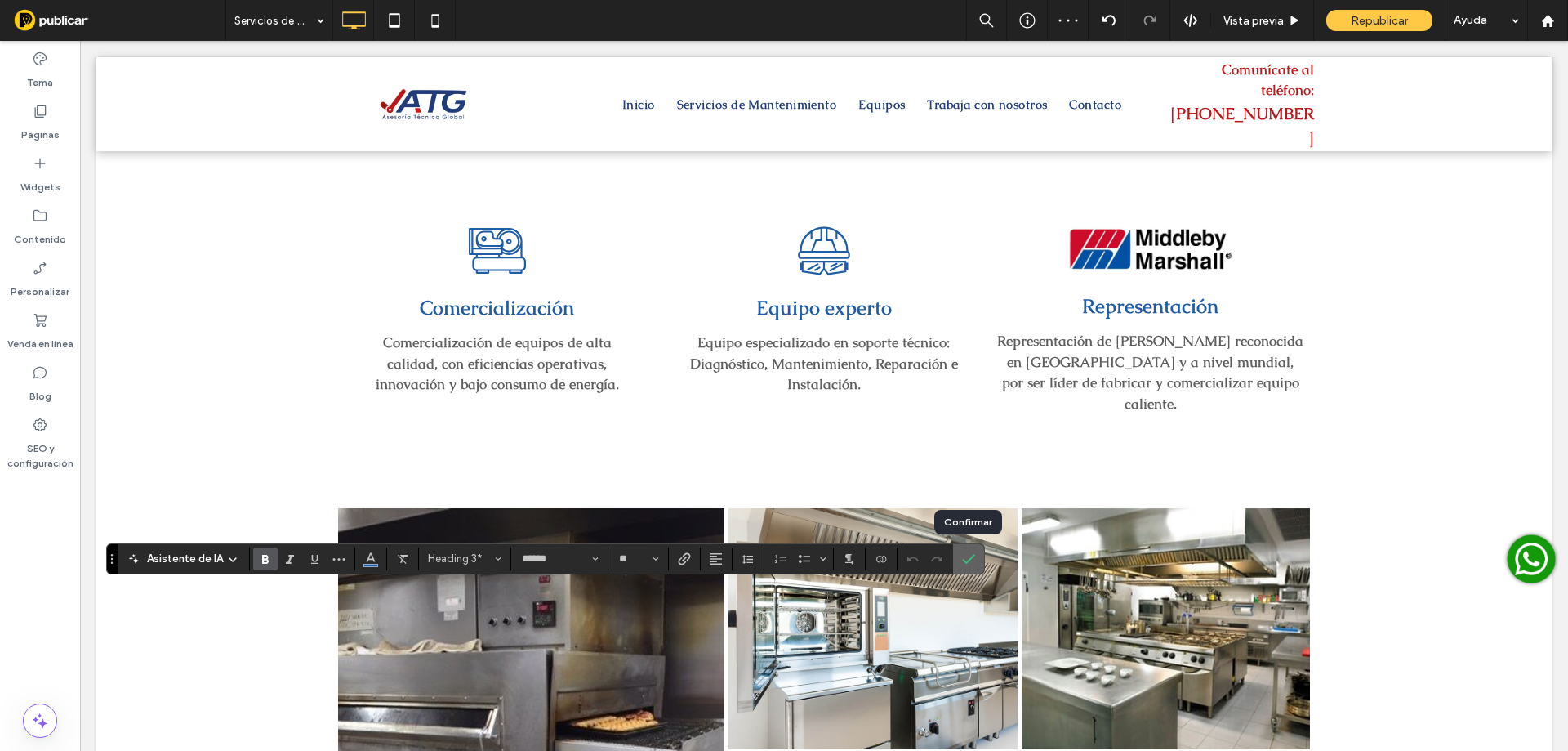
click at [965, 564] on icon "Confirmar" at bounding box center [968, 559] width 13 height 13
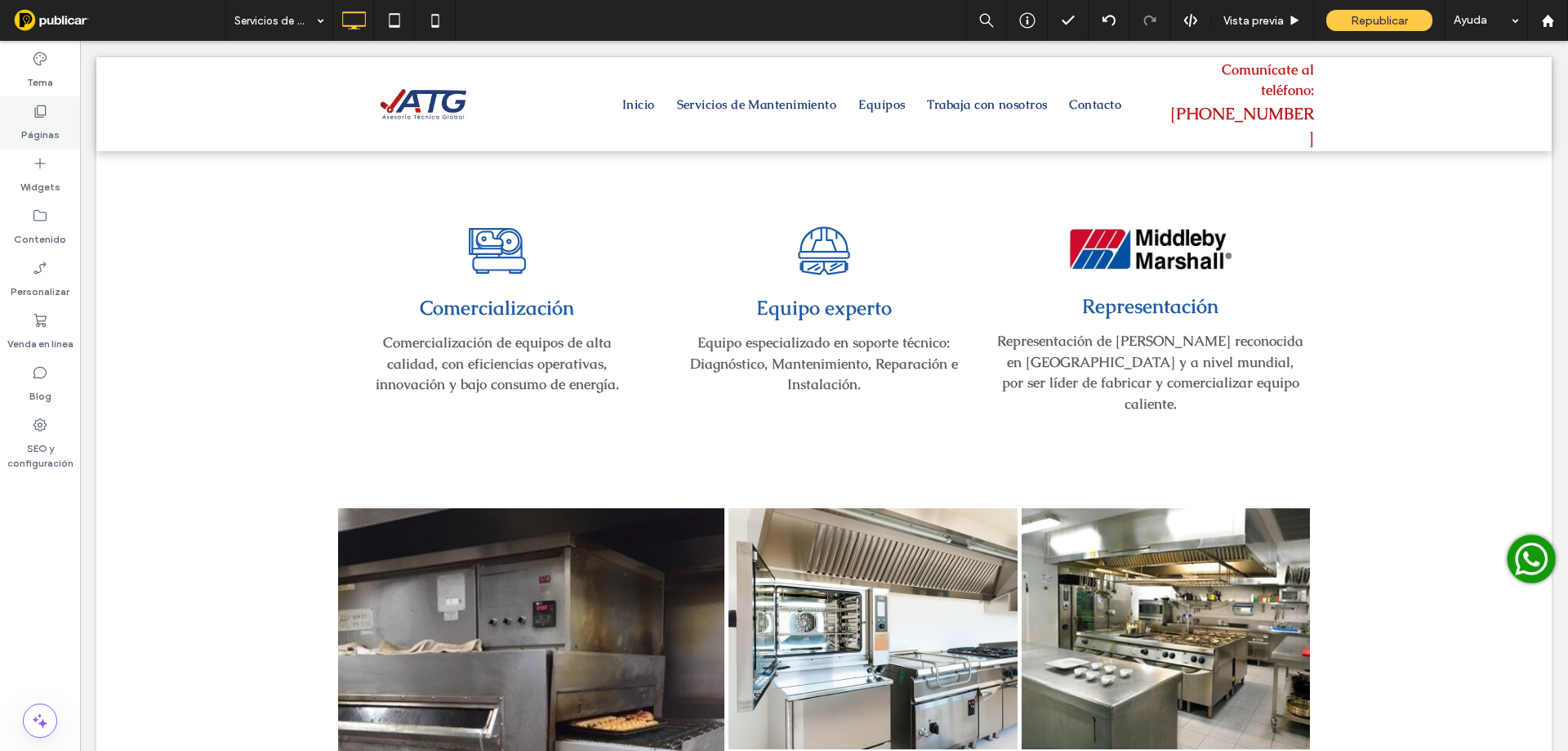
click at [48, 128] on label "Páginas" at bounding box center [40, 131] width 39 height 23
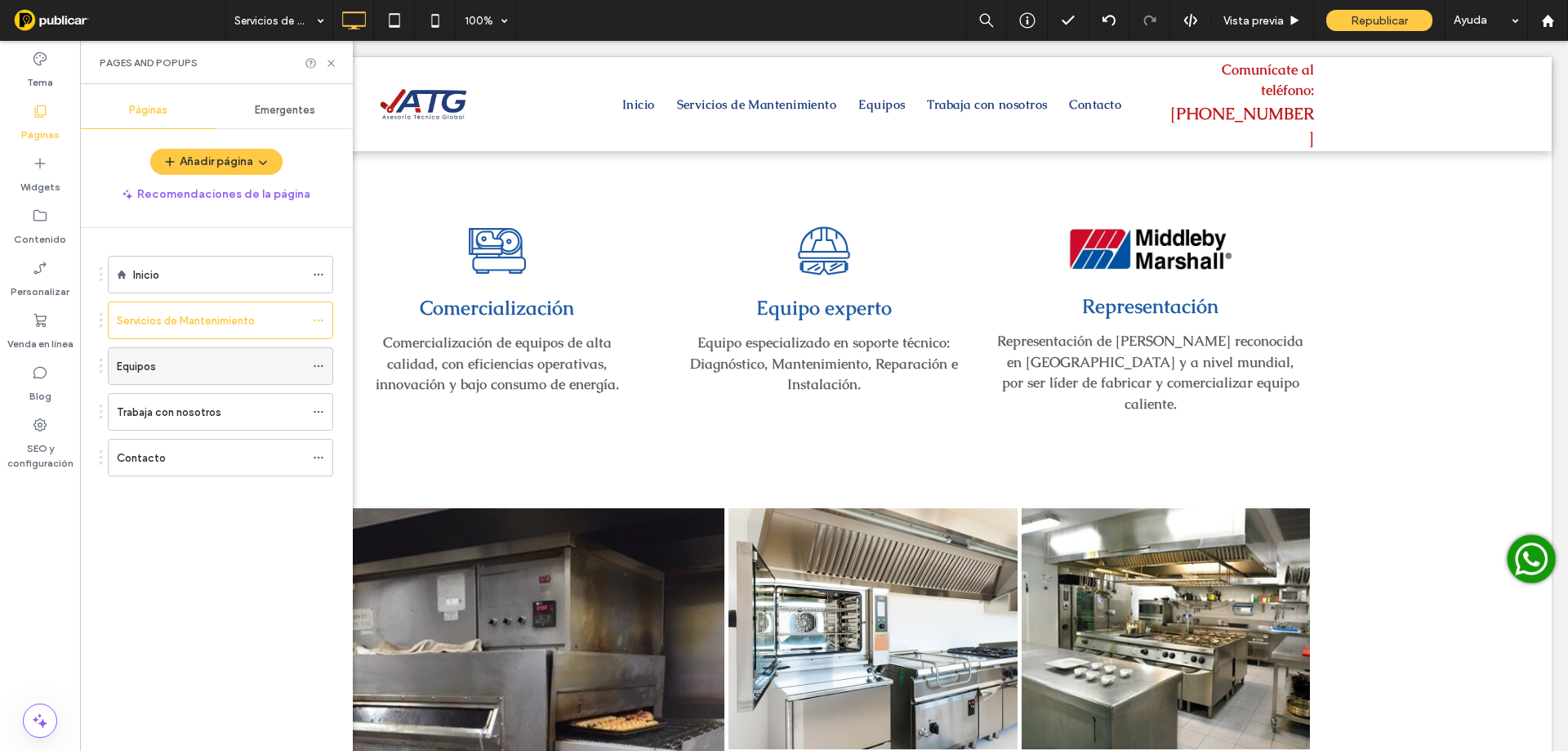
click at [194, 374] on div "Equipos" at bounding box center [211, 366] width 188 height 17
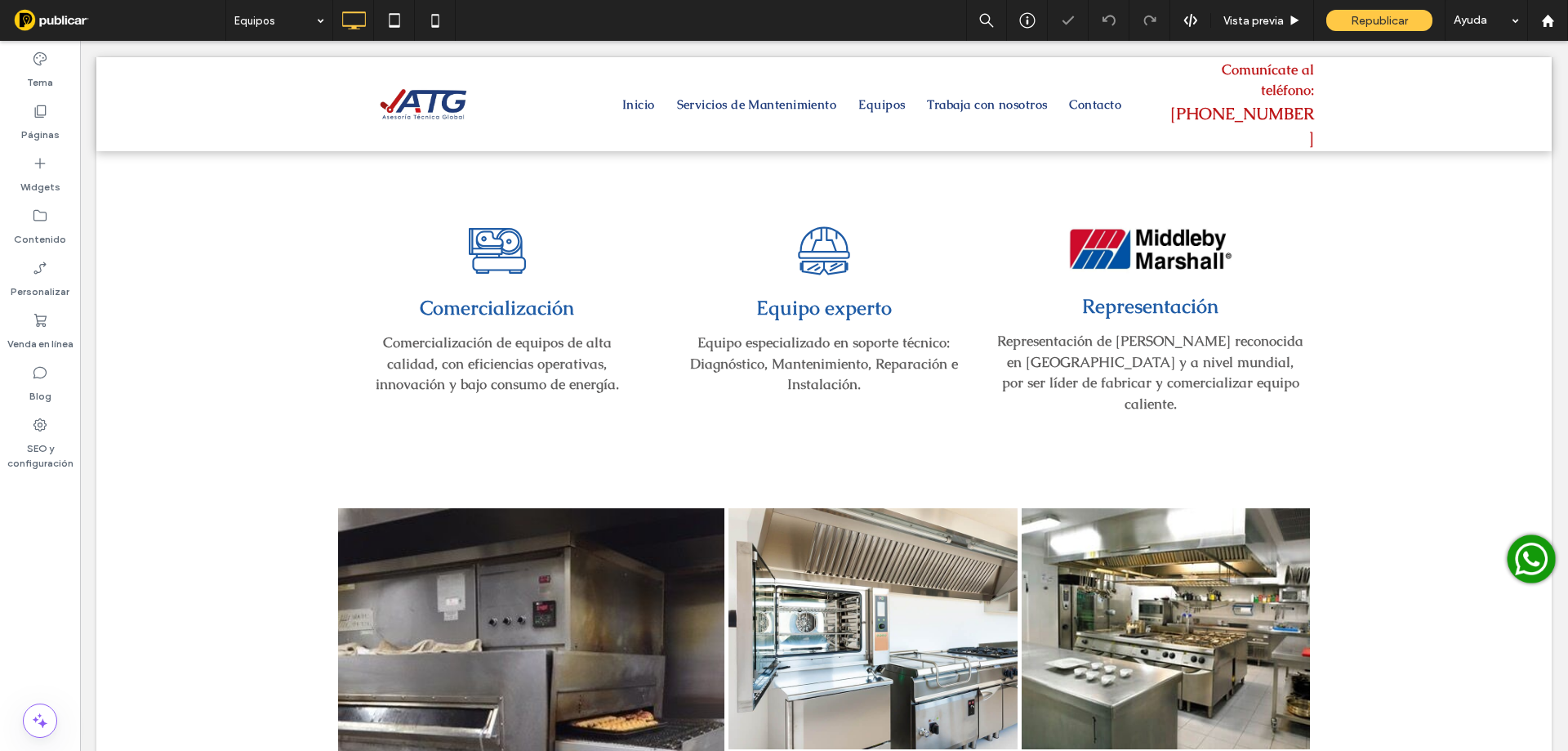
type input "******"
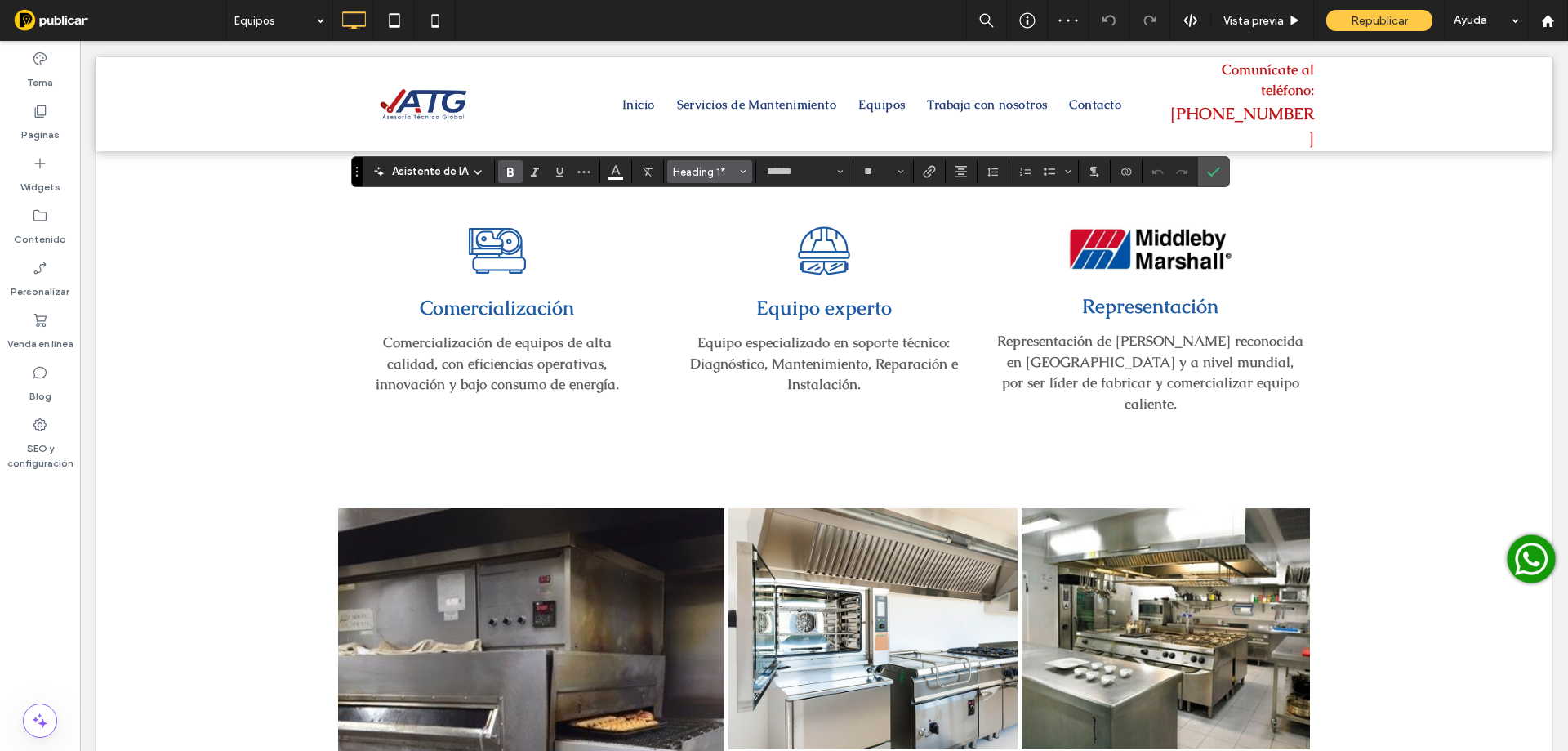
click at [733, 178] on button "Heading 1*" at bounding box center [709, 171] width 85 height 23
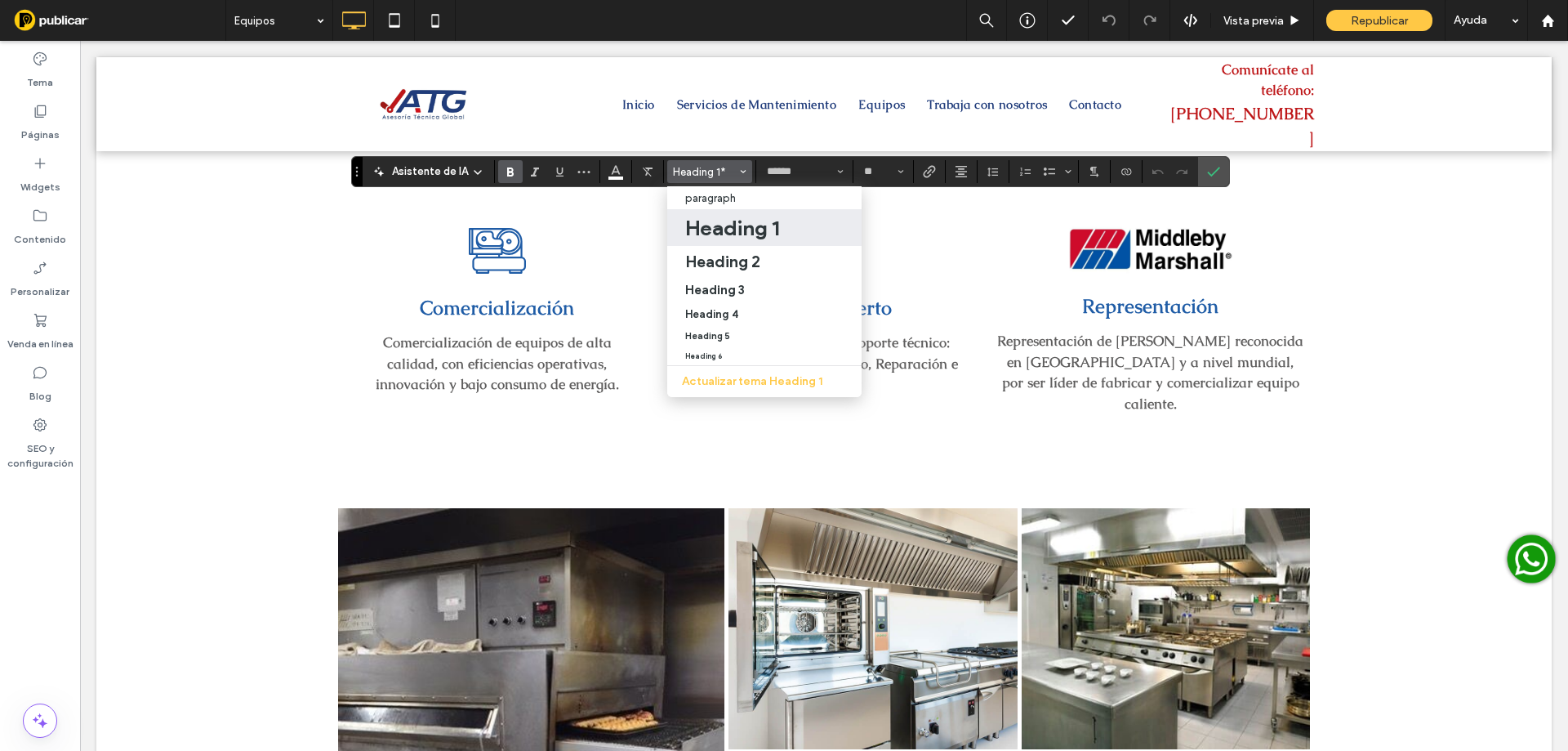
click at [729, 236] on h1 "Heading 1" at bounding box center [732, 227] width 94 height 26
type input "**"
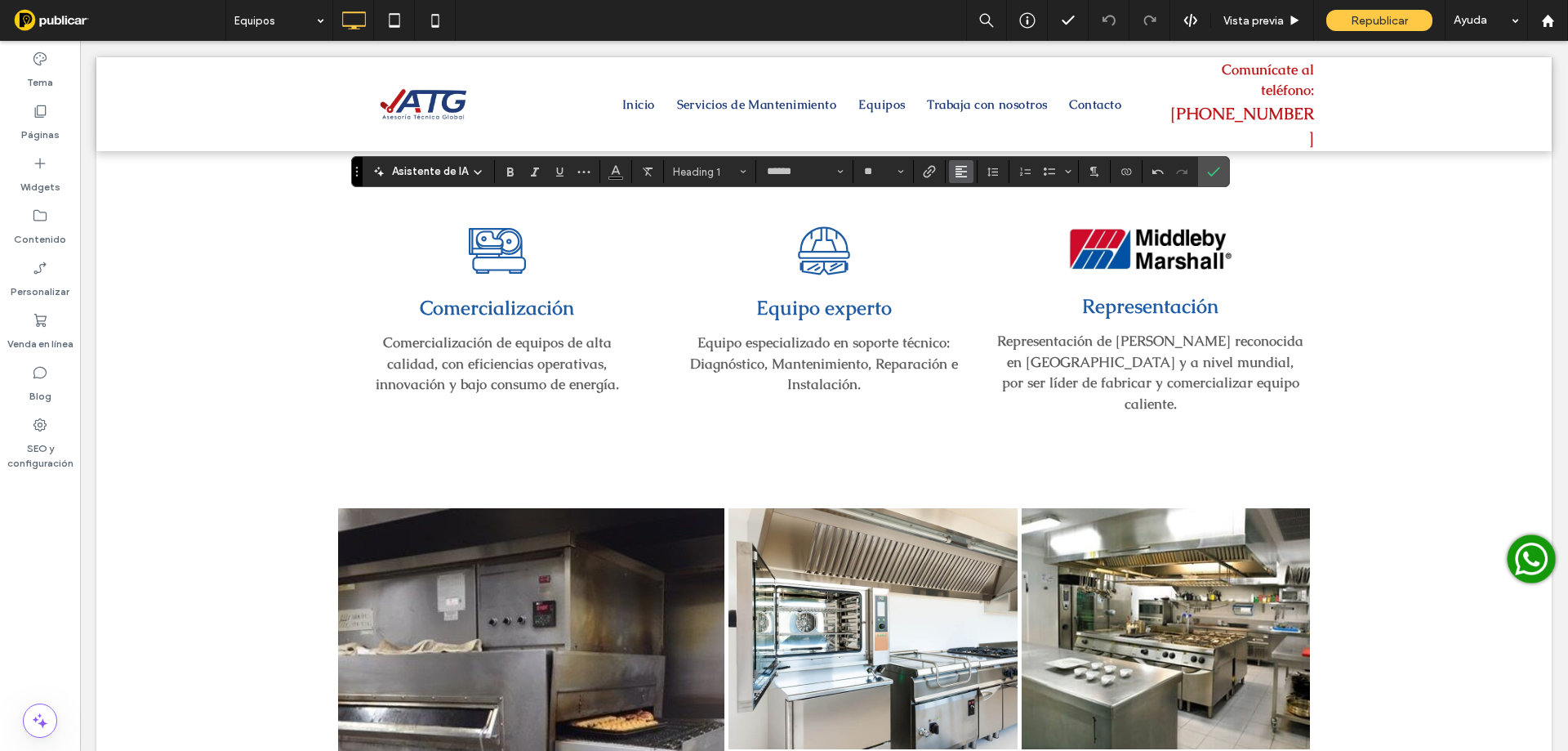
click at [956, 176] on icon "Alineación" at bounding box center [961, 171] width 13 height 13
click at [975, 224] on icon "ui.textEditor.alignment.center" at bounding box center [974, 222] width 13 height 13
click at [867, 176] on input "**" at bounding box center [878, 171] width 32 height 13
type input "**"
click at [620, 170] on button "Color" at bounding box center [616, 171] width 25 height 23
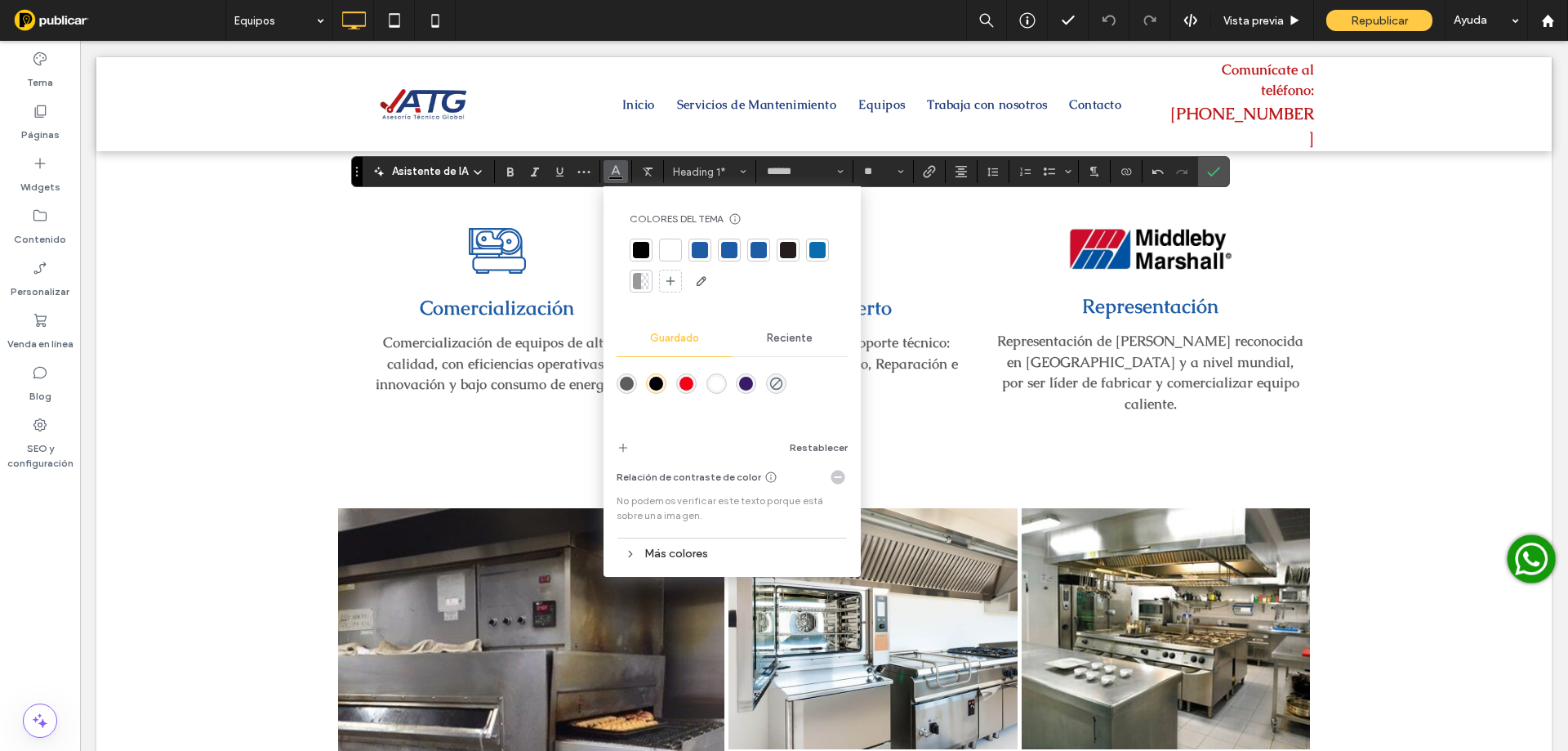
click at [674, 249] on div at bounding box center [671, 250] width 17 height 17
click at [1213, 176] on icon "Confirmar" at bounding box center [1214, 171] width 13 height 13
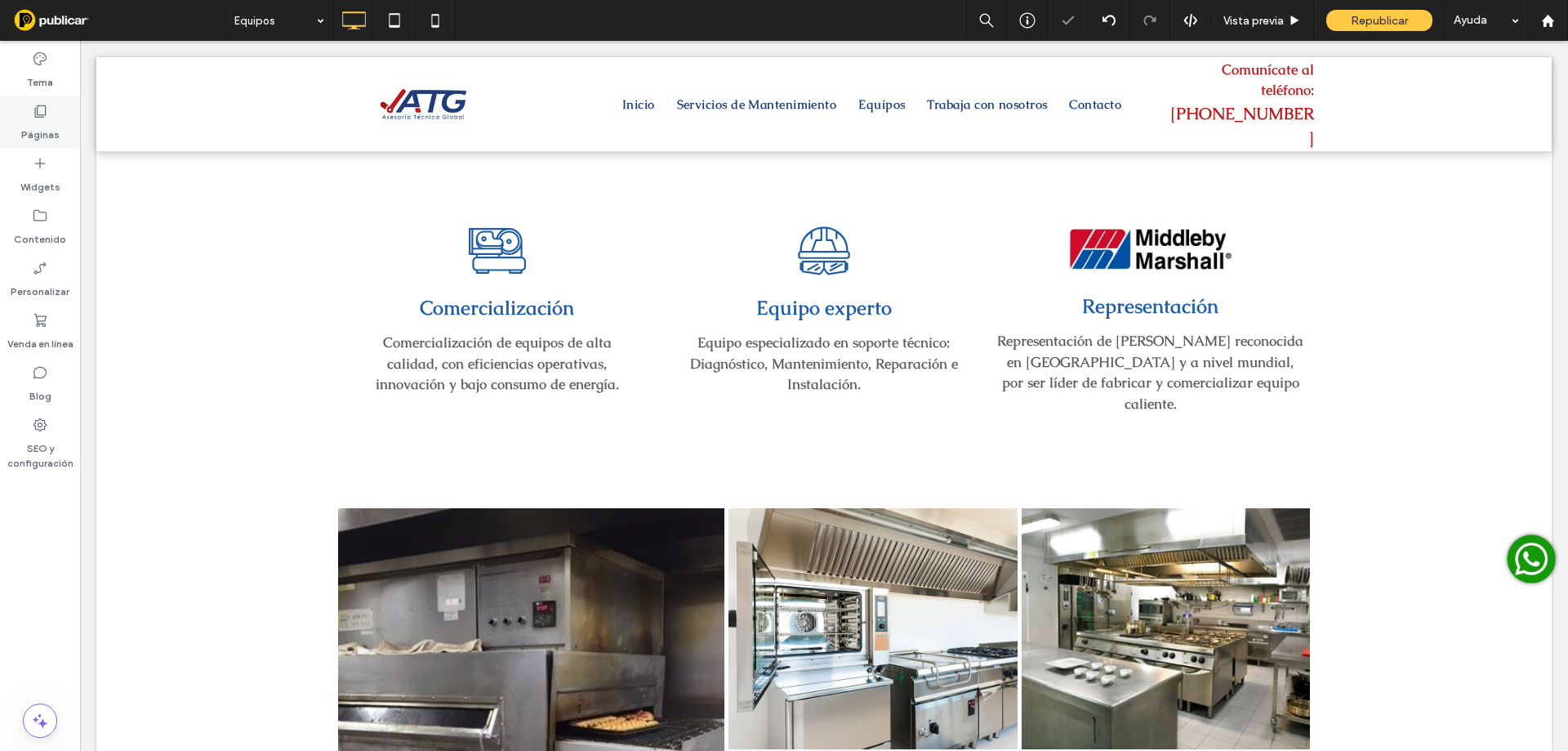
click at [38, 134] on label "Páginas" at bounding box center [40, 131] width 39 height 23
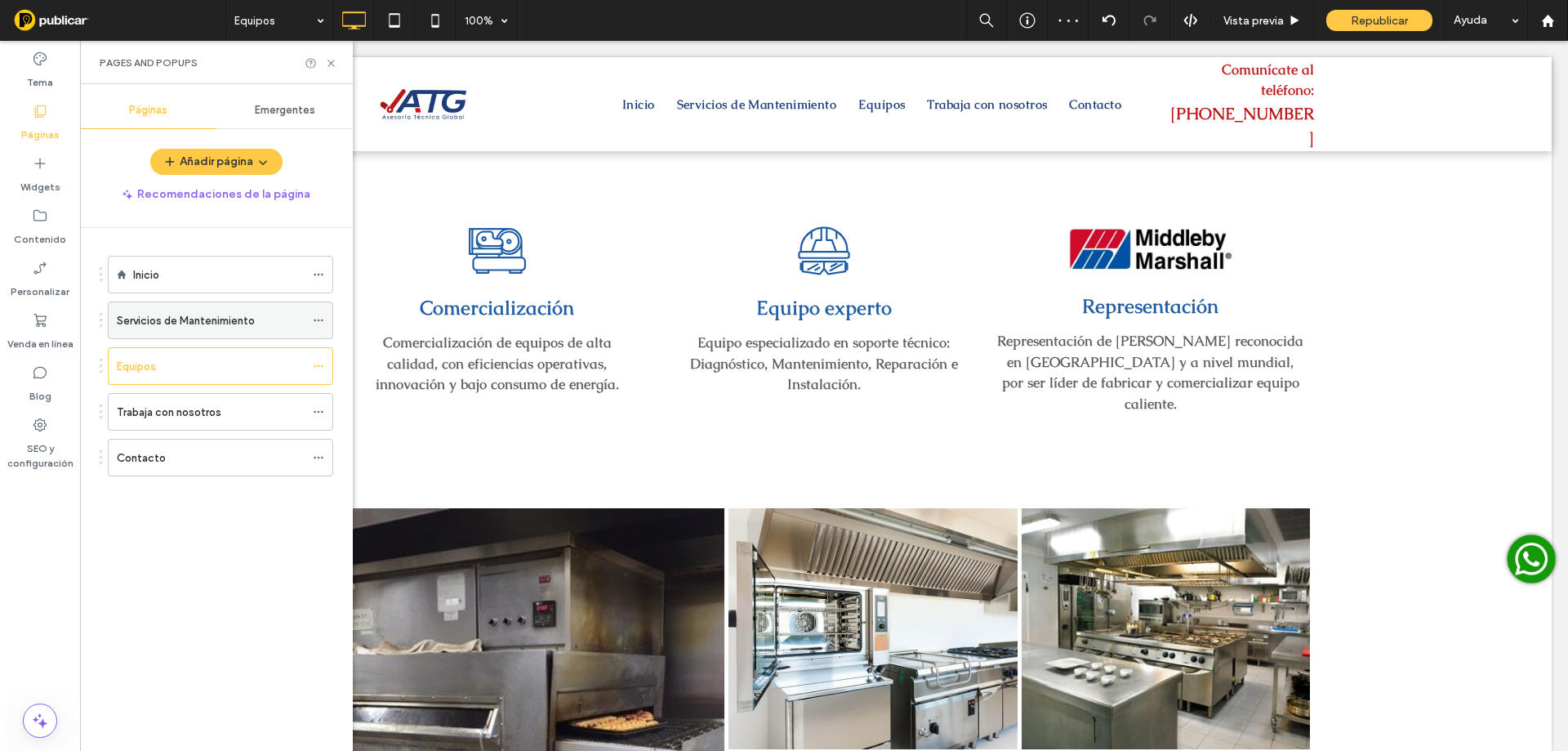
click at [212, 315] on label "Servicios de Mantenimiento" at bounding box center [186, 320] width 138 height 29
click at [179, 377] on div "Equipos" at bounding box center [211, 365] width 188 height 36
click at [185, 414] on label "Trabaja con nosotros" at bounding box center [169, 411] width 105 height 29
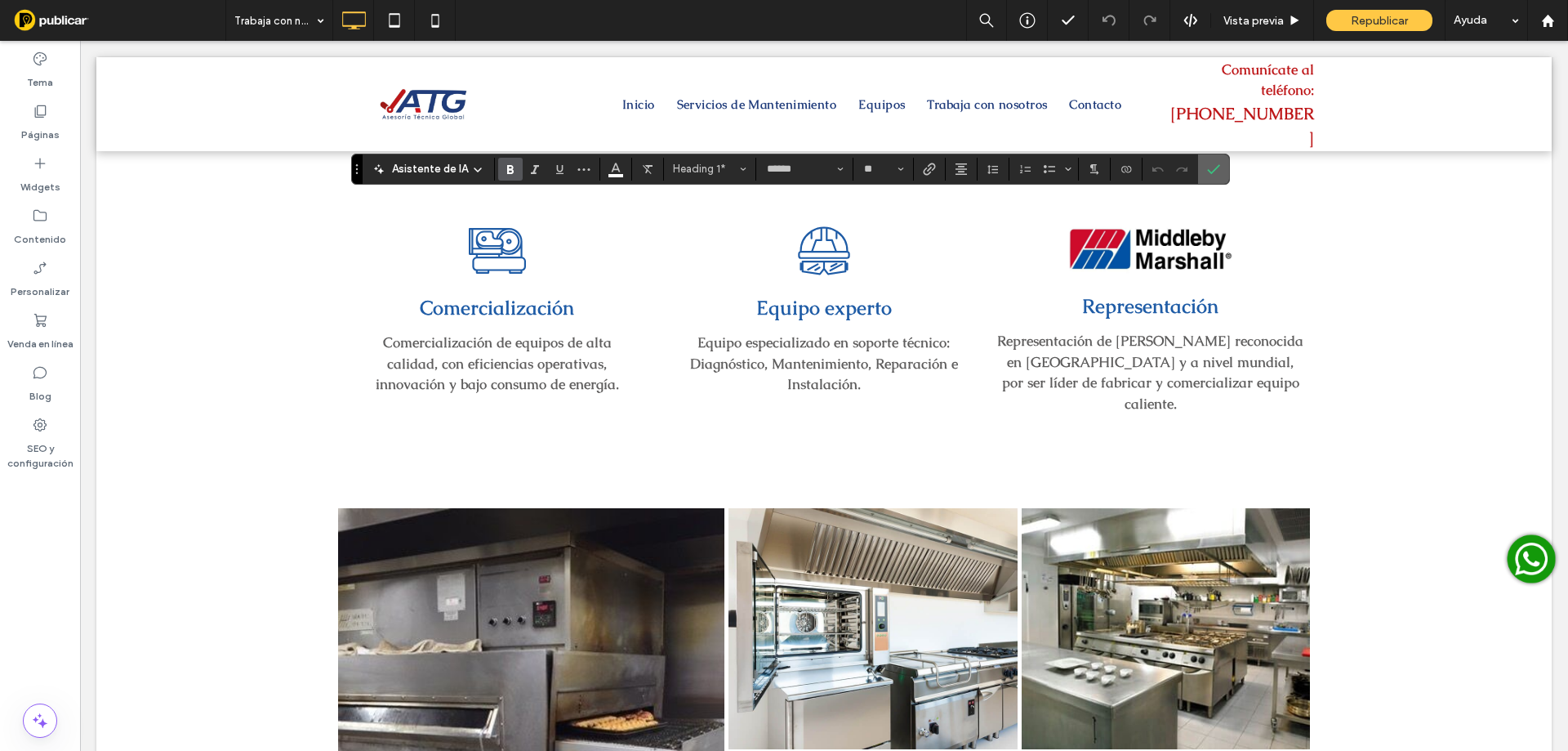
click at [1218, 169] on label "Confirmar" at bounding box center [1213, 169] width 25 height 29
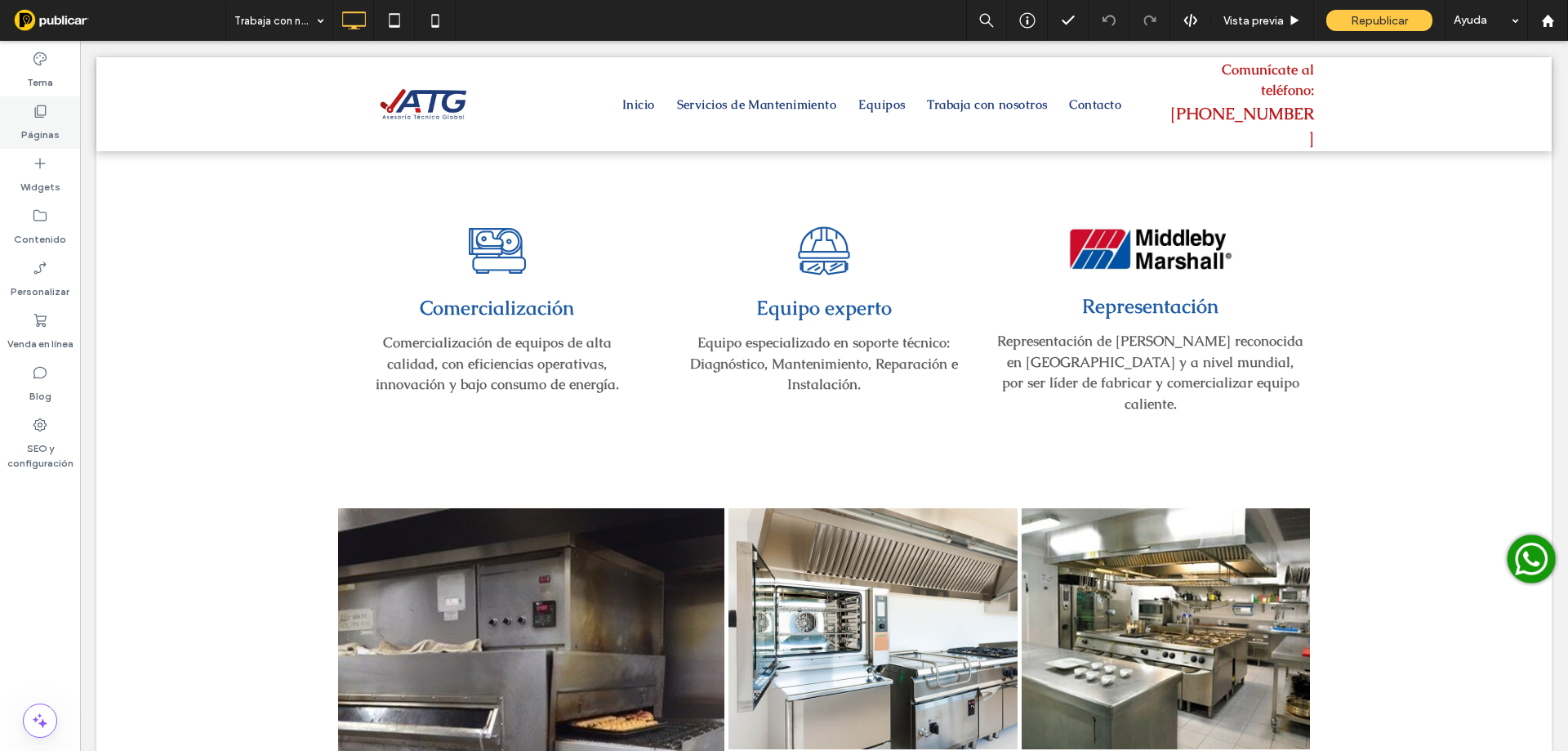
click at [40, 125] on label "Páginas" at bounding box center [40, 131] width 39 height 23
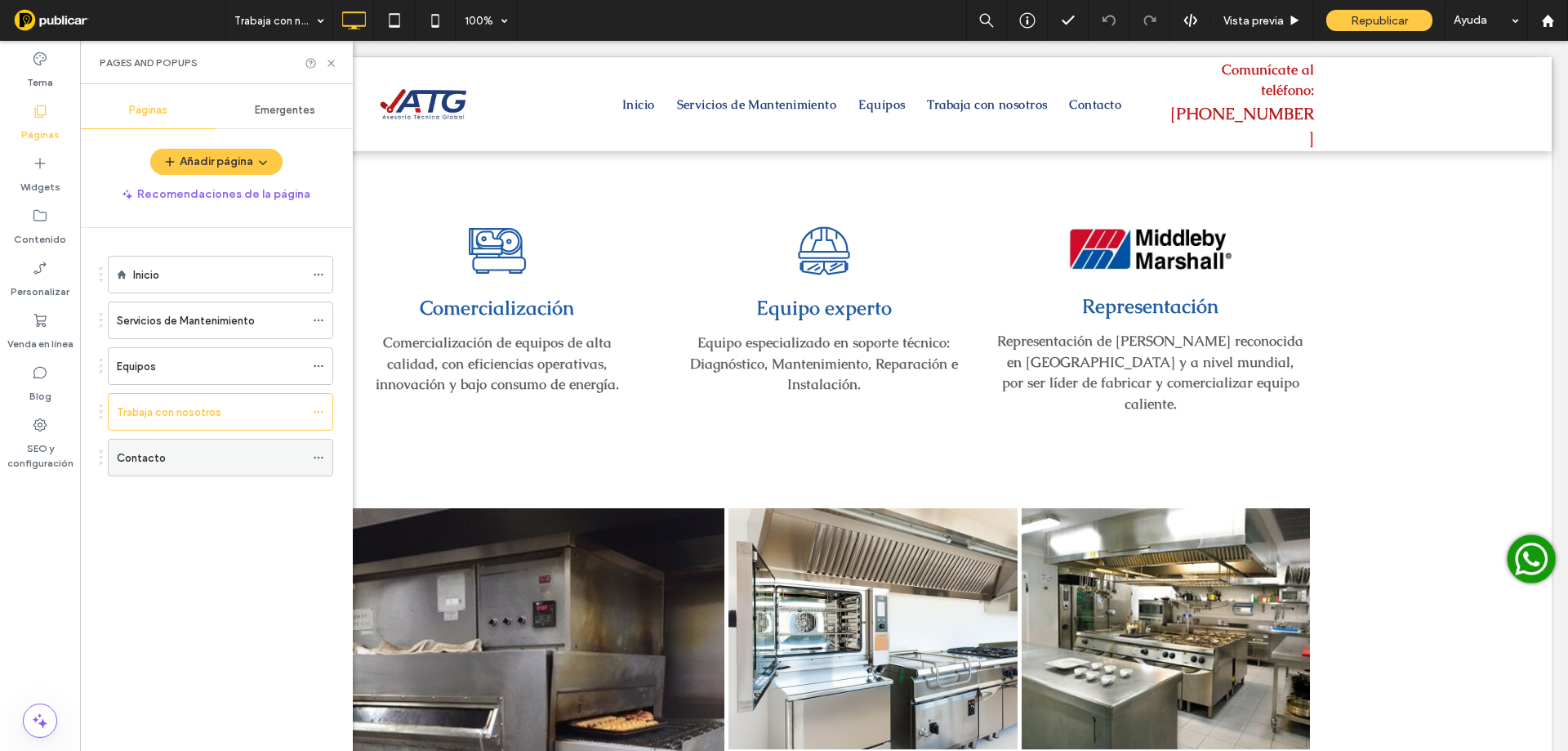
click at [138, 450] on label "Contacto" at bounding box center [141, 457] width 49 height 29
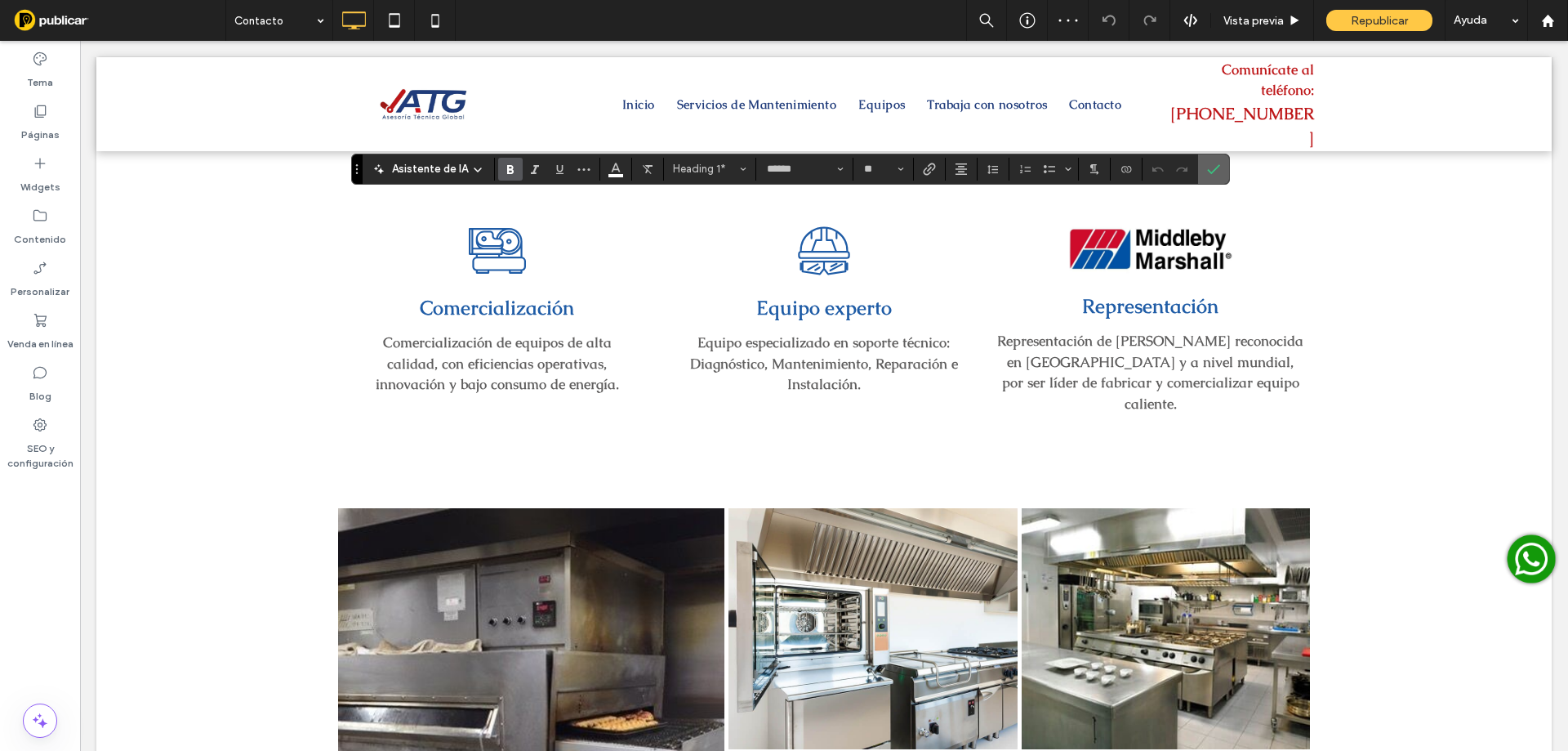
click at [1210, 165] on icon "Confirmar" at bounding box center [1214, 169] width 13 height 13
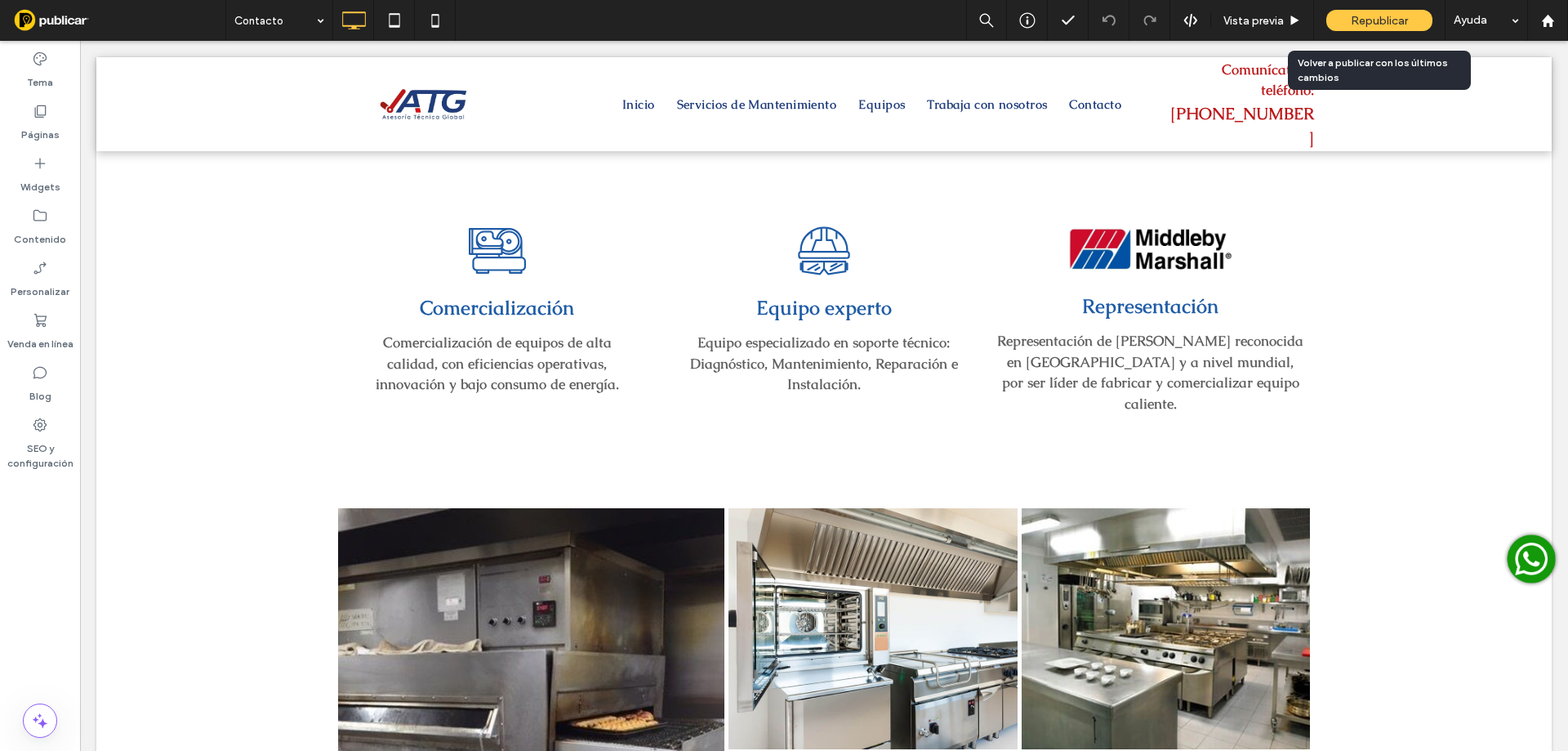
click at [1347, 18] on div "Republicar" at bounding box center [1378, 20] width 106 height 21
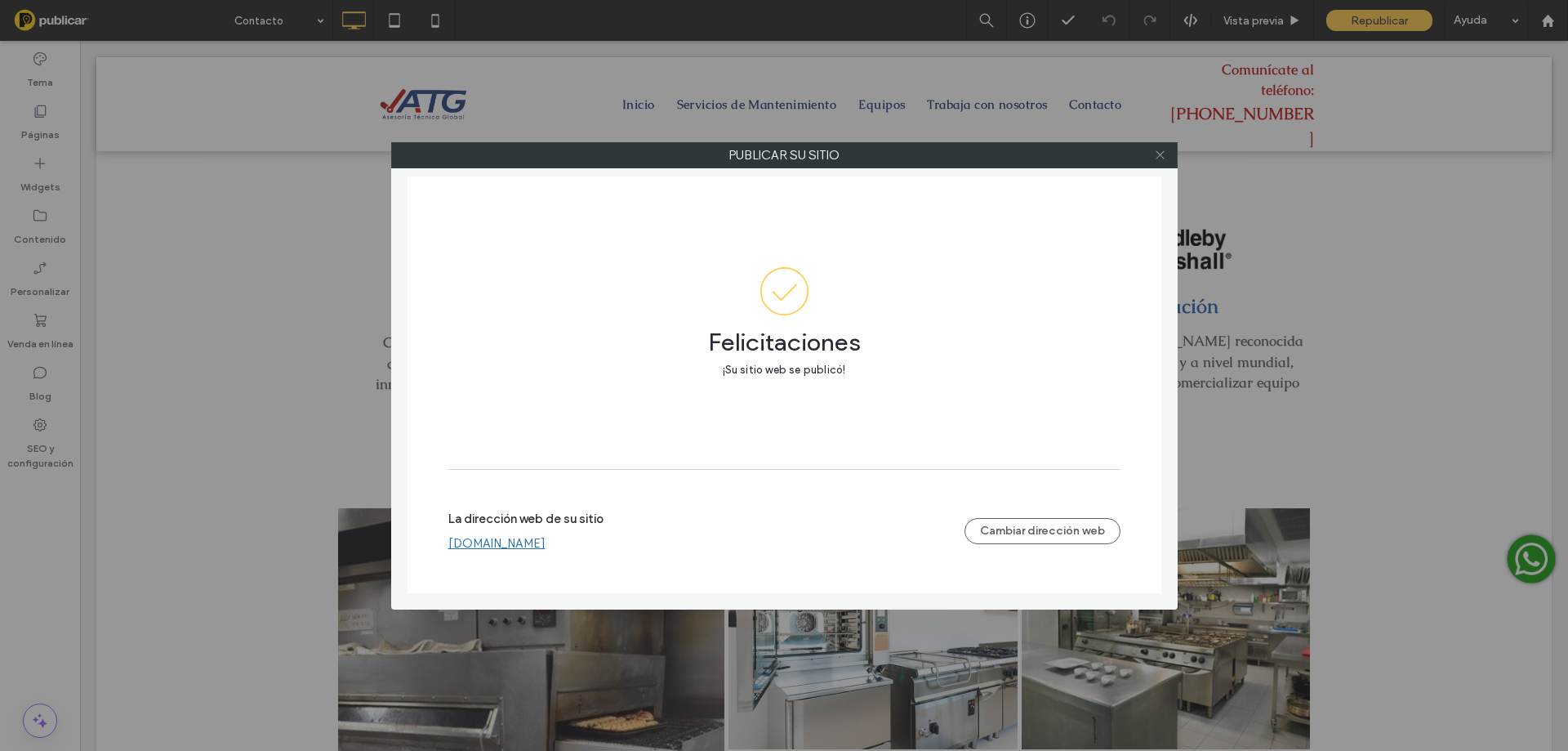
click at [1161, 154] on use at bounding box center [1159, 155] width 8 height 8
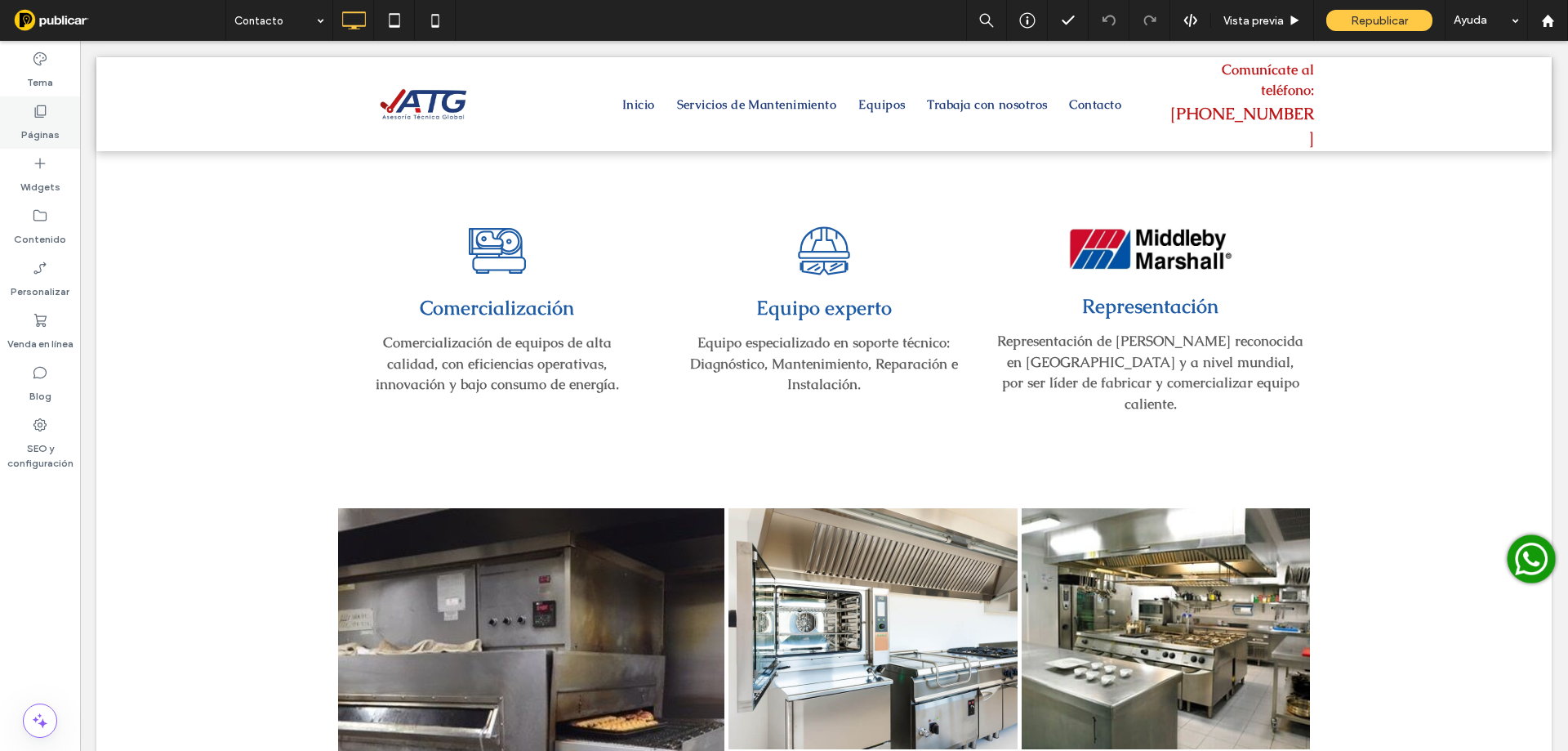
click at [23, 124] on div "Páginas" at bounding box center [40, 122] width 80 height 52
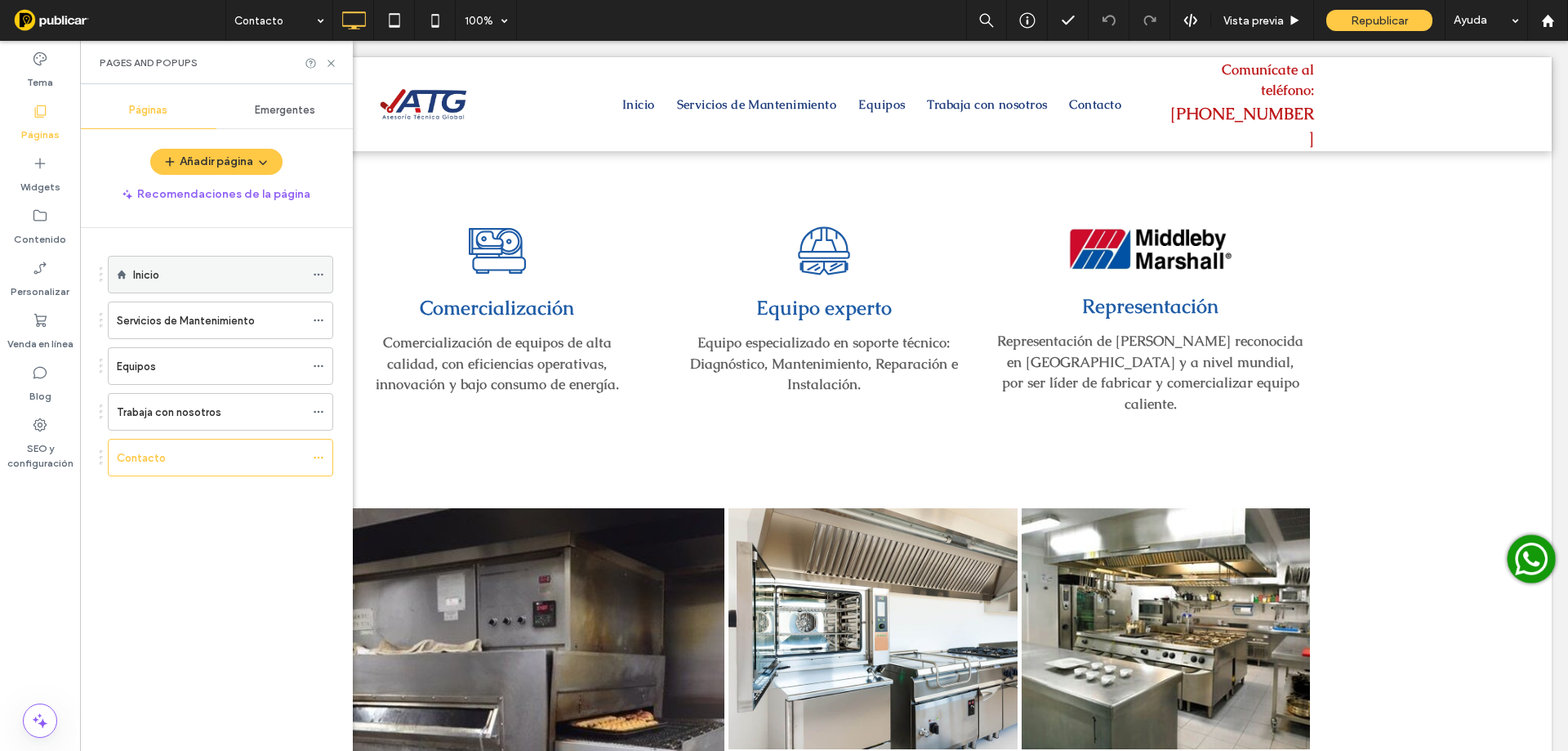
click at [136, 275] on label "Inicio" at bounding box center [146, 274] width 26 height 29
click at [335, 61] on icon at bounding box center [330, 63] width 12 height 12
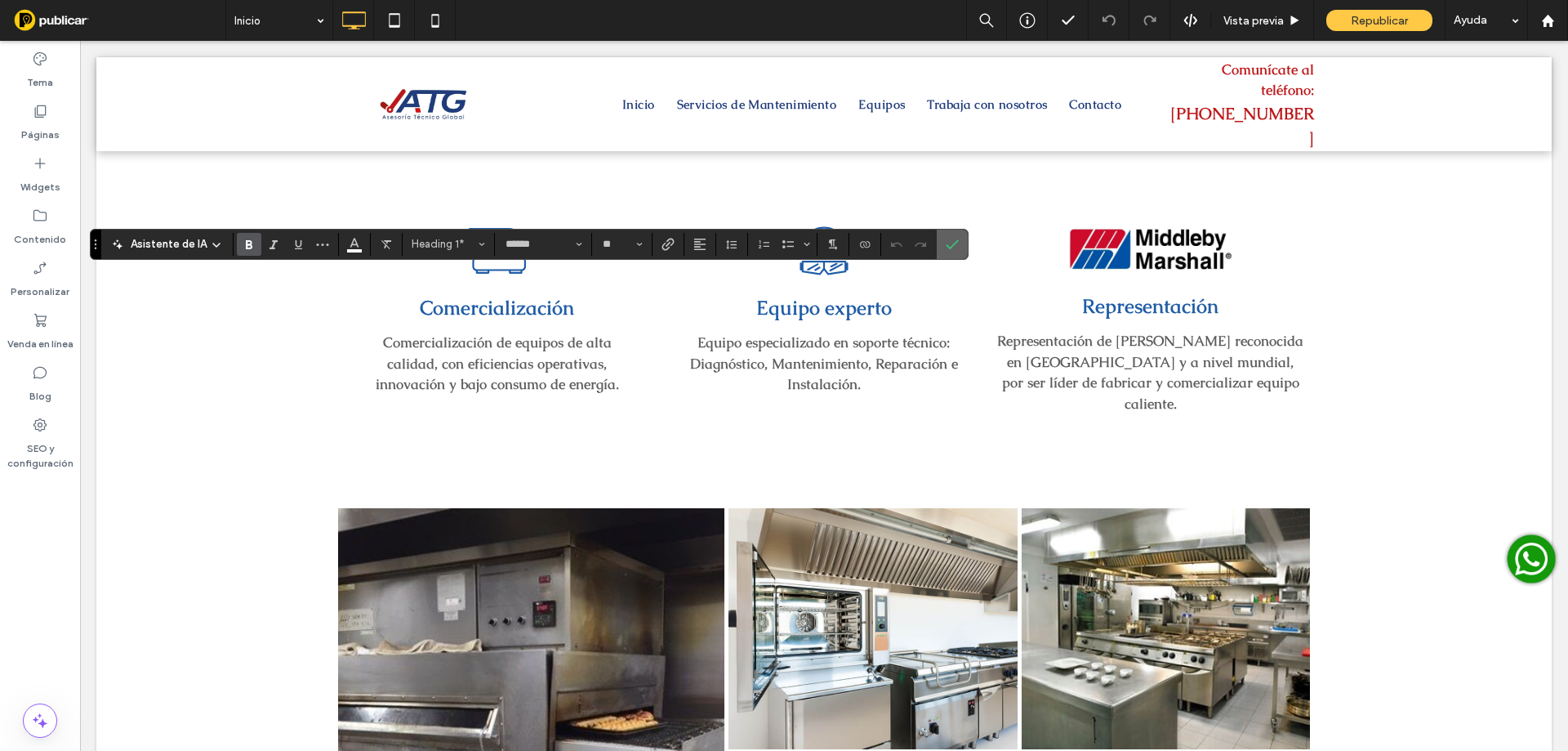
click at [946, 243] on icon "Confirmar" at bounding box center [952, 244] width 13 height 13
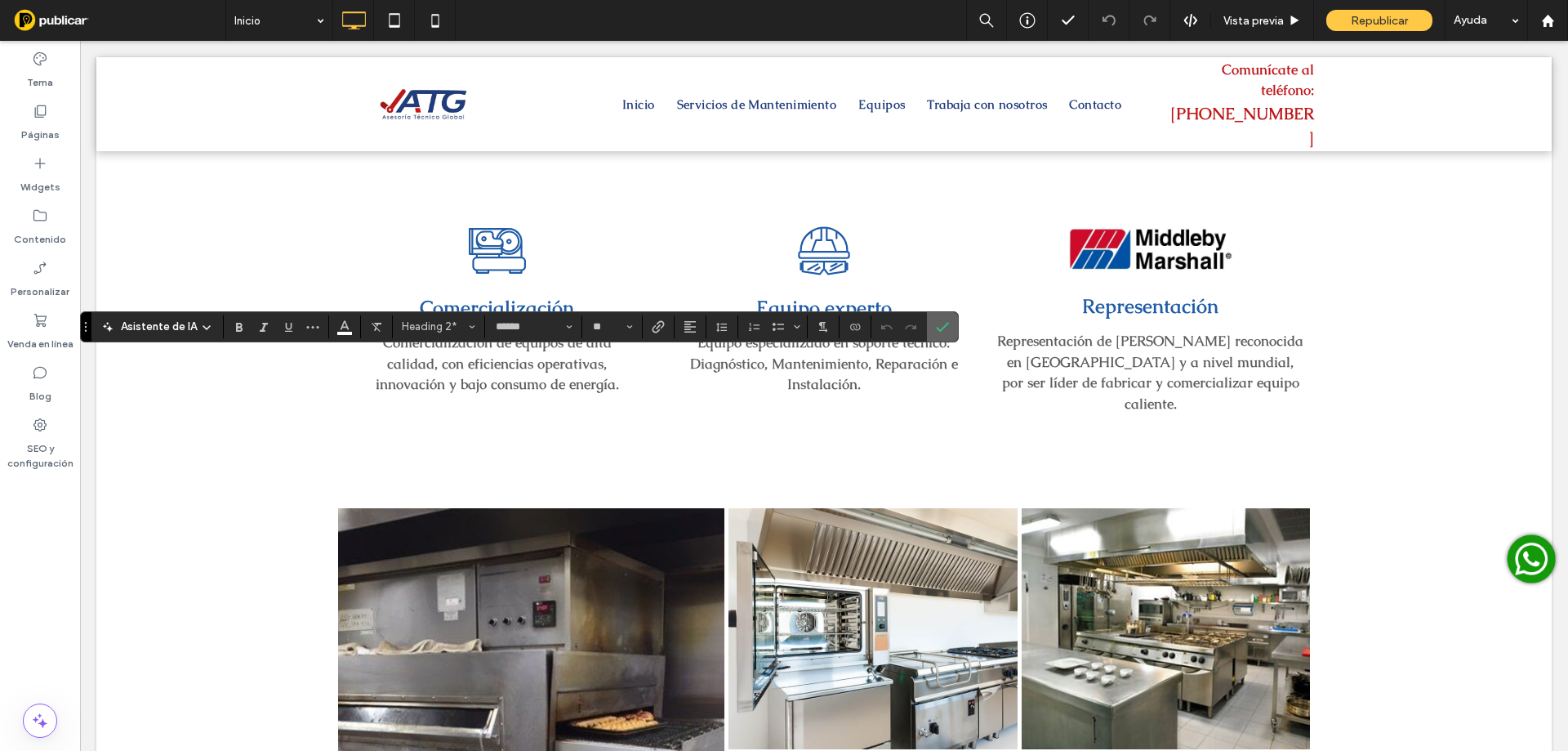
click at [940, 329] on use "Confirmar" at bounding box center [943, 327] width 13 height 10
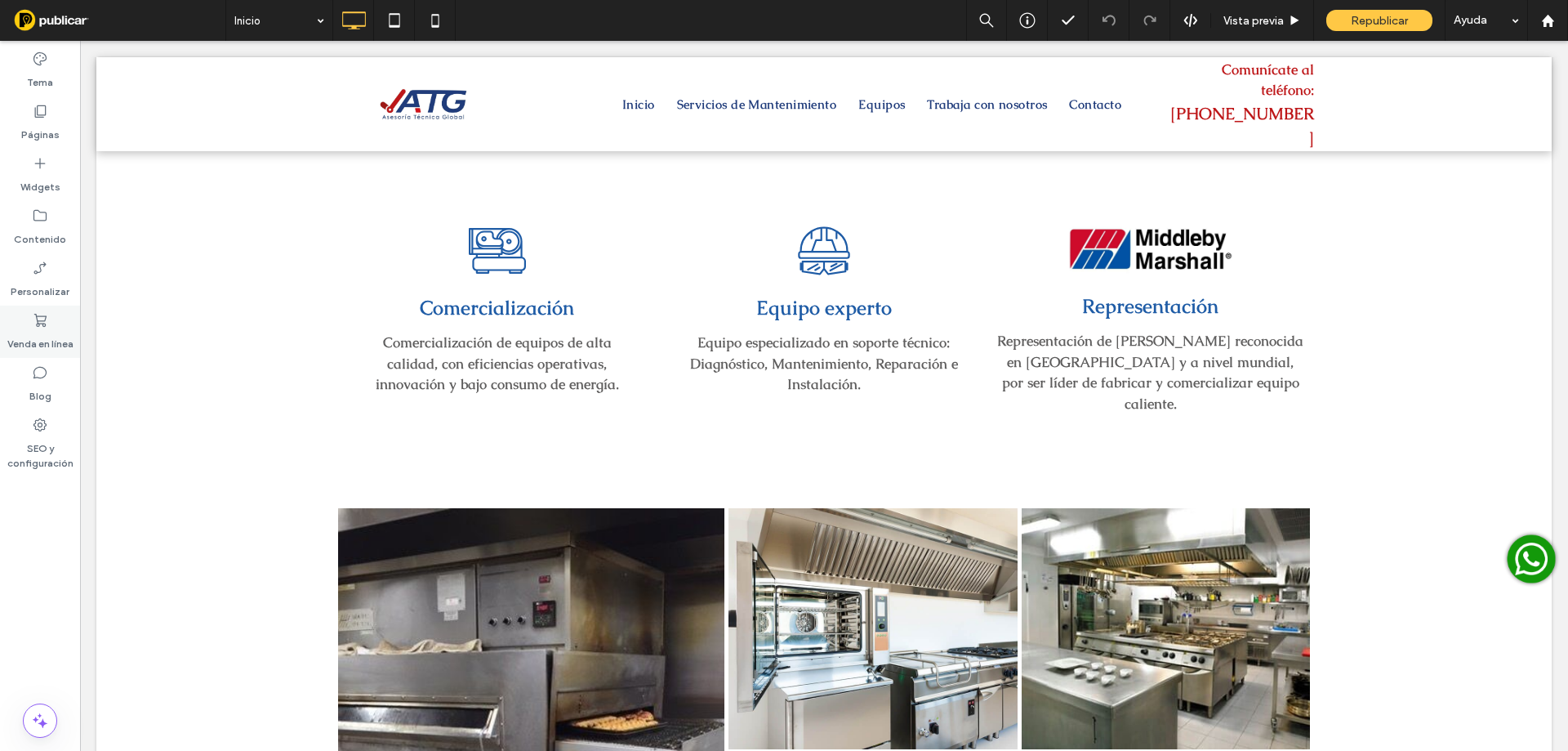
click at [32, 323] on icon at bounding box center [40, 320] width 17 height 17
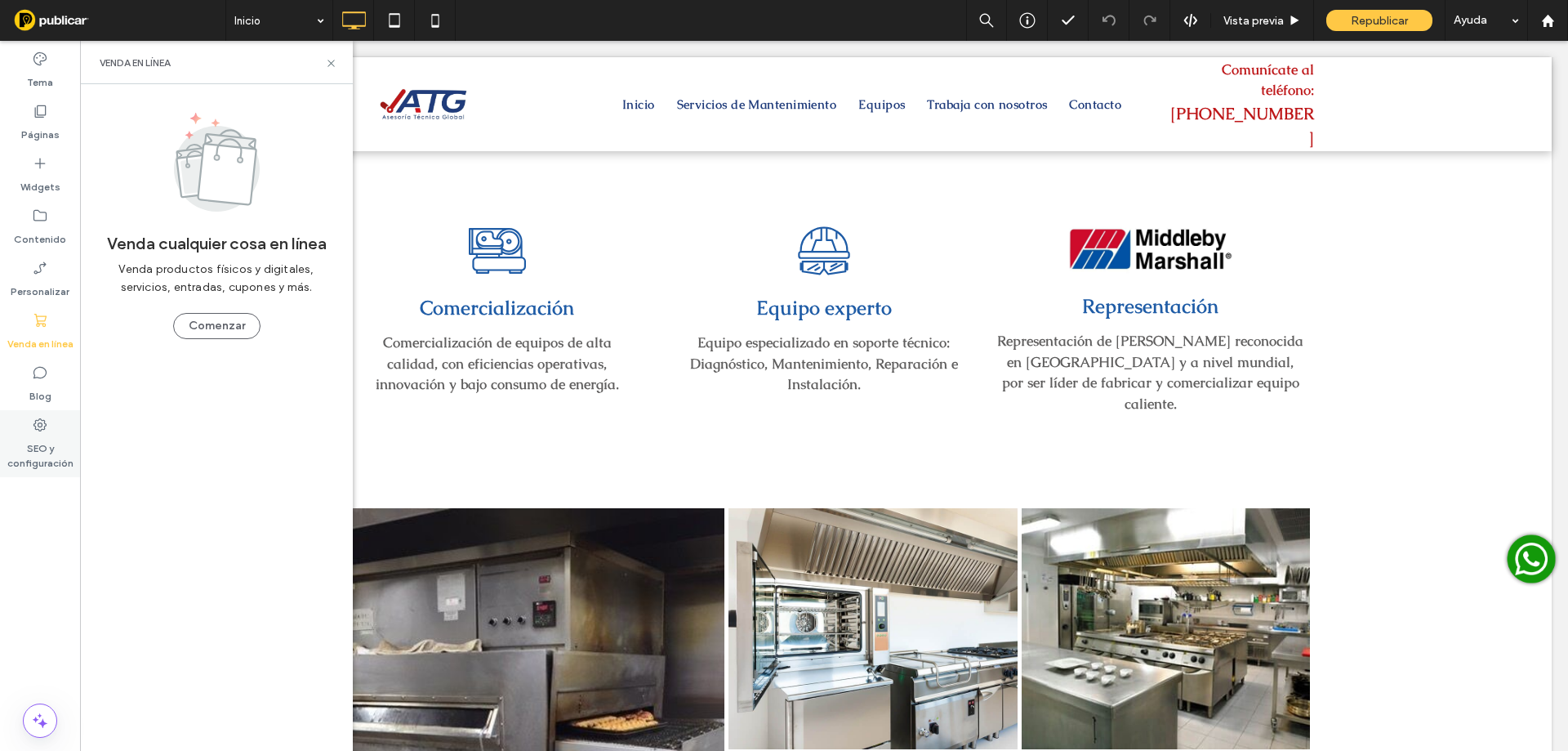
click at [24, 441] on label "SEO y configuración" at bounding box center [40, 451] width 80 height 38
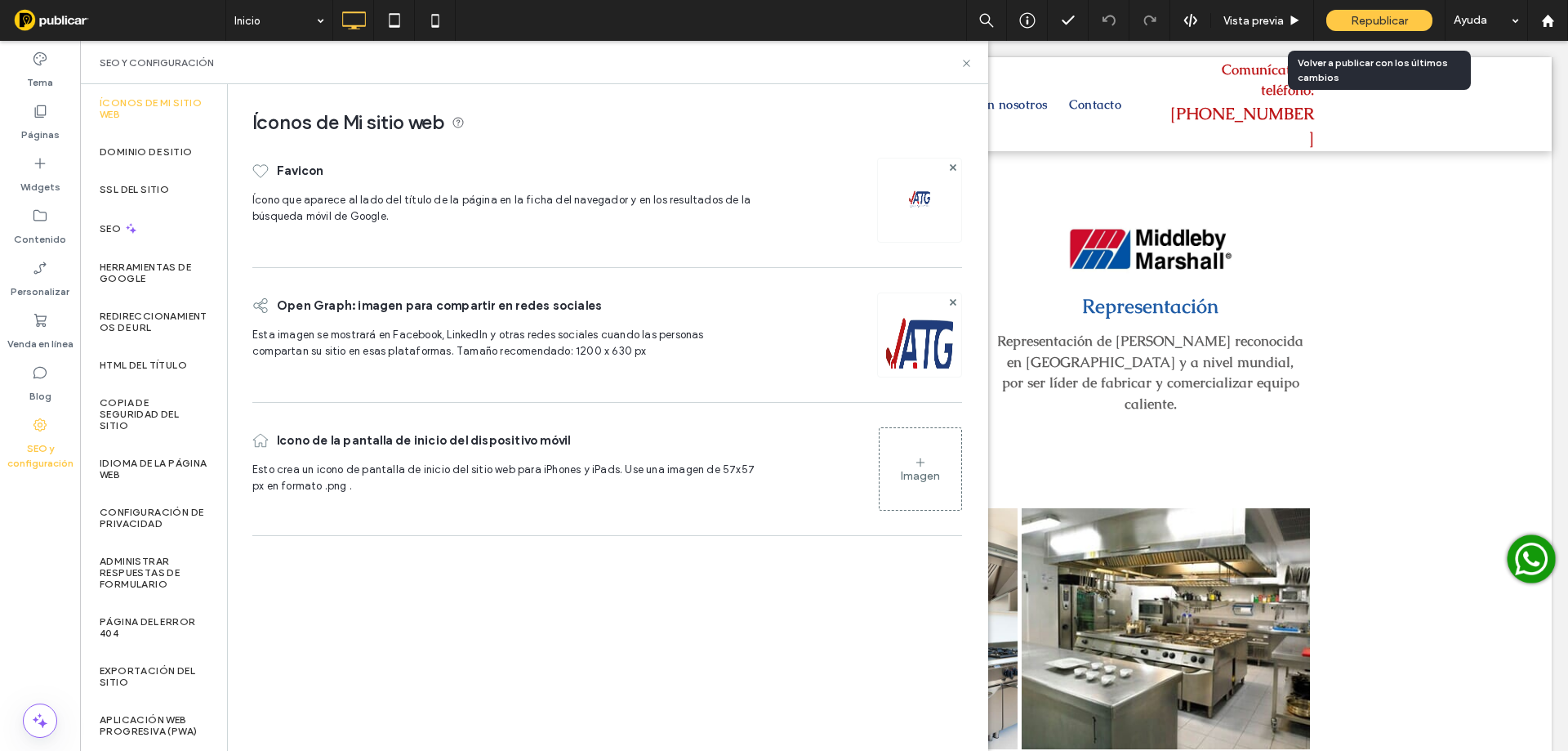
click at [1367, 15] on span "Republicar" at bounding box center [1379, 20] width 57 height 14
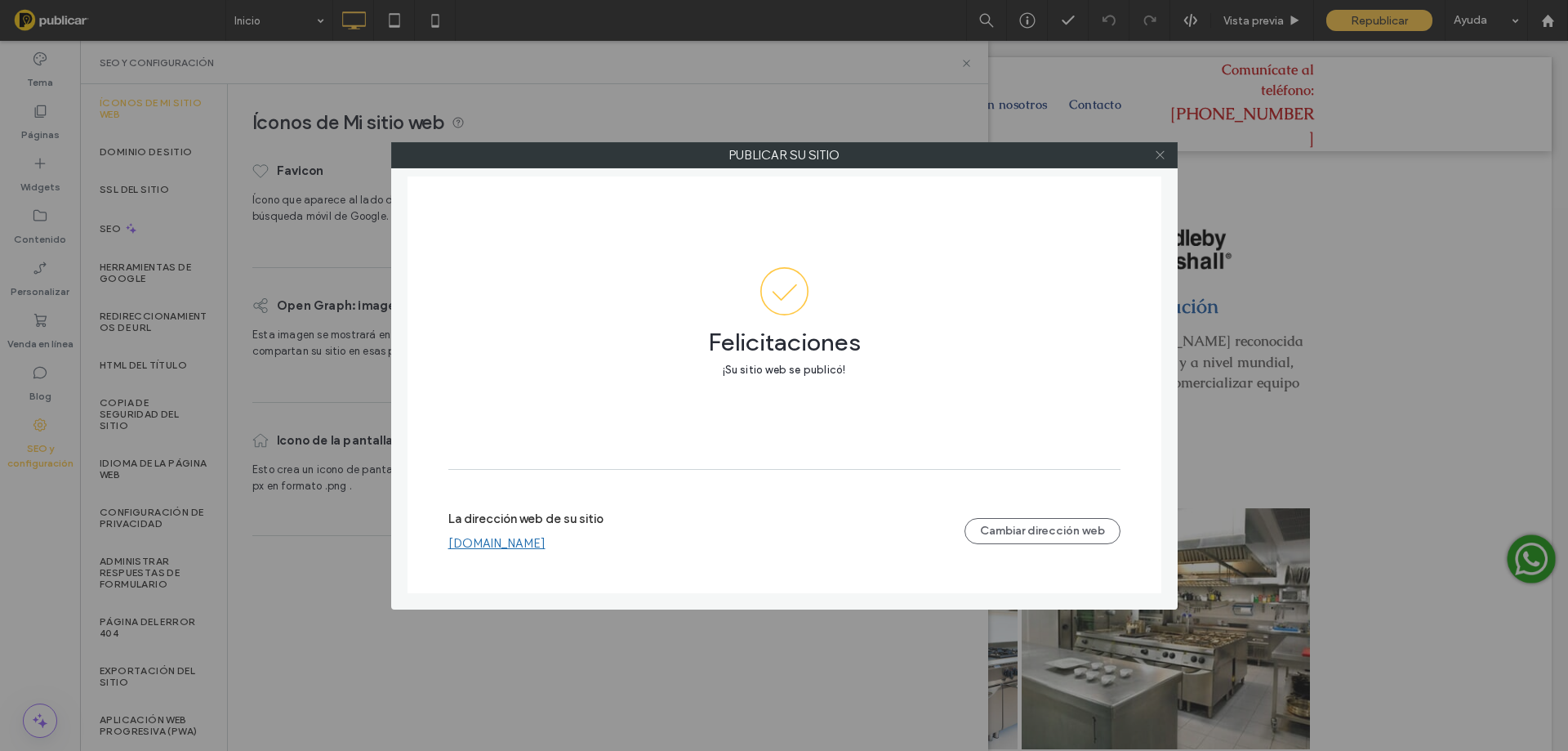
click at [1158, 153] on icon at bounding box center [1159, 155] width 12 height 12
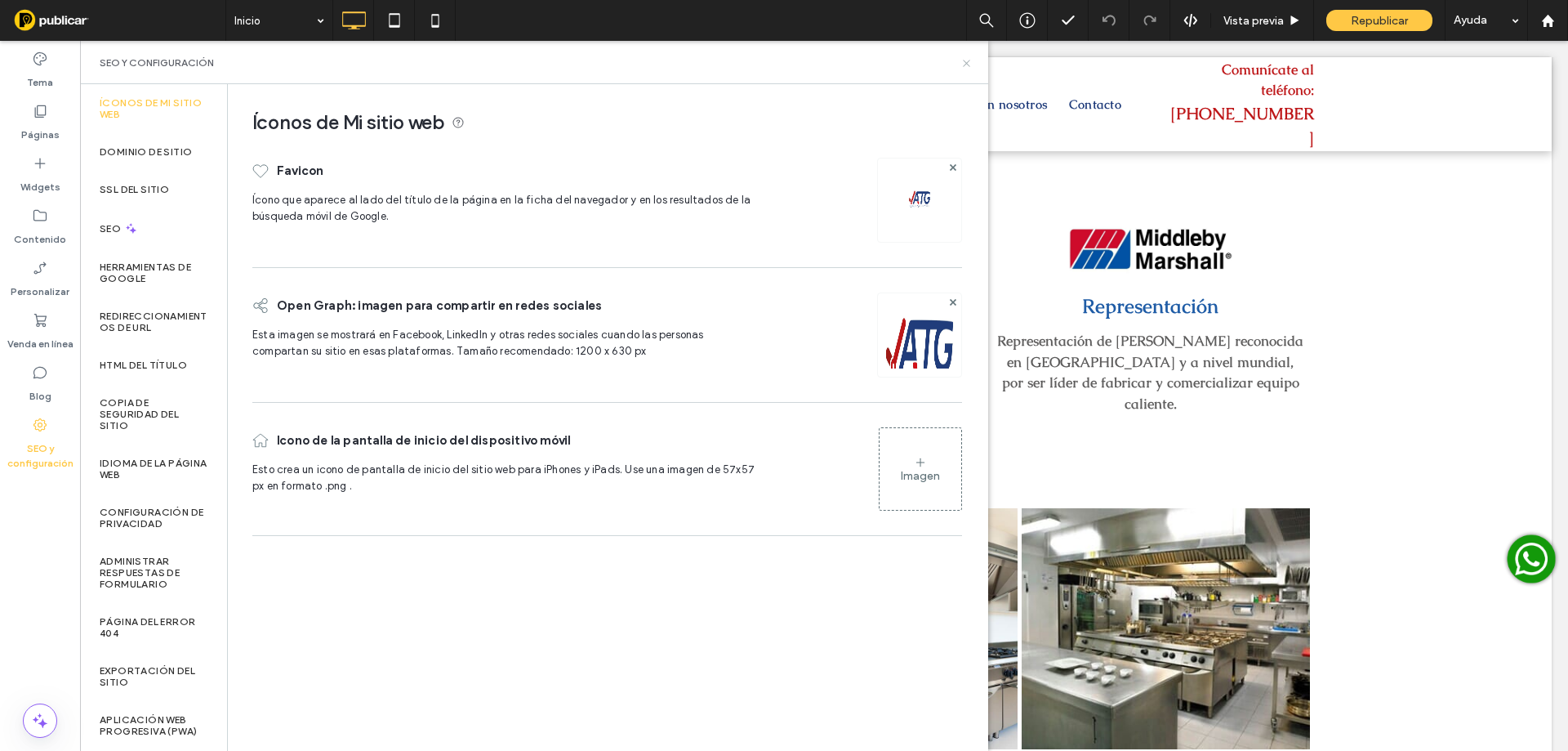
click at [970, 64] on icon at bounding box center [966, 63] width 12 height 12
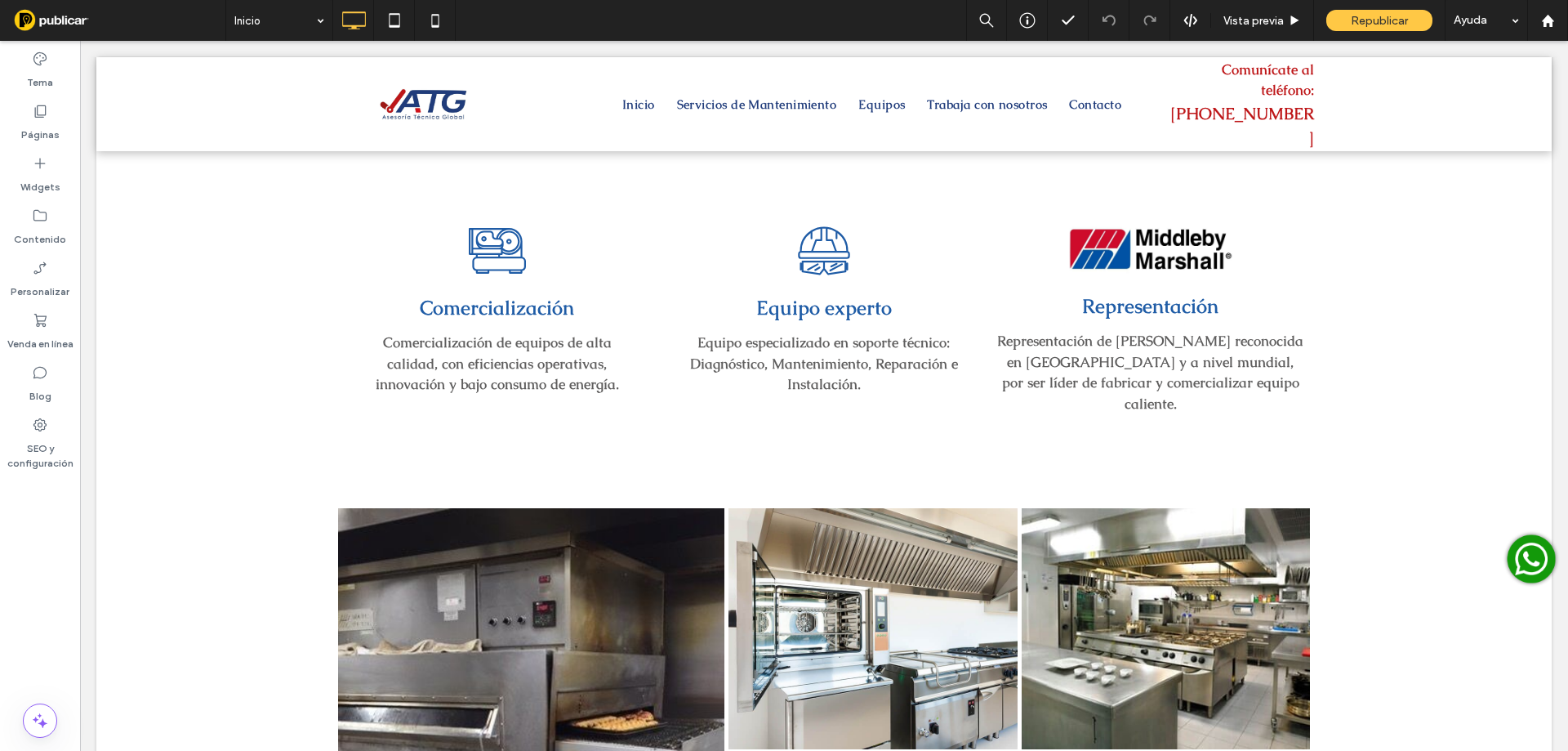
type input "******"
type input "**"
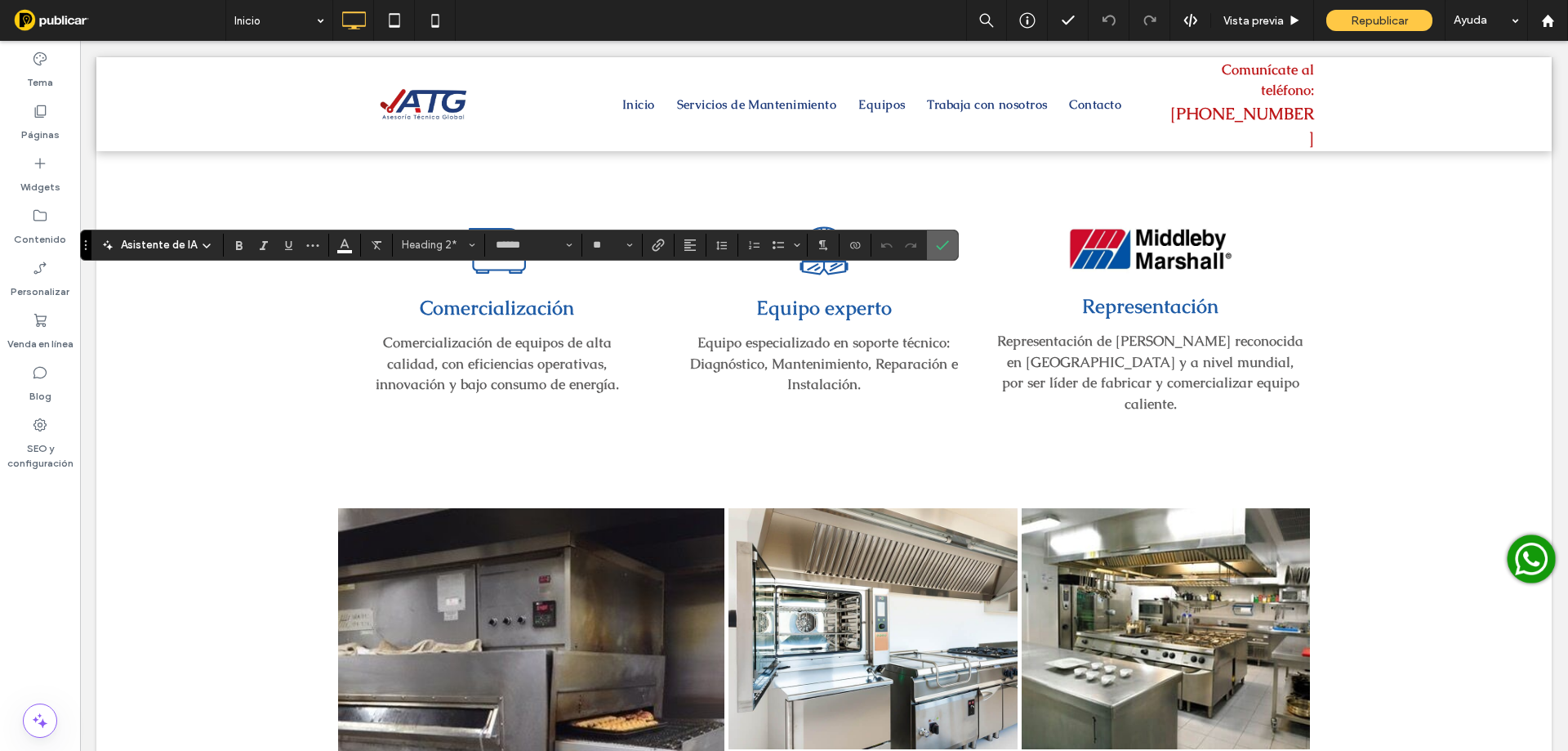
click at [931, 248] on label "Confirmar" at bounding box center [942, 245] width 25 height 29
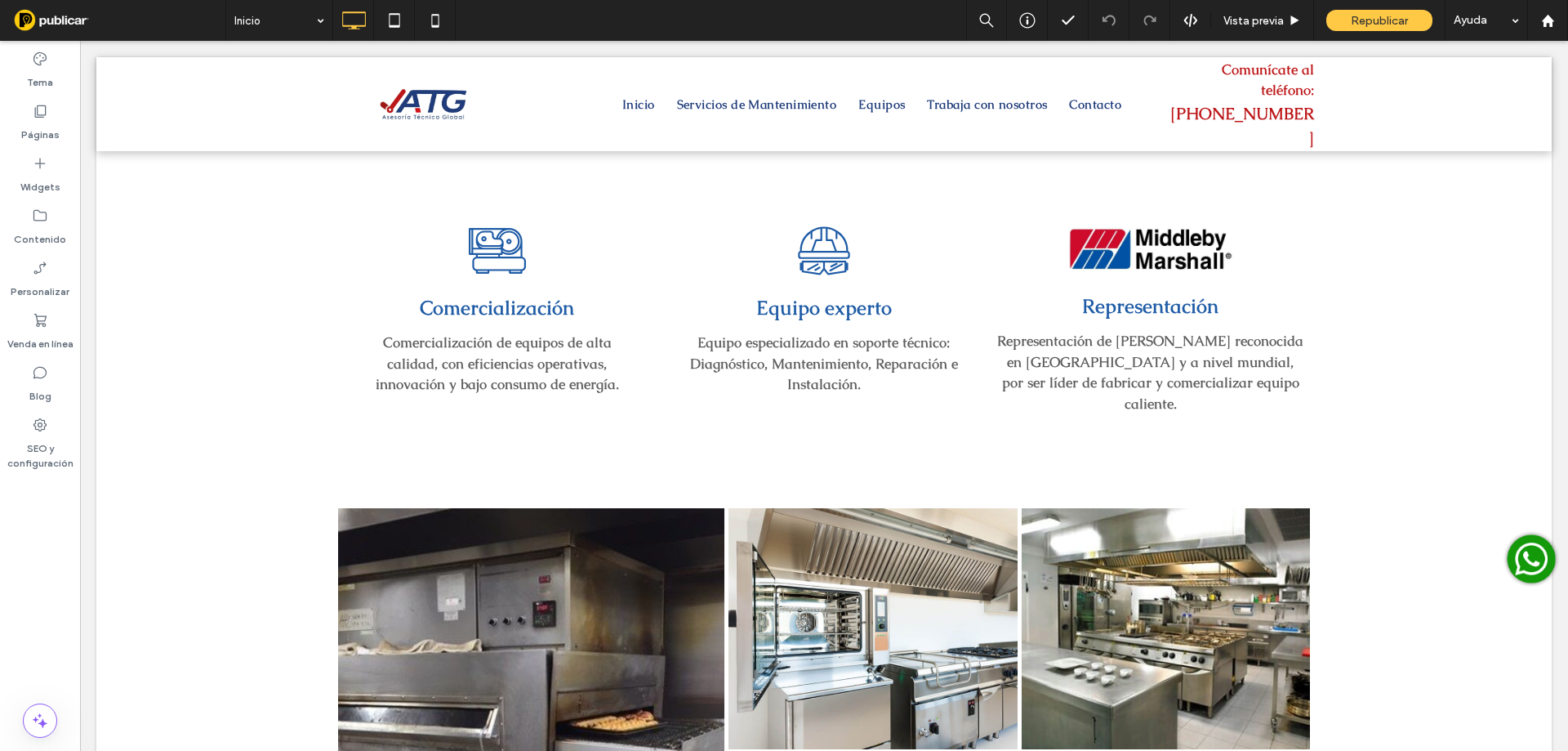
type input "******"
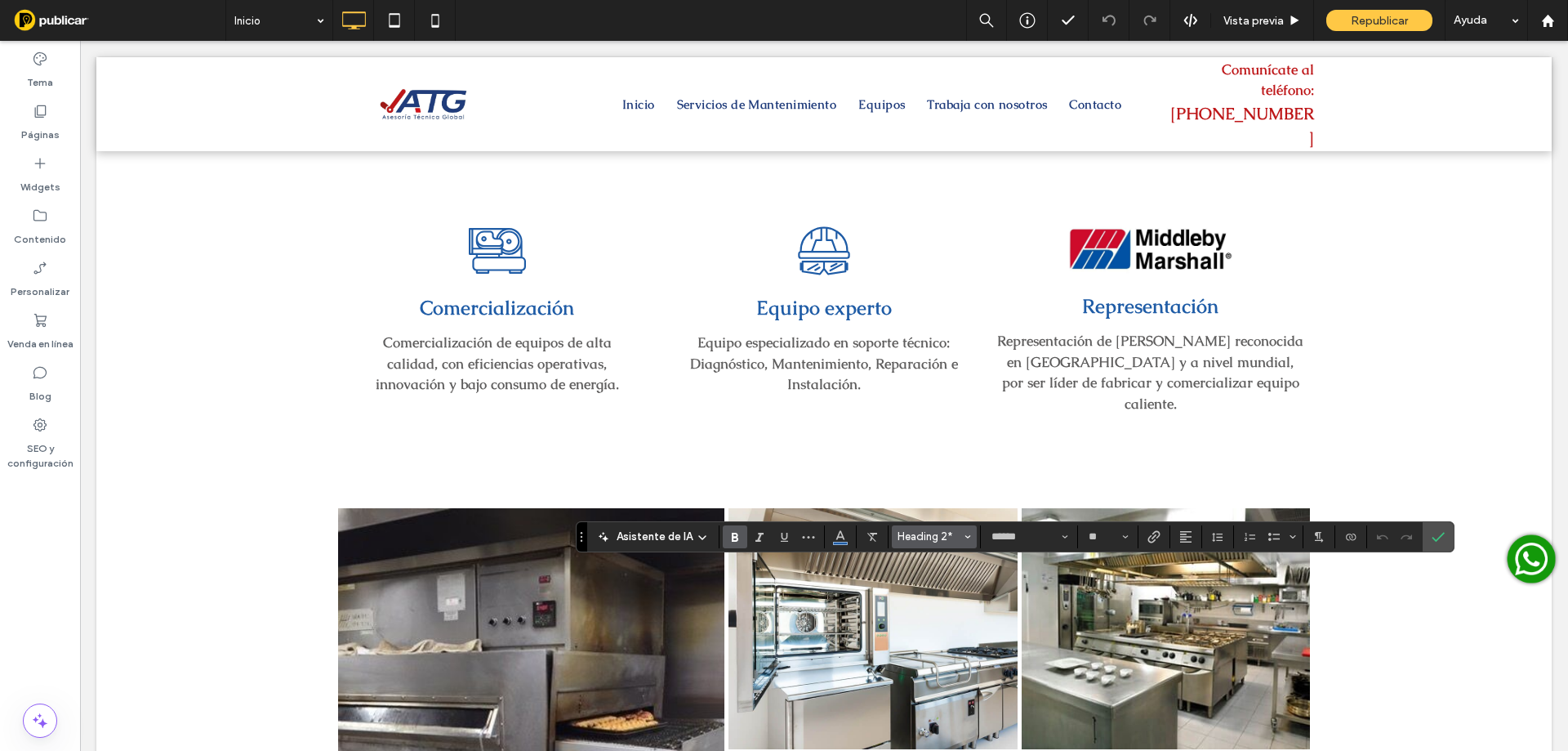
click at [957, 533] on span "Heading 2*" at bounding box center [928, 536] width 63 height 12
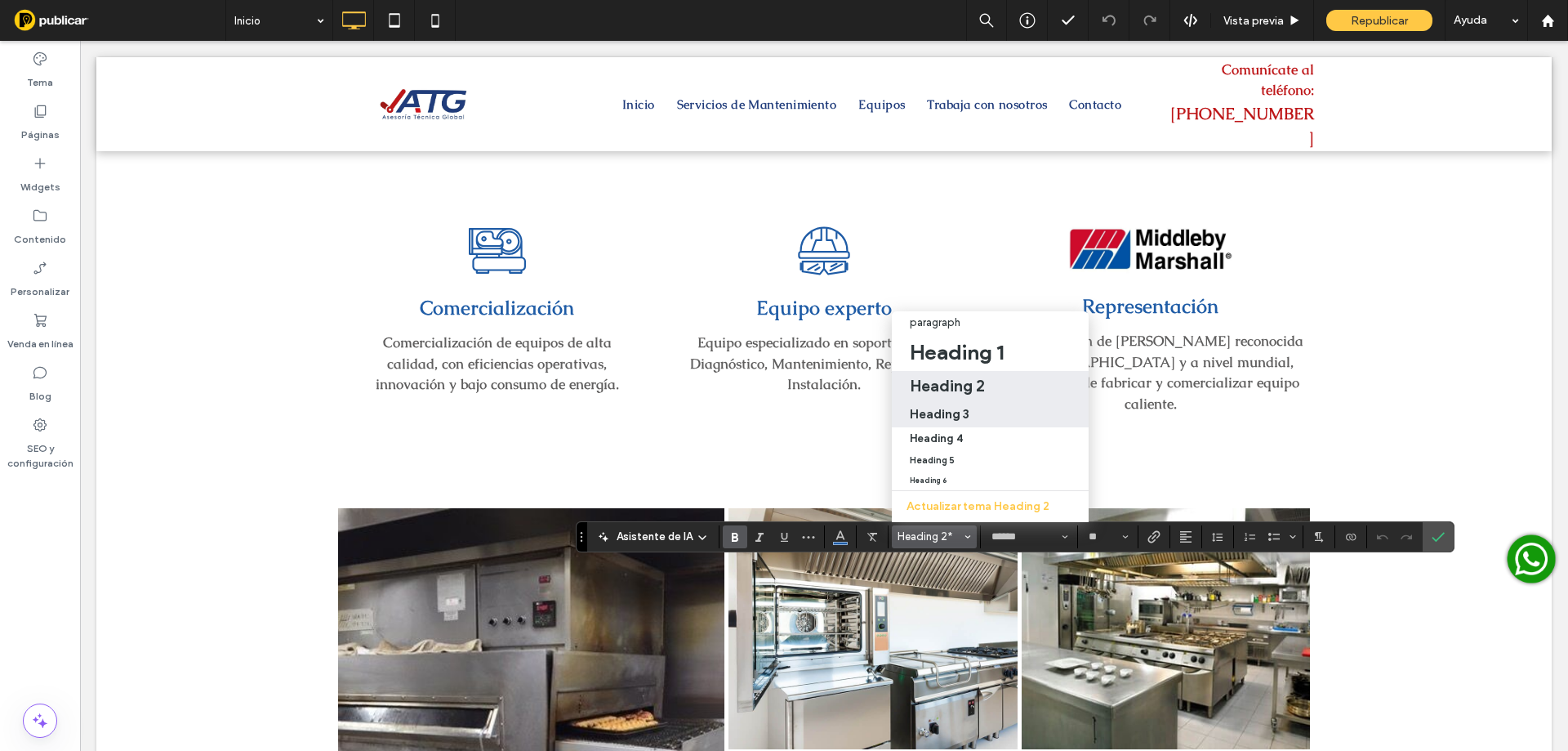
click at [947, 406] on h3 "Heading 3" at bounding box center [940, 413] width 60 height 16
type input "**"
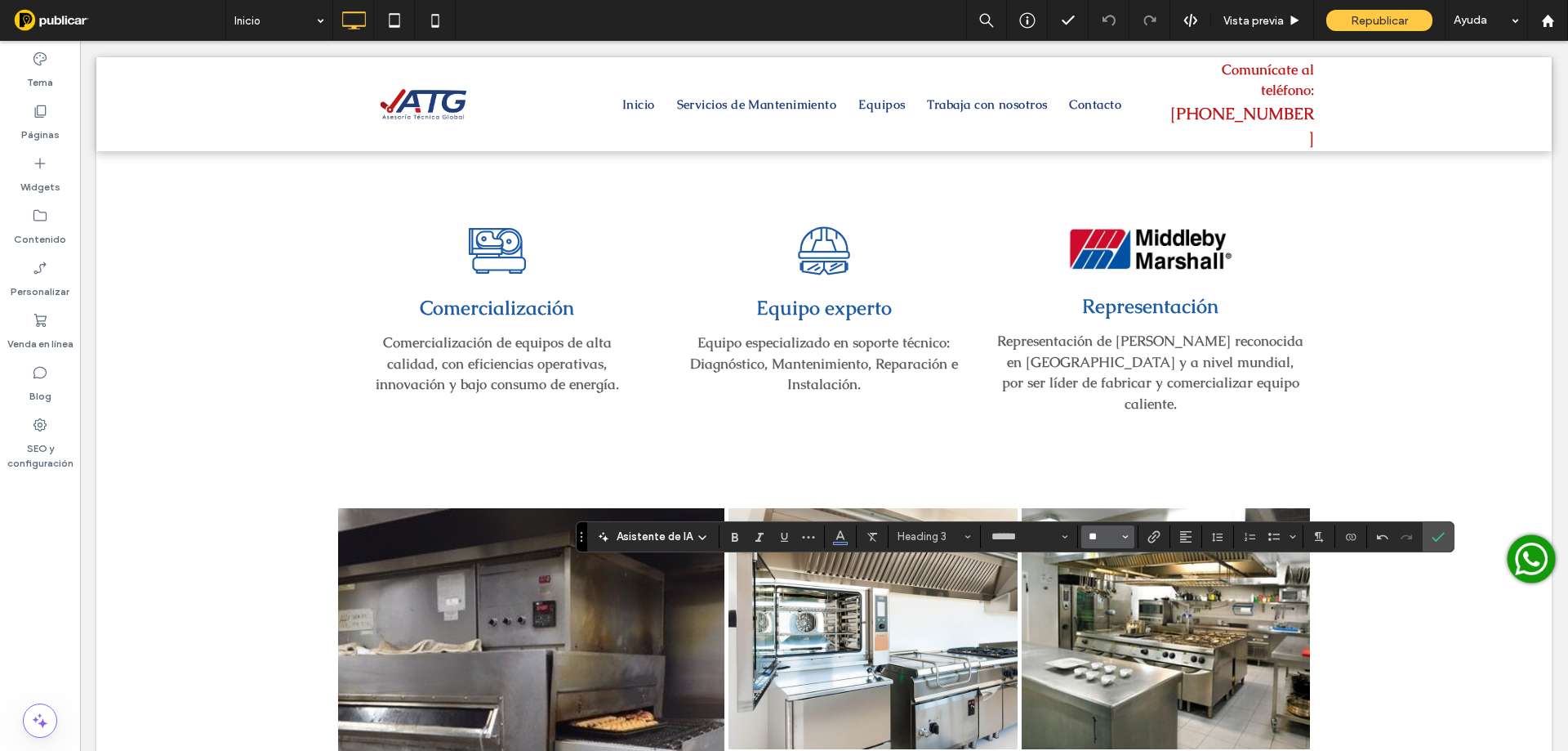
click at [1095, 534] on input "**" at bounding box center [1102, 537] width 32 height 13
type input "**"
click at [1440, 534] on use "Confirmar" at bounding box center [1438, 537] width 13 height 10
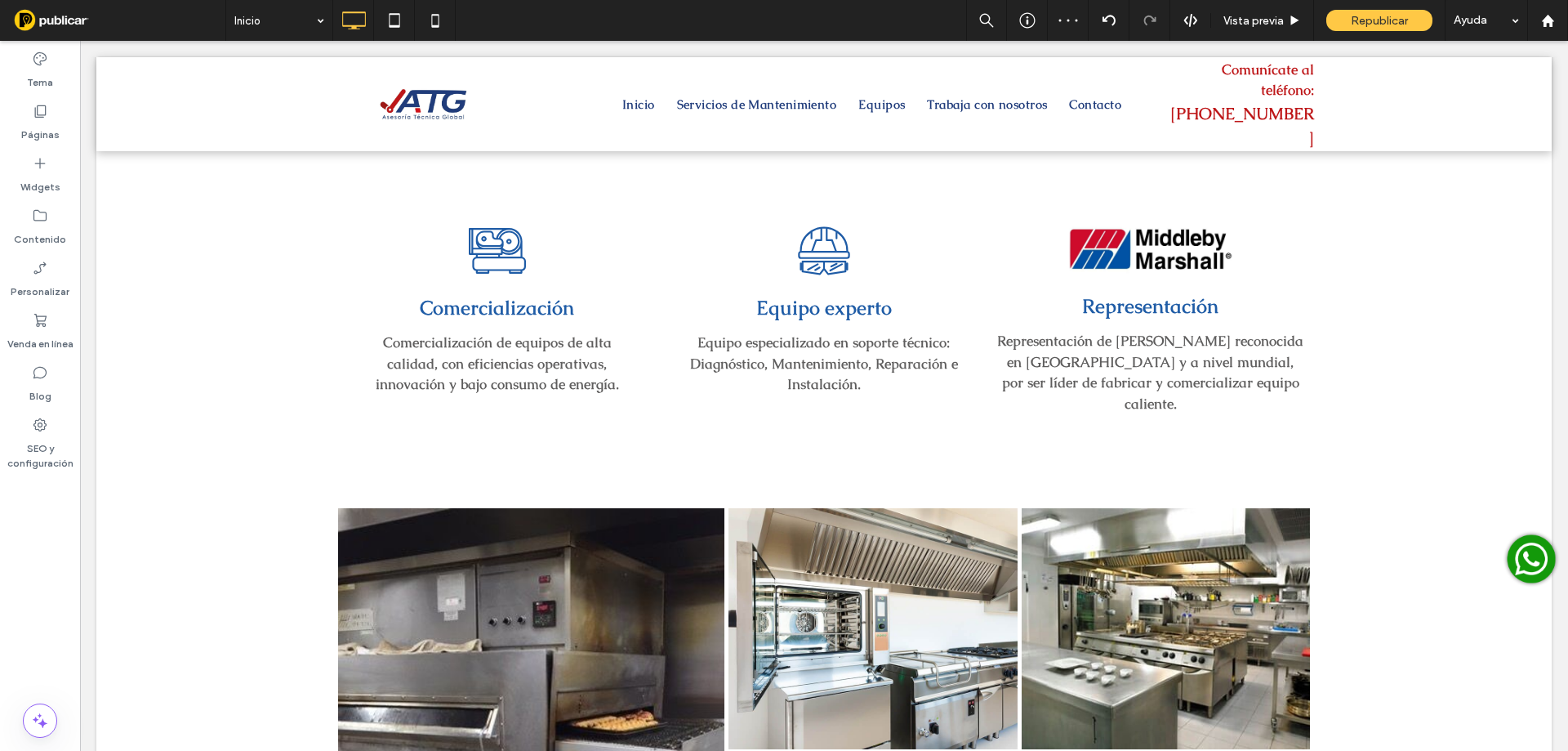
type input "******"
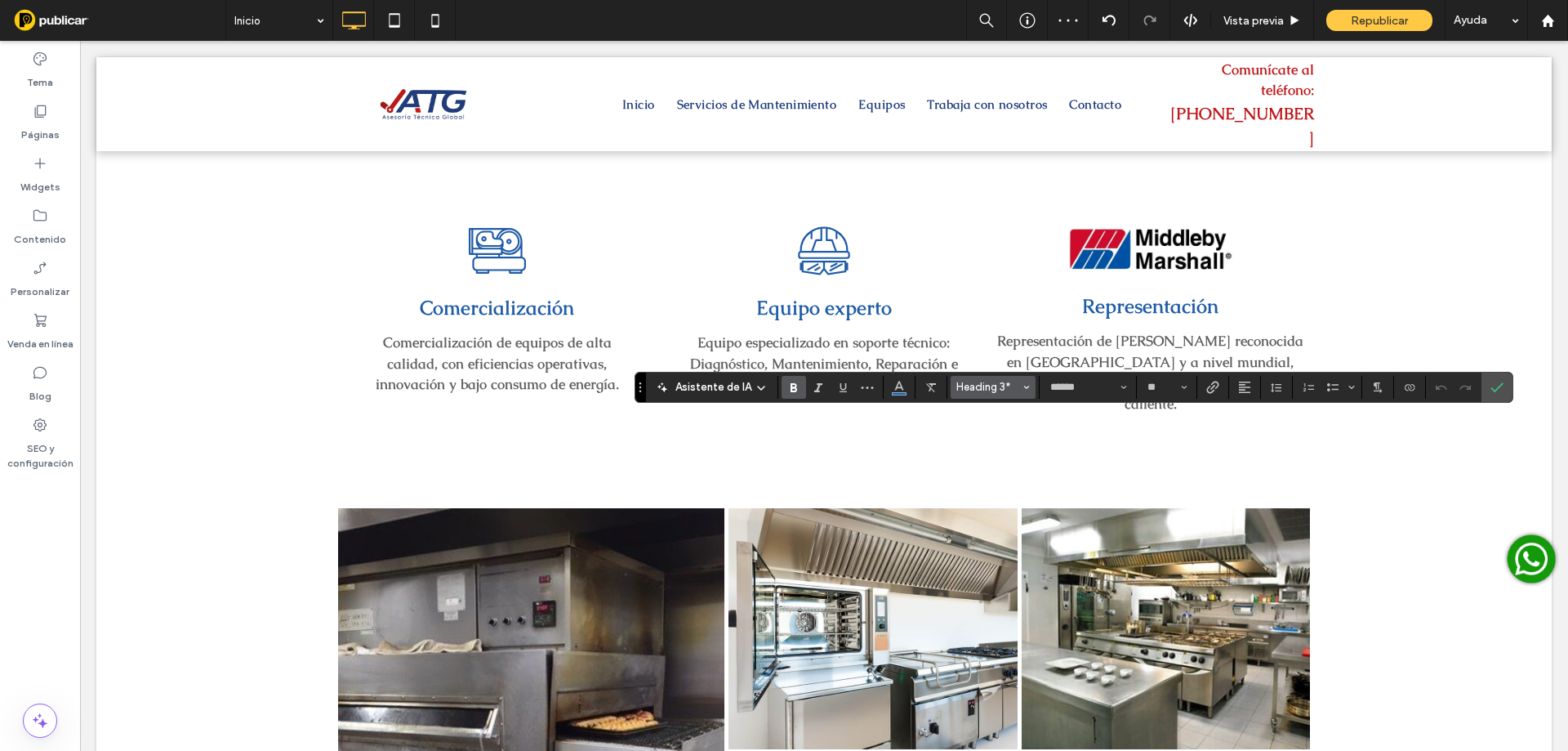
click at [972, 388] on span "Heading 3*" at bounding box center [987, 387] width 63 height 12
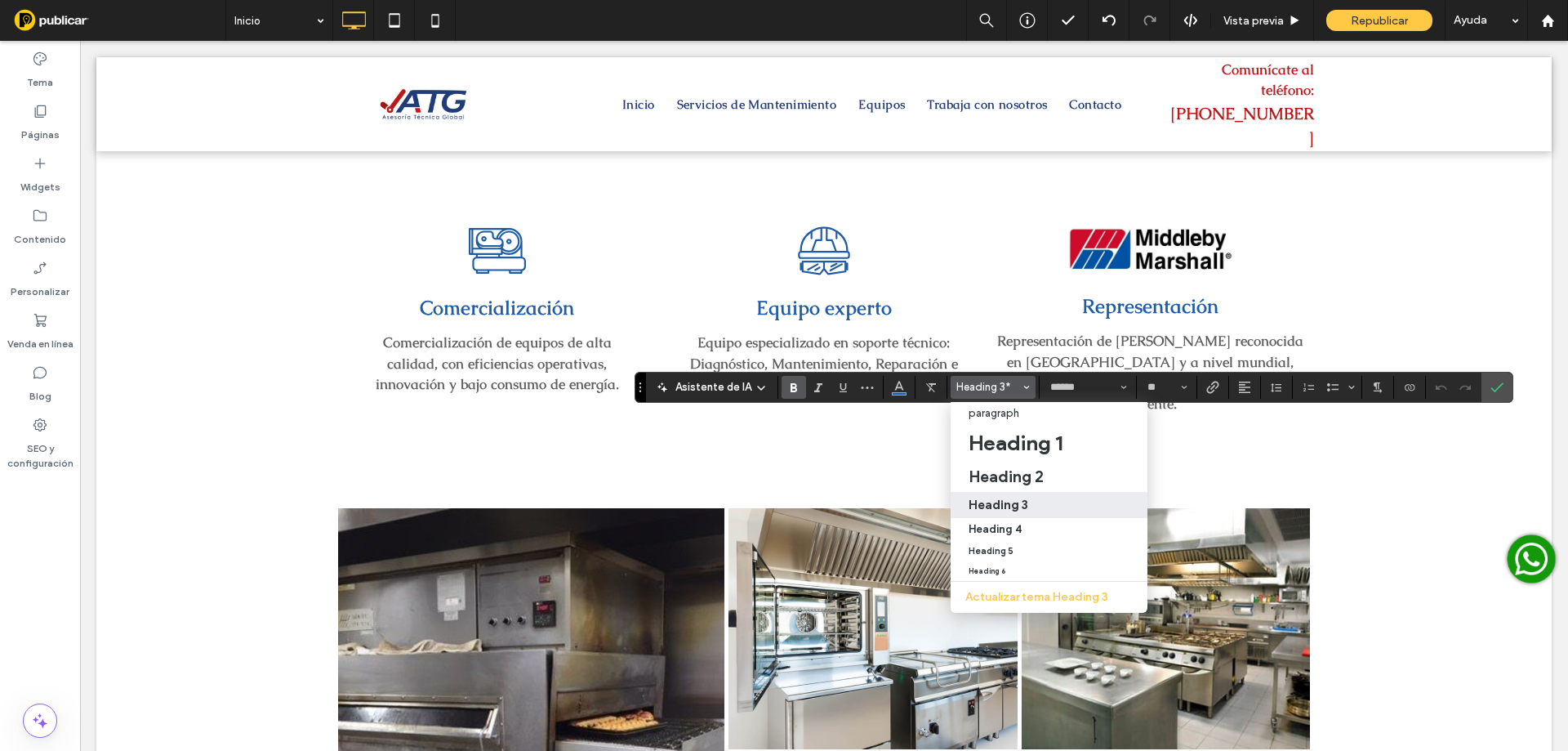
click at [1005, 516] on label "Heading 3" at bounding box center [1049, 504] width 197 height 26
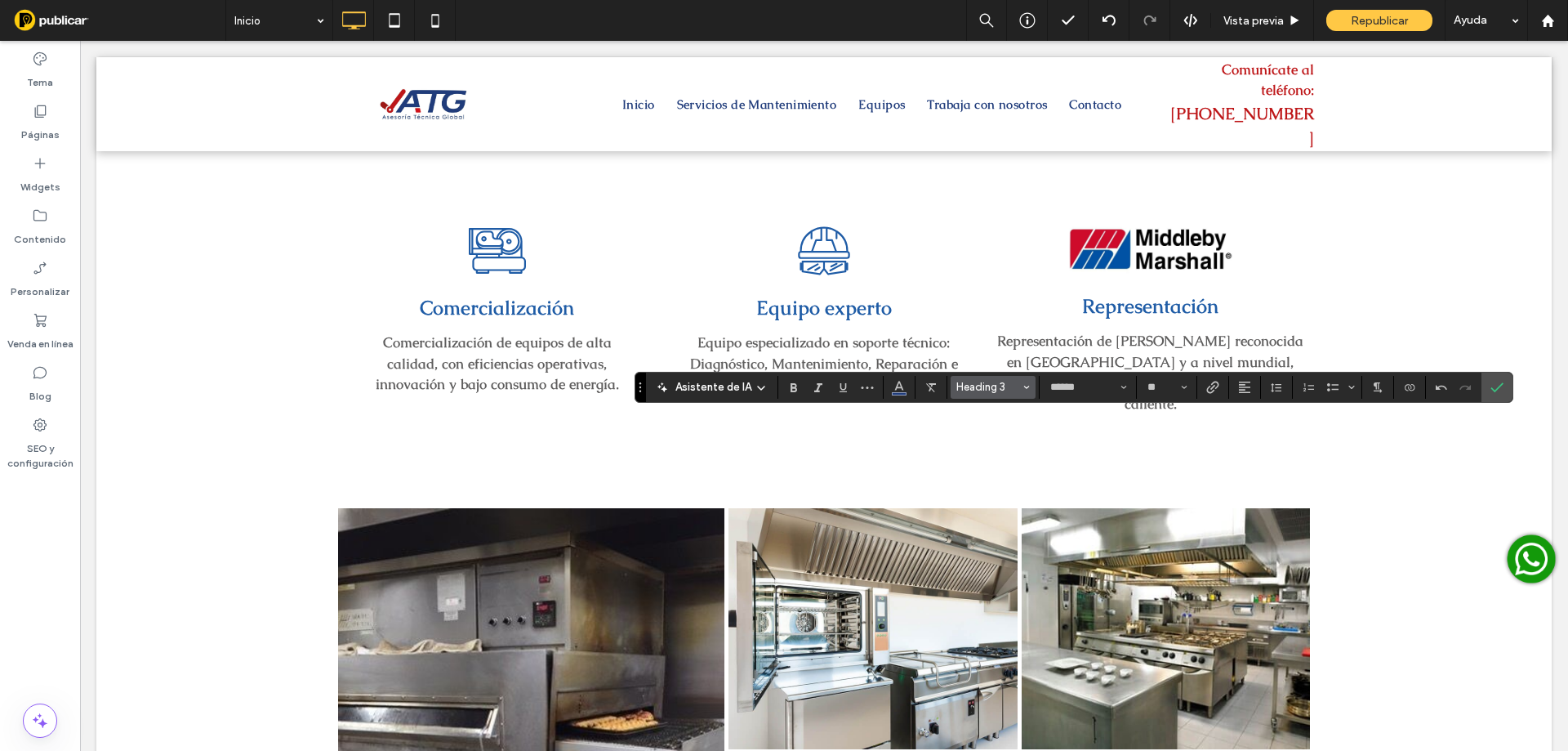
click at [1002, 384] on span "Heading 3" at bounding box center [987, 387] width 63 height 12
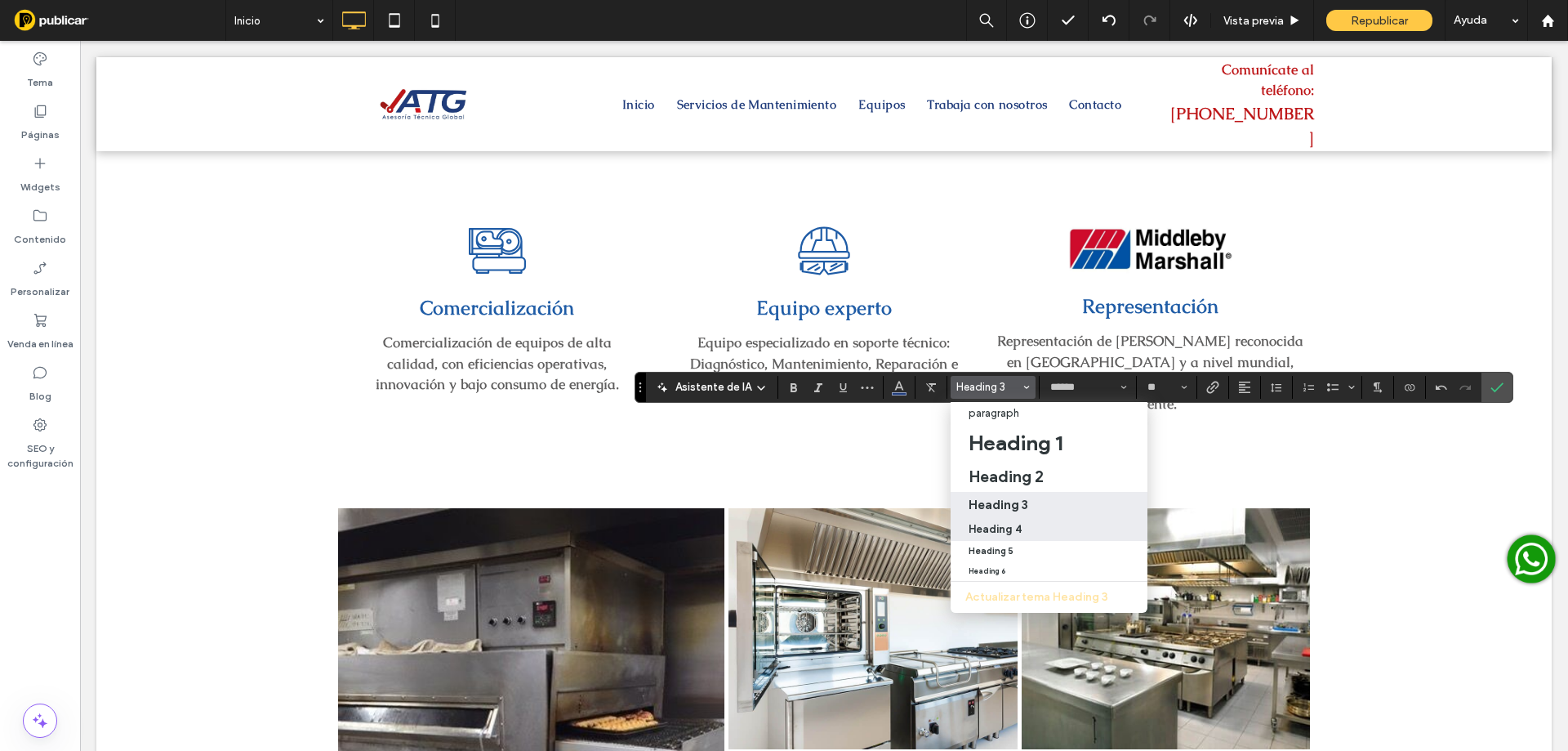
click at [1004, 529] on h4 "Heading 4" at bounding box center [996, 528] width 53 height 12
type input "**"
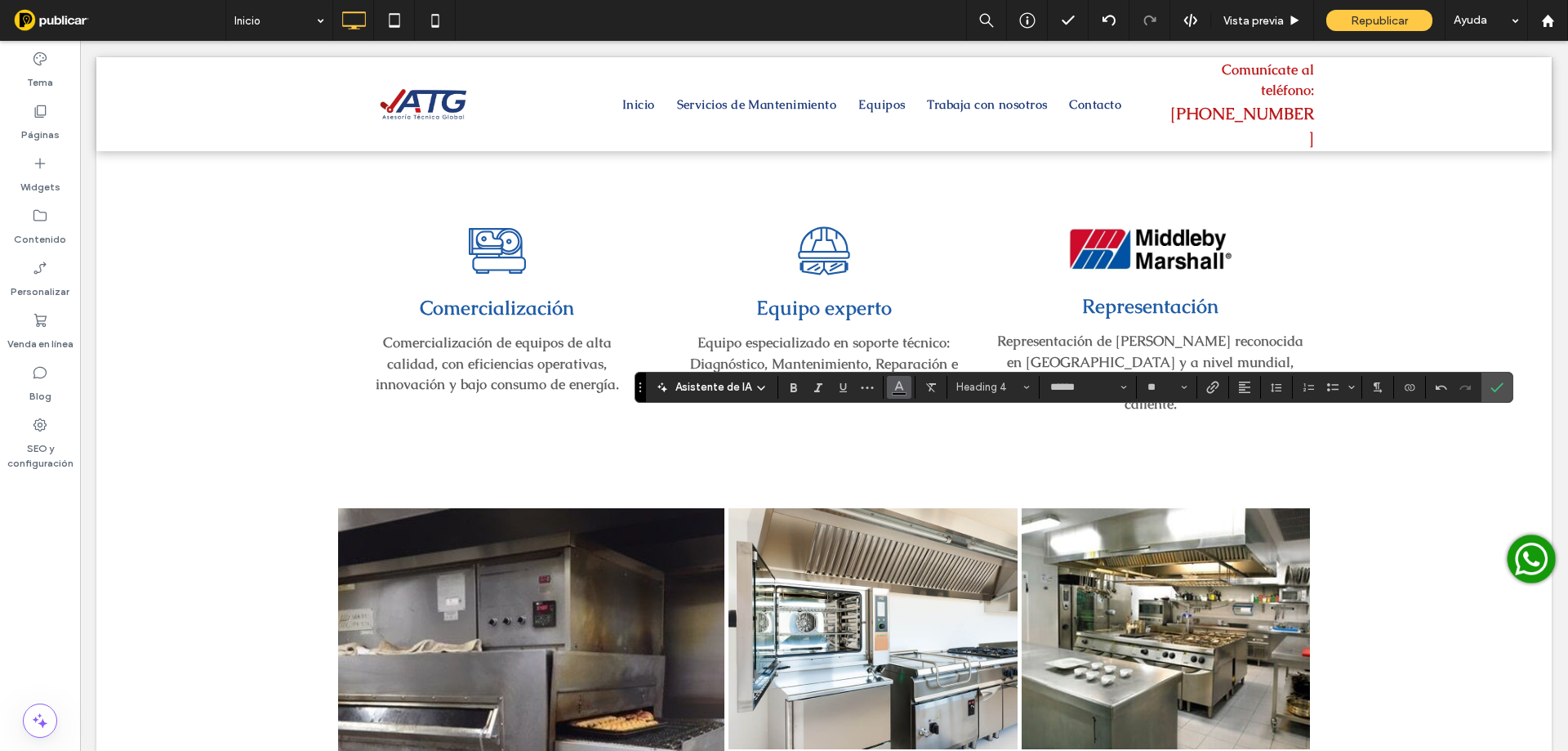
click at [903, 391] on icon "Color" at bounding box center [899, 386] width 13 height 13
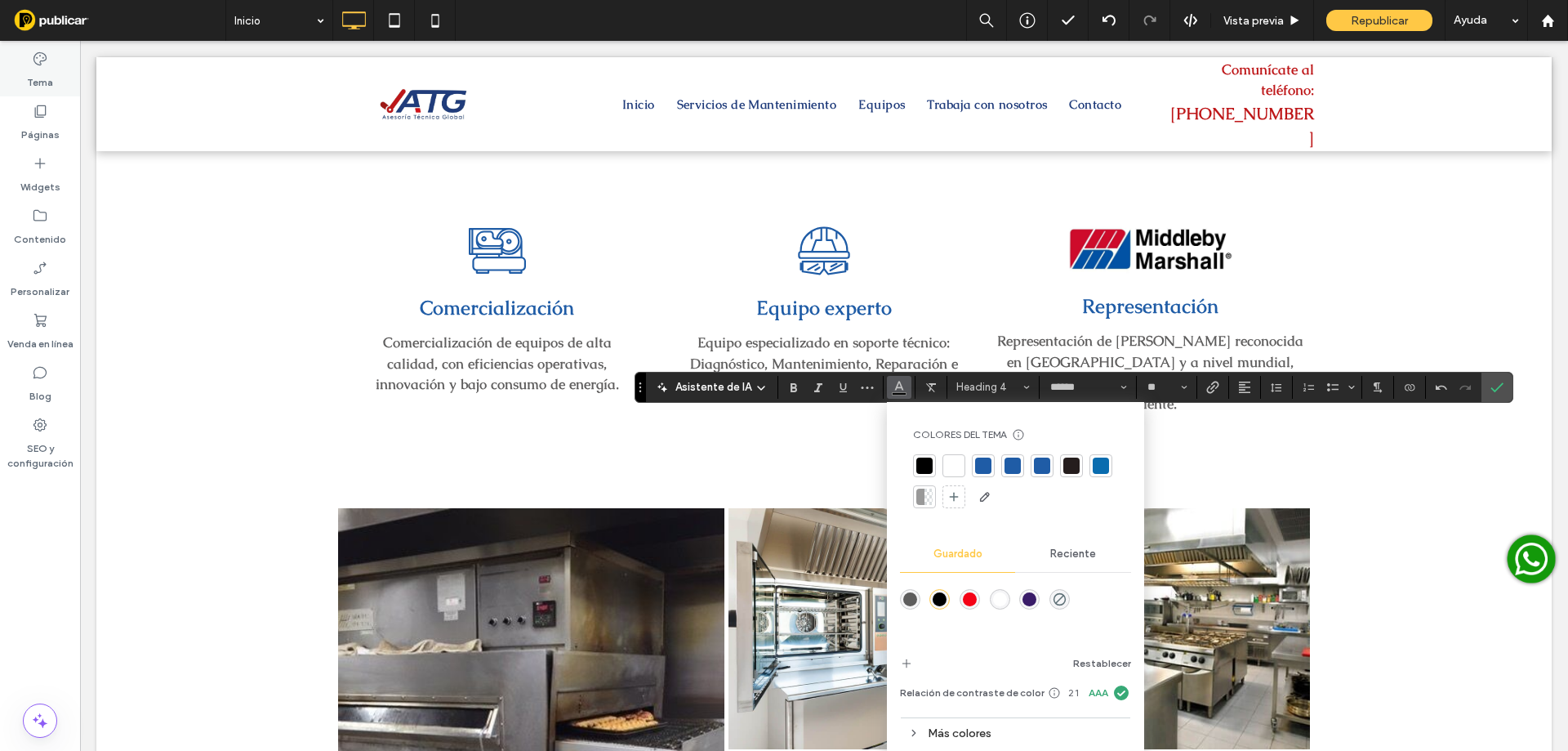
click at [39, 81] on label "Tema" at bounding box center [40, 78] width 26 height 23
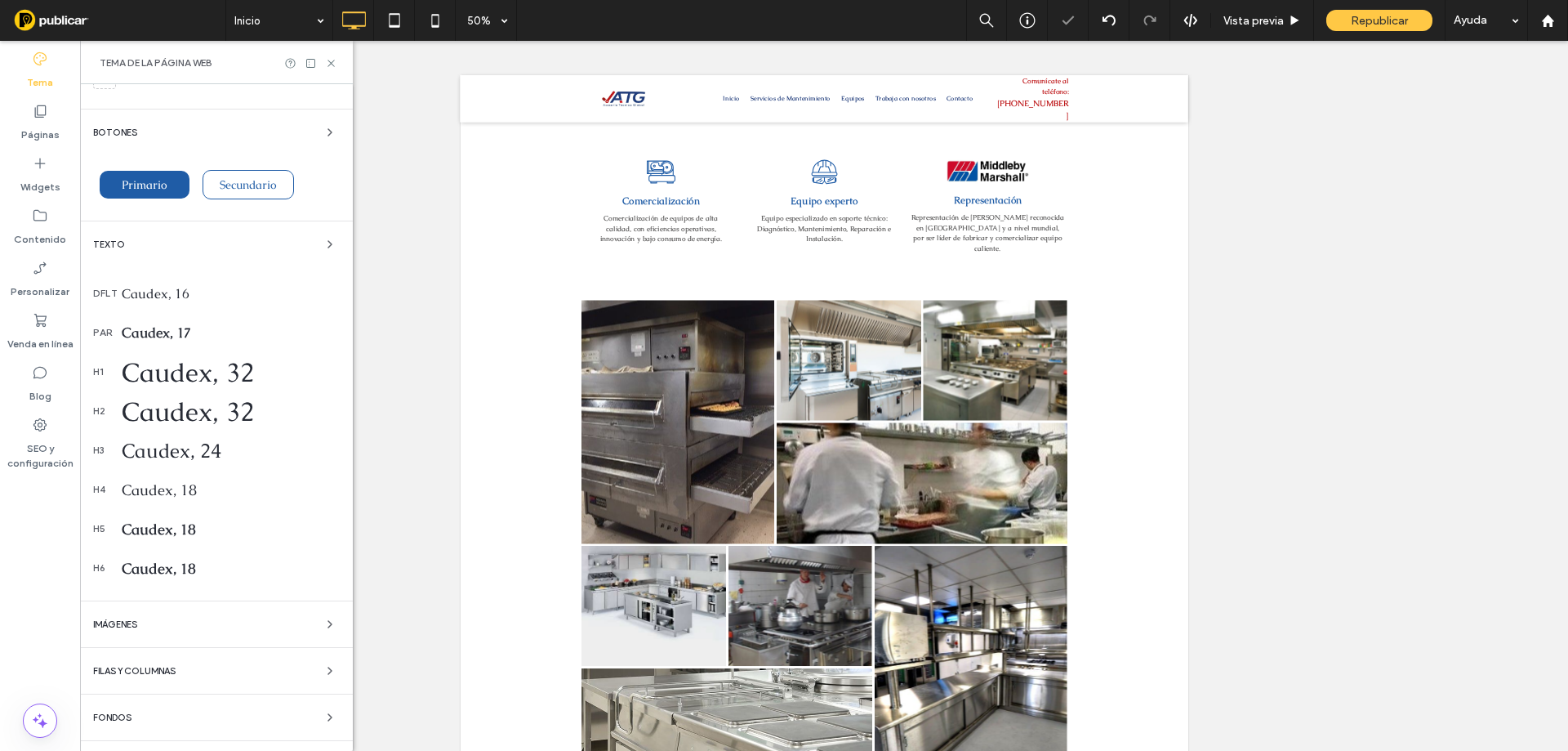
scroll to position [272, 0]
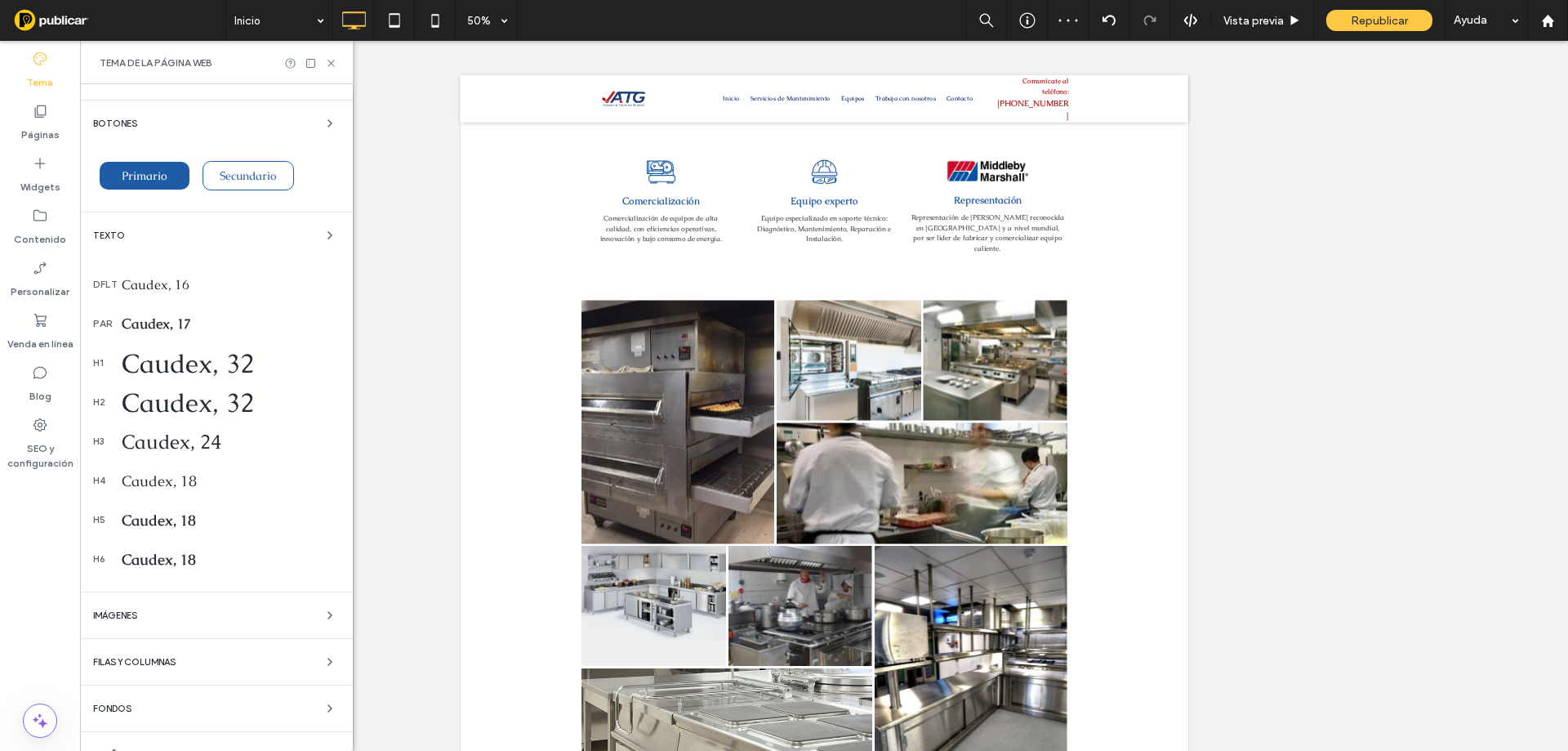
click at [165, 481] on div "Caudex, 18" at bounding box center [230, 480] width 218 height 18
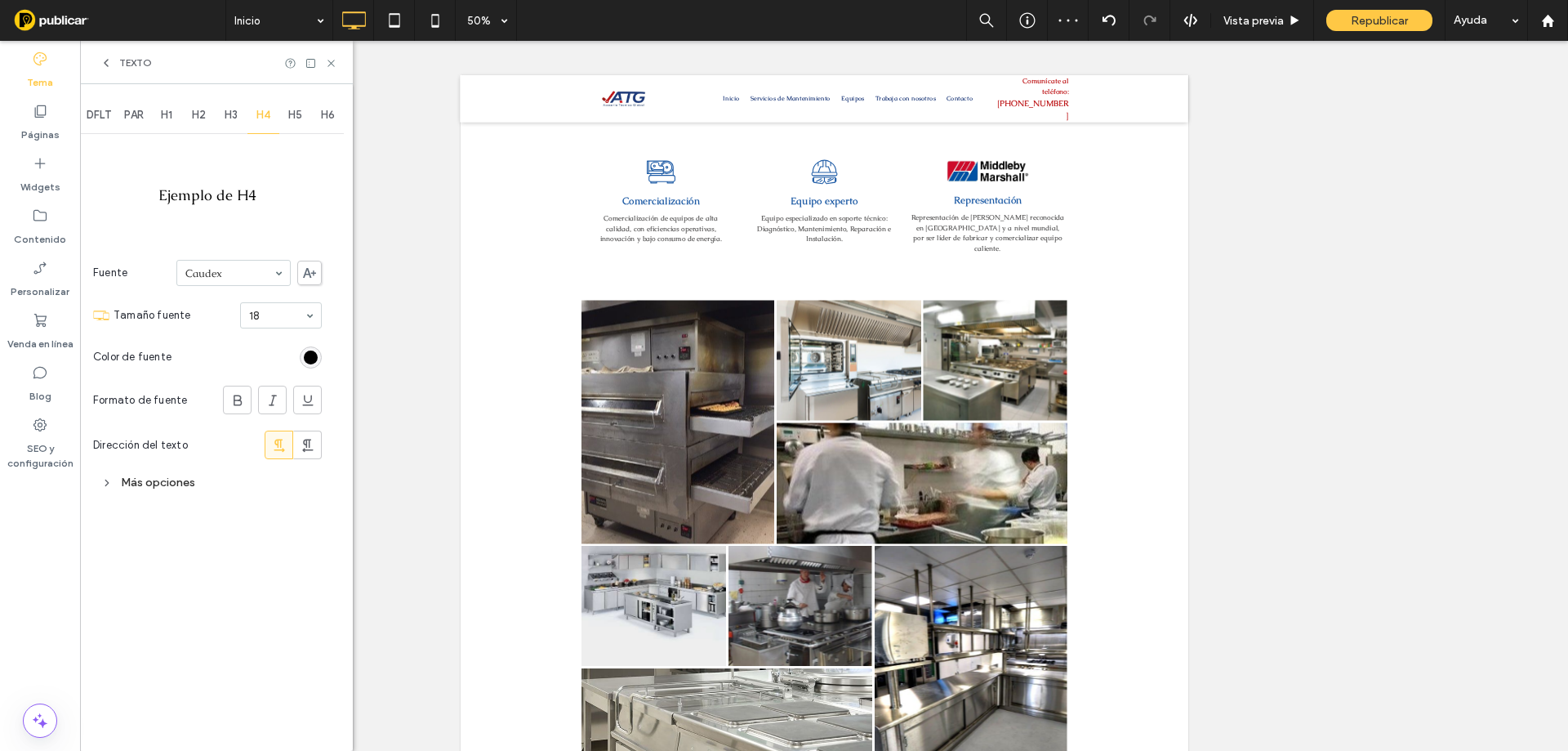
scroll to position [0, 0]
click at [311, 360] on div "rgb(0, 0, 0)" at bounding box center [310, 357] width 14 height 14
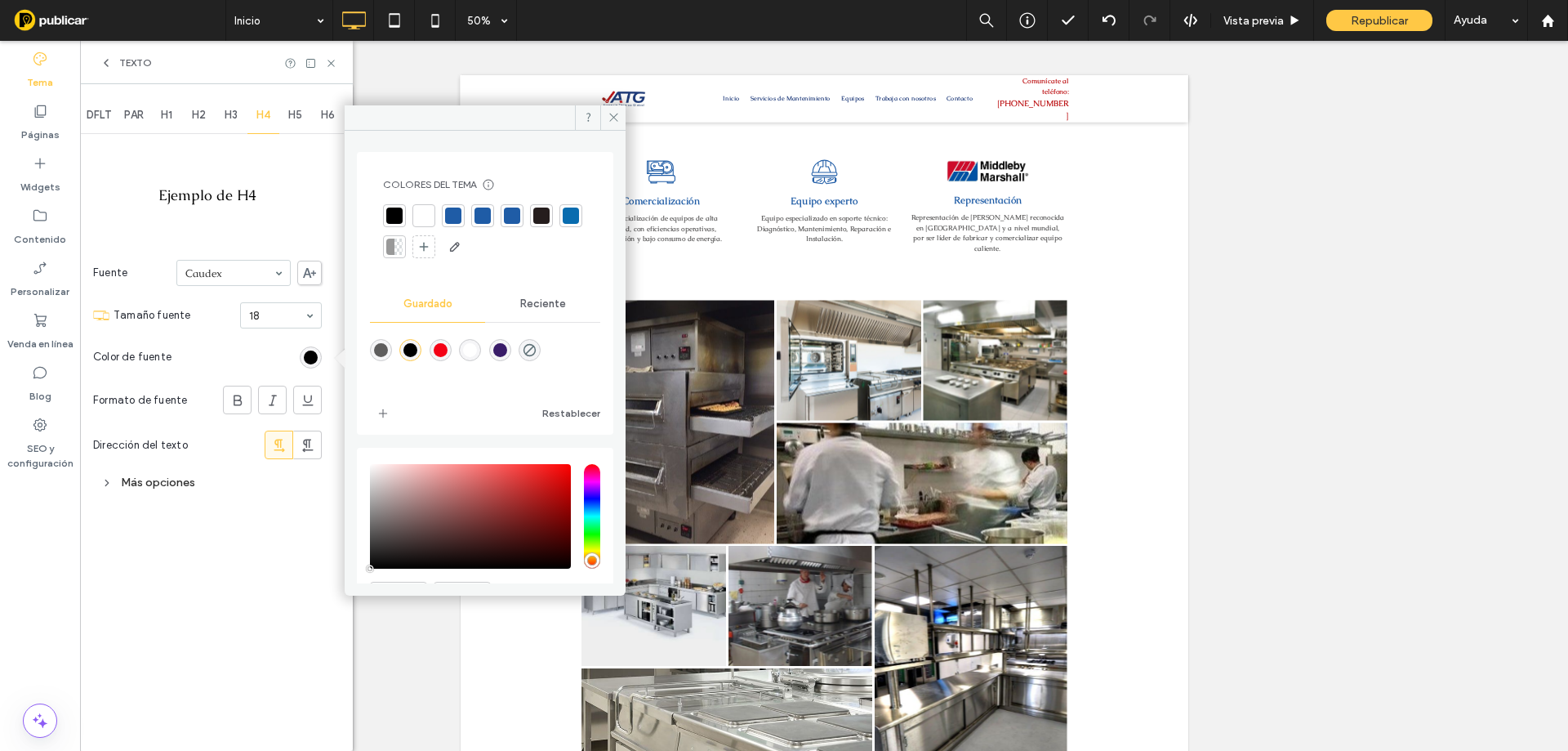
click at [453, 221] on div at bounding box center [454, 215] width 17 height 17
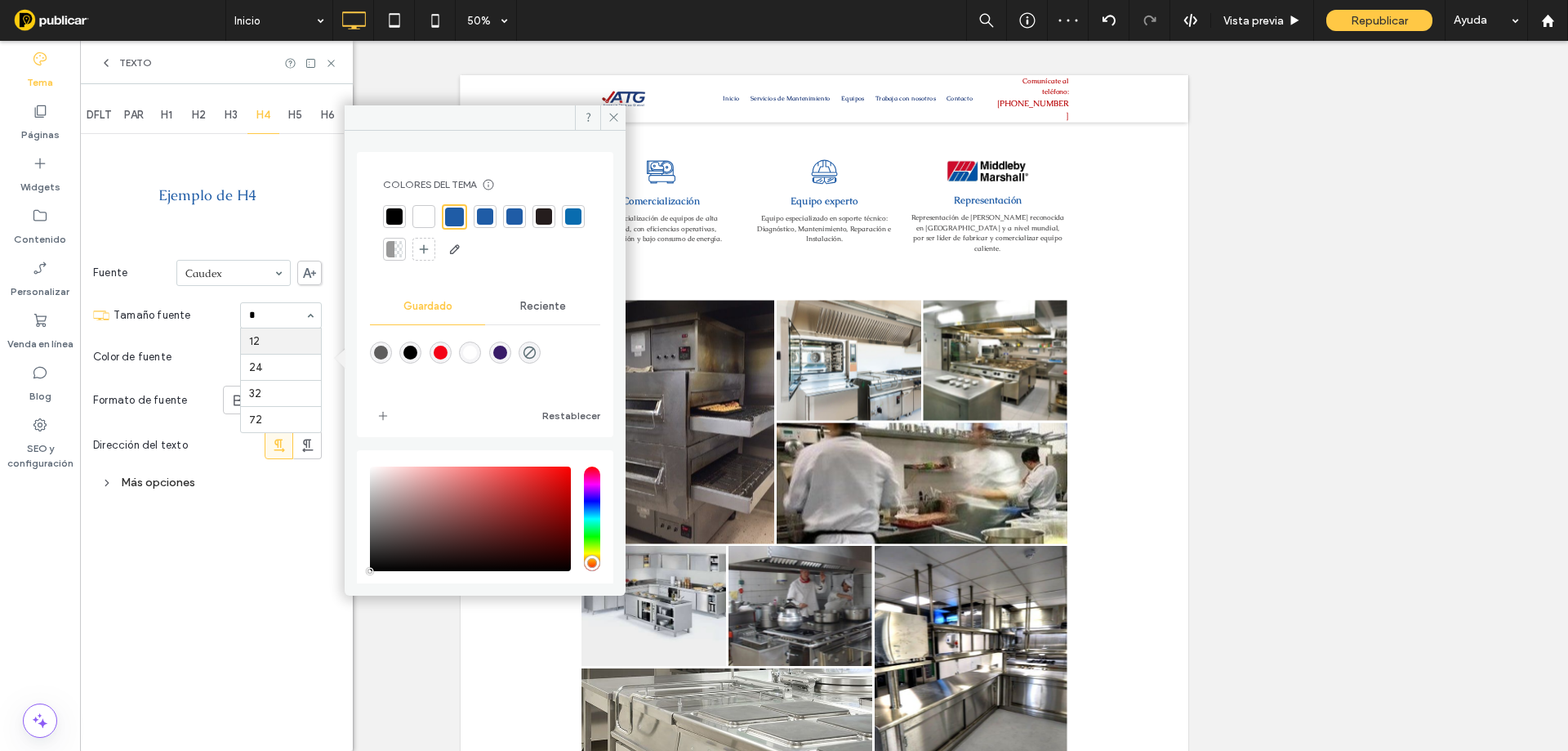
type input "**"
click at [611, 112] on icon at bounding box center [613, 117] width 12 height 12
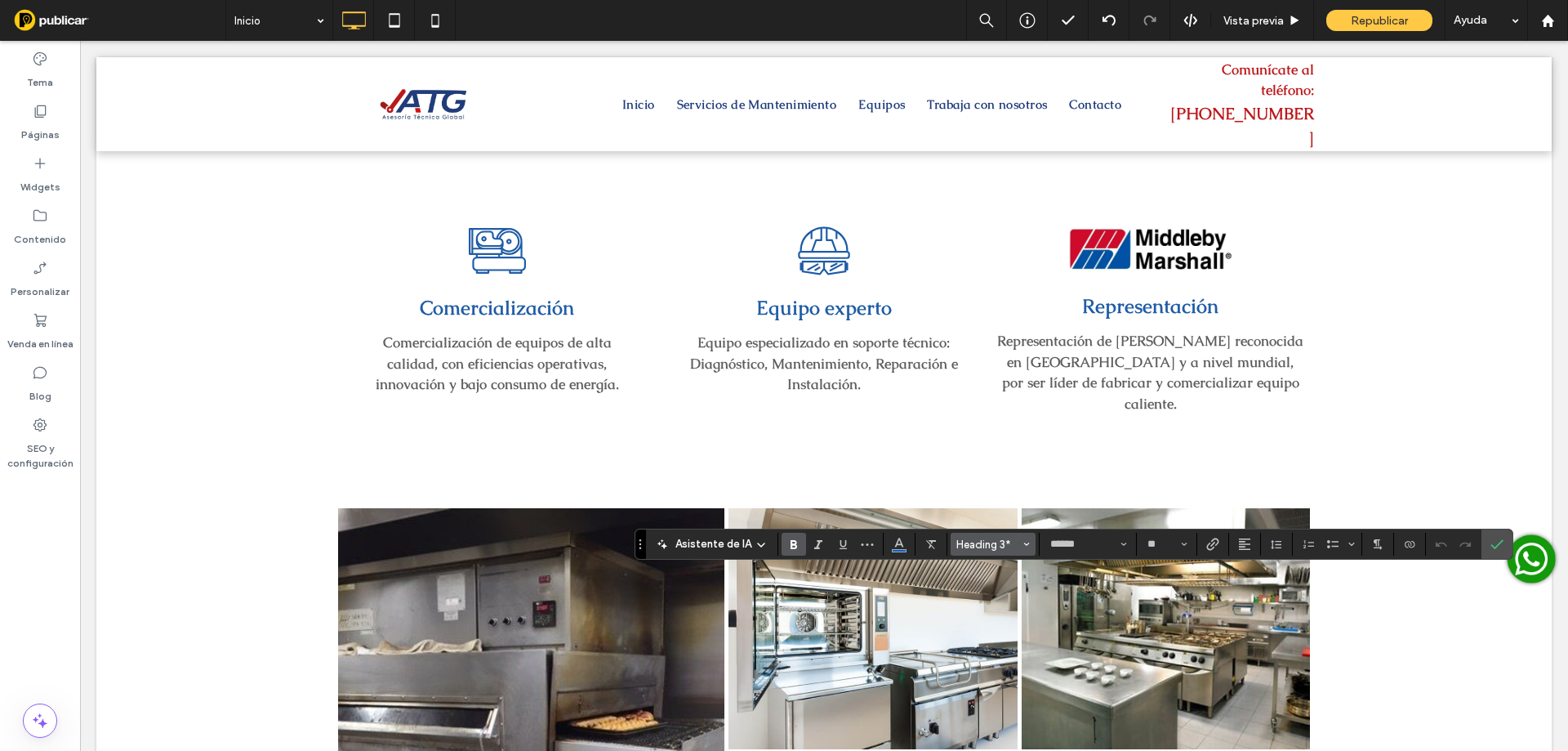
click at [1005, 541] on span "Heading 3*" at bounding box center [987, 544] width 63 height 12
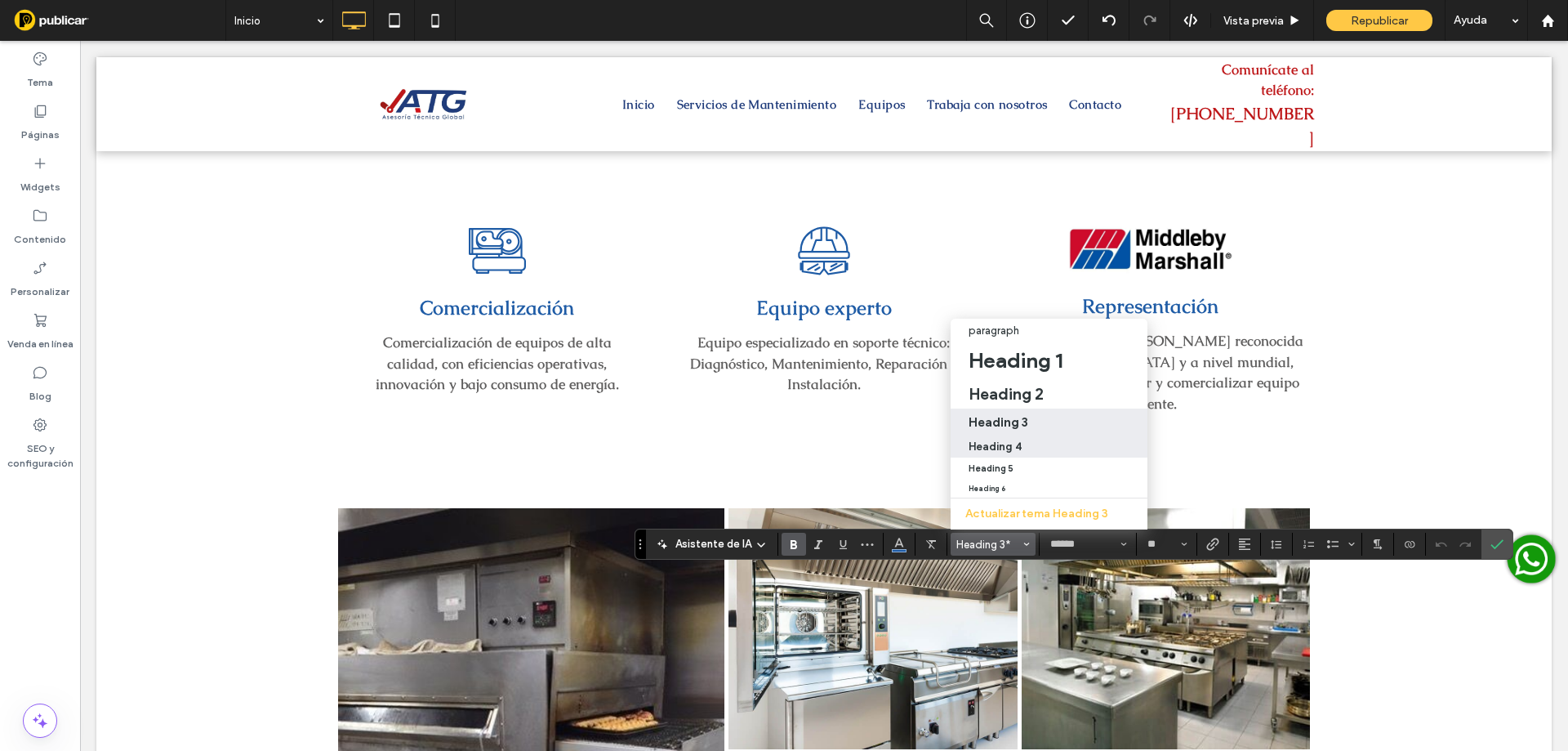
click at [997, 440] on label "Heading 4" at bounding box center [1049, 445] width 197 height 23
type input "**"
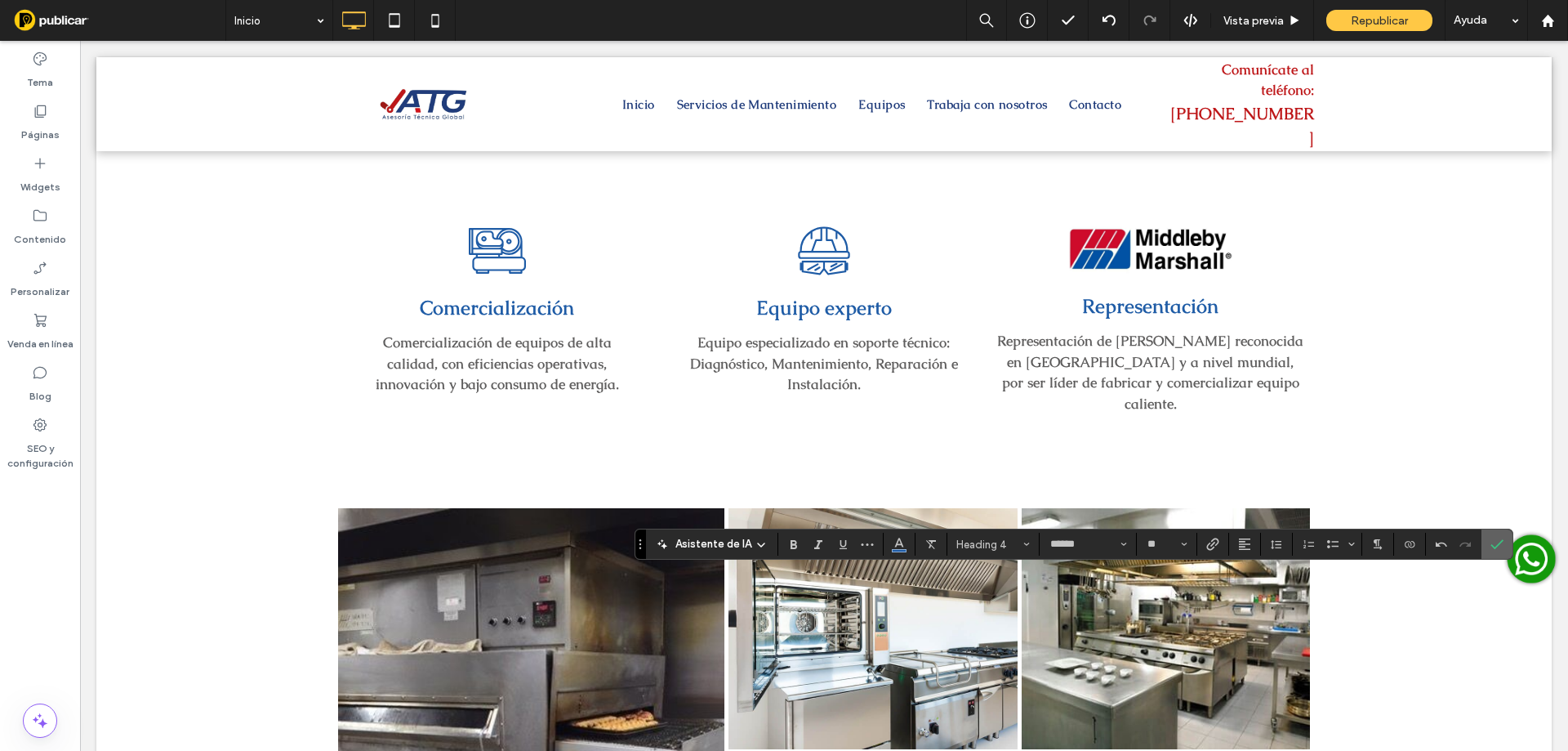
click at [1491, 543] on icon "Confirmar" at bounding box center [1497, 544] width 13 height 13
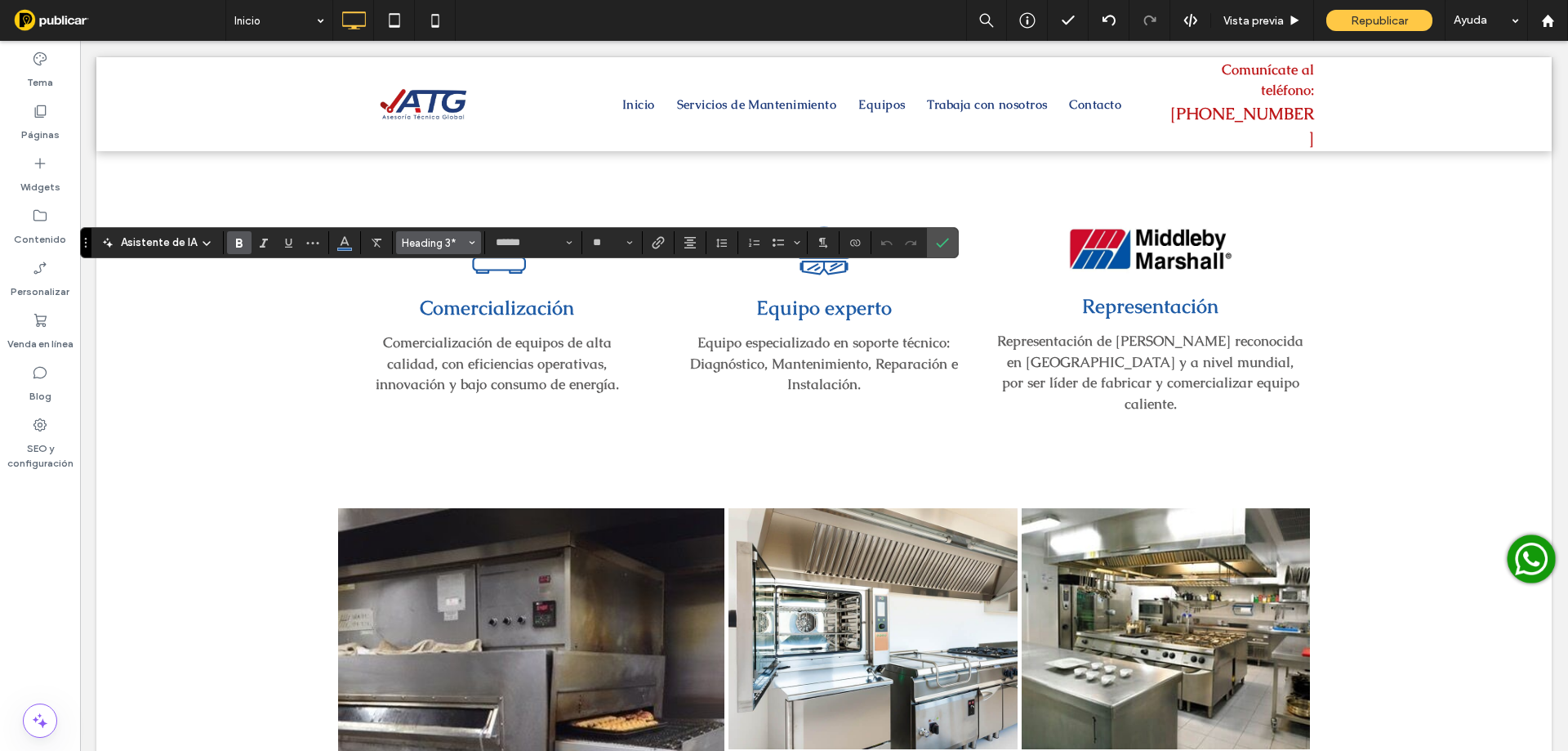
click at [460, 248] on span "Heading 3*" at bounding box center [433, 242] width 63 height 12
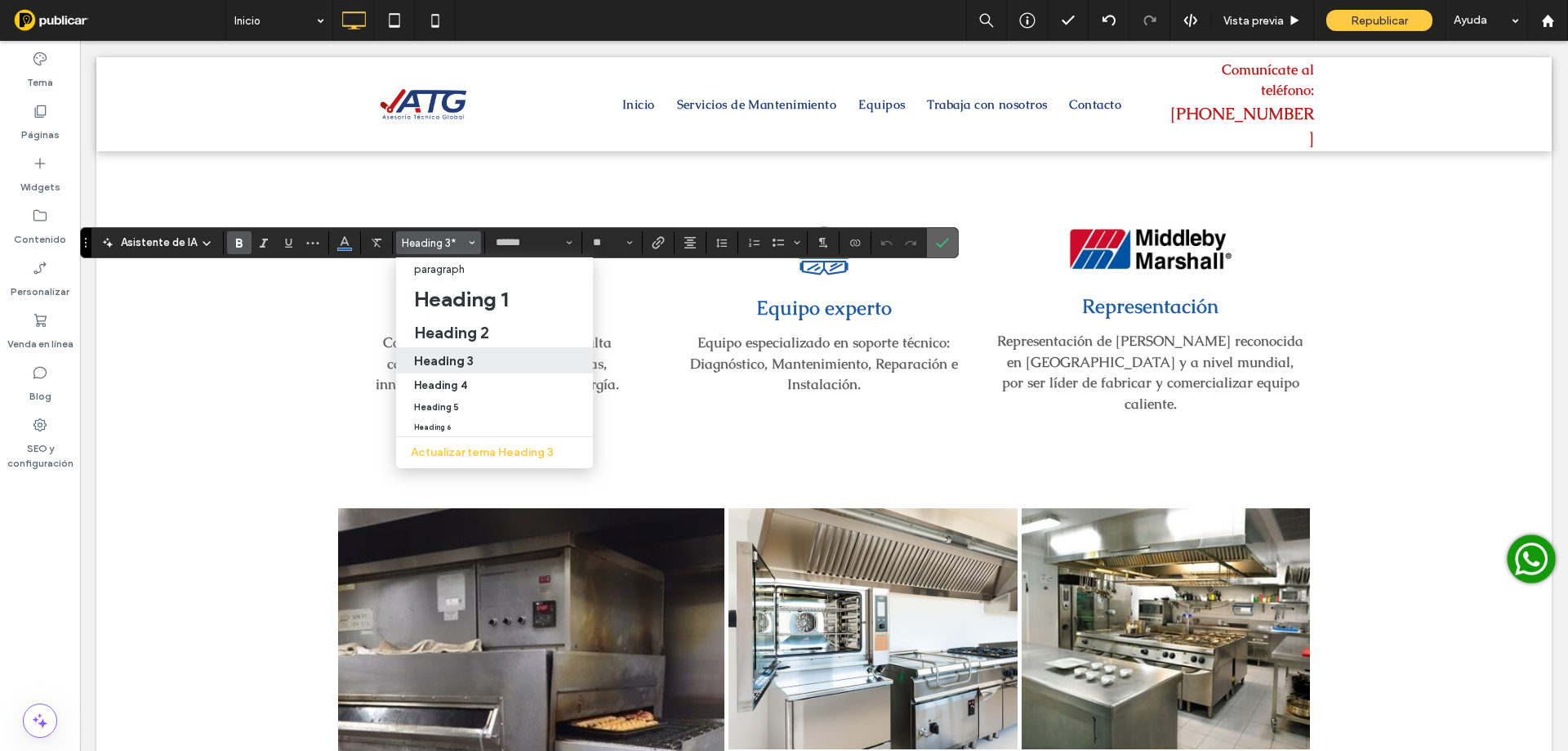
click at [943, 239] on icon "Confirmar" at bounding box center [942, 242] width 13 height 13
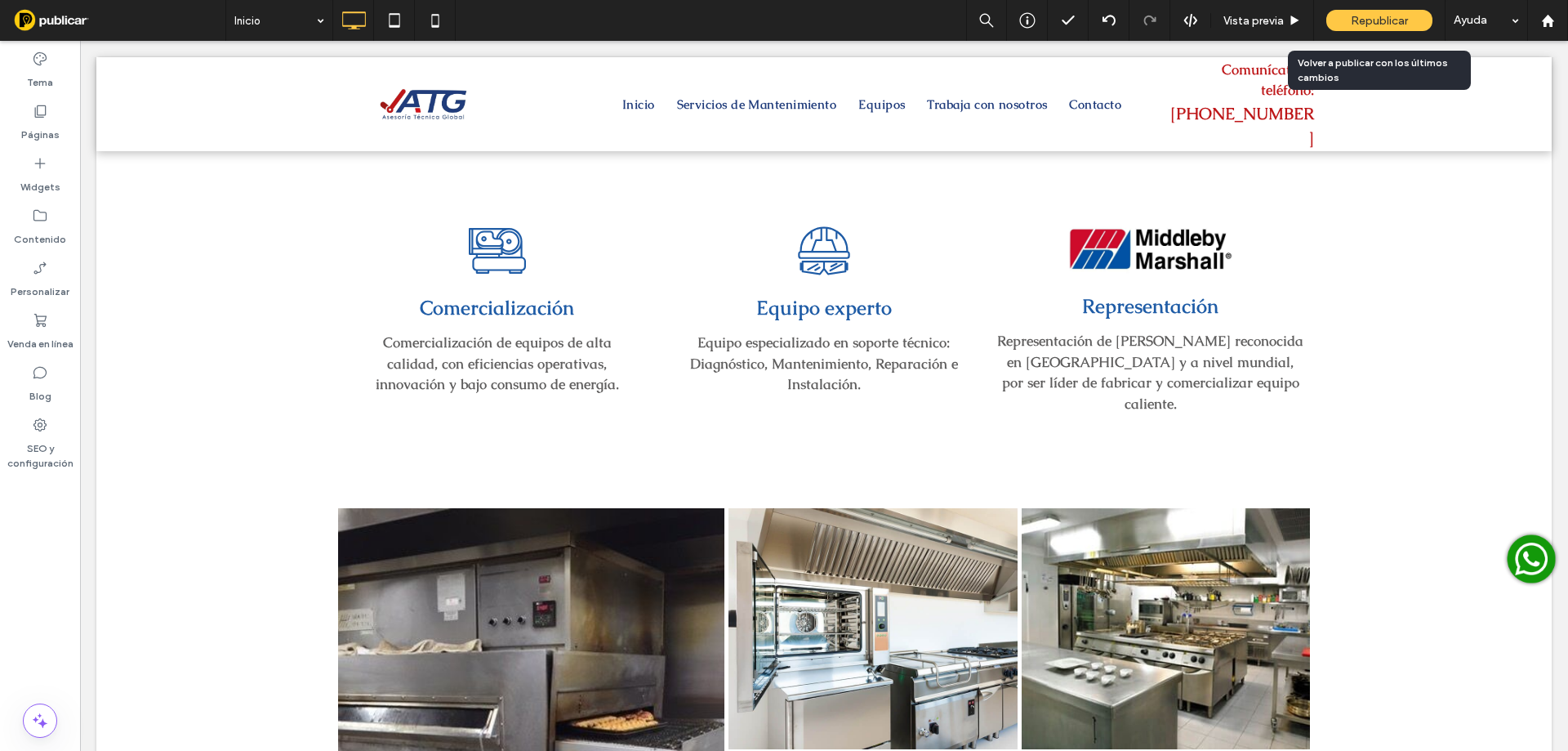
click at [1412, 18] on div "Republicar" at bounding box center [1378, 20] width 106 height 21
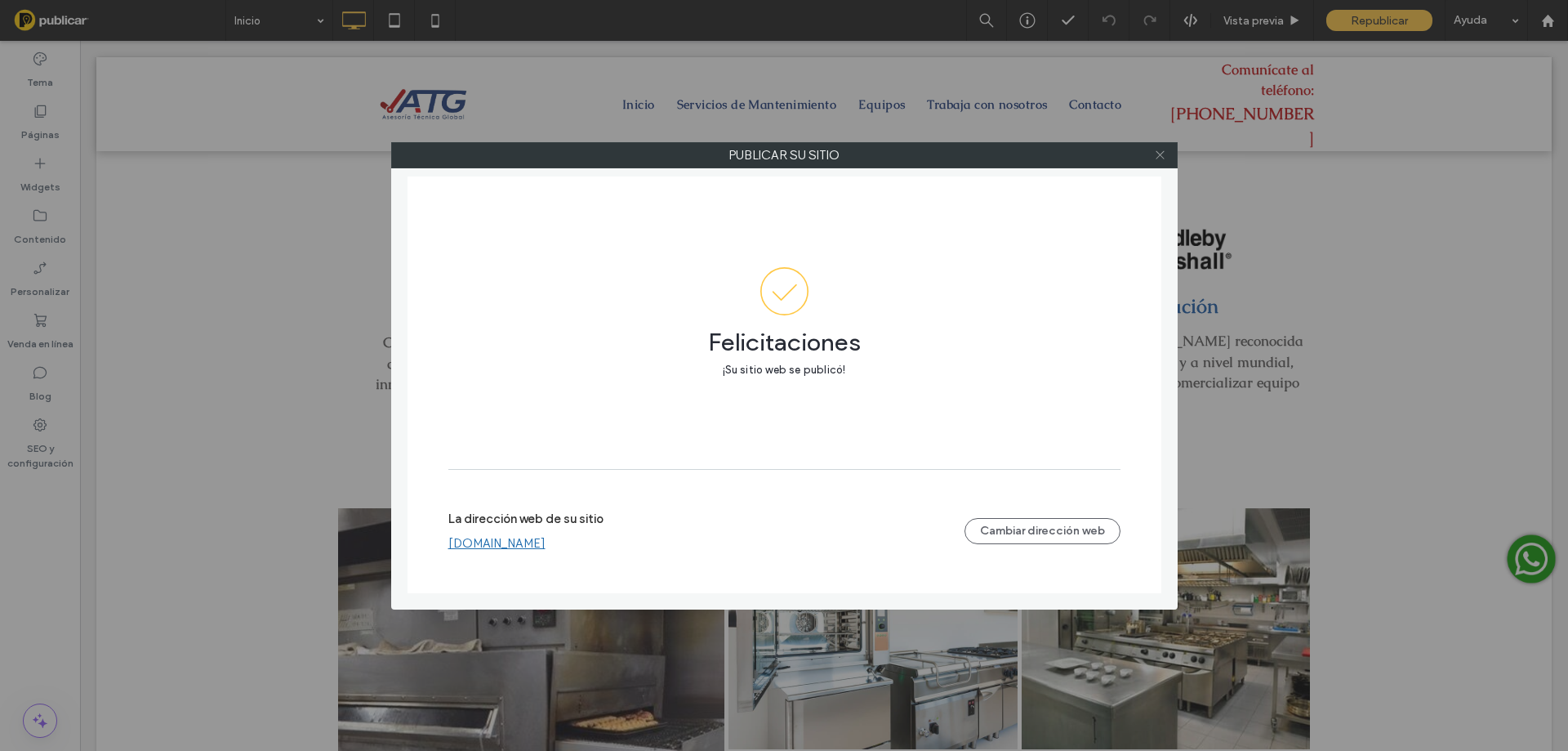
click at [1154, 155] on icon at bounding box center [1159, 155] width 12 height 12
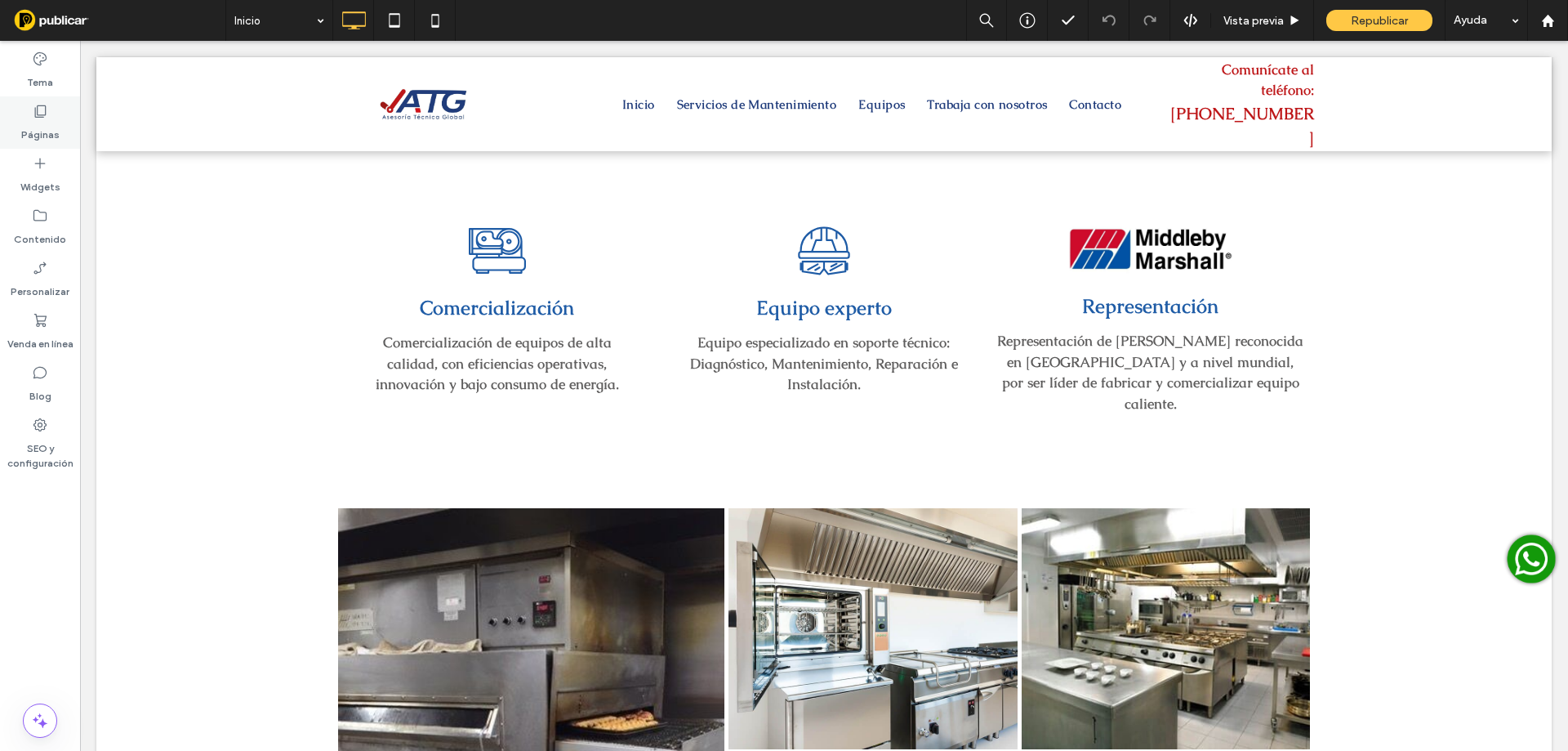
click at [61, 132] on div "Páginas" at bounding box center [40, 122] width 80 height 52
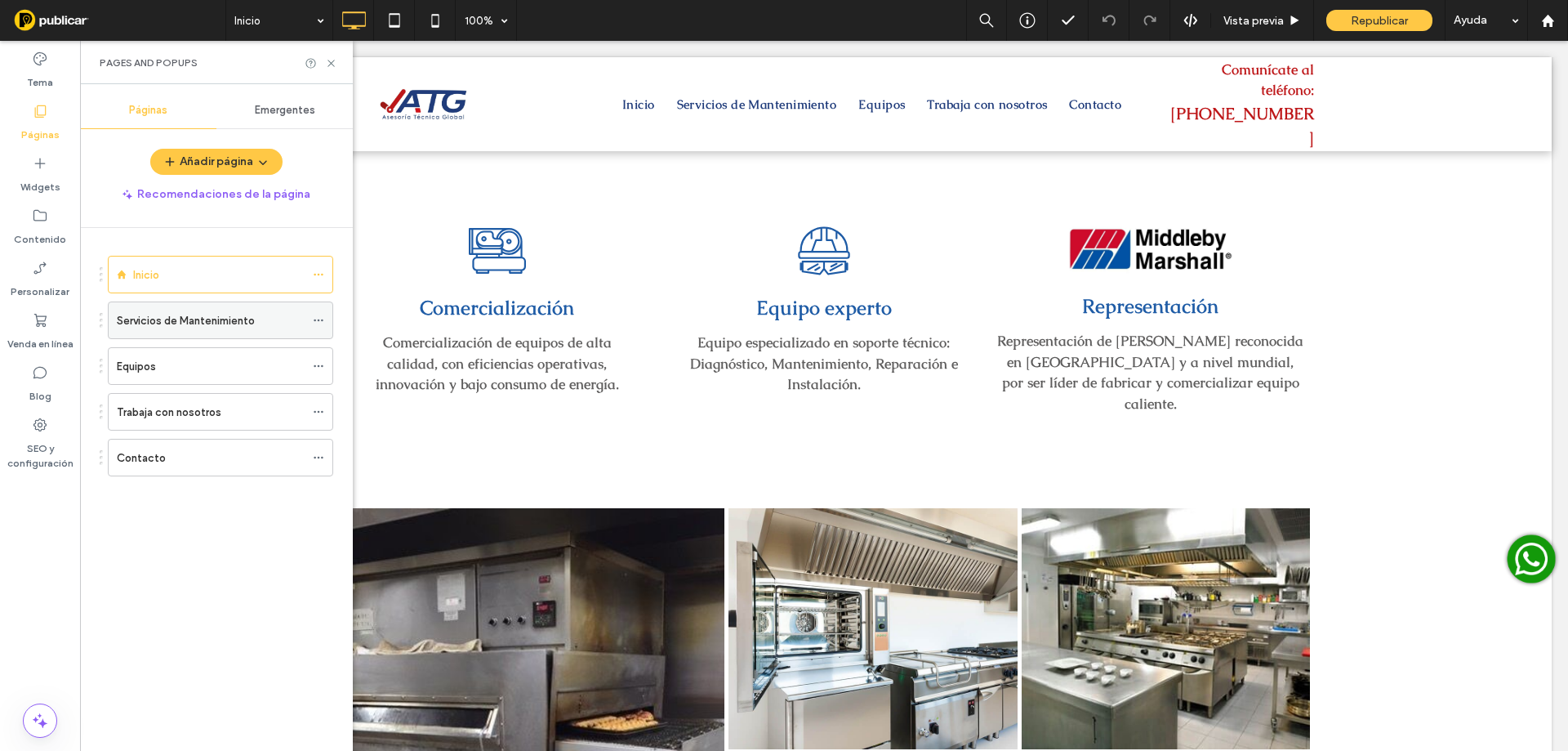
click at [154, 323] on label "Servicios de Mantenimiento" at bounding box center [186, 320] width 138 height 29
click at [338, 64] on div "Pages and Popups" at bounding box center [216, 62] width 272 height 43
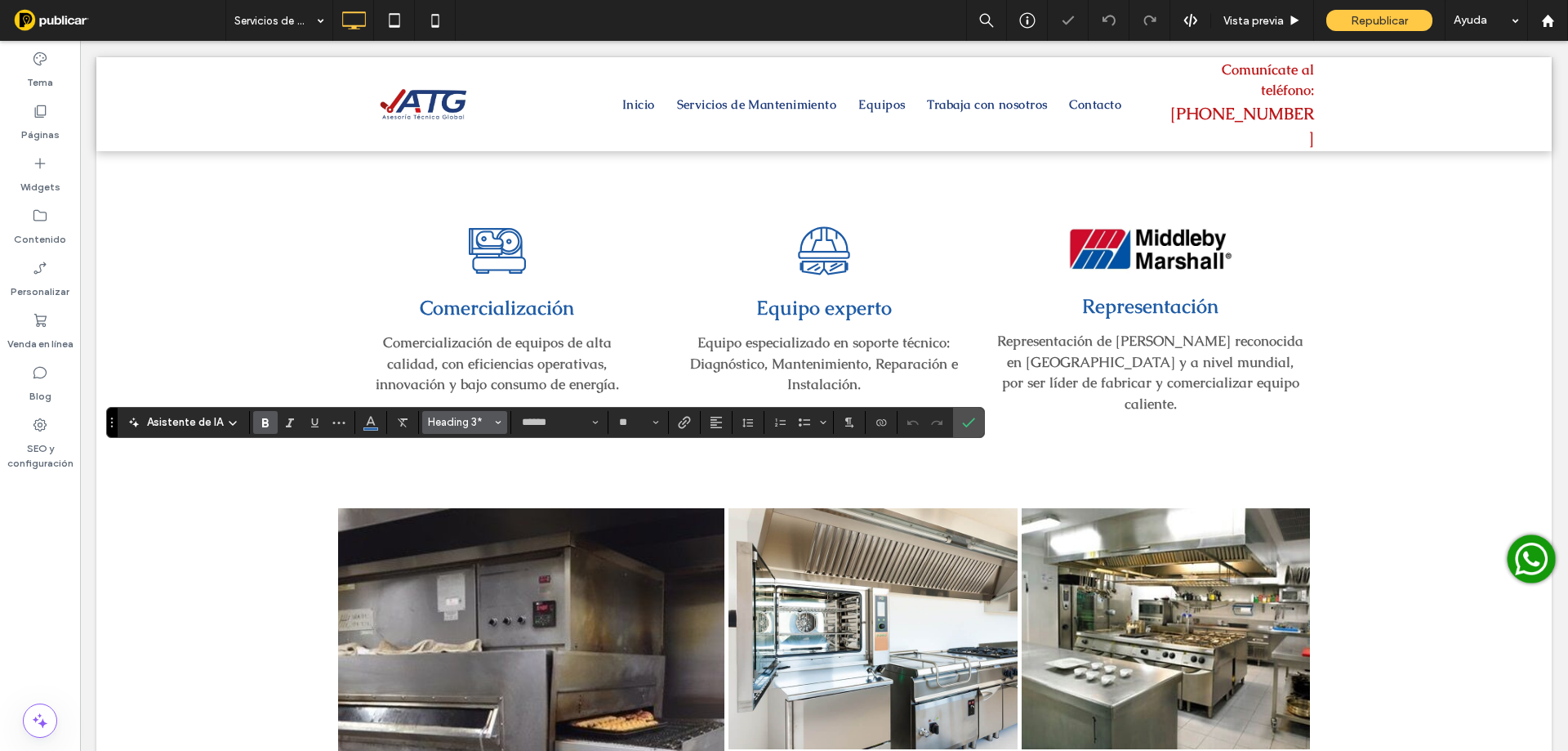
click at [495, 423] on icon "Estilos" at bounding box center [498, 422] width 6 height 6
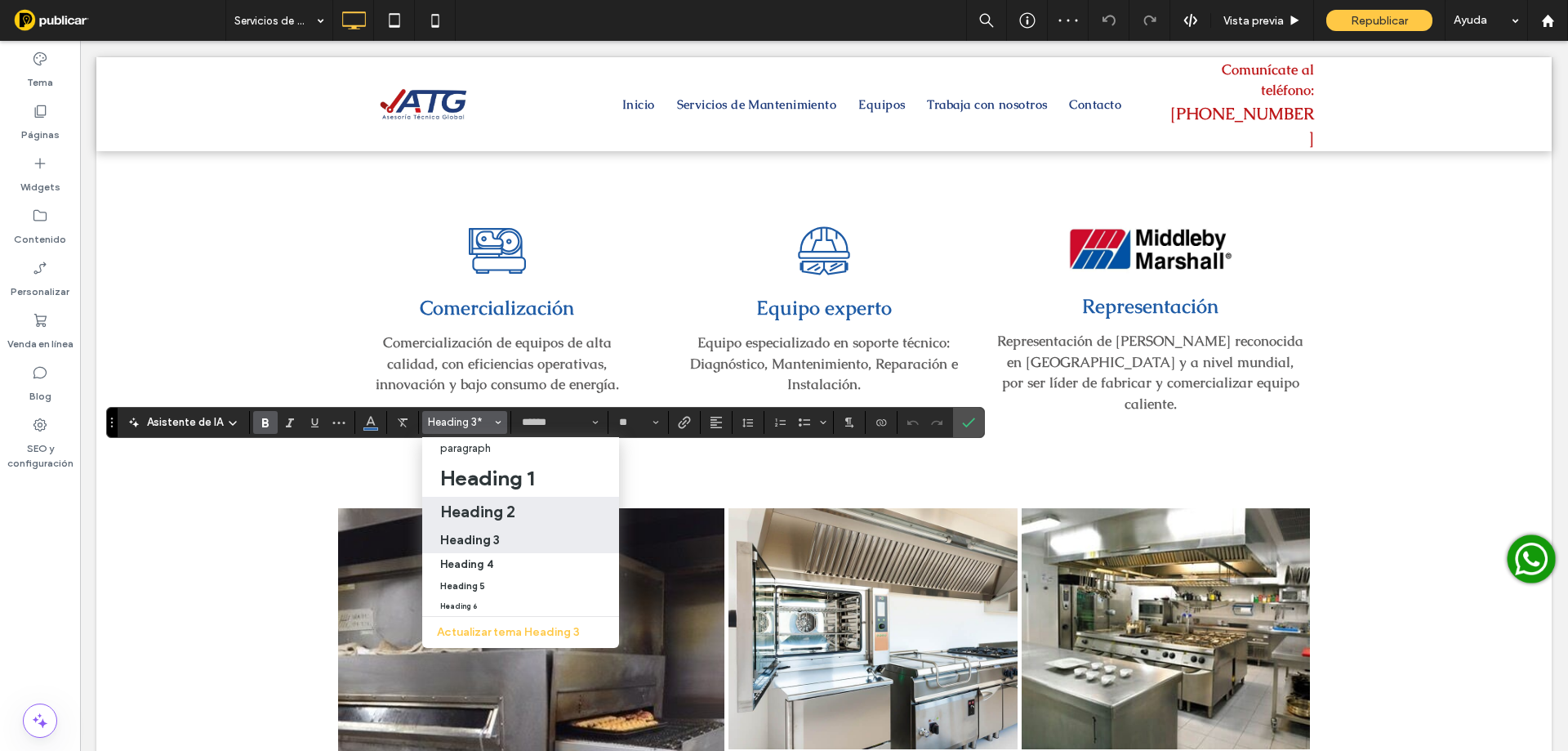
click at [475, 519] on h2 "Heading 2" at bounding box center [478, 511] width 75 height 19
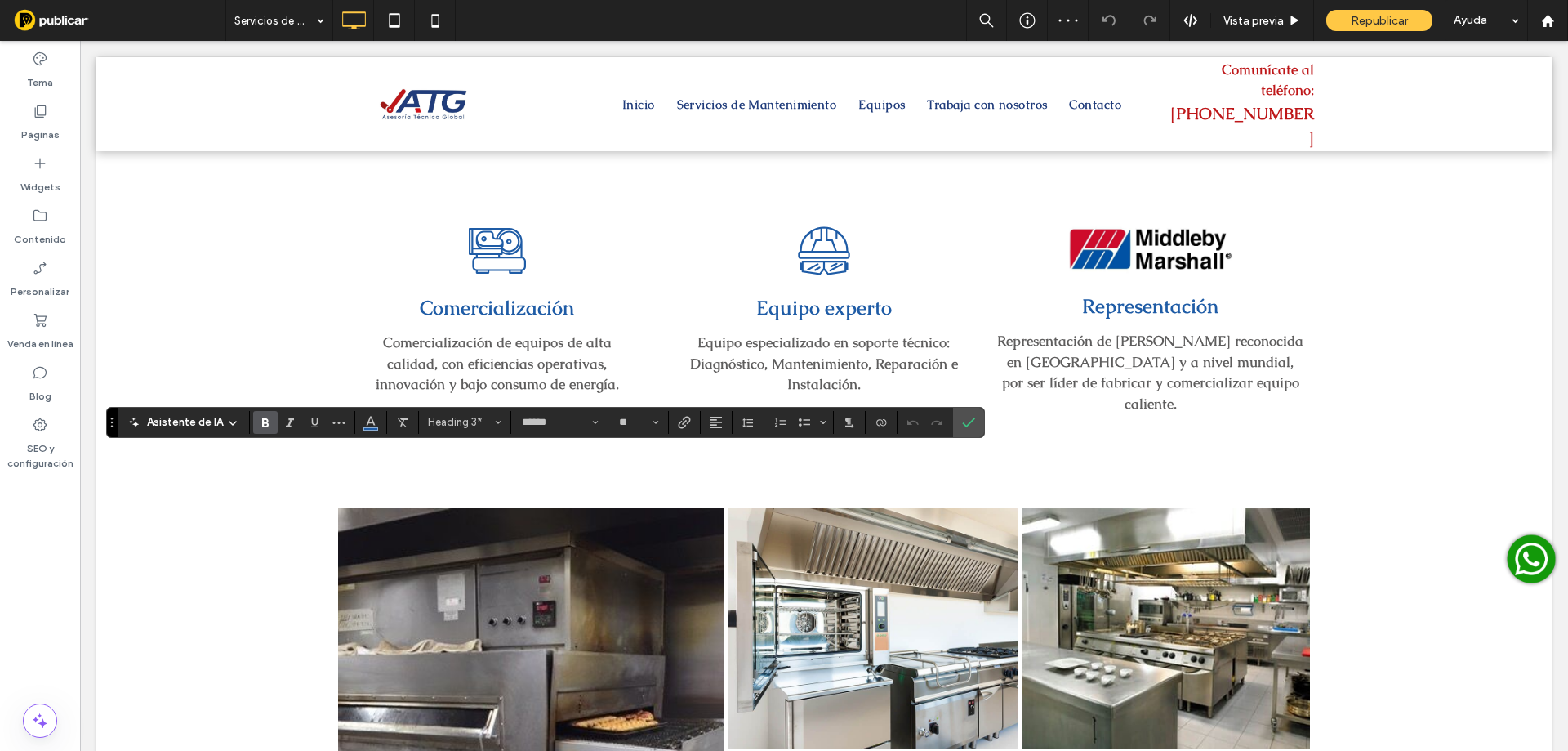
type input "**"
click at [56, 69] on div "Tema" at bounding box center [40, 70] width 80 height 52
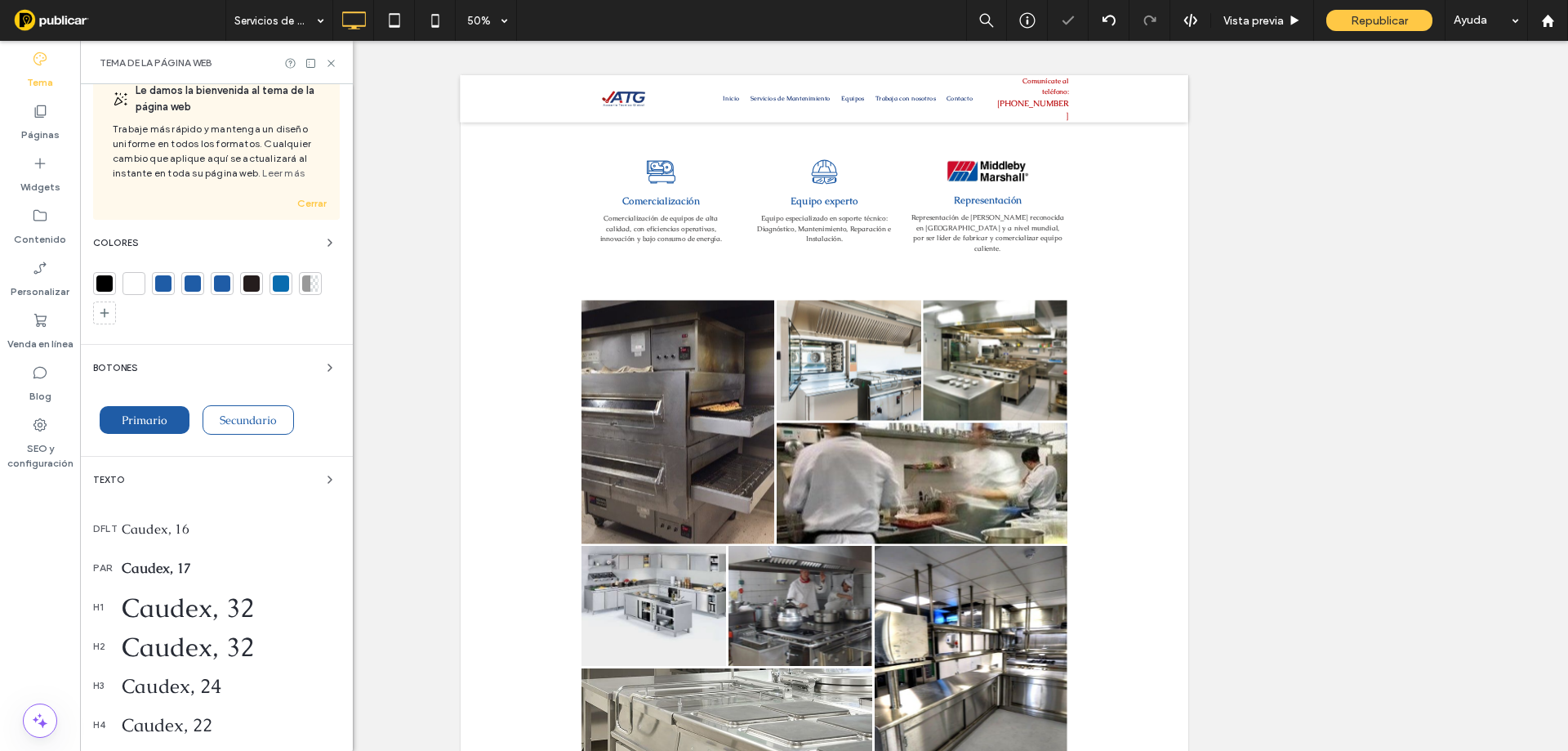
scroll to position [54, 0]
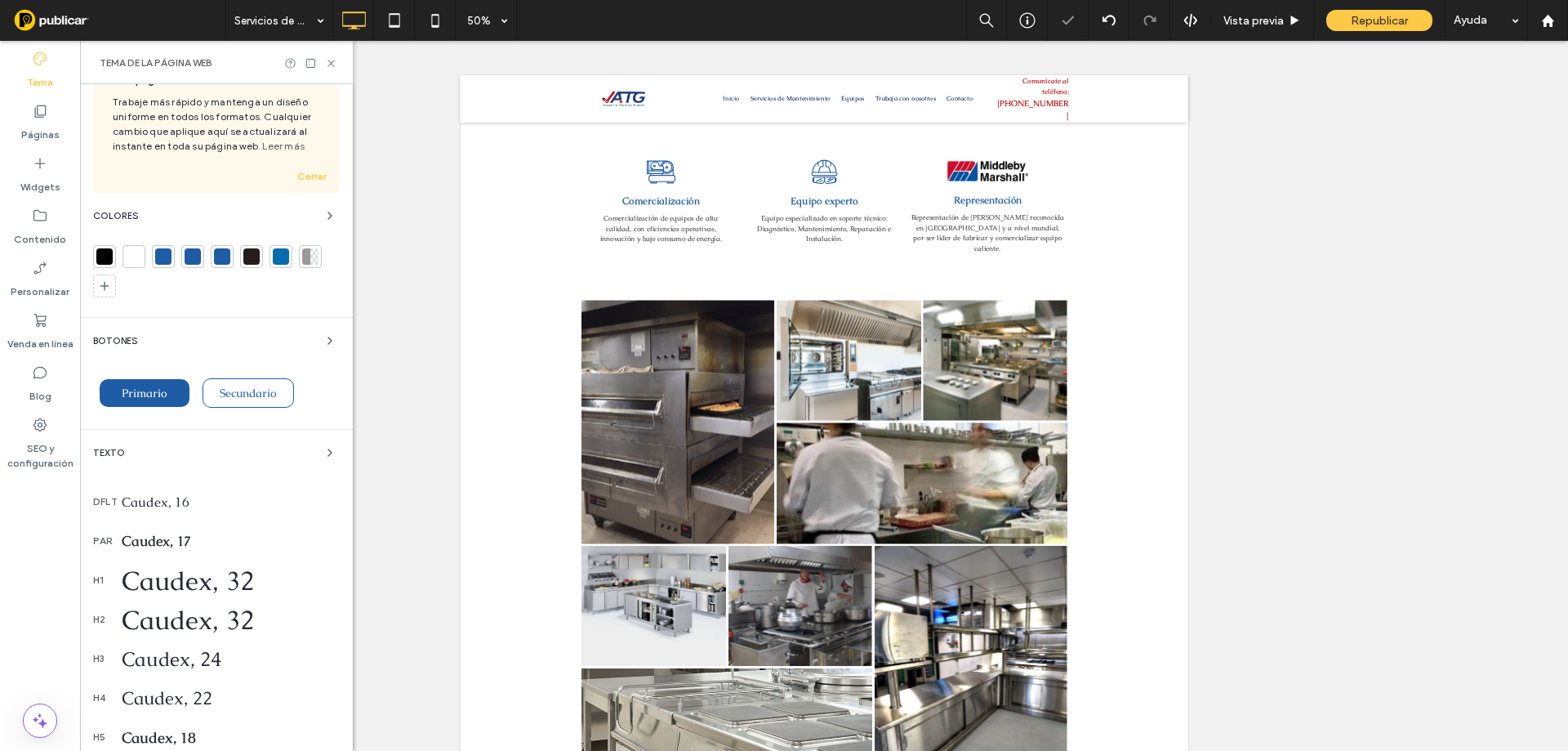
click at [168, 630] on div "Caudex, 32" at bounding box center [230, 619] width 218 height 33
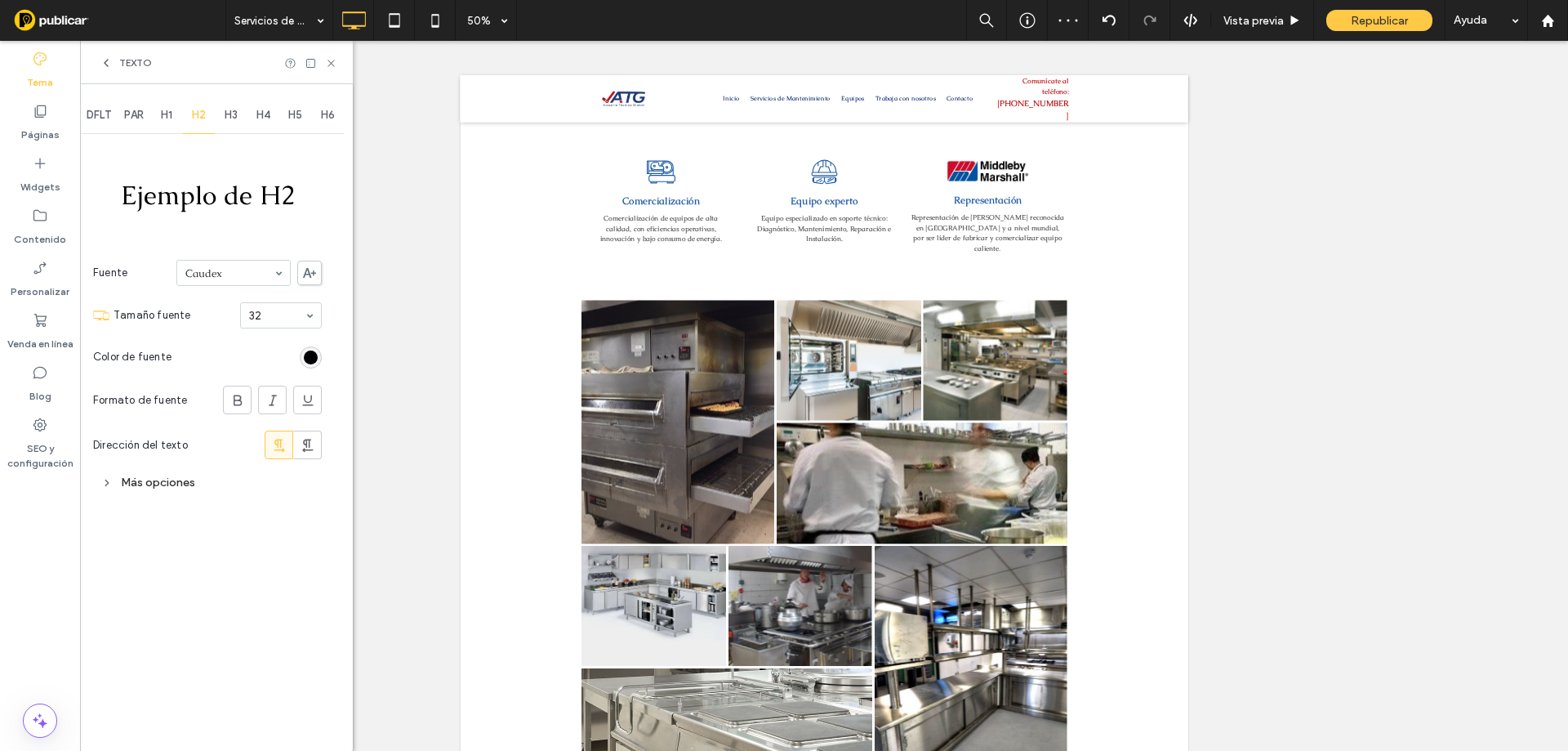
scroll to position [0, 0]
click at [312, 357] on div "rgb(0, 0, 0)" at bounding box center [310, 357] width 14 height 14
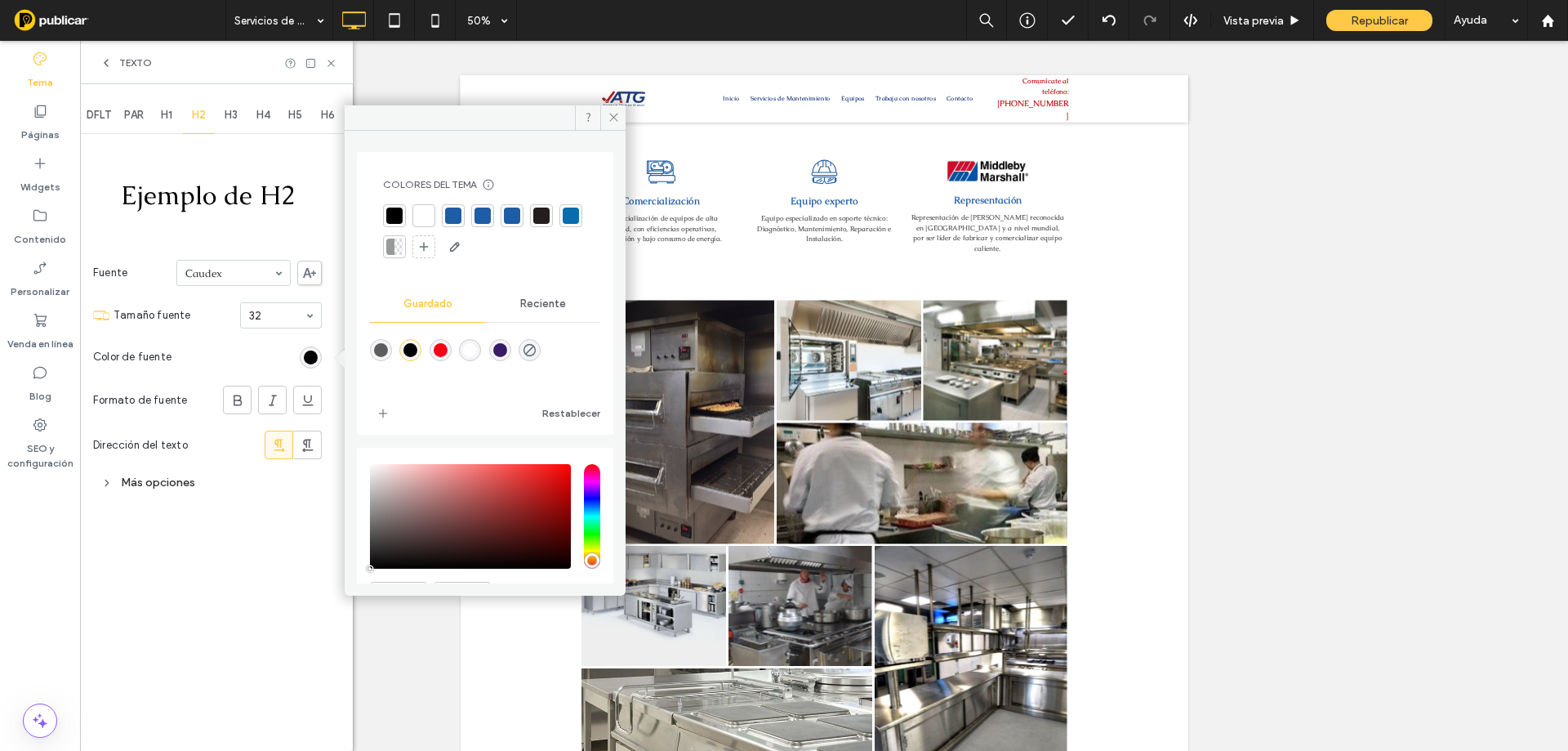
click at [562, 224] on div at bounding box center [571, 215] width 17 height 17
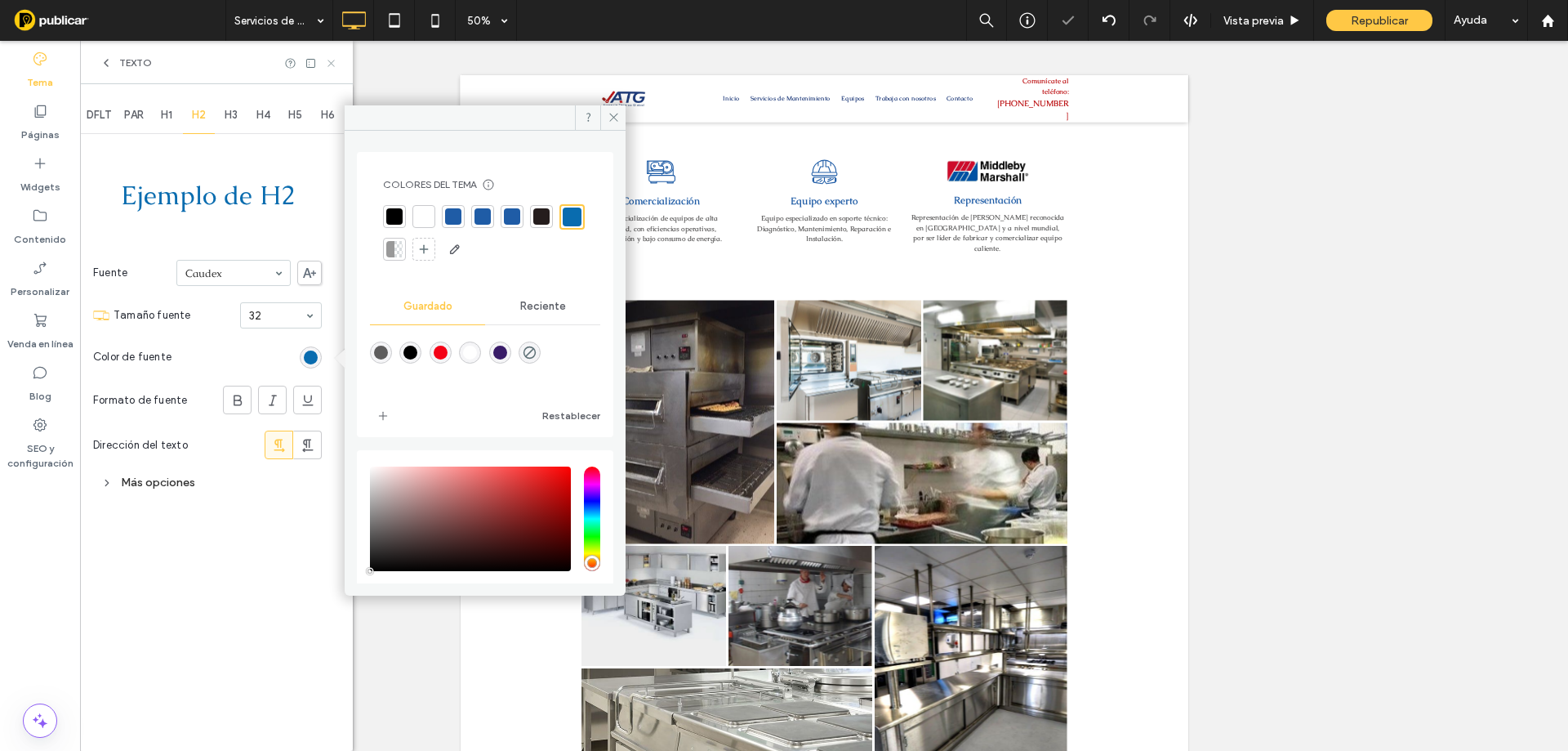
click at [332, 57] on icon at bounding box center [330, 63] width 12 height 12
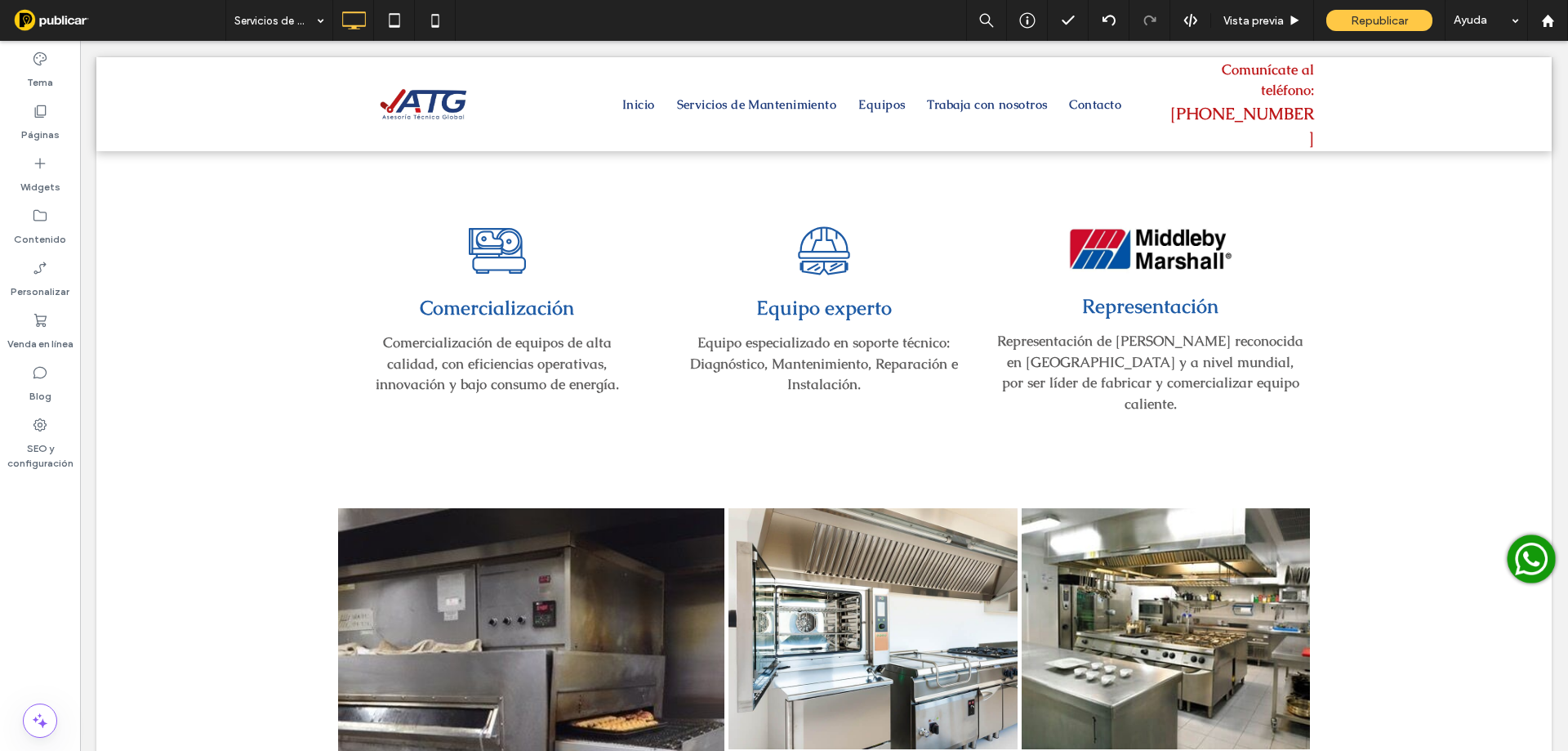
type input "******"
type input "**"
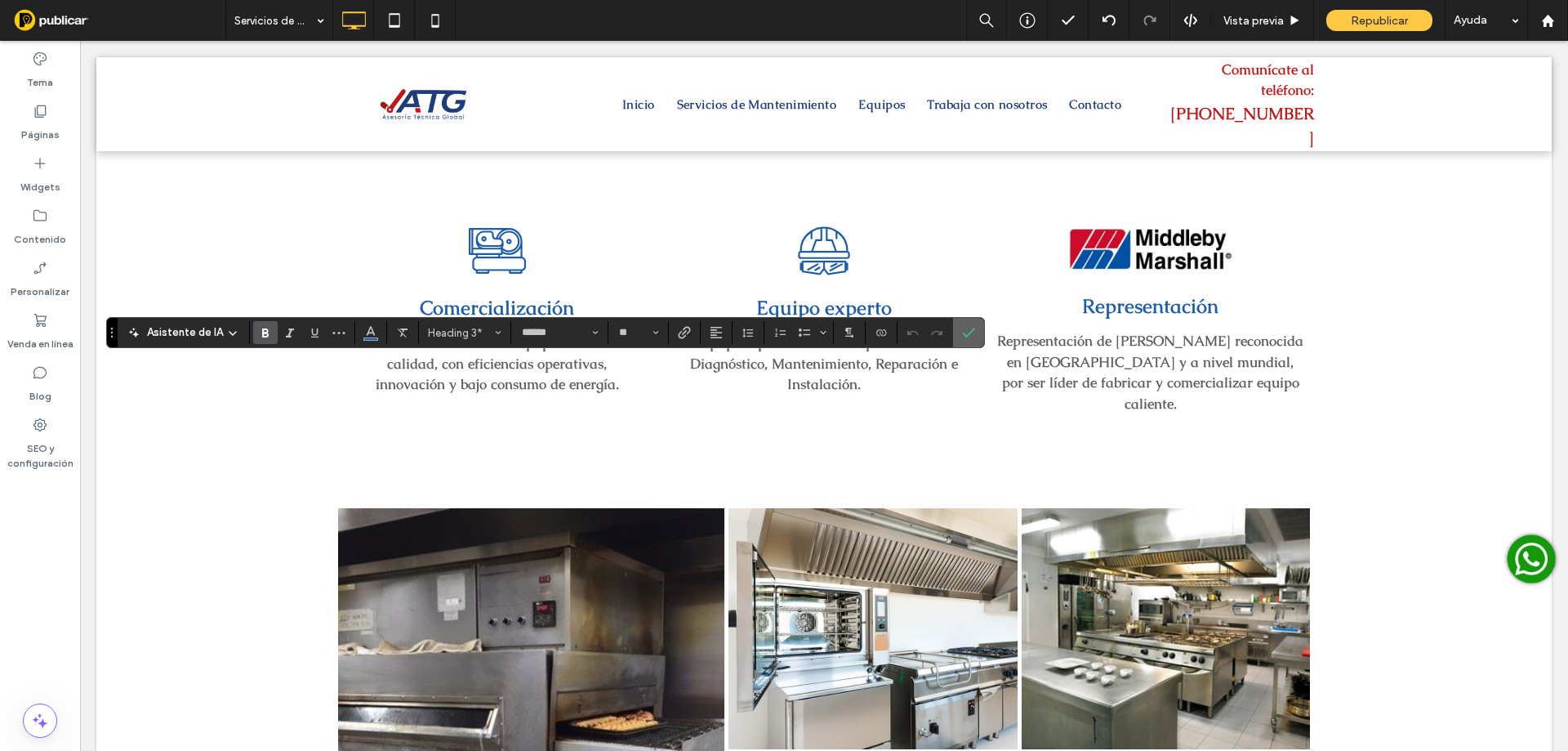
click at [968, 337] on icon "Confirmar" at bounding box center [968, 332] width 13 height 13
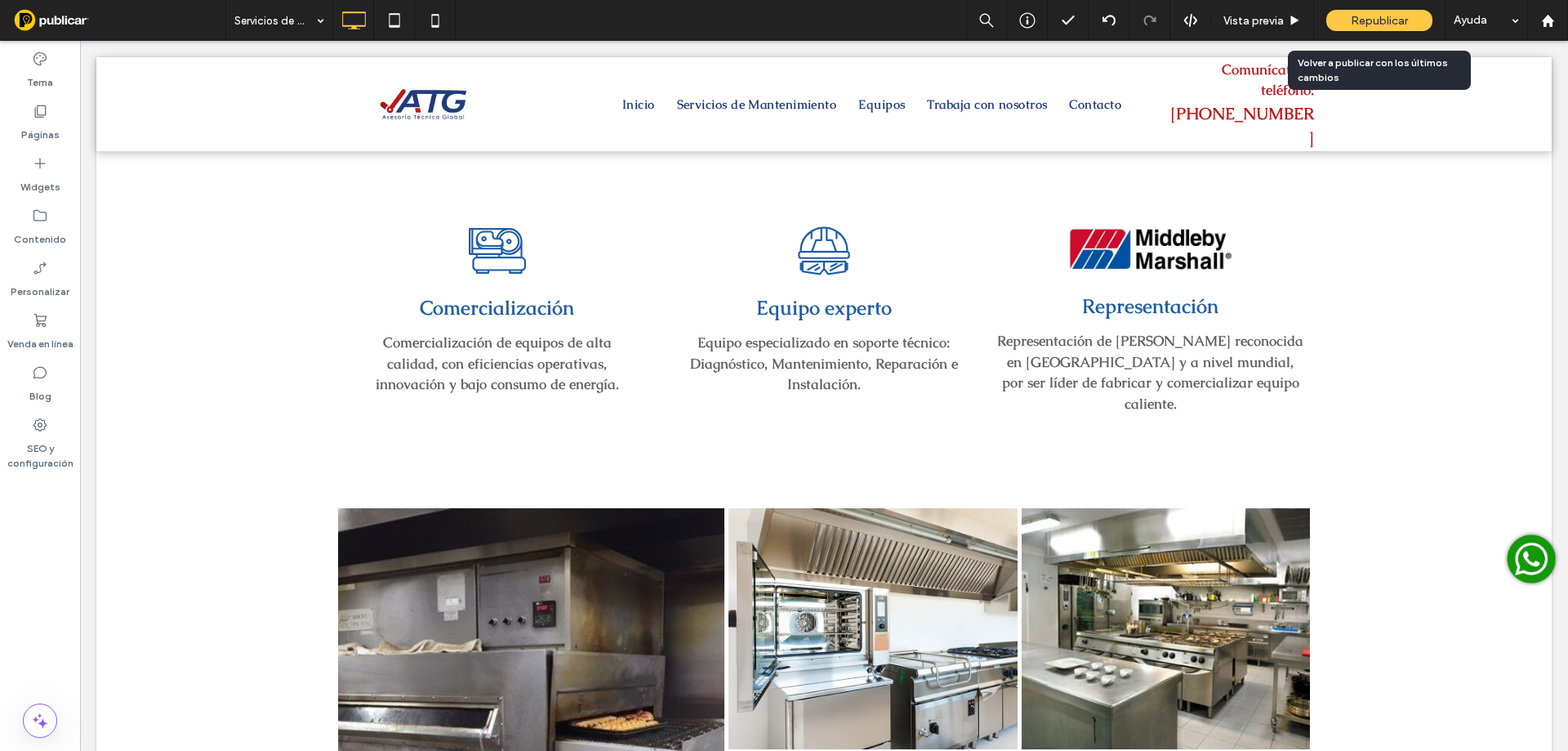
click at [1374, 17] on span "Republicar" at bounding box center [1379, 20] width 57 height 14
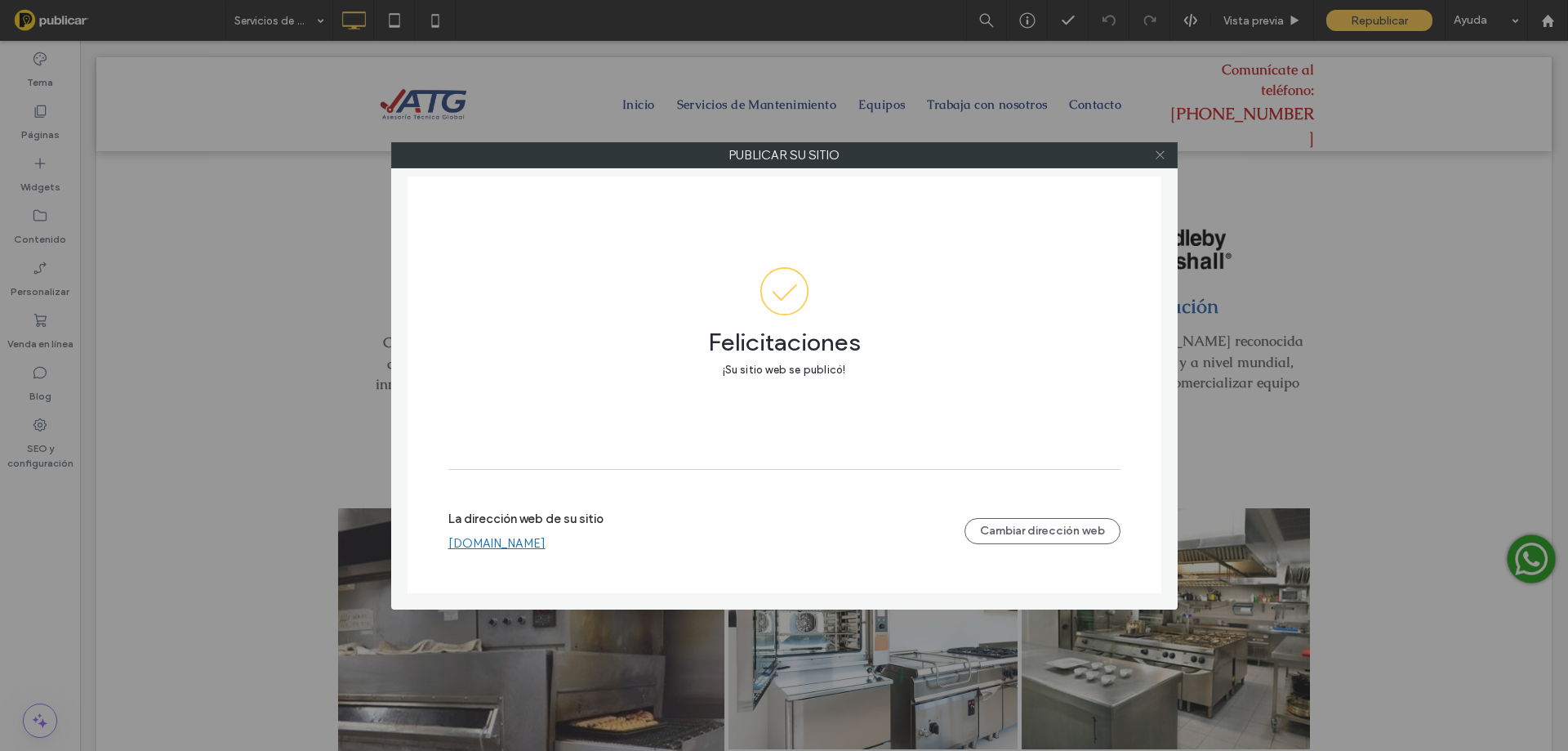
click at [1164, 153] on icon at bounding box center [1159, 155] width 12 height 12
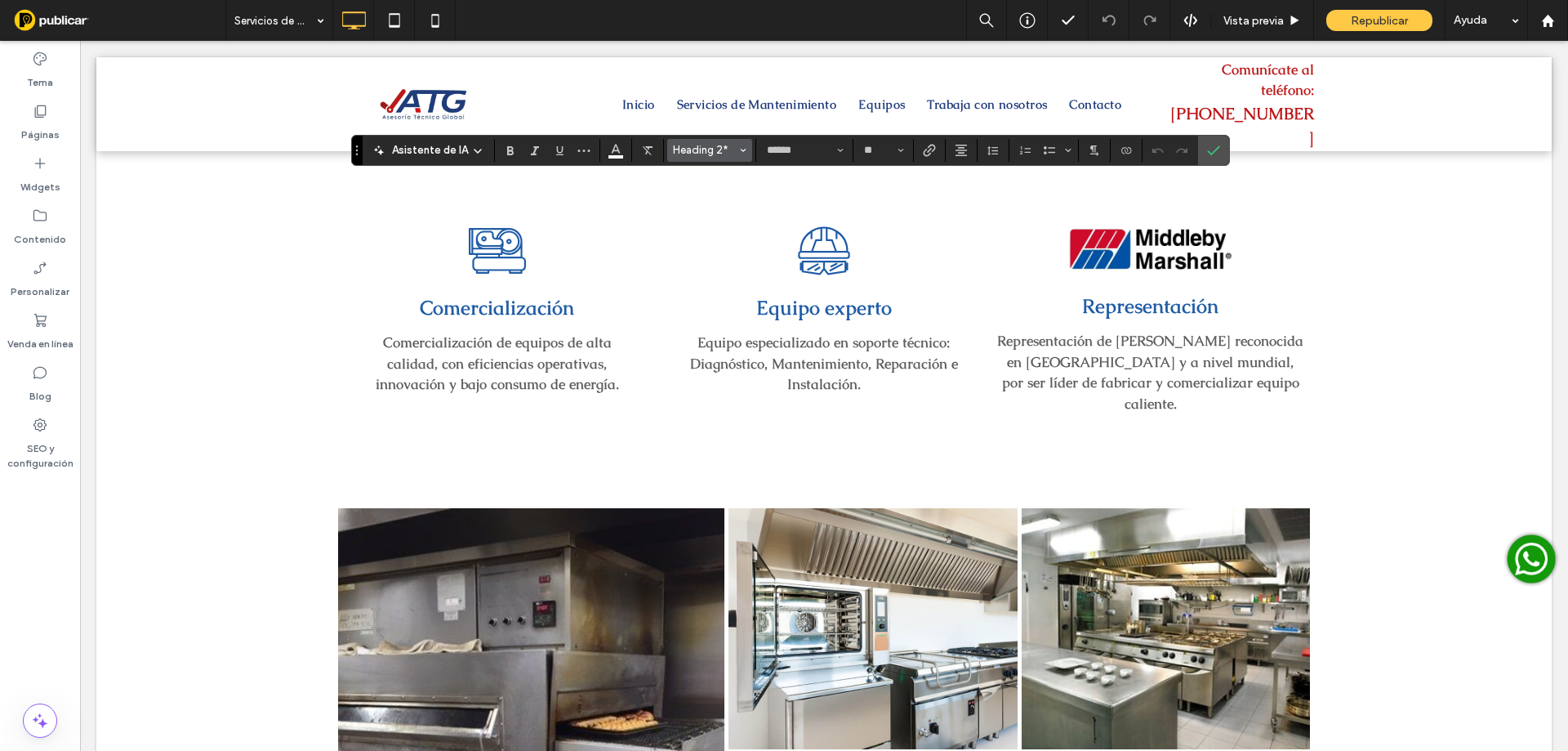
click at [740, 151] on icon "Estilos" at bounding box center [743, 150] width 6 height 6
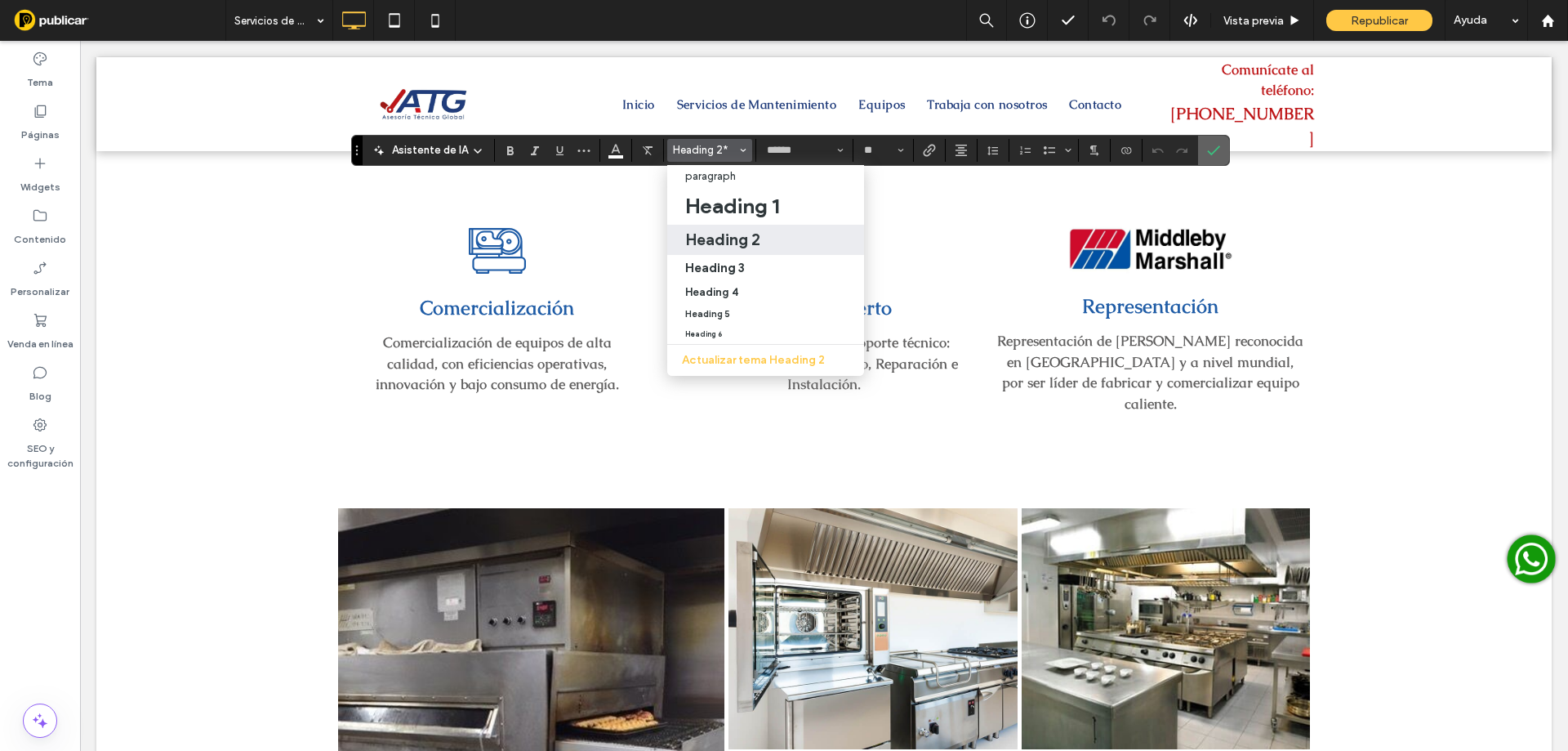
click at [1216, 153] on icon "Confirmar" at bounding box center [1214, 150] width 13 height 13
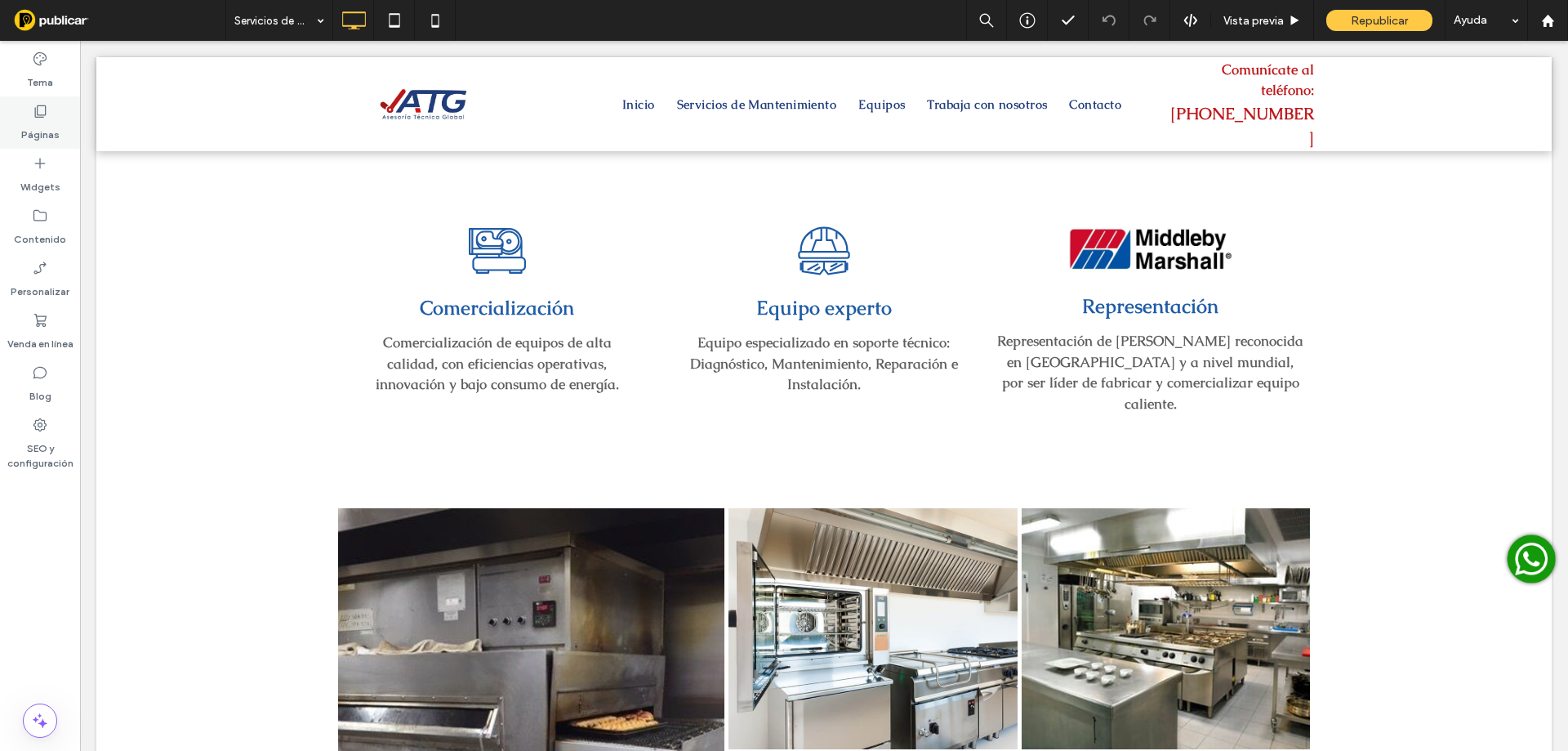
drag, startPoint x: 31, startPoint y: 117, endPoint x: 39, endPoint y: 121, distance: 8.9
click at [32, 117] on div "Páginas" at bounding box center [40, 122] width 80 height 52
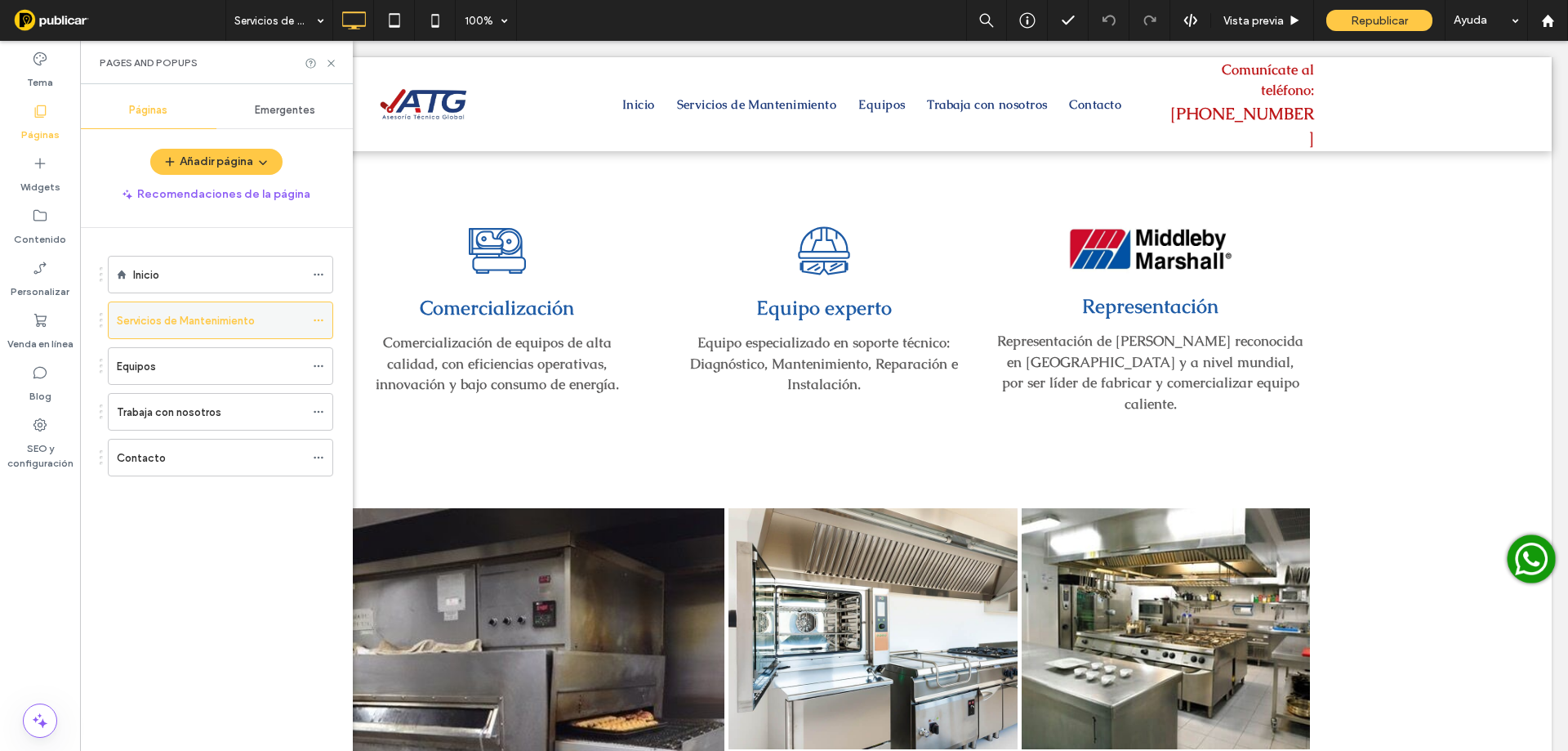
click at [316, 316] on icon at bounding box center [318, 320] width 11 height 11
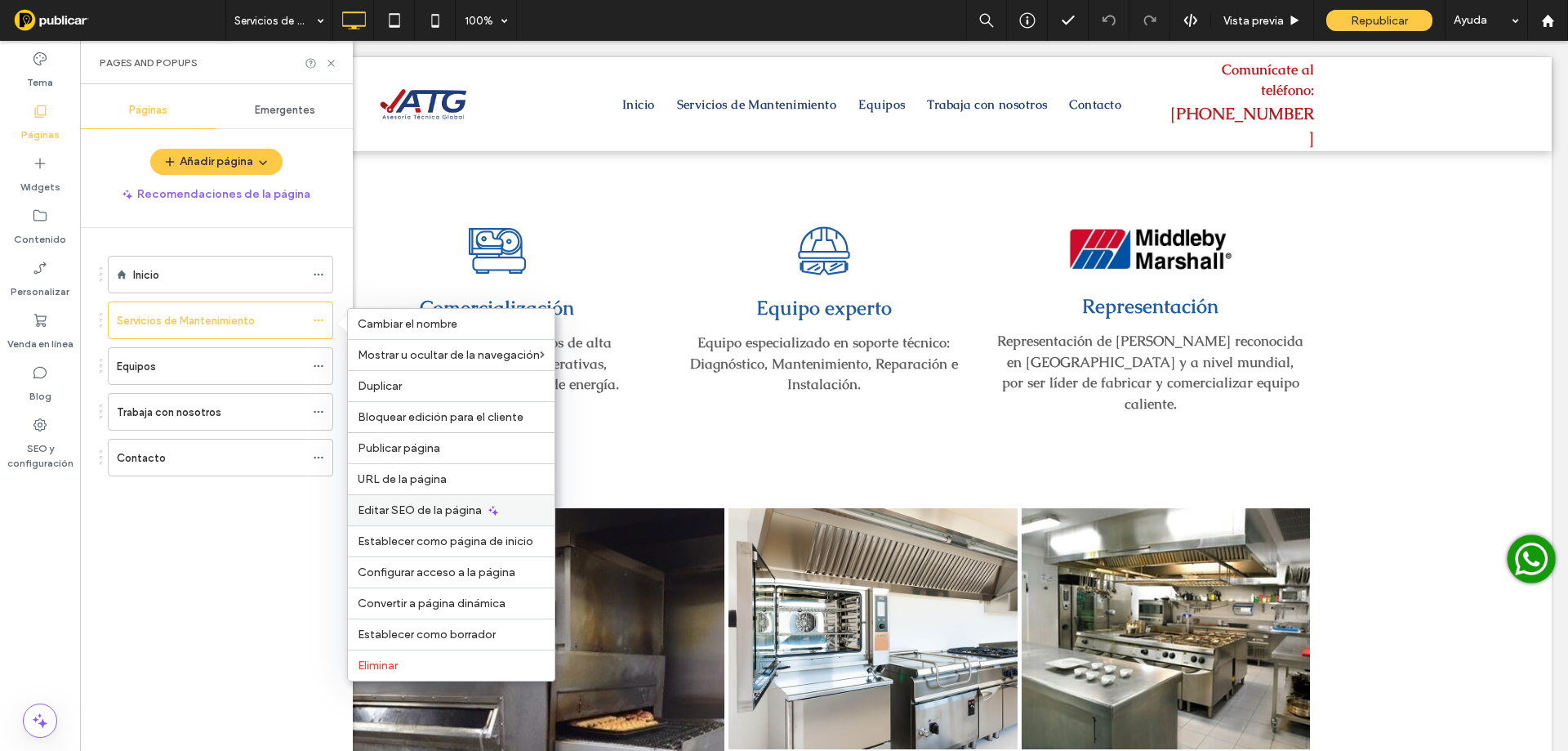
click at [391, 504] on span "Editar SEO de la página" at bounding box center [420, 510] width 124 height 14
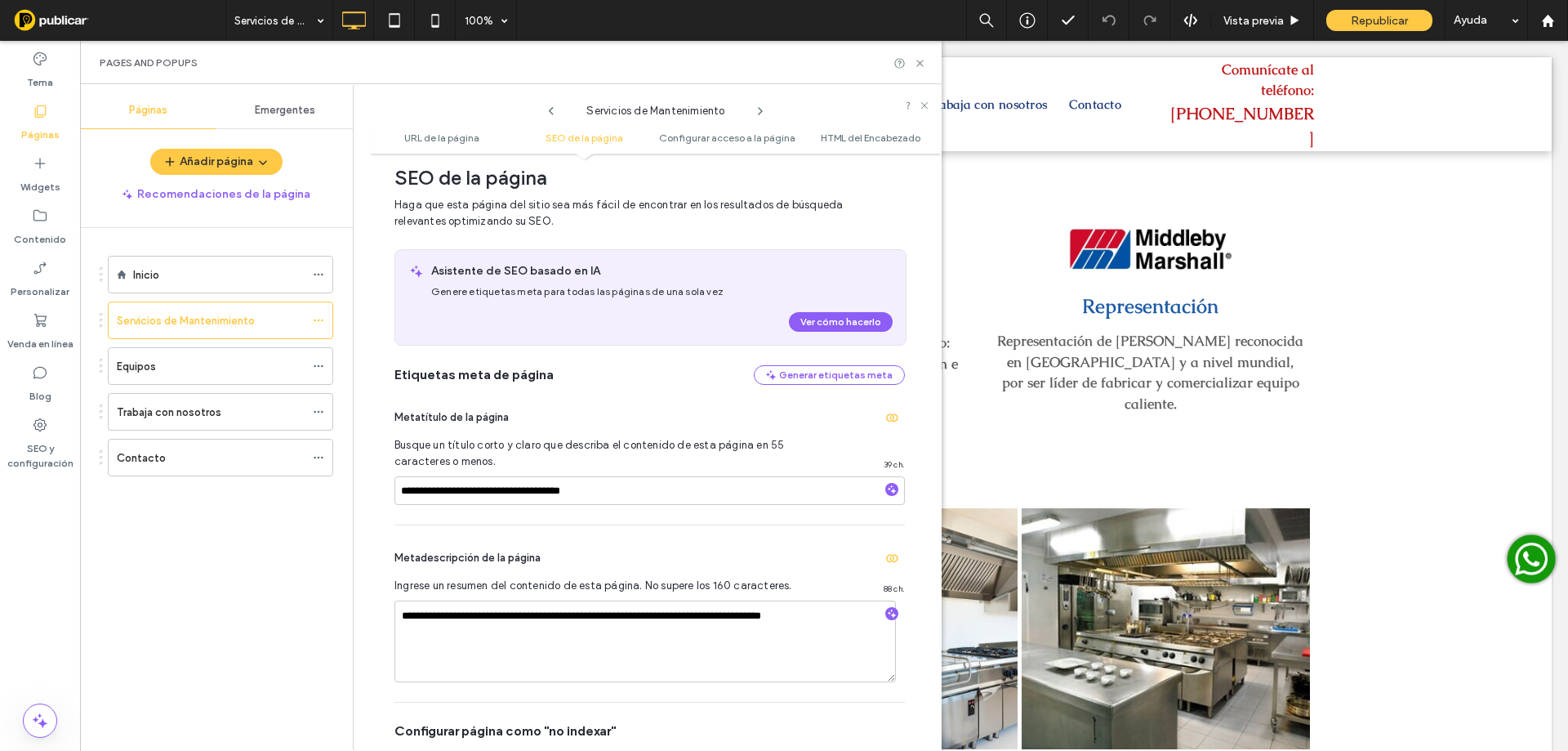
scroll to position [237, 0]
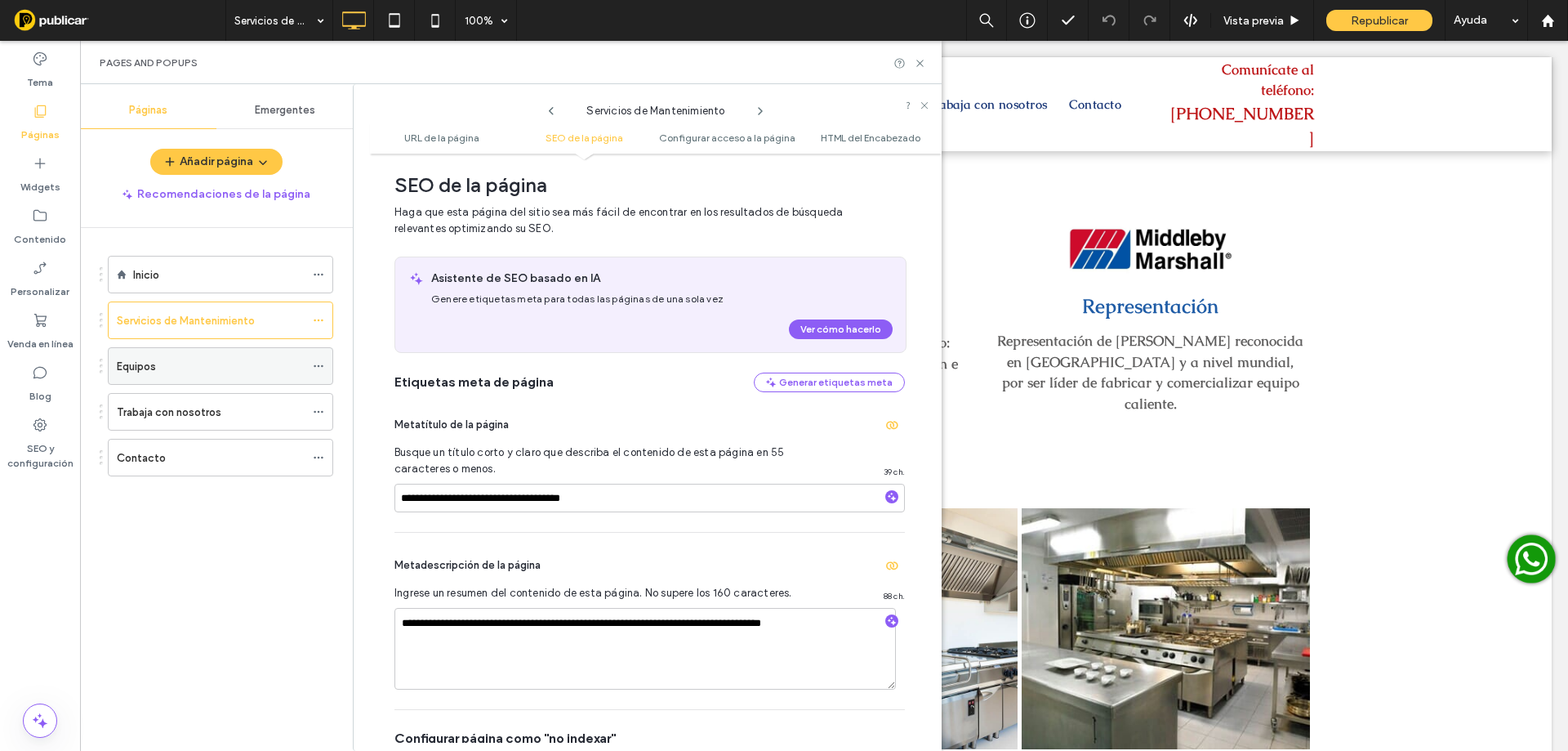
click at [311, 364] on div "Equipos" at bounding box center [220, 365] width 225 height 38
click at [317, 366] on icon at bounding box center [318, 365] width 11 height 11
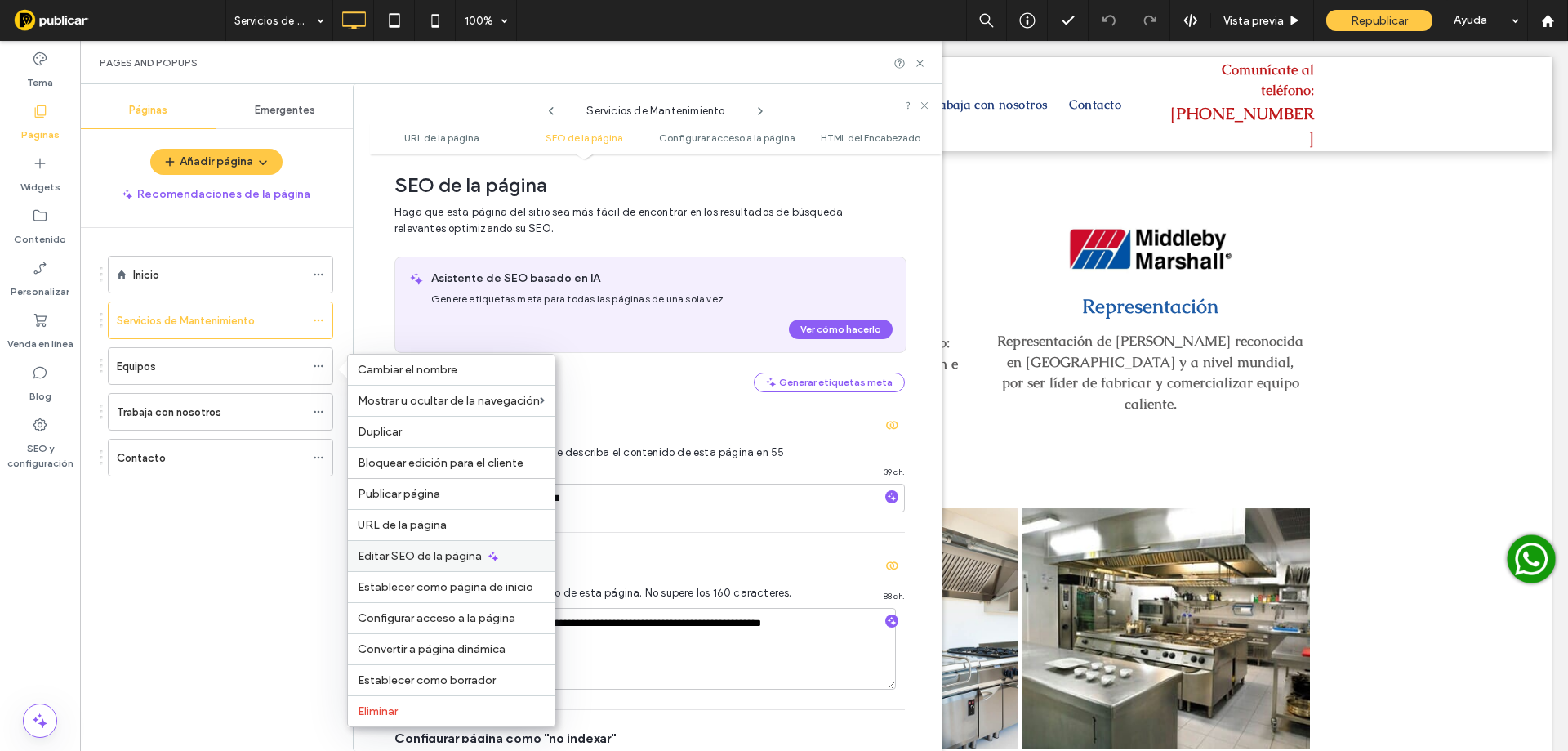
click at [442, 558] on span "Editar SEO de la página" at bounding box center [420, 555] width 124 height 14
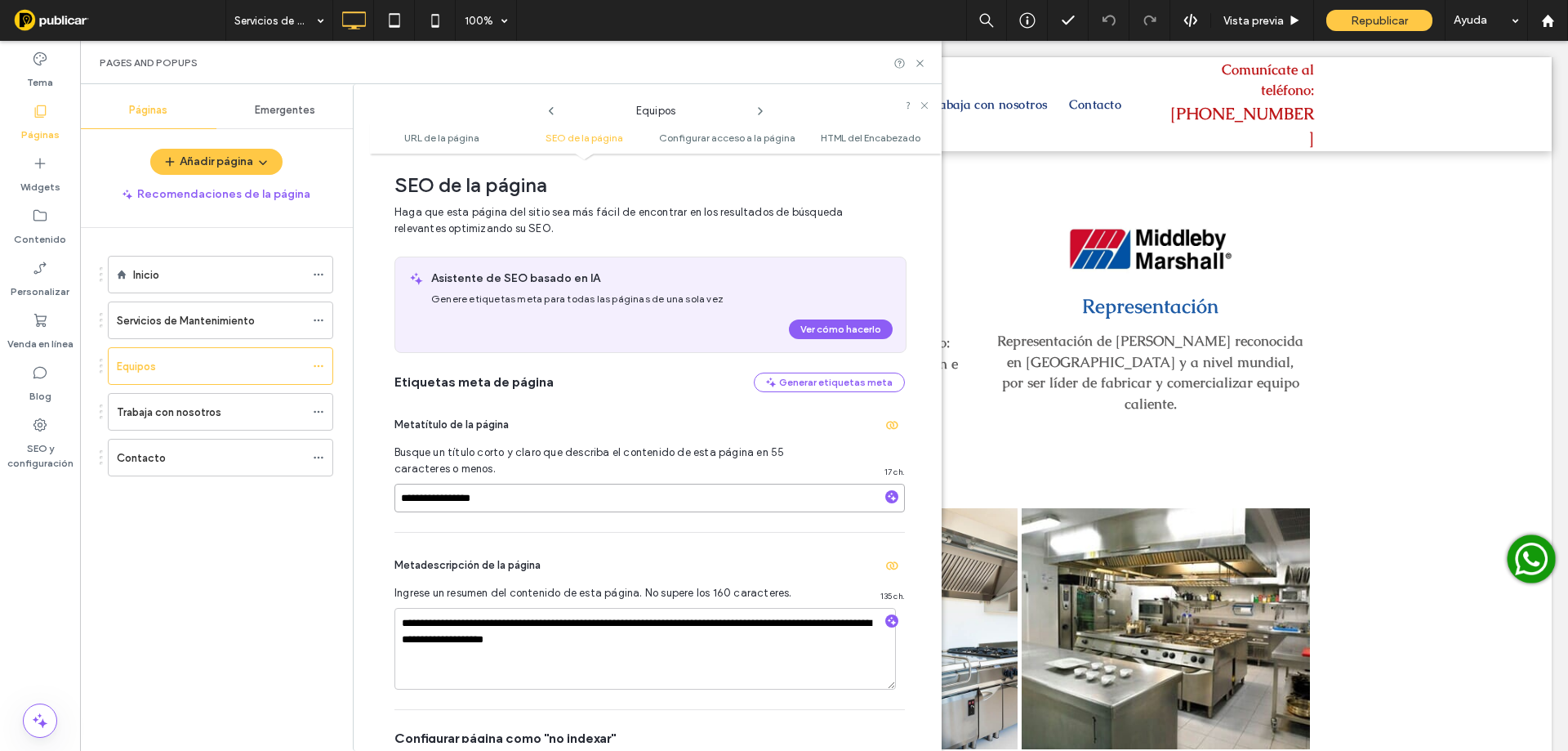
click at [444, 504] on input "**********" at bounding box center [650, 497] width 511 height 29
type input "*"
type input "**********"
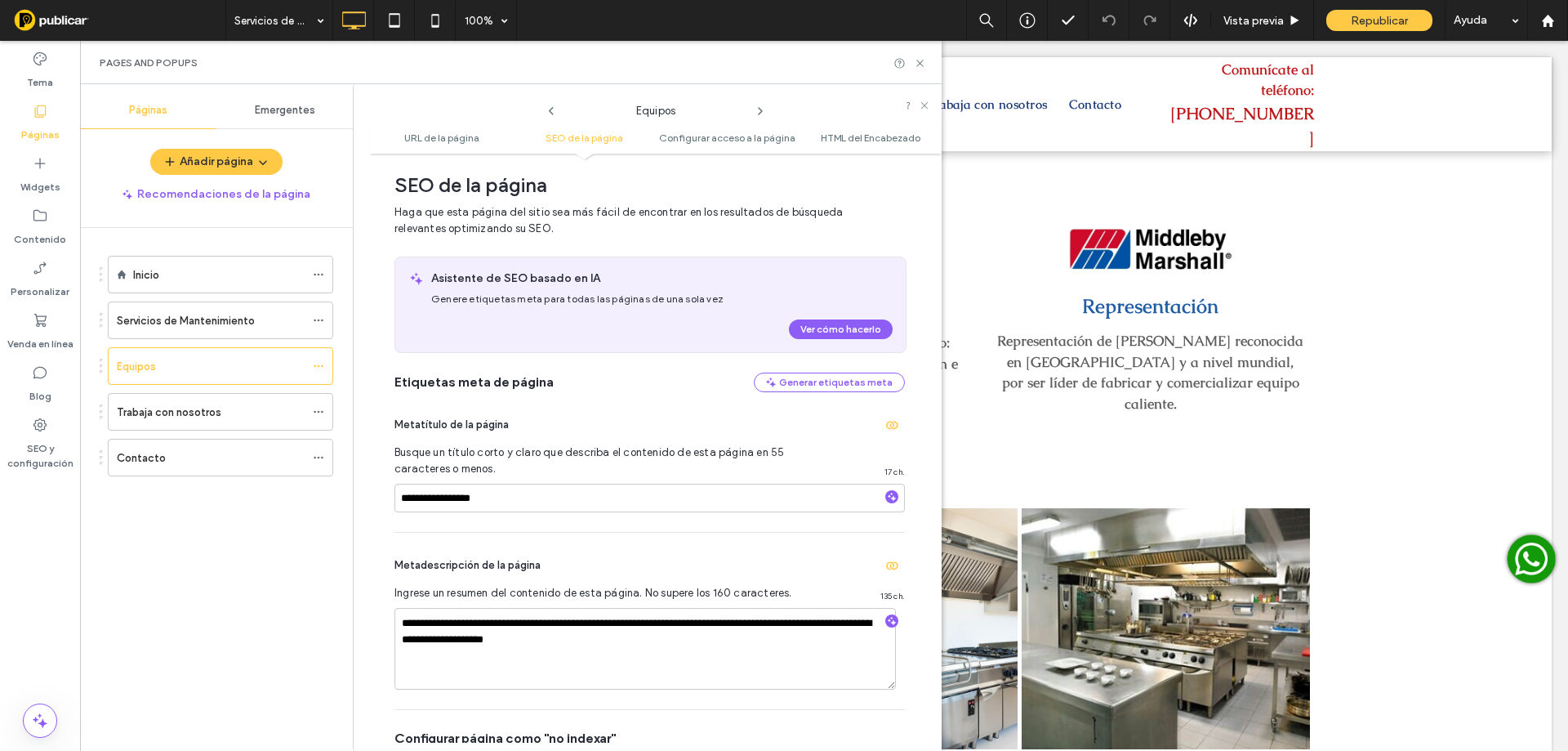
click at [495, 536] on div "**********" at bounding box center [650, 621] width 511 height 177
click at [1360, 18] on span "Republicar" at bounding box center [1379, 20] width 57 height 14
